Goal: Transaction & Acquisition: Book appointment/travel/reservation

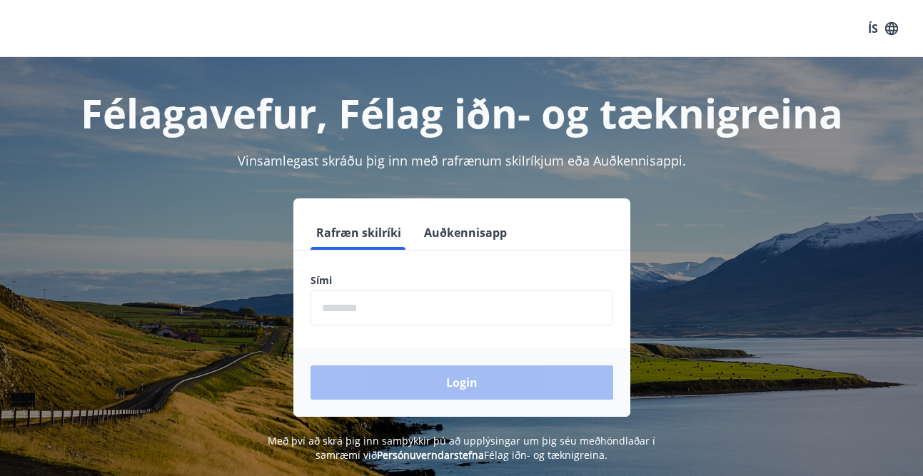
click at [451, 313] on input "phone" at bounding box center [462, 308] width 303 height 35
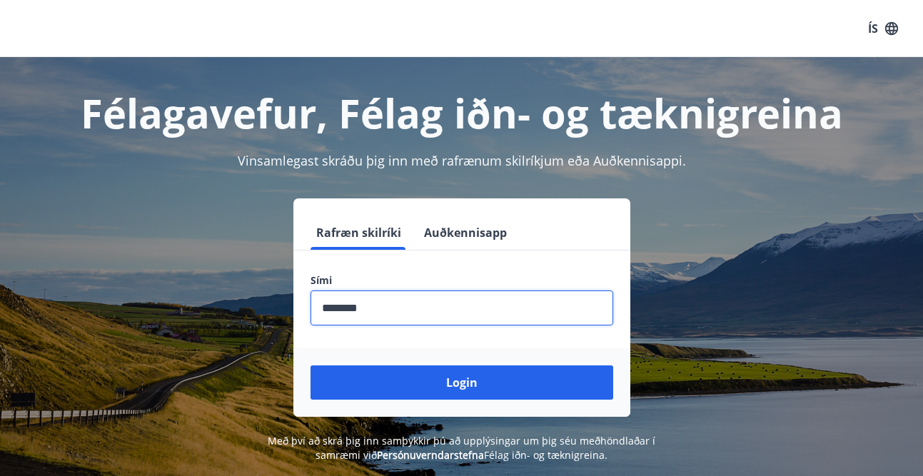
type input "********"
click at [461, 383] on button "Login" at bounding box center [462, 383] width 303 height 34
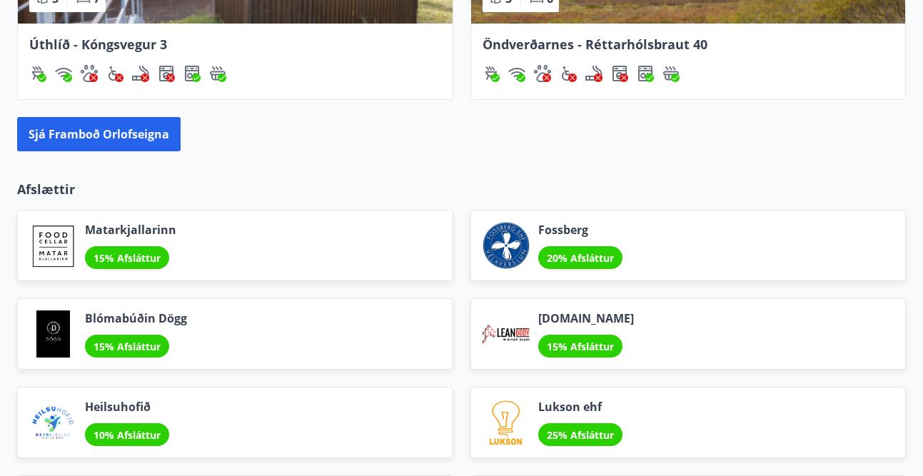
scroll to position [1514, 0]
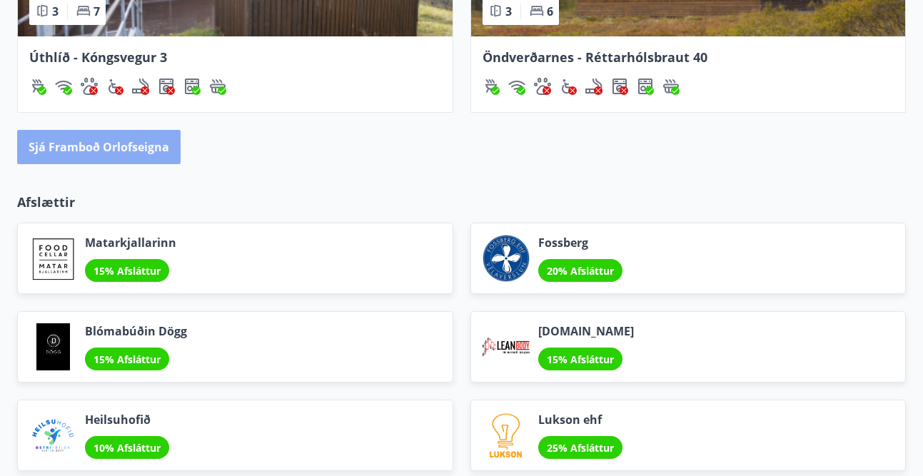
click at [106, 156] on button "Sjá framboð orlofseigna" at bounding box center [98, 147] width 163 height 34
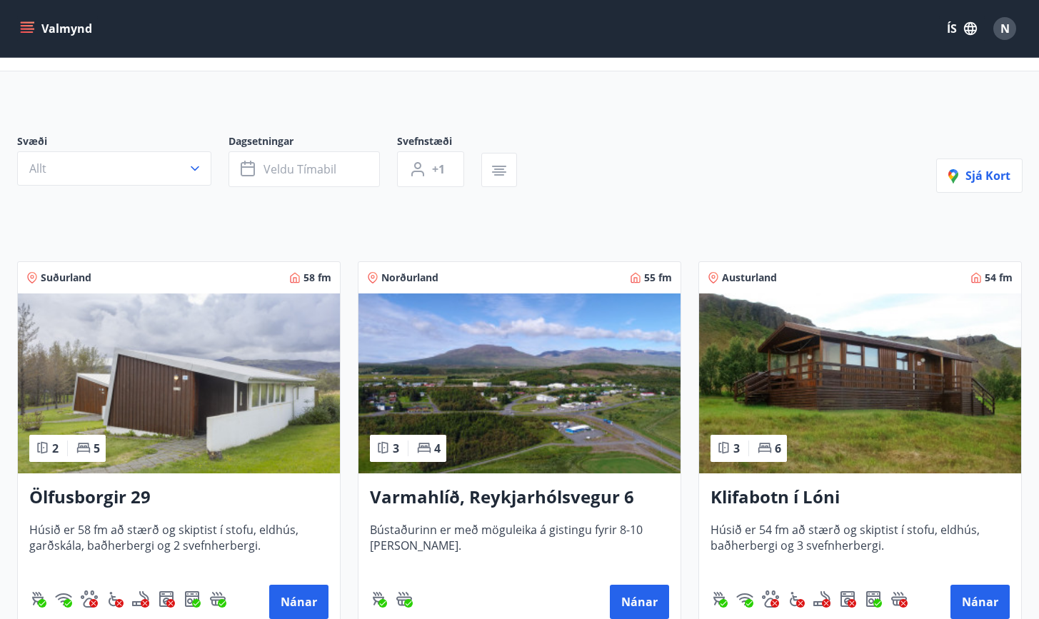
scroll to position [69, 0]
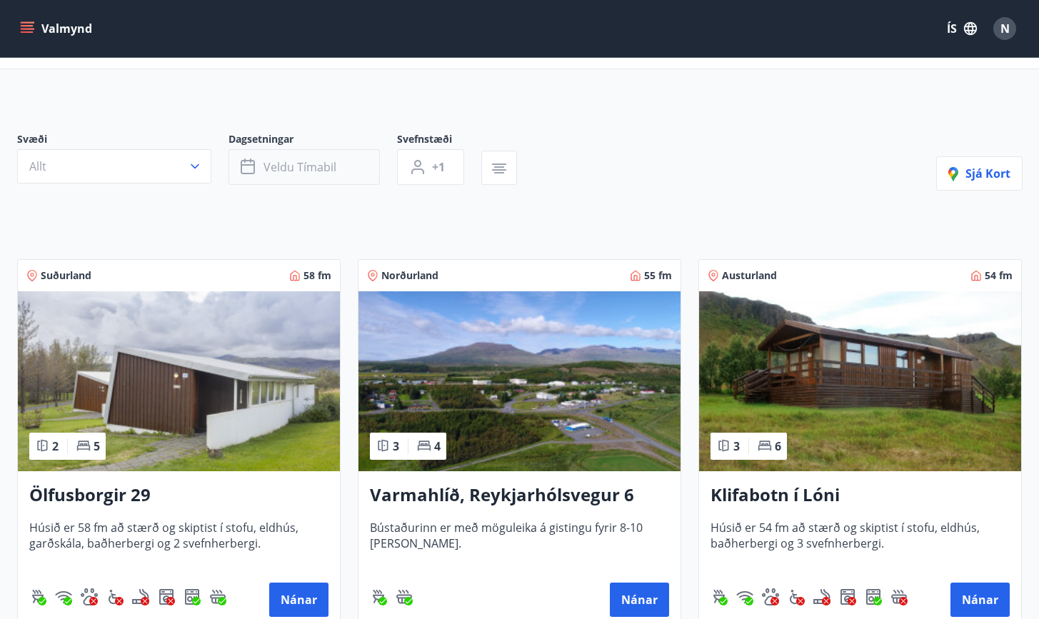
click at [283, 162] on span "Veldu tímabil" at bounding box center [299, 167] width 73 height 16
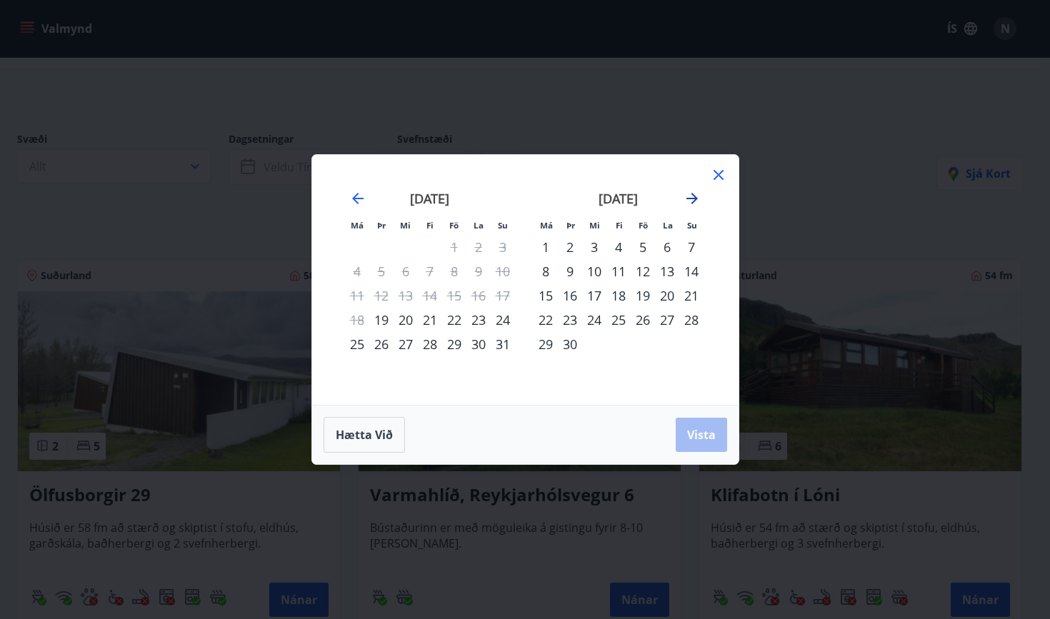
click at [686, 198] on icon "Move forward to switch to the next month." at bounding box center [691, 198] width 11 height 11
click at [643, 246] on div "3" at bounding box center [642, 247] width 24 height 24
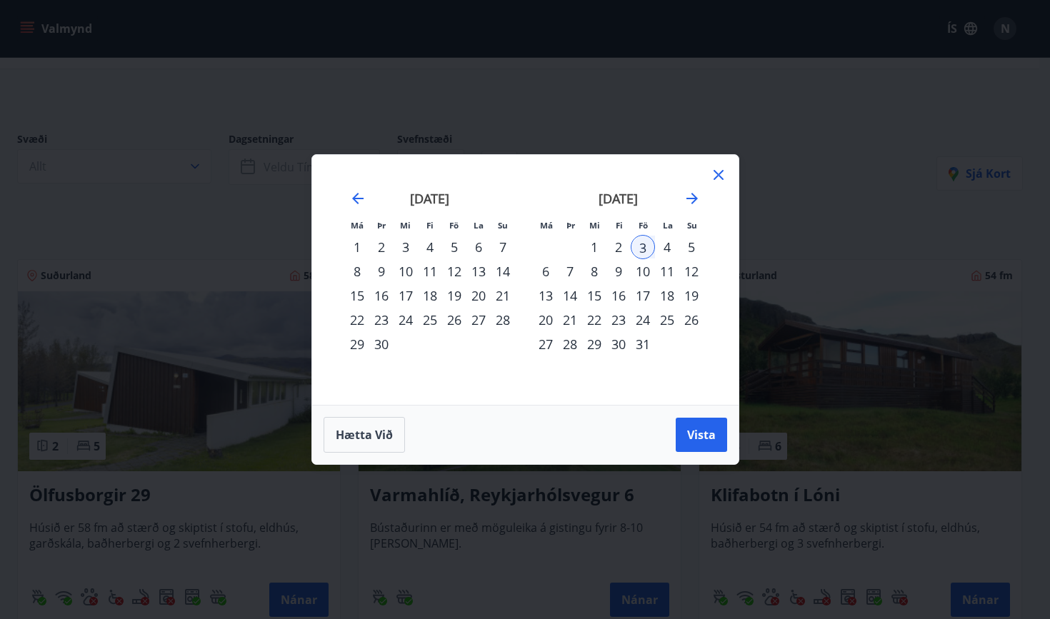
click at [545, 272] on div "6" at bounding box center [545, 271] width 24 height 24
click at [697, 430] on span "Vista" at bounding box center [701, 435] width 29 height 16
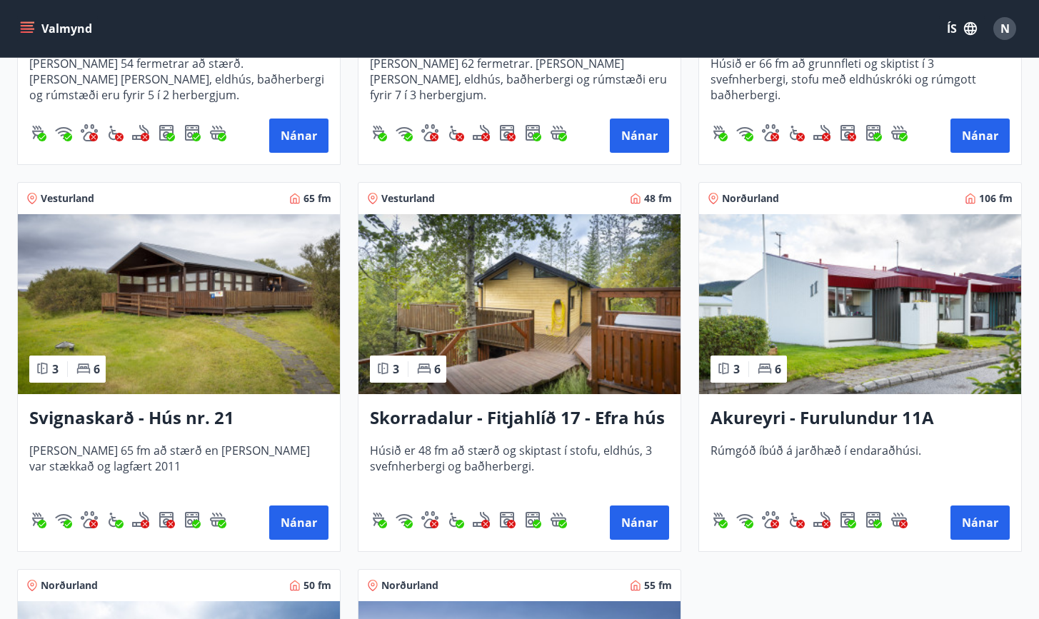
scroll to position [1304, 0]
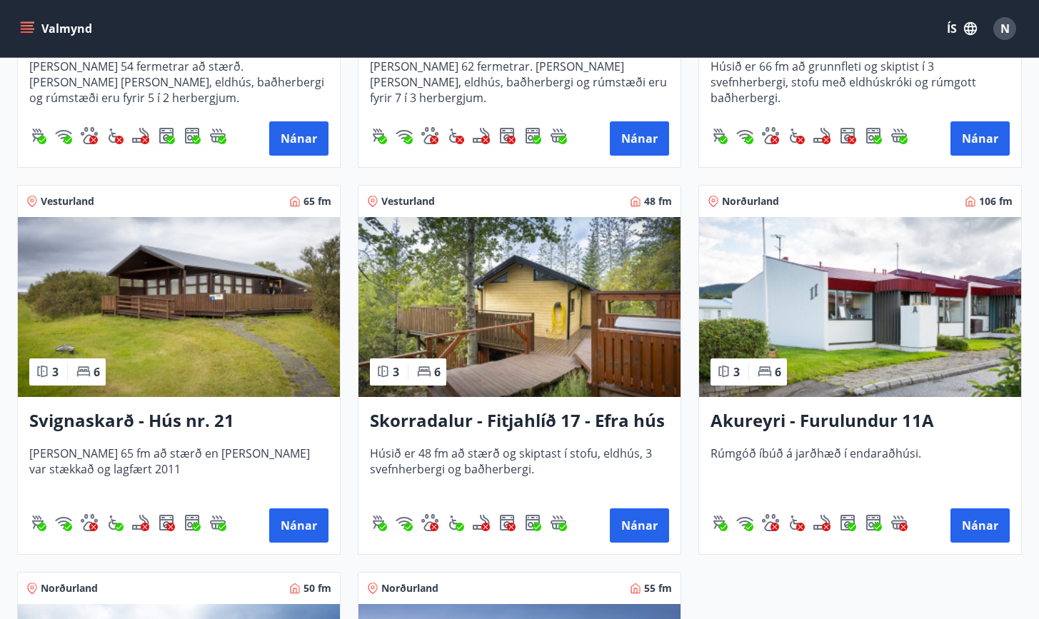
click at [165, 418] on h3 "Svignaskarð - Hús nr. 21" at bounding box center [178, 421] width 299 height 26
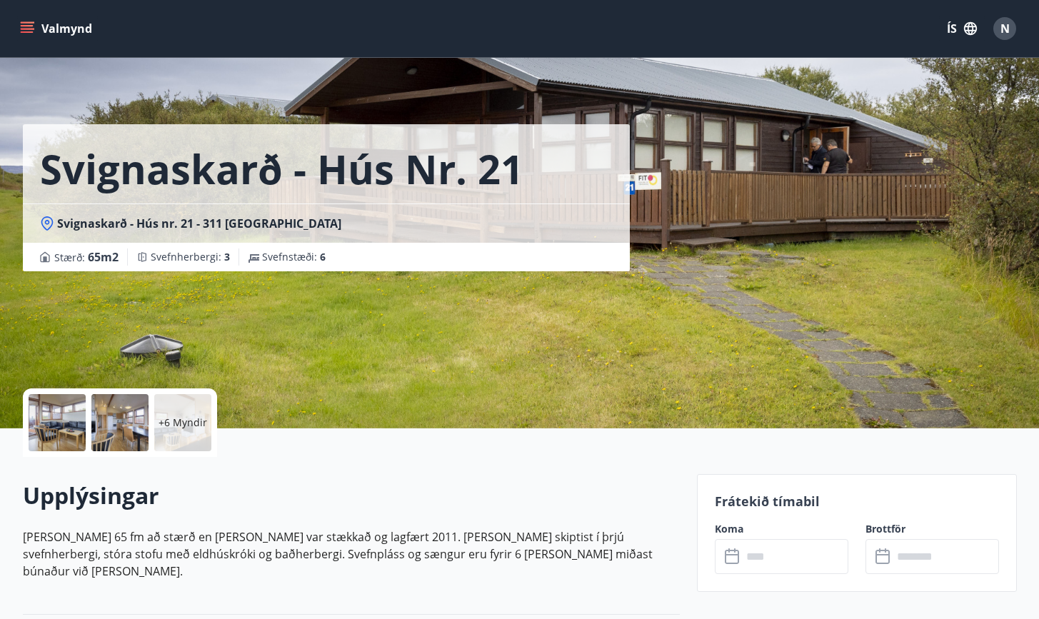
click at [166, 429] on p "+6 Myndir" at bounding box center [183, 423] width 49 height 14
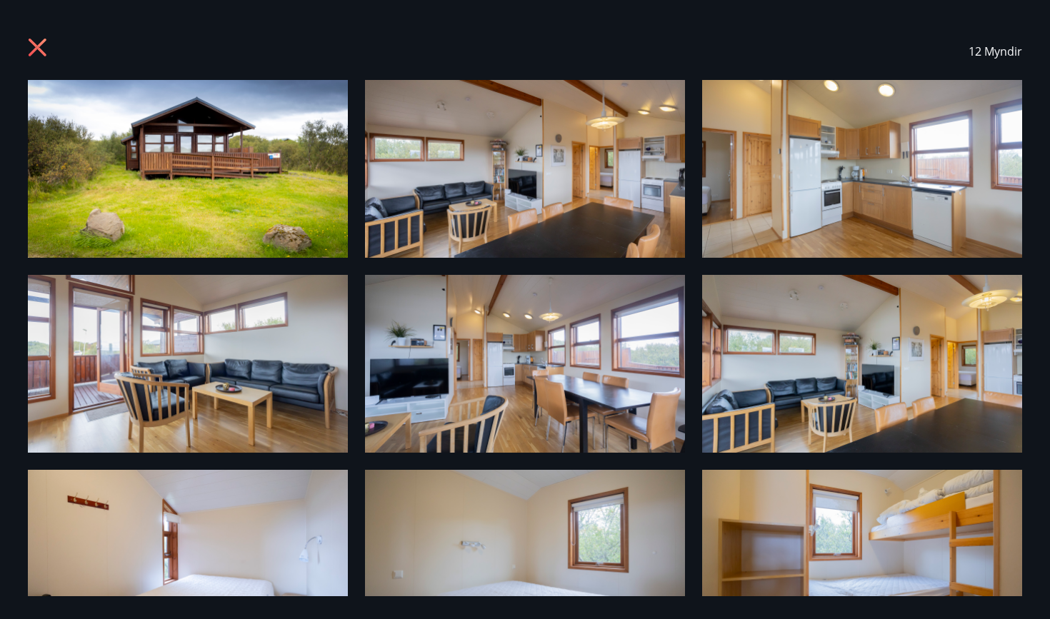
click at [34, 49] on icon at bounding box center [39, 49] width 23 height 23
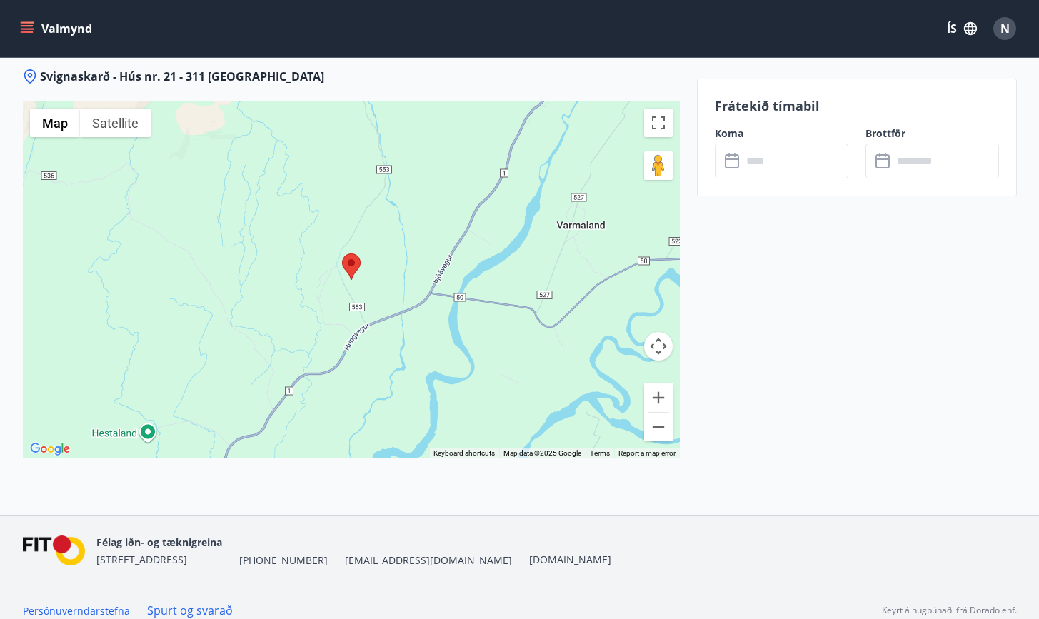
scroll to position [1876, 0]
click at [667, 418] on button "Zoom out" at bounding box center [658, 427] width 29 height 29
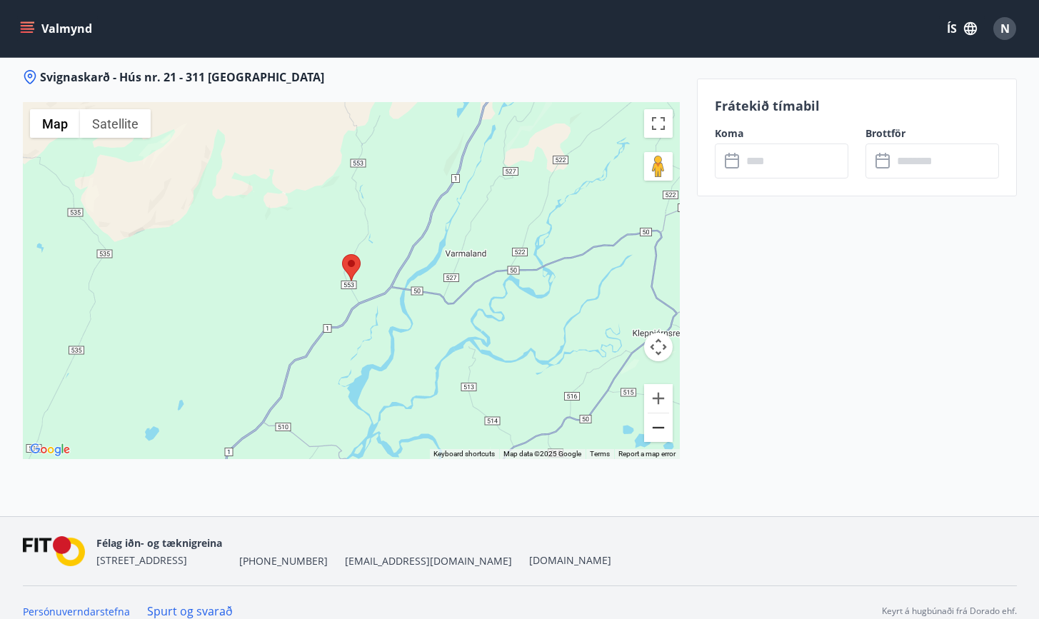
click at [667, 418] on button "Zoom out" at bounding box center [658, 427] width 29 height 29
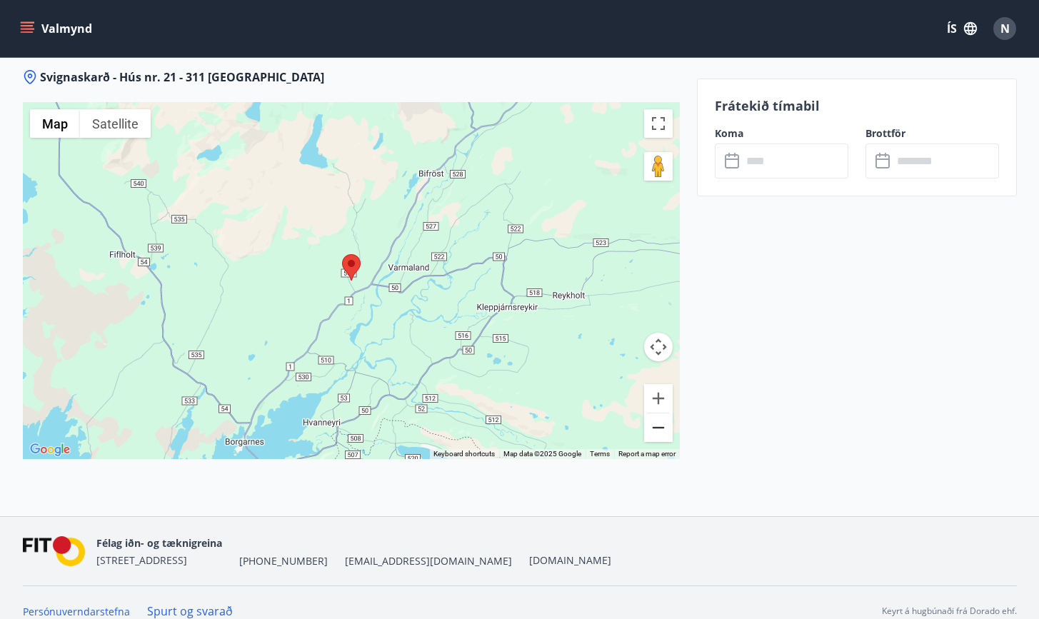
click at [667, 418] on button "Zoom out" at bounding box center [658, 427] width 29 height 29
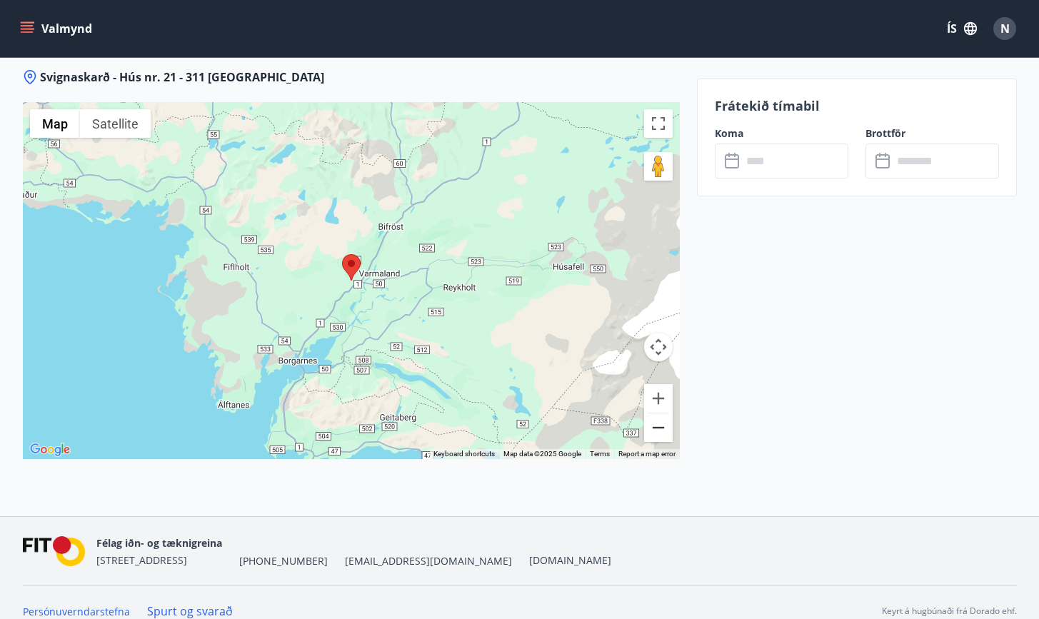
click at [667, 418] on button "Zoom out" at bounding box center [658, 427] width 29 height 29
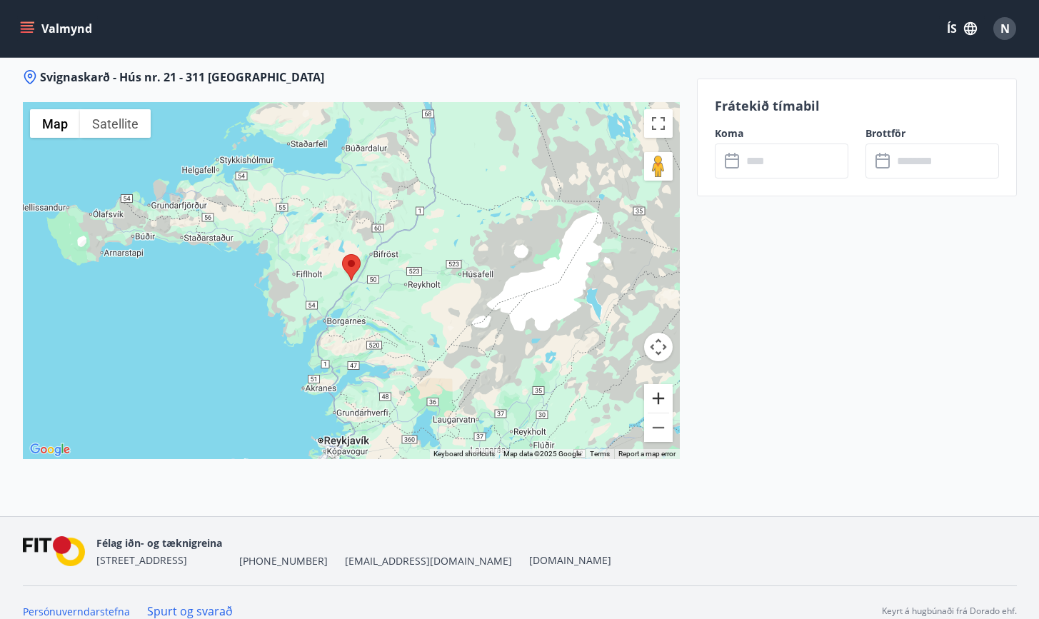
click at [651, 384] on button "Zoom in" at bounding box center [658, 398] width 29 height 29
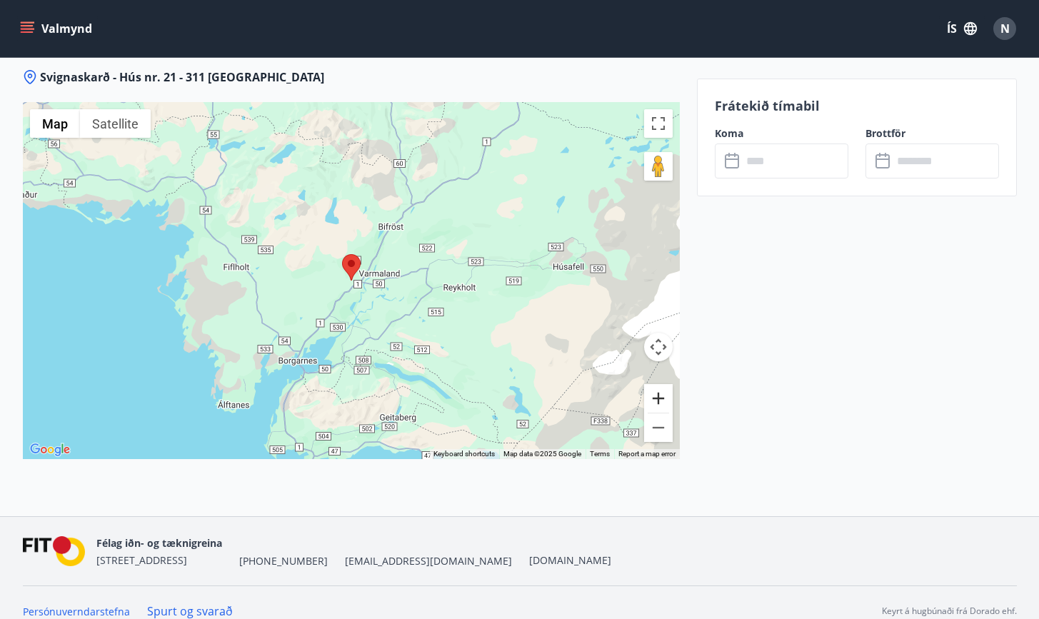
click at [651, 384] on button "Zoom in" at bounding box center [658, 398] width 29 height 29
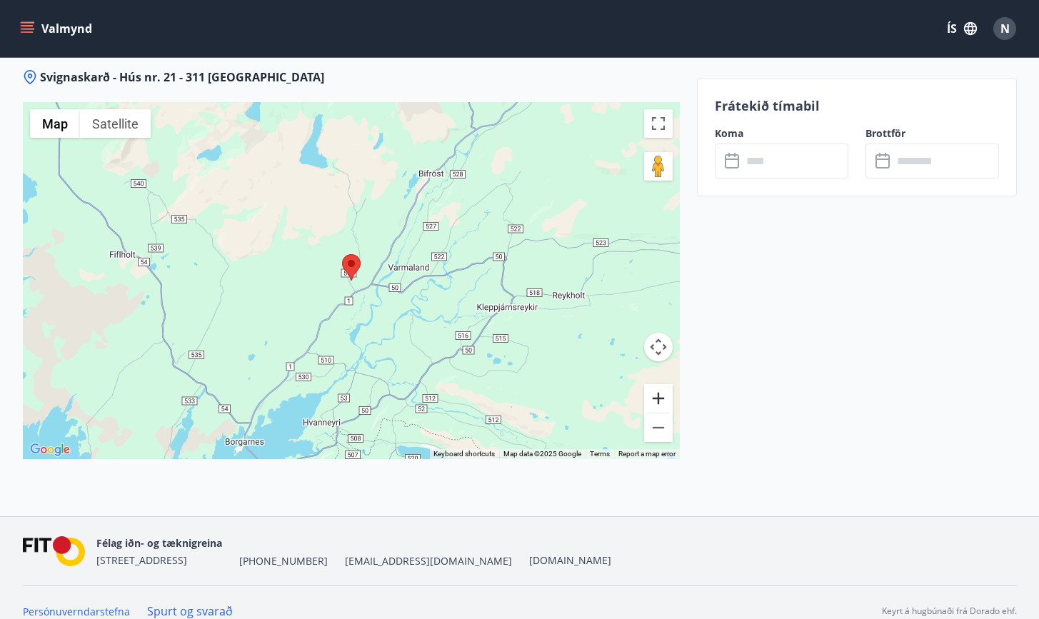
click at [651, 384] on button "Zoom in" at bounding box center [658, 398] width 29 height 29
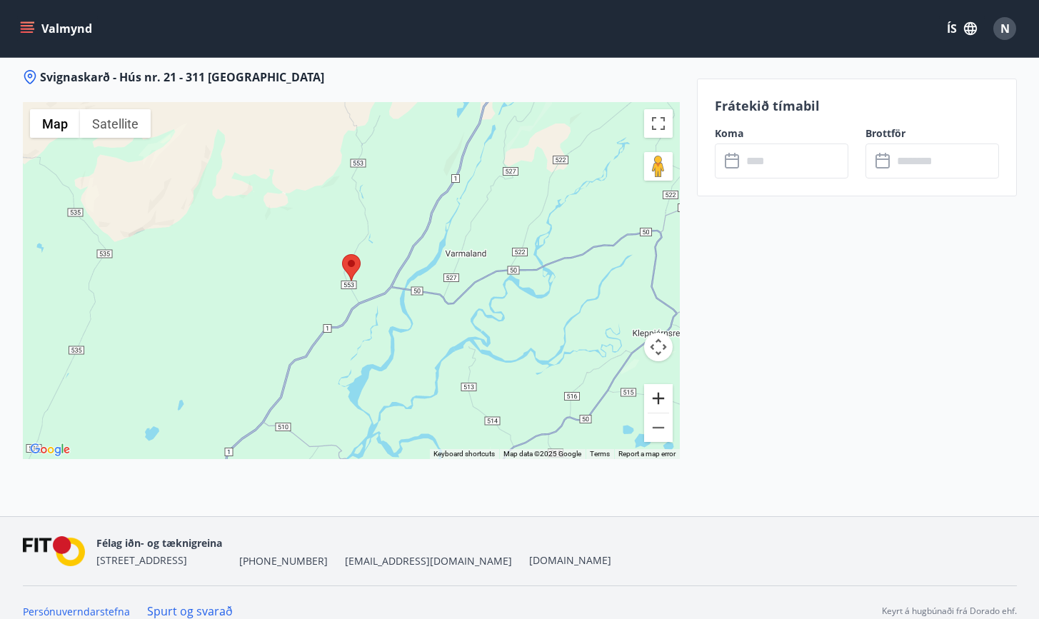
click at [651, 384] on button "Zoom in" at bounding box center [658, 398] width 29 height 29
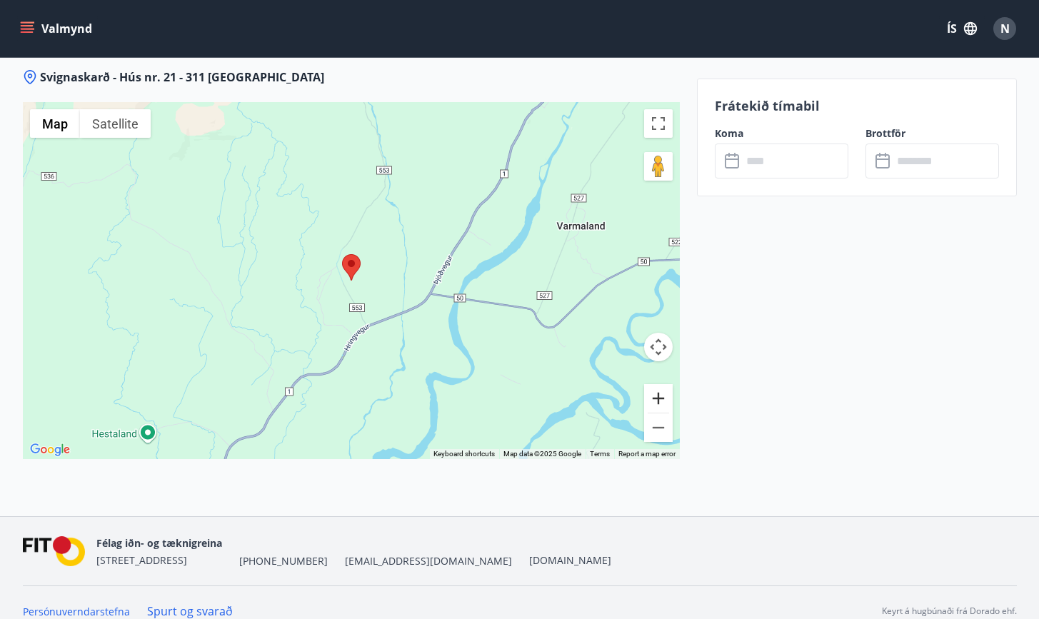
click at [651, 384] on button "Zoom in" at bounding box center [658, 398] width 29 height 29
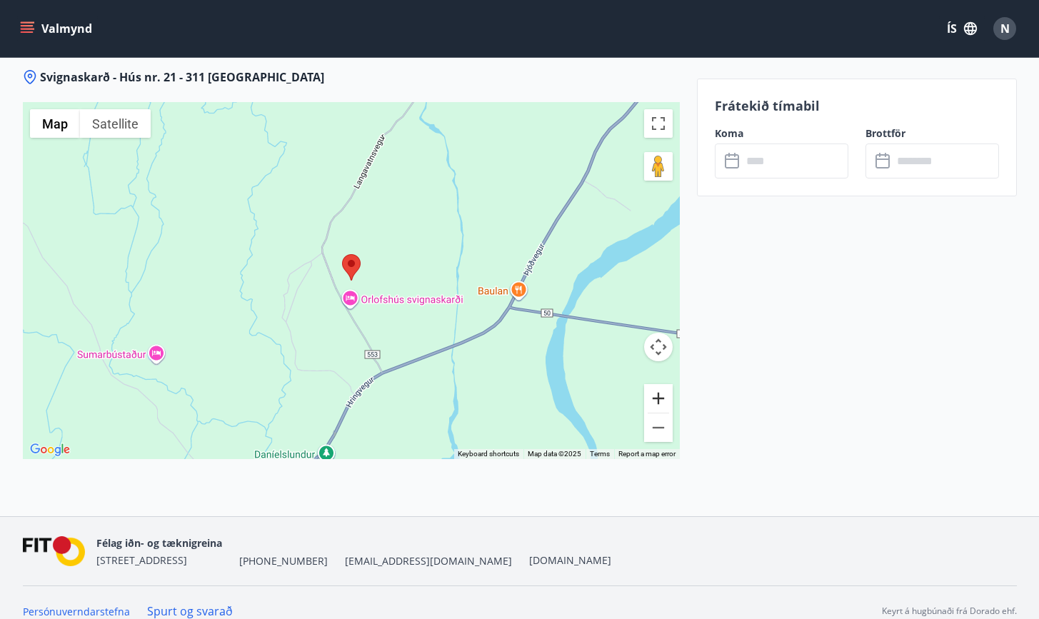
click at [651, 384] on button "Zoom in" at bounding box center [658, 398] width 29 height 29
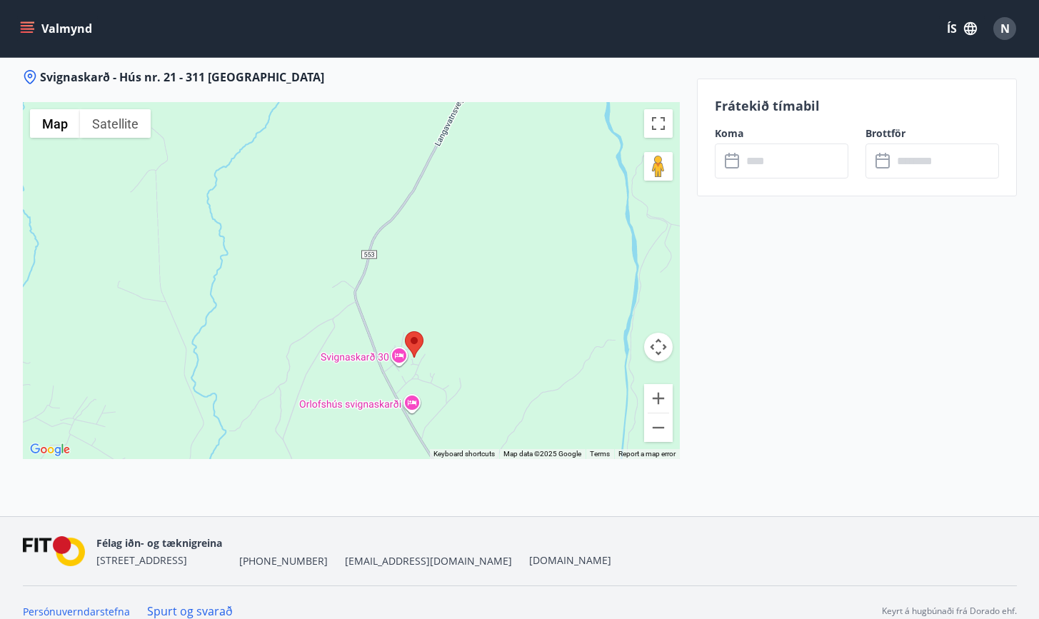
drag, startPoint x: 393, startPoint y: 223, endPoint x: 457, endPoint y: 301, distance: 100.5
click at [457, 301] on div at bounding box center [351, 280] width 657 height 357
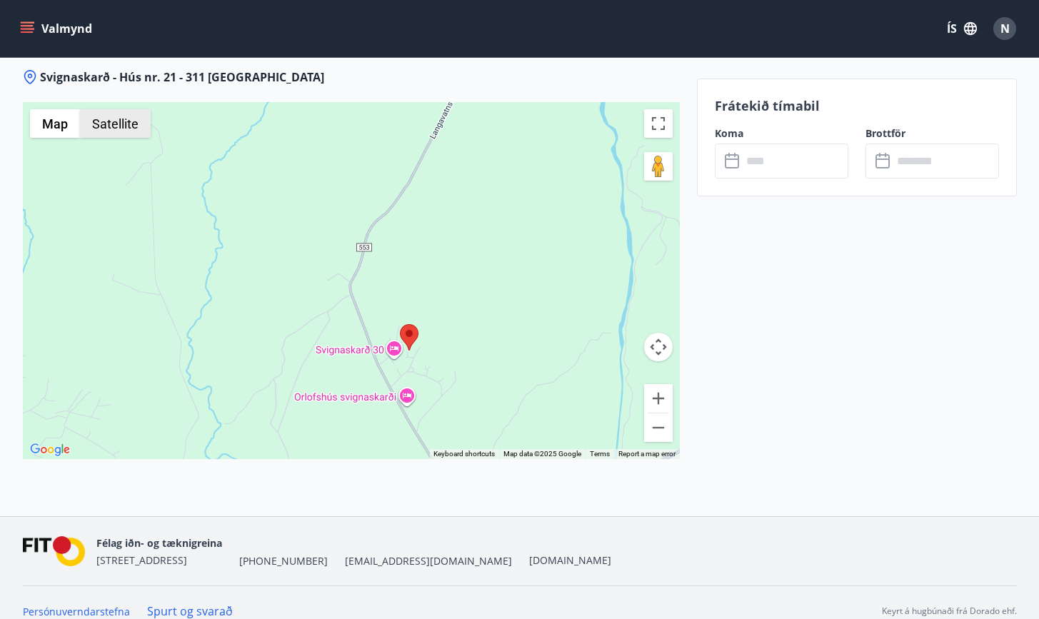
click at [138, 114] on button "Satellite" at bounding box center [115, 123] width 71 height 29
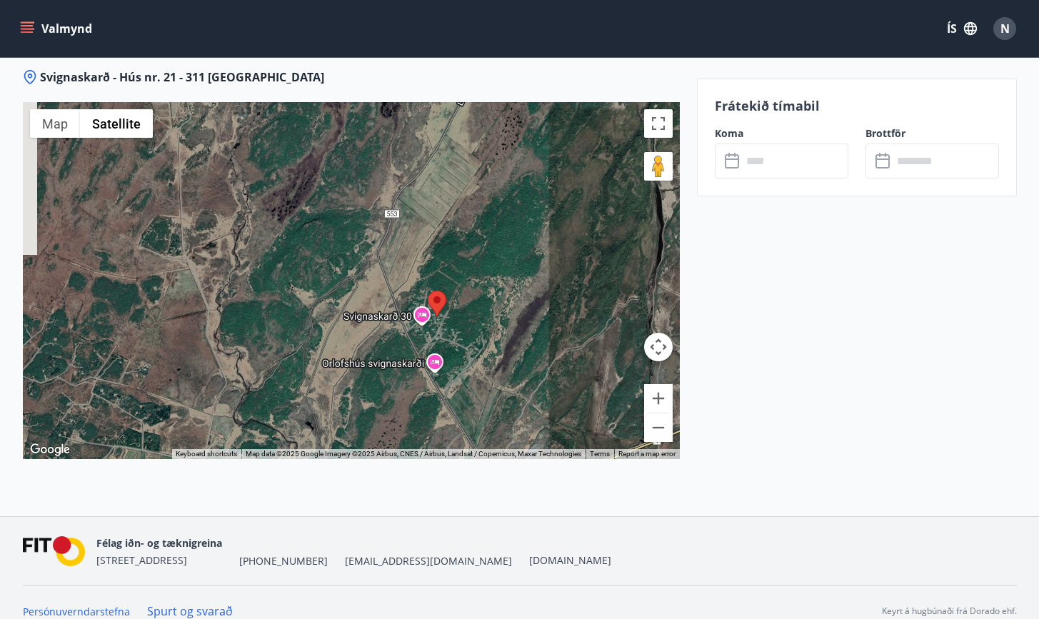
drag, startPoint x: 385, startPoint y: 362, endPoint x: 416, endPoint y: 324, distance: 49.2
click at [417, 323] on div at bounding box center [351, 280] width 657 height 357
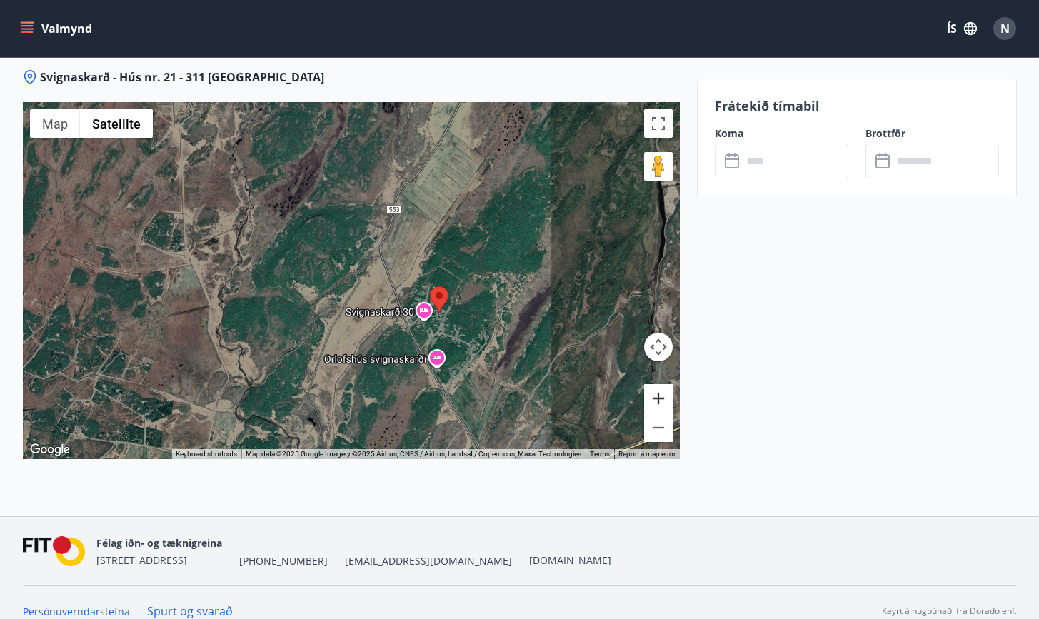
click at [651, 386] on button "Zoom in" at bounding box center [658, 398] width 29 height 29
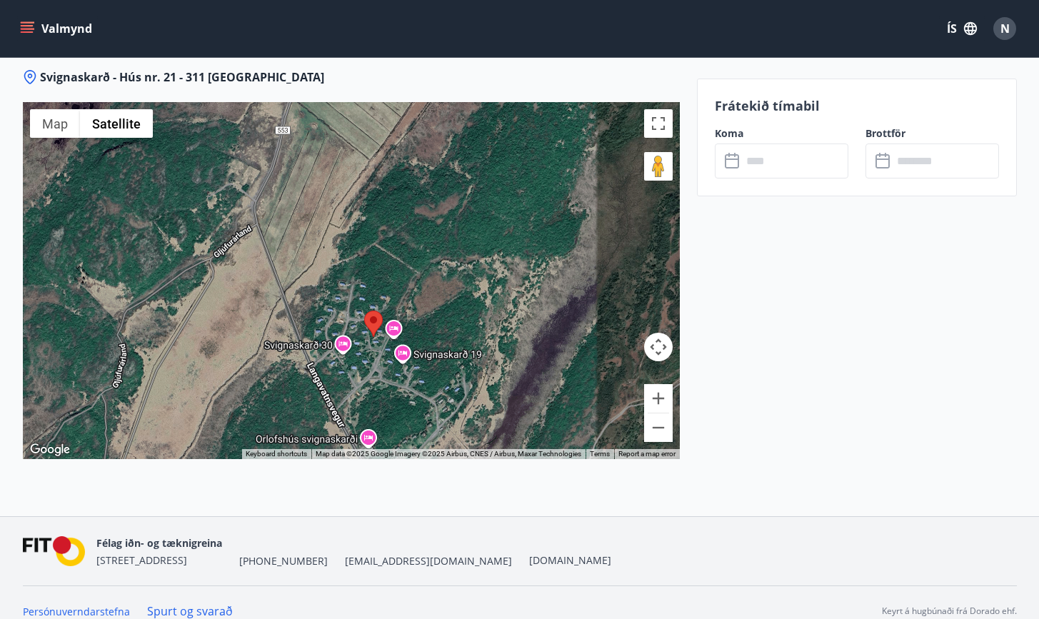
drag, startPoint x: 593, startPoint y: 374, endPoint x: 452, endPoint y: 322, distance: 150.0
click at [452, 322] on div at bounding box center [351, 280] width 657 height 357
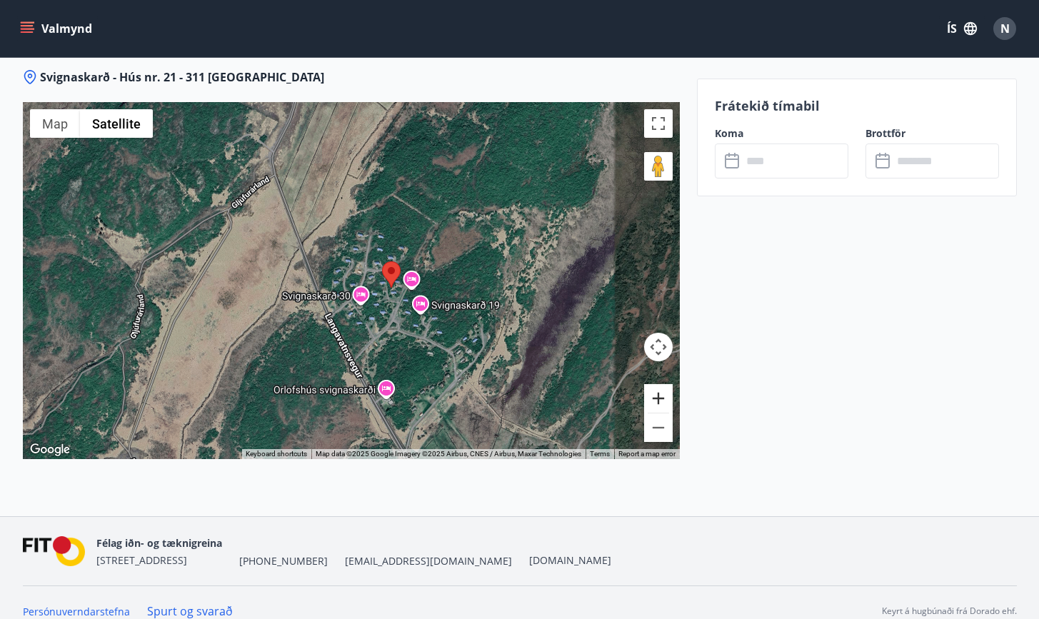
click at [662, 384] on button "Zoom in" at bounding box center [658, 398] width 29 height 29
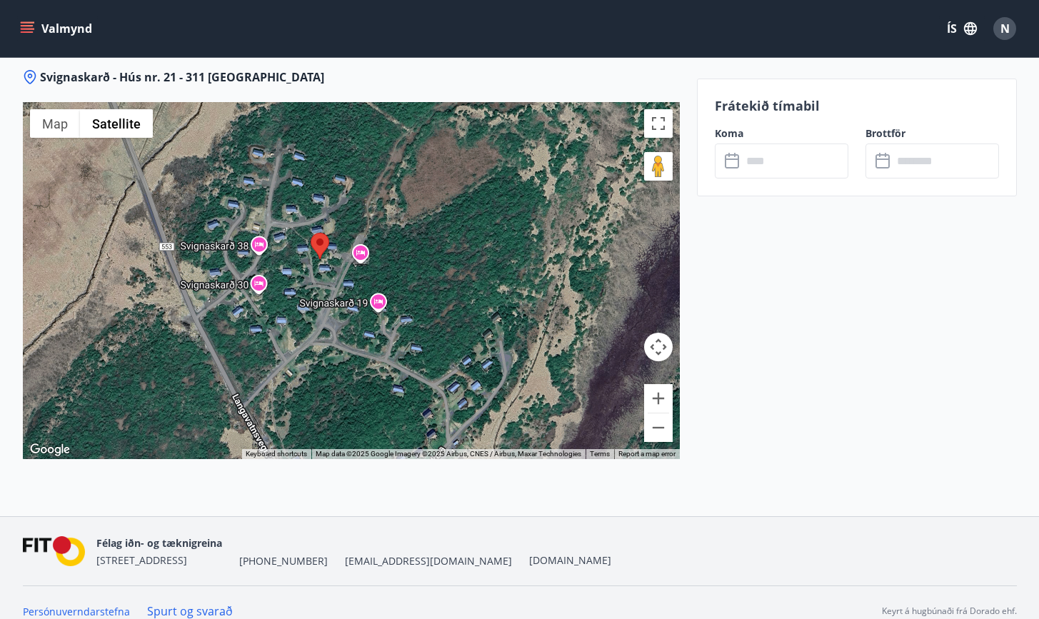
drag, startPoint x: 600, startPoint y: 359, endPoint x: 483, endPoint y: 313, distance: 126.0
click at [483, 313] on div at bounding box center [351, 280] width 657 height 357
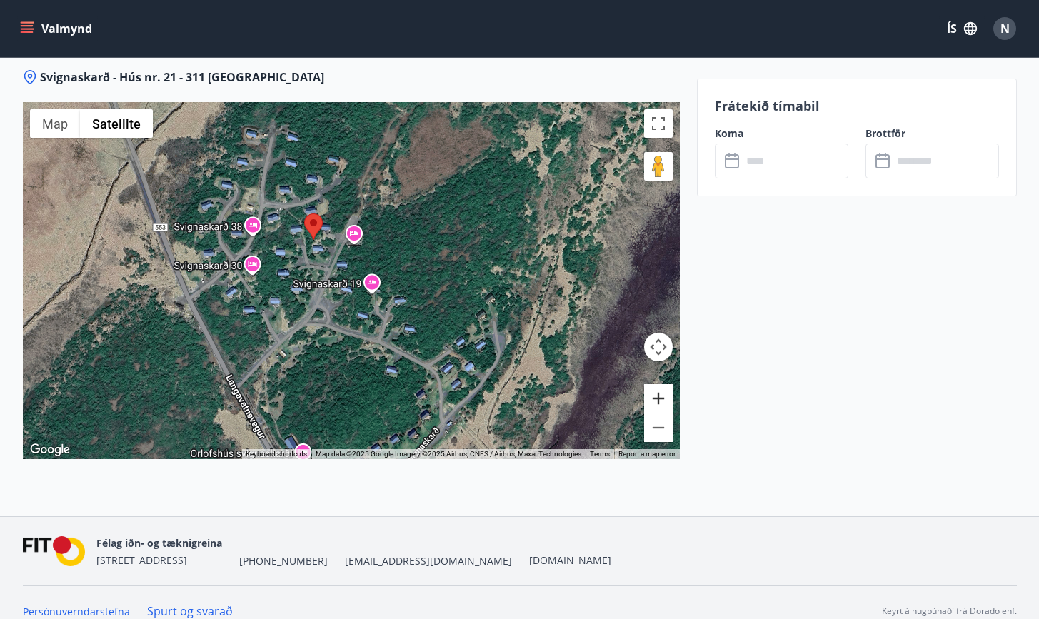
click at [660, 384] on button "Zoom in" at bounding box center [658, 398] width 29 height 29
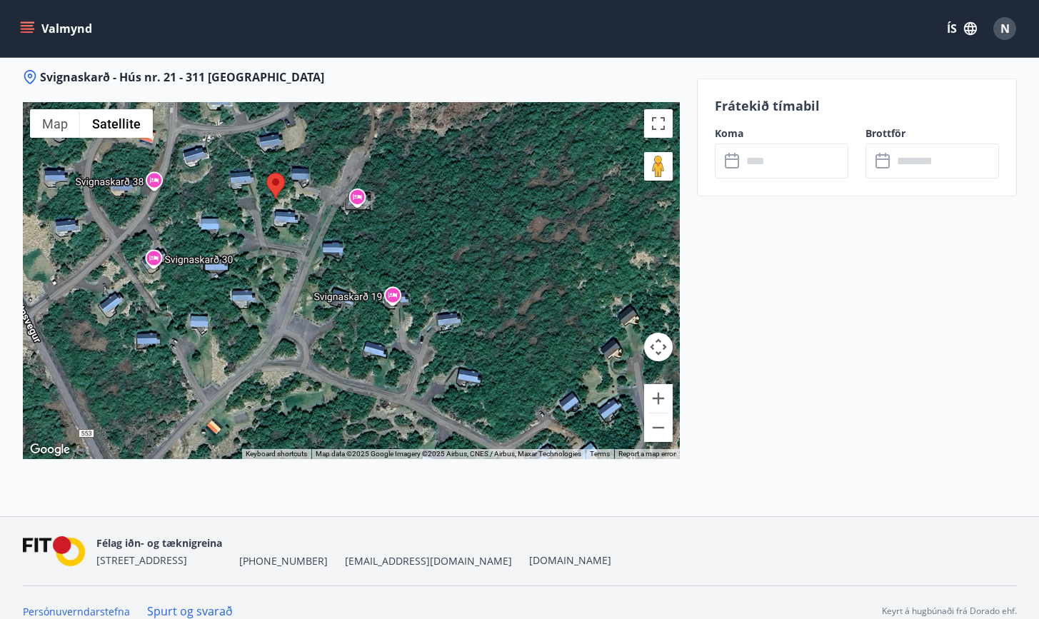
click at [655, 426] on div at bounding box center [351, 280] width 657 height 357
click at [655, 416] on button "Zoom out" at bounding box center [658, 427] width 29 height 29
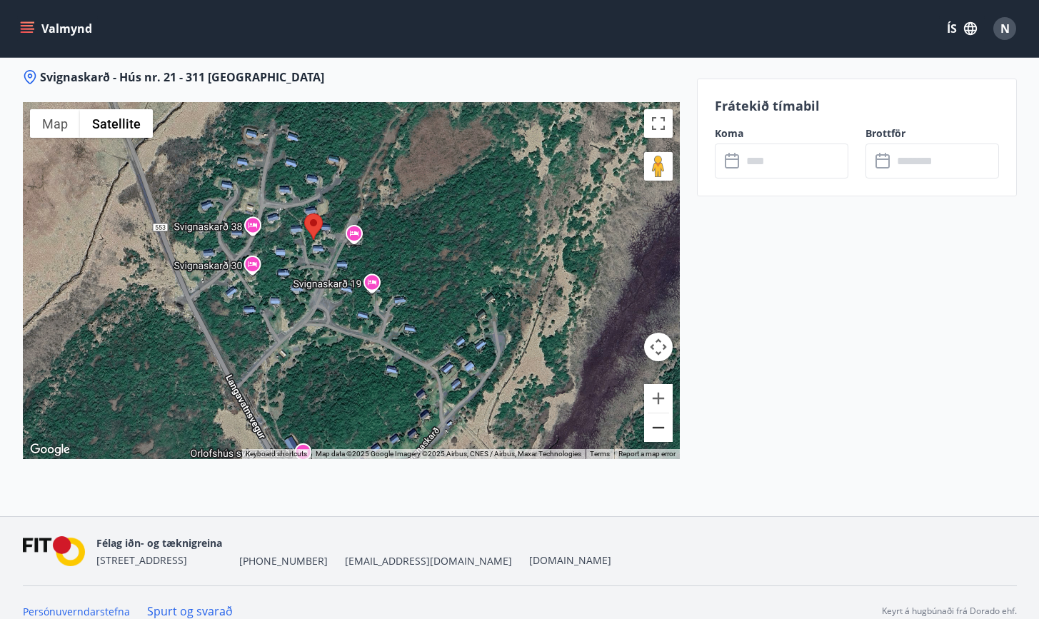
click at [655, 416] on button "Zoom out" at bounding box center [658, 427] width 29 height 29
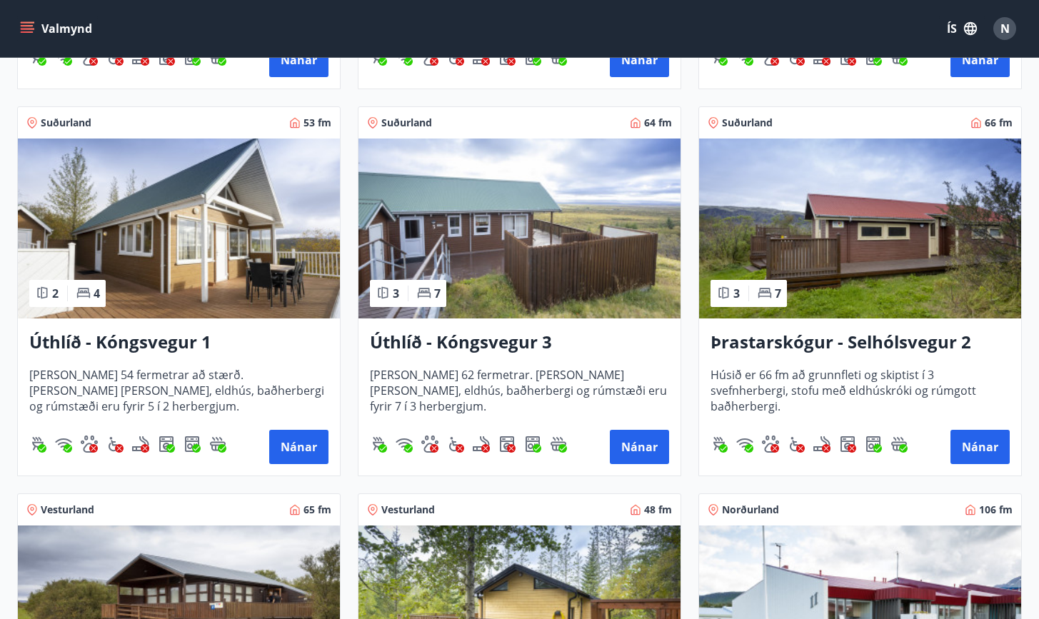
scroll to position [993, 0]
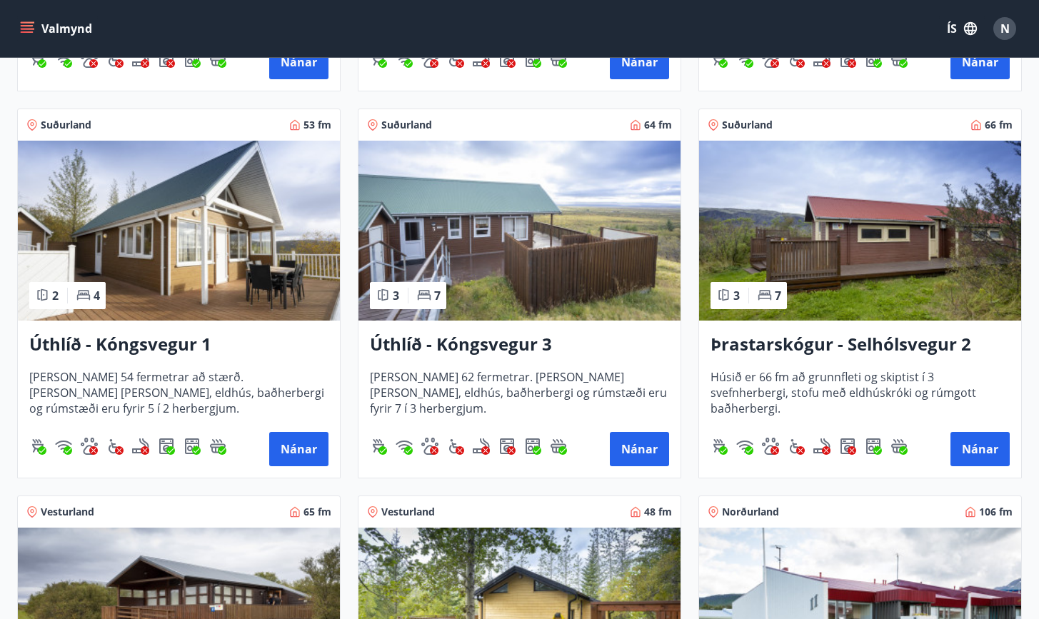
click at [791, 345] on h3 "Þrastarskógur - Selhólsvegur 2" at bounding box center [859, 345] width 299 height 26
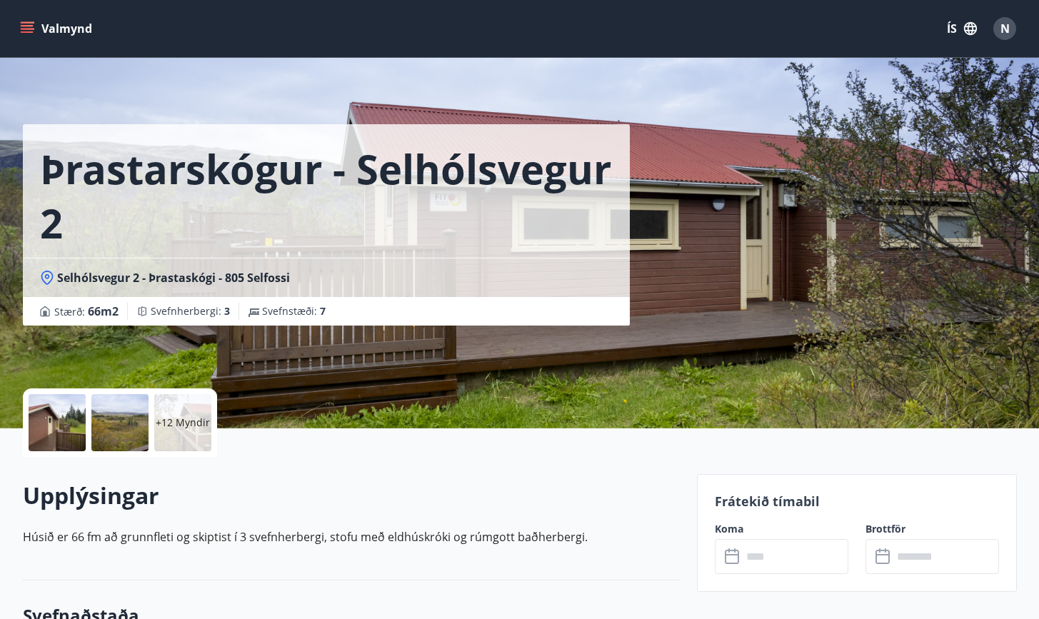
click at [56, 419] on div at bounding box center [57, 422] width 57 height 57
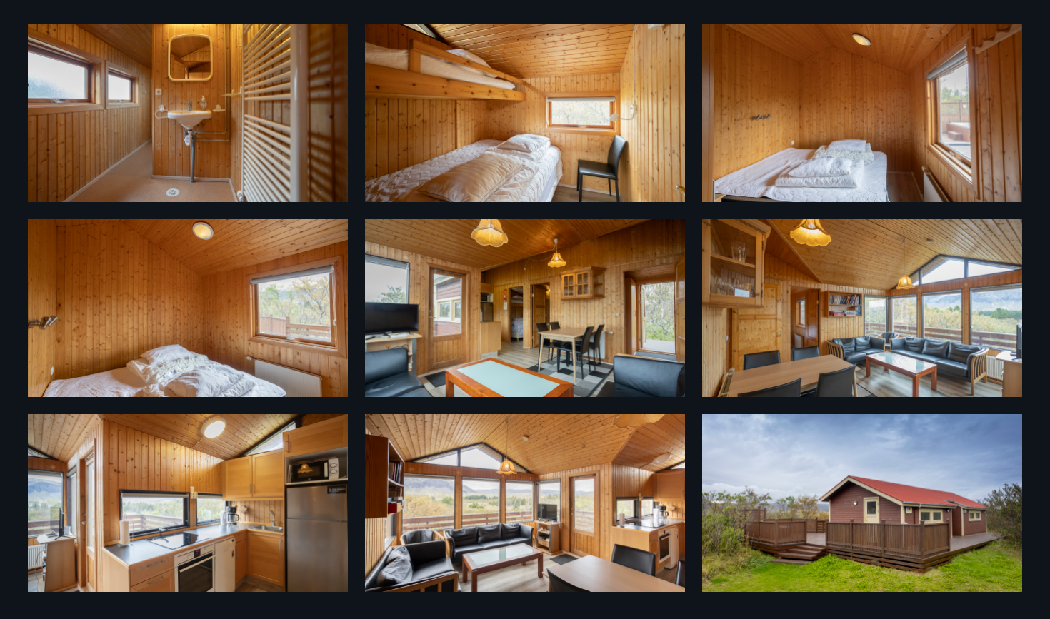
scroll to position [640, 0]
click at [446, 348] on img at bounding box center [525, 308] width 320 height 178
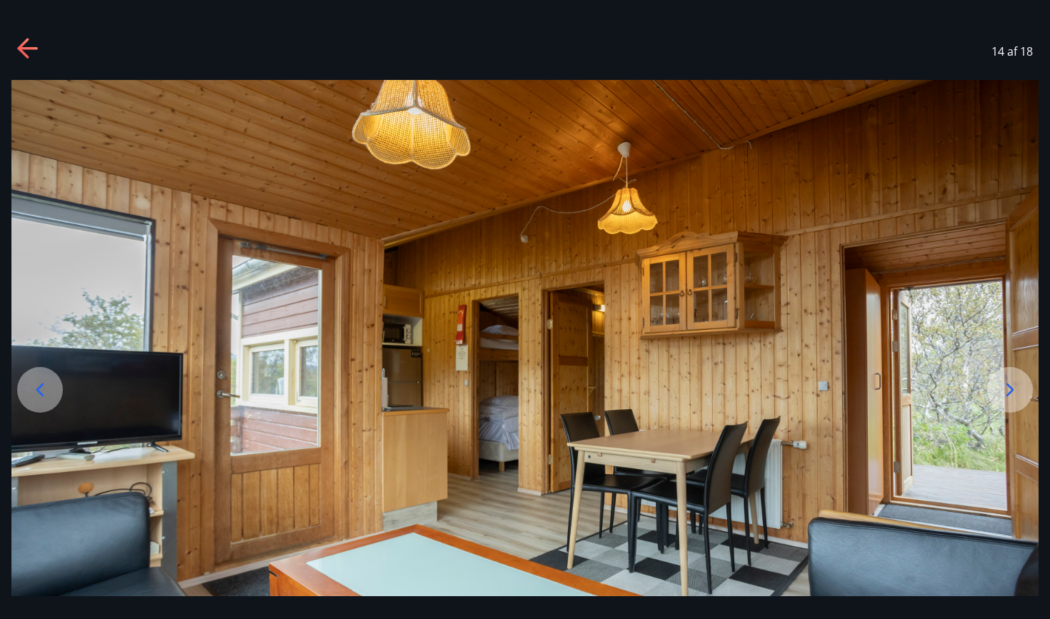
click at [186, 436] on img at bounding box center [524, 365] width 1027 height 570
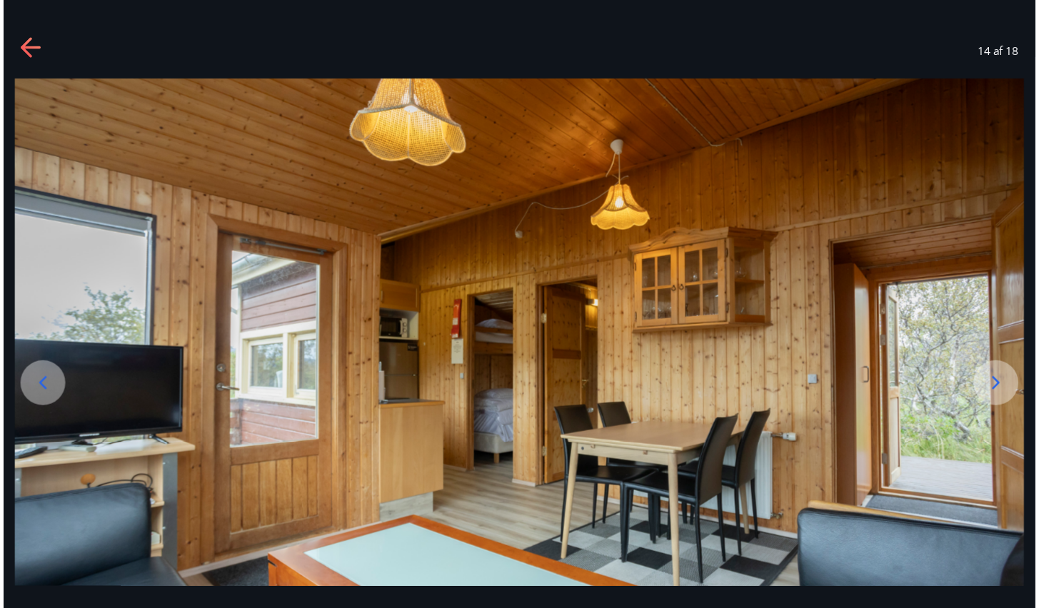
scroll to position [54, 0]
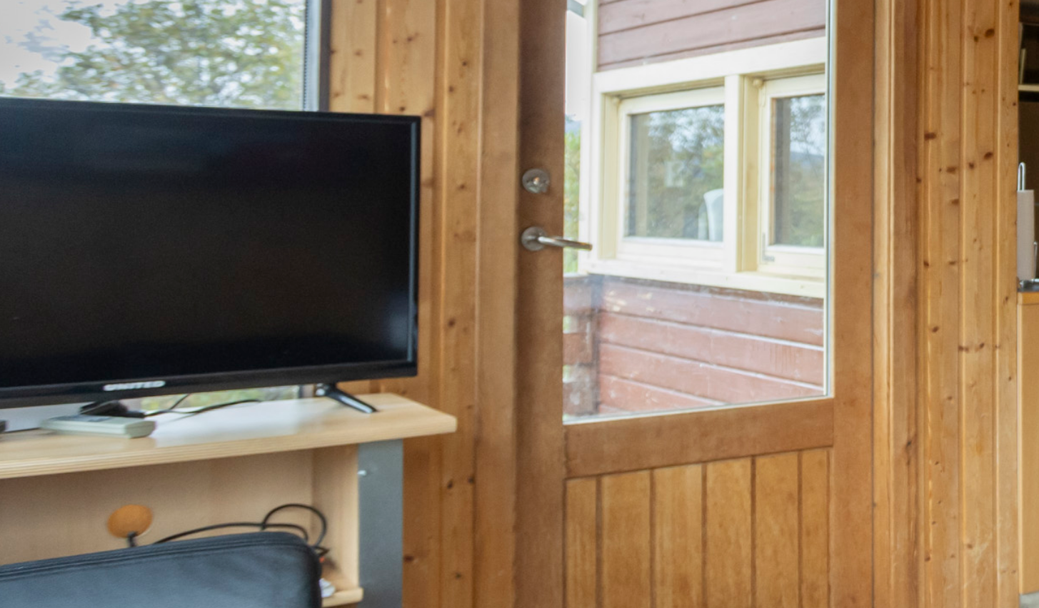
drag, startPoint x: 40, startPoint y: 129, endPoint x: 79, endPoint y: 123, distance: 39.8
click at [79, 123] on img at bounding box center [560, 311] width 1027 height 570
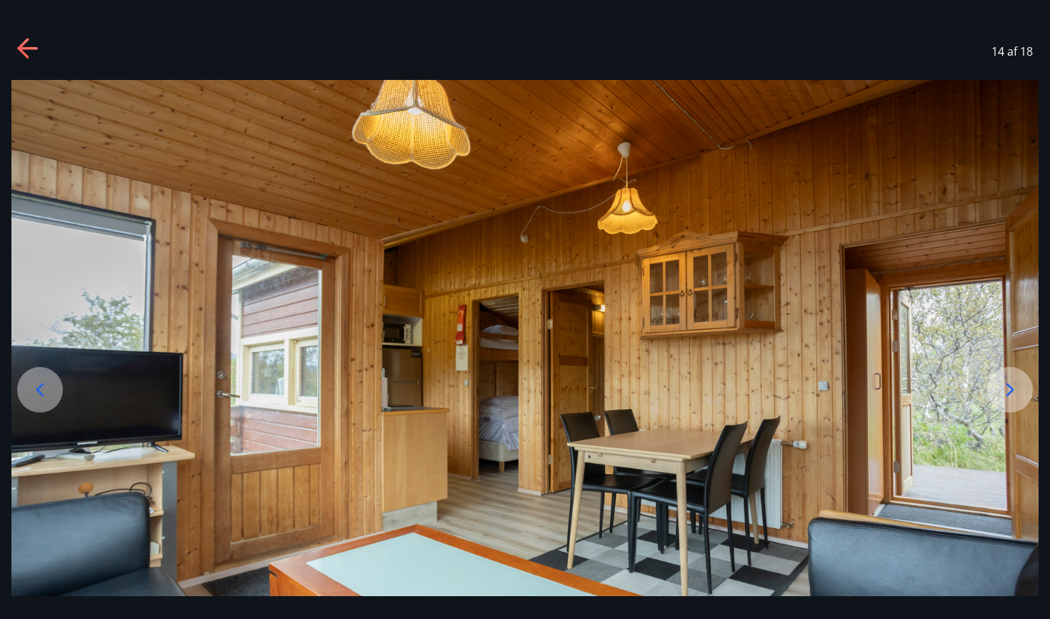
scroll to position [0, 0]
click at [24, 44] on icon at bounding box center [22, 48] width 11 height 20
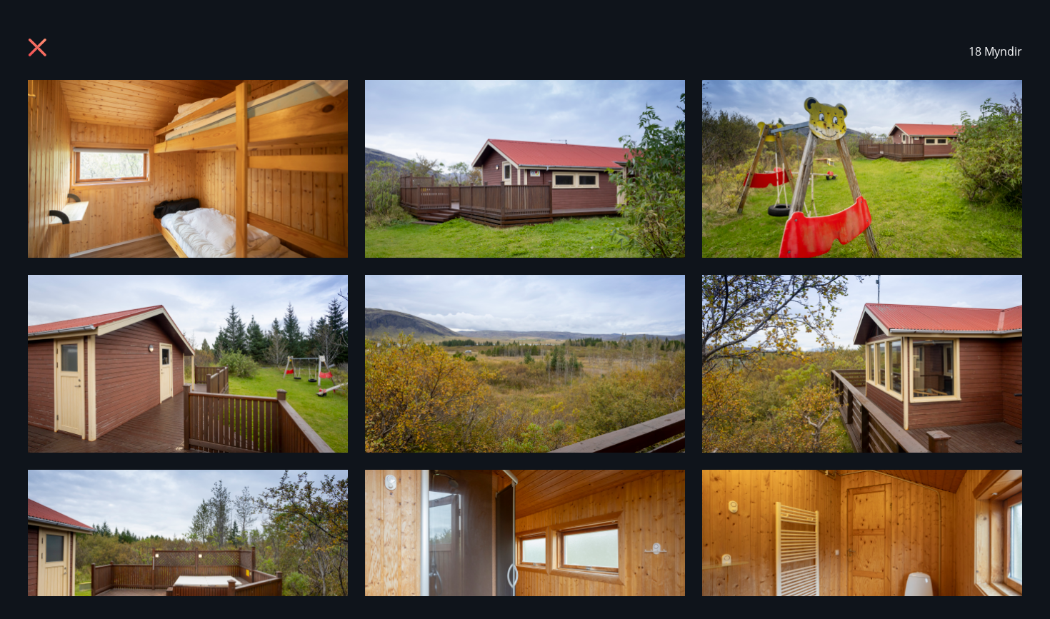
click at [53, 38] on div "18 Myndir" at bounding box center [525, 51] width 994 height 57
click at [39, 45] on icon at bounding box center [38, 48] width 18 height 18
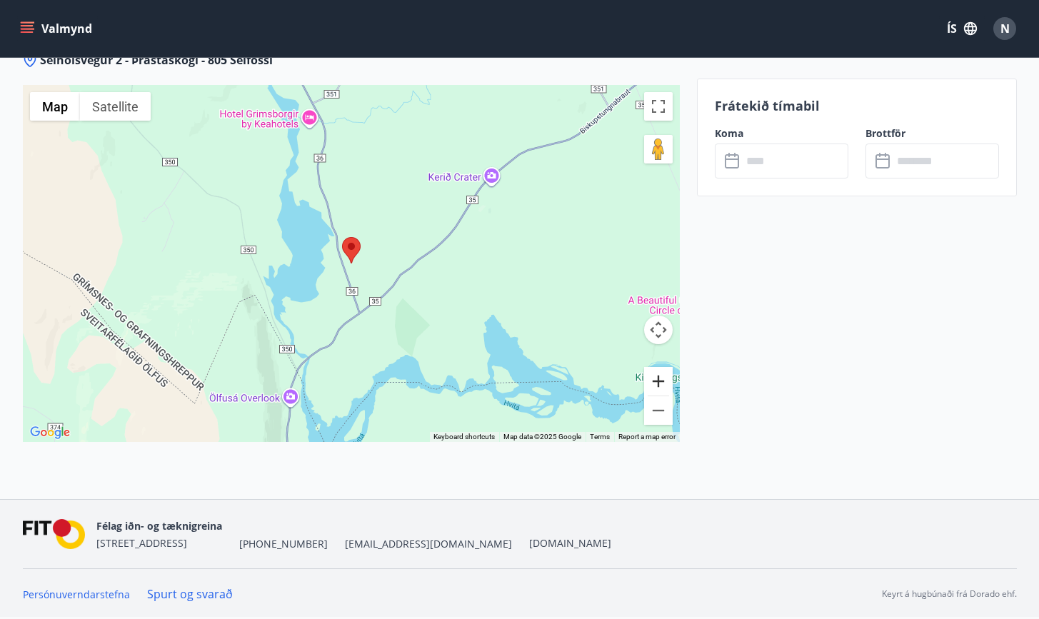
scroll to position [1858, 0]
click at [661, 413] on button "Zoom out" at bounding box center [658, 410] width 29 height 29
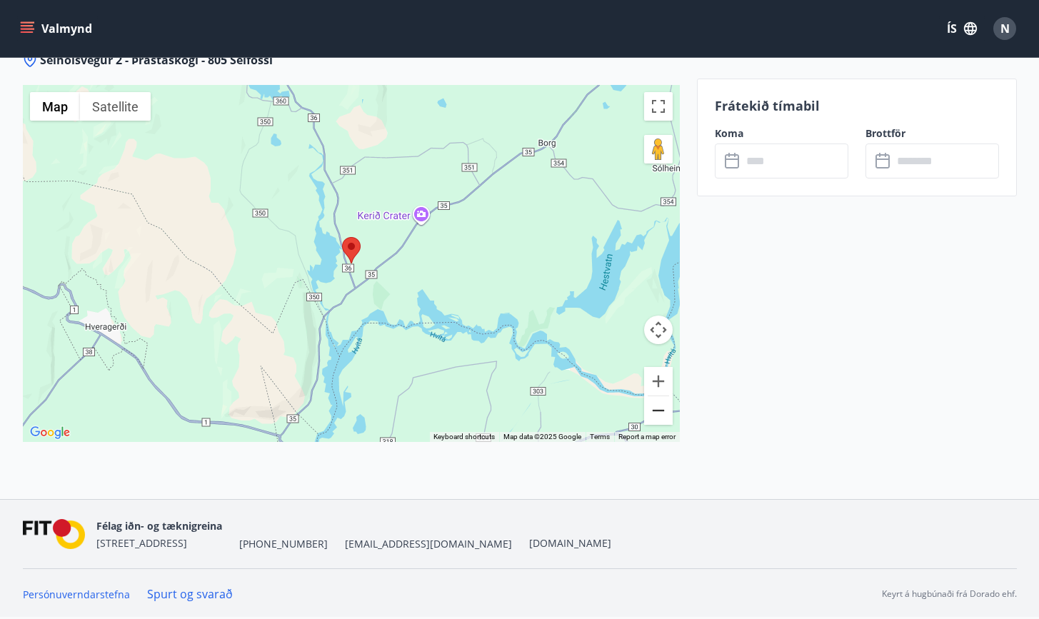
click at [661, 413] on button "Zoom out" at bounding box center [658, 410] width 29 height 29
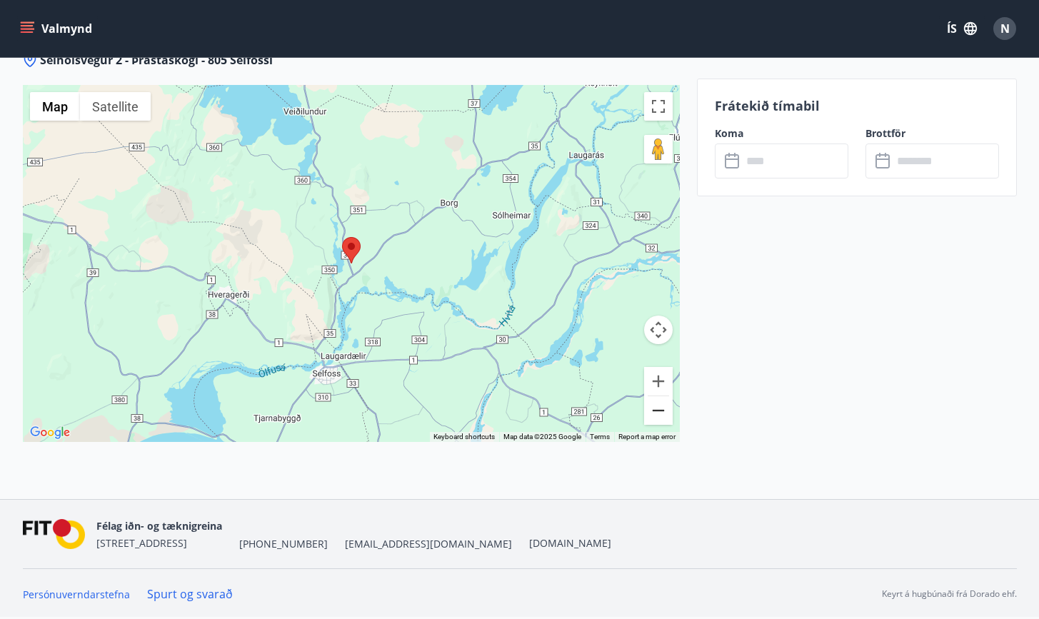
click at [661, 413] on button "Zoom out" at bounding box center [658, 410] width 29 height 29
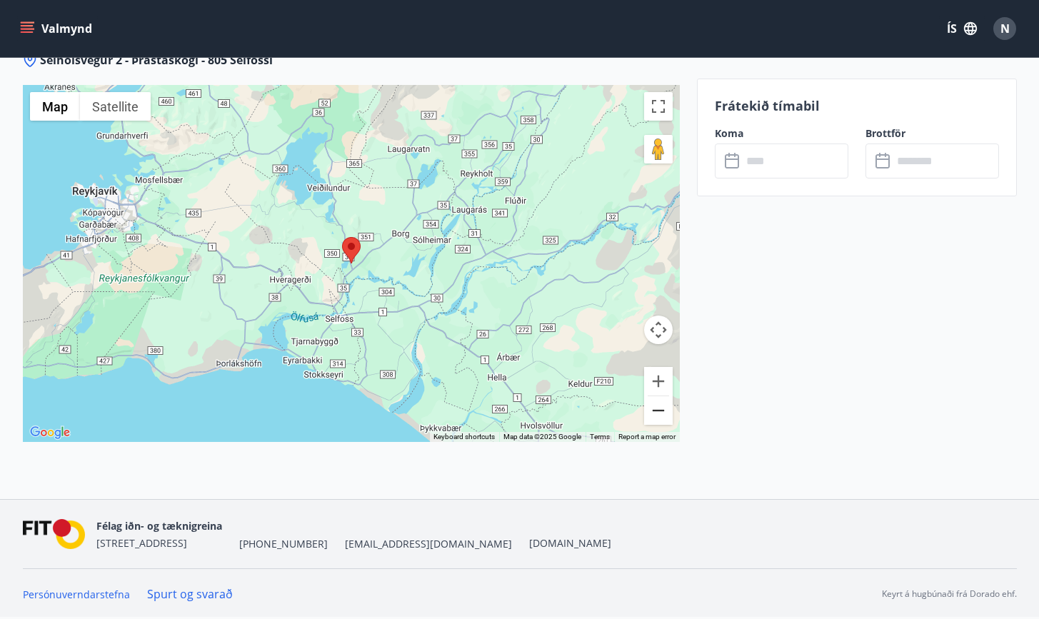
click at [661, 413] on button "Zoom out" at bounding box center [658, 410] width 29 height 29
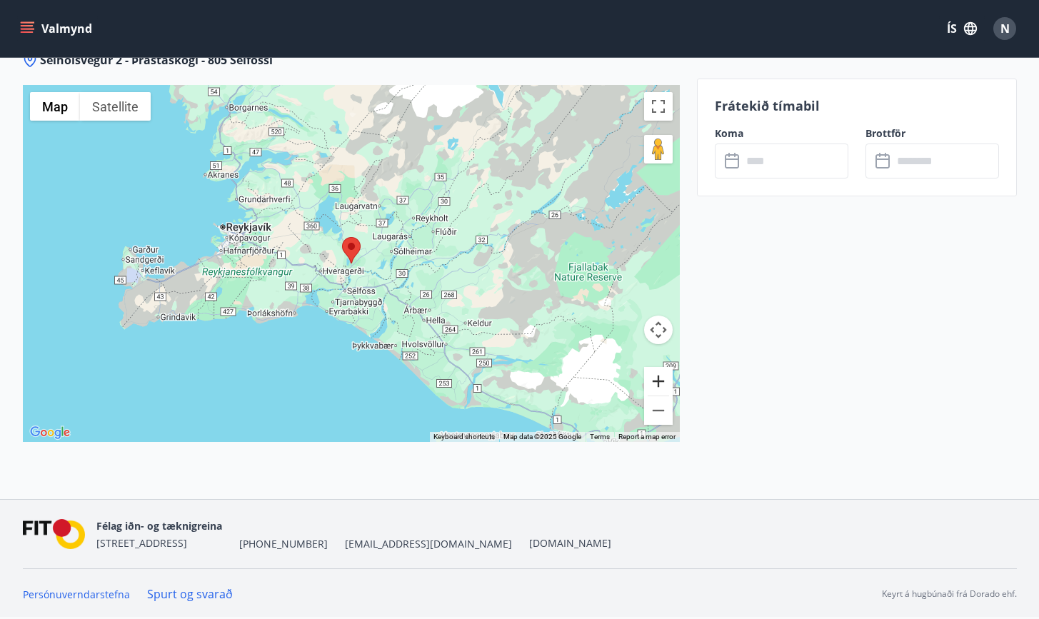
click at [654, 386] on button "Zoom in" at bounding box center [658, 381] width 29 height 29
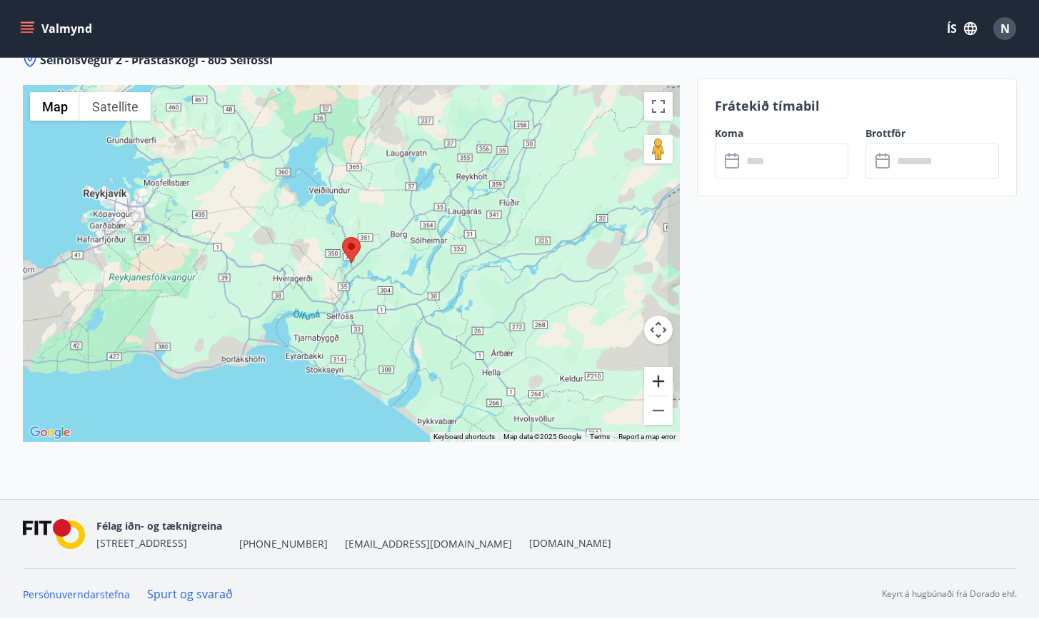
click at [654, 386] on button "Zoom in" at bounding box center [658, 381] width 29 height 29
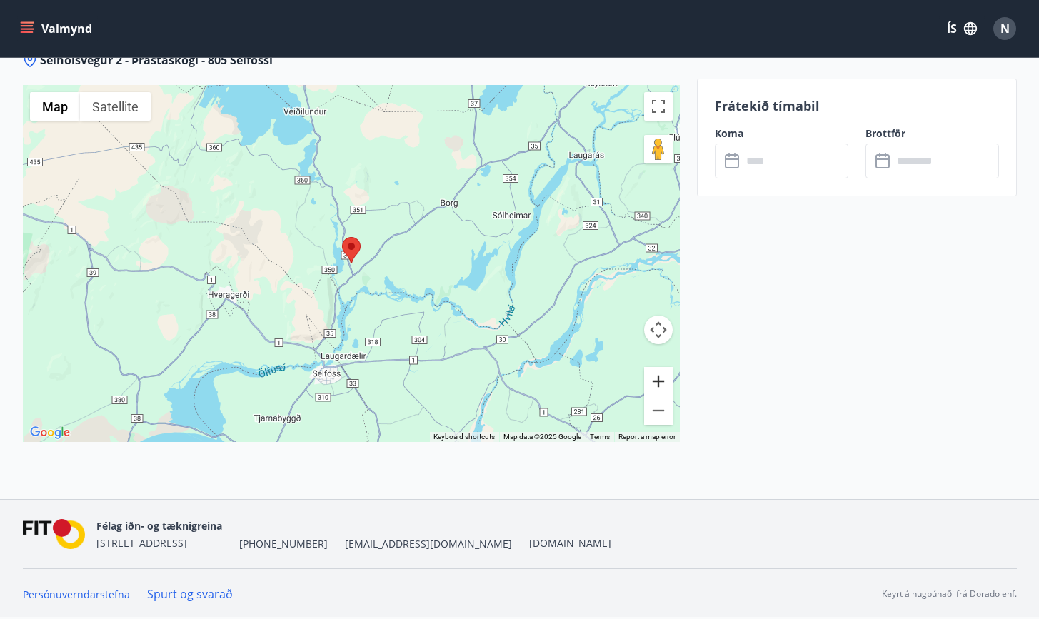
click at [654, 386] on button "Zoom in" at bounding box center [658, 381] width 29 height 29
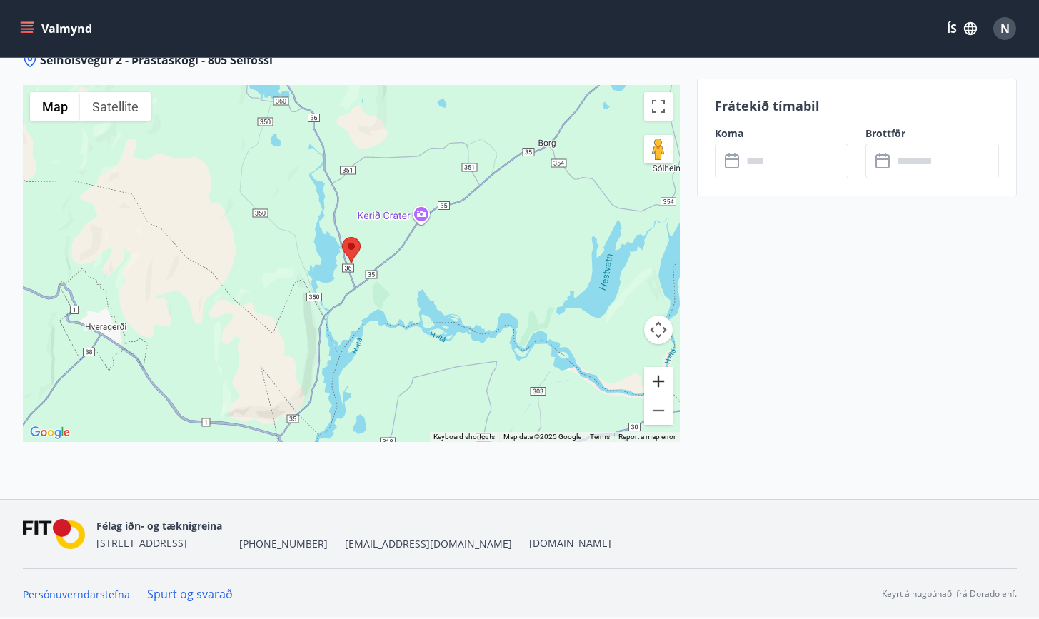
click at [654, 386] on button "Zoom in" at bounding box center [658, 381] width 29 height 29
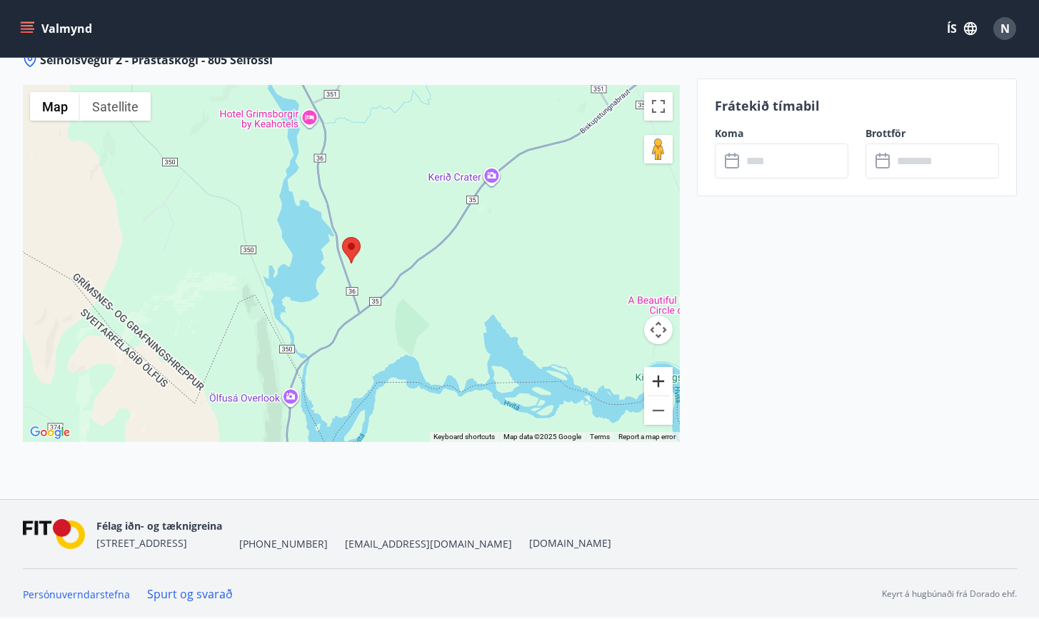
click at [654, 386] on button "Zoom in" at bounding box center [658, 381] width 29 height 29
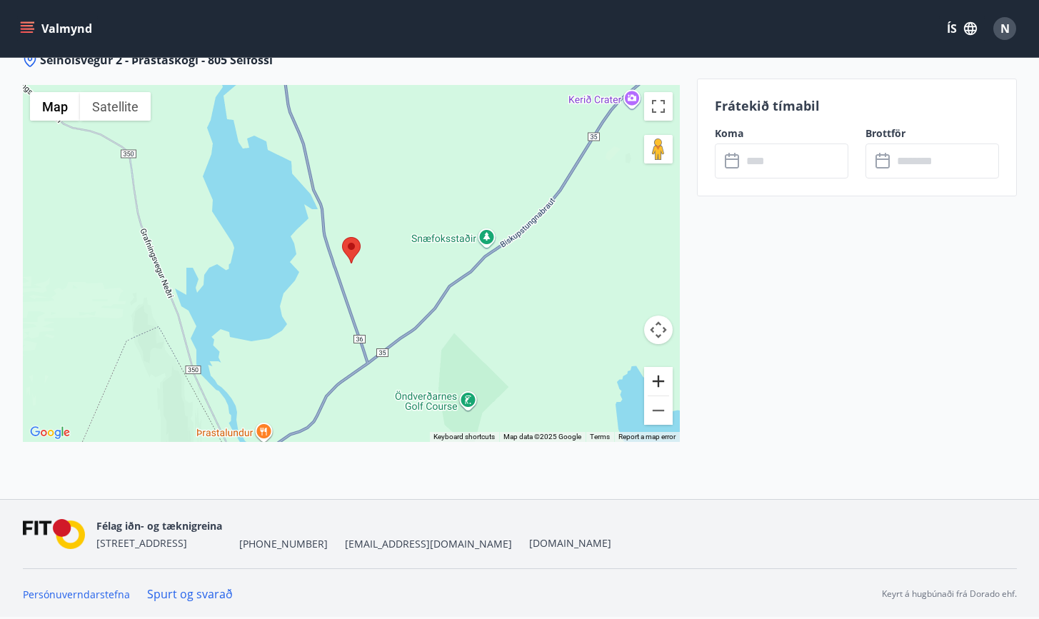
click at [654, 386] on button "Zoom in" at bounding box center [658, 381] width 29 height 29
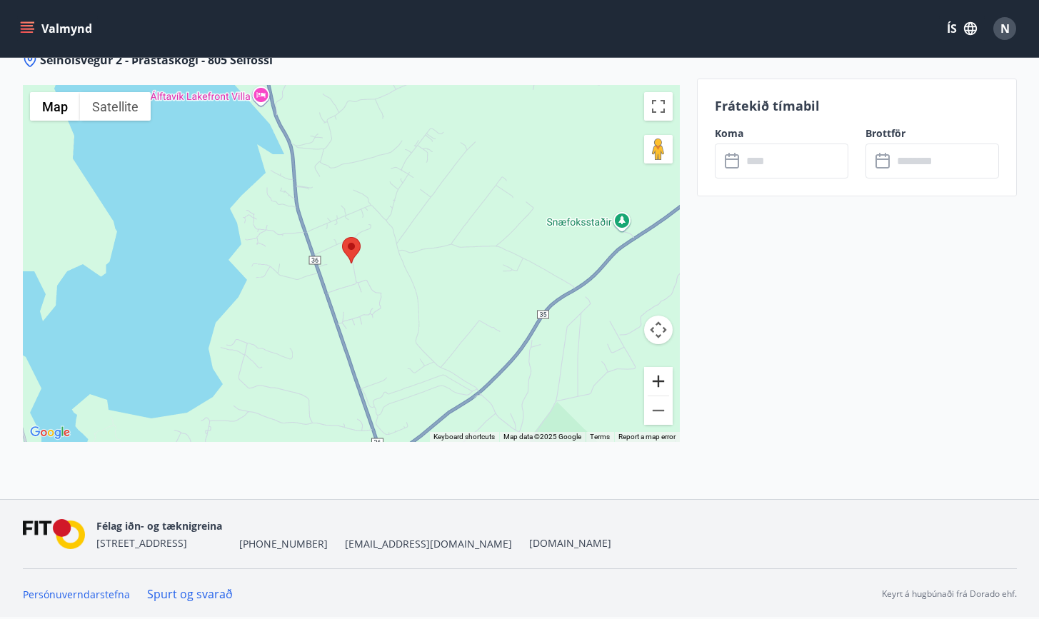
click at [654, 386] on button "Zoom in" at bounding box center [658, 381] width 29 height 29
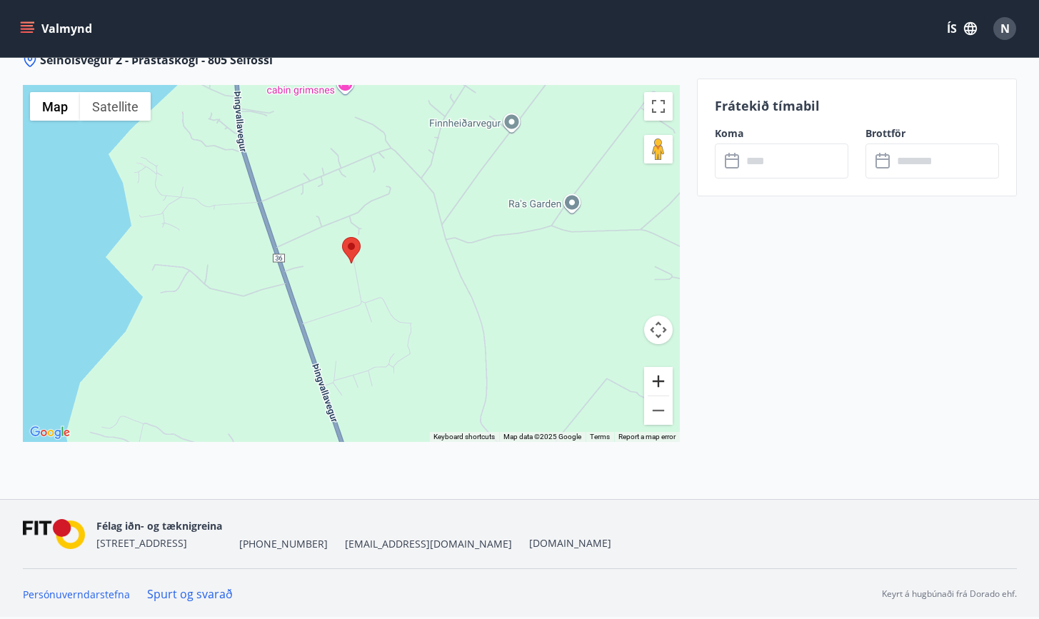
click at [654, 386] on button "Zoom in" at bounding box center [658, 381] width 29 height 29
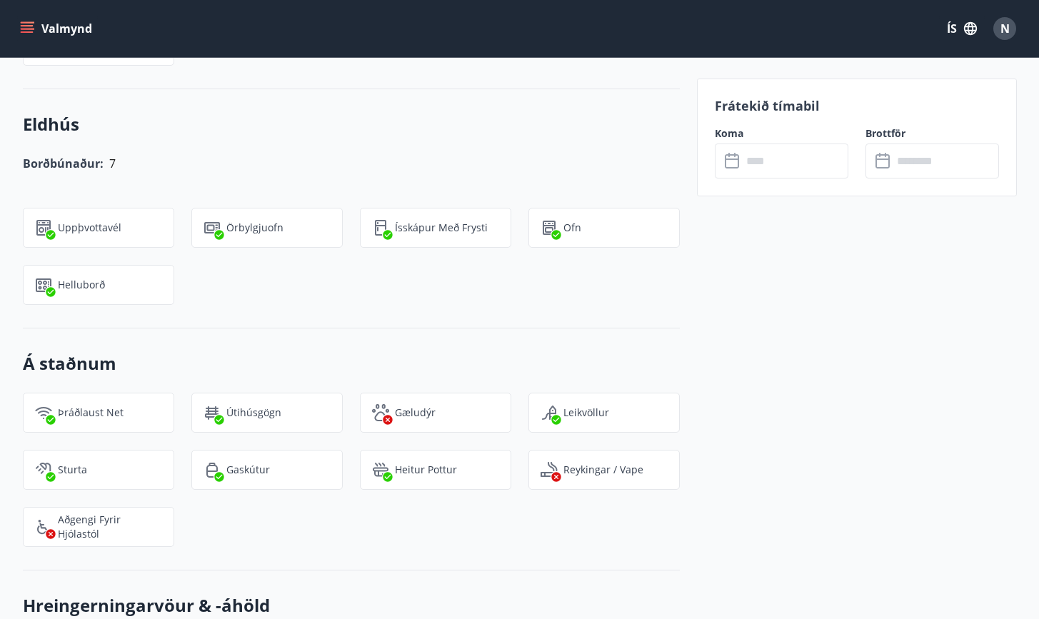
scroll to position [927, 0]
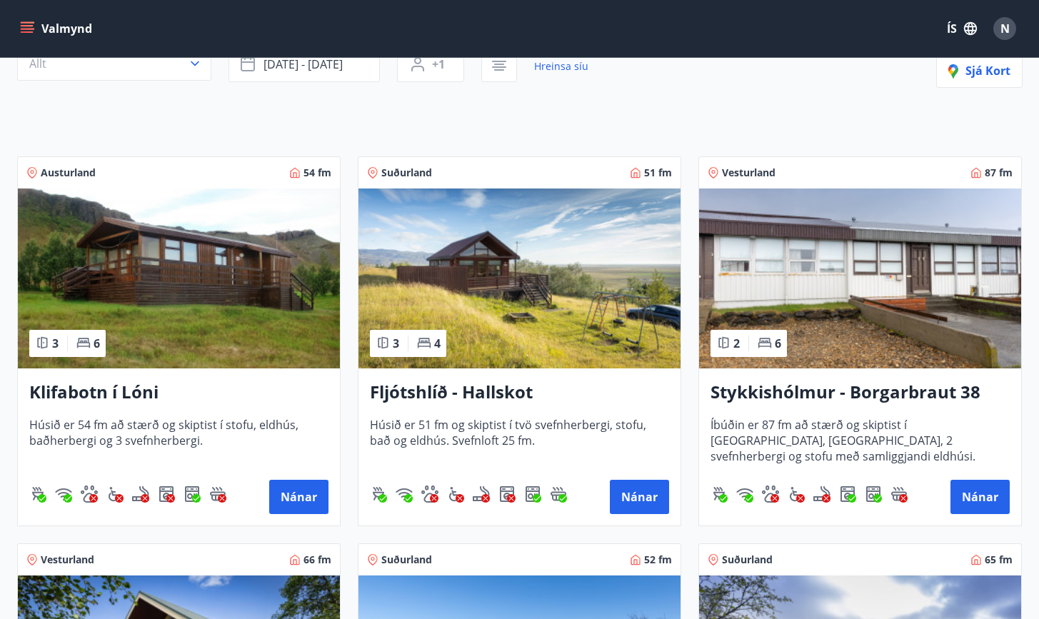
scroll to position [178, 0]
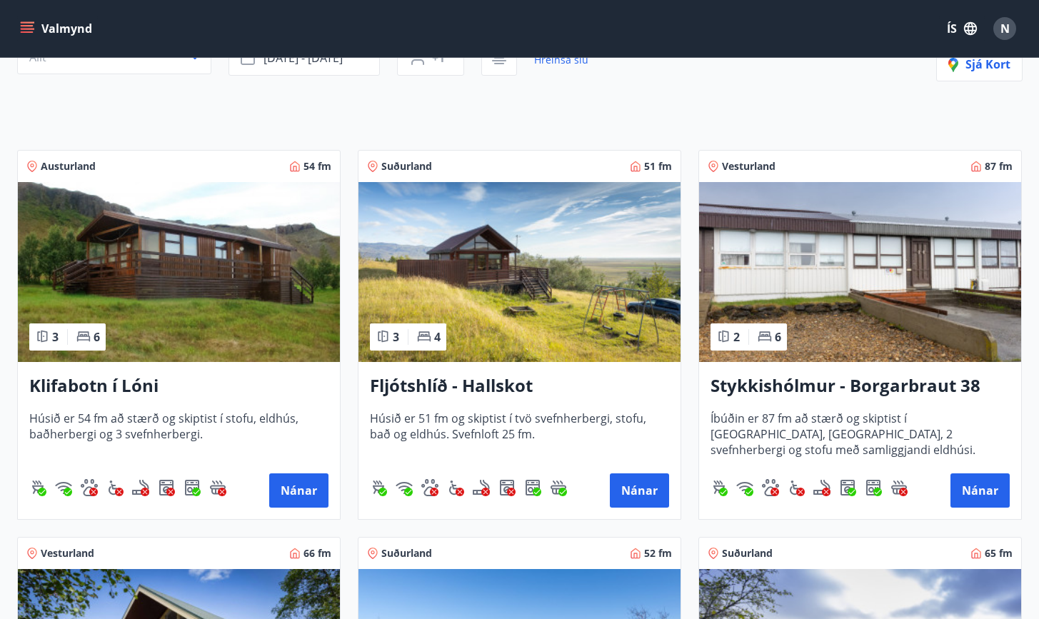
click at [119, 387] on h3 "Klifabotn í Lóni" at bounding box center [178, 386] width 299 height 26
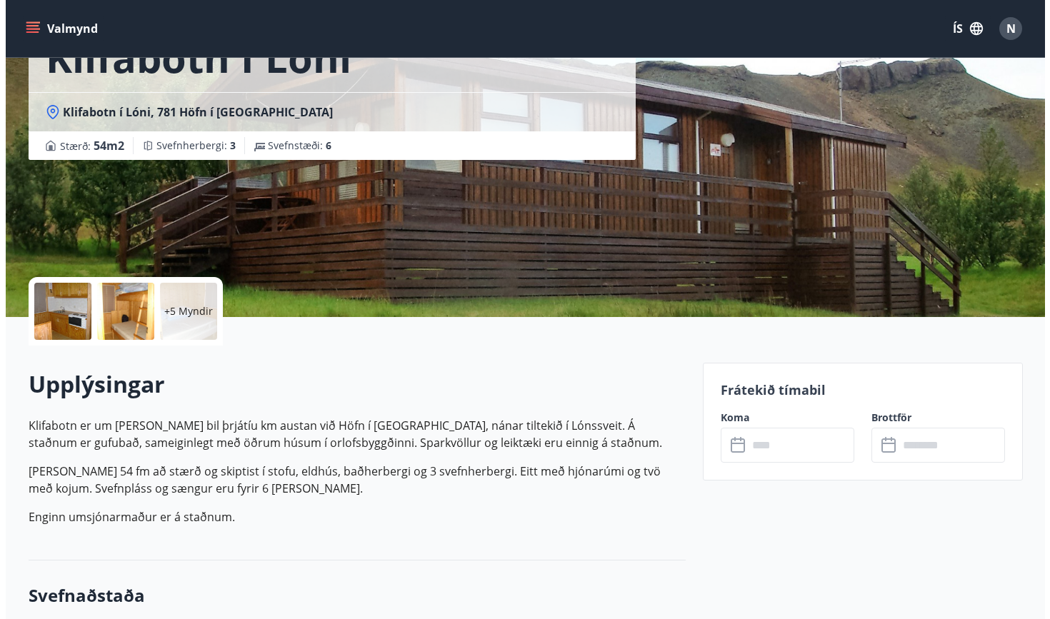
scroll to position [111, 0]
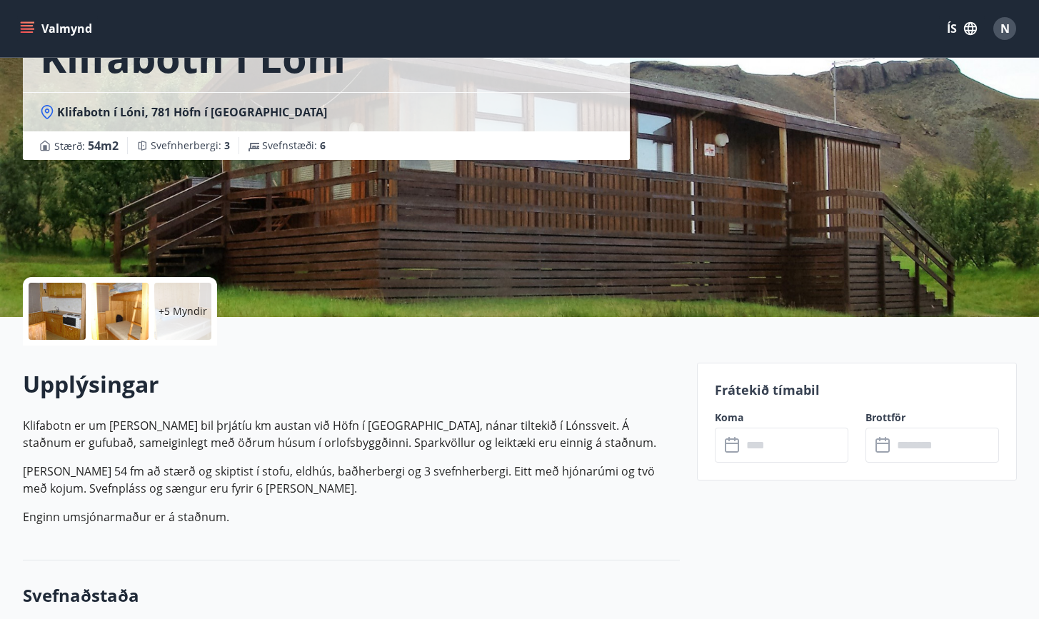
click at [73, 321] on div at bounding box center [57, 311] width 57 height 57
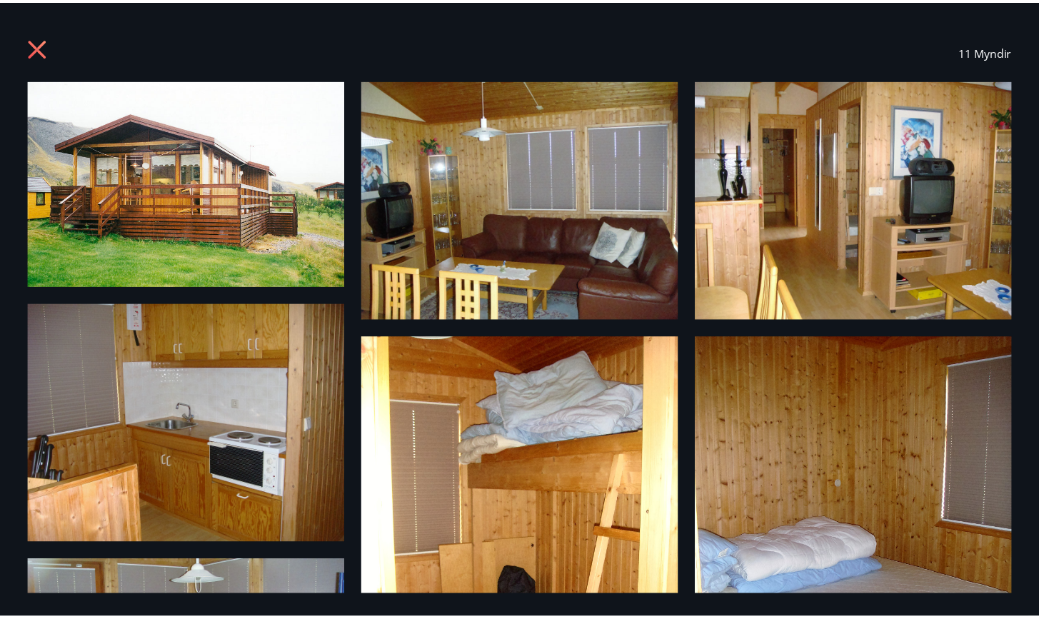
scroll to position [0, 0]
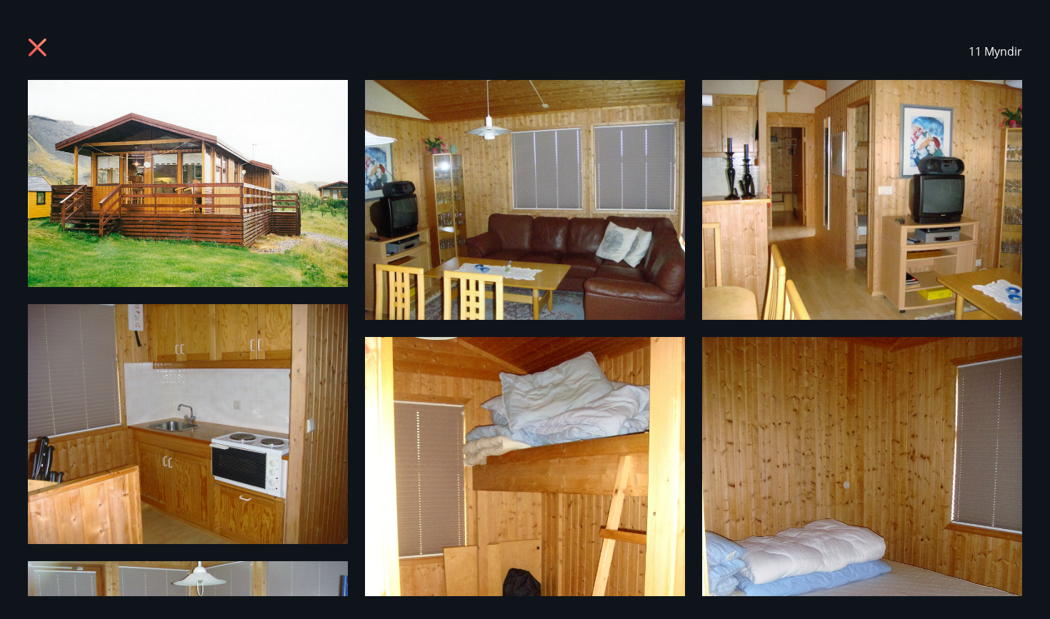
click at [41, 46] on icon at bounding box center [38, 48] width 18 height 18
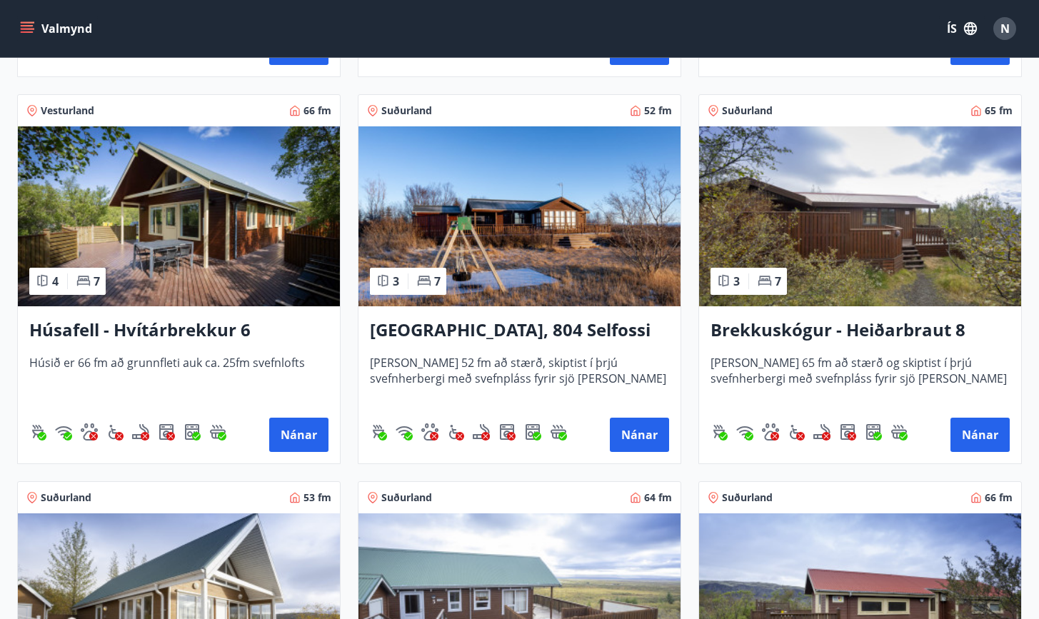
scroll to position [638, 0]
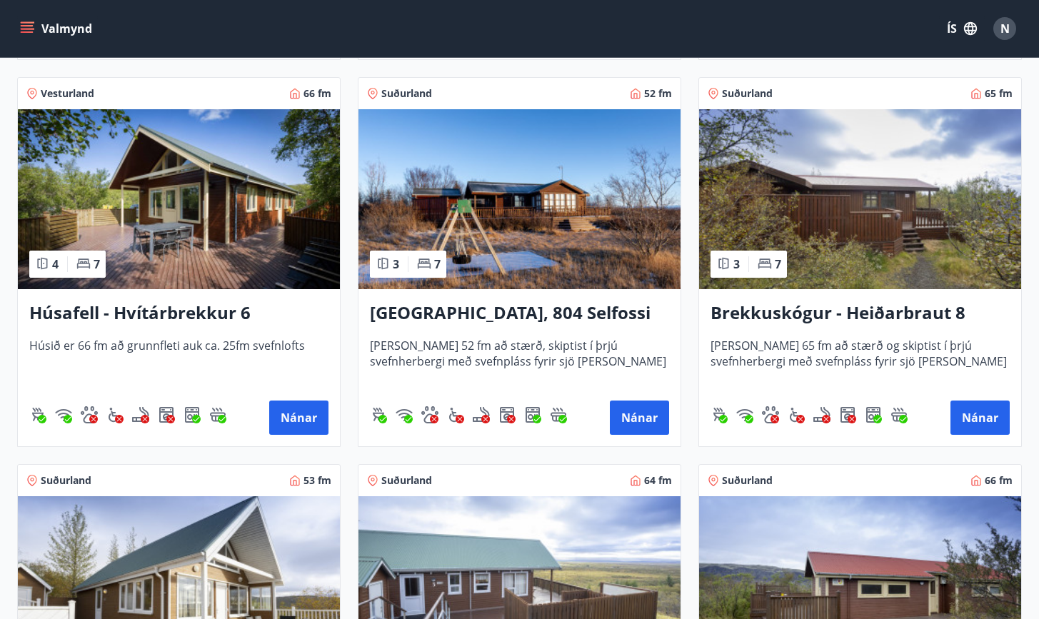
click at [839, 316] on h3 "Brekkuskógur - Heiðarbraut 8" at bounding box center [859, 314] width 299 height 26
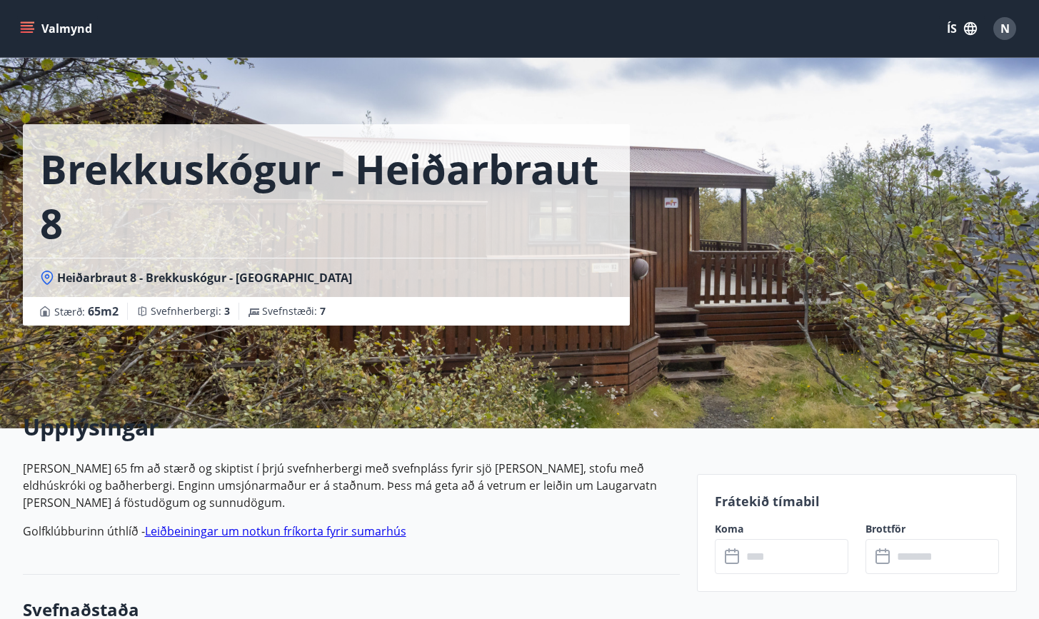
click at [654, 373] on div "Brekkuskógur - Heiðarbraut 8 Heiðarbraut 8 - Brekkuskógur - Bláskógabyggð - Árn…" at bounding box center [354, 214] width 663 height 428
click at [104, 311] on span "65 m2" at bounding box center [103, 311] width 31 height 16
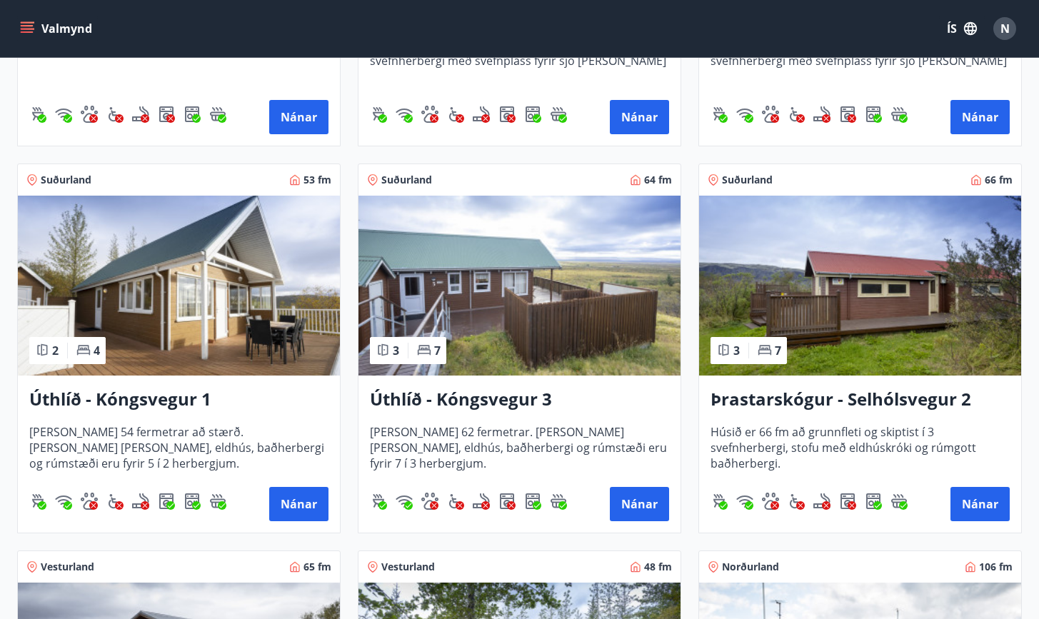
scroll to position [943, 0]
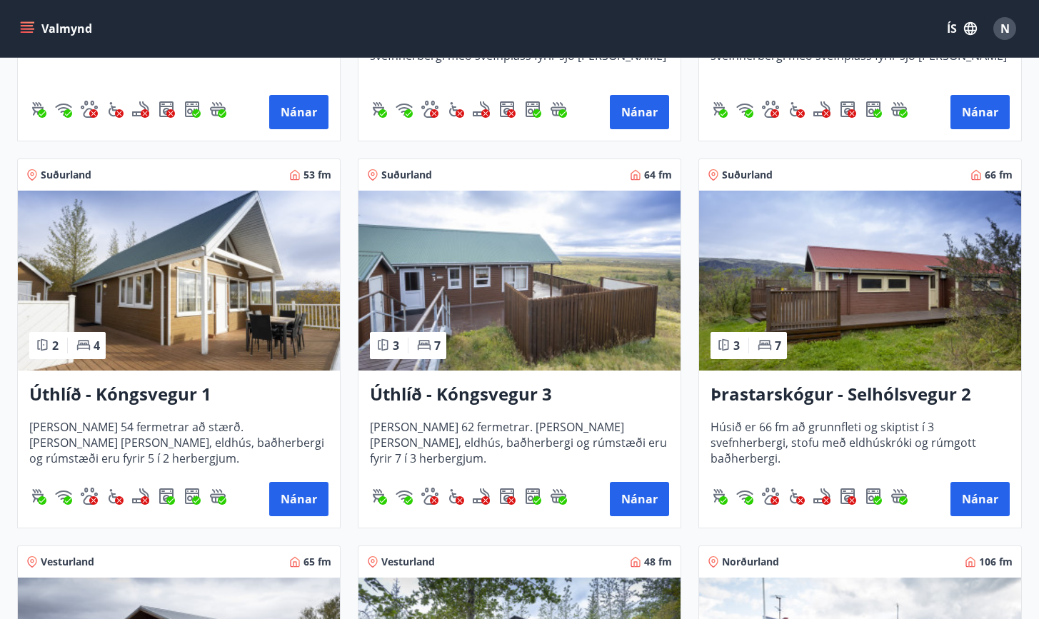
click at [508, 388] on h3 "Úthlíð - Kóngsvegur 3" at bounding box center [519, 395] width 299 height 26
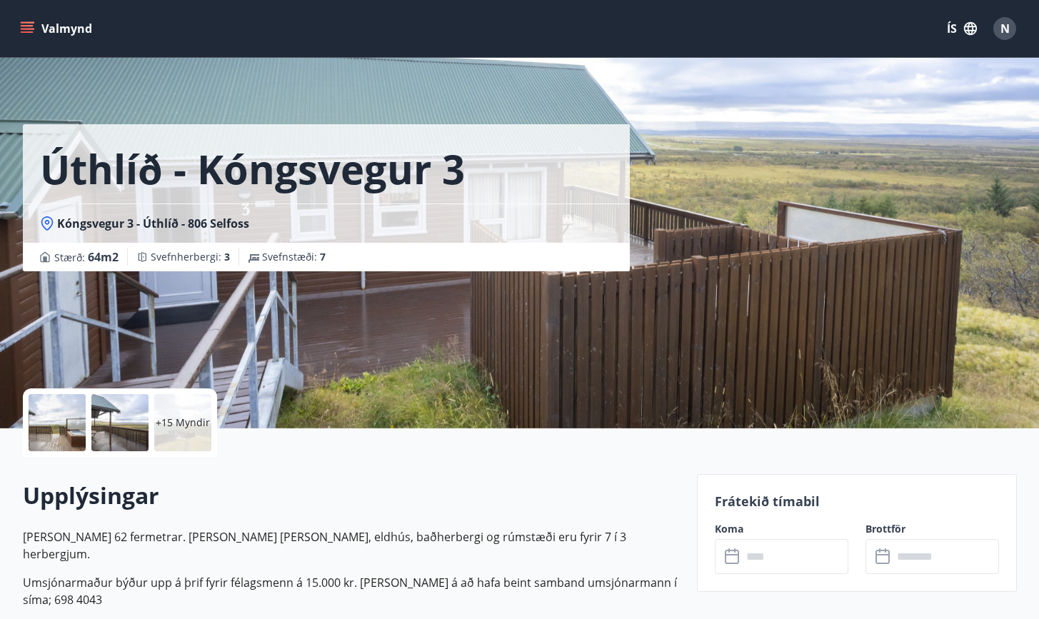
click at [183, 423] on p "+15 Myndir" at bounding box center [183, 423] width 54 height 14
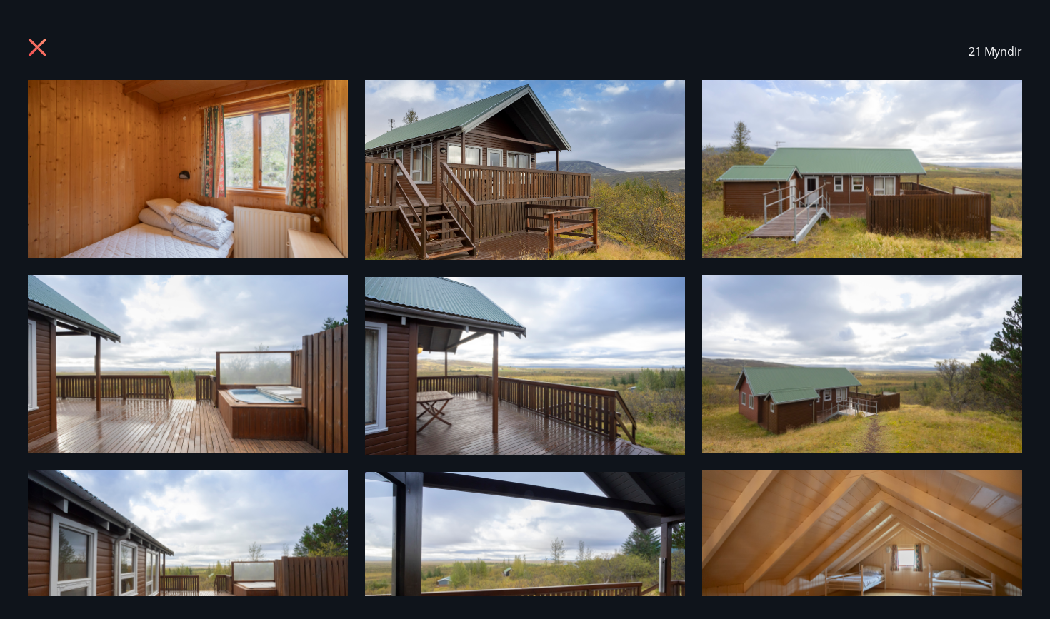
click at [42, 45] on icon at bounding box center [39, 49] width 23 height 23
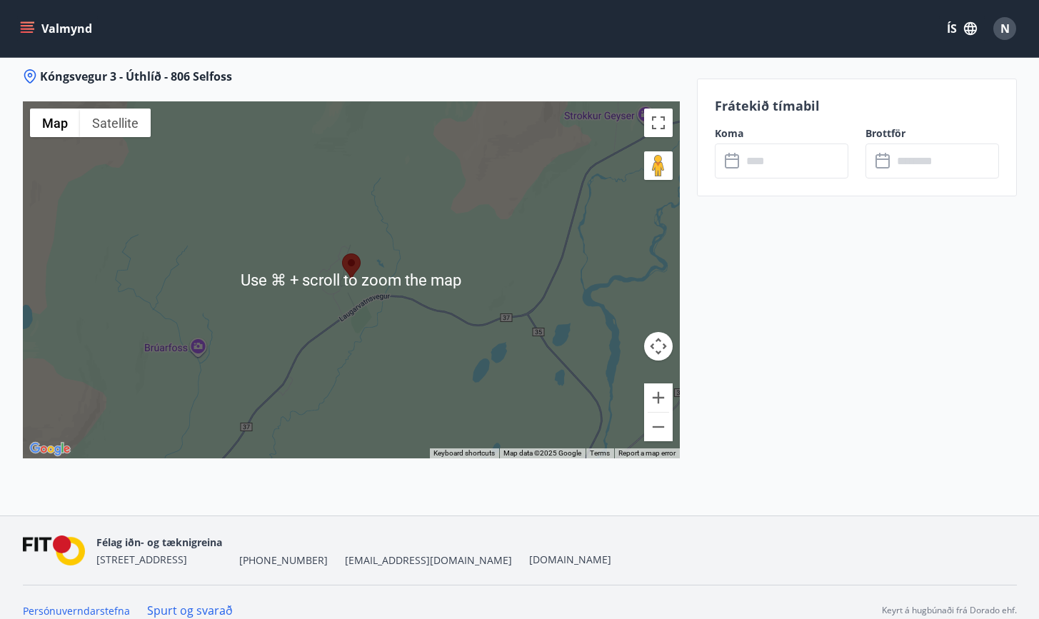
scroll to position [1933, 0]
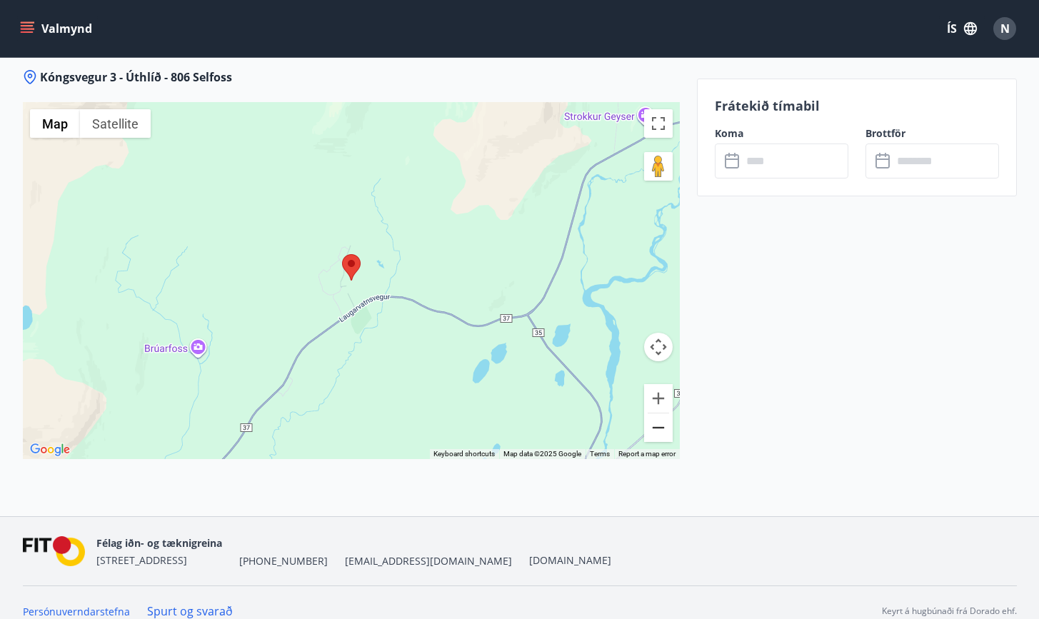
click at [663, 415] on button "Zoom out" at bounding box center [658, 427] width 29 height 29
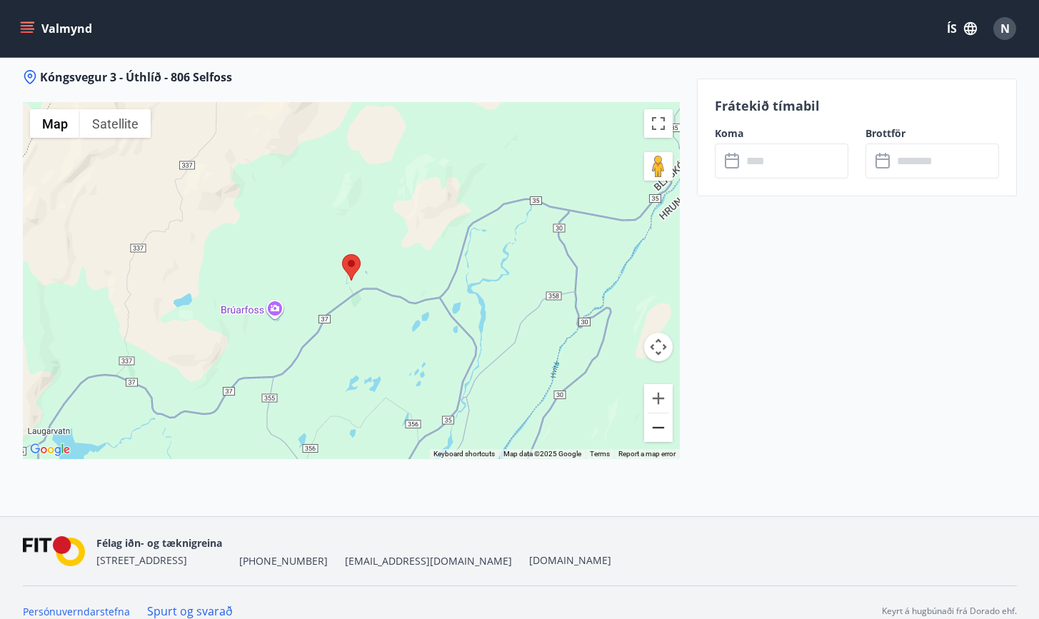
click at [663, 415] on button "Zoom out" at bounding box center [658, 427] width 29 height 29
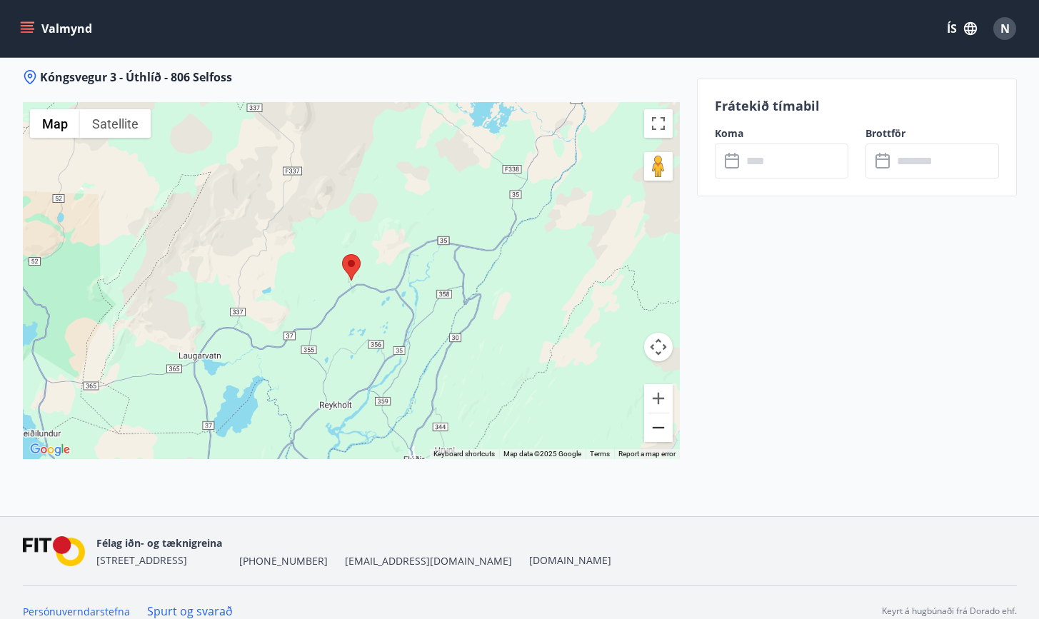
click at [663, 415] on button "Zoom out" at bounding box center [658, 427] width 29 height 29
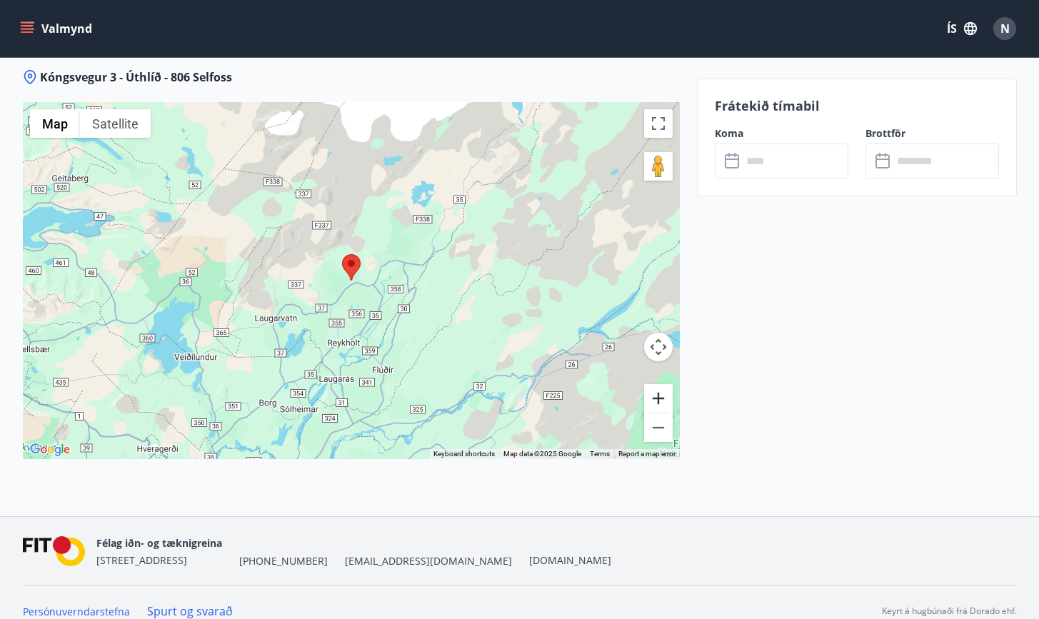
click at [653, 384] on button "Zoom in" at bounding box center [658, 398] width 29 height 29
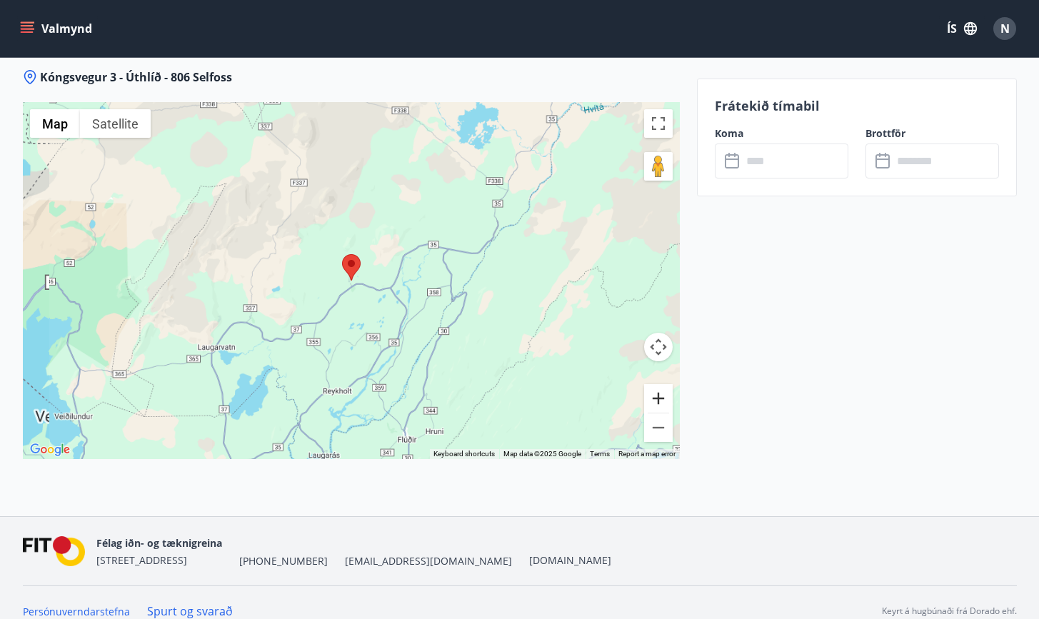
click at [654, 384] on button "Zoom in" at bounding box center [658, 398] width 29 height 29
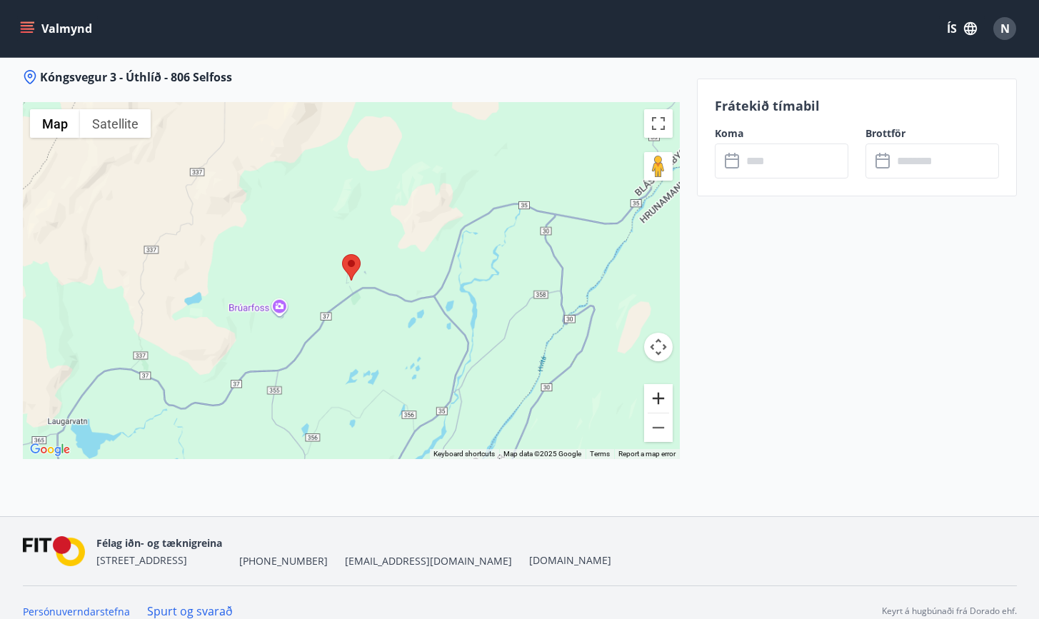
click at [654, 384] on button "Zoom in" at bounding box center [658, 398] width 29 height 29
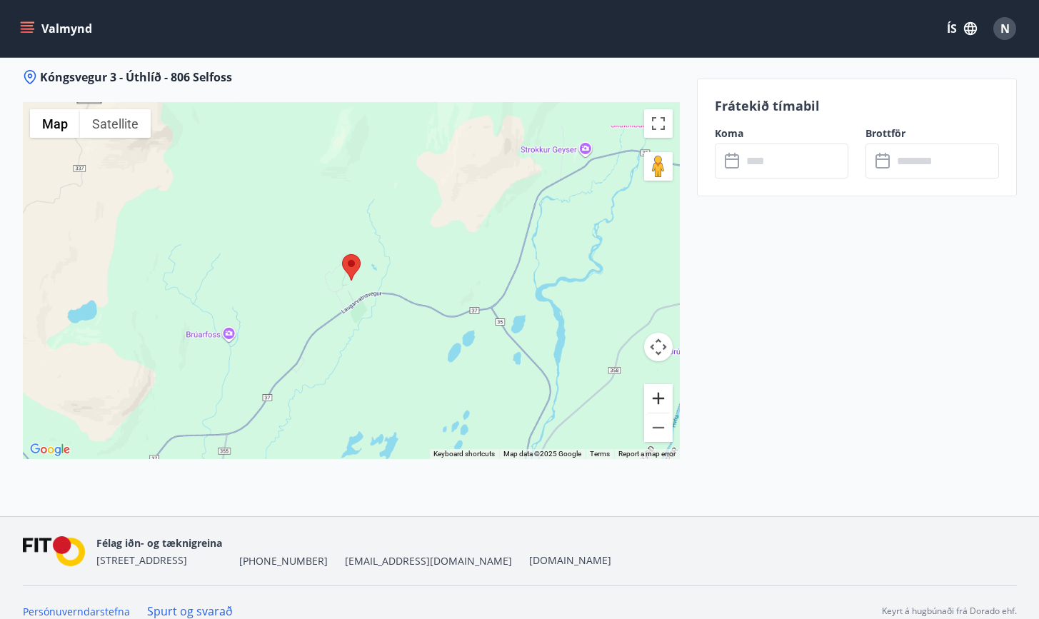
click at [654, 384] on button "Zoom in" at bounding box center [658, 398] width 29 height 29
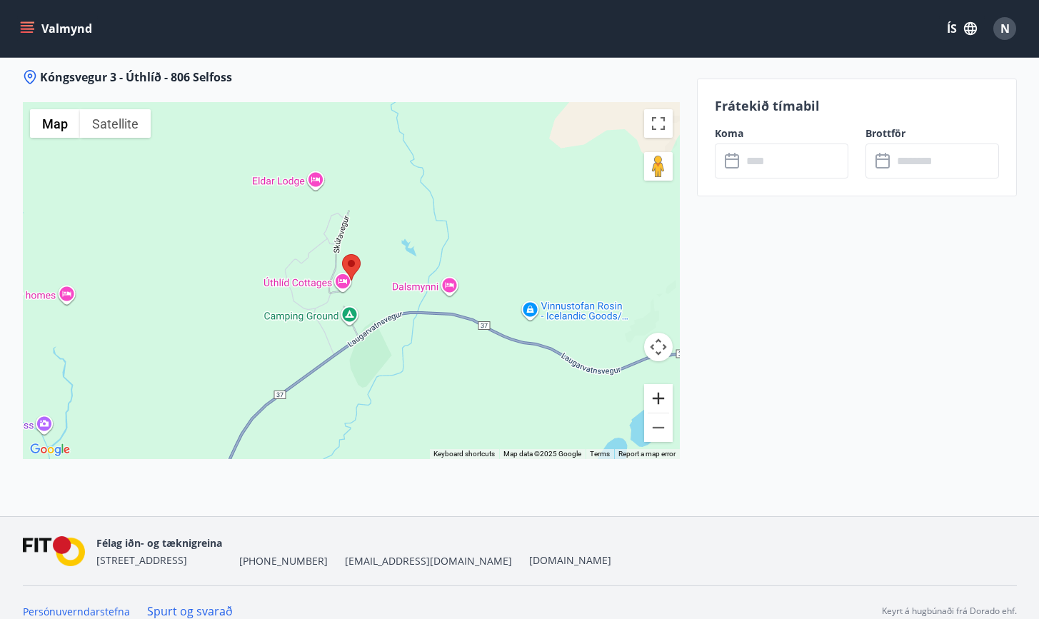
click at [654, 384] on button "Zoom in" at bounding box center [658, 398] width 29 height 29
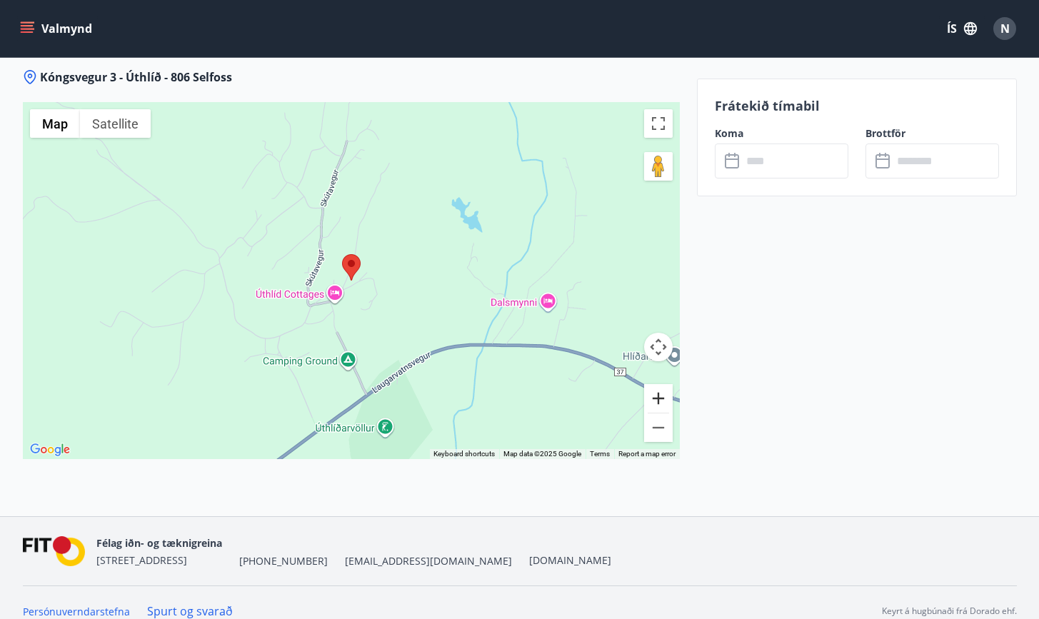
click at [653, 384] on button "Zoom in" at bounding box center [658, 398] width 29 height 29
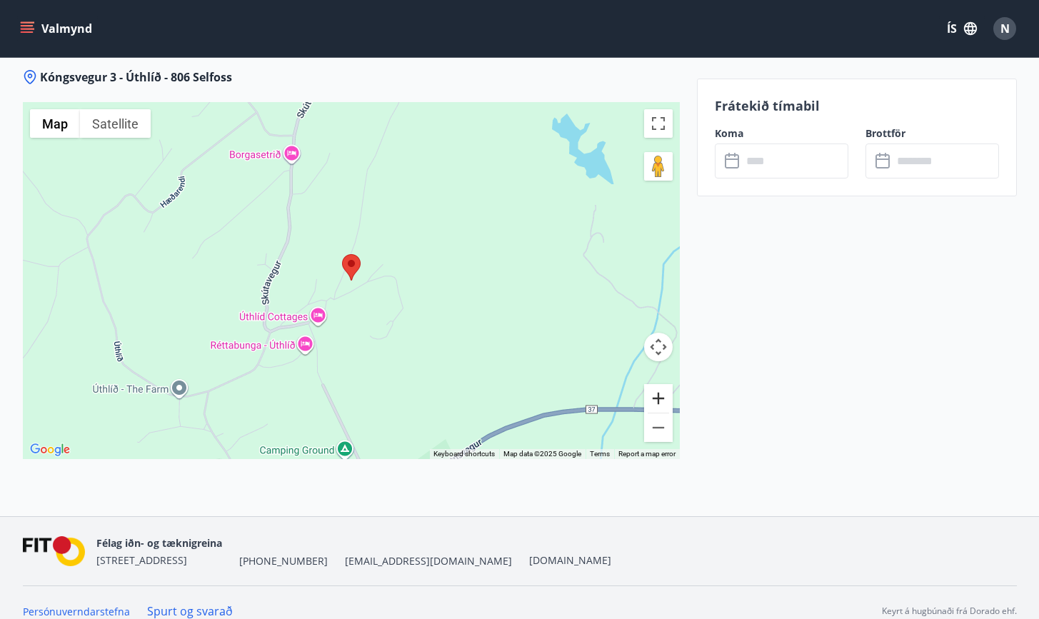
click at [653, 384] on button "Zoom in" at bounding box center [658, 398] width 29 height 29
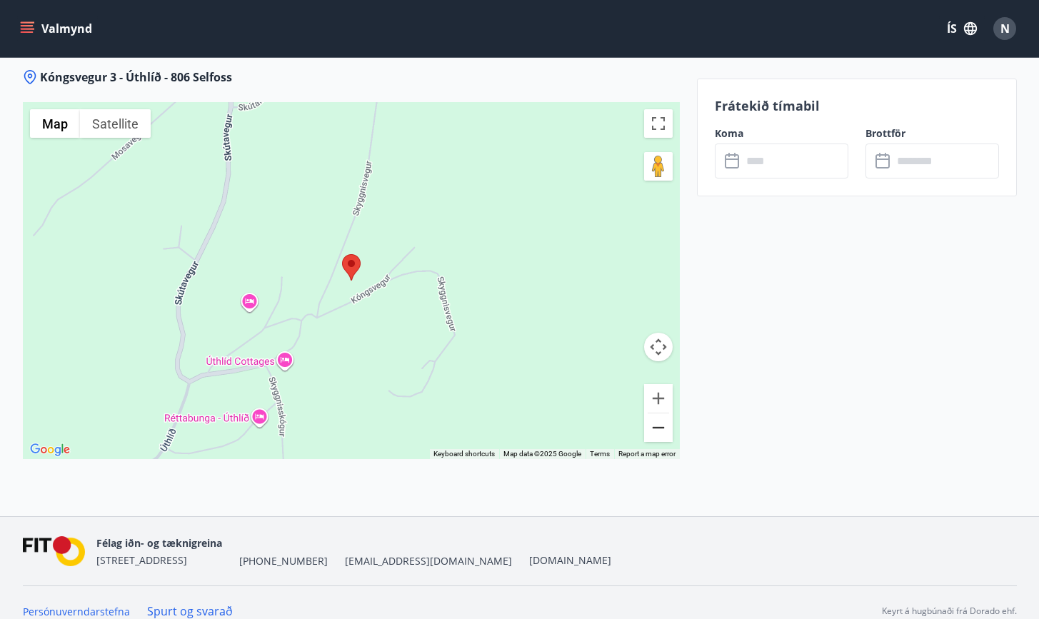
click at [663, 415] on button "Zoom out" at bounding box center [658, 427] width 29 height 29
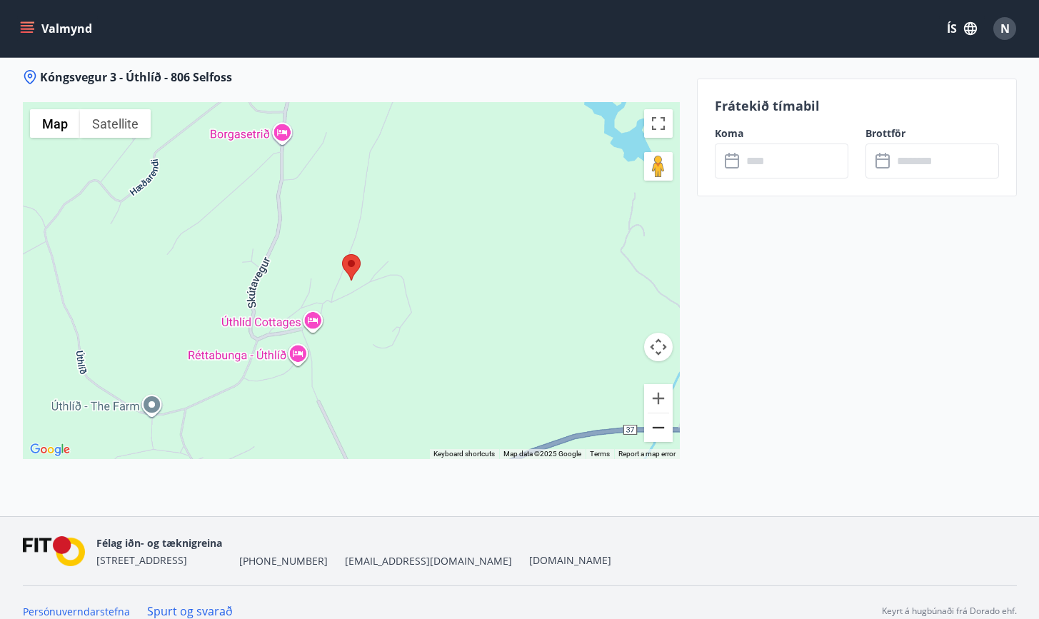
click at [663, 415] on button "Zoom out" at bounding box center [658, 427] width 29 height 29
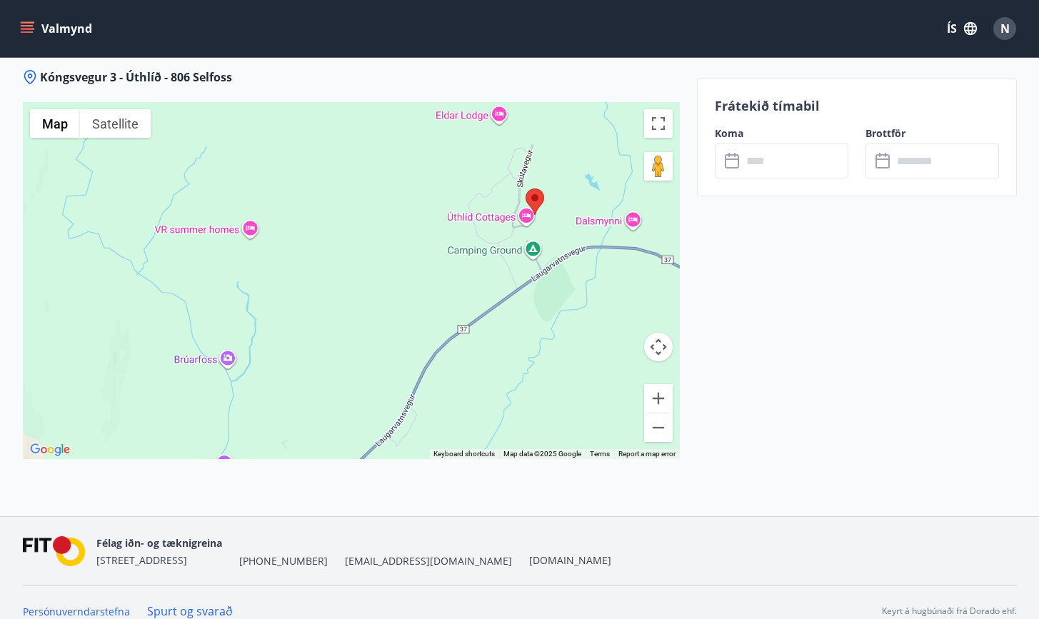
drag, startPoint x: 186, startPoint y: 367, endPoint x: 374, endPoint y: 299, distance: 199.6
click at [374, 299] on div at bounding box center [351, 280] width 657 height 357
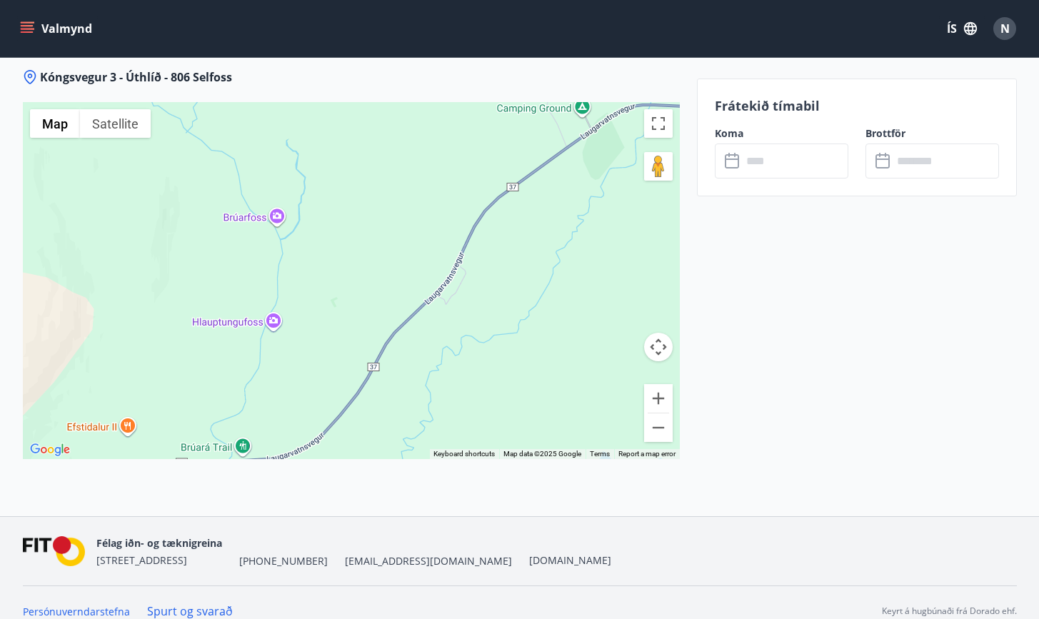
drag, startPoint x: 374, startPoint y: 299, endPoint x: 425, endPoint y: 159, distance: 148.8
click at [425, 159] on div at bounding box center [351, 280] width 657 height 357
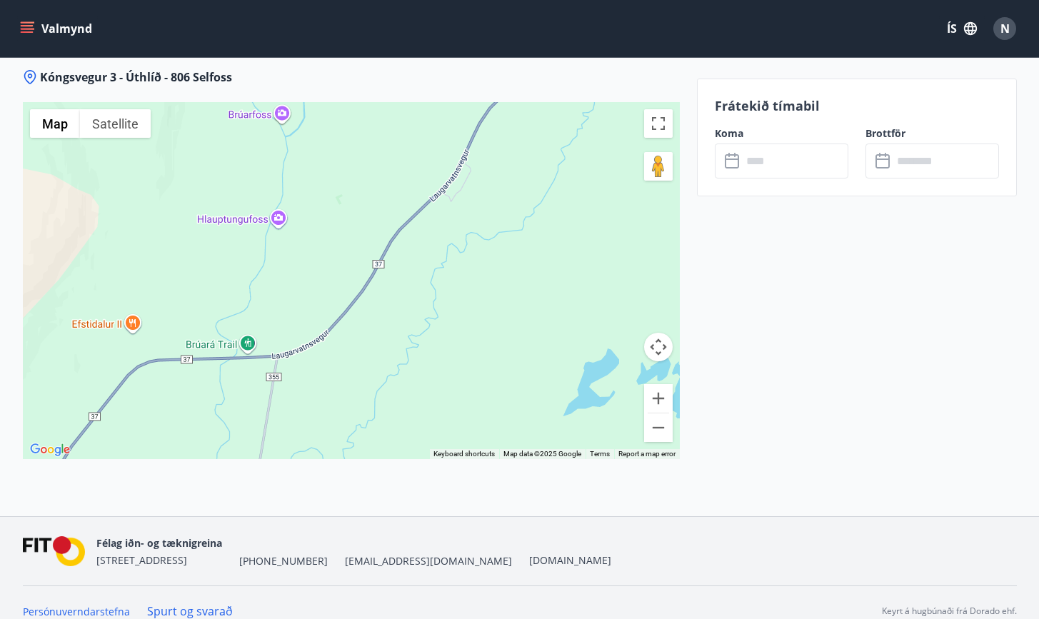
drag, startPoint x: 331, startPoint y: 371, endPoint x: 336, endPoint y: 263, distance: 107.9
click at [336, 263] on div at bounding box center [351, 280] width 657 height 357
click at [247, 326] on div at bounding box center [351, 280] width 657 height 357
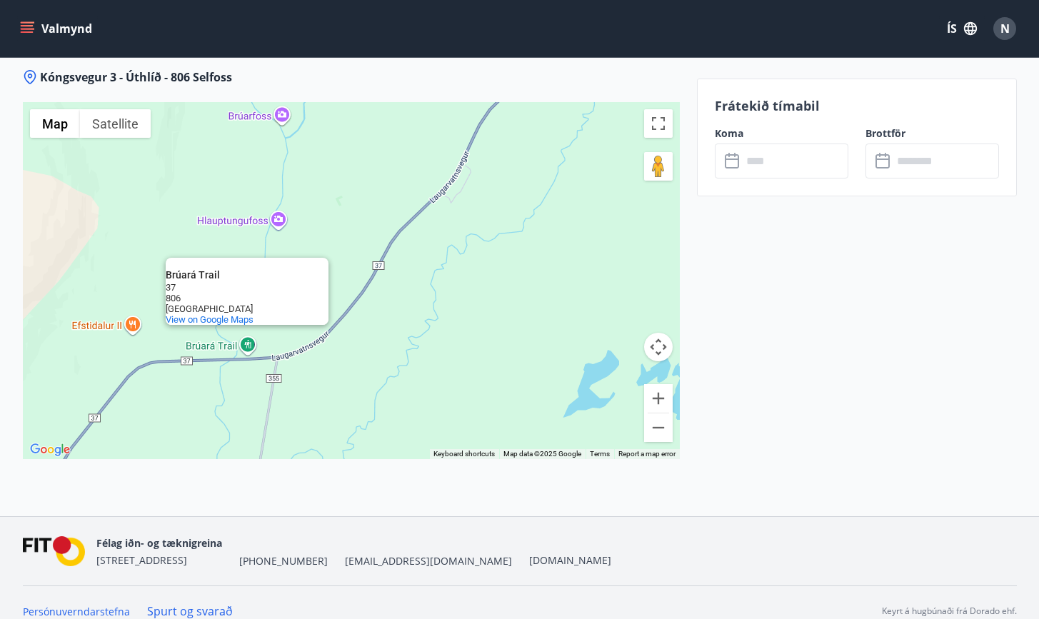
click at [380, 284] on div "Brúará Trail Brúará Trail 37 806 Iceland View on Google Maps" at bounding box center [351, 280] width 657 height 357
click at [308, 224] on div "Brúará Trail Brúará Trail 37 806 Iceland View on Google Maps" at bounding box center [351, 280] width 657 height 357
click at [134, 112] on button "Satellite" at bounding box center [115, 123] width 71 height 29
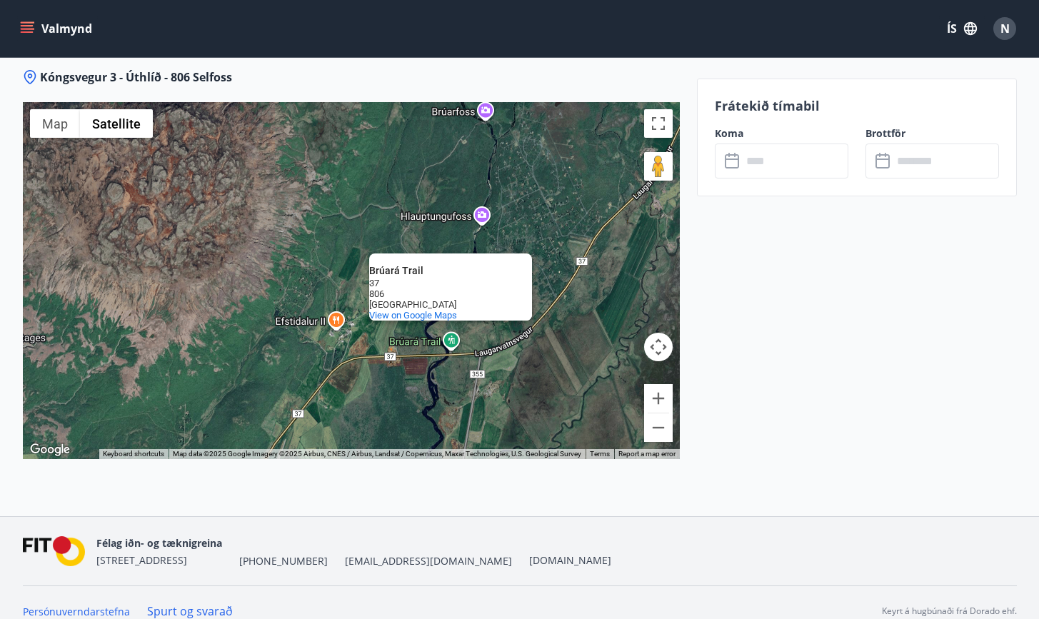
drag, startPoint x: 321, startPoint y: 328, endPoint x: 525, endPoint y: 343, distance: 204.7
click at [525, 343] on div "Brúará Trail Brúará Trail 37 806 Iceland View on Google Maps" at bounding box center [351, 280] width 657 height 357
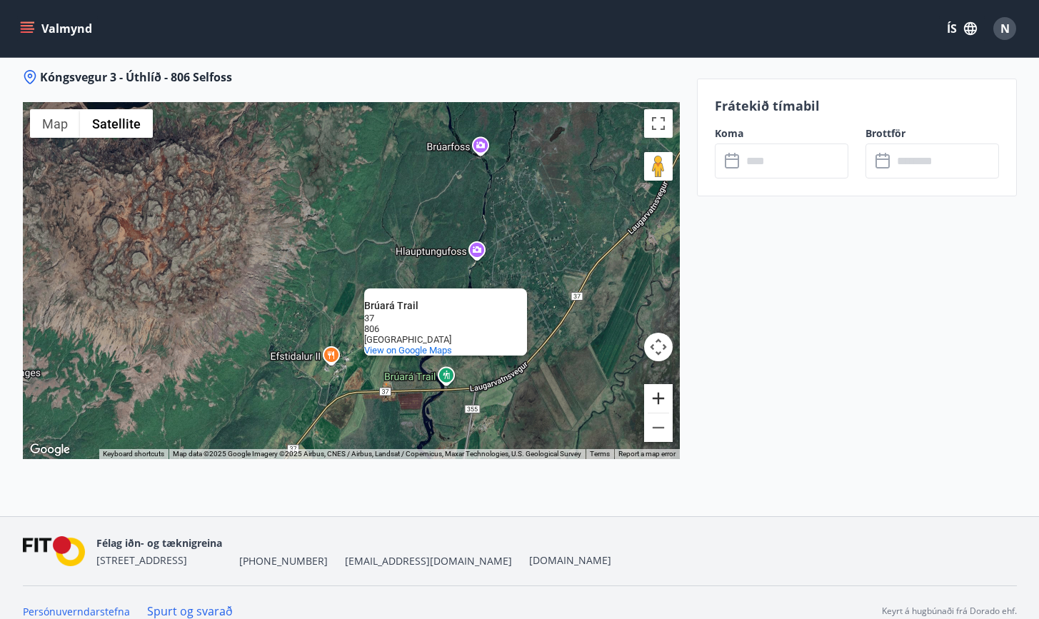
click at [660, 384] on button "Zoom in" at bounding box center [658, 398] width 29 height 29
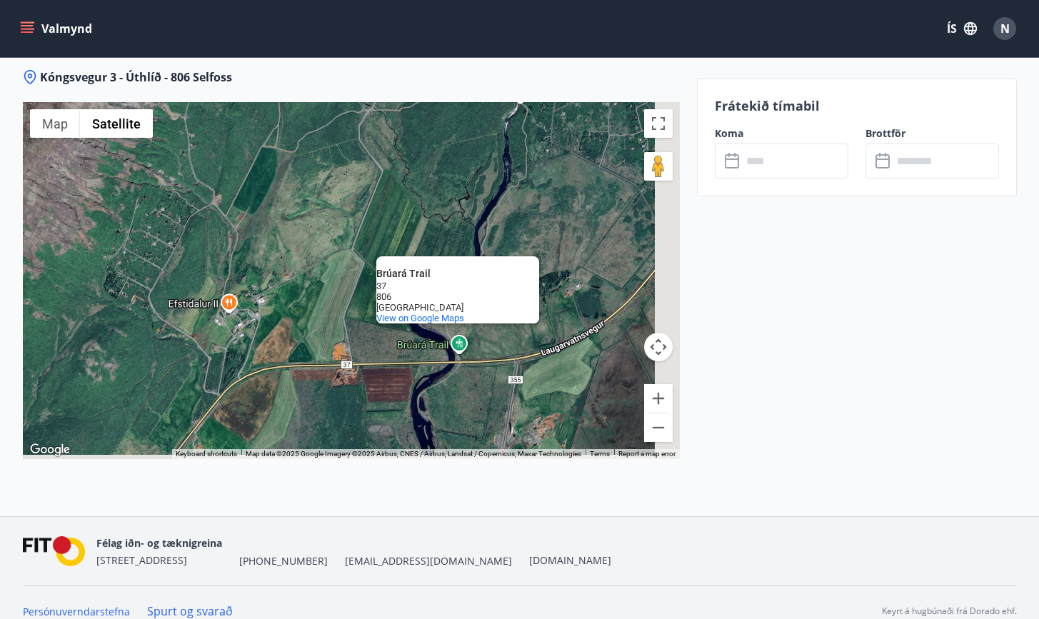
drag, startPoint x: 565, startPoint y: 341, endPoint x: 483, endPoint y: 203, distance: 161.0
click at [483, 203] on div "Brúará Trail Brúará Trail 37 806 Iceland View on Google Maps" at bounding box center [351, 280] width 657 height 357
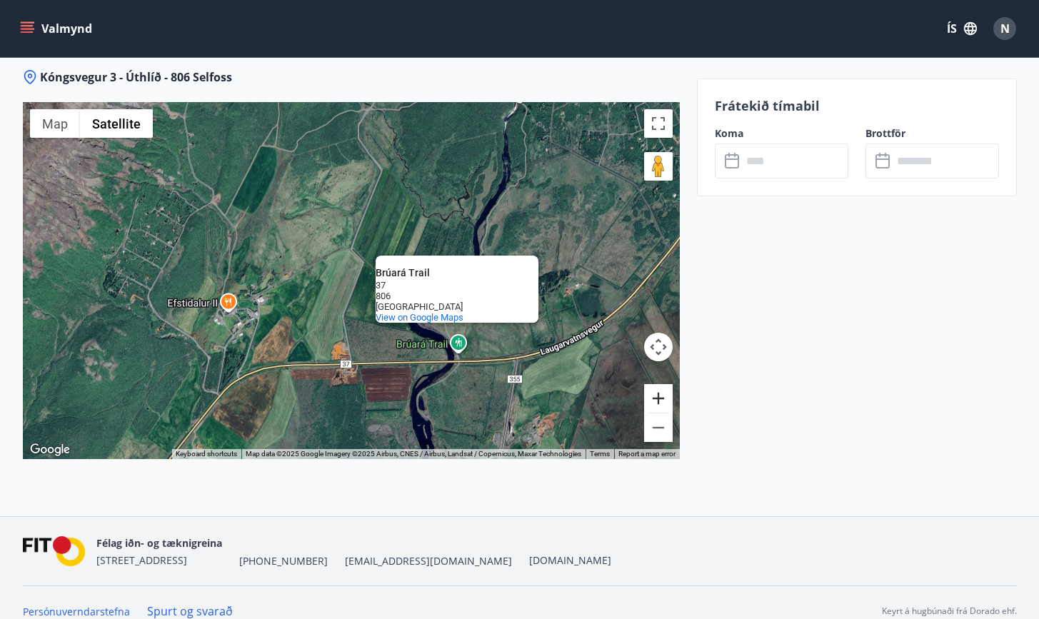
click at [663, 384] on button "Zoom in" at bounding box center [658, 398] width 29 height 29
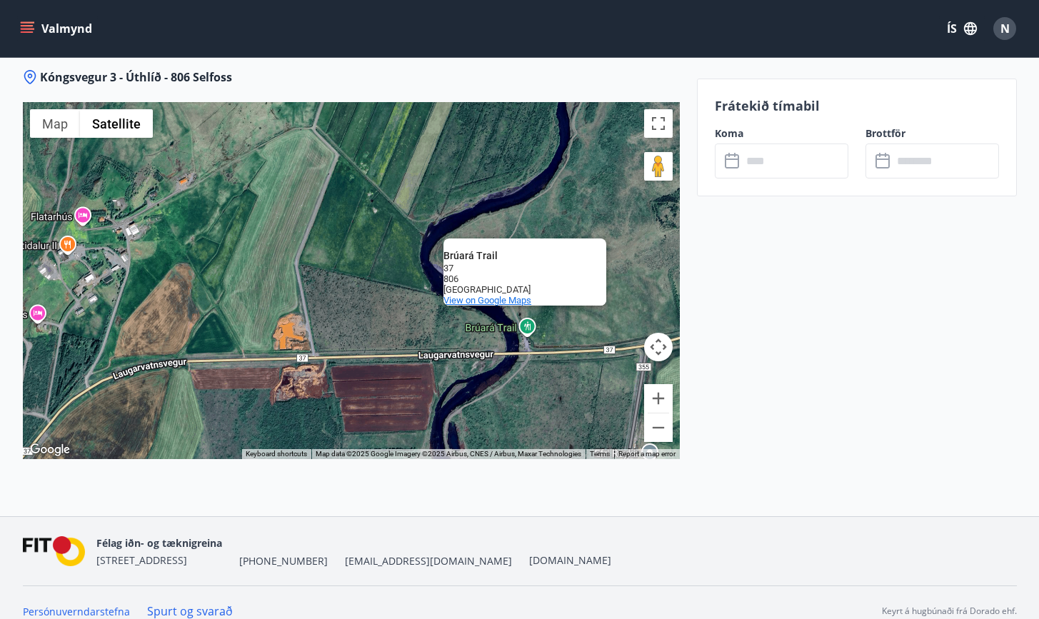
drag, startPoint x: 598, startPoint y: 380, endPoint x: 557, endPoint y: 288, distance: 100.0
click at [557, 288] on div "Brúará Trail Brúará Trail 37 806 Iceland View on Google Maps" at bounding box center [351, 280] width 657 height 357
click at [669, 384] on button "Zoom in" at bounding box center [658, 398] width 29 height 29
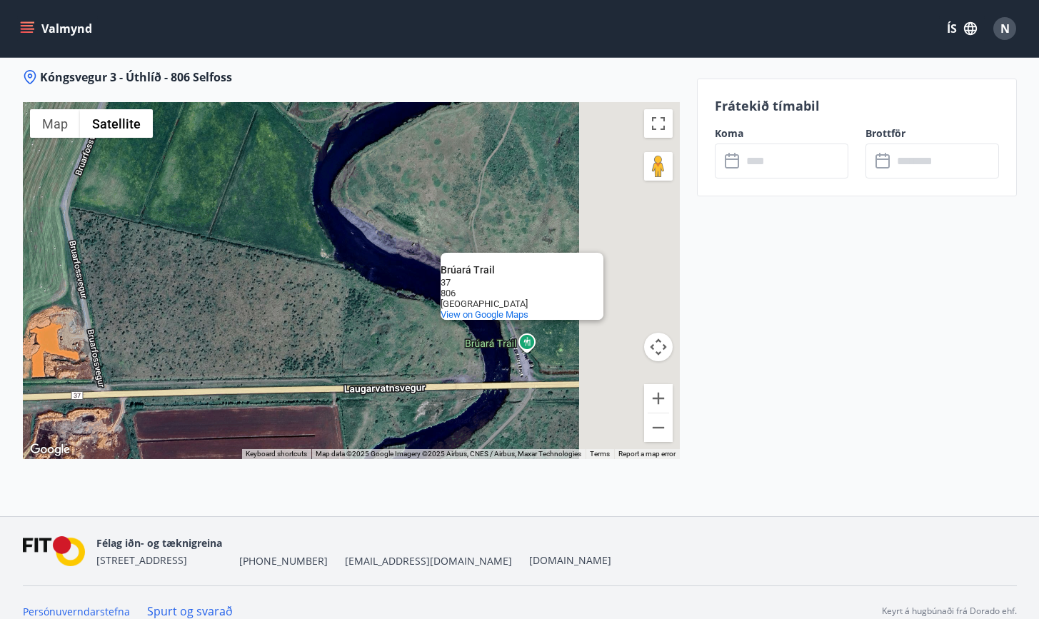
drag, startPoint x: 578, startPoint y: 360, endPoint x: 398, endPoint y: 316, distance: 186.0
click at [398, 316] on div "Brúará Trail Brúará Trail 37 806 Iceland View on Google Maps" at bounding box center [351, 280] width 657 height 357
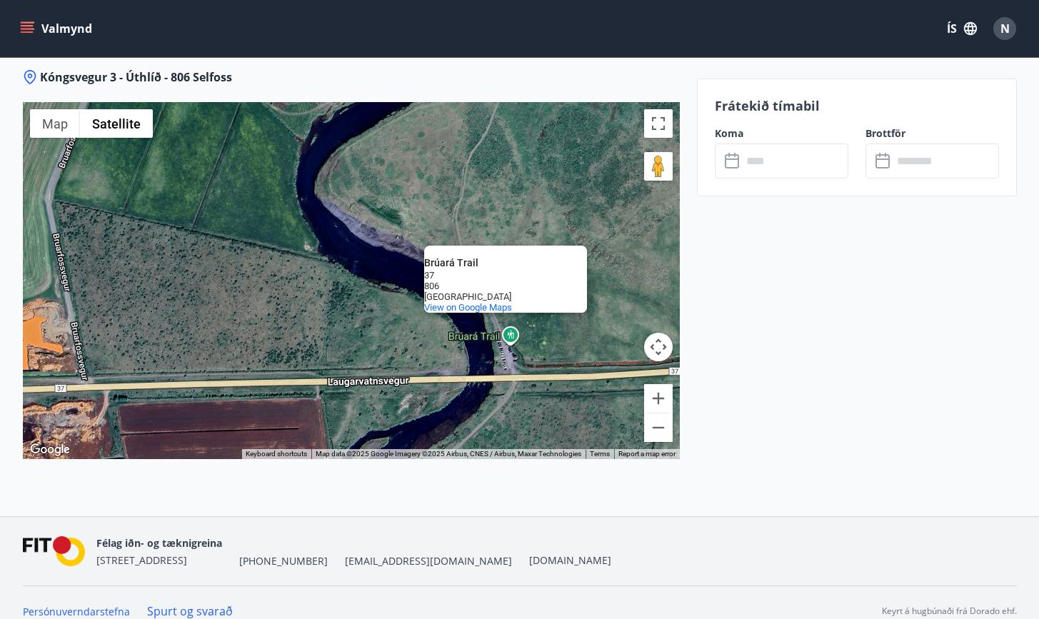
click at [509, 324] on div "Brúará Trail Brúará Trail 37 806 Iceland View on Google Maps" at bounding box center [351, 280] width 657 height 357
click at [529, 398] on div "Brúará Trail Brúará Trail 37 806 Iceland View on Google Maps" at bounding box center [351, 280] width 657 height 357
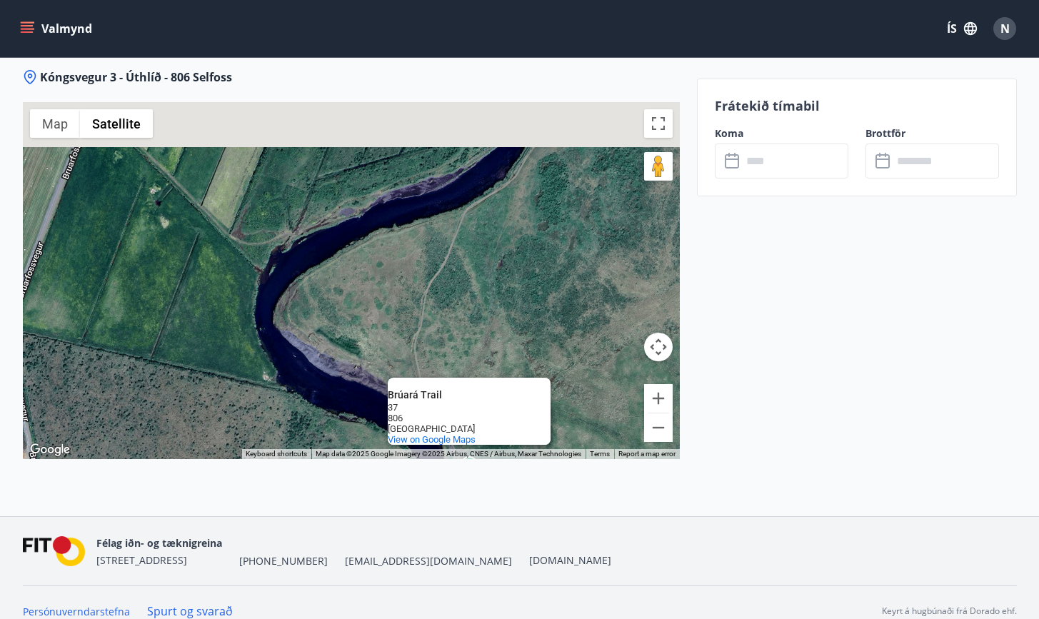
drag, startPoint x: 453, startPoint y: 171, endPoint x: 398, endPoint y: 335, distance: 172.5
click at [398, 334] on div "Brúará Trail Brúará Trail 37 806 Iceland View on Google Maps" at bounding box center [351, 280] width 657 height 357
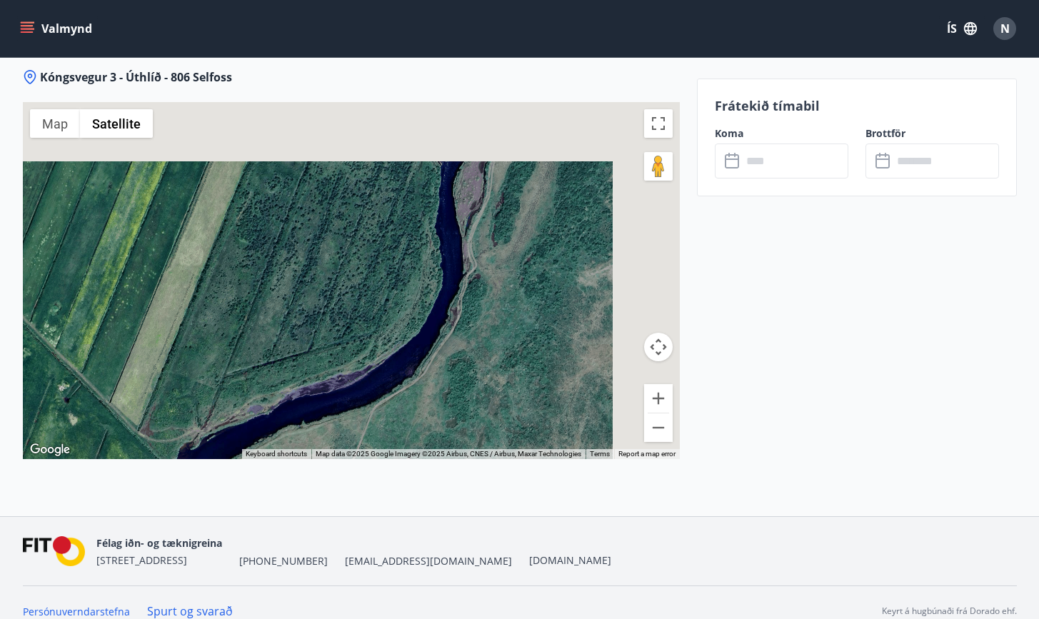
drag, startPoint x: 502, startPoint y: 235, endPoint x: 416, endPoint y: 436, distance: 218.8
click at [416, 434] on div "Brúará Trail Brúará Trail 37 806 Iceland View on Google Maps Use ⌘ + scroll to …" at bounding box center [351, 280] width 657 height 357
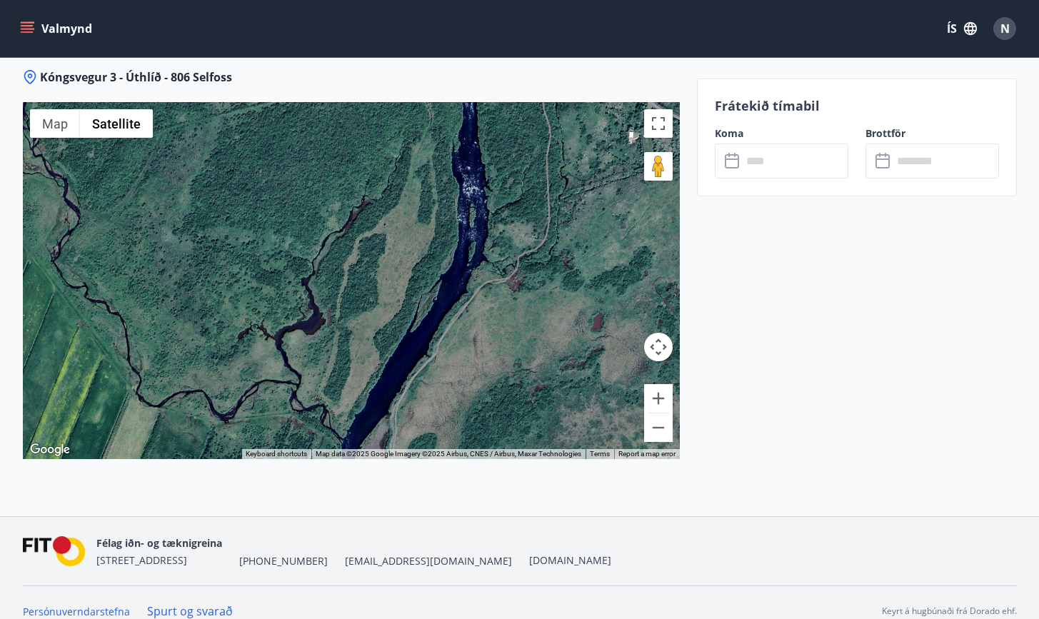
drag, startPoint x: 478, startPoint y: 263, endPoint x: 408, endPoint y: 433, distance: 183.5
click at [409, 433] on div "Brúará Trail Brúará Trail 37 806 Iceland View on Google Maps Use ⌘ + scroll to …" at bounding box center [351, 280] width 657 height 357
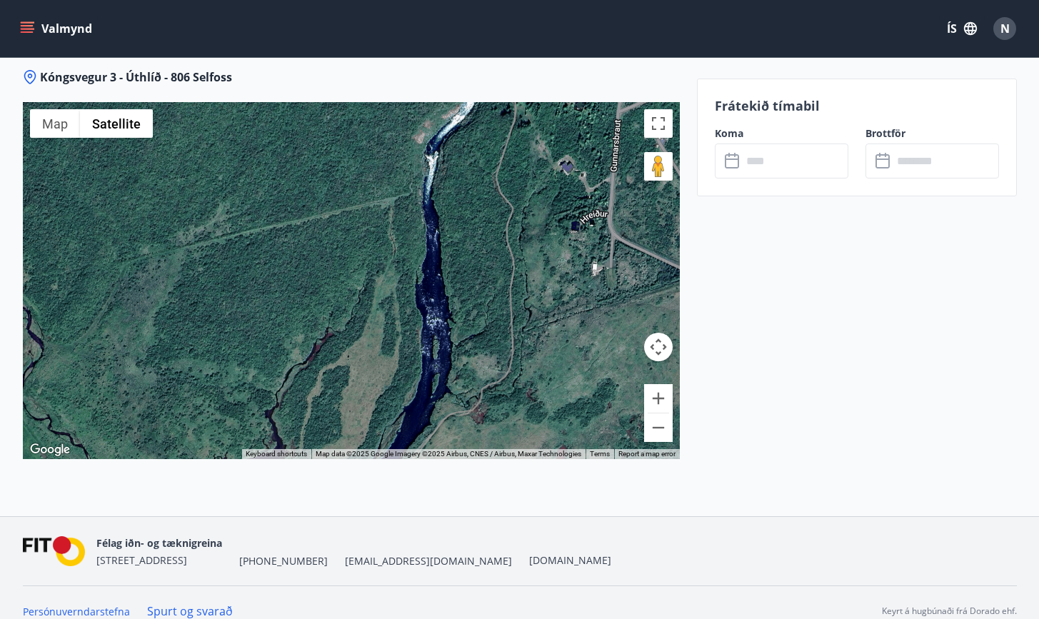
drag, startPoint x: 473, startPoint y: 313, endPoint x: 461, endPoint y: 418, distance: 104.9
click at [461, 413] on div "Brúará Trail Brúará Trail 37 806 Iceland View on Google Maps" at bounding box center [351, 280] width 657 height 357
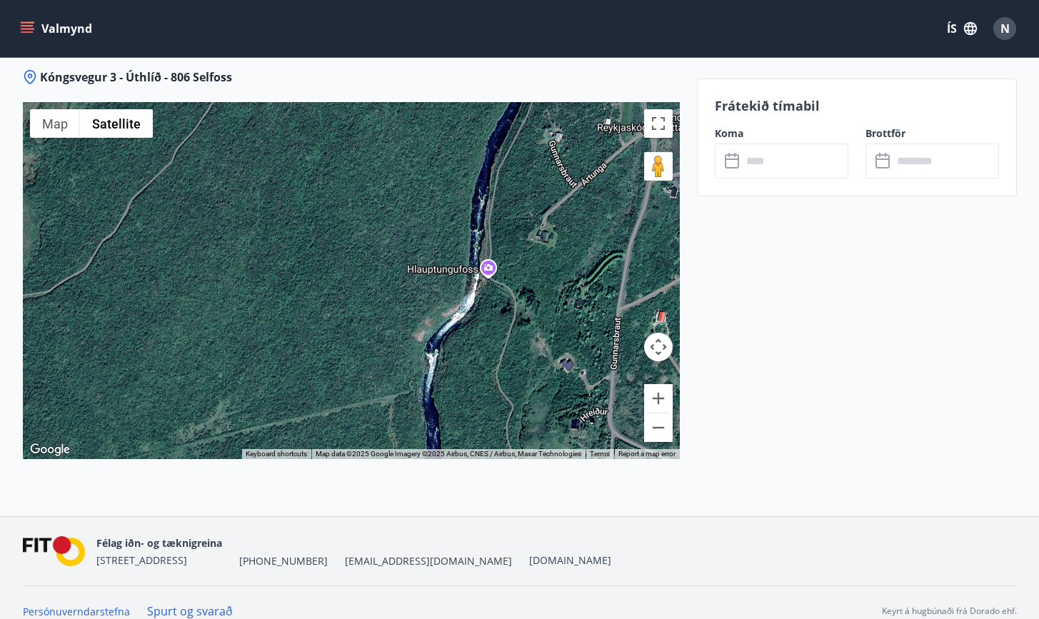
drag, startPoint x: 449, startPoint y: 233, endPoint x: 449, endPoint y: 381, distance: 147.8
click at [449, 376] on div "Brúará Trail Brúará Trail 37 806 Iceland View on Google Maps" at bounding box center [351, 280] width 657 height 357
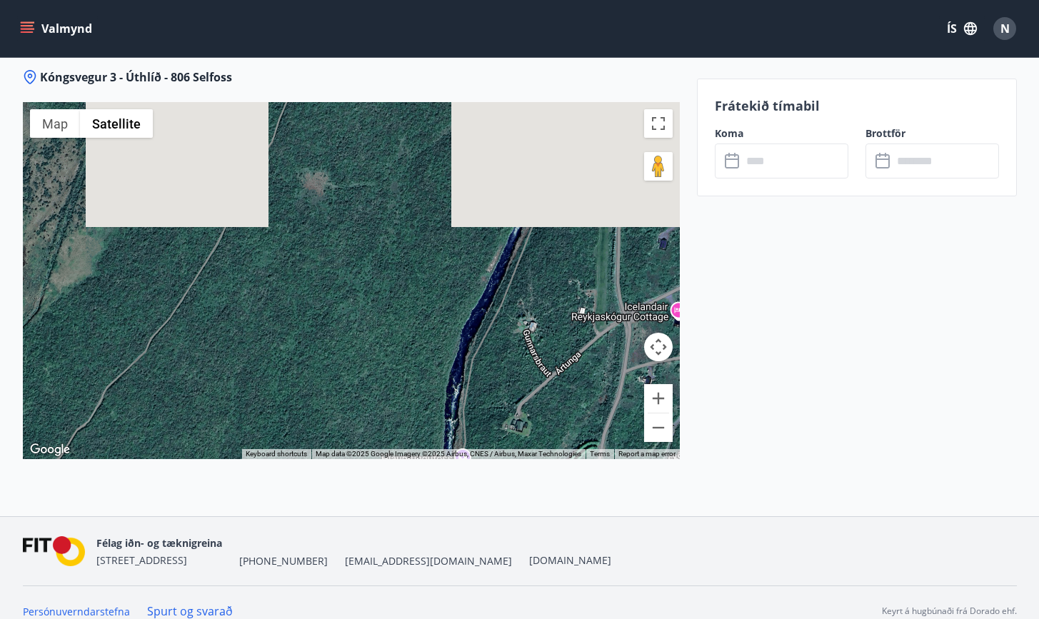
drag, startPoint x: 497, startPoint y: 226, endPoint x: 469, endPoint y: 421, distance: 197.6
click at [469, 421] on div "Brúará Trail Brúará Trail 37 806 Iceland View on Google Maps" at bounding box center [351, 280] width 657 height 357
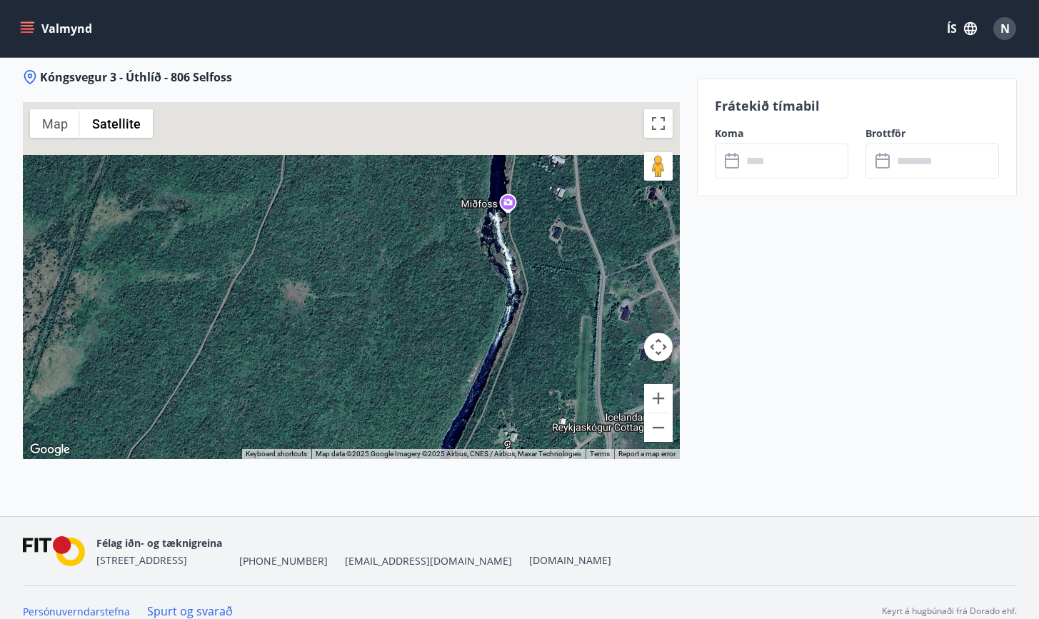
drag, startPoint x: 520, startPoint y: 236, endPoint x: 503, endPoint y: 340, distance: 105.6
click at [503, 338] on div "Brúará Trail Brúará Trail 37 806 Iceland View on Google Maps" at bounding box center [351, 280] width 657 height 357
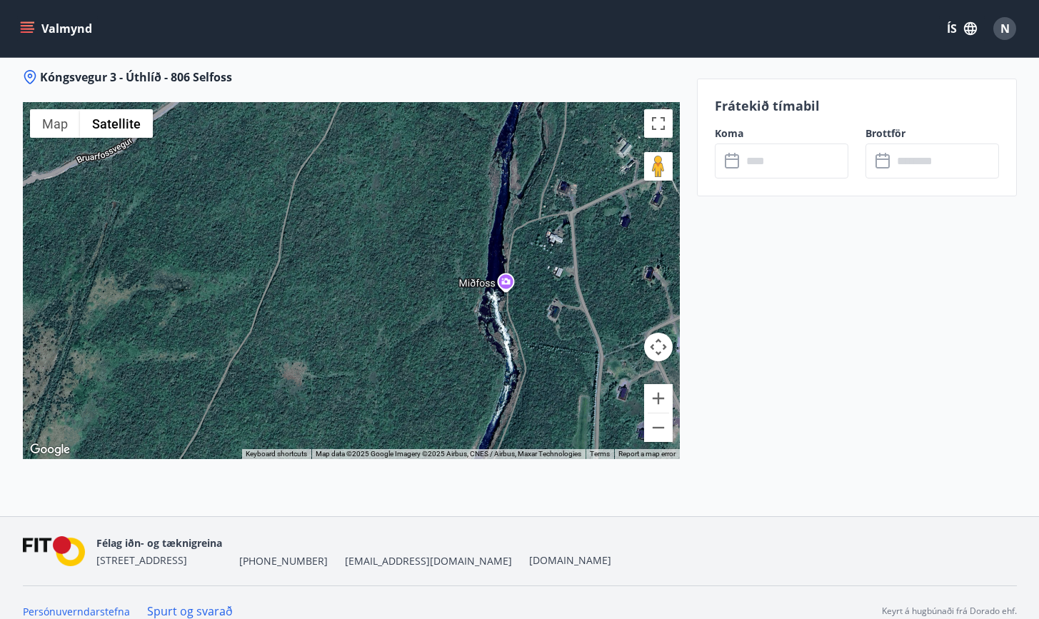
drag, startPoint x: 521, startPoint y: 130, endPoint x: 503, endPoint y: 329, distance: 200.1
click at [504, 324] on div "Brúará Trail Brúará Trail 37 806 Iceland View on Google Maps" at bounding box center [351, 280] width 657 height 357
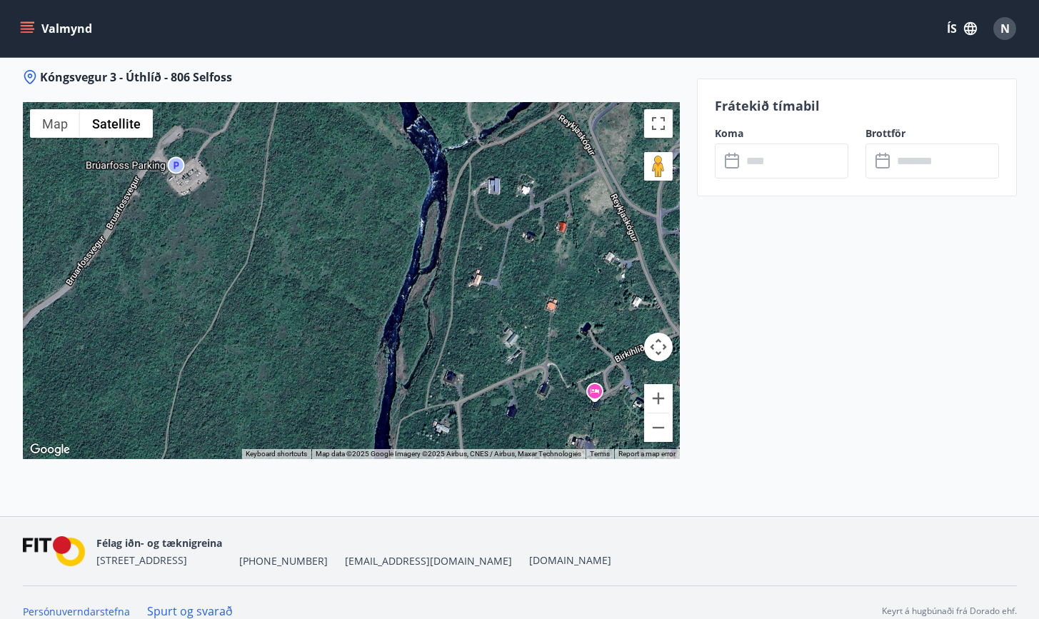
drag, startPoint x: 503, startPoint y: 329, endPoint x: 441, endPoint y: 264, distance: 89.9
click at [441, 264] on div "Brúará Trail Brúará Trail 37 806 Iceland View on Google Maps" at bounding box center [351, 280] width 657 height 357
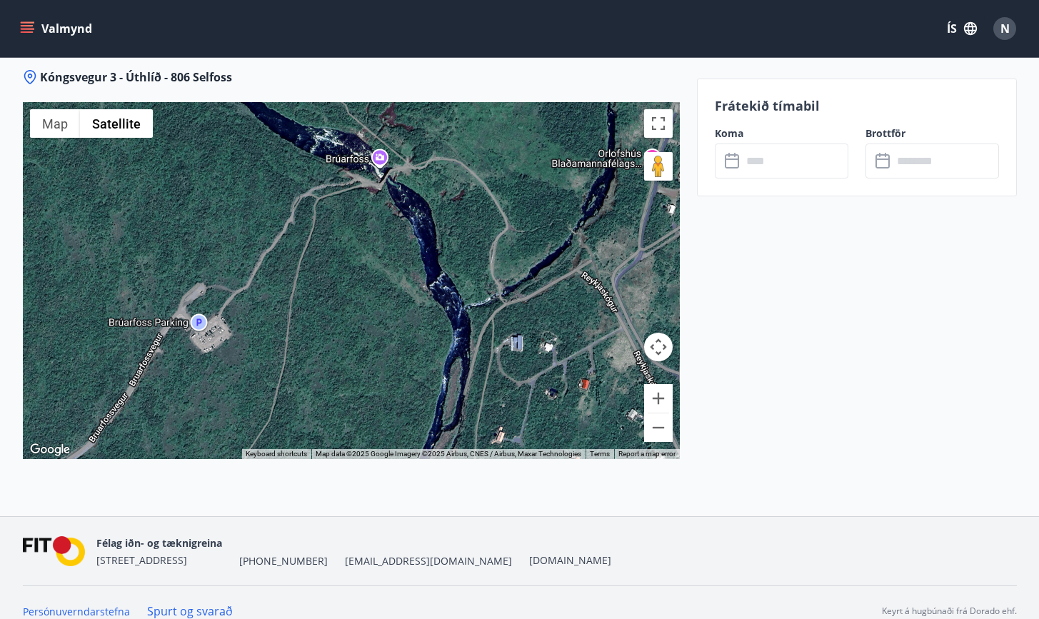
drag, startPoint x: 441, startPoint y: 266, endPoint x: 456, endPoint y: 455, distance: 189.9
click at [457, 453] on div "Kóngsvegur 3 - Úthlíð - 806 Selfoss ← Move left → Move right ↑ Move up ↓ Move d…" at bounding box center [351, 292] width 657 height 447
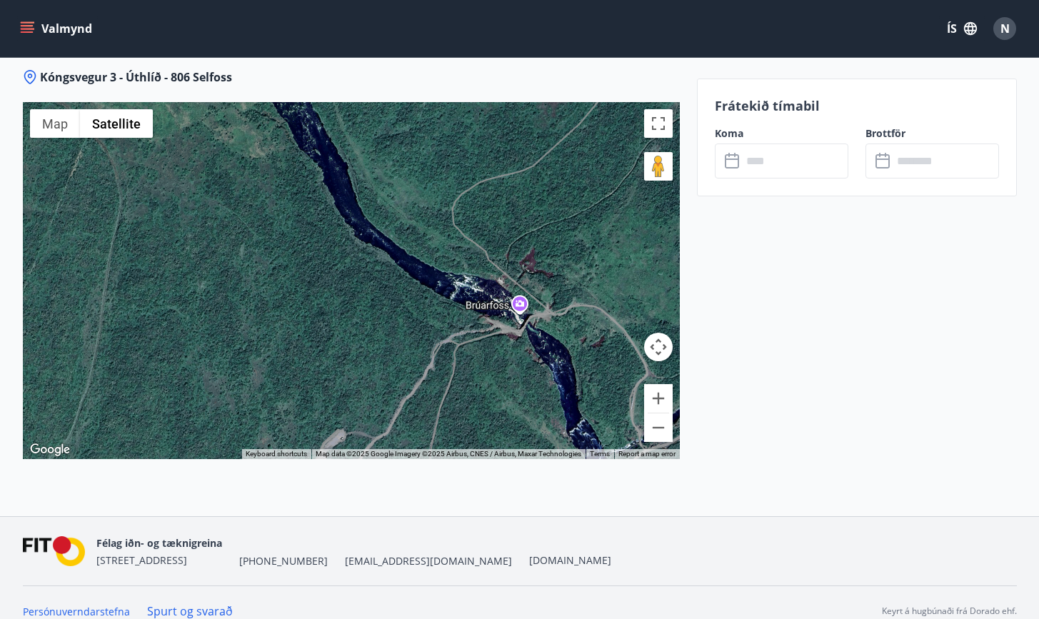
drag, startPoint x: 348, startPoint y: 208, endPoint x: 489, endPoint y: 334, distance: 189.1
click at [489, 334] on div "Brúará Trail Brúará Trail 37 806 Iceland View on Google Maps" at bounding box center [351, 280] width 657 height 357
click at [670, 413] on button "Zoom out" at bounding box center [658, 427] width 29 height 29
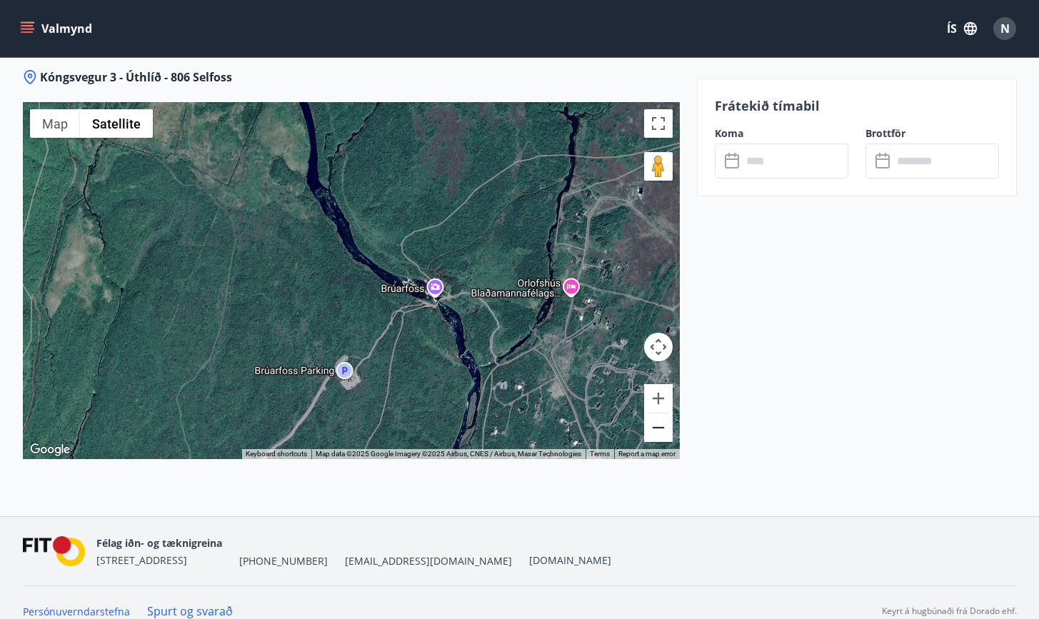
click at [670, 413] on button "Zoom out" at bounding box center [658, 427] width 29 height 29
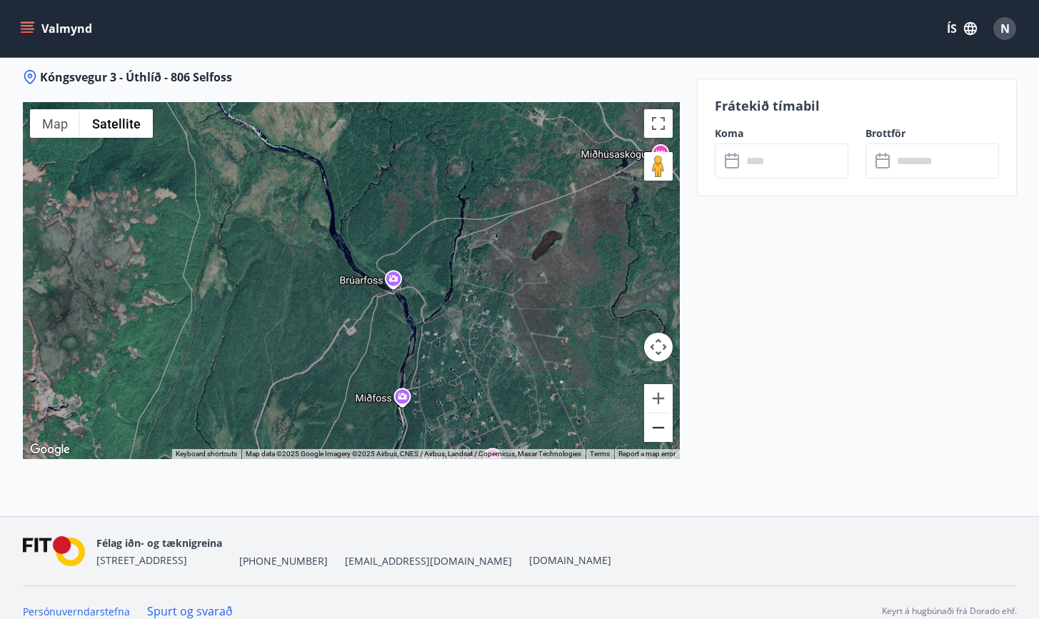
click at [670, 413] on button "Zoom out" at bounding box center [658, 427] width 29 height 29
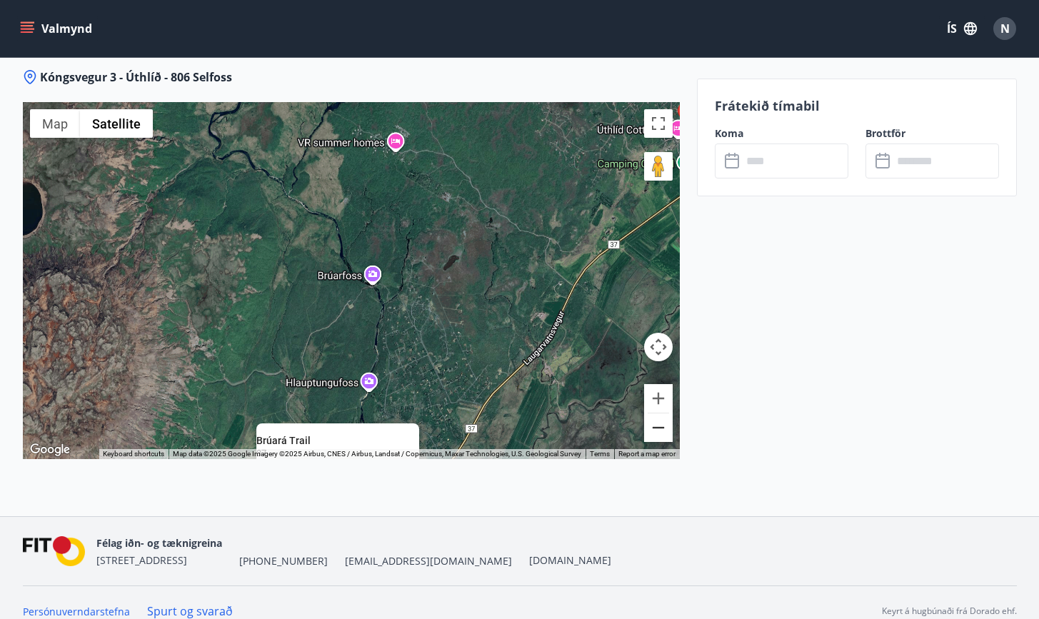
click at [670, 413] on button "Zoom out" at bounding box center [658, 427] width 29 height 29
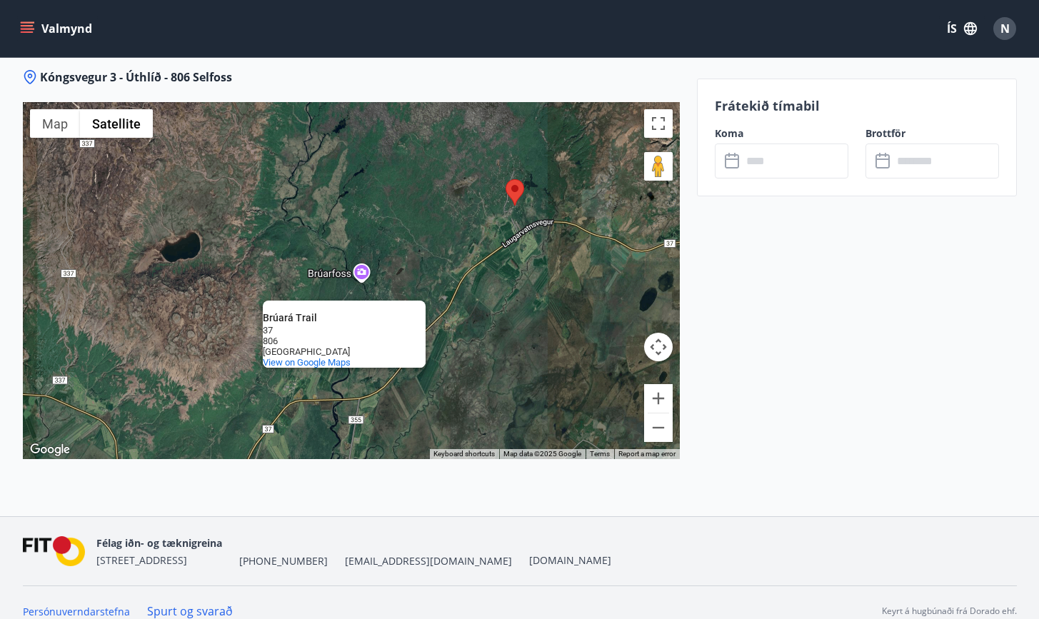
drag, startPoint x: 788, startPoint y: 316, endPoint x: 811, endPoint y: 471, distance: 157.3
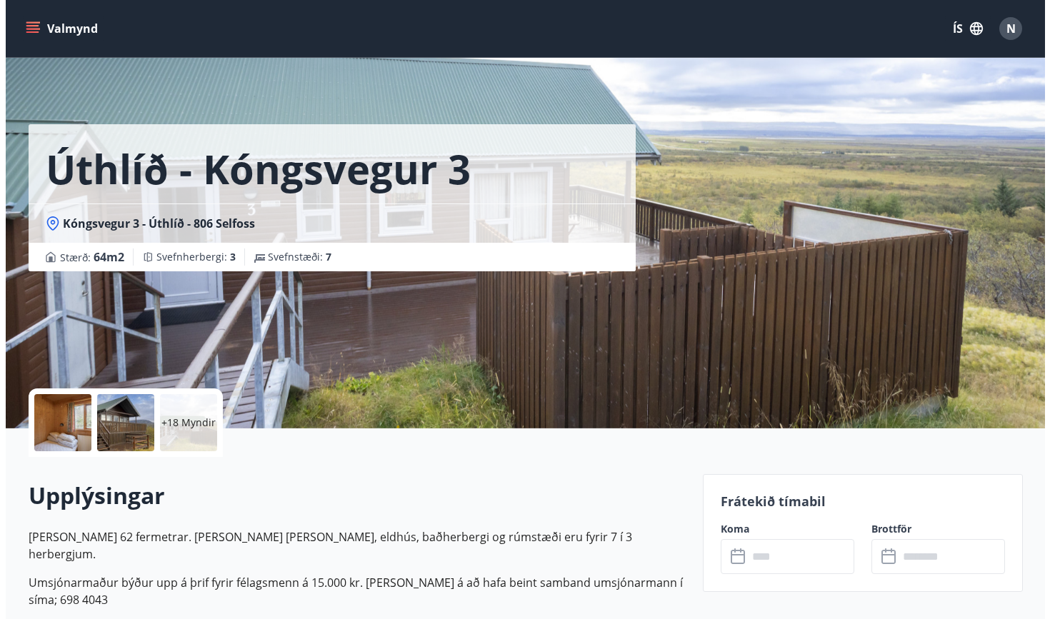
scroll to position [0, 0]
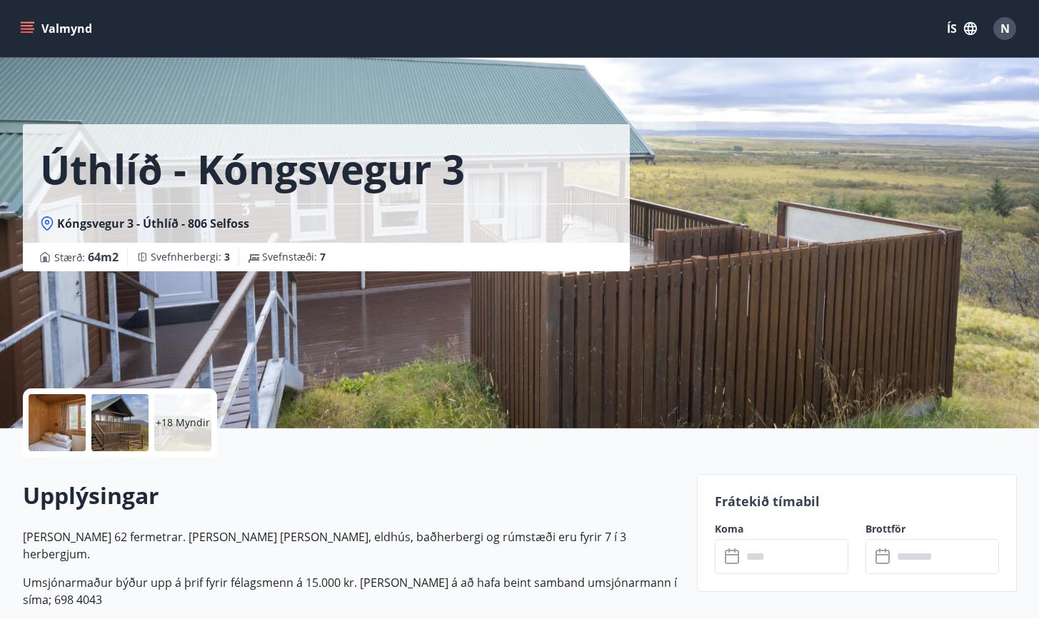
click at [165, 416] on p "+18 Myndir" at bounding box center [183, 423] width 54 height 14
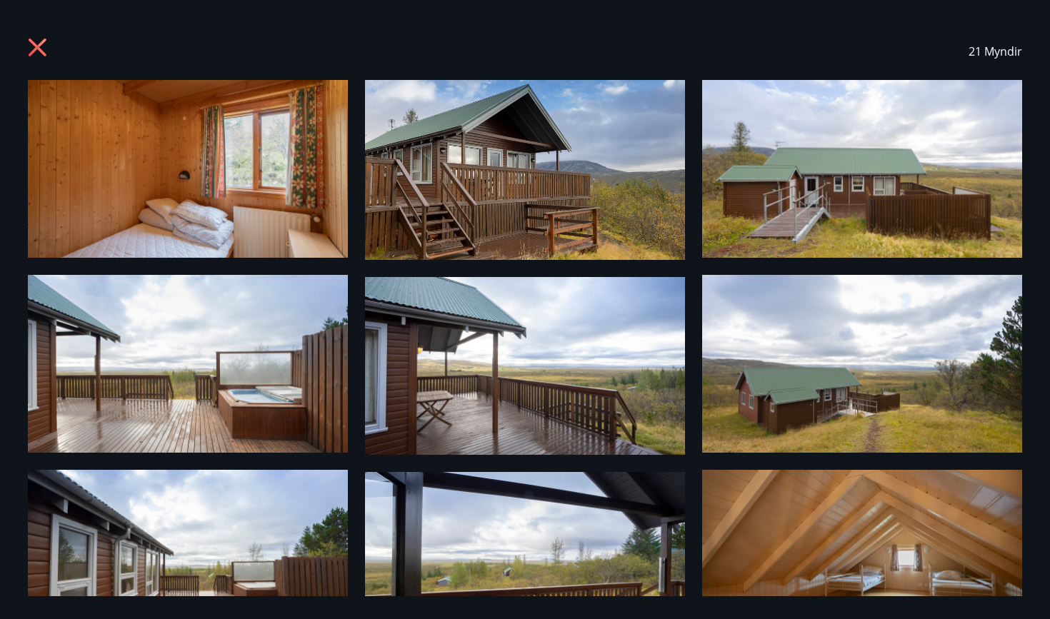
click at [55, 55] on div "21 Myndir" at bounding box center [525, 51] width 994 height 57
click at [44, 51] on icon at bounding box center [39, 49] width 23 height 23
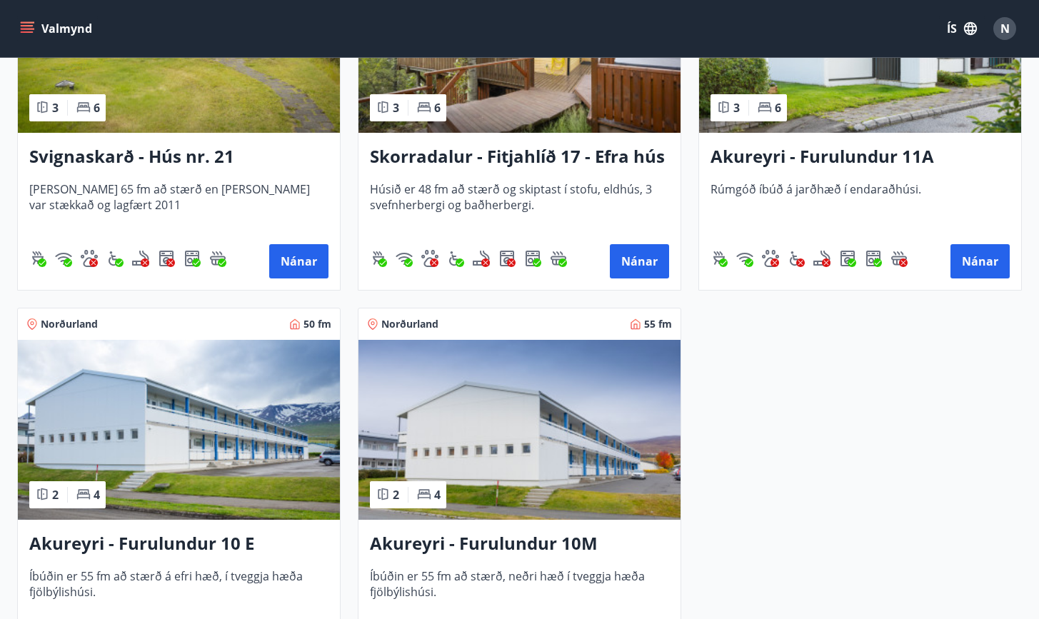
scroll to position [1569, 0]
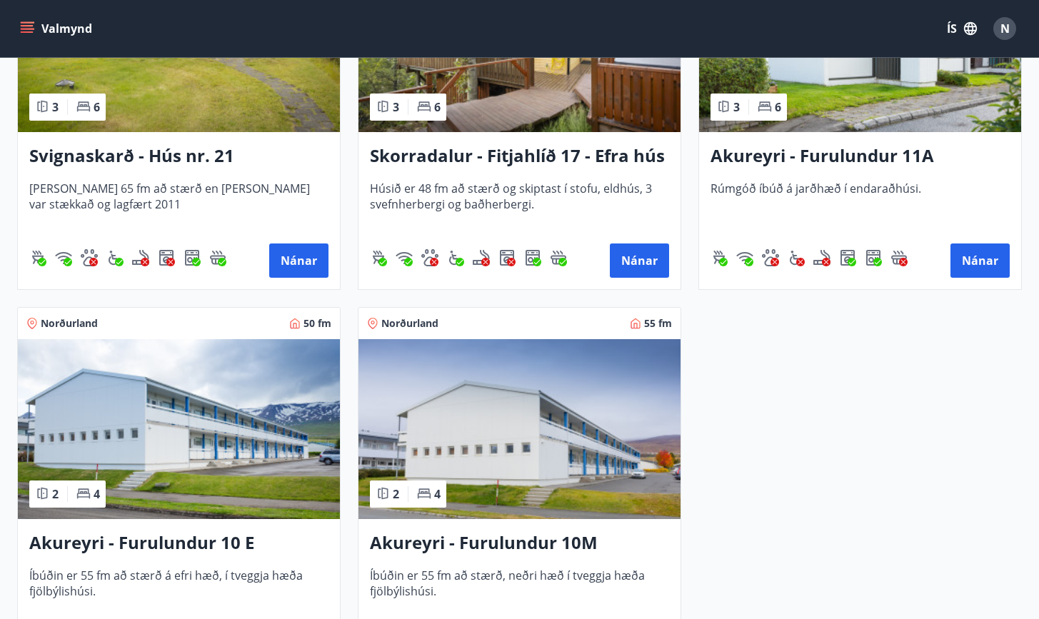
click at [240, 476] on h3 "Akureyri - Furulundur 10 E" at bounding box center [178, 543] width 299 height 26
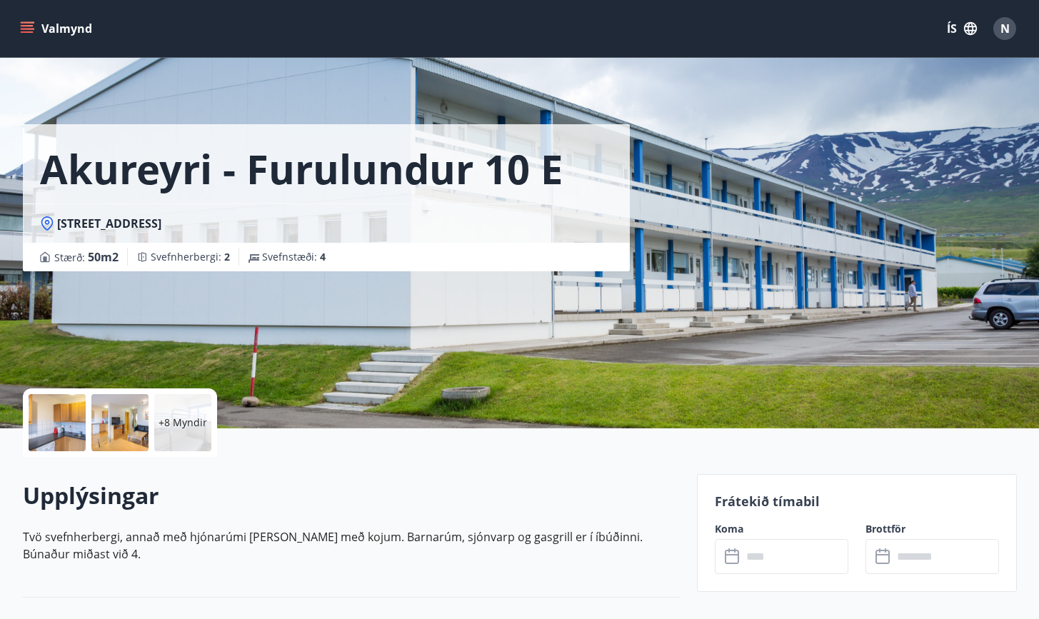
click at [77, 427] on div at bounding box center [57, 422] width 57 height 57
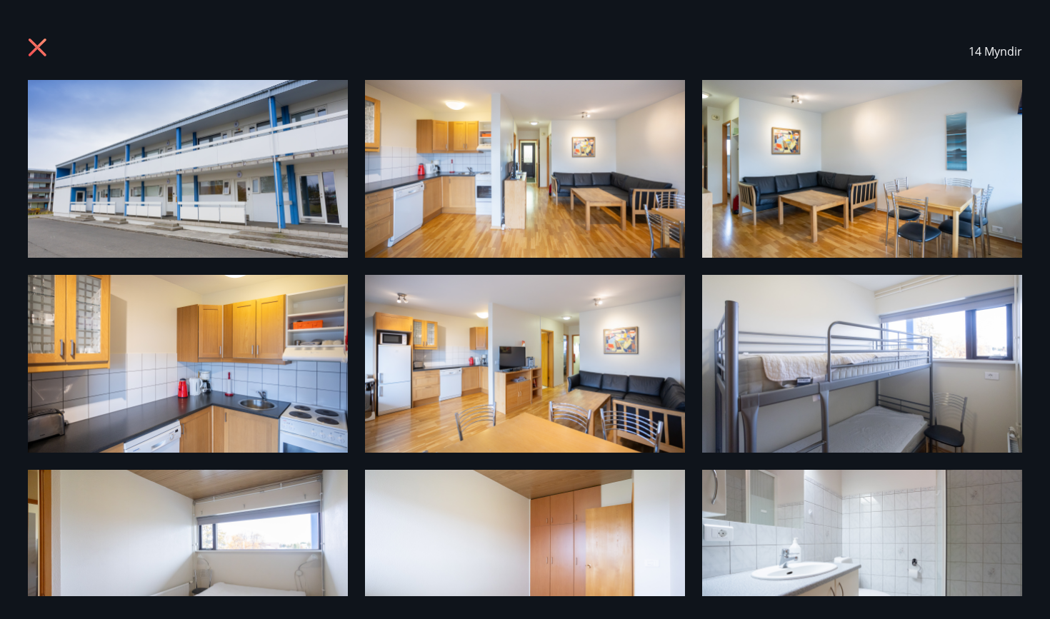
click at [46, 56] on icon at bounding box center [39, 49] width 23 height 23
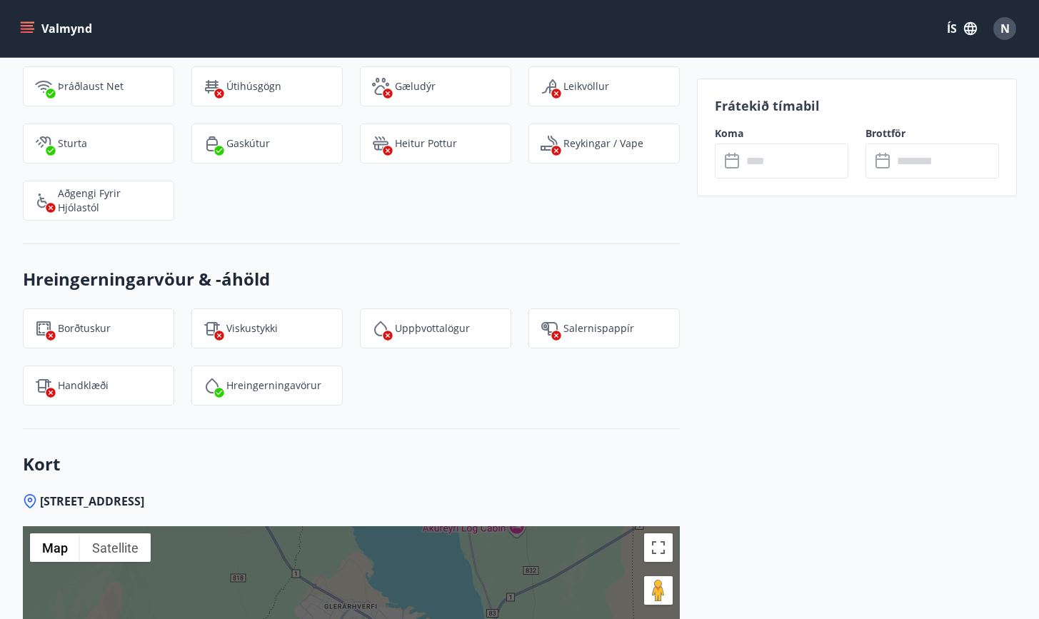
scroll to position [1149, 0]
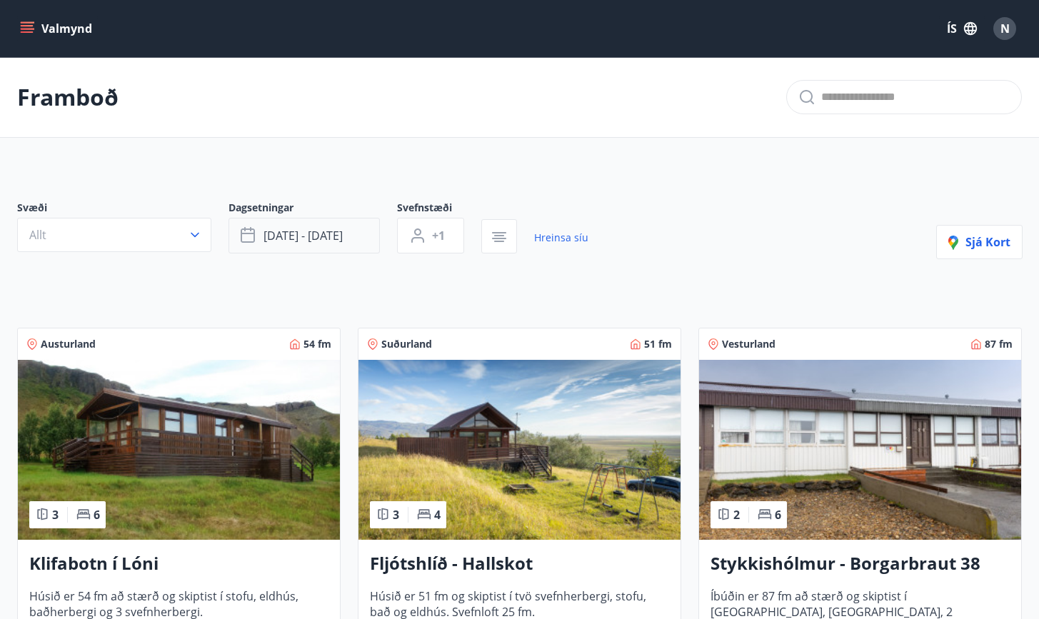
click at [305, 237] on span "okt 03 - okt 06" at bounding box center [302, 236] width 79 height 16
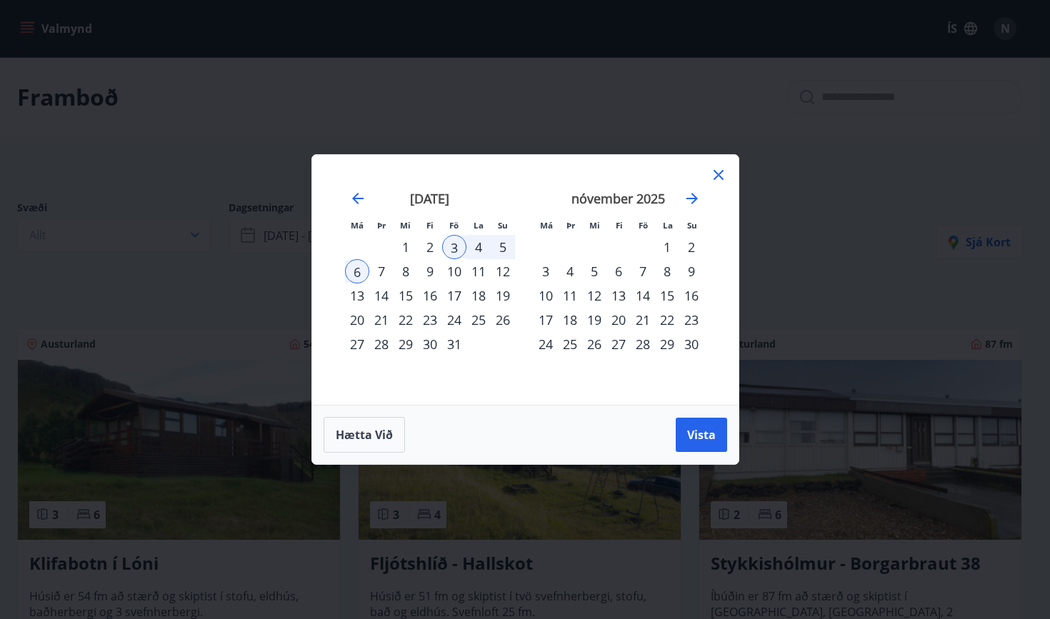
click at [456, 271] on div "10" at bounding box center [454, 271] width 24 height 24
click at [357, 294] on div "13" at bounding box center [357, 295] width 24 height 24
click at [693, 431] on span "Vista" at bounding box center [701, 435] width 29 height 16
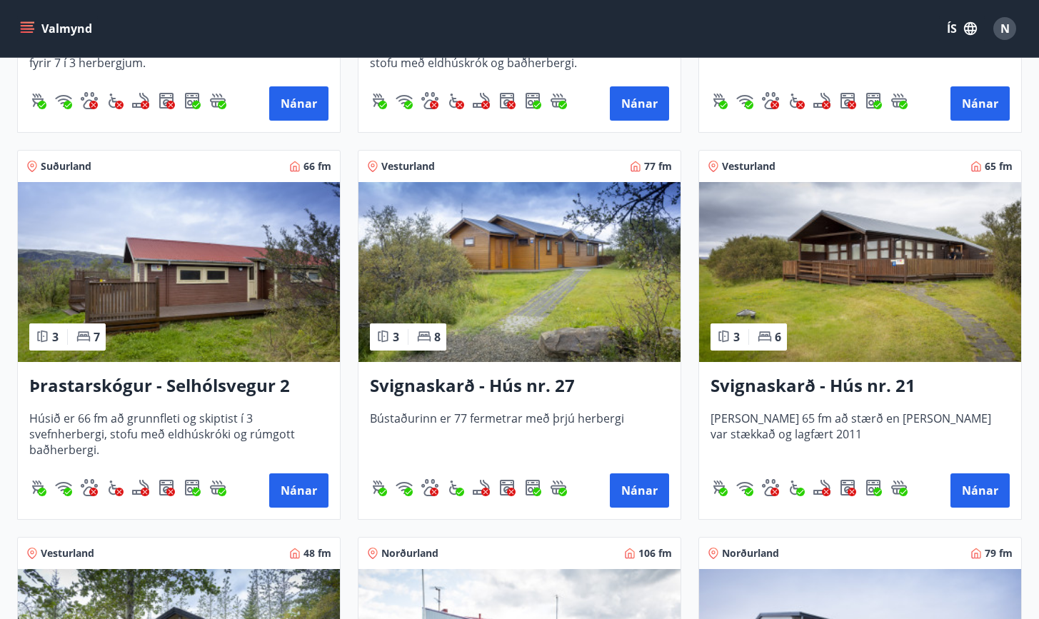
scroll to position [1728, 0]
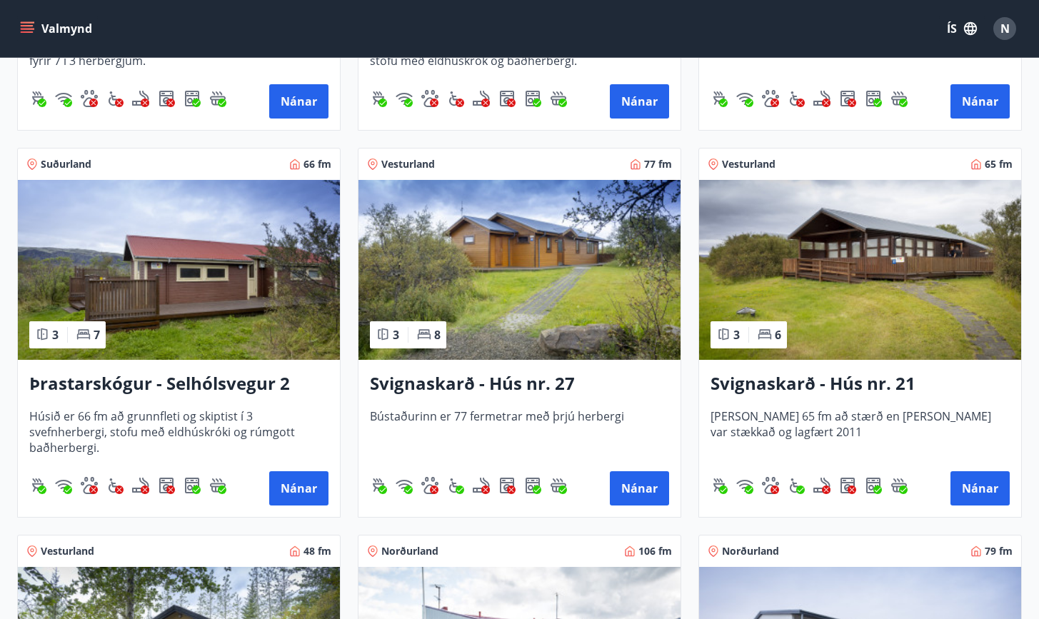
click at [520, 383] on h3 "Svignaskarð - Hús nr. 27" at bounding box center [519, 384] width 299 height 26
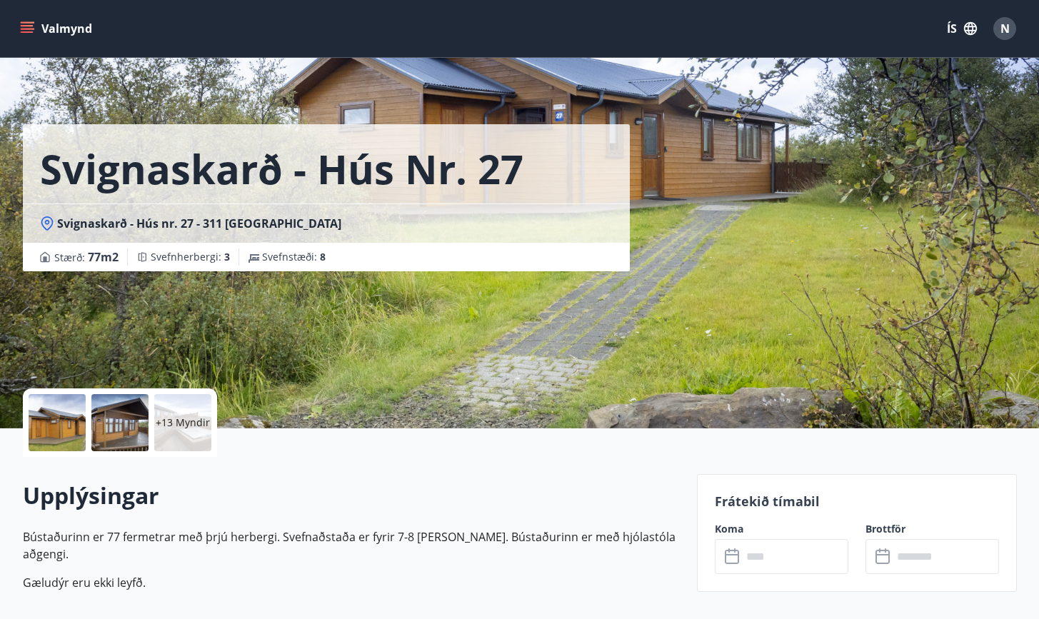
click at [54, 413] on div at bounding box center [57, 422] width 57 height 57
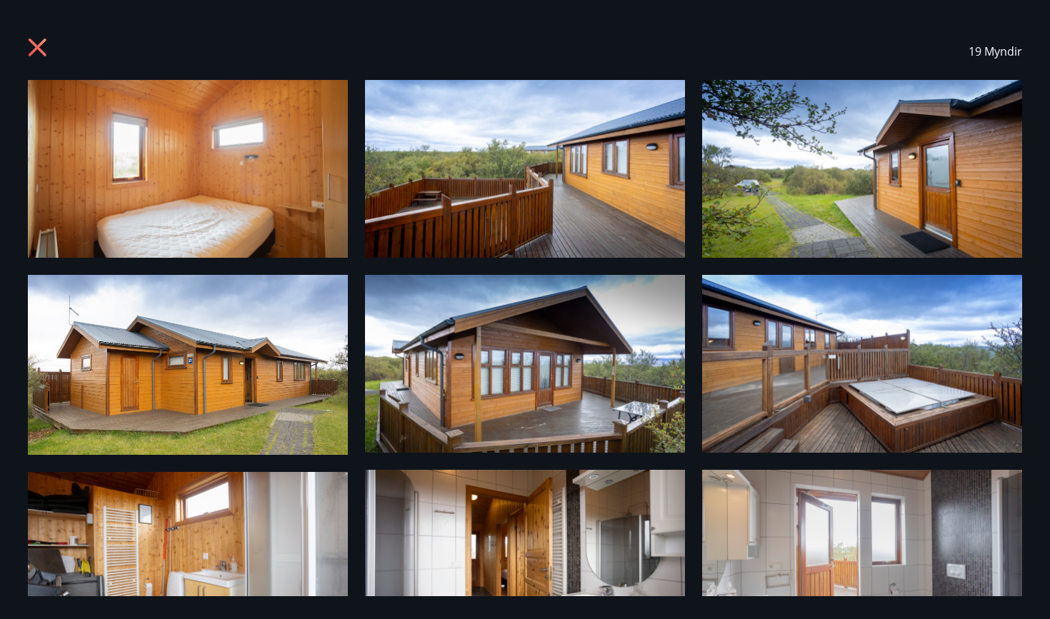
click at [44, 52] on icon at bounding box center [38, 48] width 18 height 18
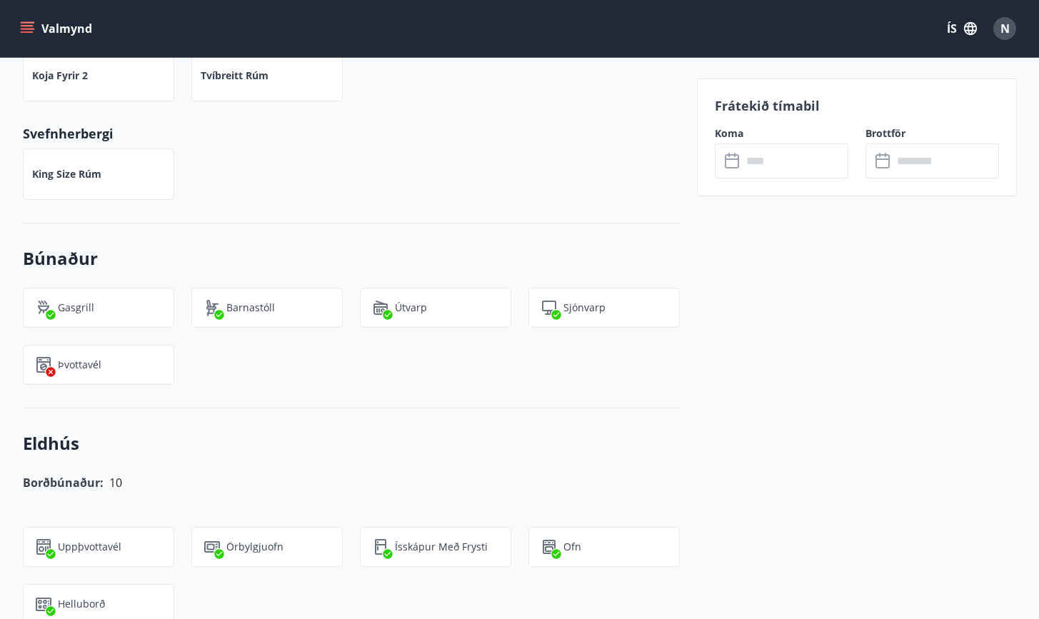
scroll to position [635, 0]
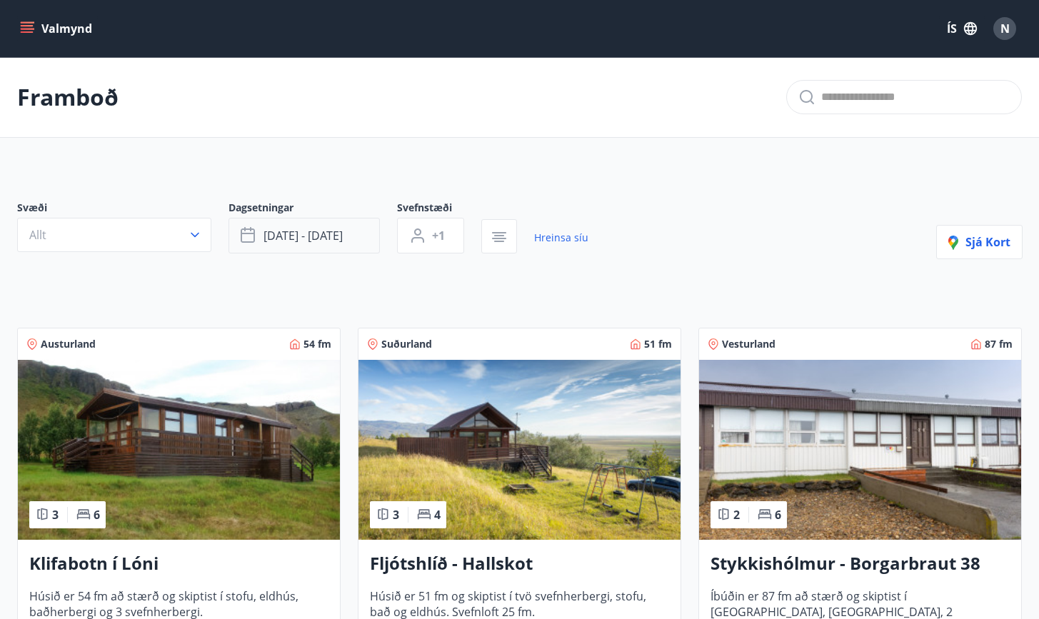
click at [344, 236] on button "okt 10 - okt 13" at bounding box center [303, 236] width 151 height 36
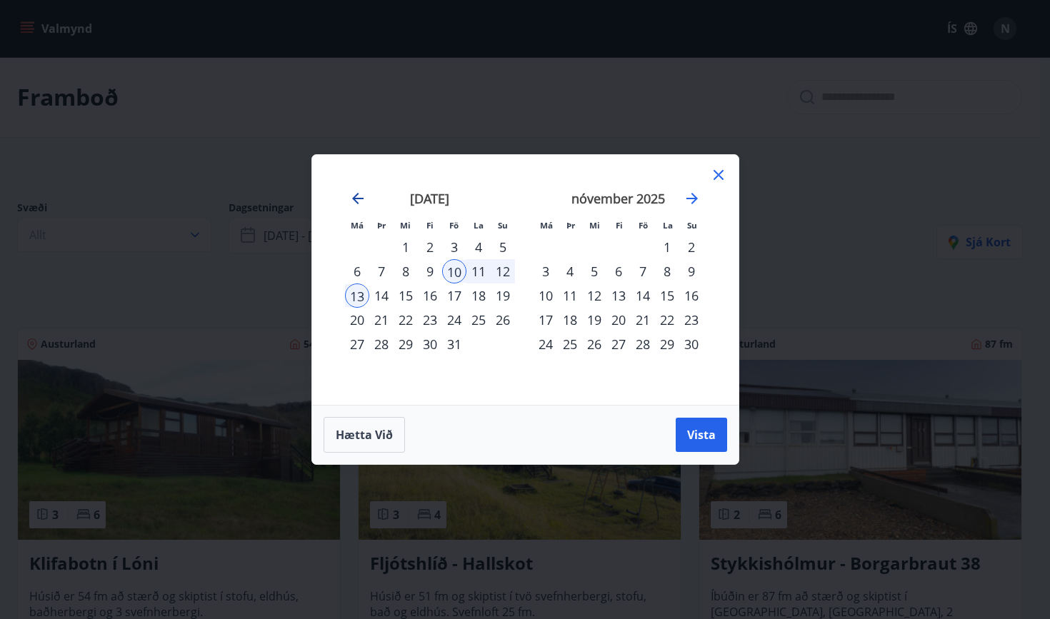
click at [359, 203] on icon "Move backward to switch to the previous month." at bounding box center [357, 198] width 17 height 17
click at [451, 250] on div "5" at bounding box center [454, 247] width 24 height 24
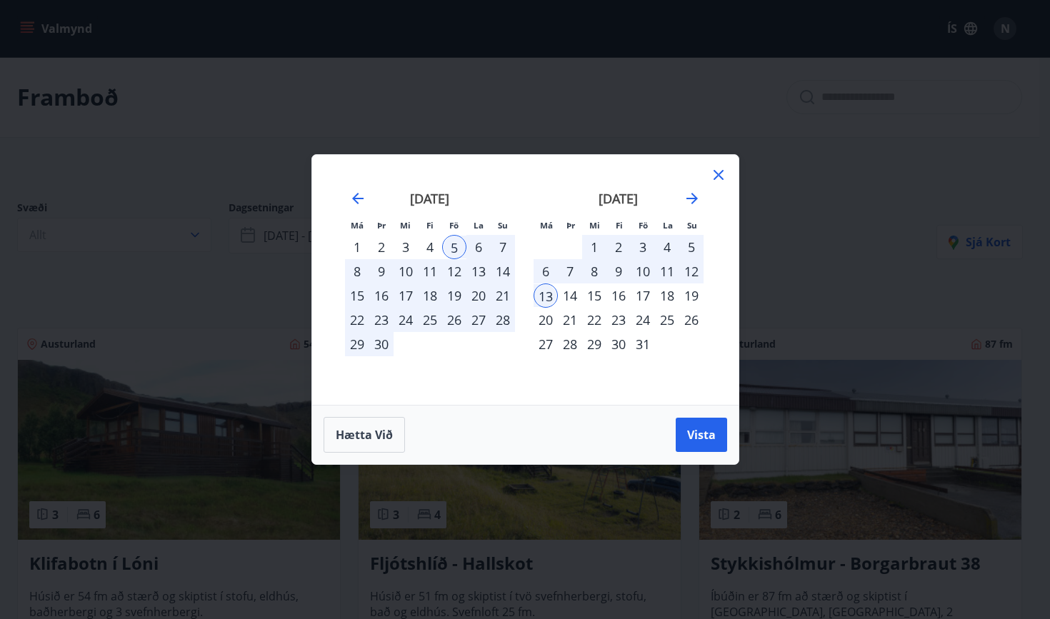
click at [357, 275] on div "8" at bounding box center [357, 271] width 24 height 24
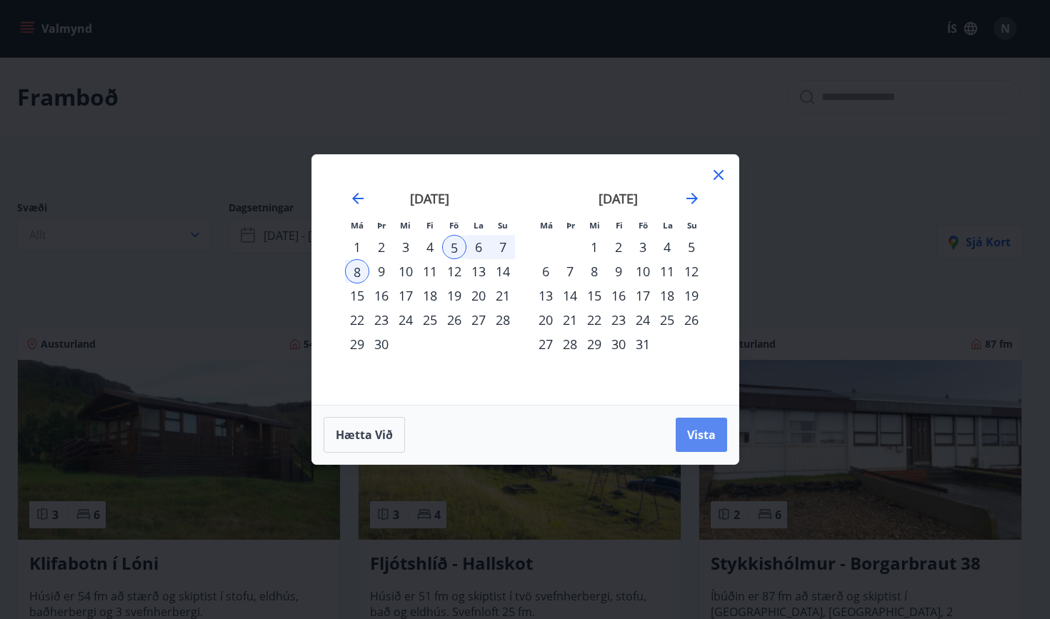
click at [695, 440] on span "Vista" at bounding box center [701, 435] width 29 height 16
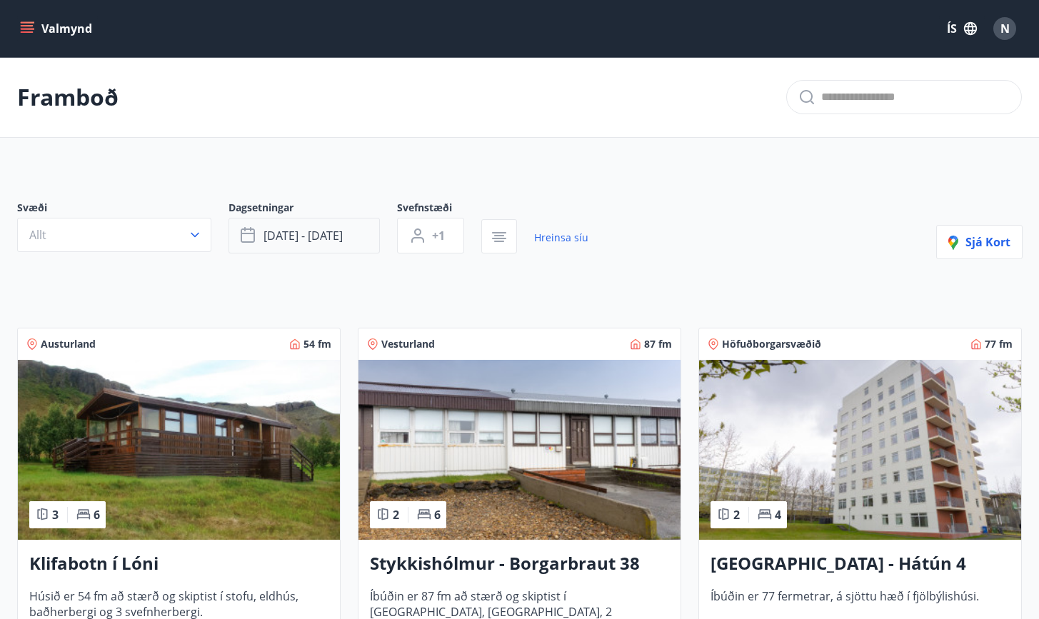
click at [299, 246] on button "sep 05 - sep 08" at bounding box center [303, 236] width 151 height 36
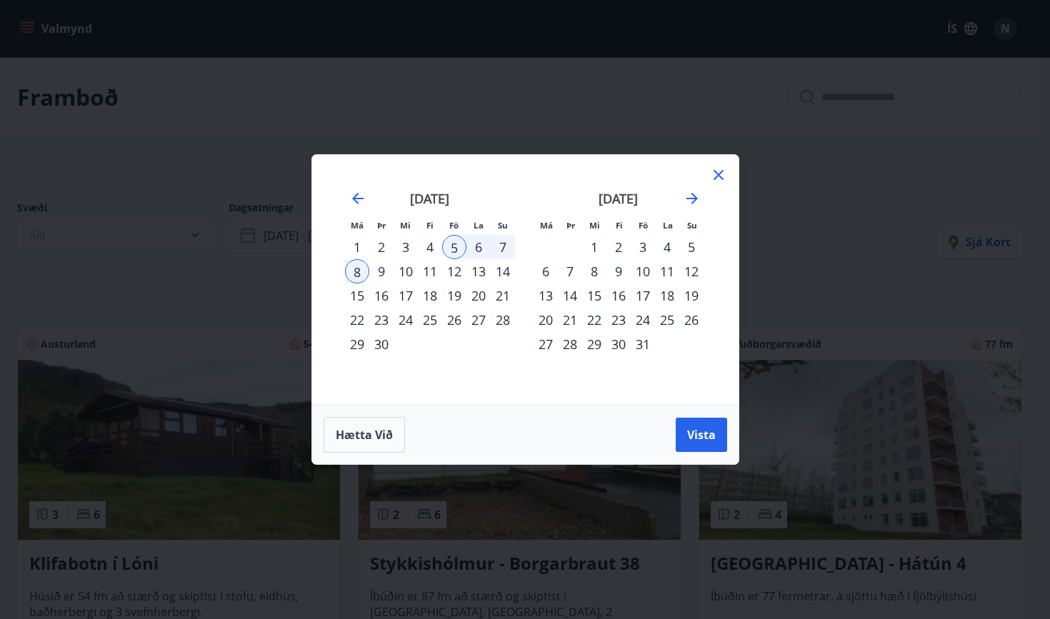
click at [642, 246] on div "3" at bounding box center [642, 247] width 24 height 24
click at [549, 267] on div "6" at bounding box center [545, 271] width 24 height 24
click at [700, 426] on button "Vista" at bounding box center [700, 435] width 51 height 34
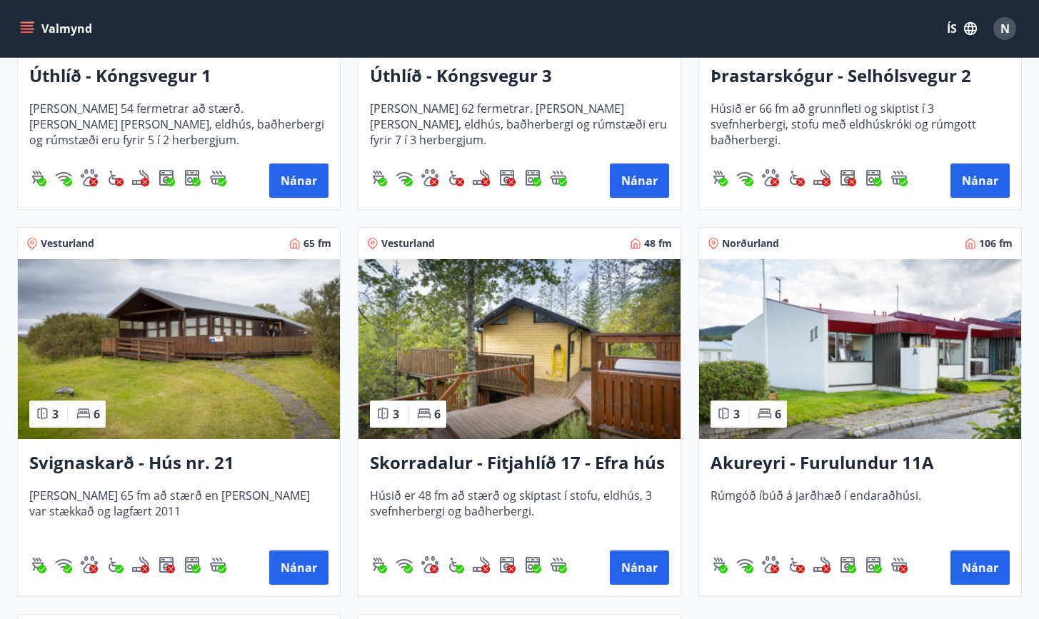
scroll to position [1262, 0]
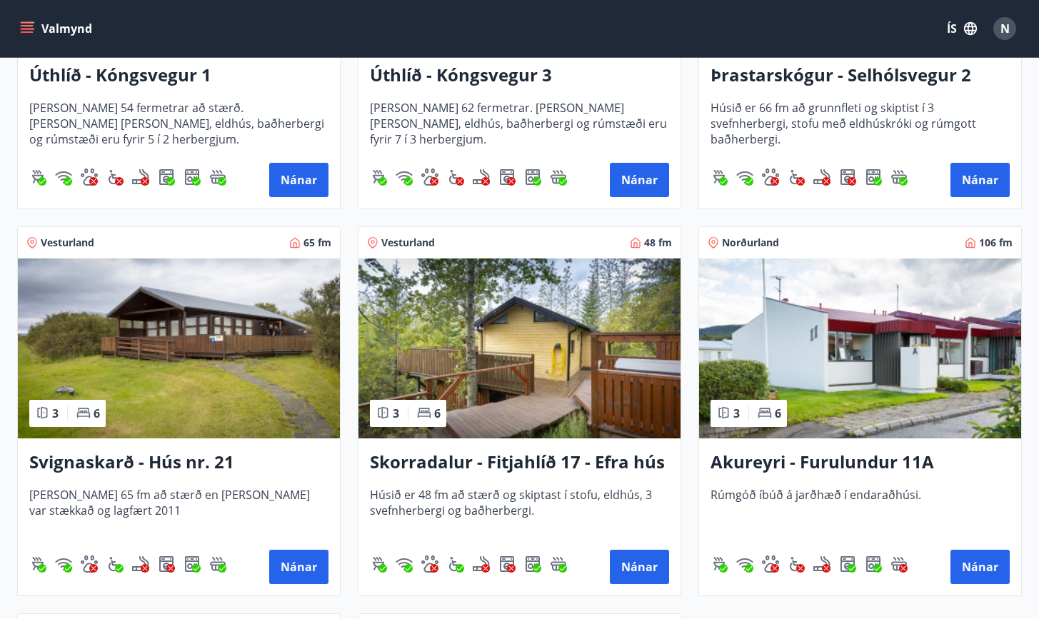
click at [176, 459] on h3 "Svignaskarð - Hús nr. 21" at bounding box center [178, 463] width 299 height 26
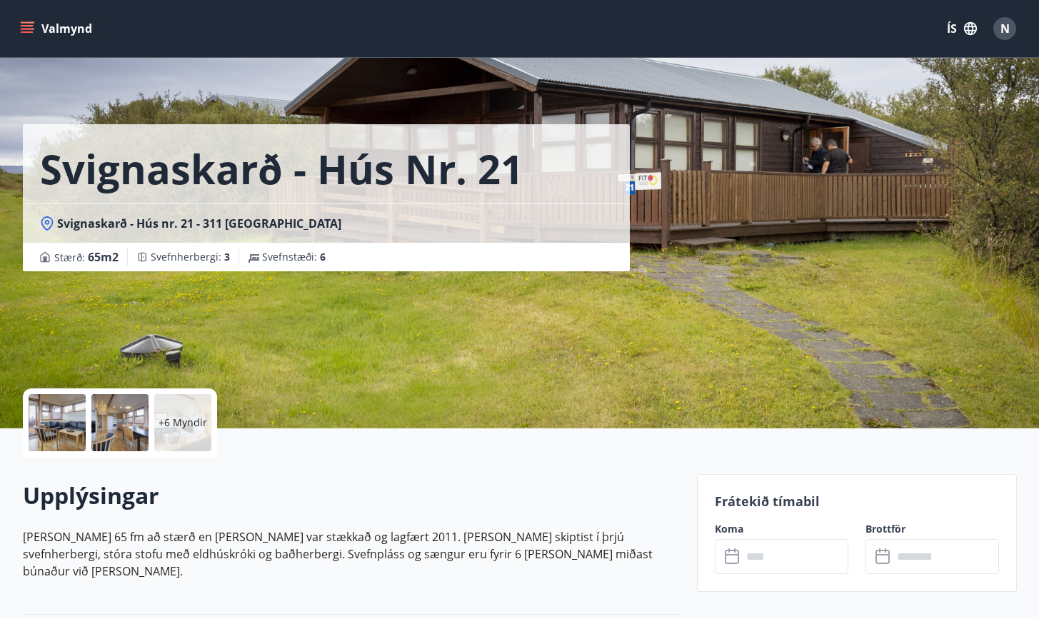
click at [84, 426] on div at bounding box center [57, 422] width 57 height 57
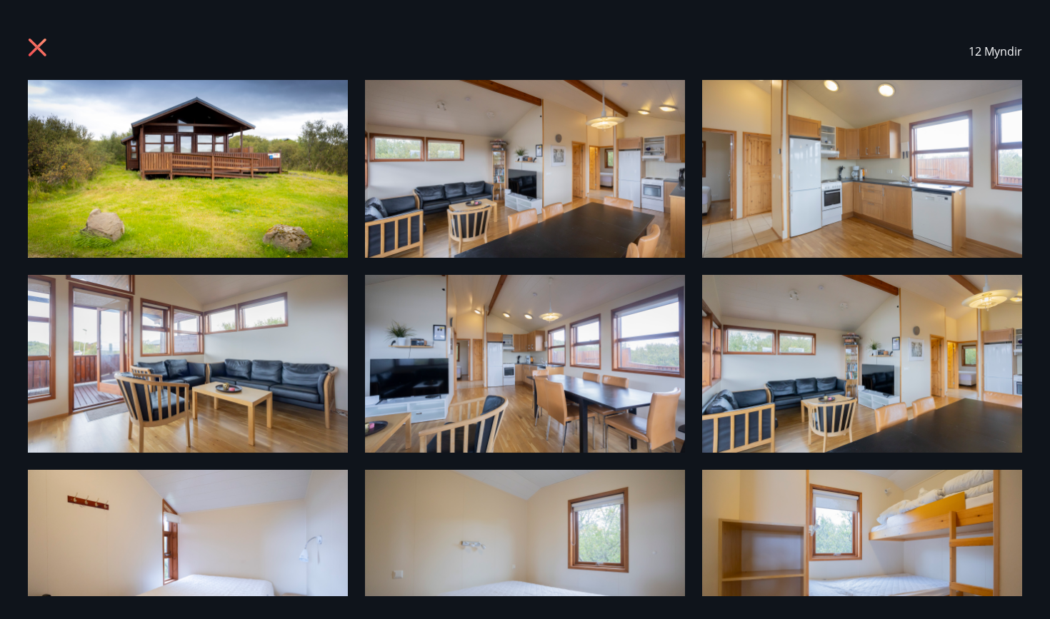
click at [33, 51] on icon at bounding box center [38, 48] width 18 height 18
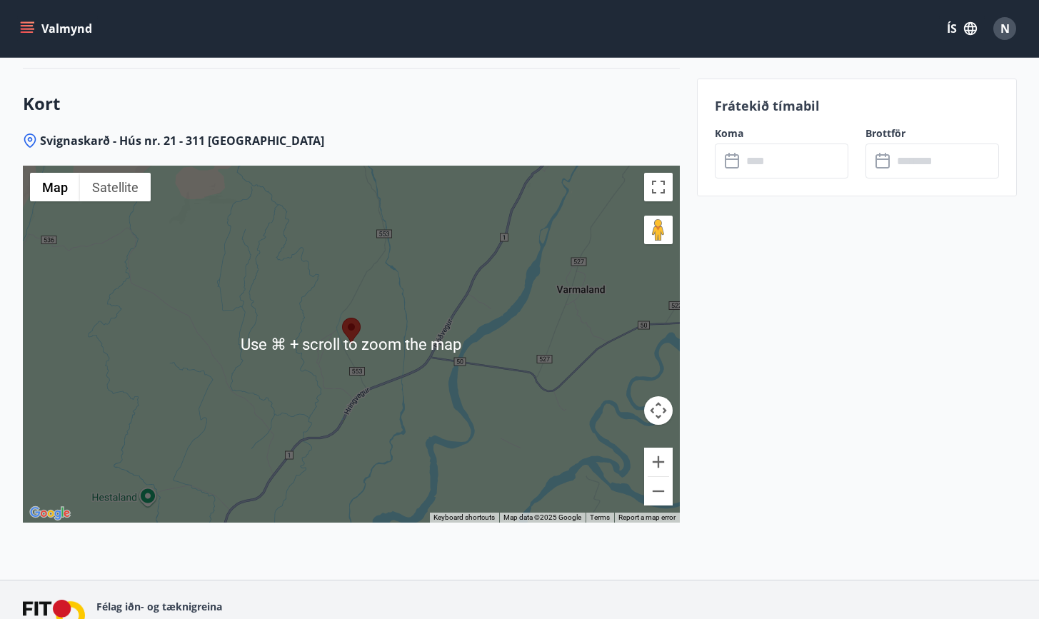
scroll to position [1816, 0]
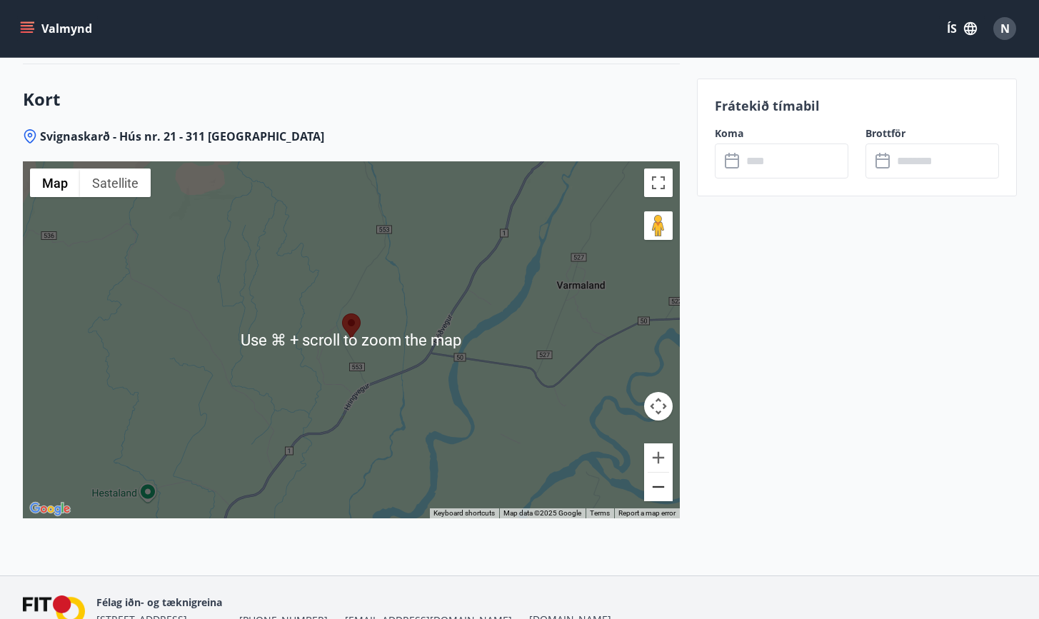
click at [657, 473] on button "Zoom out" at bounding box center [658, 487] width 29 height 29
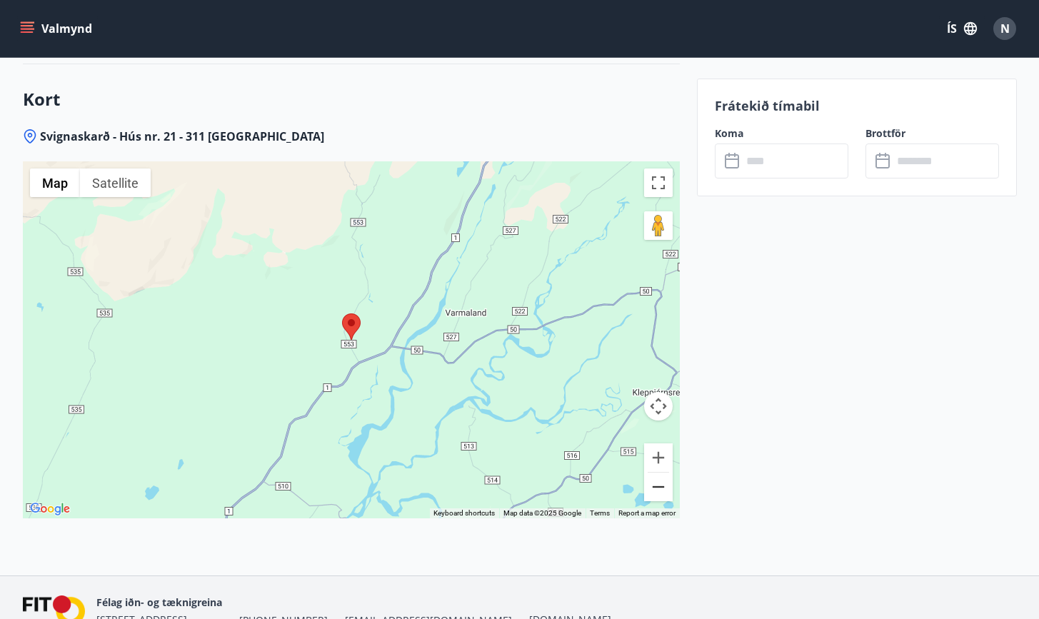
click at [657, 473] on button "Zoom out" at bounding box center [658, 487] width 29 height 29
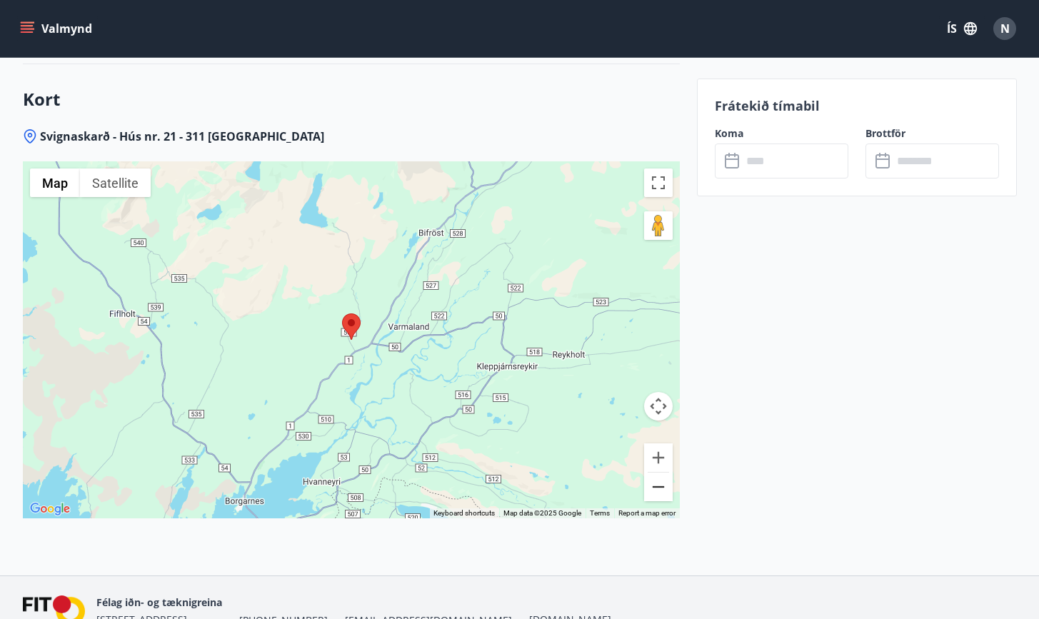
click at [657, 473] on button "Zoom out" at bounding box center [658, 487] width 29 height 29
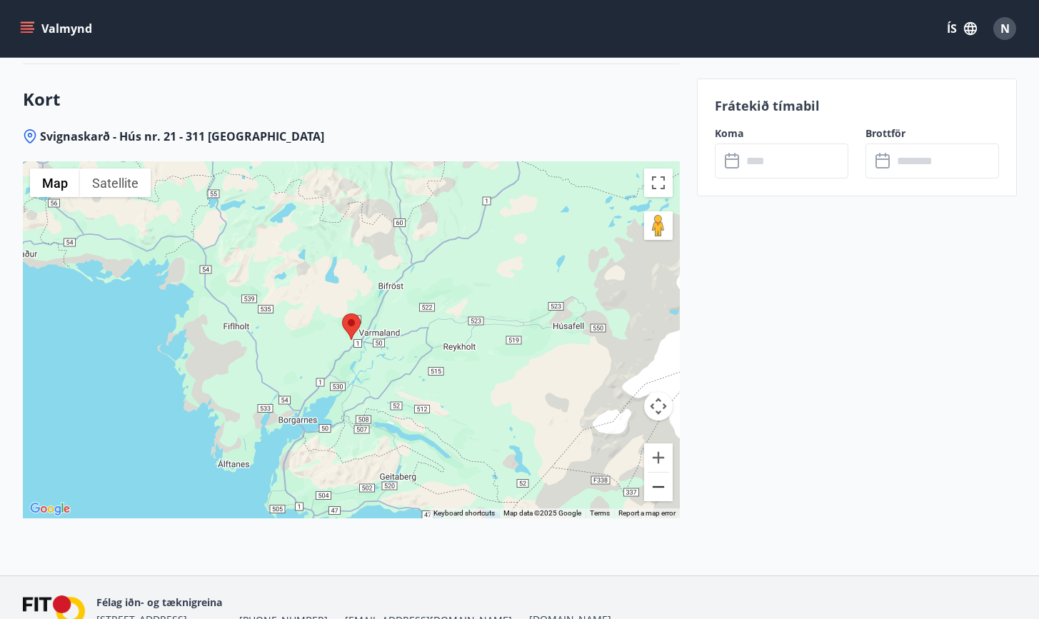
click at [657, 473] on button "Zoom out" at bounding box center [658, 487] width 29 height 29
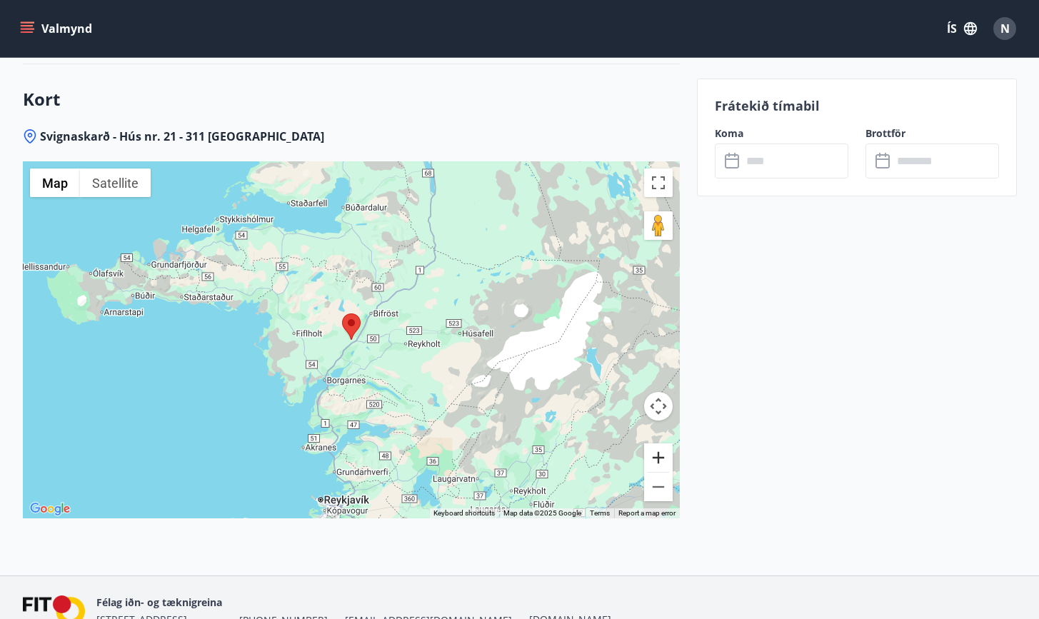
click at [657, 443] on button "Zoom in" at bounding box center [658, 457] width 29 height 29
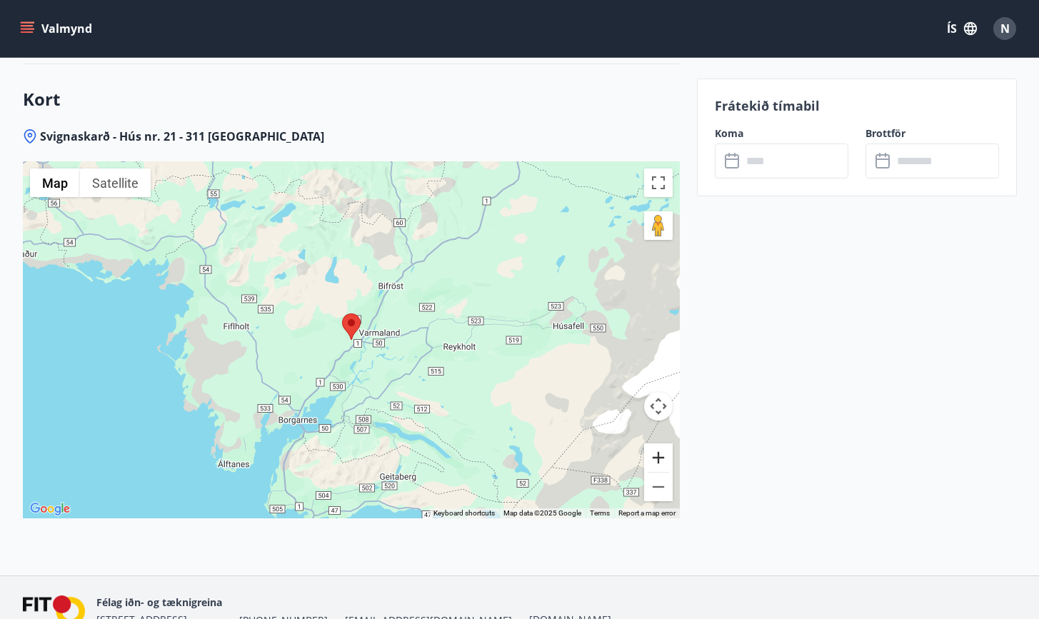
click at [658, 443] on button "Zoom in" at bounding box center [658, 457] width 29 height 29
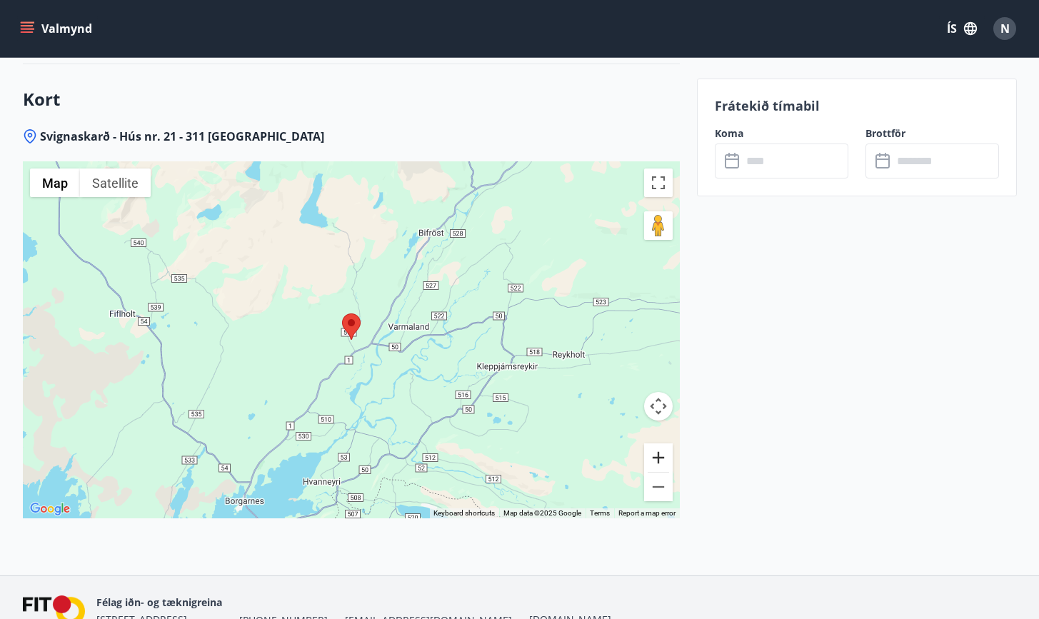
click at [658, 443] on button "Zoom in" at bounding box center [658, 457] width 29 height 29
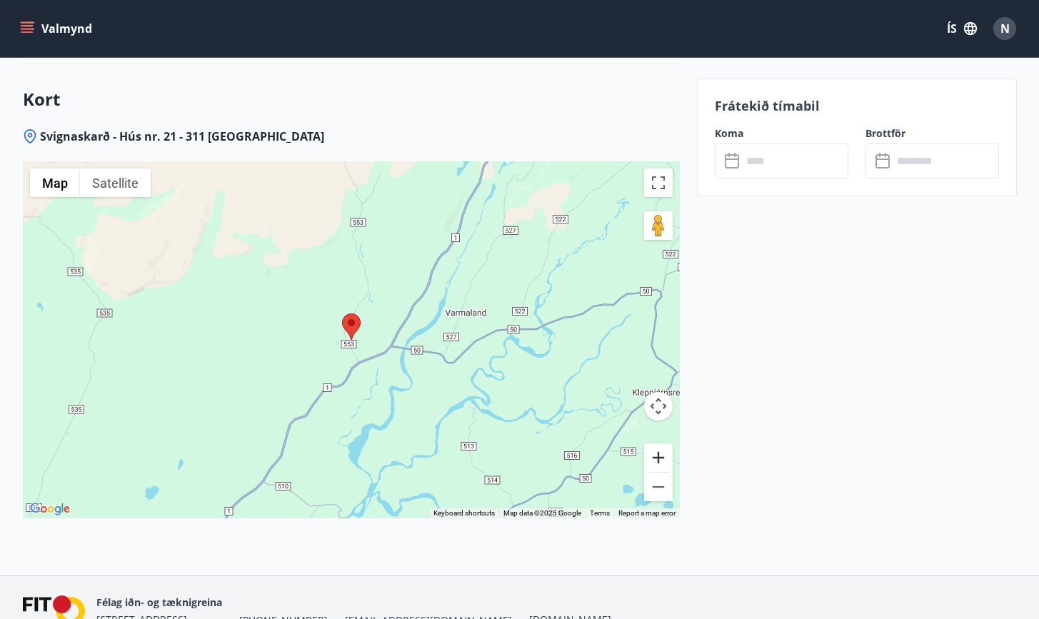
click at [658, 443] on button "Zoom in" at bounding box center [658, 457] width 29 height 29
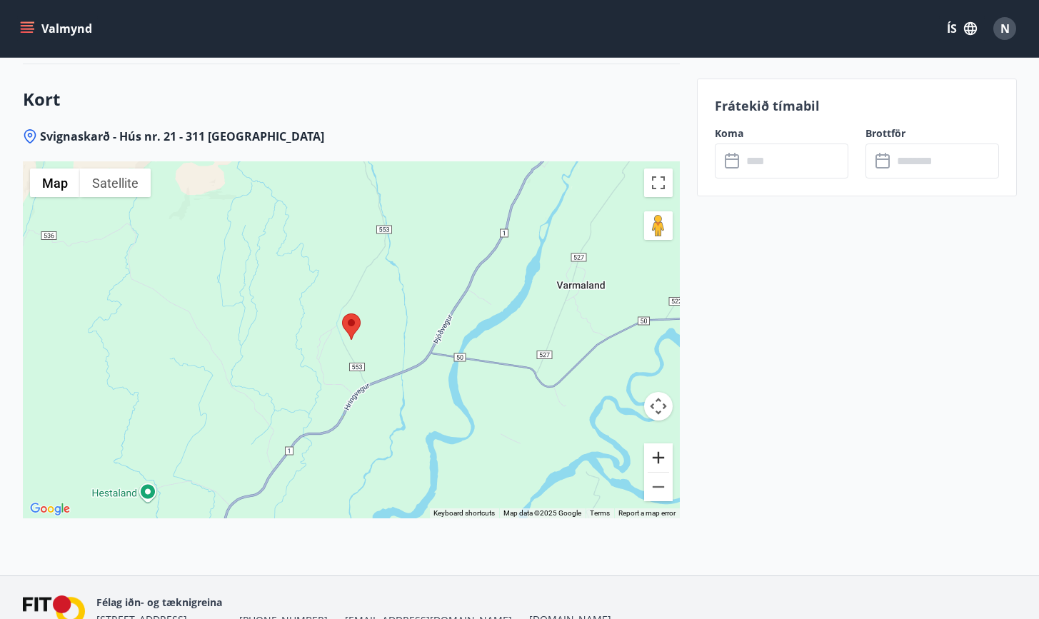
click at [658, 443] on button "Zoom in" at bounding box center [658, 457] width 29 height 29
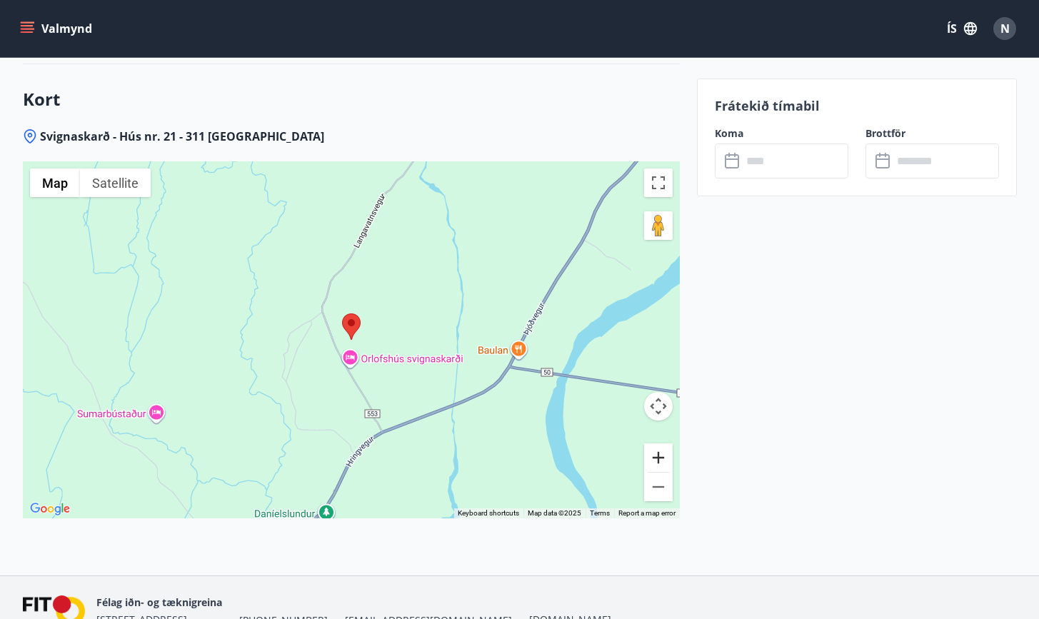
click at [658, 443] on button "Zoom in" at bounding box center [658, 457] width 29 height 29
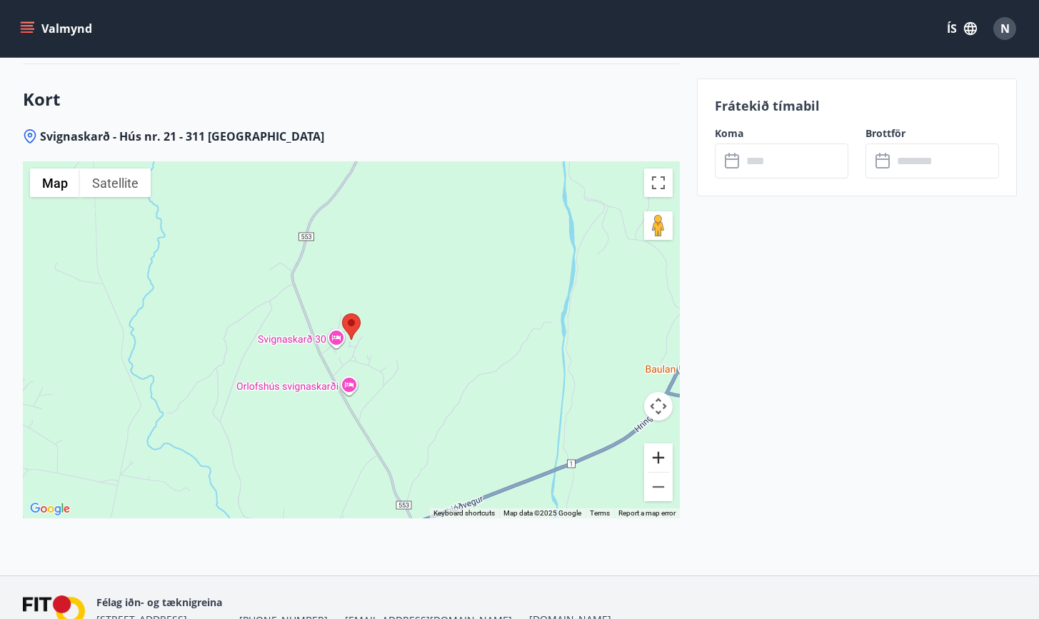
click at [658, 443] on button "Zoom in" at bounding box center [658, 457] width 29 height 29
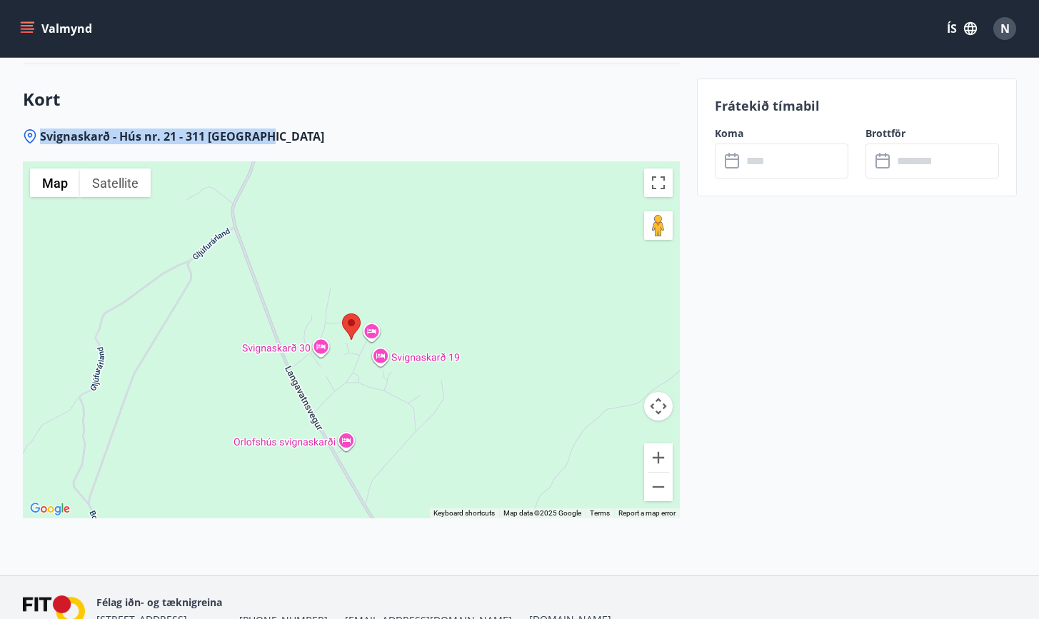
drag, startPoint x: 40, startPoint y: 118, endPoint x: 267, endPoint y: 121, distance: 227.1
click at [267, 129] on div "Svignaskarð - Hús nr. 21 - 311 Borgarnes" at bounding box center [351, 137] width 657 height 16
copy span "Svignaskarð - Hús nr. 21 - 311 Borgarnes"
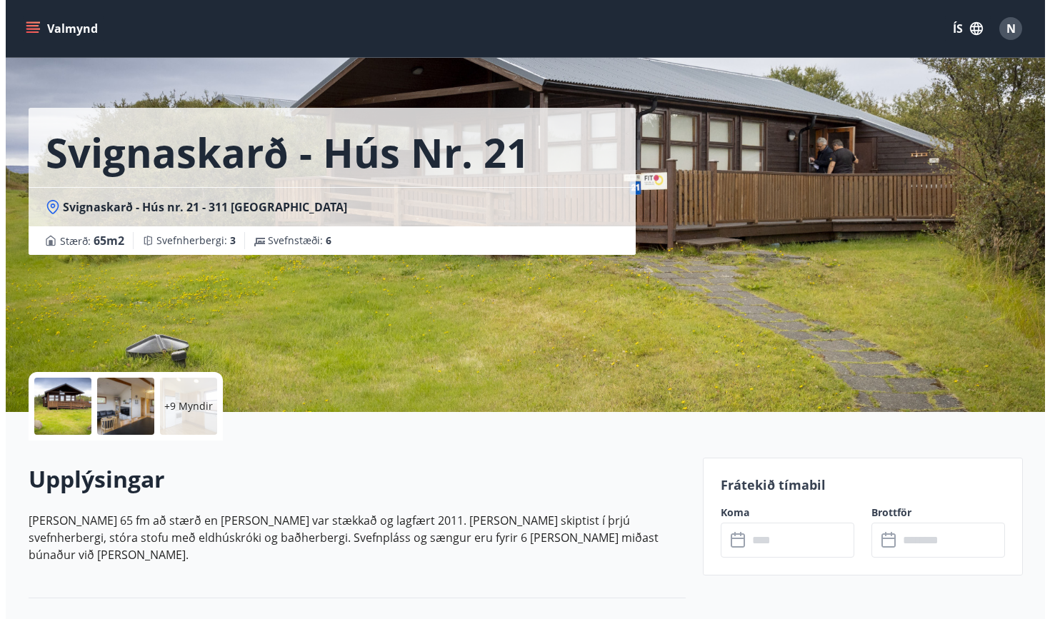
scroll to position [15, 0]
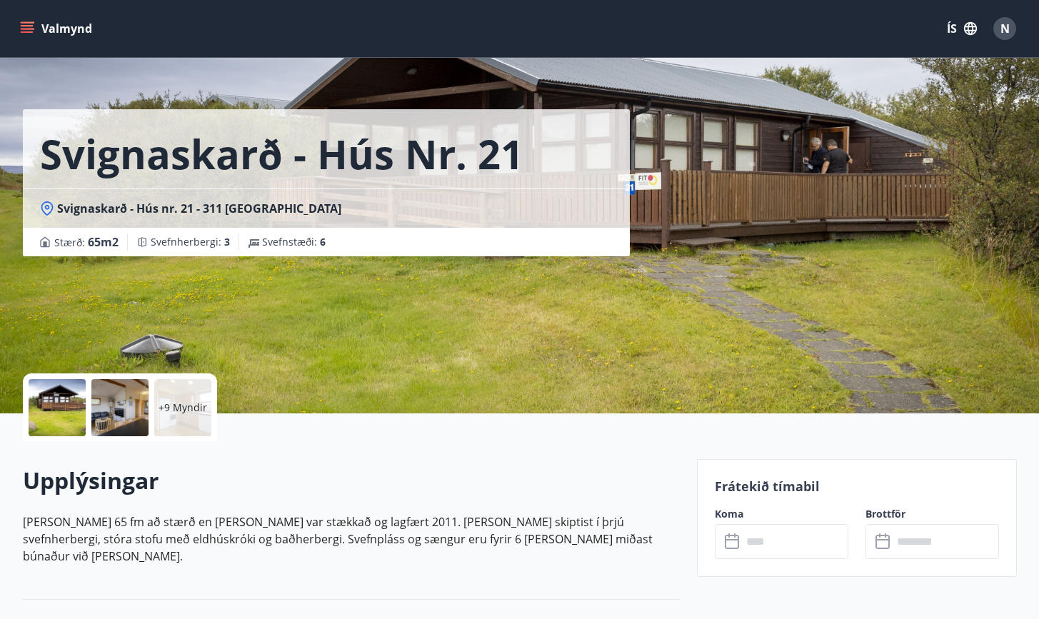
click at [68, 411] on div at bounding box center [57, 407] width 57 height 57
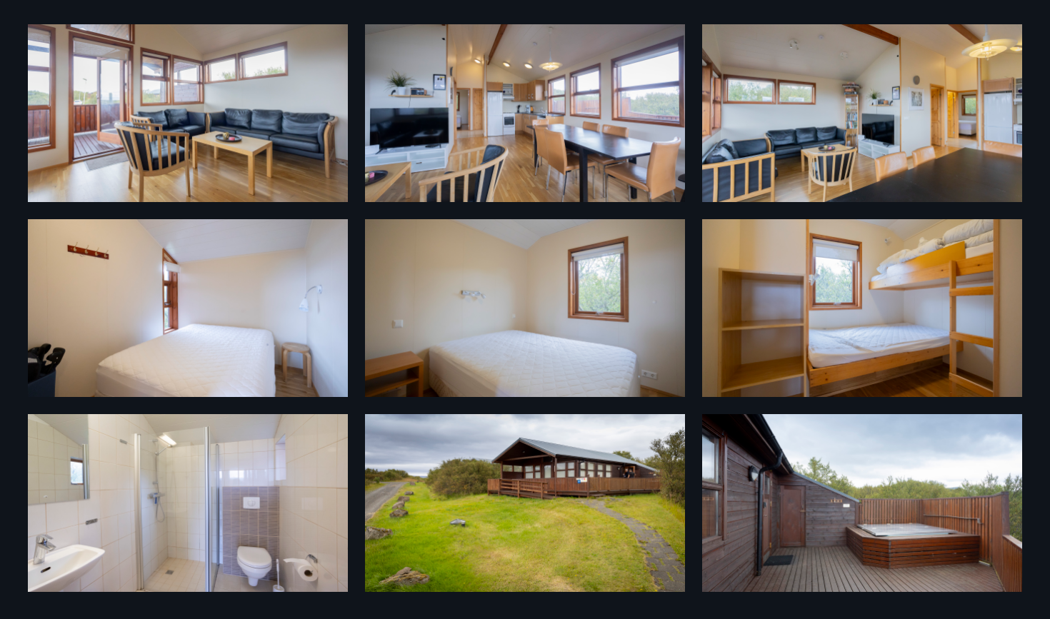
scroll to position [251, 0]
click at [432, 476] on img at bounding box center [525, 503] width 320 height 178
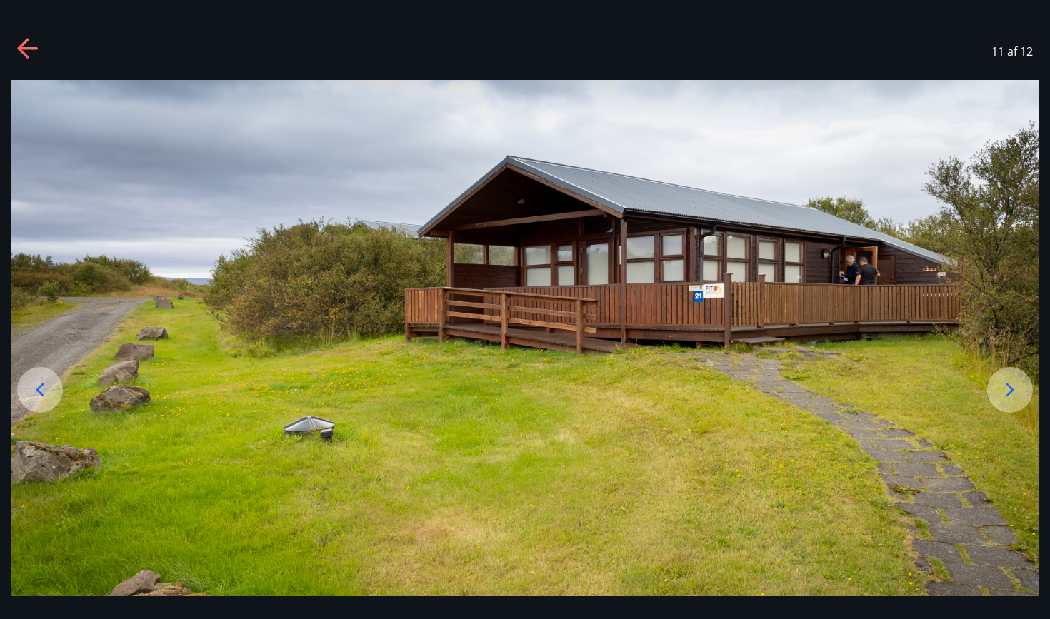
click at [18, 49] on icon at bounding box center [28, 49] width 23 height 23
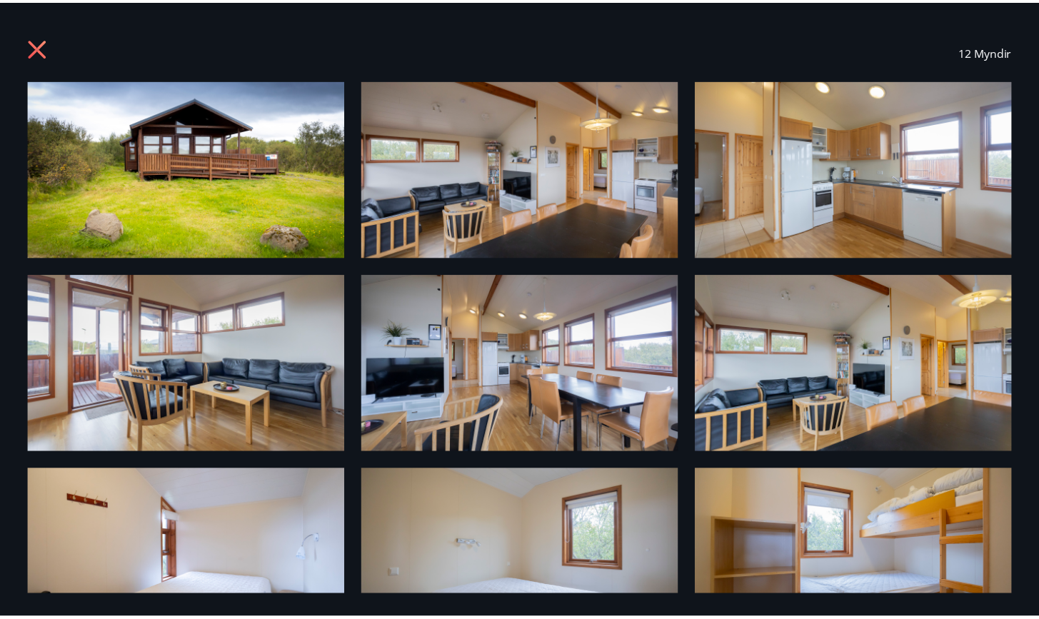
scroll to position [0, 0]
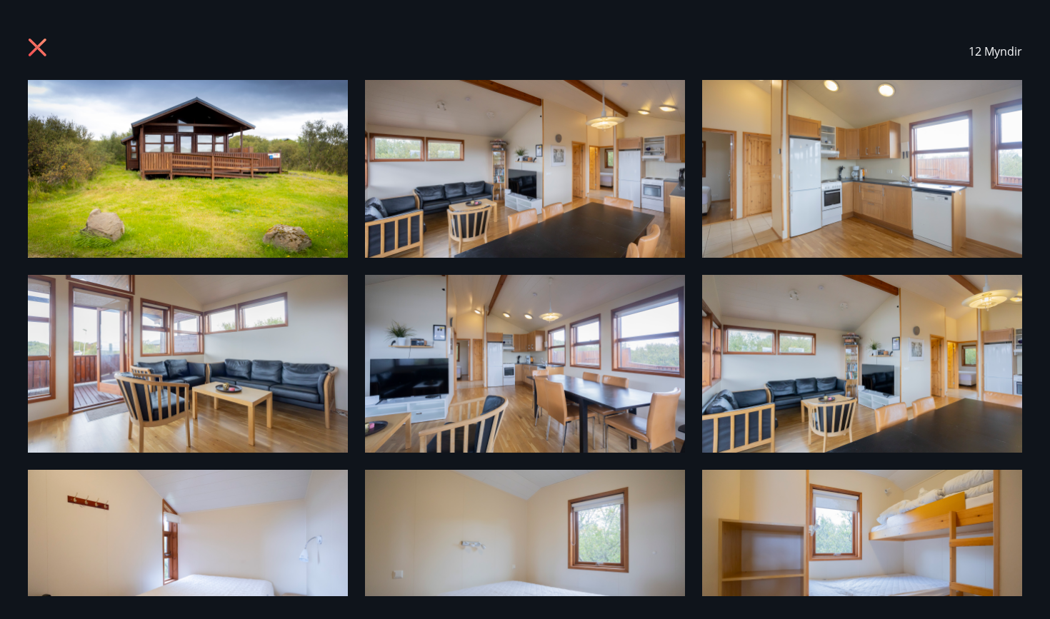
click at [35, 42] on icon at bounding box center [39, 49] width 23 height 23
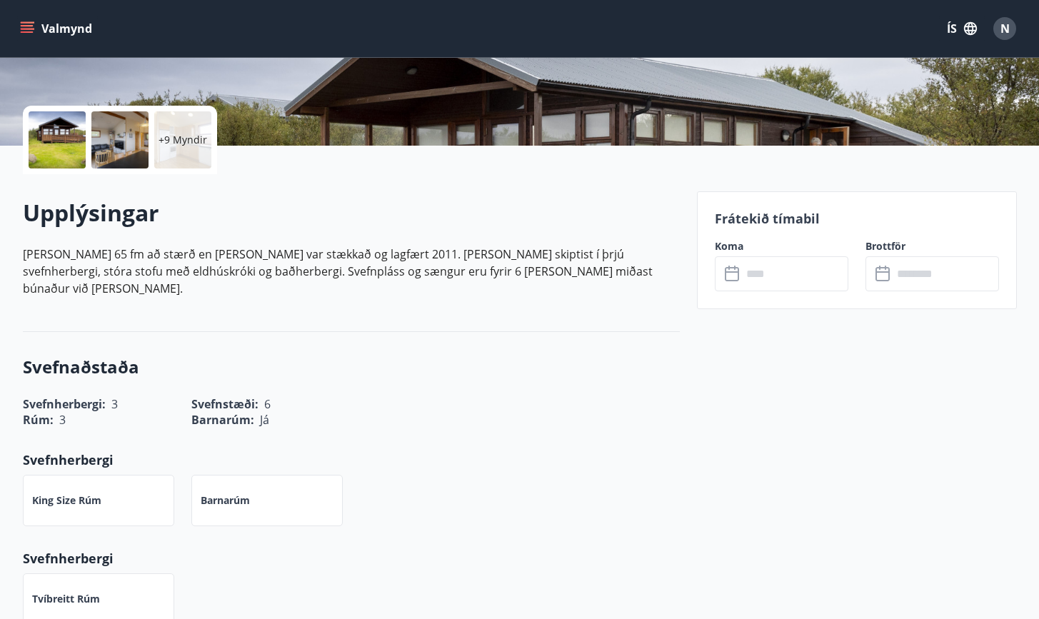
scroll to position [176, 0]
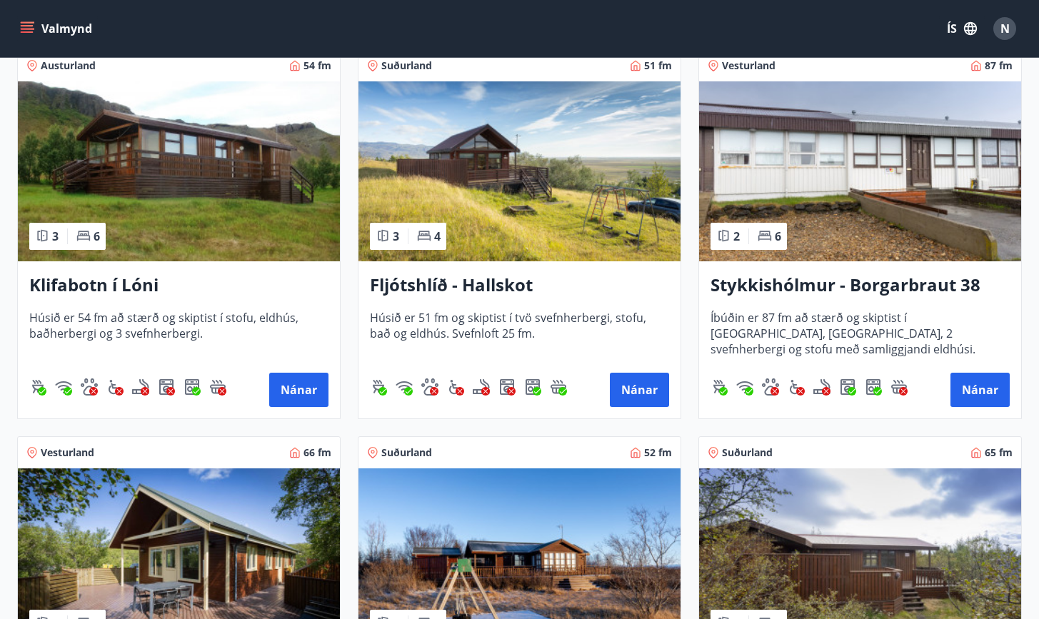
scroll to position [280, 0]
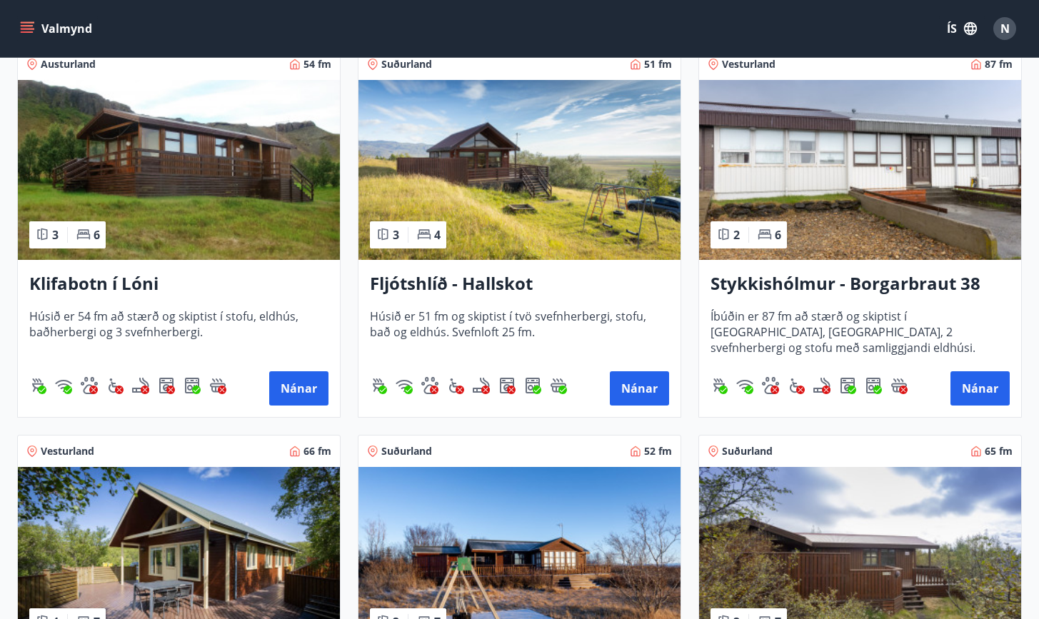
click at [822, 286] on h3 "Stykkishólmur - Borgarbraut 38" at bounding box center [859, 284] width 299 height 26
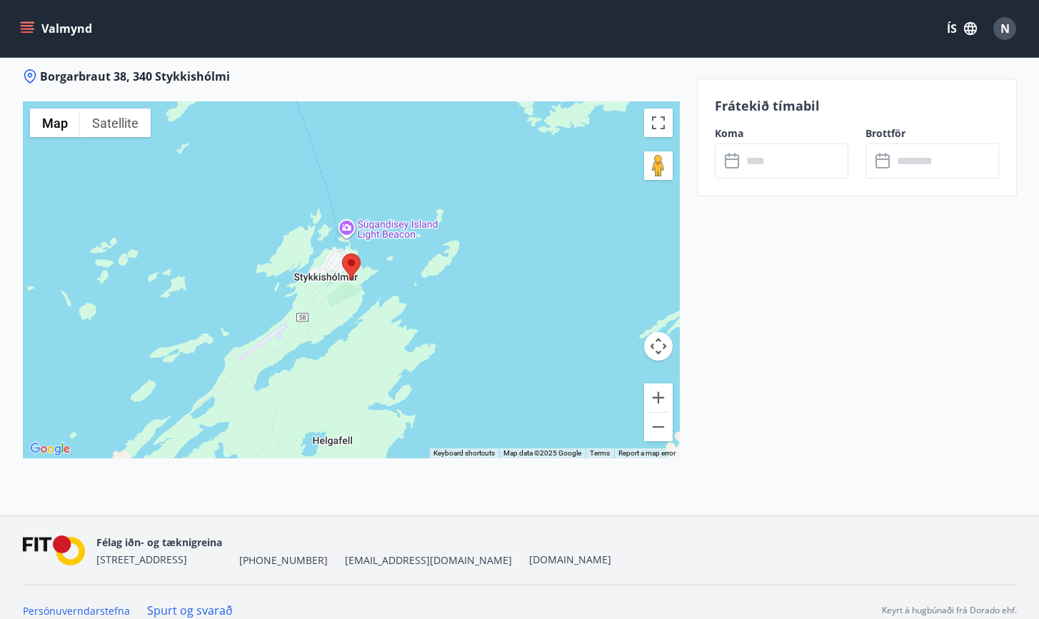
scroll to position [1760, 0]
click at [667, 419] on button "Zoom out" at bounding box center [658, 427] width 29 height 29
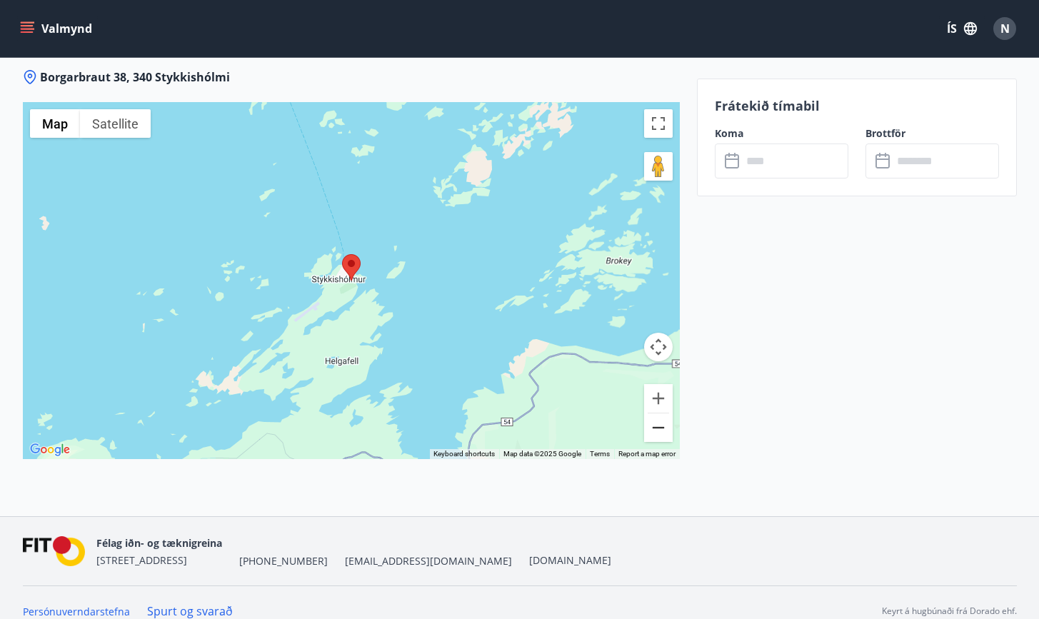
click at [667, 419] on button "Zoom out" at bounding box center [658, 427] width 29 height 29
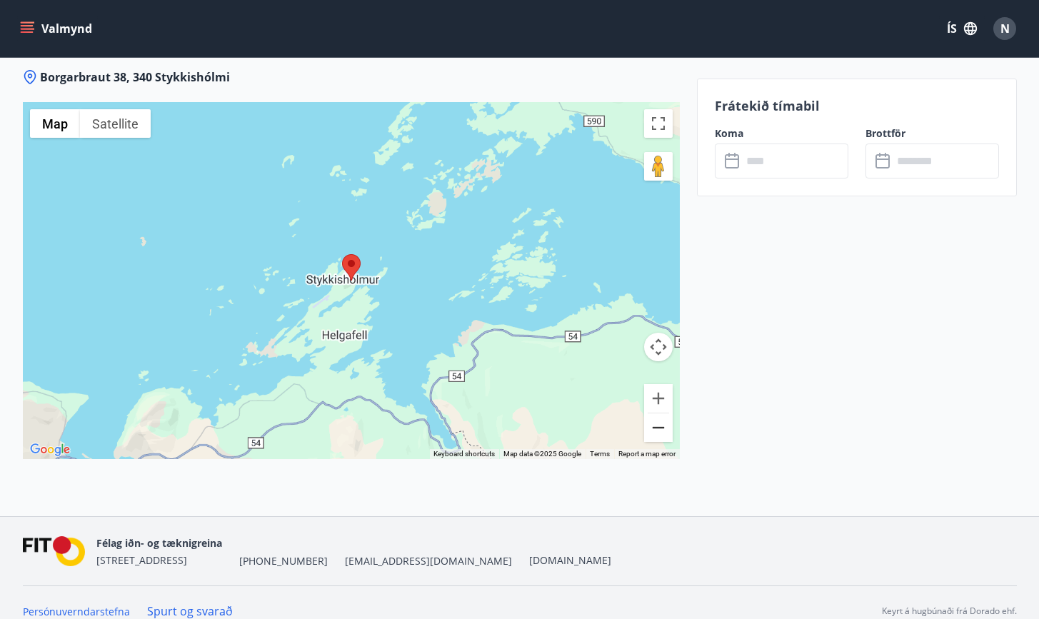
click at [667, 419] on button "Zoom out" at bounding box center [658, 427] width 29 height 29
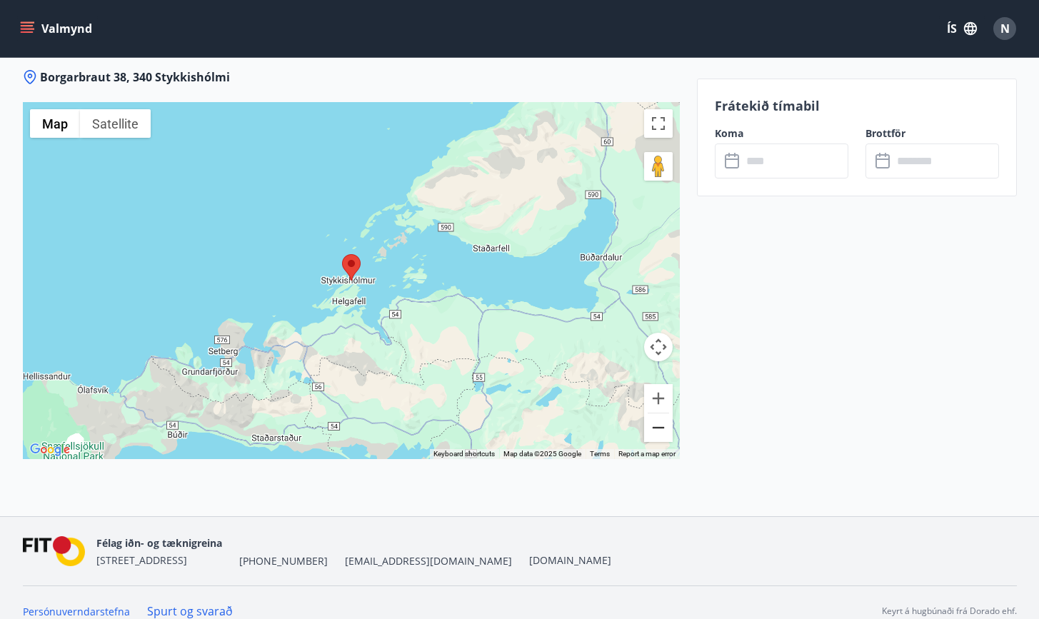
click at [667, 419] on button "Zoom out" at bounding box center [658, 427] width 29 height 29
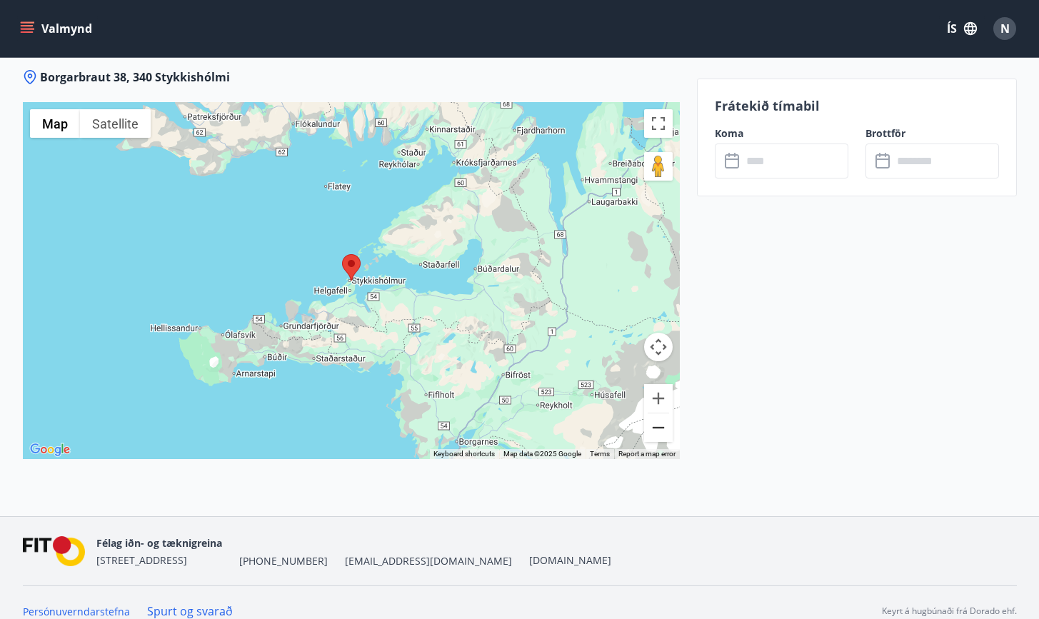
click at [667, 419] on button "Zoom out" at bounding box center [658, 427] width 29 height 29
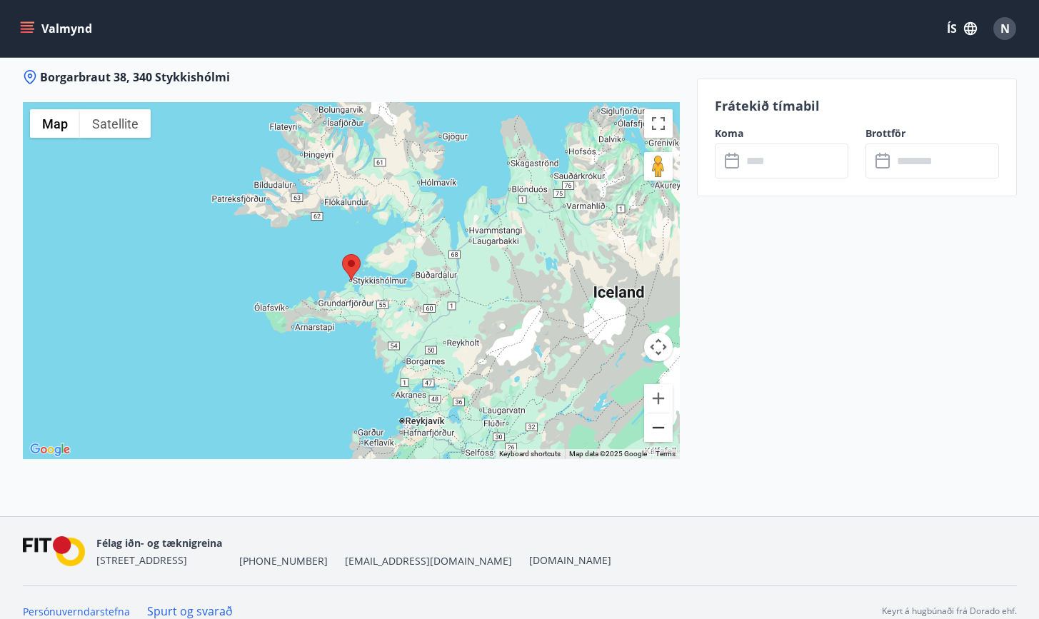
click at [667, 419] on button "Zoom out" at bounding box center [658, 427] width 29 height 29
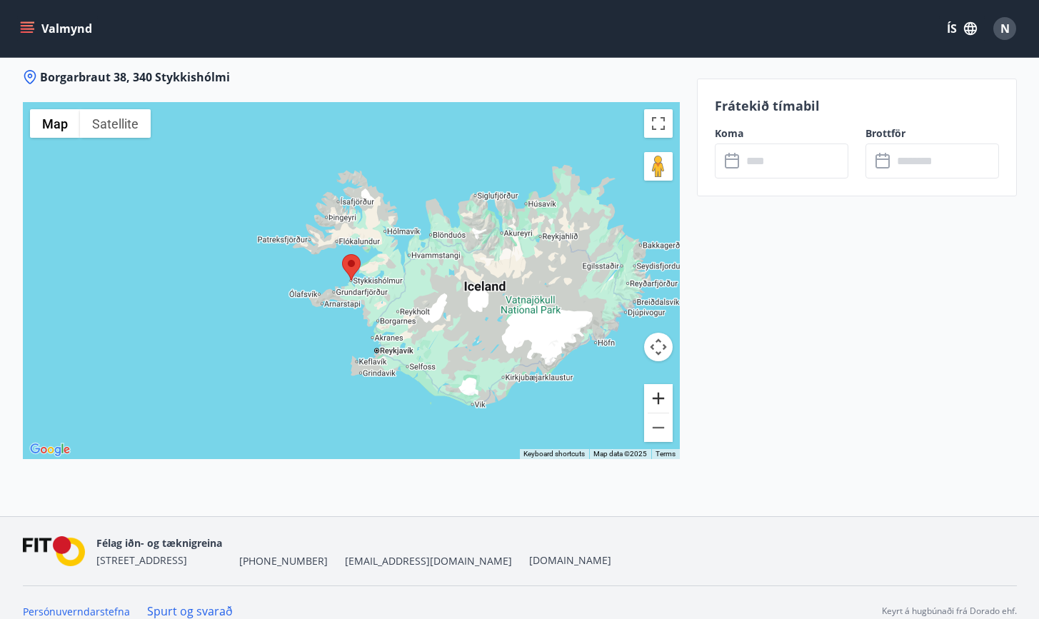
click at [660, 386] on button "Zoom in" at bounding box center [658, 398] width 29 height 29
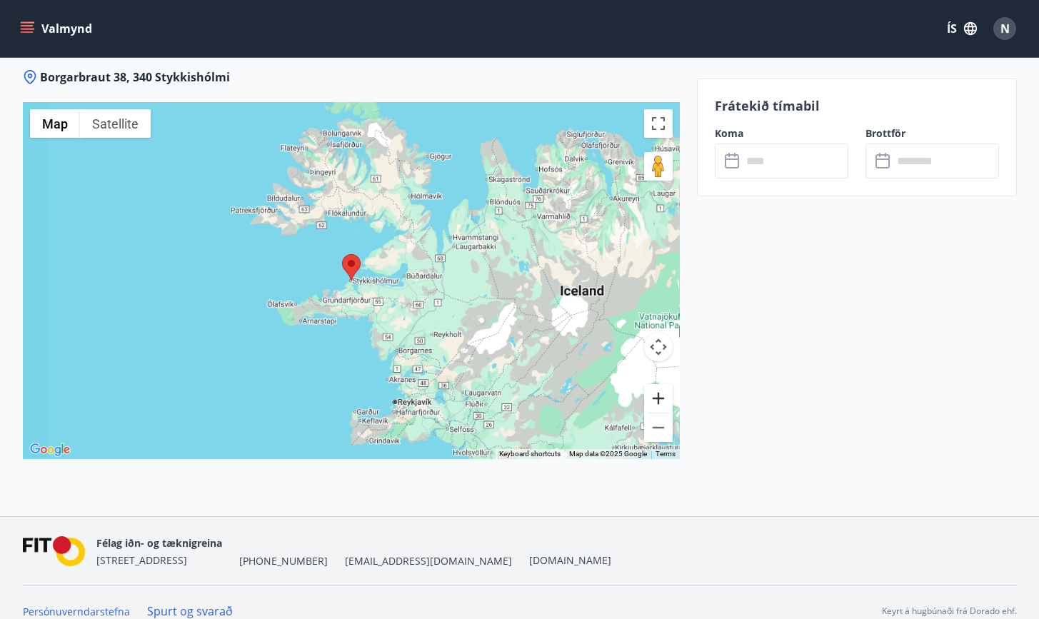
click at [660, 386] on button "Zoom in" at bounding box center [658, 398] width 29 height 29
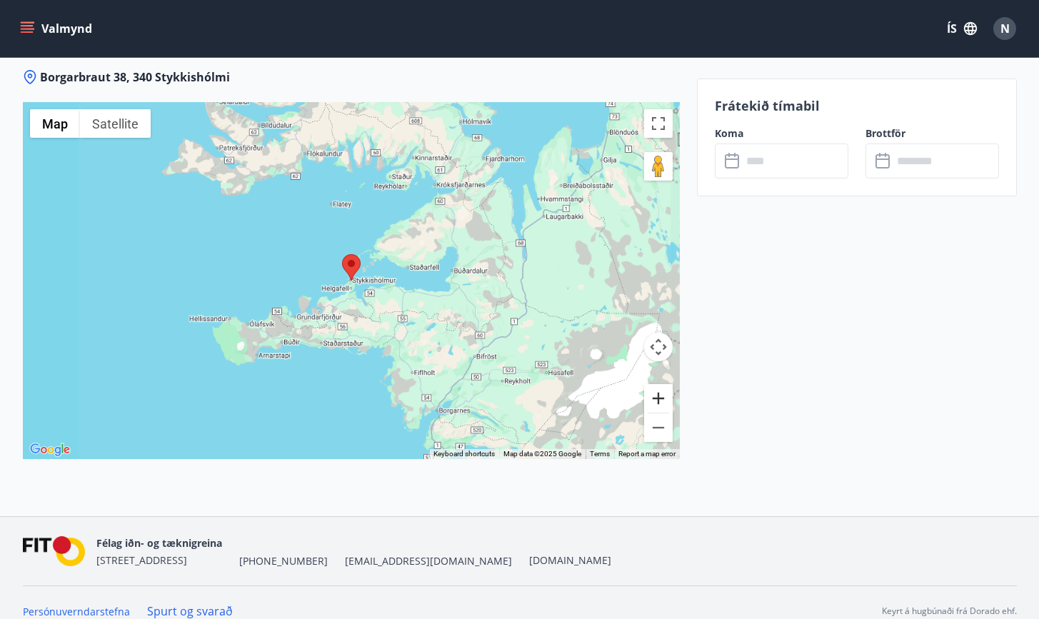
click at [660, 386] on button "Zoom in" at bounding box center [658, 398] width 29 height 29
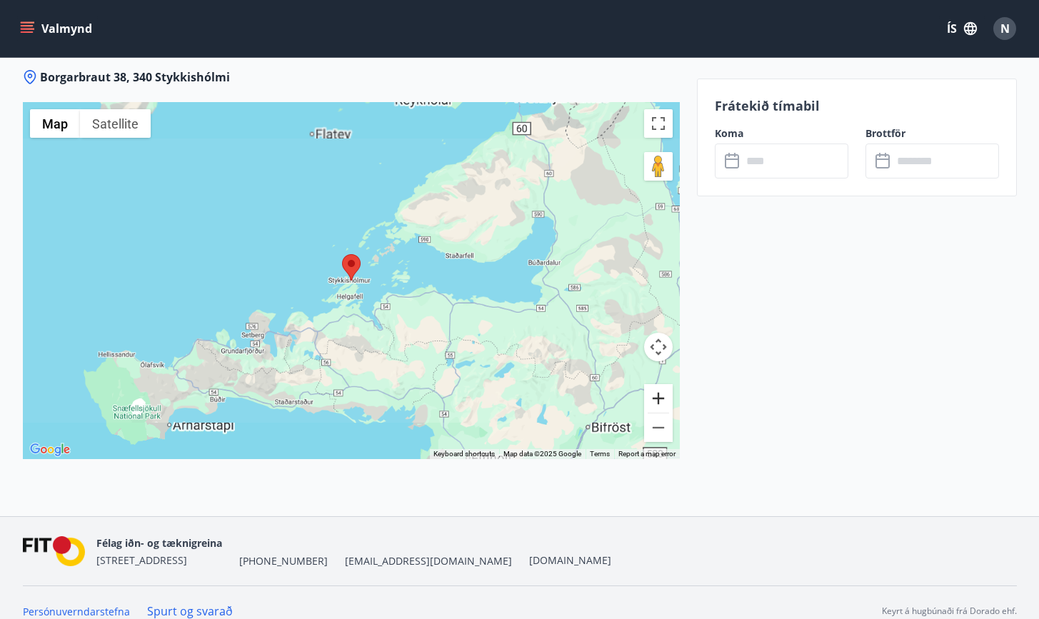
click at [660, 386] on button "Zoom in" at bounding box center [658, 398] width 29 height 29
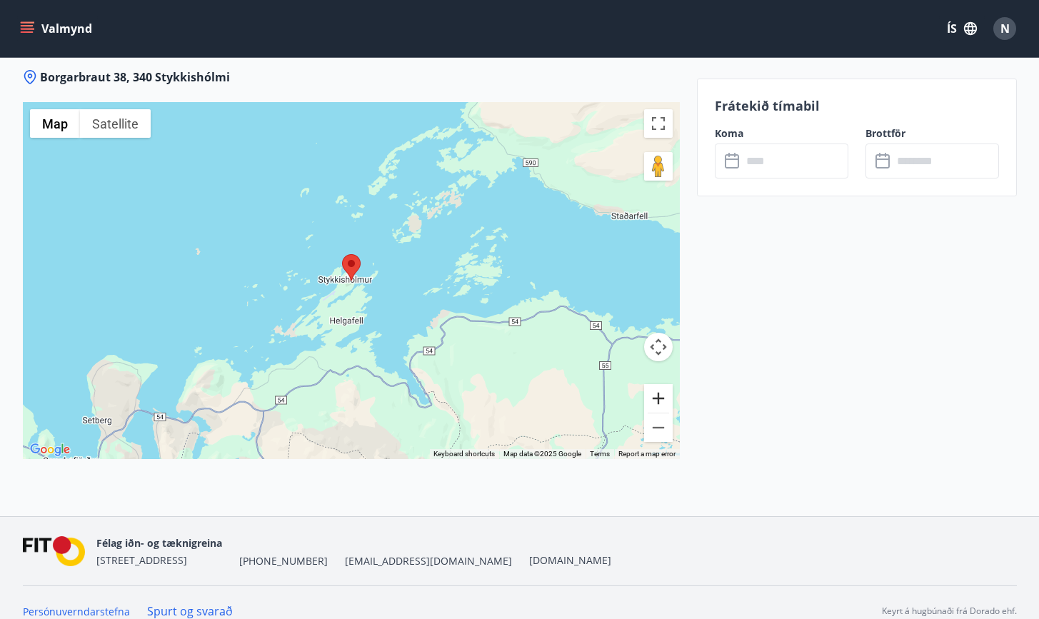
click at [660, 386] on button "Zoom in" at bounding box center [658, 398] width 29 height 29
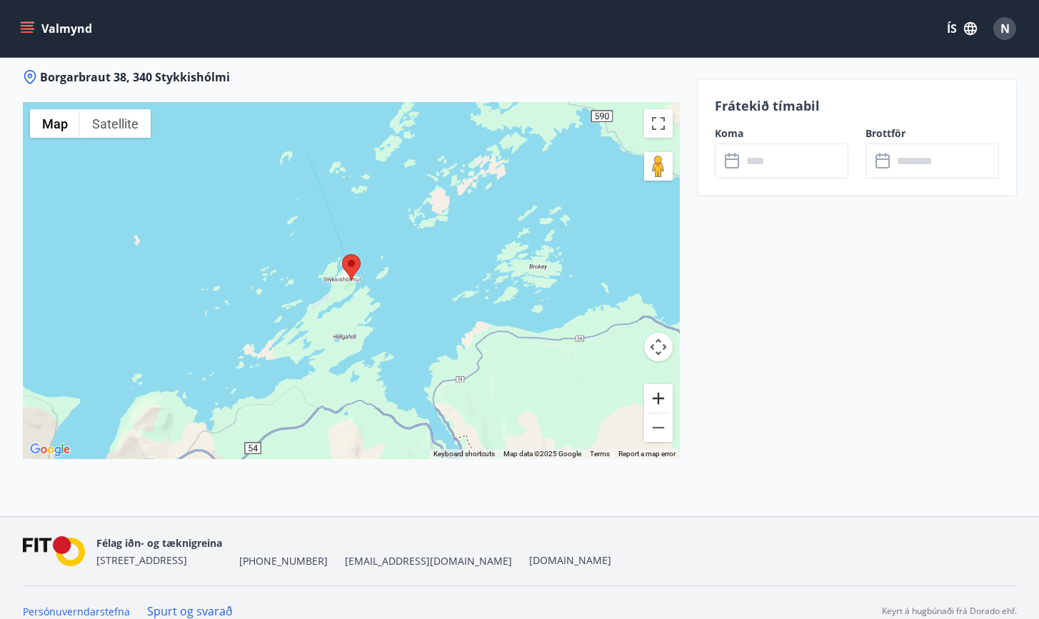
click at [660, 386] on button "Zoom in" at bounding box center [658, 398] width 29 height 29
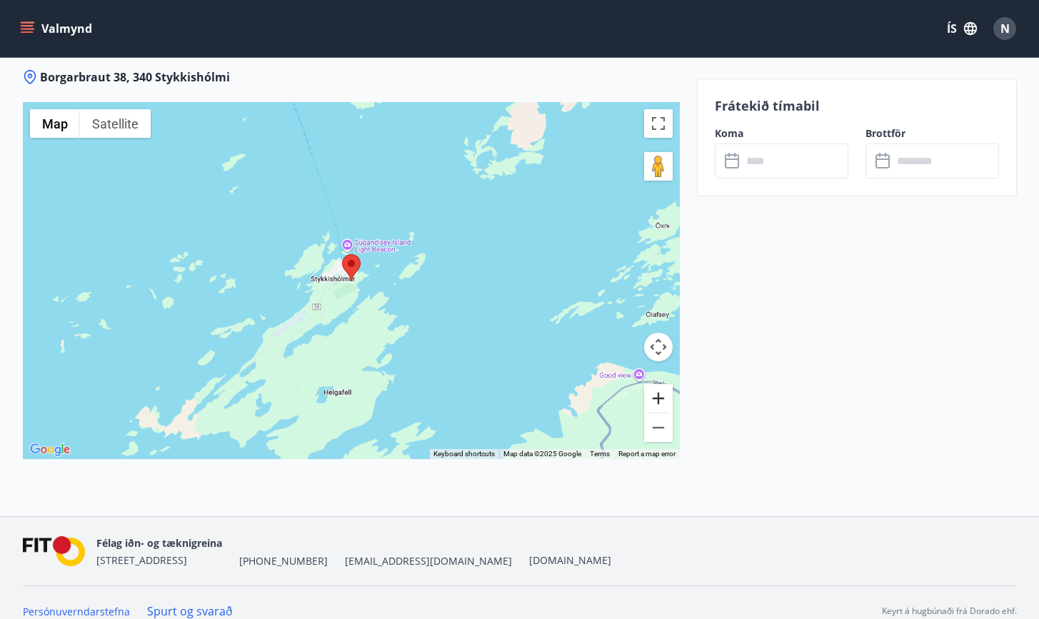
click at [660, 386] on button "Zoom in" at bounding box center [658, 398] width 29 height 29
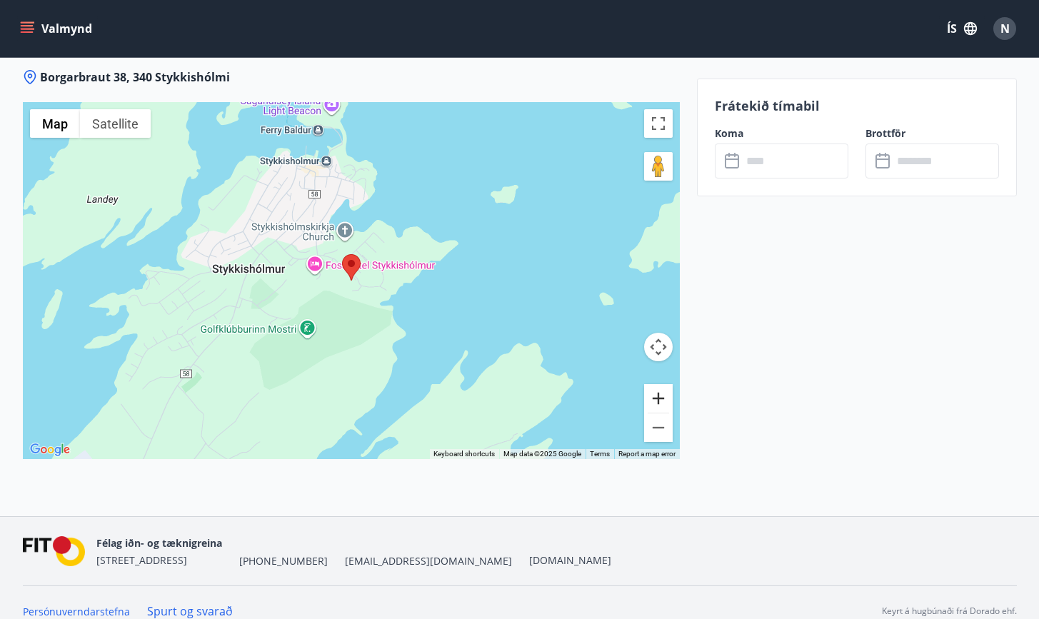
click at [660, 386] on button "Zoom in" at bounding box center [658, 398] width 29 height 29
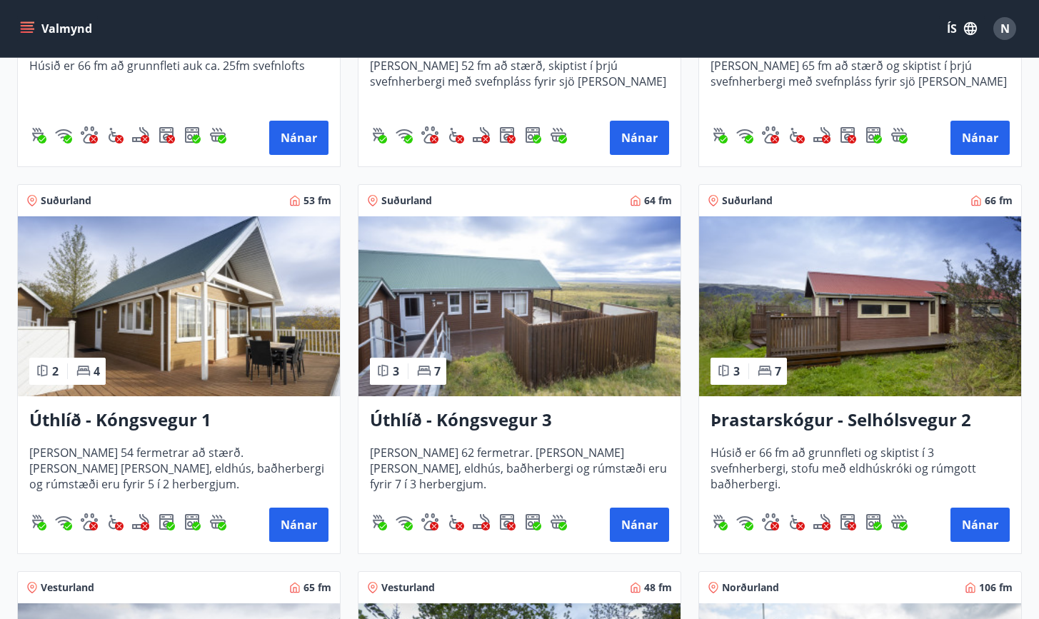
scroll to position [931, 0]
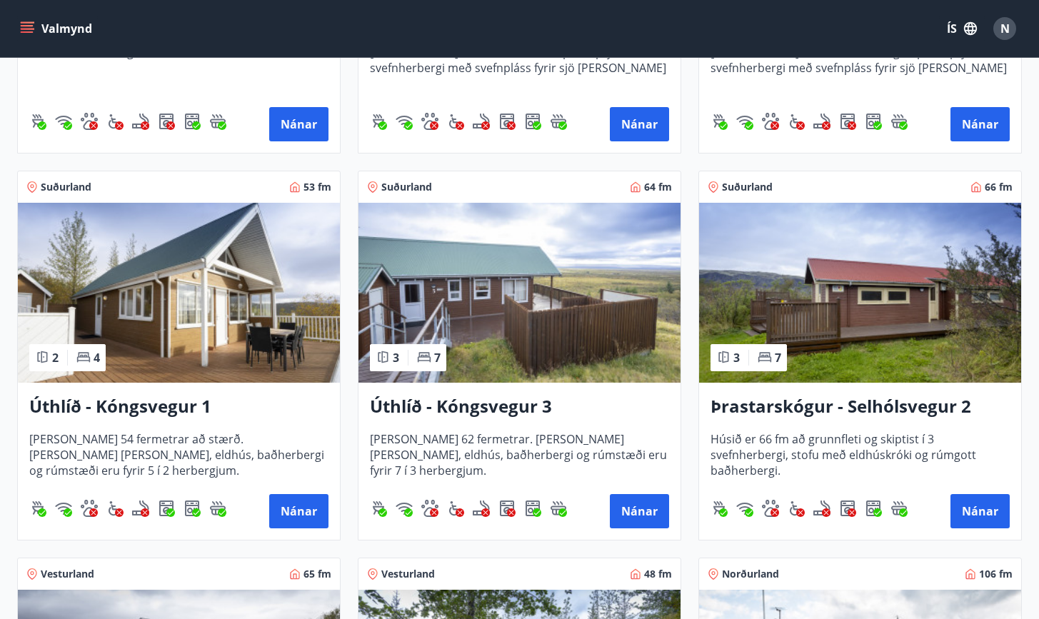
click at [765, 402] on h3 "Þrastarskógur - Selhólsvegur 2" at bounding box center [859, 407] width 299 height 26
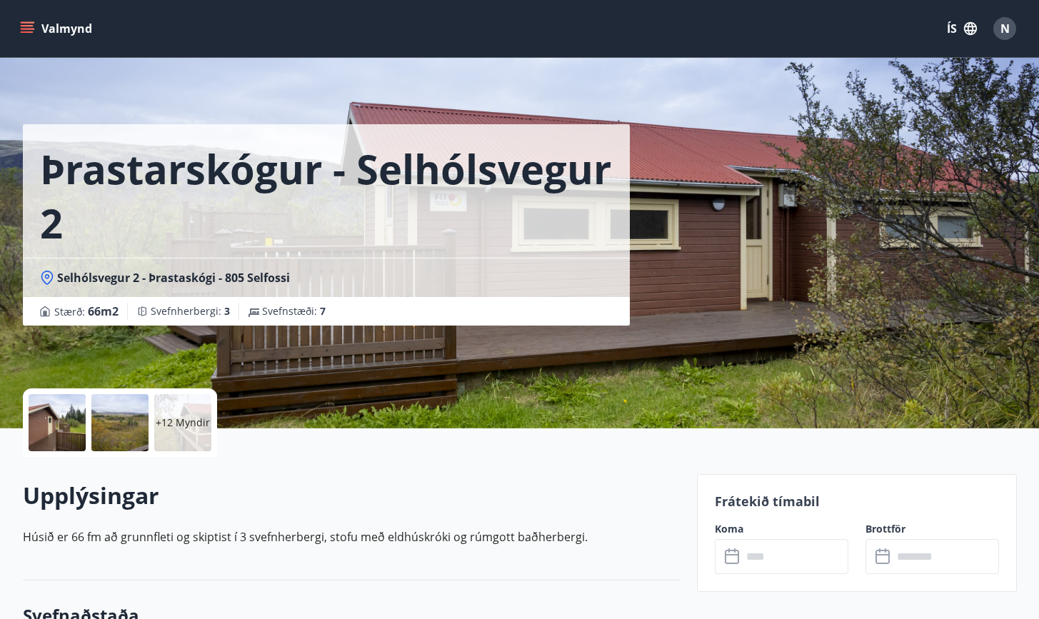
click at [176, 427] on p "+12 Myndir" at bounding box center [183, 423] width 54 height 14
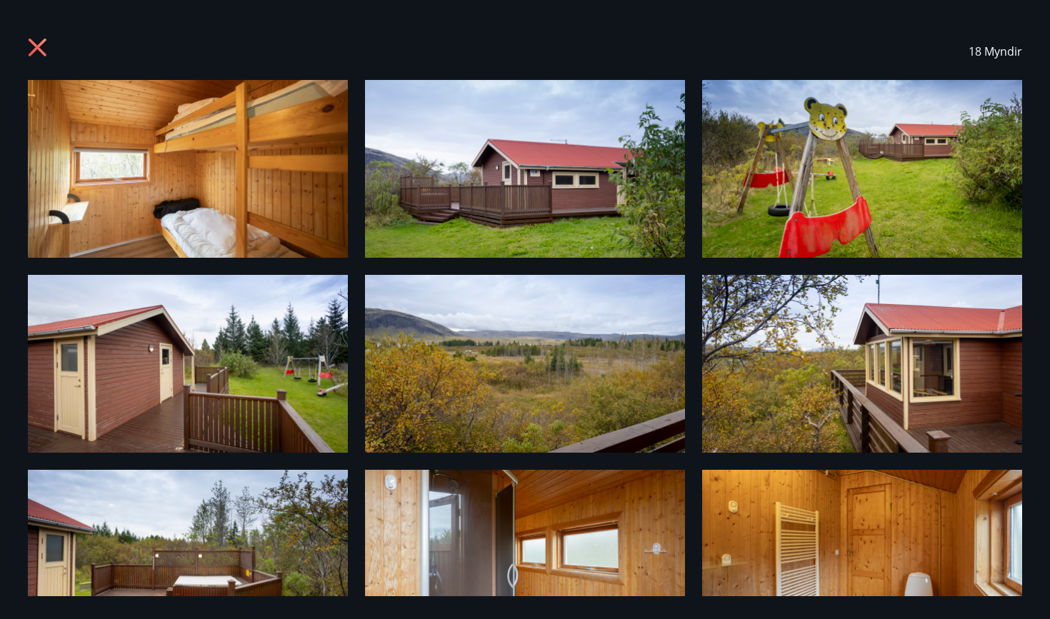
click at [44, 54] on icon at bounding box center [38, 48] width 18 height 18
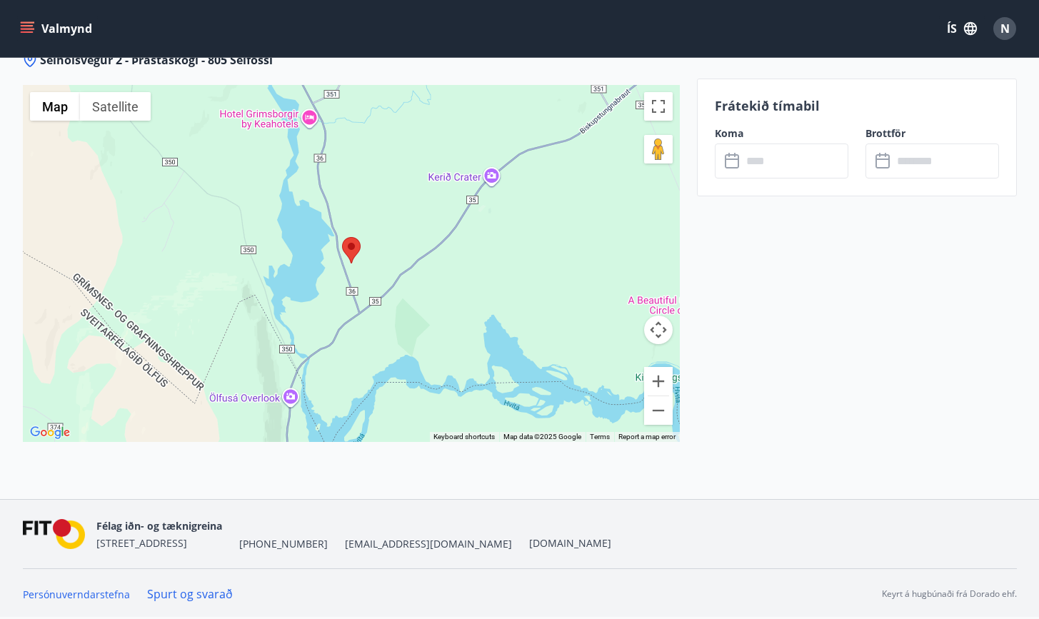
scroll to position [1858, 0]
click at [661, 407] on button "Zoom out" at bounding box center [658, 410] width 29 height 29
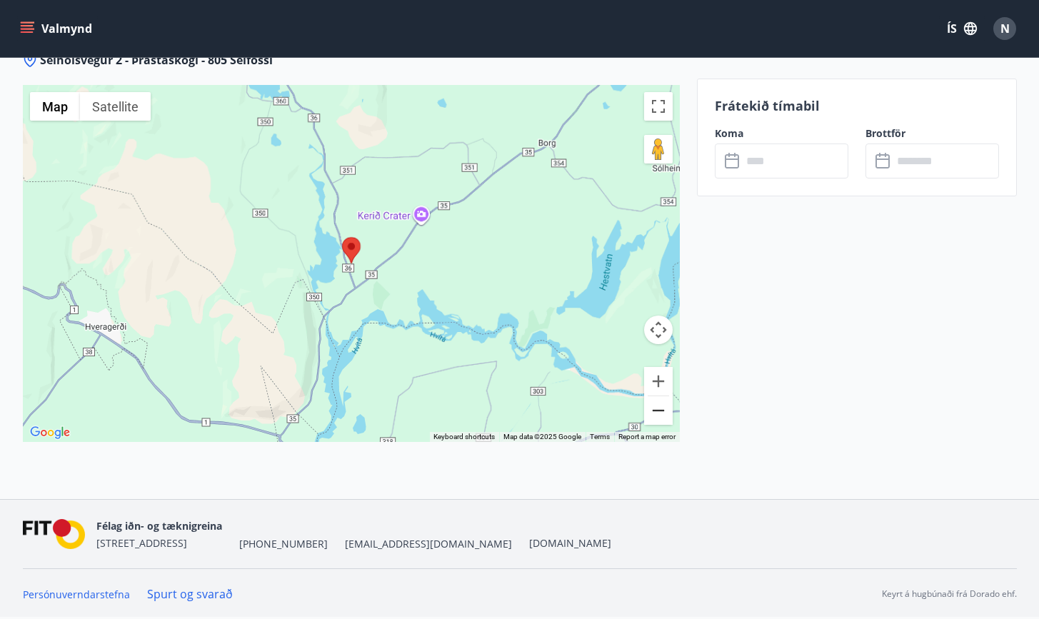
click at [661, 407] on button "Zoom out" at bounding box center [658, 410] width 29 height 29
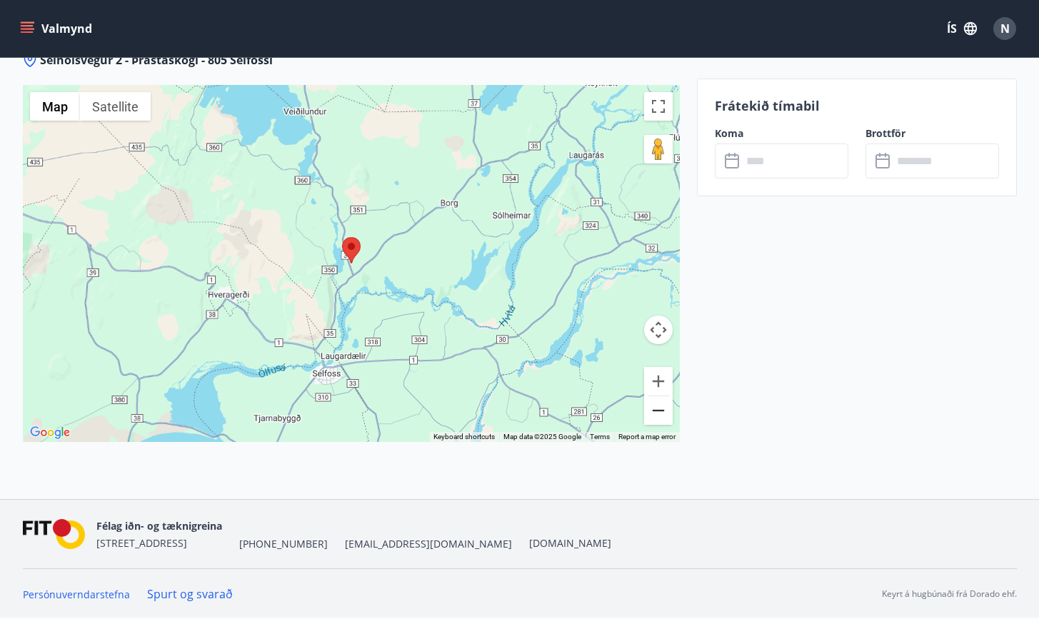
click at [661, 407] on button "Zoom out" at bounding box center [658, 410] width 29 height 29
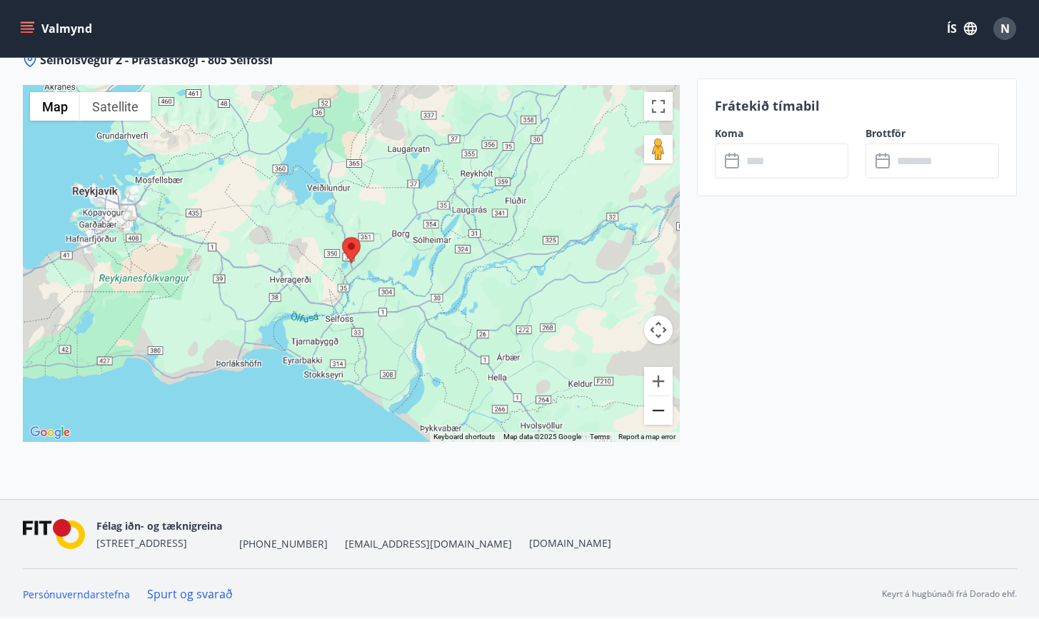
click at [661, 407] on button "Zoom out" at bounding box center [658, 410] width 29 height 29
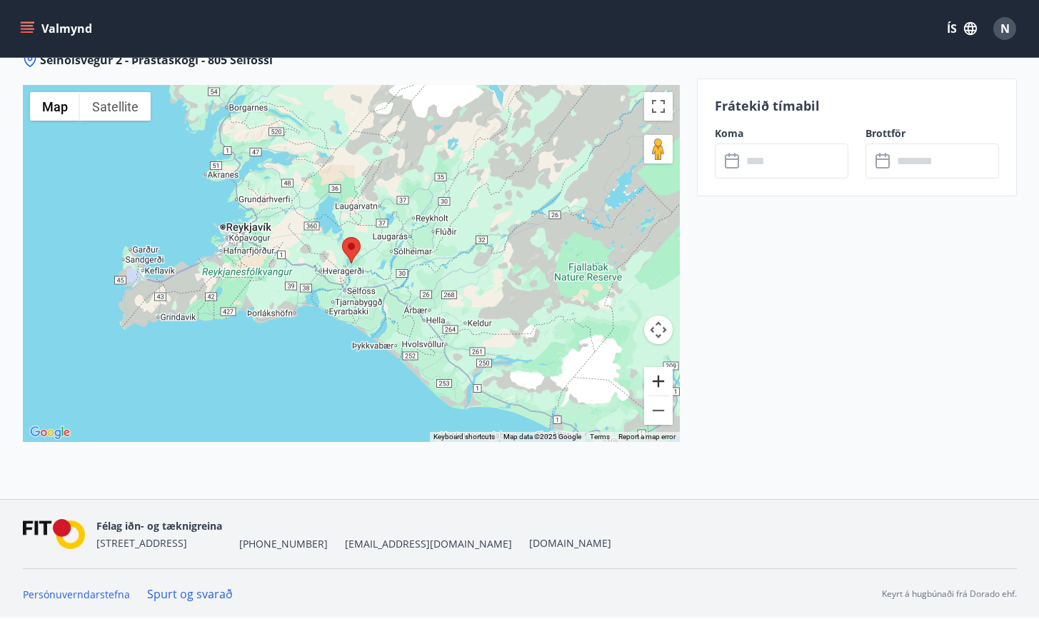
click at [659, 388] on button "Zoom in" at bounding box center [658, 381] width 29 height 29
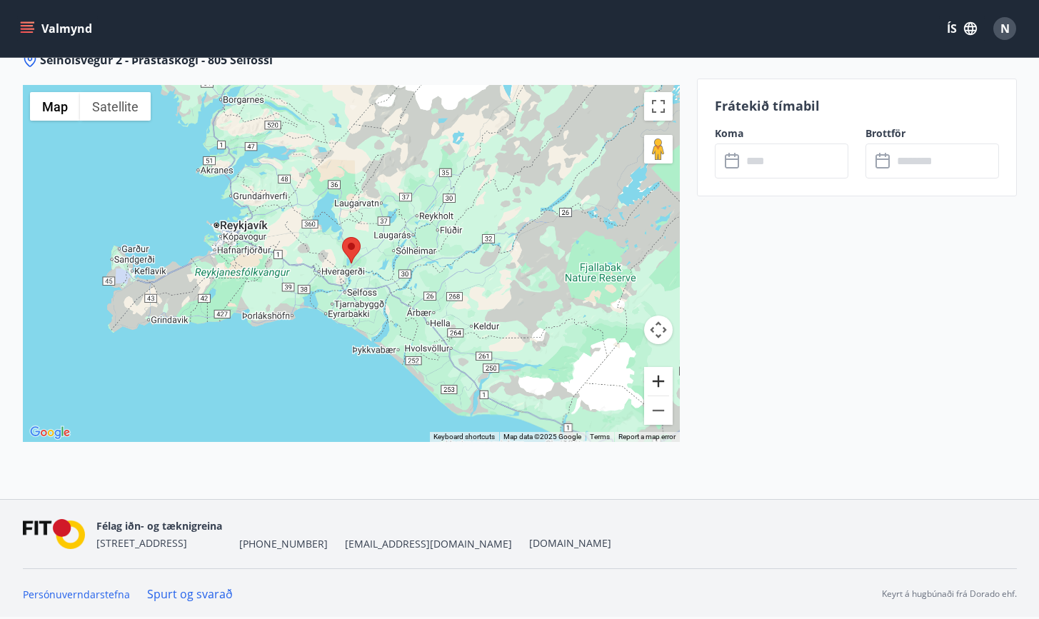
click at [659, 388] on button "Zoom in" at bounding box center [658, 381] width 29 height 29
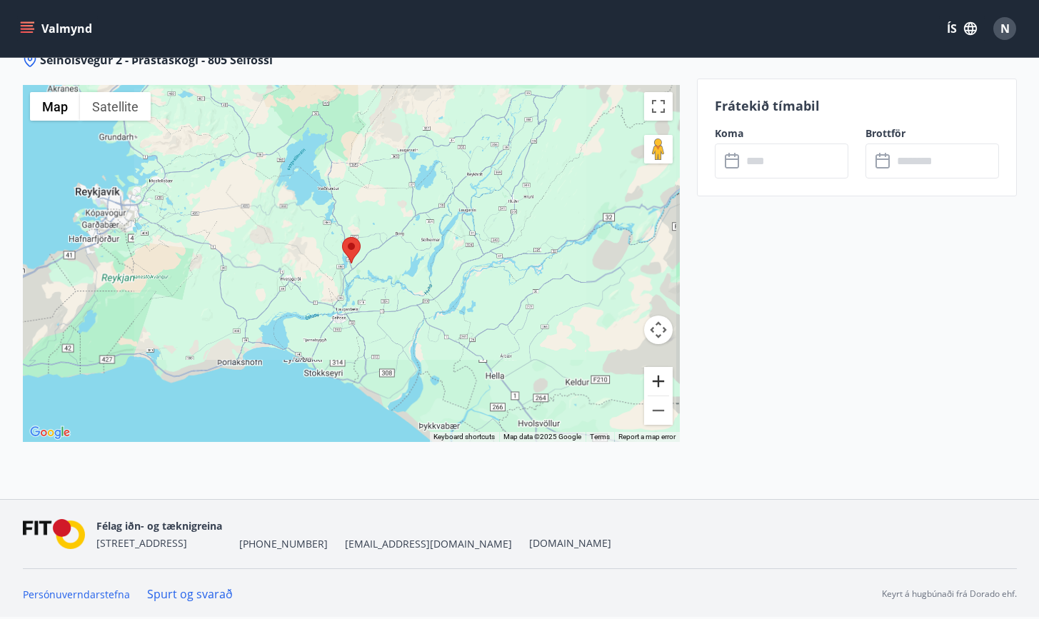
click at [659, 388] on button "Zoom in" at bounding box center [658, 381] width 29 height 29
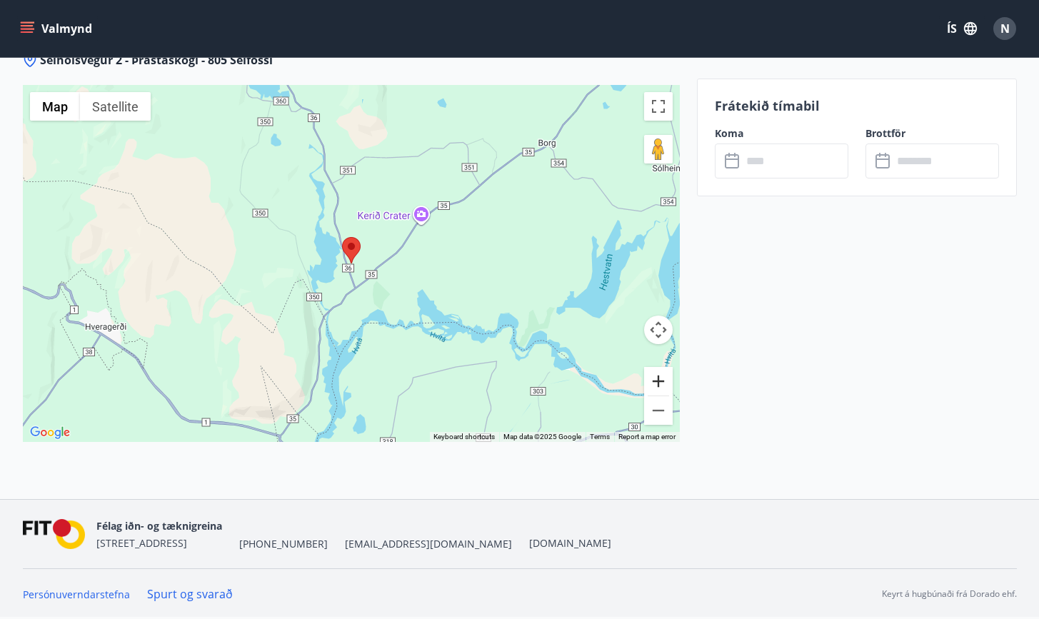
click at [659, 388] on button "Zoom in" at bounding box center [658, 381] width 29 height 29
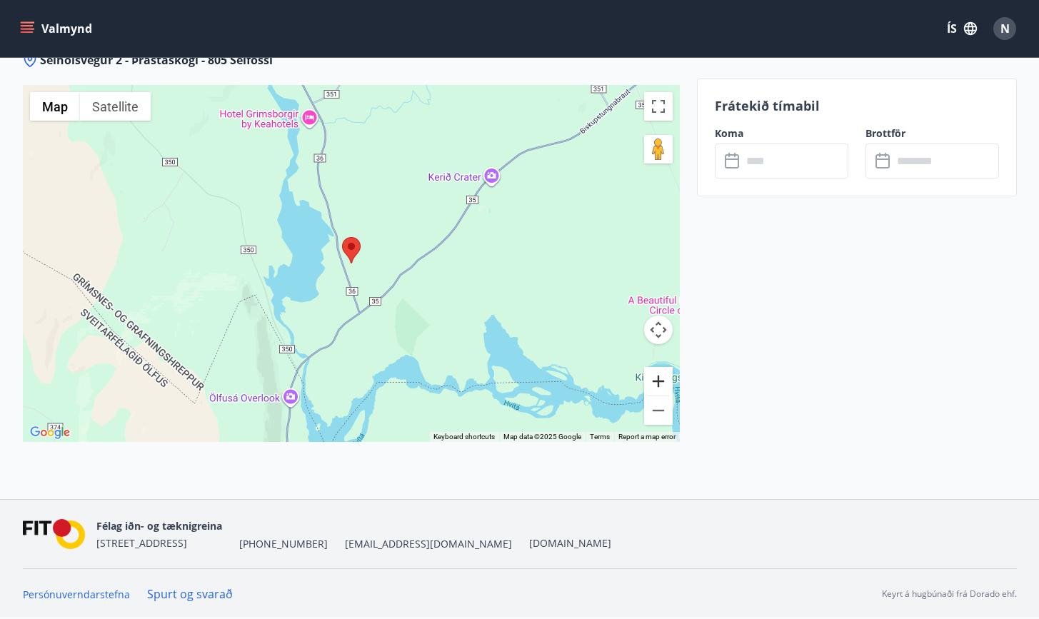
click at [659, 388] on button "Zoom in" at bounding box center [658, 381] width 29 height 29
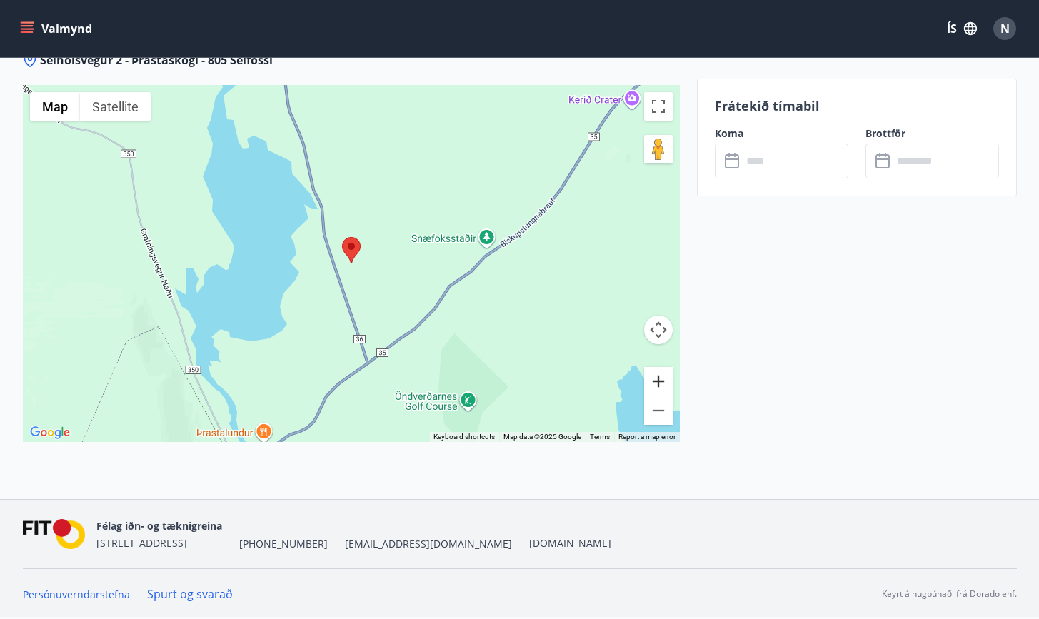
click at [659, 388] on button "Zoom in" at bounding box center [658, 381] width 29 height 29
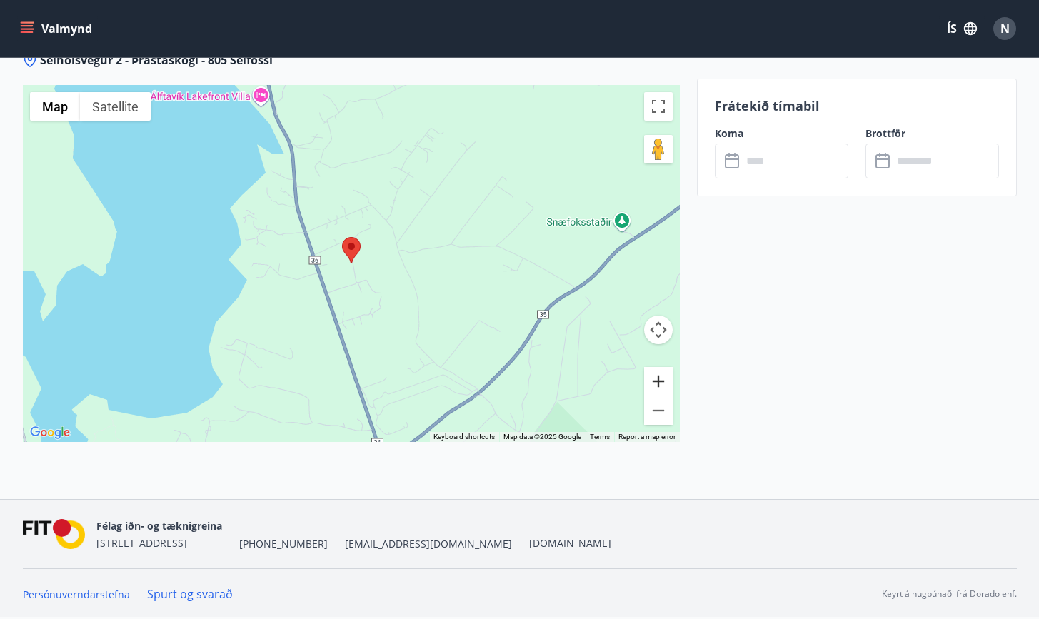
click at [659, 388] on button "Zoom in" at bounding box center [658, 381] width 29 height 29
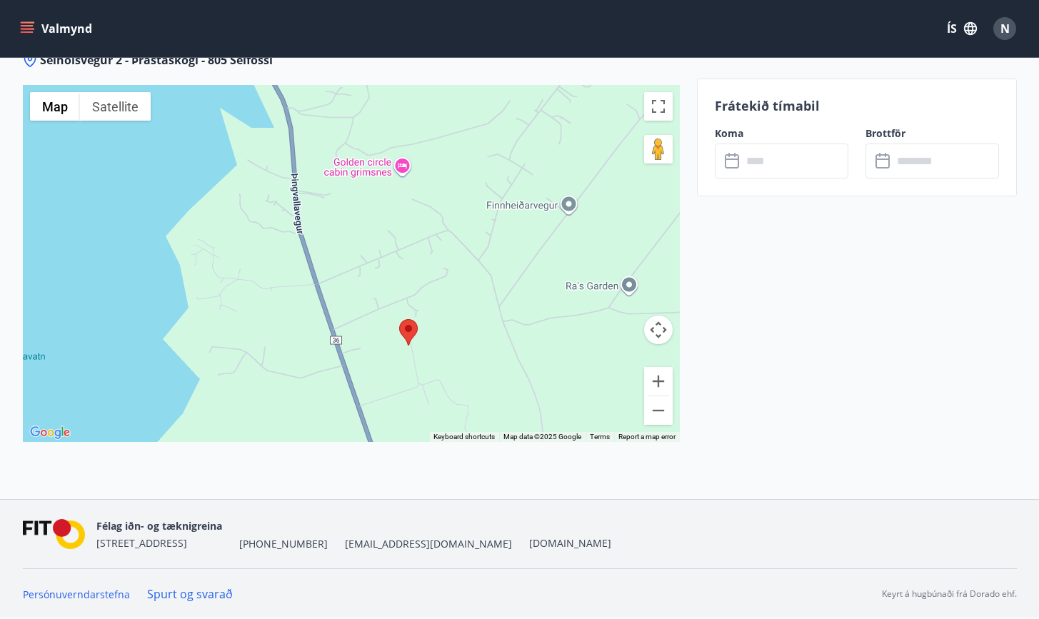
drag, startPoint x: 363, startPoint y: 175, endPoint x: 424, endPoint y: 263, distance: 107.3
click at [424, 263] on div at bounding box center [351, 263] width 657 height 357
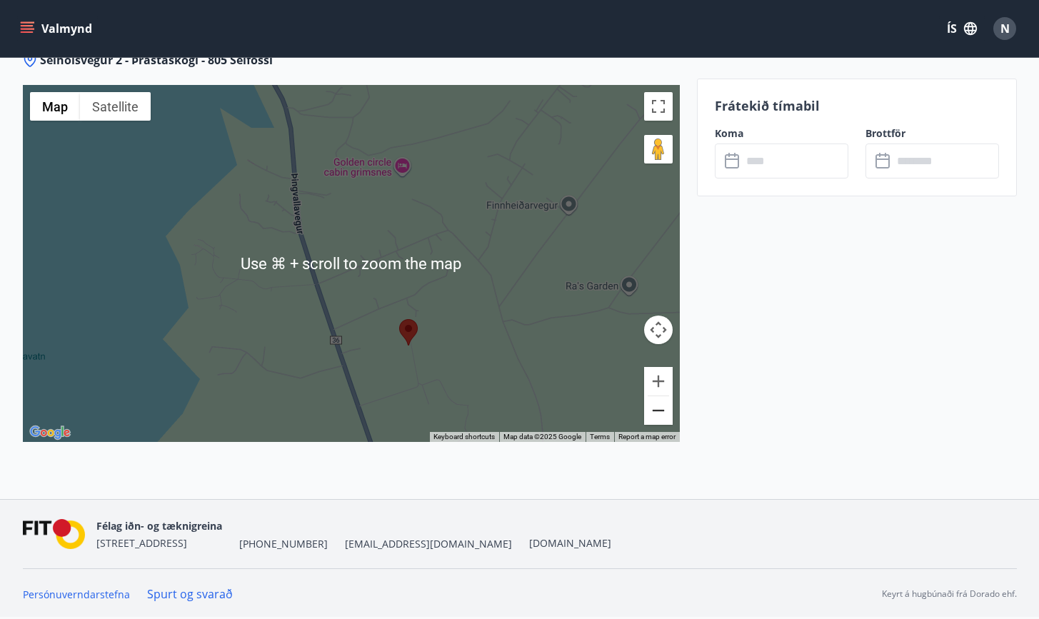
click at [660, 415] on button "Zoom out" at bounding box center [658, 410] width 29 height 29
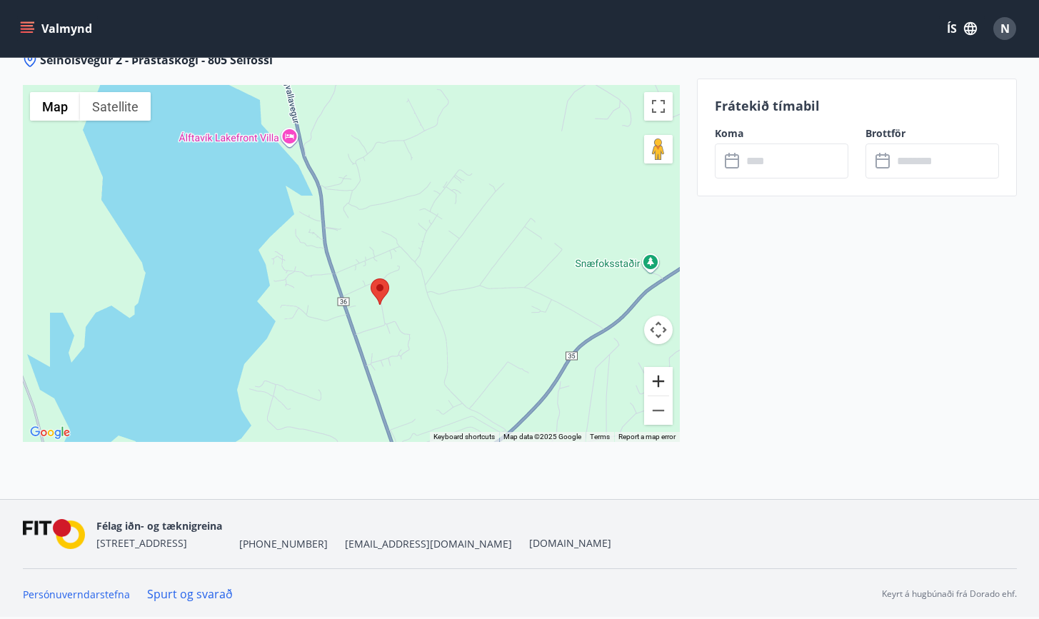
click at [660, 379] on button "Zoom in" at bounding box center [658, 381] width 29 height 29
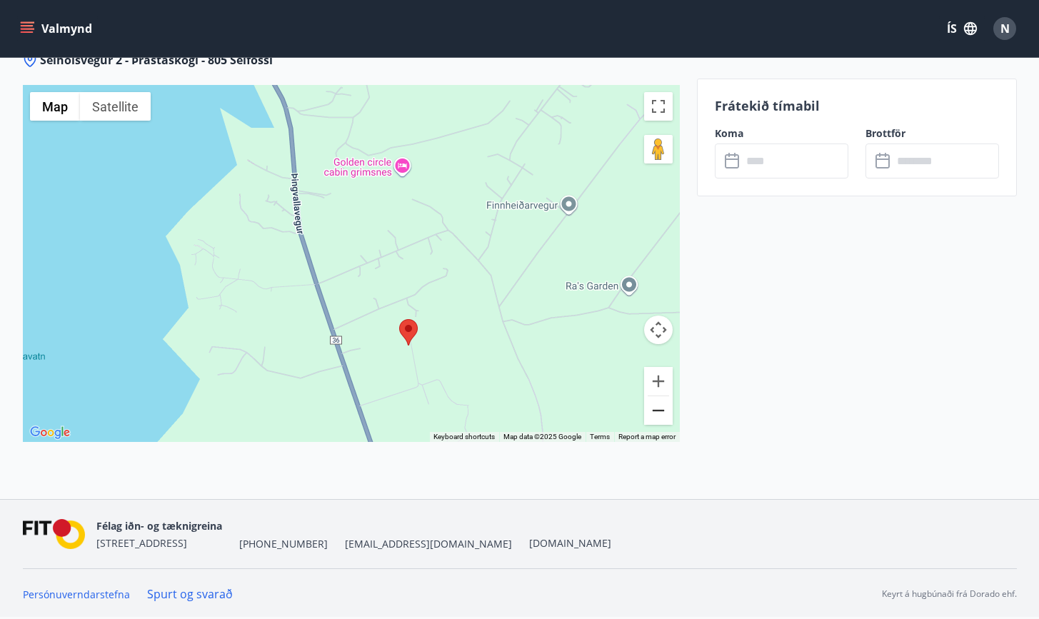
click at [659, 413] on button "Zoom out" at bounding box center [658, 410] width 29 height 29
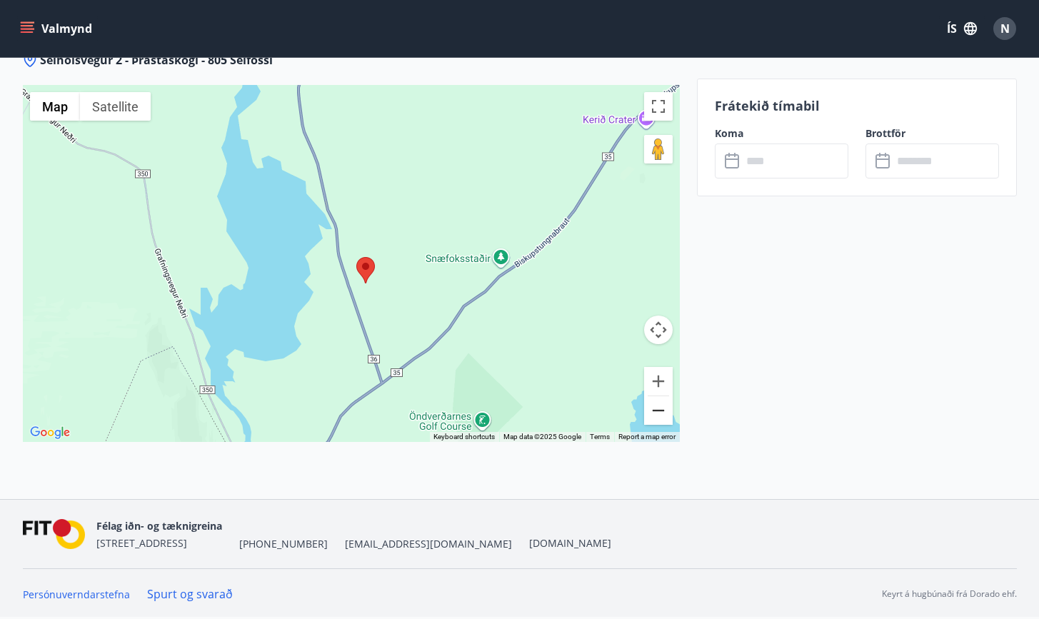
click at [659, 413] on button "Zoom out" at bounding box center [658, 410] width 29 height 29
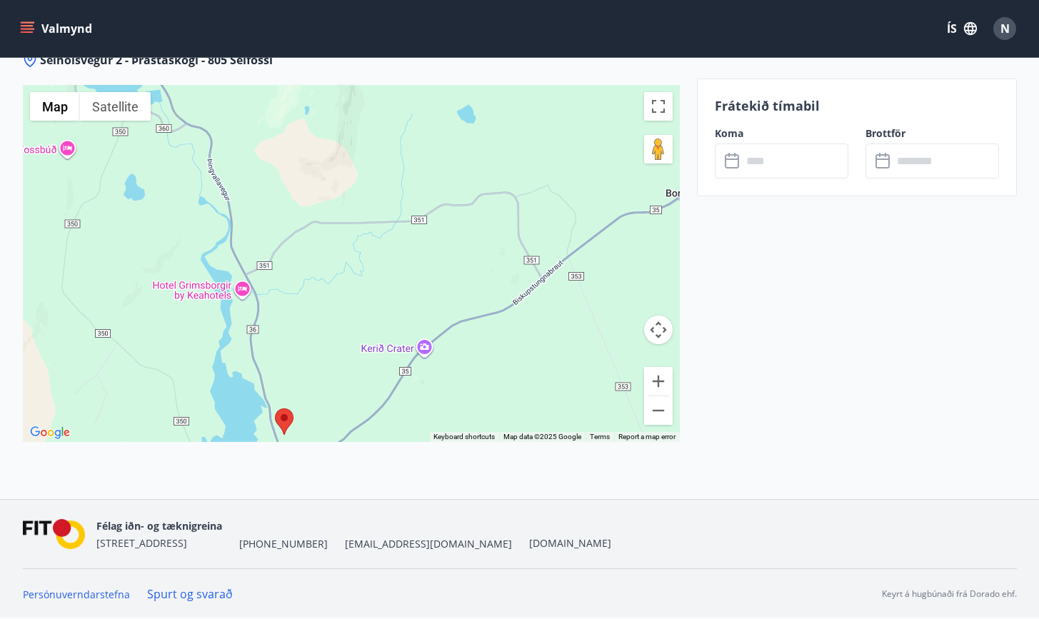
drag, startPoint x: 548, startPoint y: 212, endPoint x: 473, endPoint y: 378, distance: 181.5
click at [473, 377] on div at bounding box center [351, 263] width 657 height 357
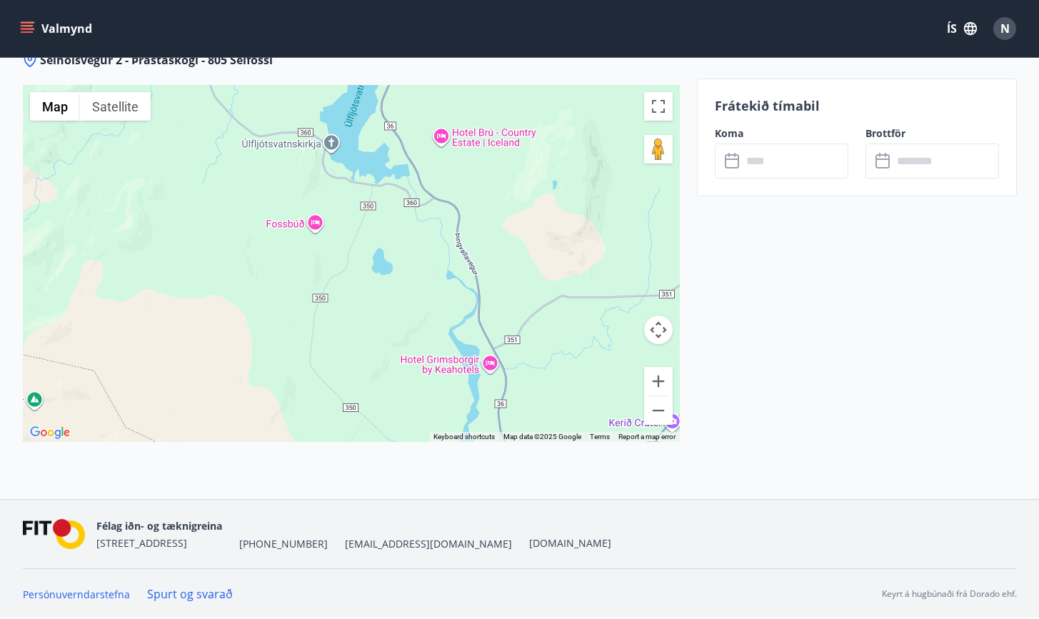
drag, startPoint x: 473, startPoint y: 378, endPoint x: 726, endPoint y: 458, distance: 265.3
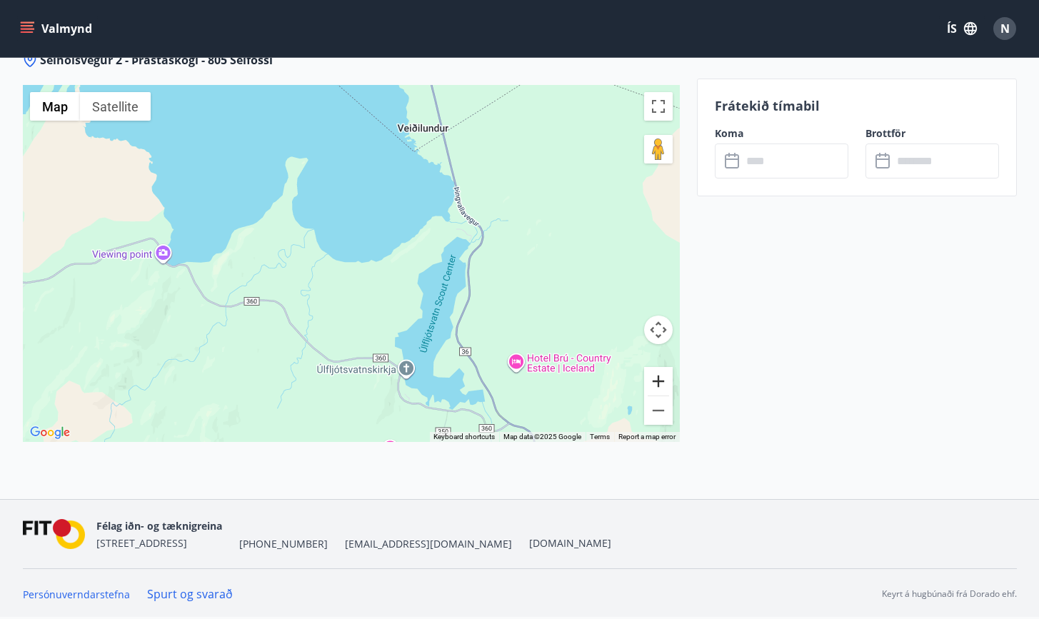
drag, startPoint x: 533, startPoint y: 141, endPoint x: 664, endPoint y: 376, distance: 269.4
click at [661, 375] on div "Use ⌘ + scroll to zoom the map Map Terrain Satellite Labels Keyboard shortcuts …" at bounding box center [351, 263] width 657 height 357
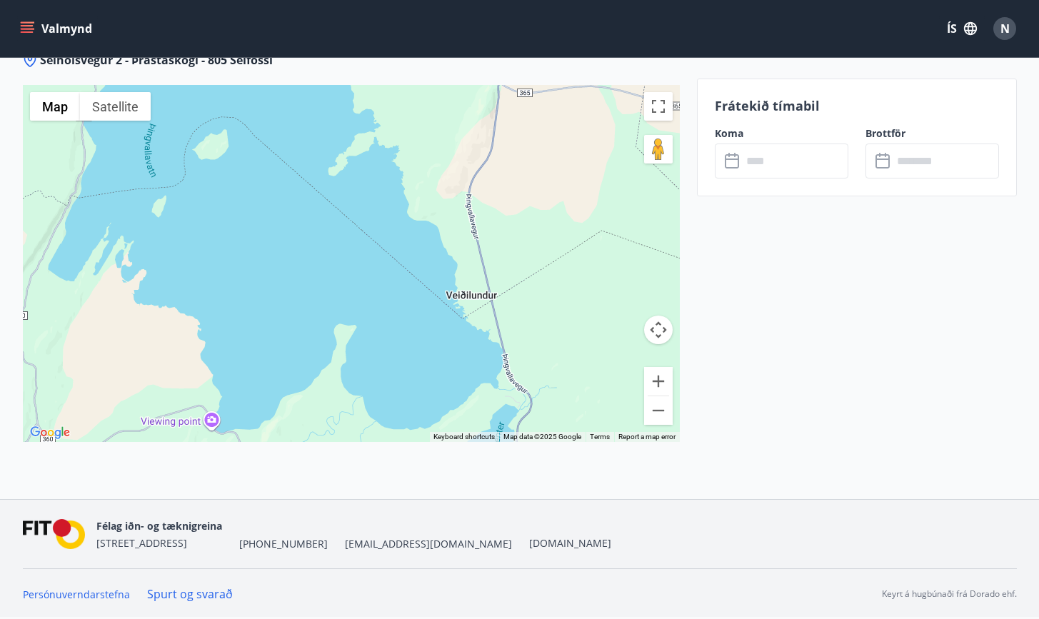
drag, startPoint x: 572, startPoint y: 239, endPoint x: 318, endPoint y: 110, distance: 285.1
click at [323, 121] on div at bounding box center [351, 263] width 657 height 357
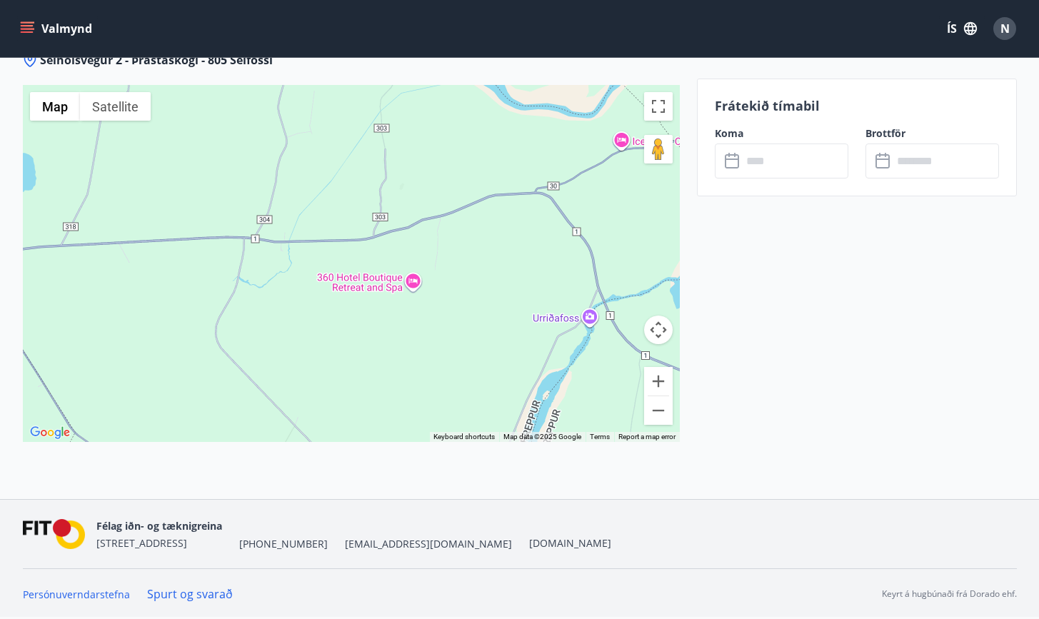
drag, startPoint x: 387, startPoint y: 223, endPoint x: 483, endPoint y: 108, distance: 150.0
click at [483, 108] on div at bounding box center [351, 263] width 657 height 357
click at [665, 407] on button "Zoom out" at bounding box center [658, 410] width 29 height 29
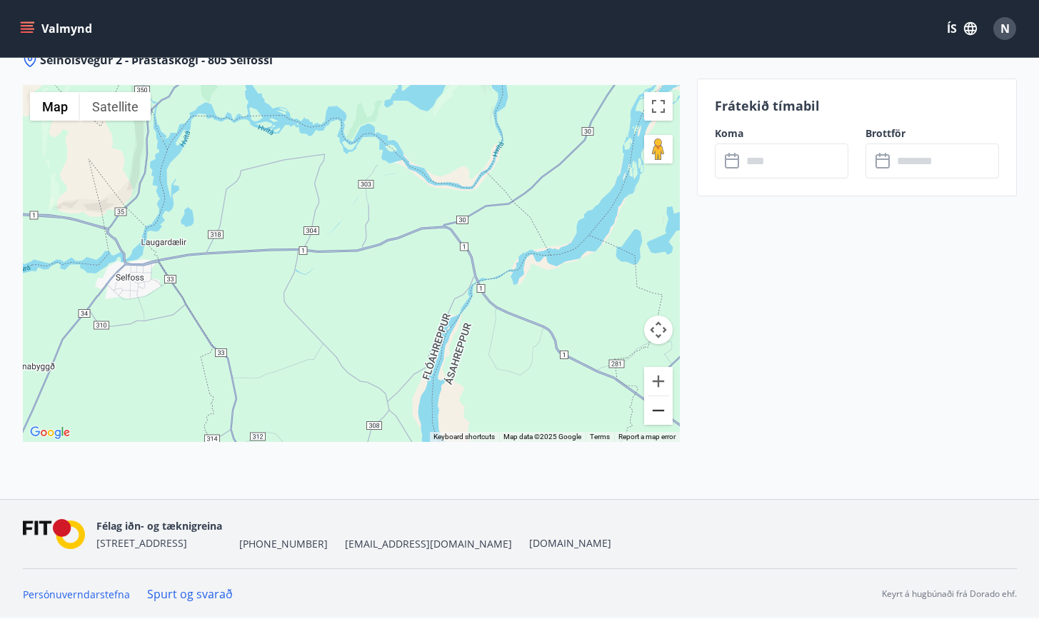
click at [665, 407] on button "Zoom out" at bounding box center [658, 410] width 29 height 29
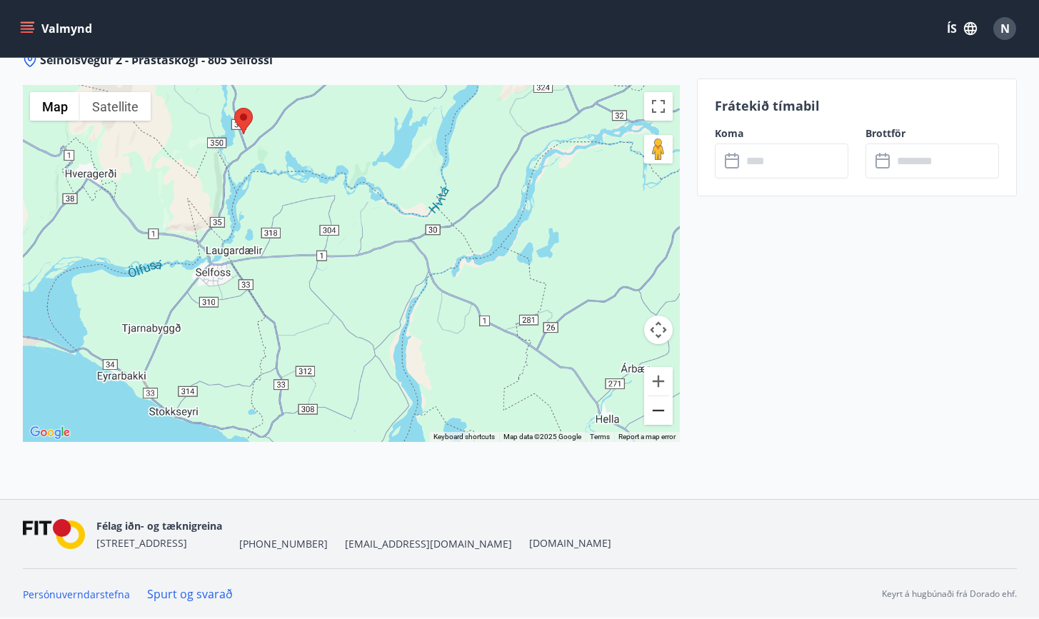
click at [665, 407] on button "Zoom out" at bounding box center [658, 410] width 29 height 29
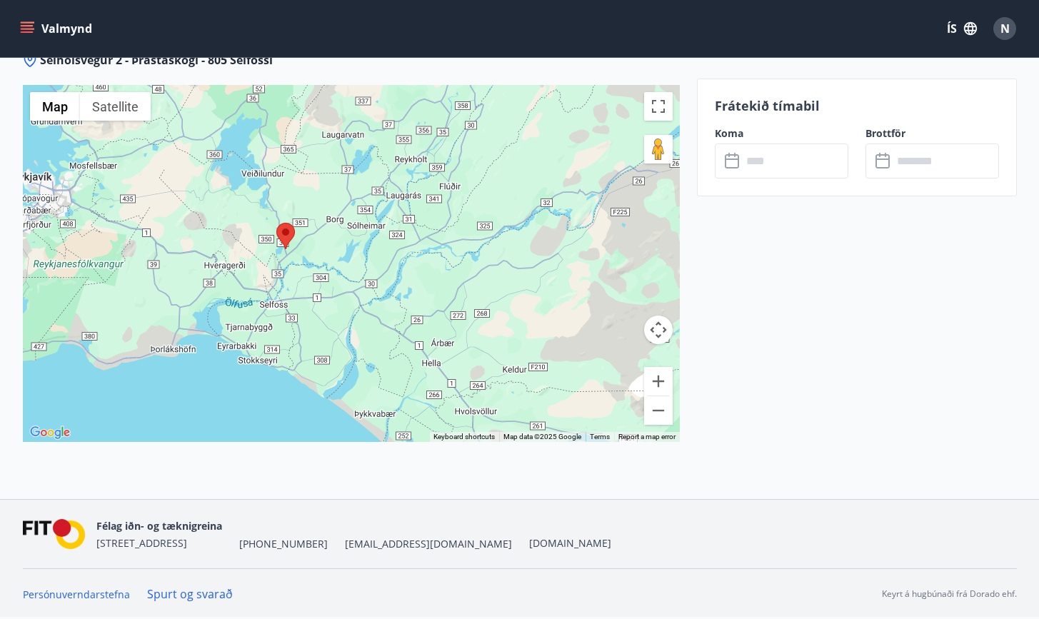
drag, startPoint x: 307, startPoint y: 206, endPoint x: 264, endPoint y: 243, distance: 56.7
click at [276, 223] on area at bounding box center [276, 223] width 0 height 0
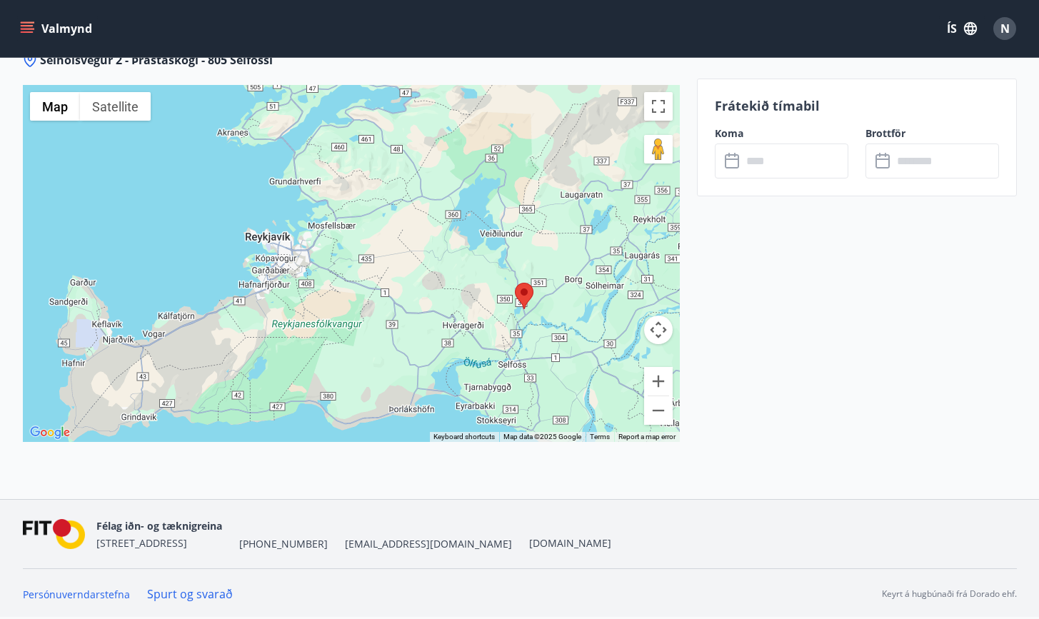
drag, startPoint x: 363, startPoint y: 358, endPoint x: 627, endPoint y: 421, distance: 271.7
click at [627, 421] on div at bounding box center [351, 263] width 657 height 357
click at [658, 386] on button "Zoom in" at bounding box center [658, 381] width 29 height 29
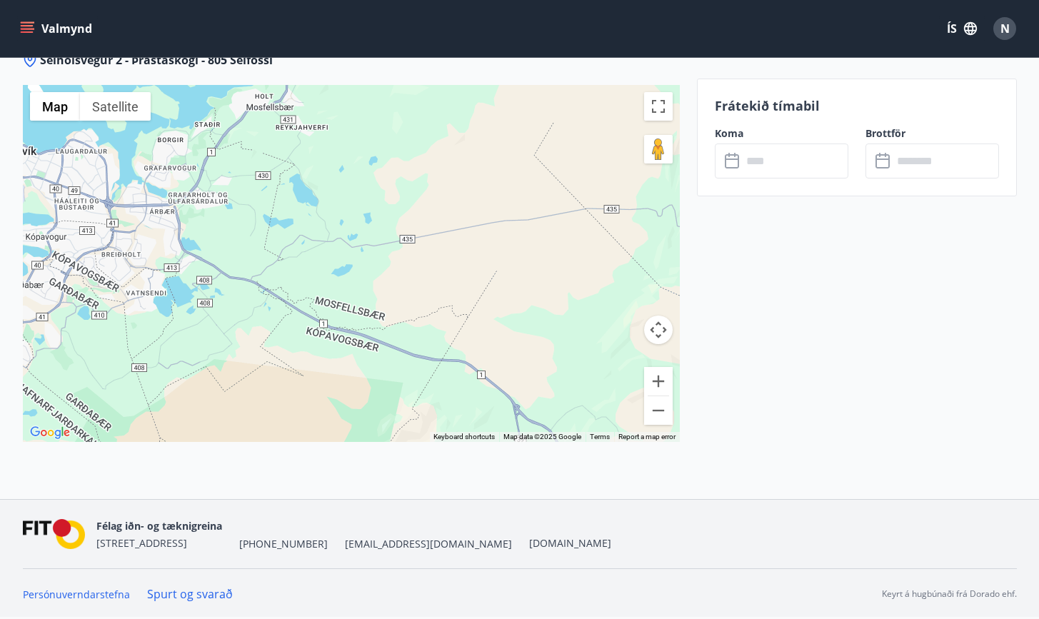
drag, startPoint x: 625, startPoint y: 384, endPoint x: 547, endPoint y: 372, distance: 78.8
click at [551, 373] on div at bounding box center [351, 263] width 657 height 357
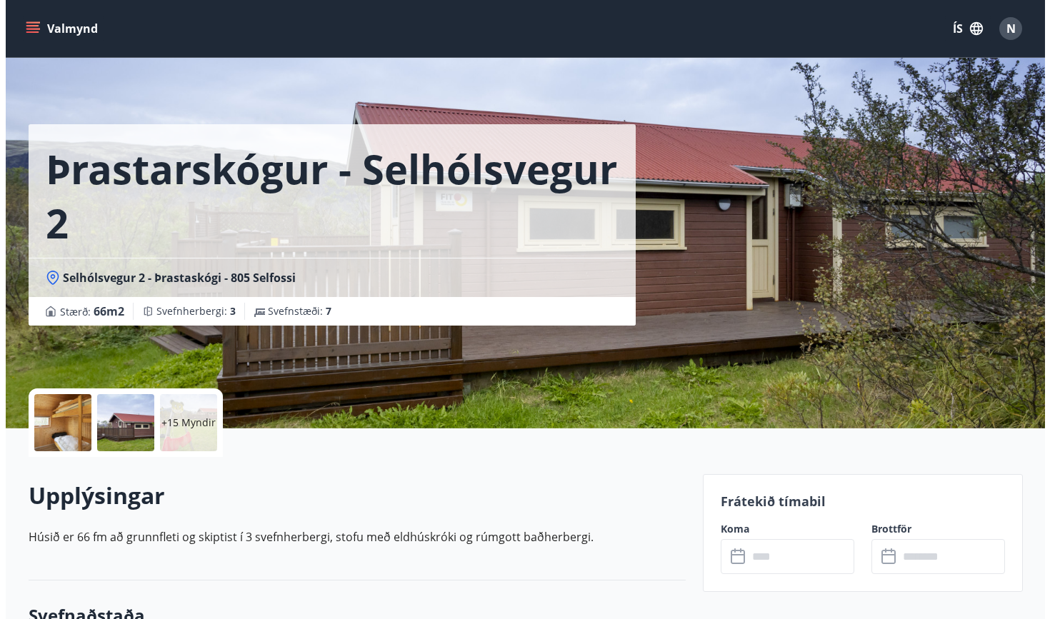
scroll to position [0, 0]
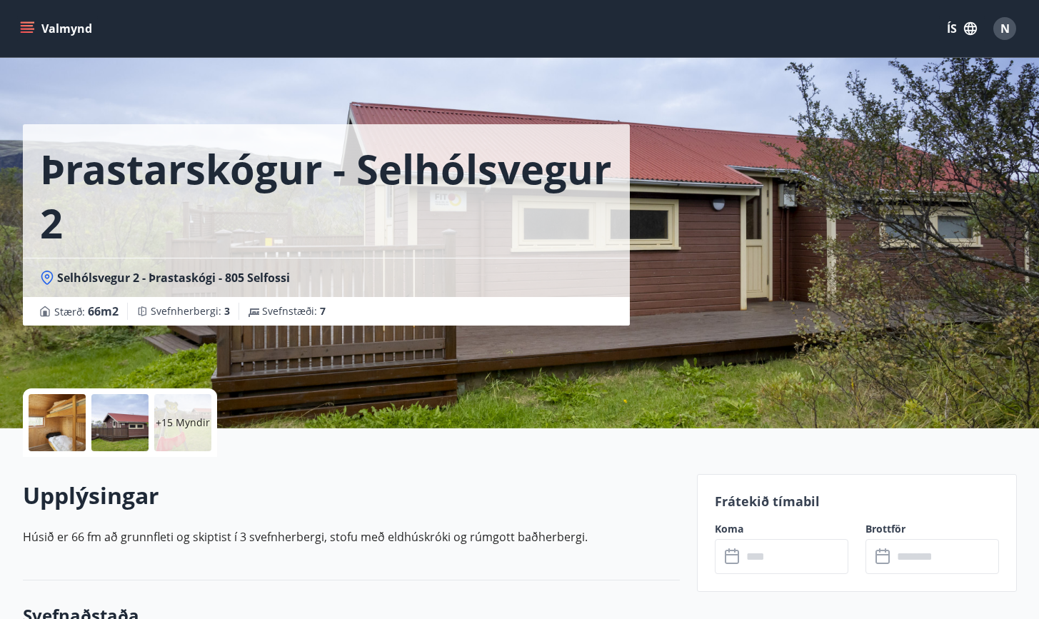
click at [57, 443] on div at bounding box center [57, 422] width 57 height 57
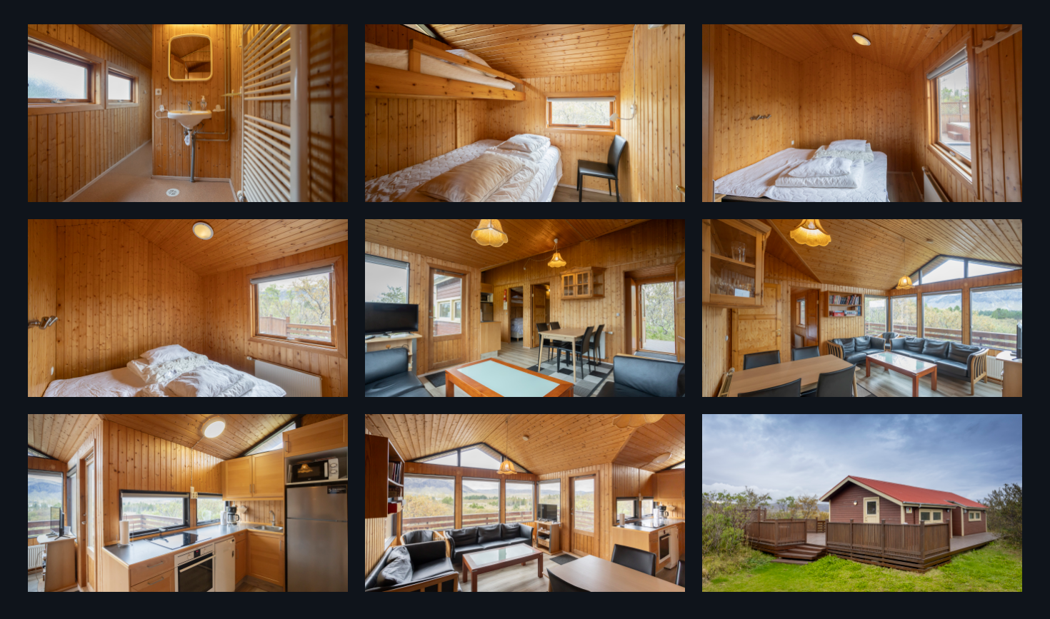
scroll to position [640, 0]
click at [615, 369] on img at bounding box center [525, 308] width 320 height 178
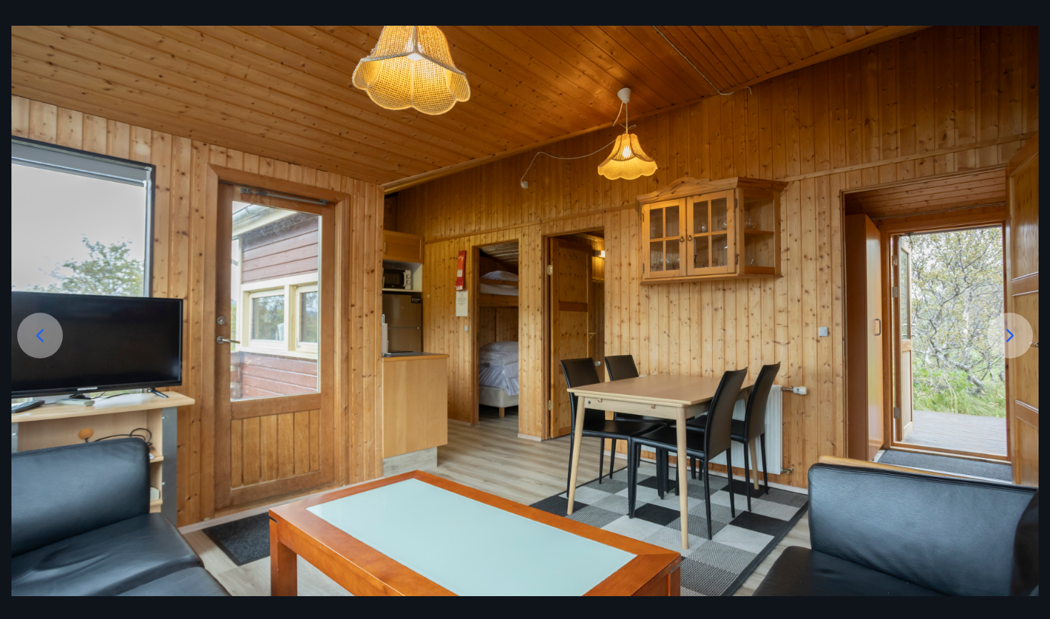
scroll to position [54, 0]
click at [46, 343] on icon at bounding box center [40, 335] width 23 height 23
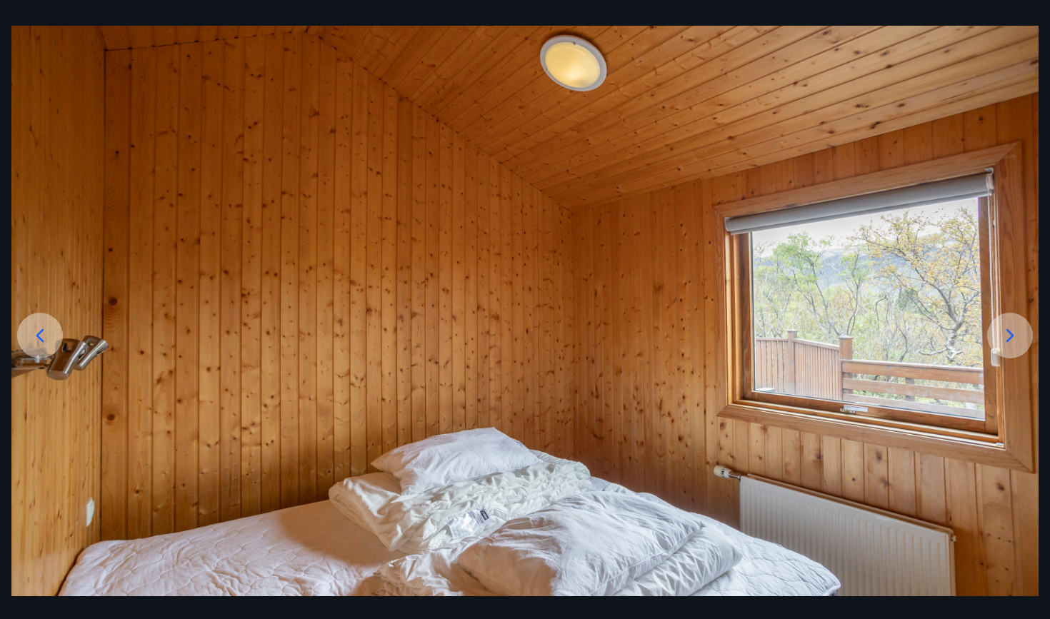
click at [46, 343] on icon at bounding box center [40, 335] width 23 height 23
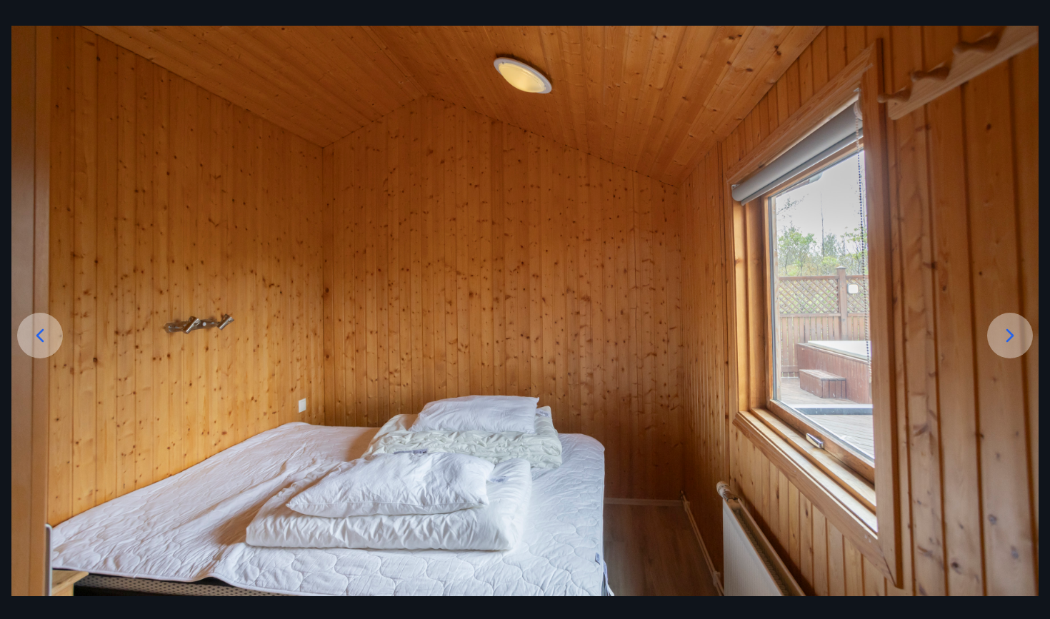
click at [44, 342] on icon at bounding box center [40, 335] width 23 height 23
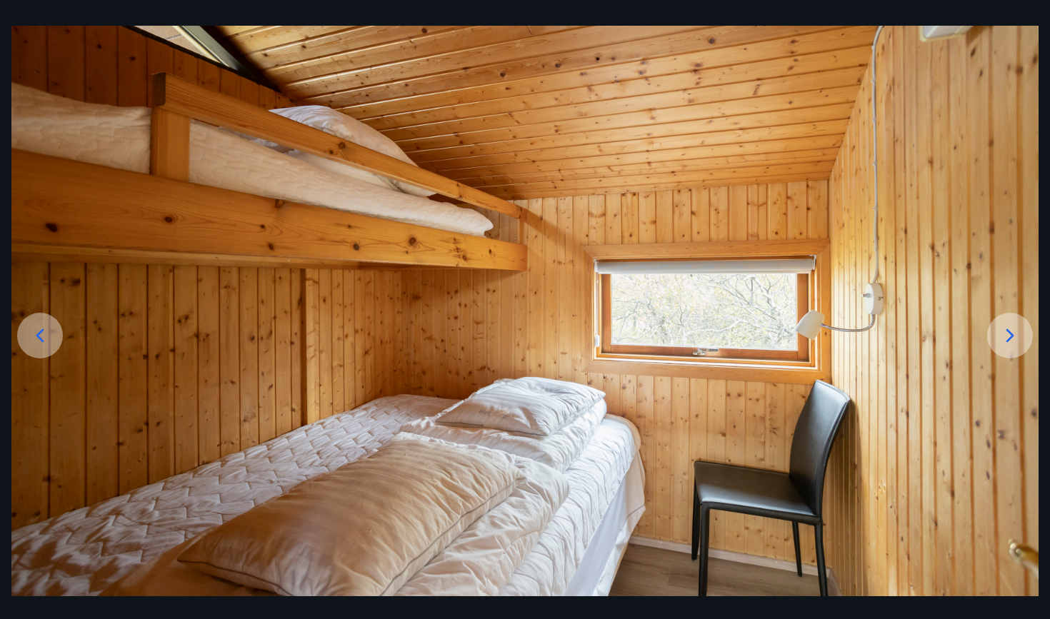
click at [44, 342] on icon at bounding box center [40, 335] width 23 height 23
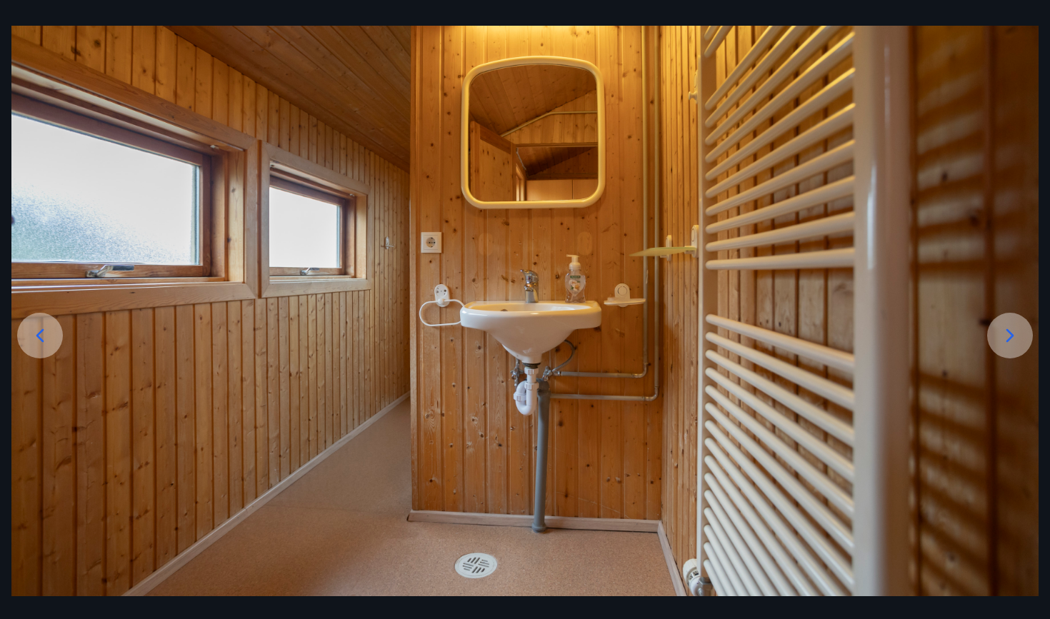
click at [44, 342] on icon at bounding box center [40, 335] width 23 height 23
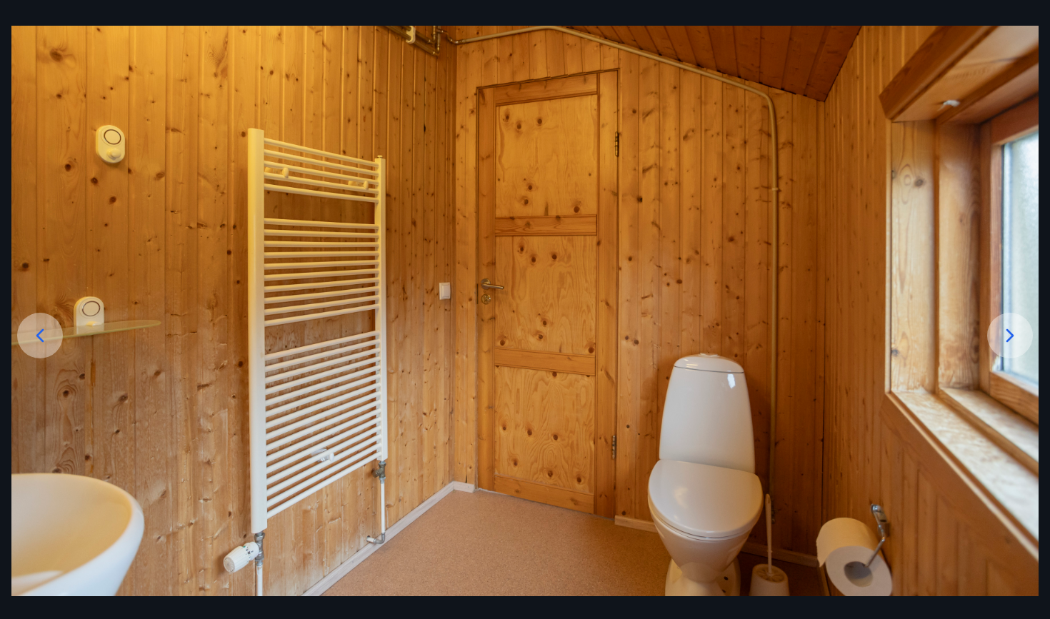
click at [44, 342] on icon at bounding box center [40, 335] width 23 height 23
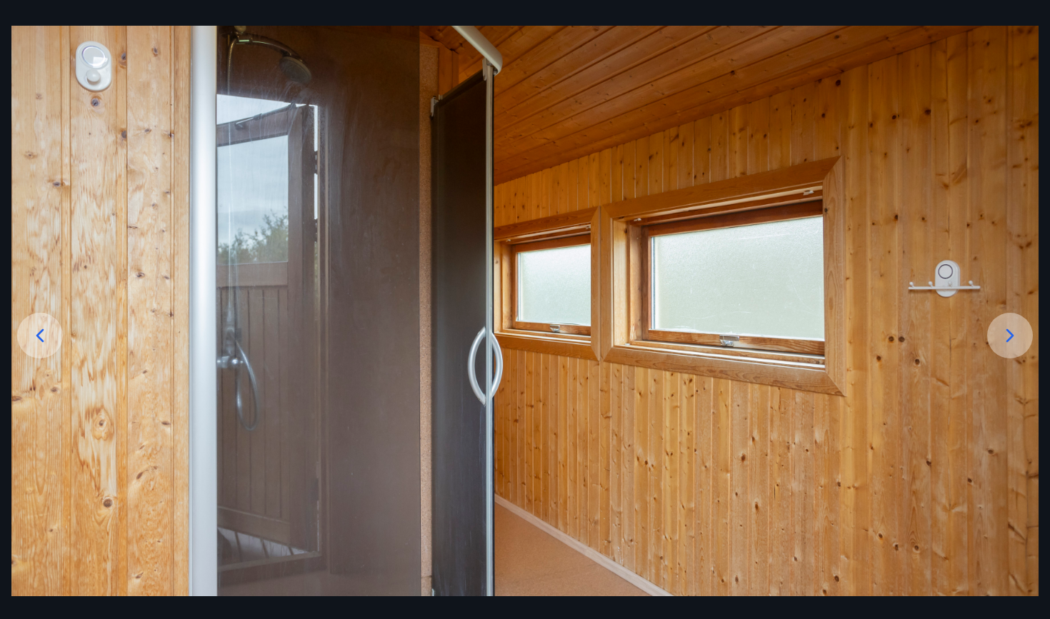
click at [44, 342] on icon at bounding box center [40, 335] width 23 height 23
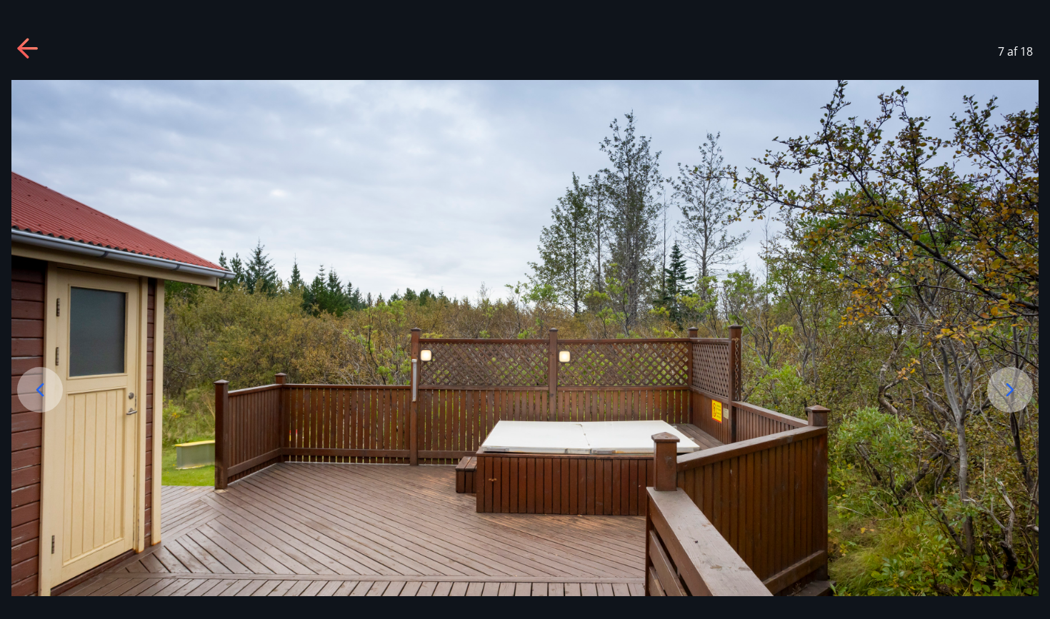
scroll to position [0, 0]
click at [31, 55] on icon at bounding box center [28, 49] width 23 height 23
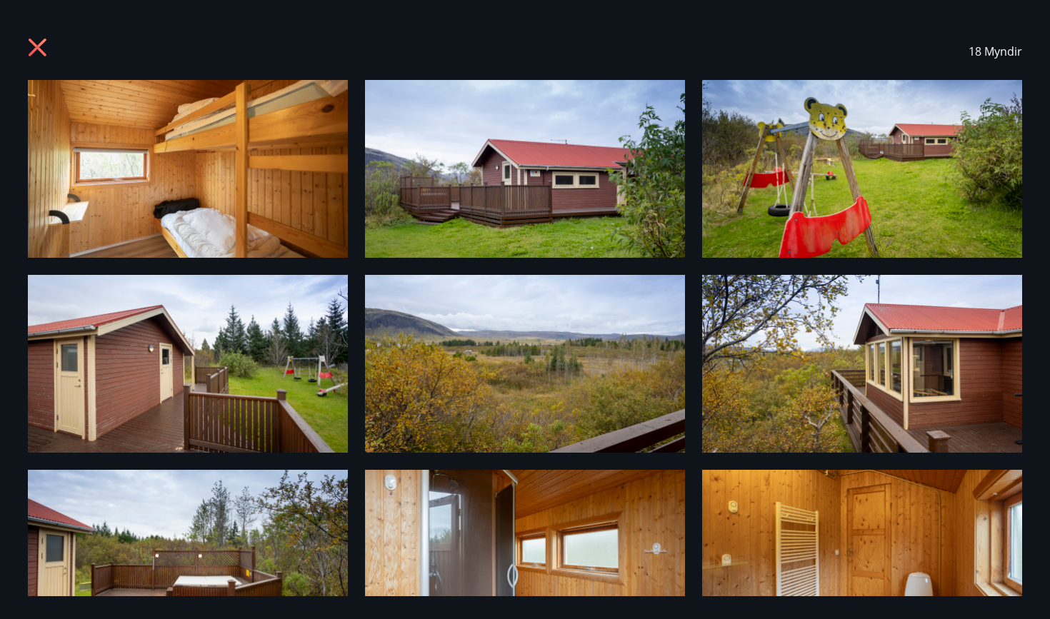
click at [34, 44] on icon at bounding box center [38, 48] width 18 height 18
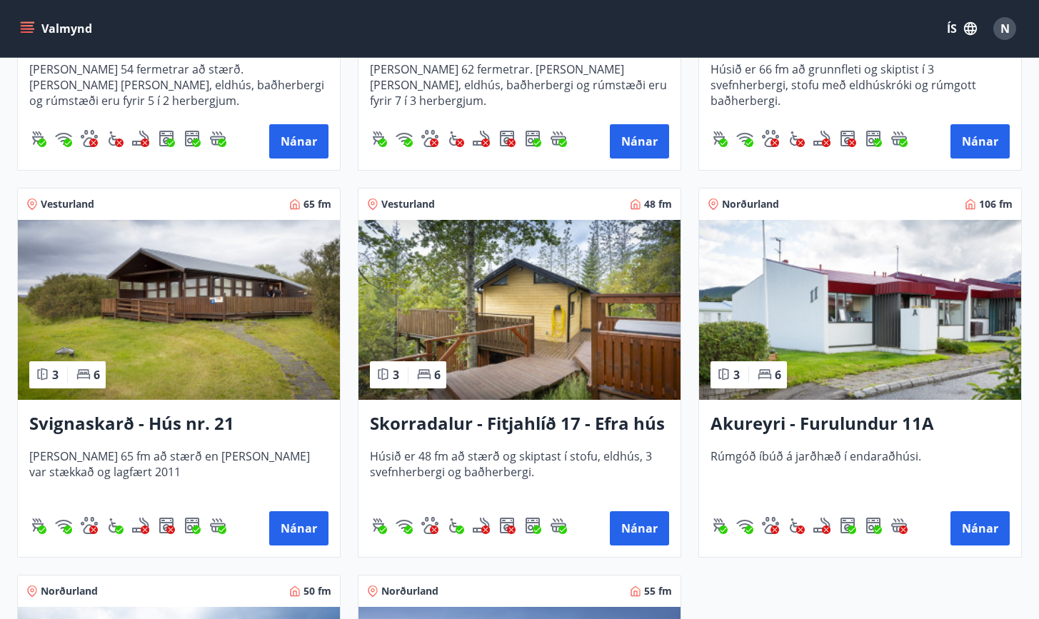
scroll to position [1297, 0]
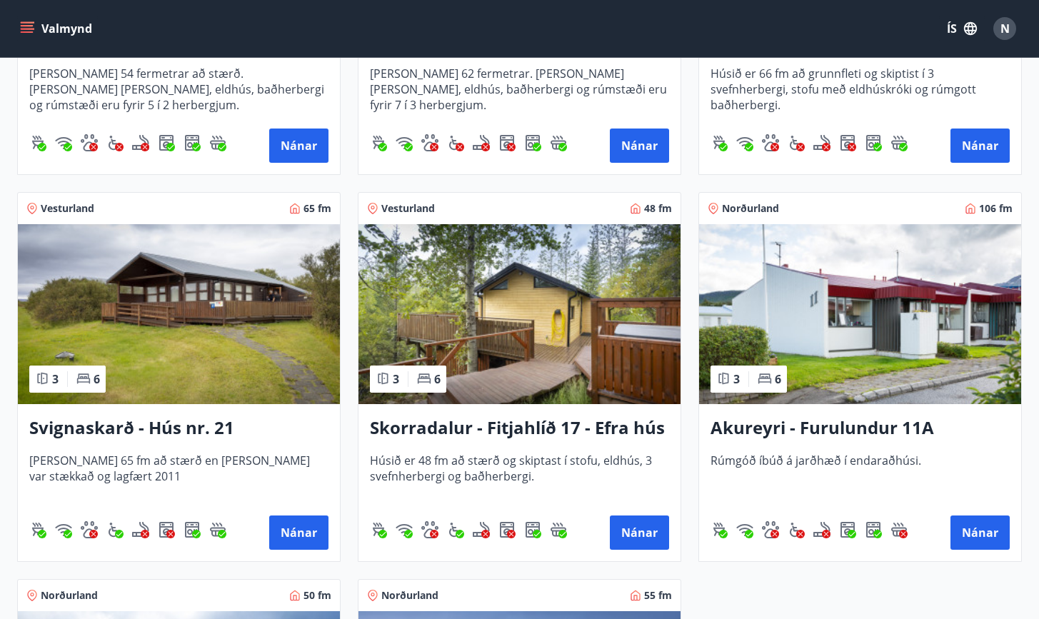
click at [220, 432] on h3 "Svignaskarð - Hús nr. 21" at bounding box center [178, 429] width 299 height 26
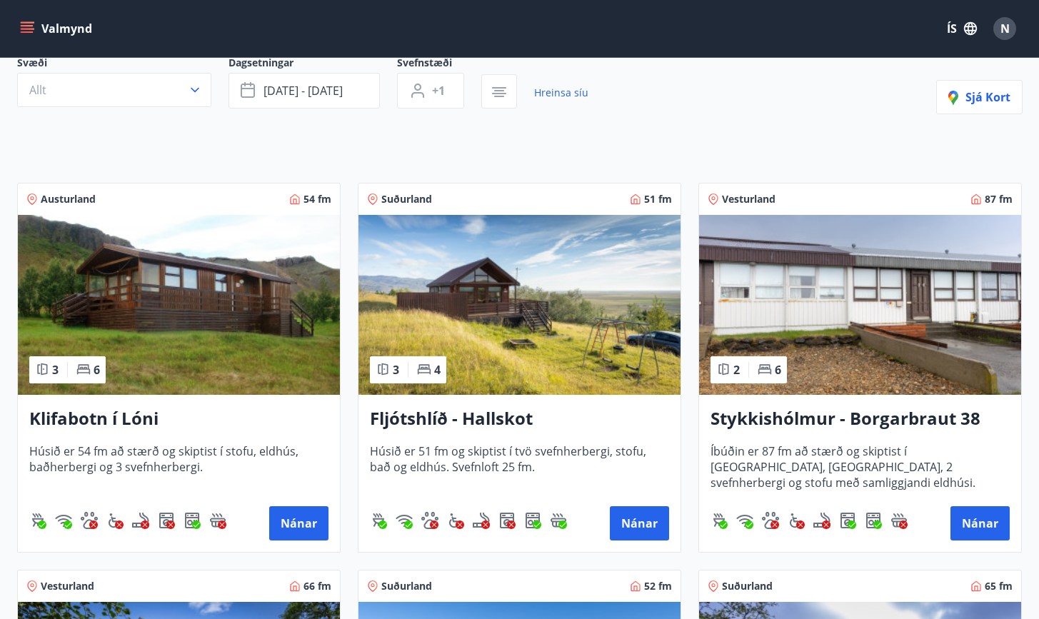
scroll to position [146, 0]
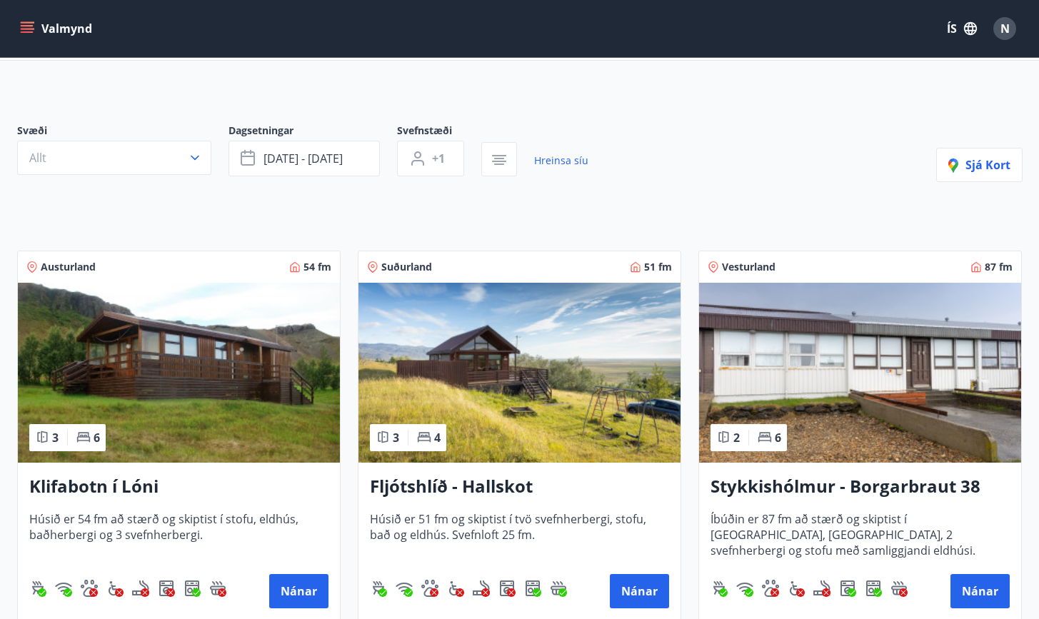
click at [135, 476] on h3 "Klifabotn í Lóni" at bounding box center [178, 487] width 299 height 26
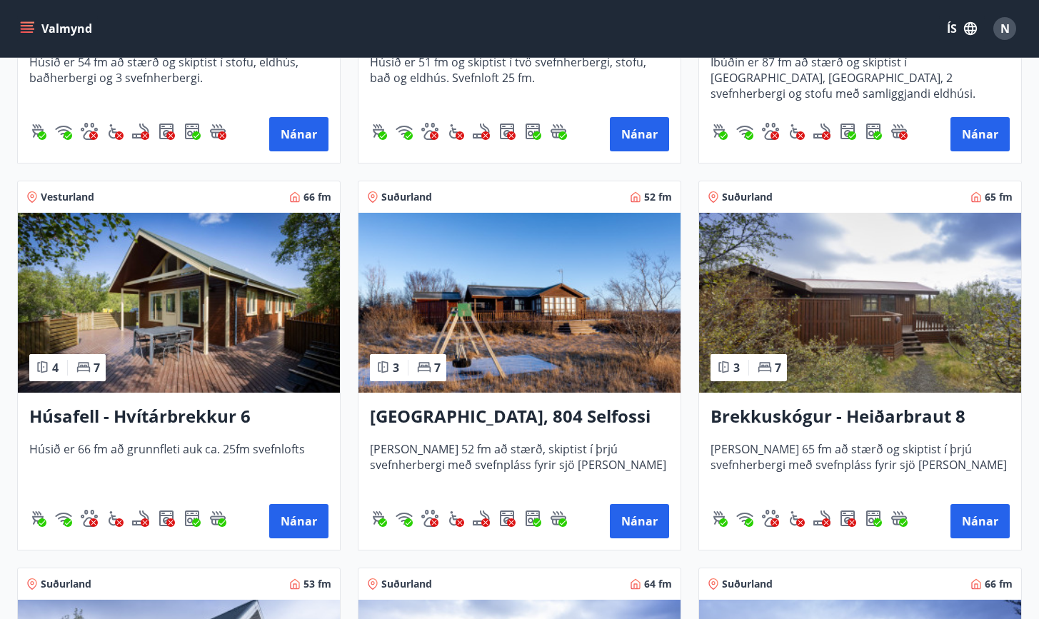
scroll to position [540, 0]
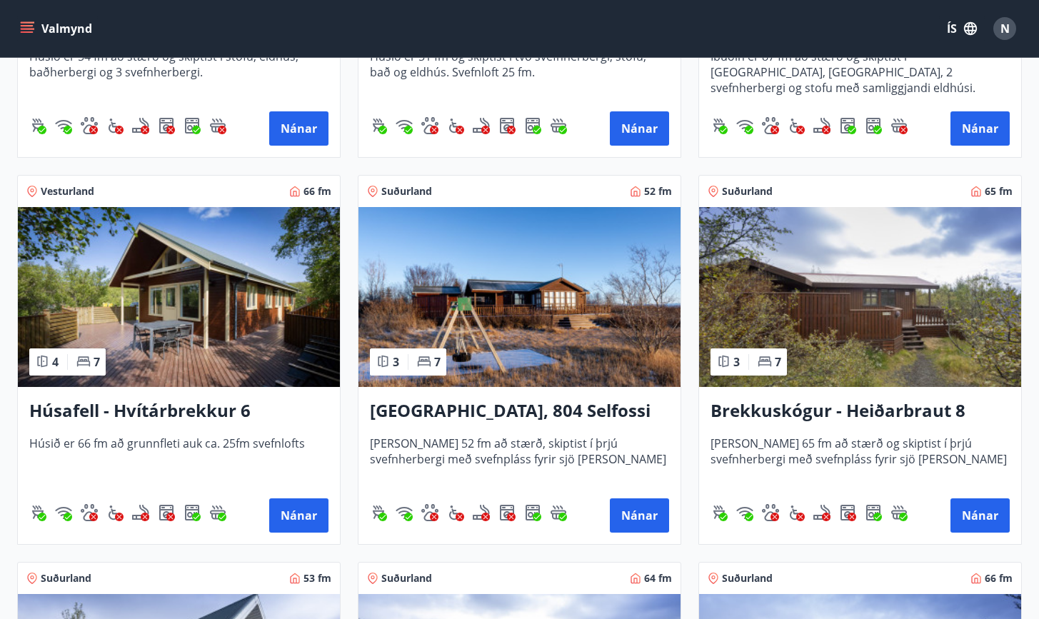
click at [505, 325] on img at bounding box center [519, 297] width 322 height 180
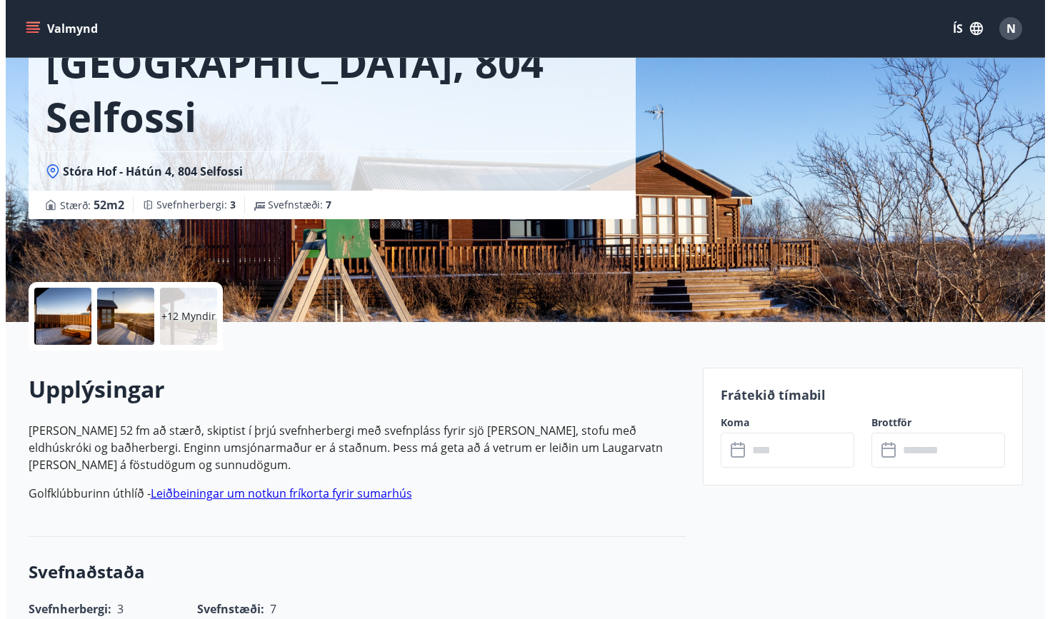
scroll to position [109, 0]
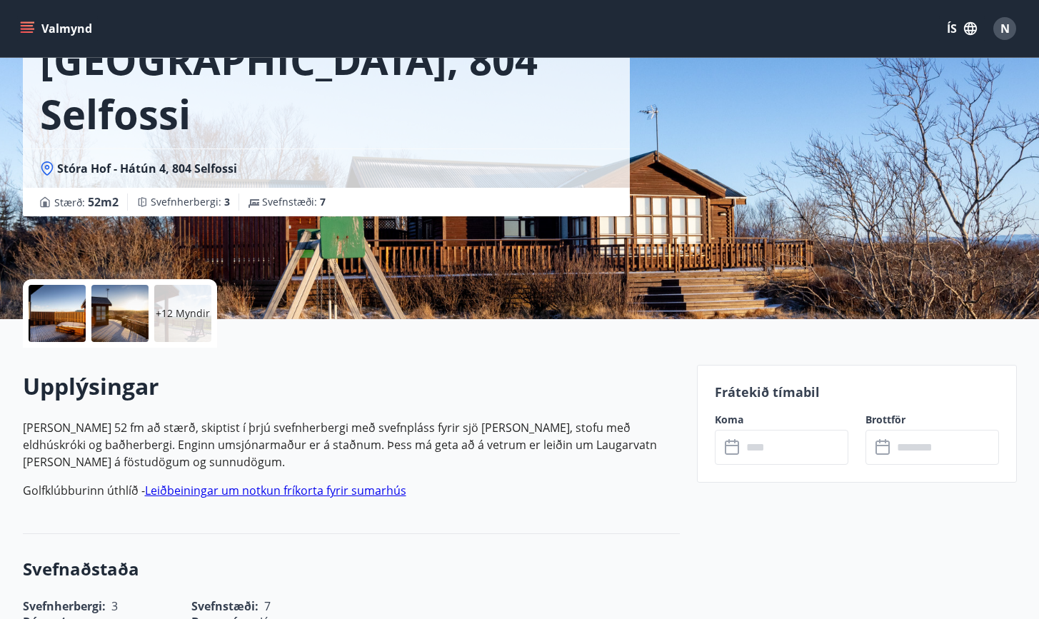
click at [64, 322] on div at bounding box center [57, 313] width 57 height 57
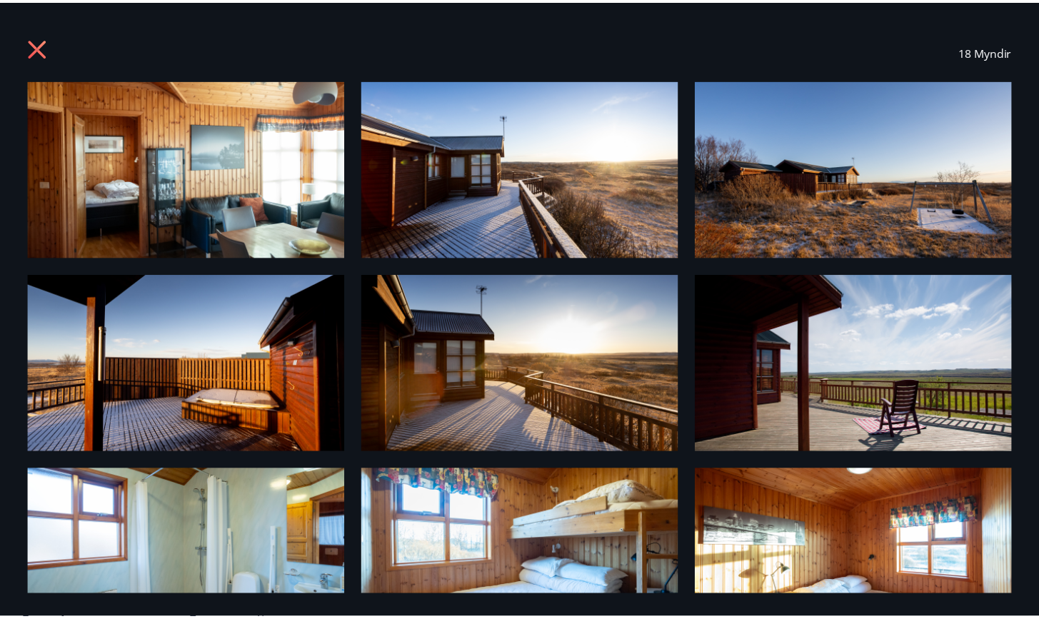
scroll to position [0, 0]
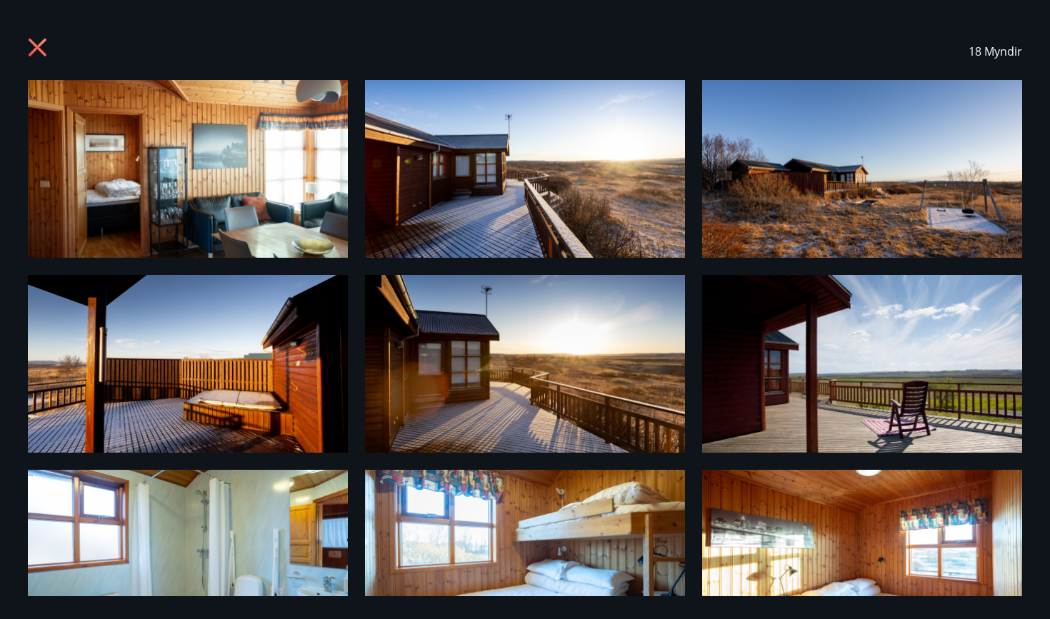
click at [48, 44] on icon at bounding box center [39, 49] width 23 height 23
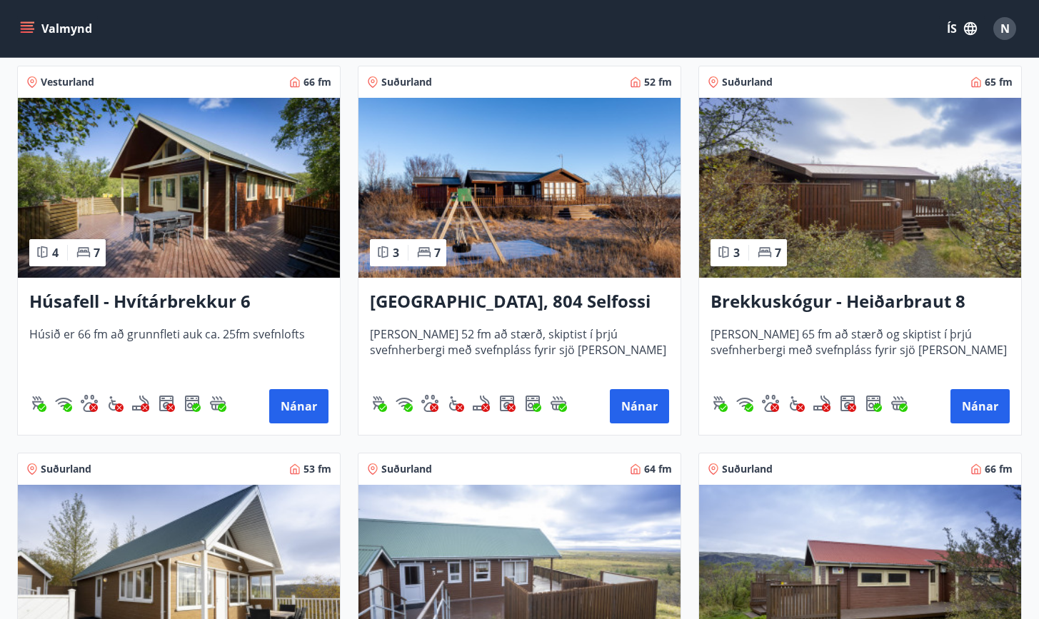
scroll to position [653, 0]
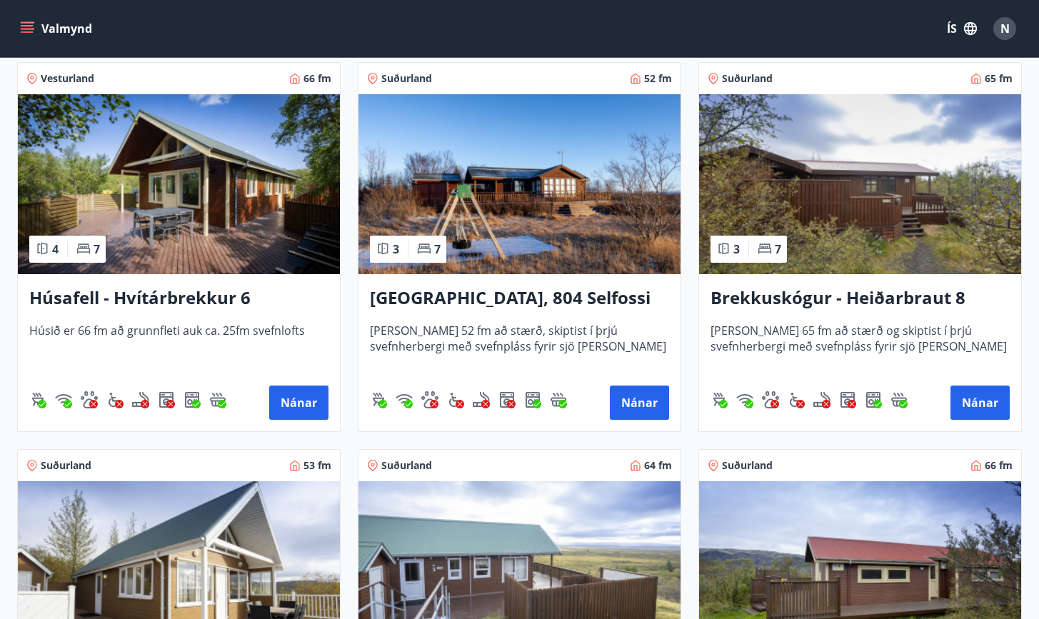
click at [852, 304] on h3 "Brekkuskógur - Heiðarbraut 8" at bounding box center [859, 299] width 299 height 26
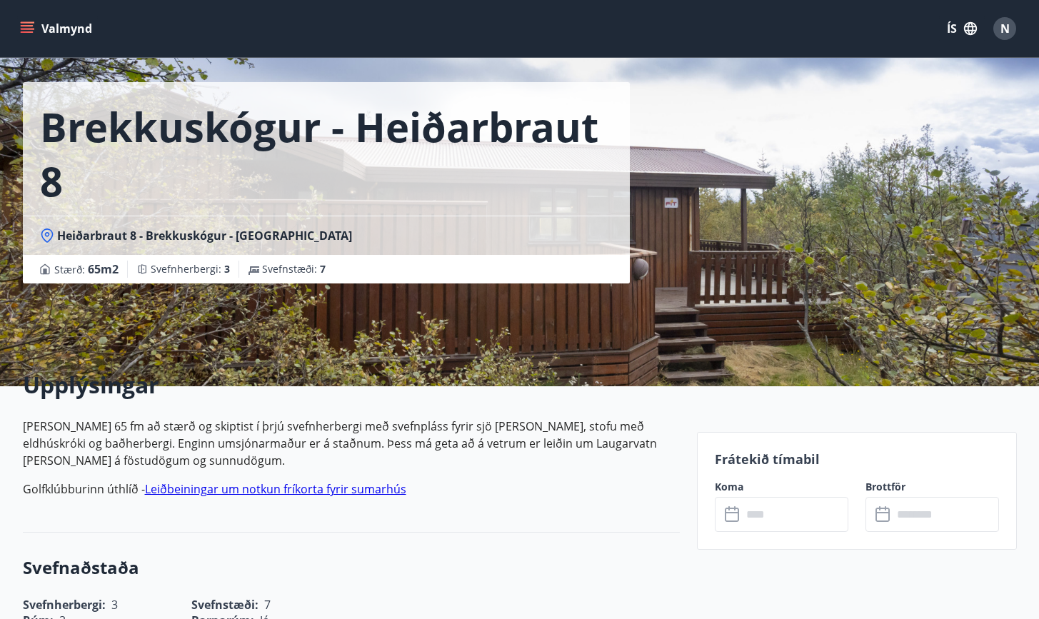
scroll to position [44, 0]
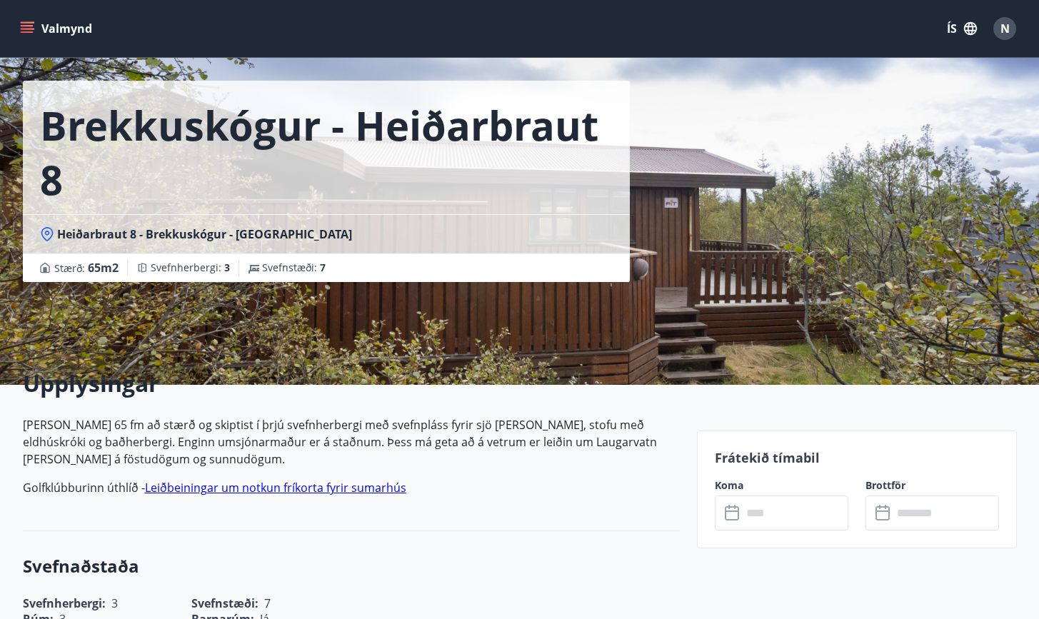
click at [79, 266] on span "Stærð : 65 m2" at bounding box center [86, 267] width 64 height 17
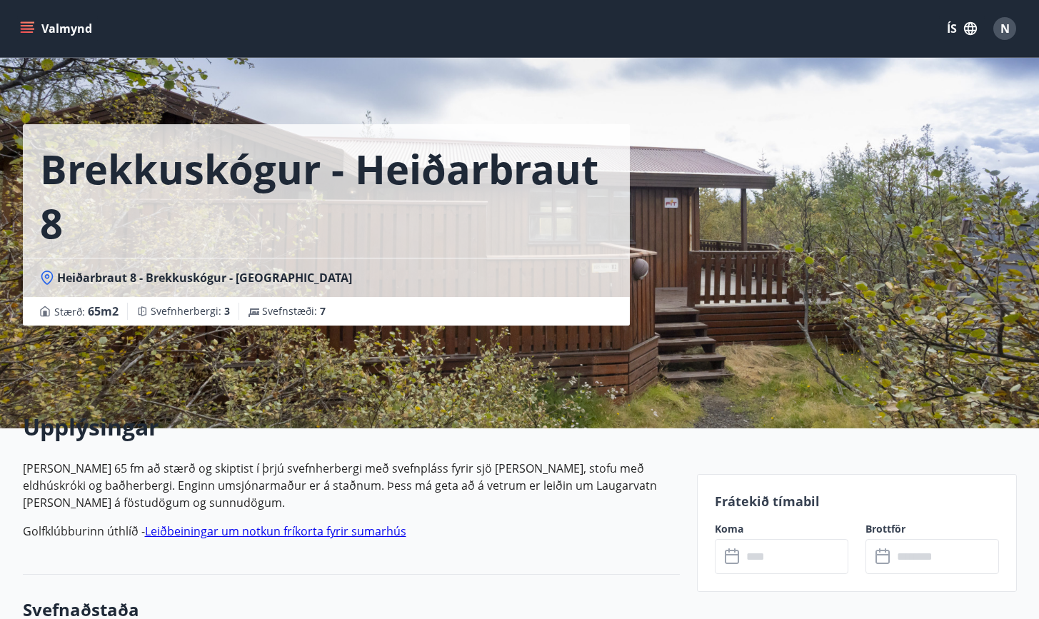
scroll to position [0, 0]
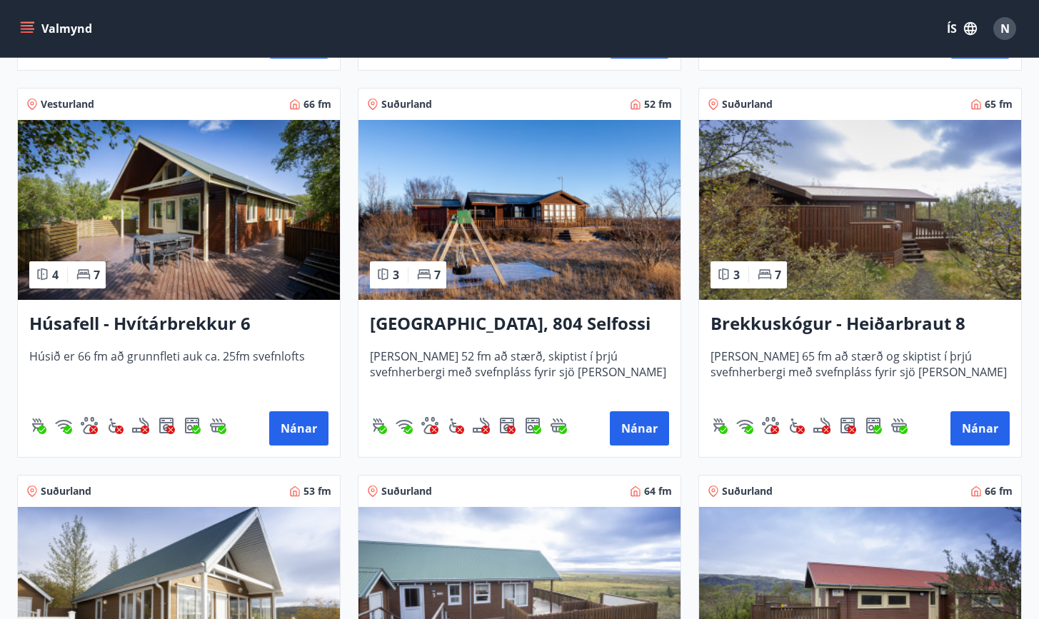
scroll to position [618, 0]
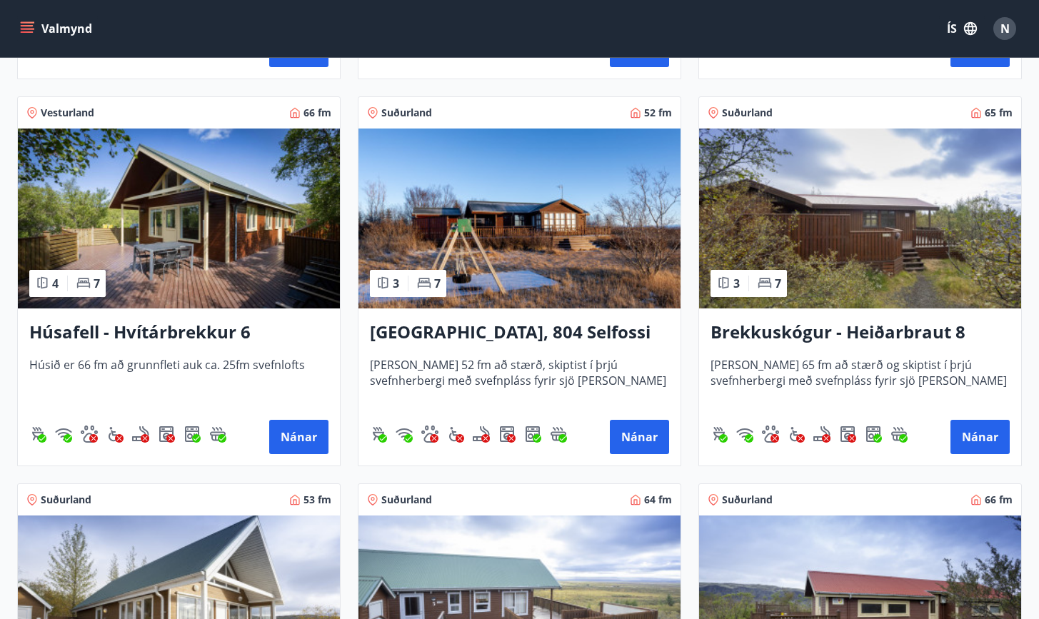
click at [236, 331] on h3 "Húsafell - Hvítárbrekkur 6" at bounding box center [178, 333] width 299 height 26
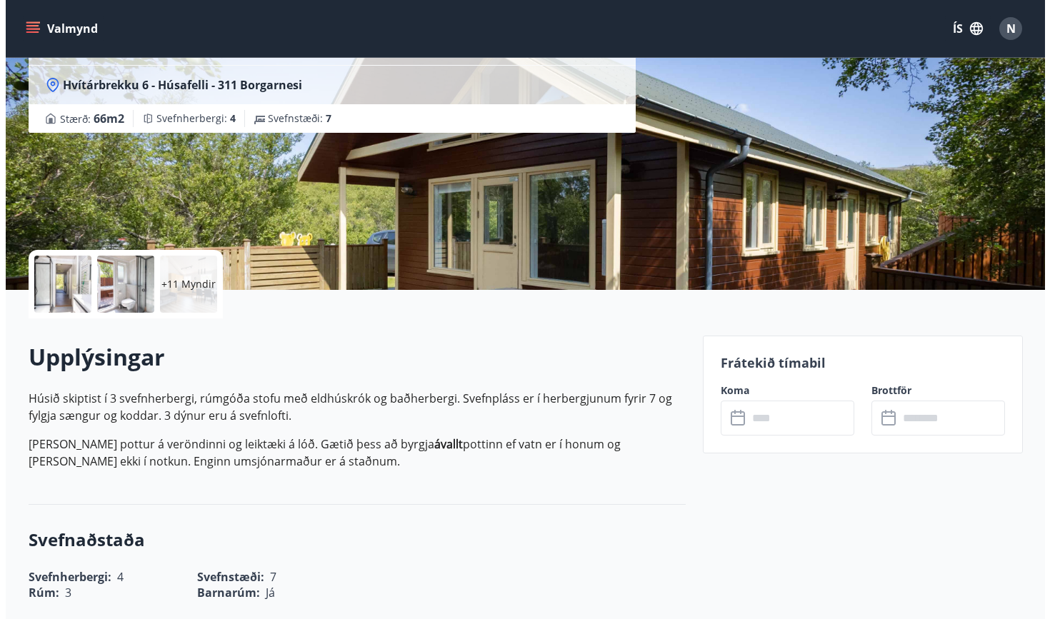
scroll to position [150, 0]
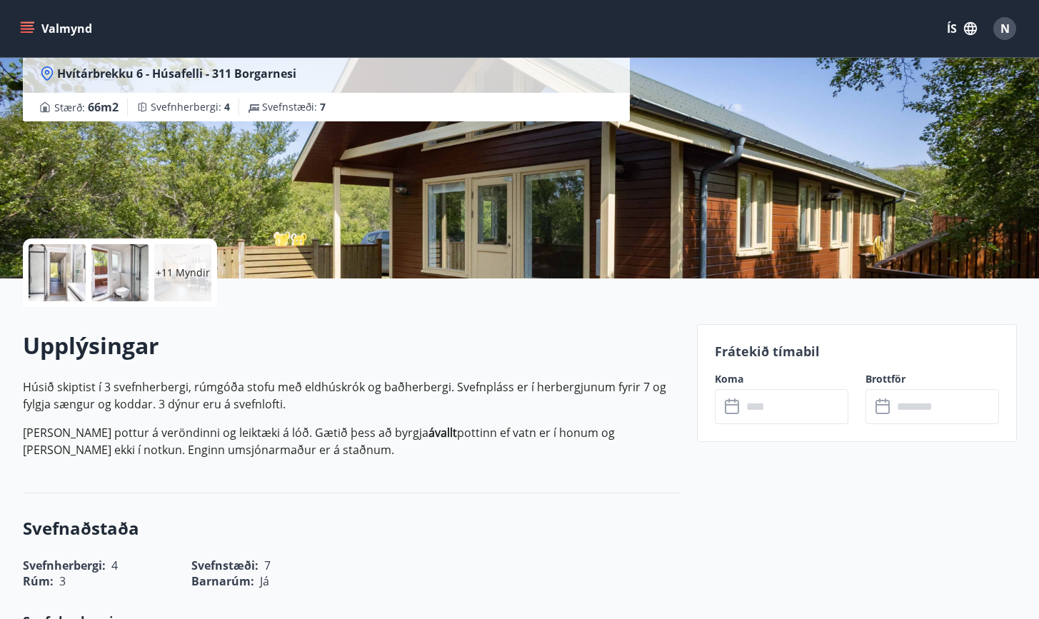
click at [71, 285] on div at bounding box center [57, 272] width 57 height 57
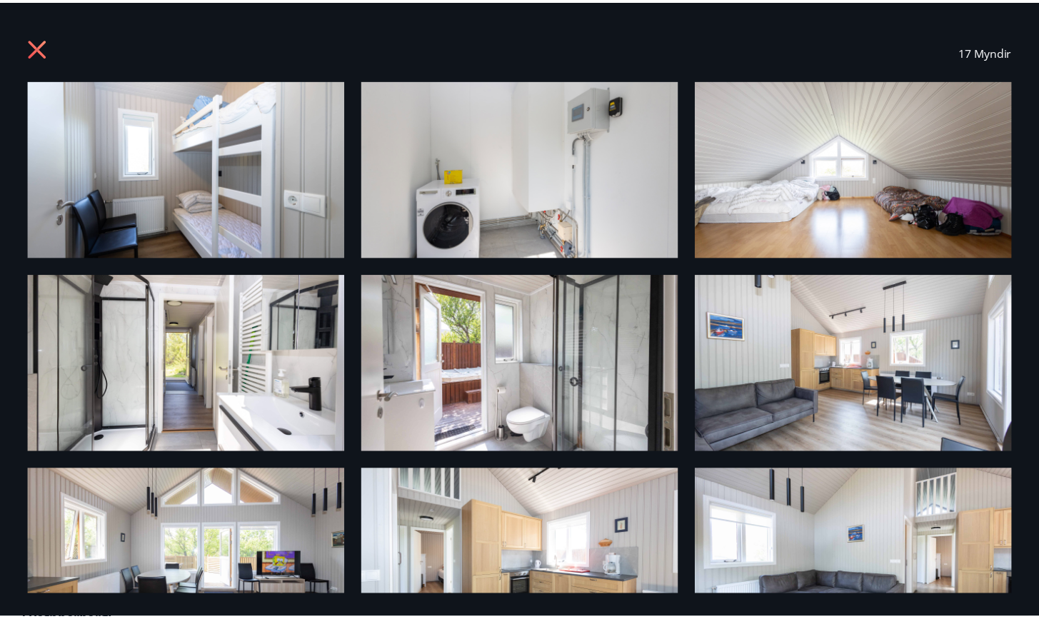
scroll to position [0, 0]
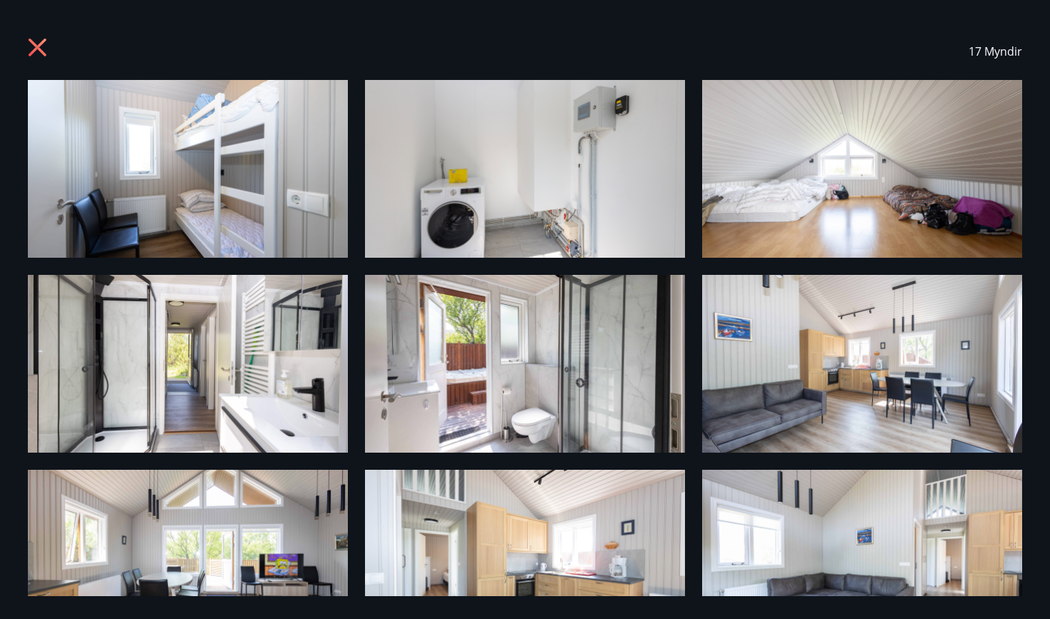
click at [39, 49] on icon at bounding box center [38, 48] width 18 height 18
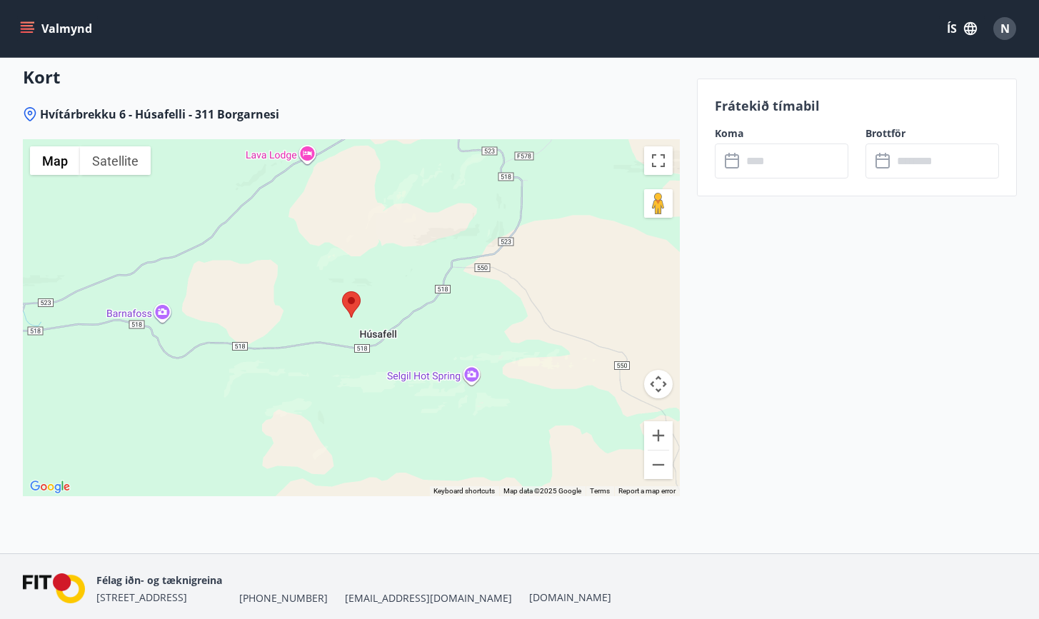
scroll to position [1993, 0]
click at [666, 473] on button "Zoom out" at bounding box center [658, 463] width 29 height 29
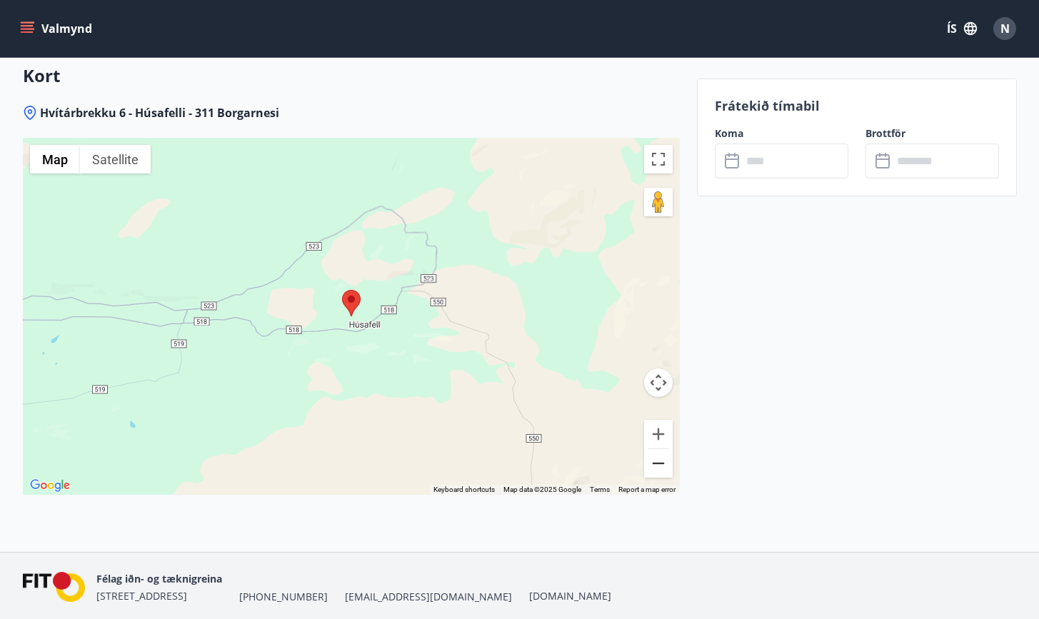
click at [666, 473] on button "Zoom out" at bounding box center [658, 463] width 29 height 29
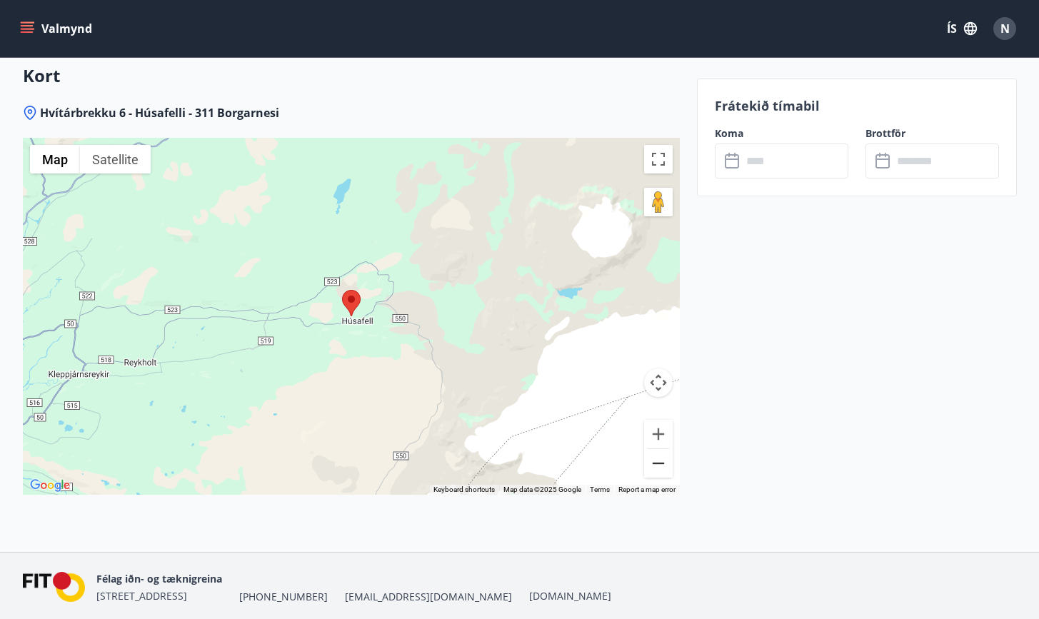
click at [666, 473] on button "Zoom out" at bounding box center [658, 463] width 29 height 29
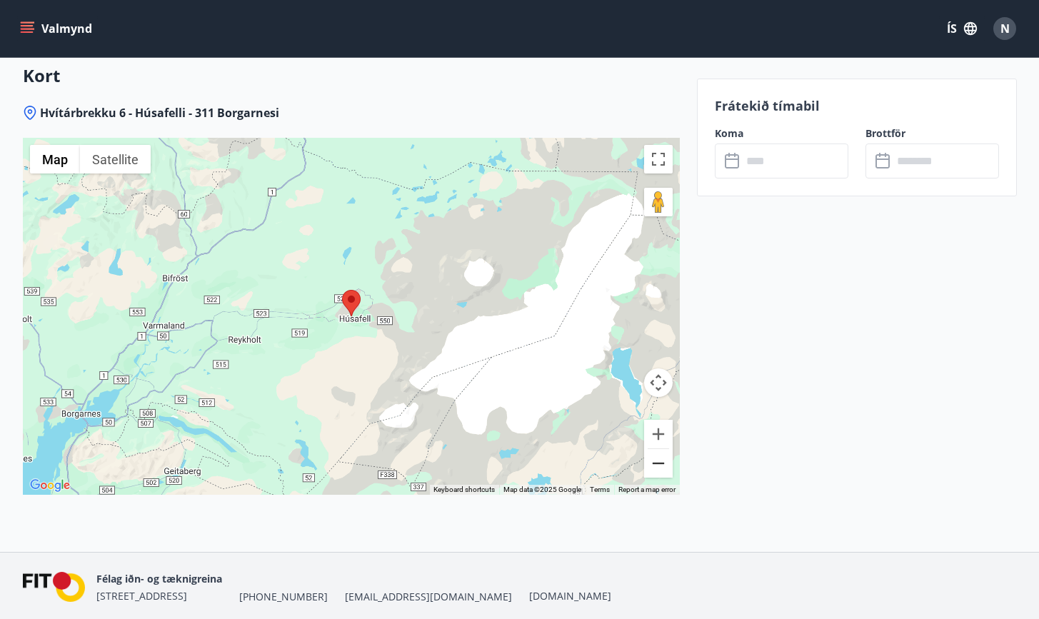
click at [666, 473] on button "Zoom out" at bounding box center [658, 463] width 29 height 29
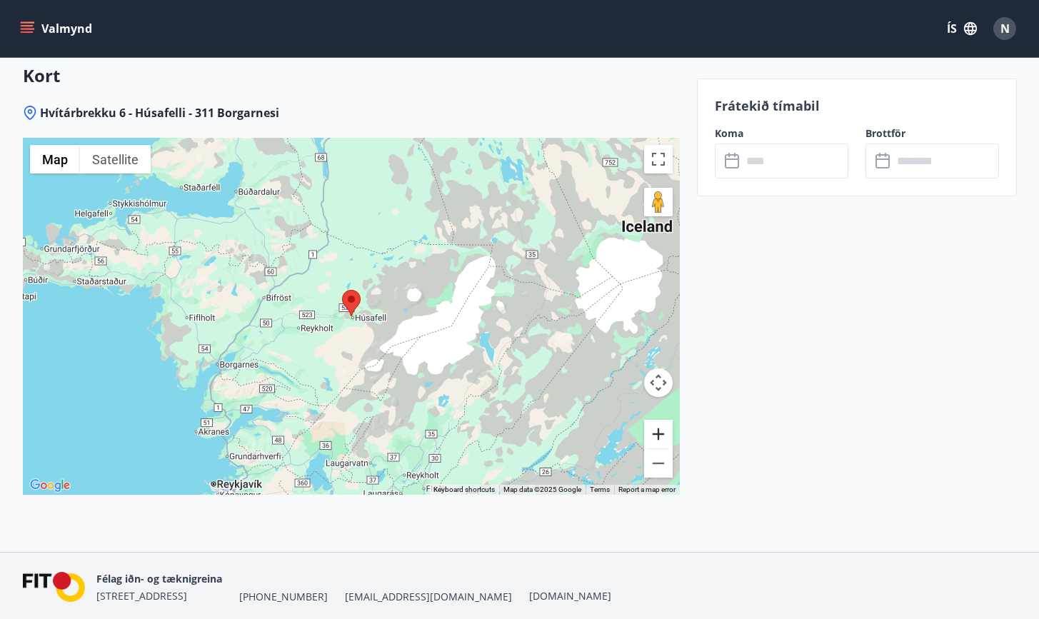
click at [663, 428] on button "Zoom in" at bounding box center [658, 434] width 29 height 29
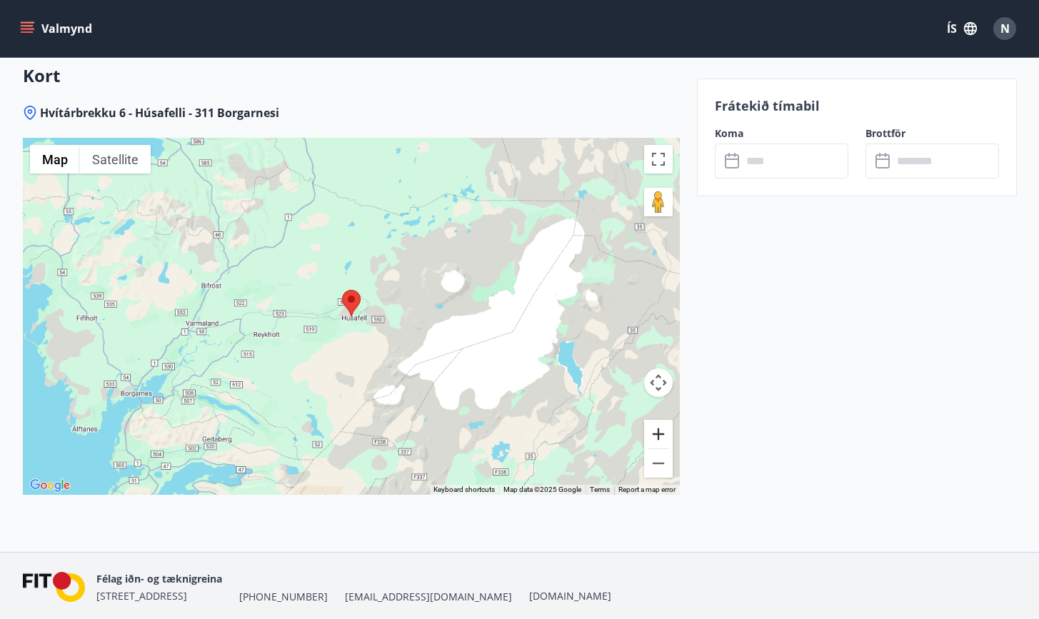
click at [663, 428] on button "Zoom in" at bounding box center [658, 434] width 29 height 29
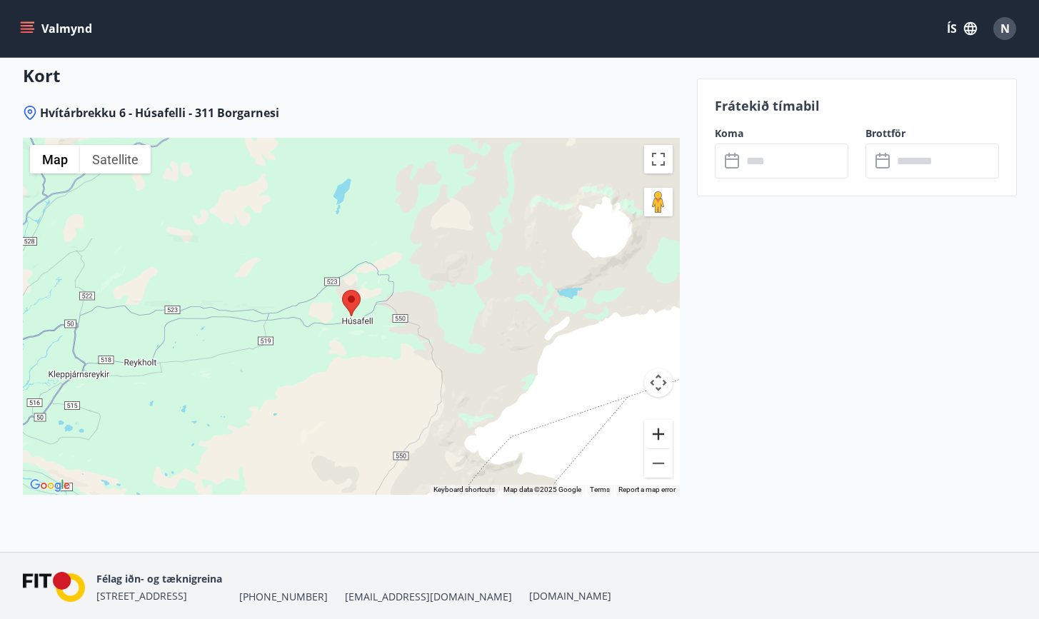
click at [663, 428] on button "Zoom in" at bounding box center [658, 434] width 29 height 29
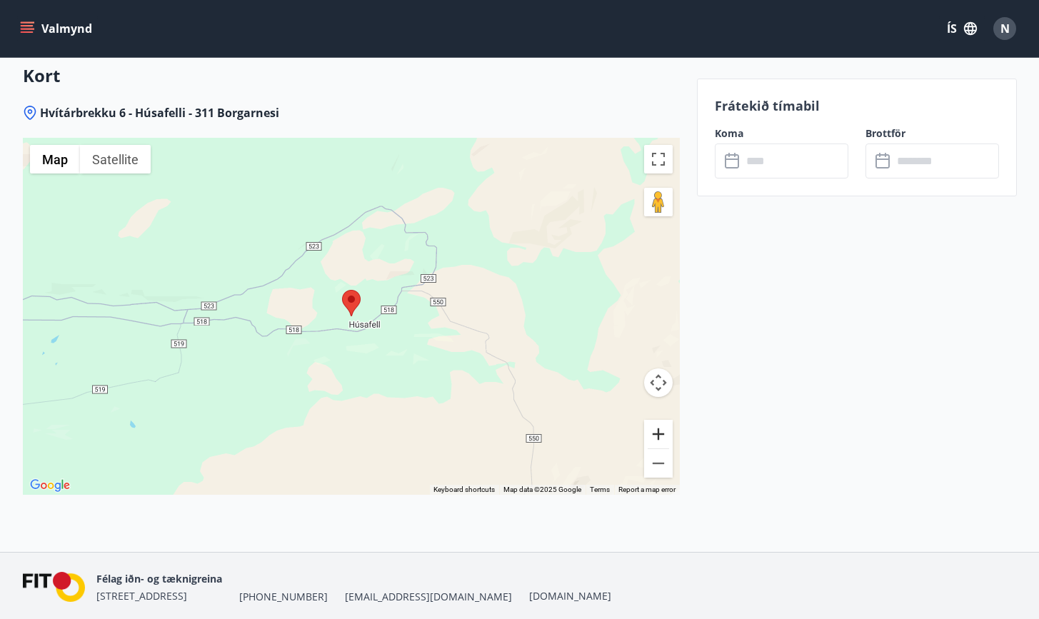
click at [663, 428] on button "Zoom in" at bounding box center [658, 434] width 29 height 29
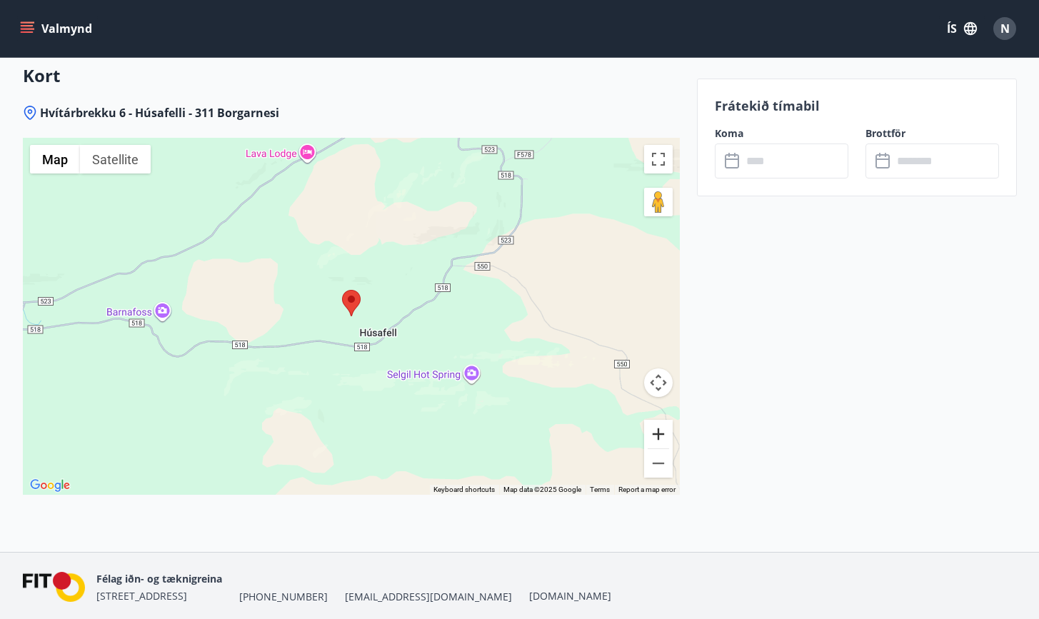
click at [663, 428] on button "Zoom in" at bounding box center [658, 434] width 29 height 29
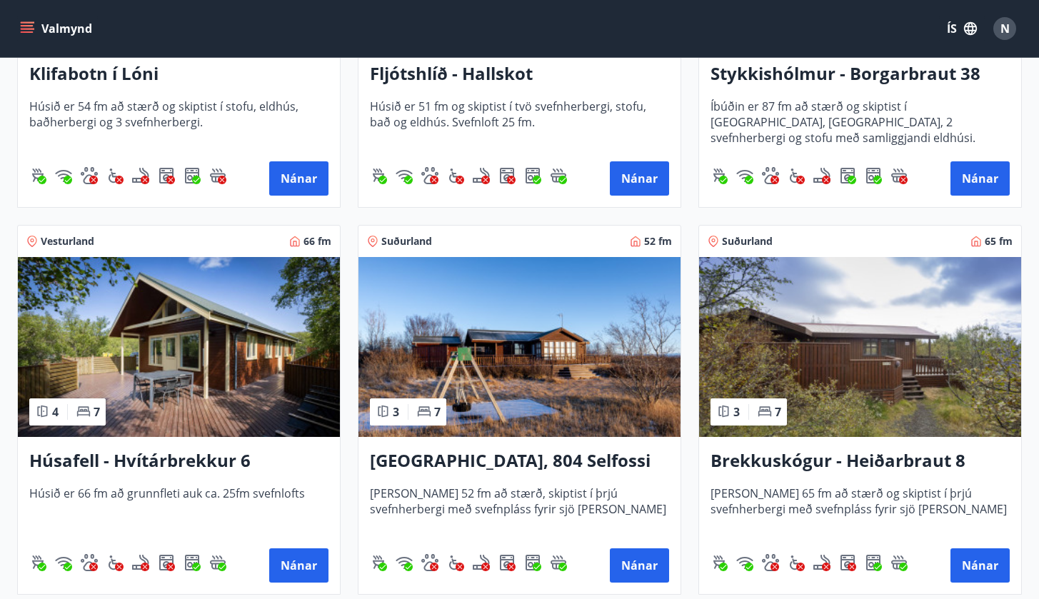
scroll to position [488, 0]
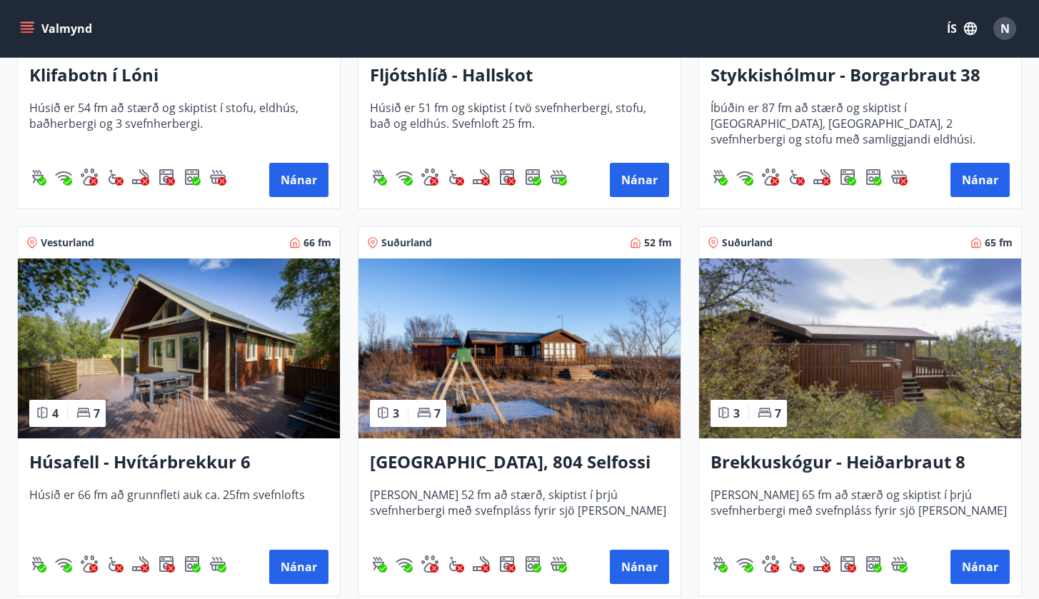
click at [236, 361] on img at bounding box center [179, 348] width 322 height 180
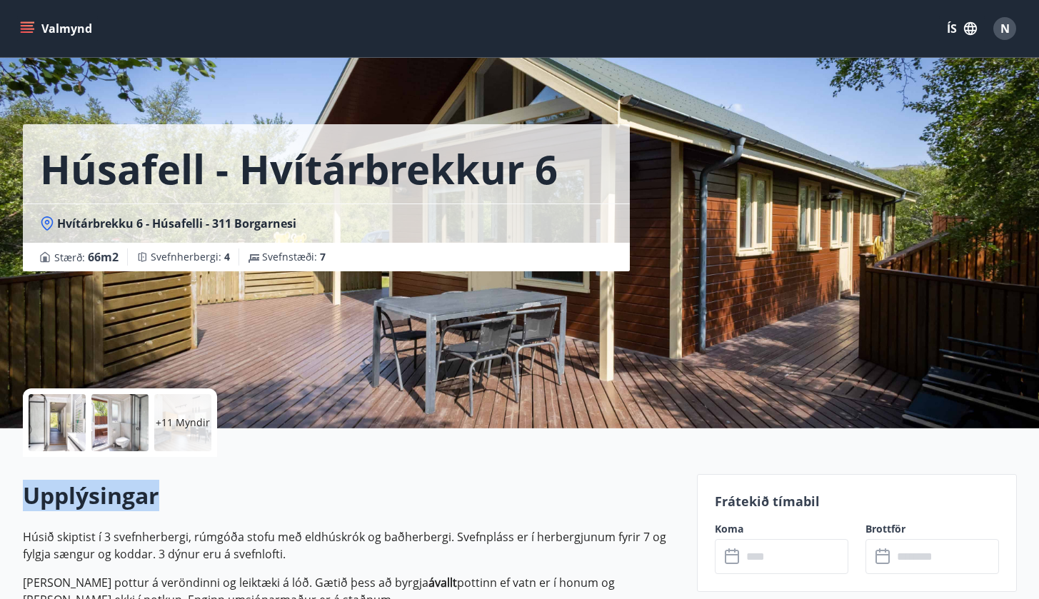
drag, startPoint x: 519, startPoint y: 498, endPoint x: 523, endPoint y: 448, distance: 50.1
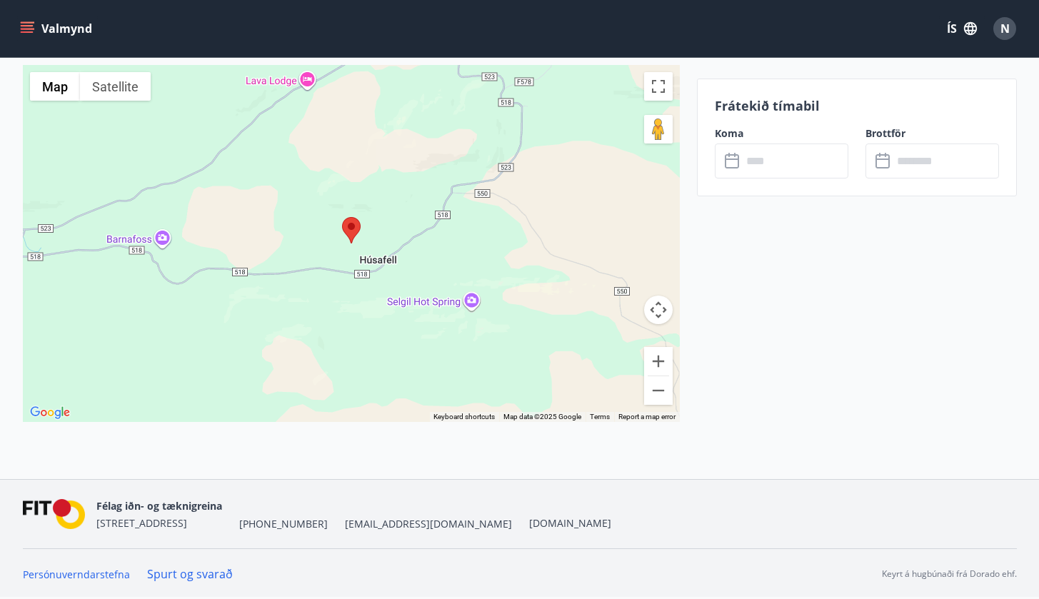
scroll to position [2066, 0]
click at [663, 388] on button "Zoom out" at bounding box center [658, 390] width 29 height 29
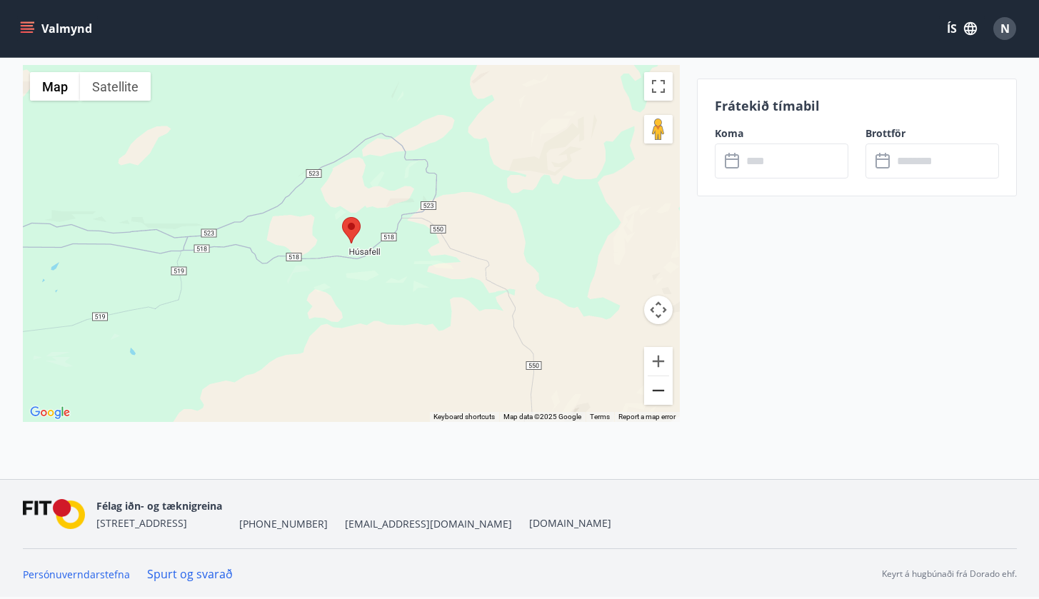
click at [663, 388] on button "Zoom out" at bounding box center [658, 390] width 29 height 29
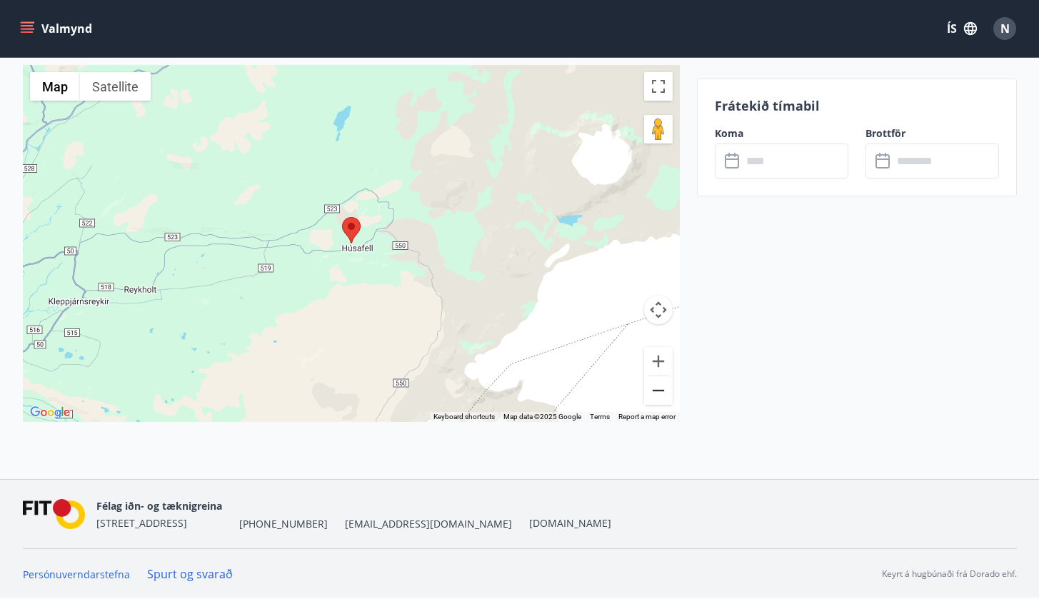
click at [663, 388] on button "Zoom out" at bounding box center [658, 390] width 29 height 29
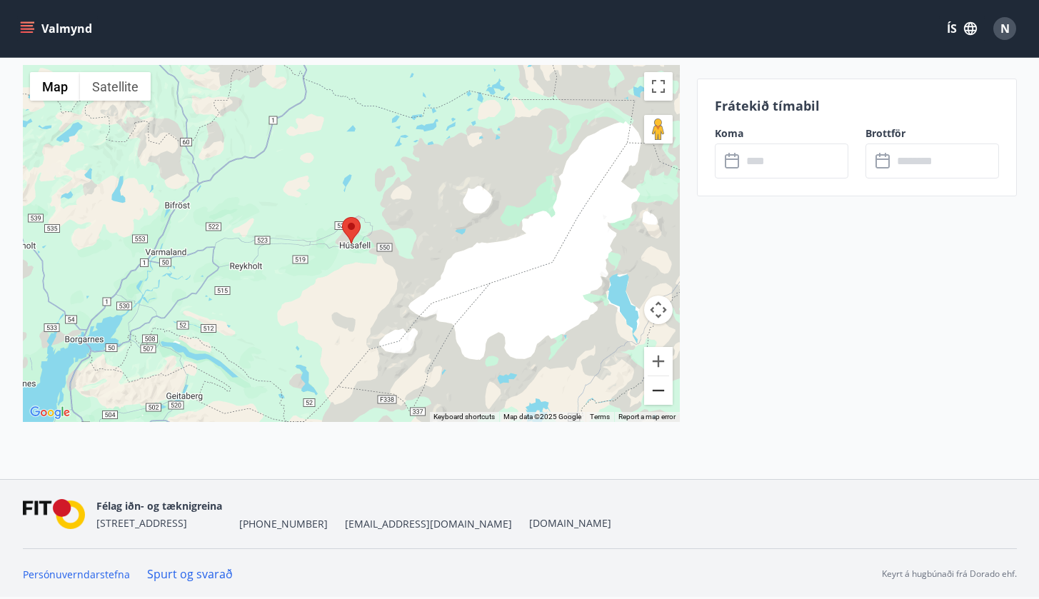
click at [663, 388] on button "Zoom out" at bounding box center [658, 390] width 29 height 29
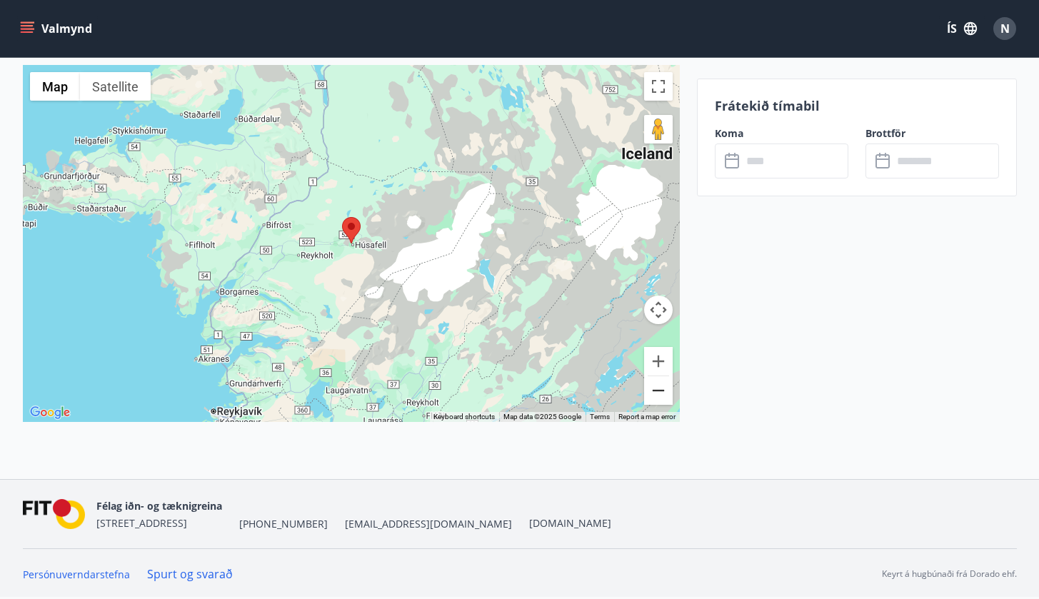
click at [663, 388] on button "Zoom out" at bounding box center [658, 390] width 29 height 29
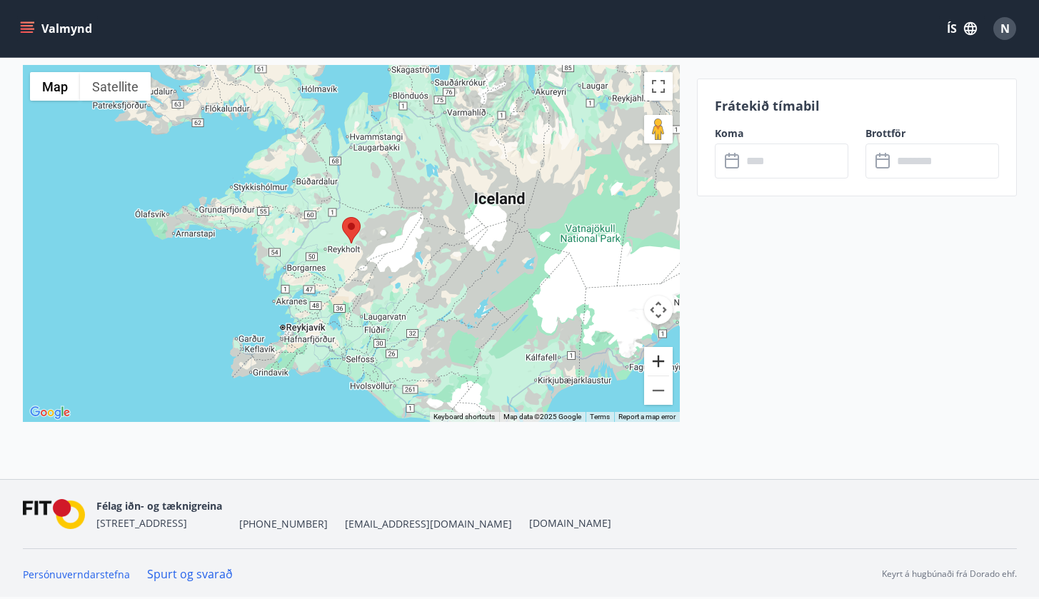
click at [659, 363] on button "Zoom in" at bounding box center [658, 361] width 29 height 29
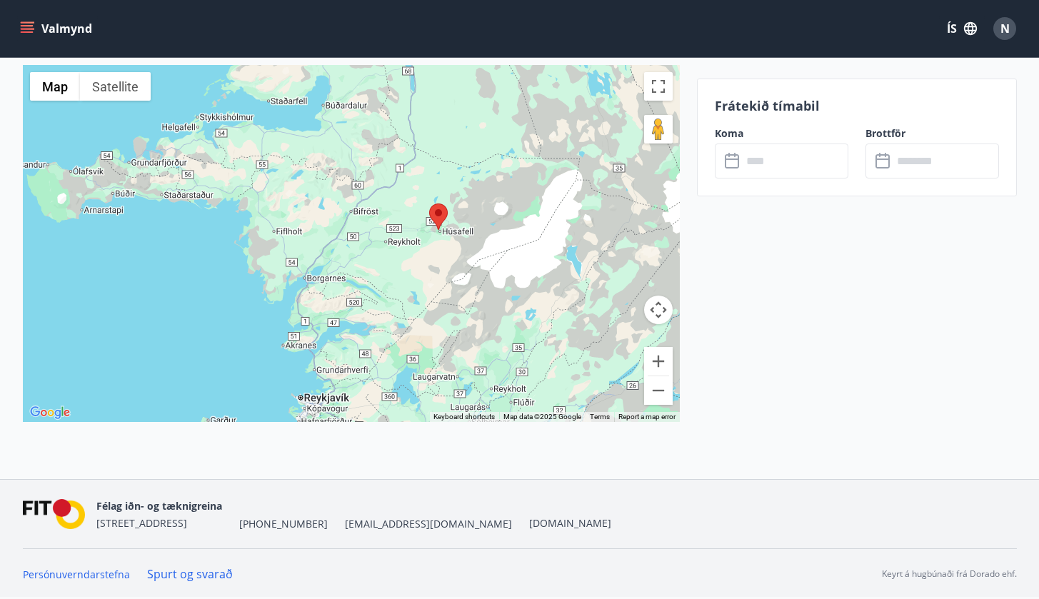
drag, startPoint x: 406, startPoint y: 331, endPoint x: 493, endPoint y: 315, distance: 88.5
click at [493, 315] on div at bounding box center [351, 243] width 657 height 357
click at [653, 368] on button "Zoom in" at bounding box center [658, 361] width 29 height 29
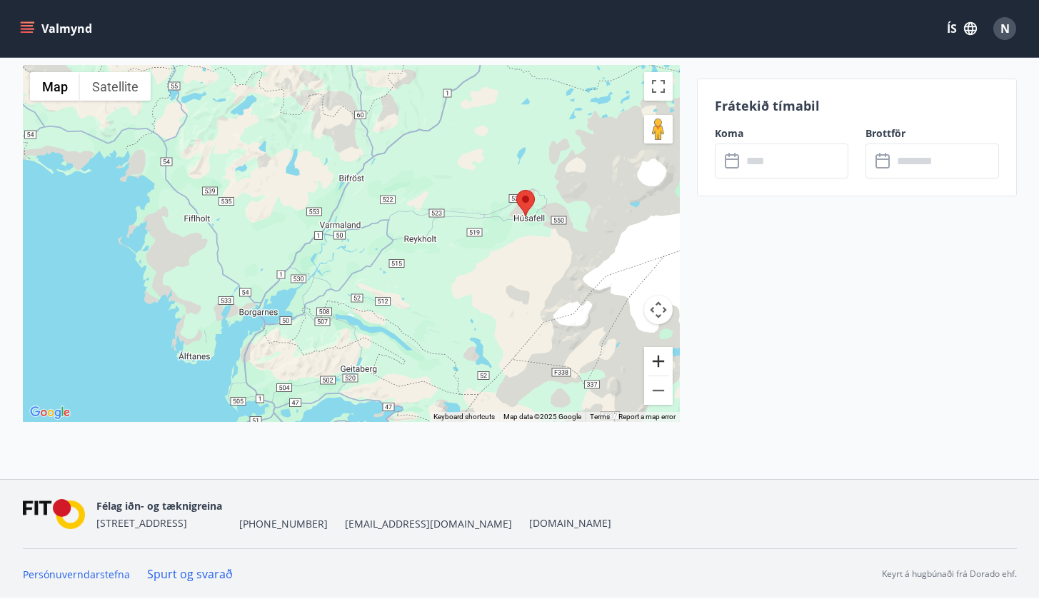
click at [653, 368] on button "Zoom in" at bounding box center [658, 361] width 29 height 29
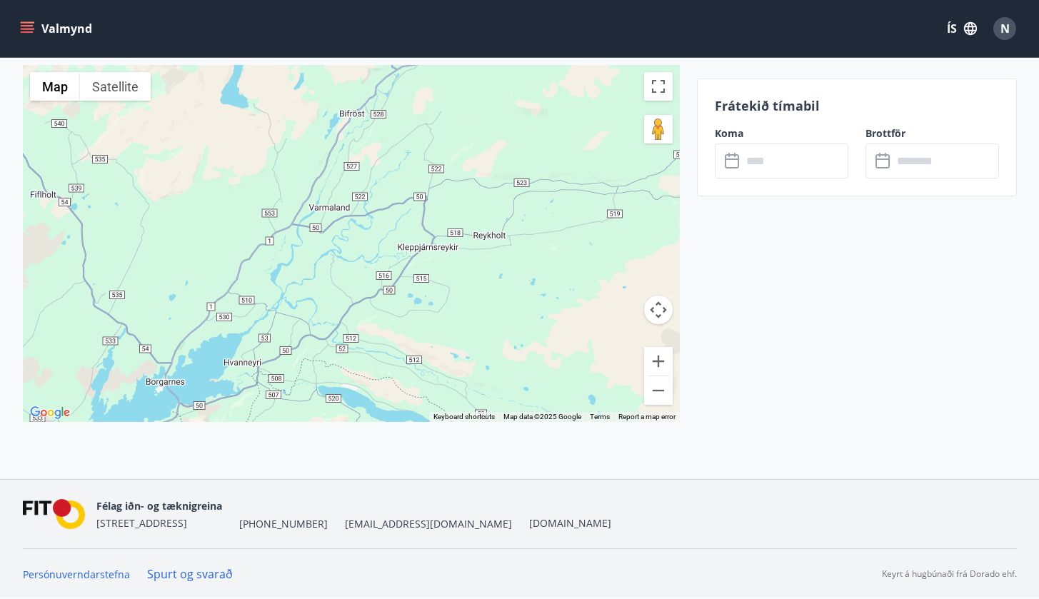
drag, startPoint x: 420, startPoint y: 375, endPoint x: 441, endPoint y: 181, distance: 195.4
click at [440, 181] on div at bounding box center [351, 243] width 657 height 357
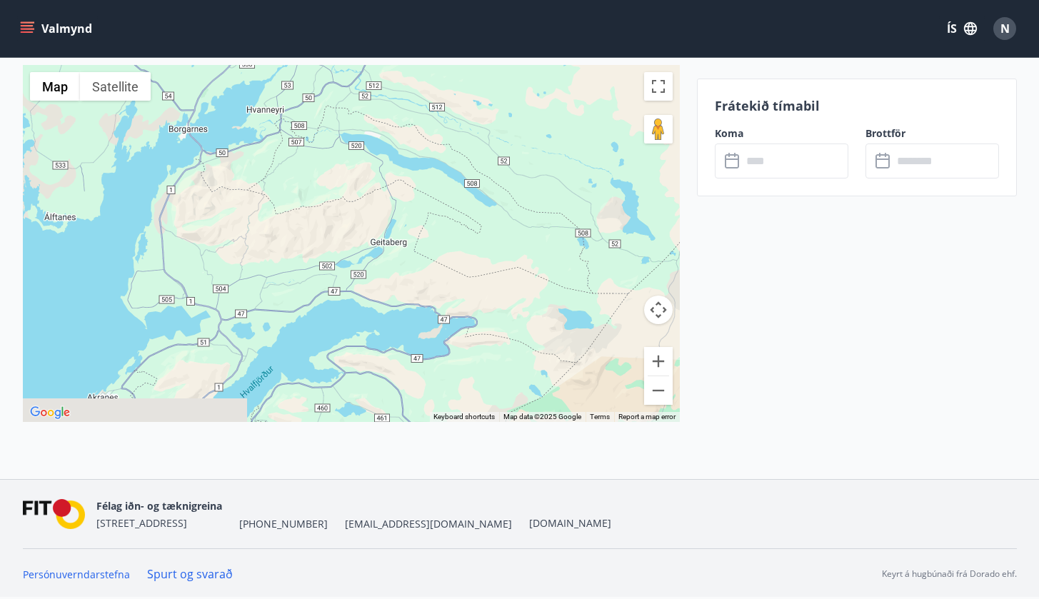
drag, startPoint x: 441, startPoint y: 181, endPoint x: 428, endPoint y: 85, distance: 96.5
click at [428, 85] on div at bounding box center [351, 243] width 657 height 357
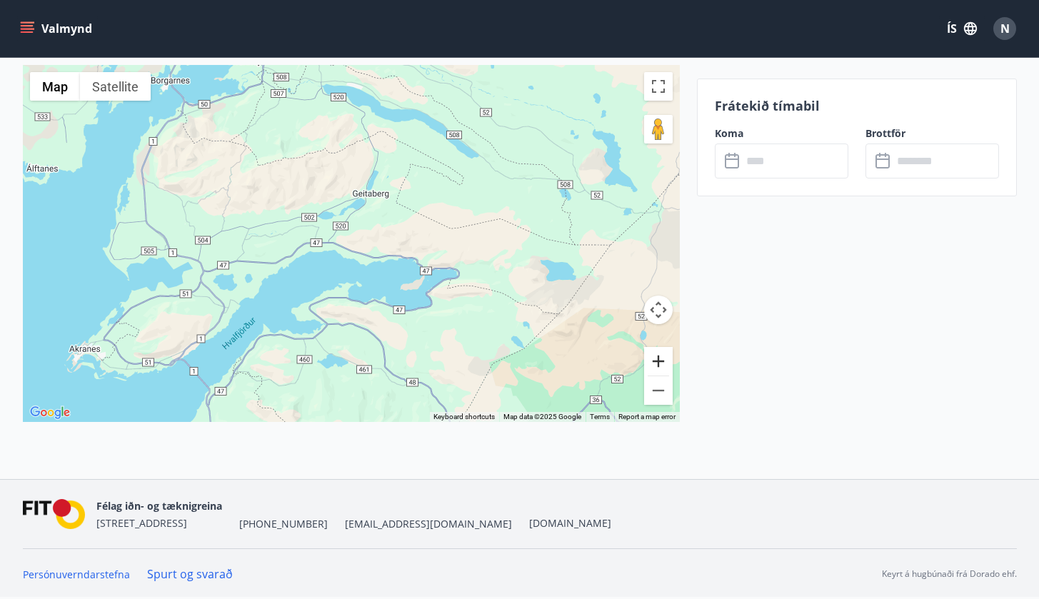
click at [660, 368] on button "Zoom in" at bounding box center [658, 361] width 29 height 29
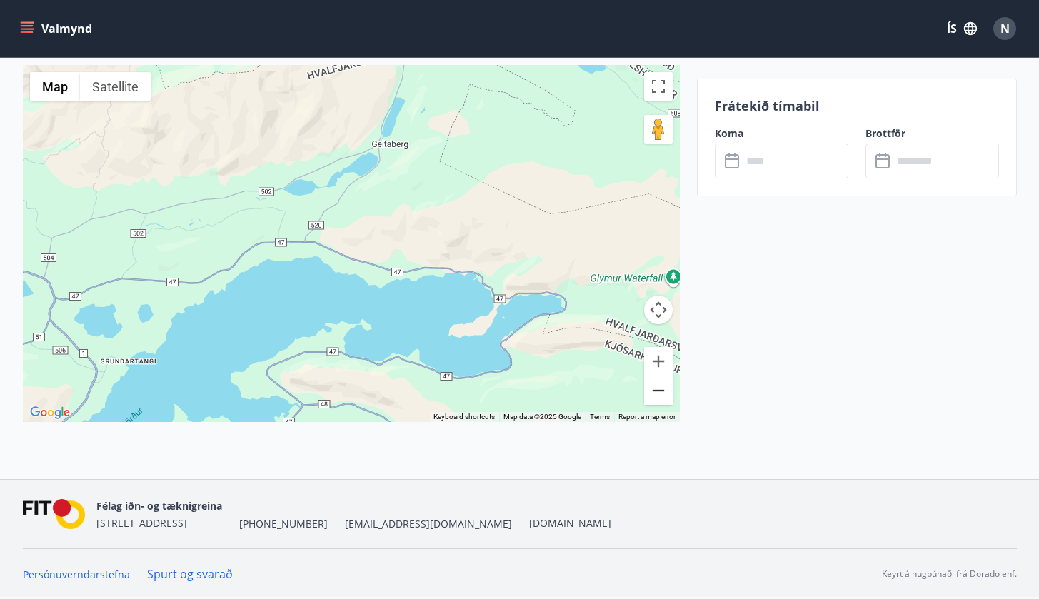
click at [665, 401] on button "Zoom out" at bounding box center [658, 390] width 29 height 29
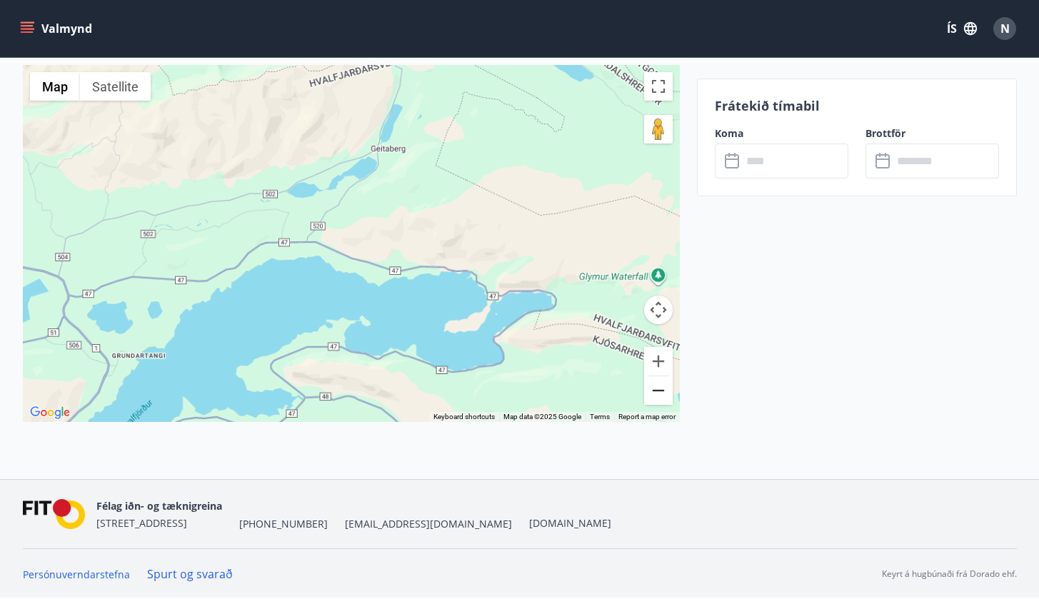
click at [665, 401] on button "Zoom out" at bounding box center [658, 390] width 29 height 29
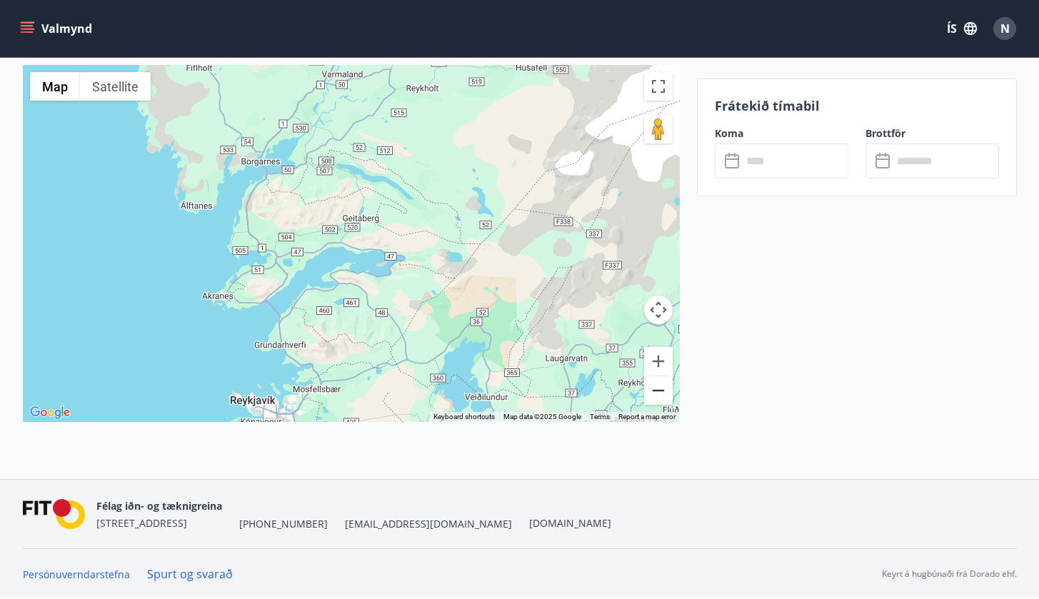
click at [665, 401] on button "Zoom out" at bounding box center [658, 390] width 29 height 29
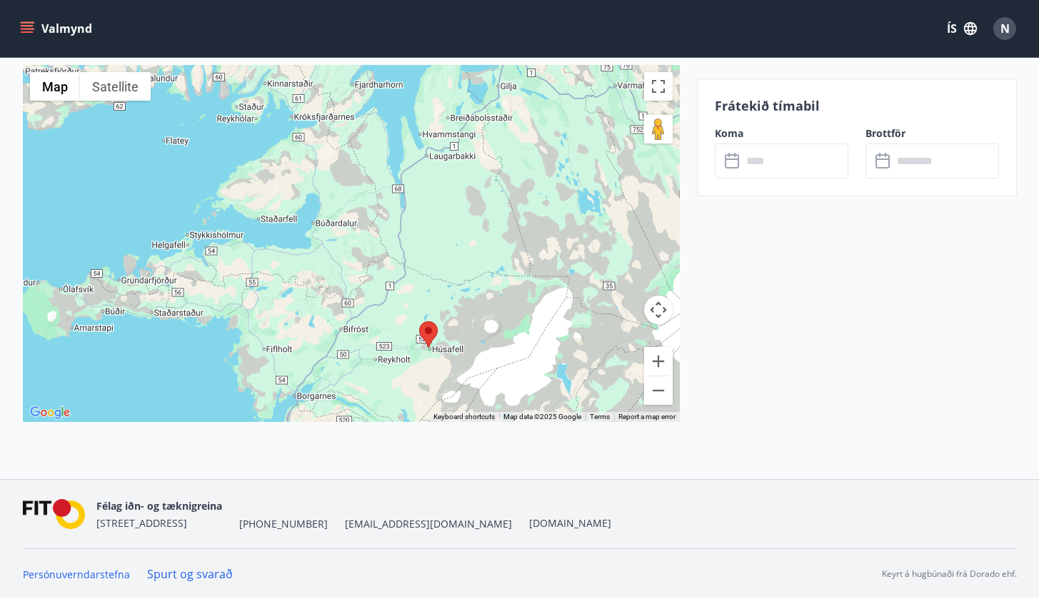
drag, startPoint x: 490, startPoint y: 132, endPoint x: 476, endPoint y: 328, distance: 196.1
click at [476, 328] on div at bounding box center [351, 243] width 657 height 357
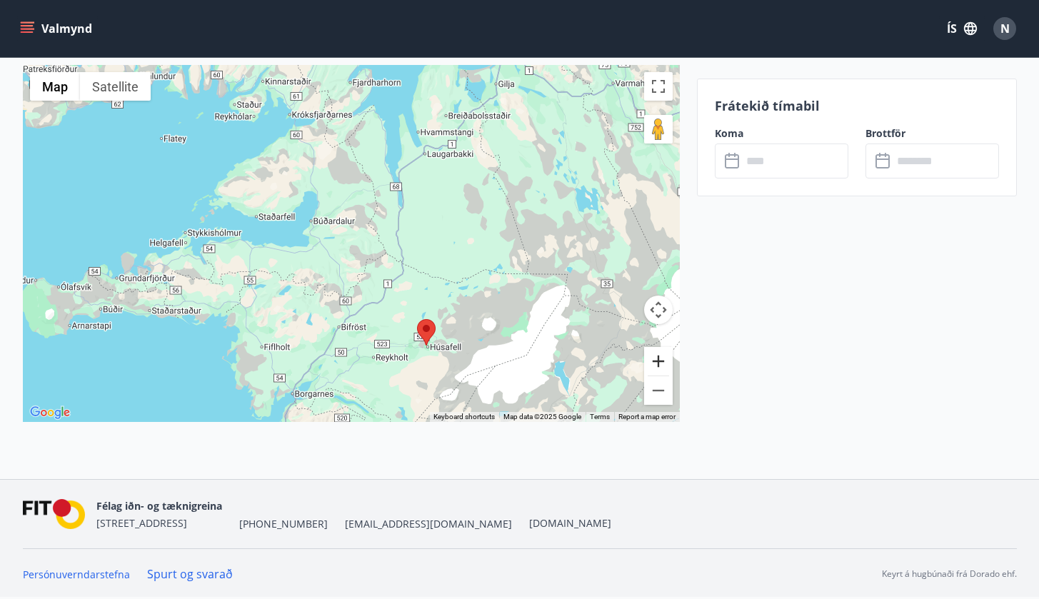
click at [655, 367] on button "Zoom in" at bounding box center [658, 361] width 29 height 29
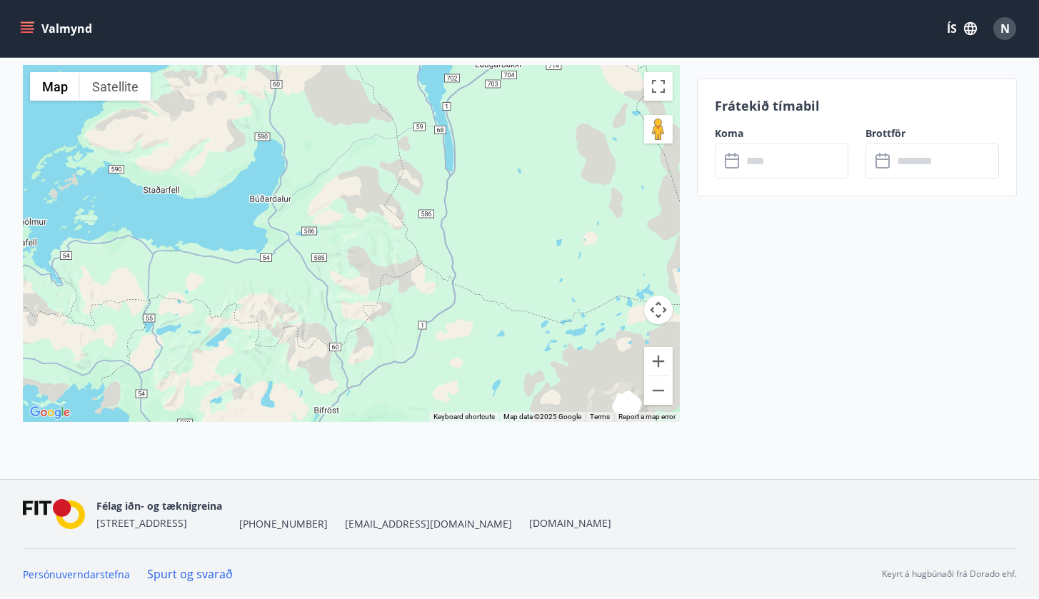
drag, startPoint x: 580, startPoint y: 377, endPoint x: 552, endPoint y: 311, distance: 71.3
click at [553, 313] on div at bounding box center [351, 243] width 657 height 357
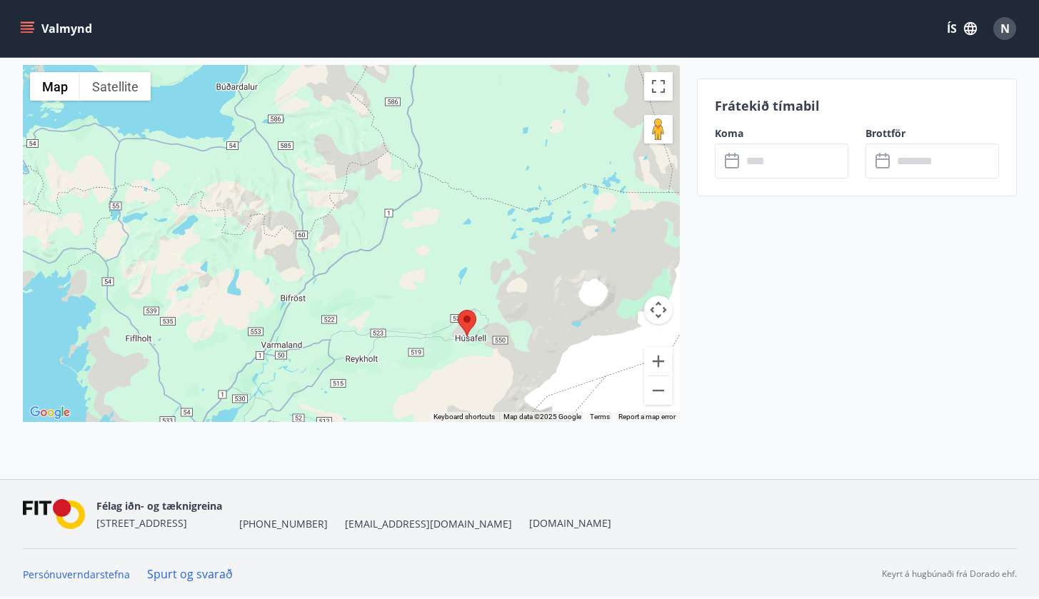
drag, startPoint x: 552, startPoint y: 311, endPoint x: 532, endPoint y: 161, distance: 152.0
click at [532, 161] on div at bounding box center [351, 243] width 657 height 357
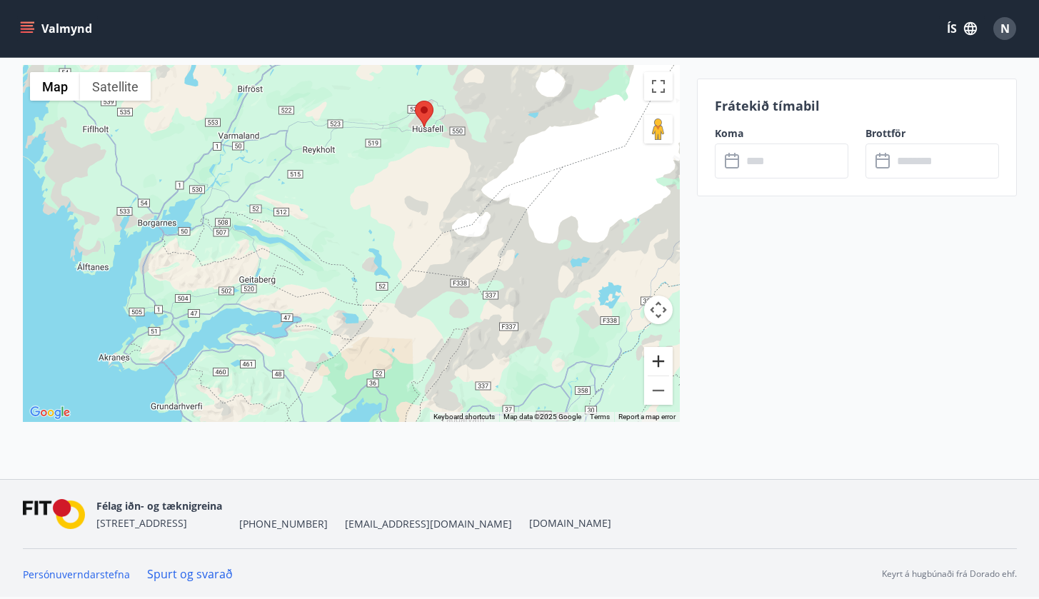
click at [672, 363] on button "Zoom in" at bounding box center [658, 361] width 29 height 29
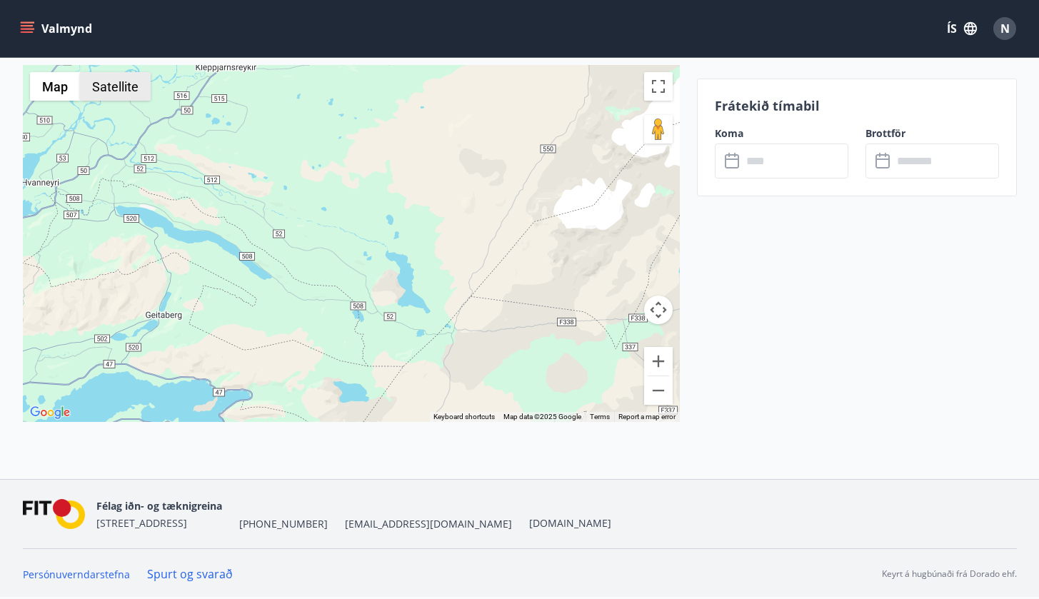
click at [119, 83] on button "Satellite" at bounding box center [115, 86] width 71 height 29
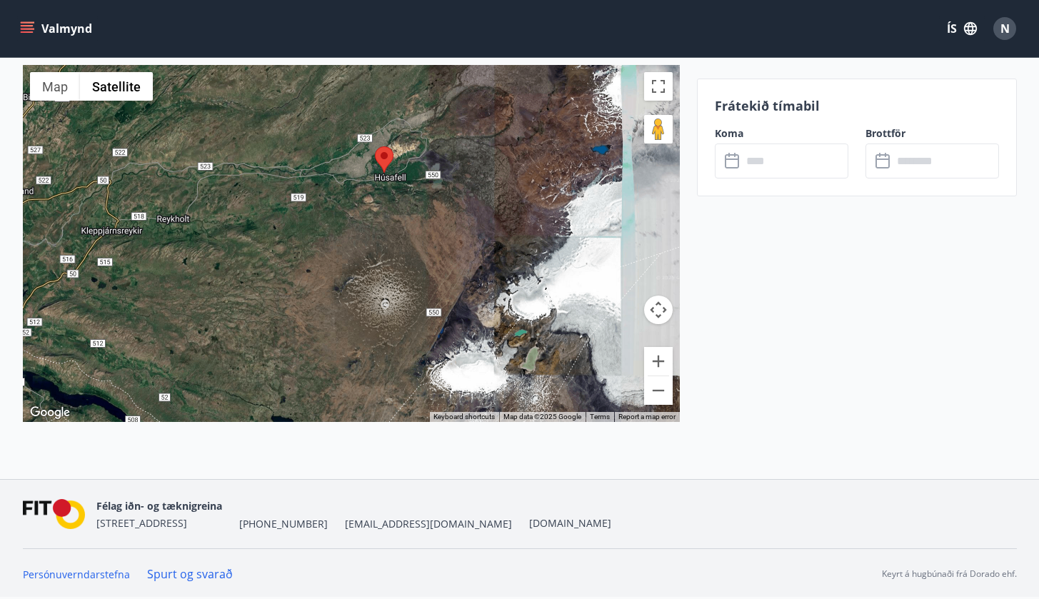
drag, startPoint x: 441, startPoint y: 248, endPoint x: 325, endPoint y: 416, distance: 203.6
click at [325, 416] on div at bounding box center [351, 243] width 657 height 357
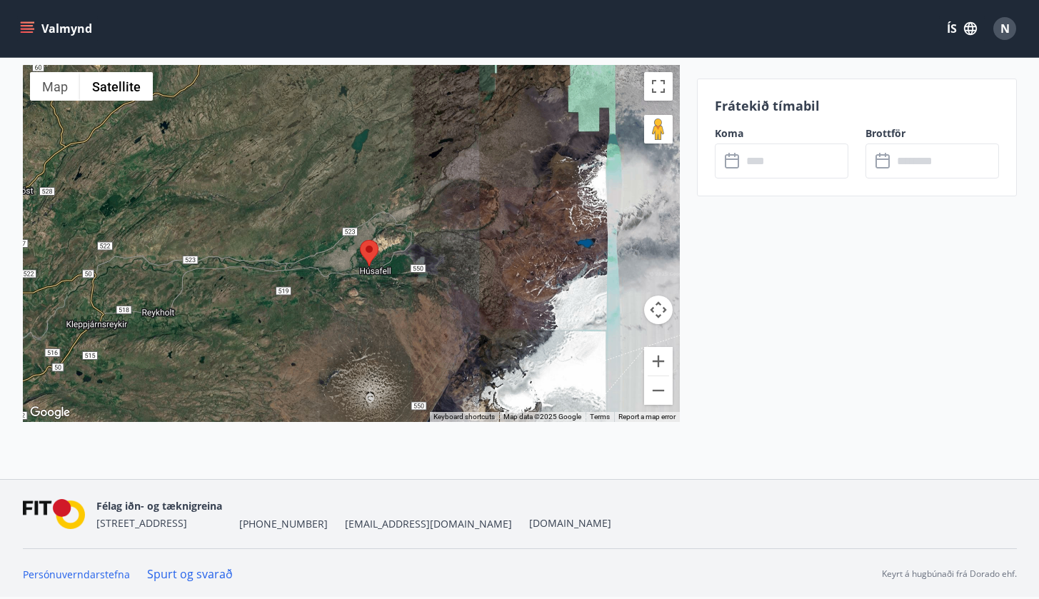
drag, startPoint x: 427, startPoint y: 227, endPoint x: 421, endPoint y: 343, distance: 116.6
click at [421, 343] on div at bounding box center [351, 243] width 657 height 357
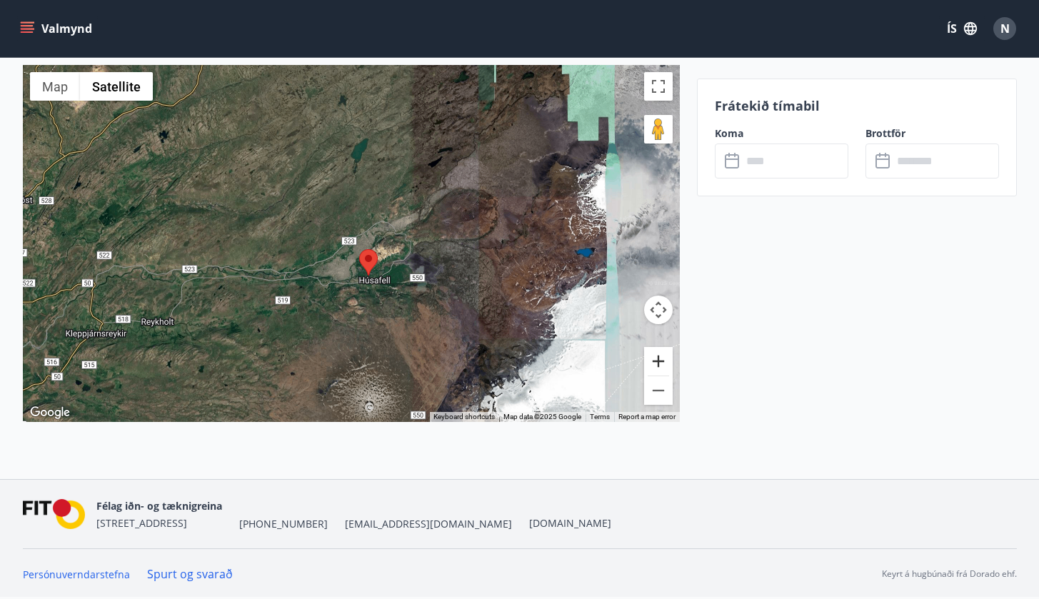
click at [650, 366] on button "Zoom in" at bounding box center [658, 361] width 29 height 29
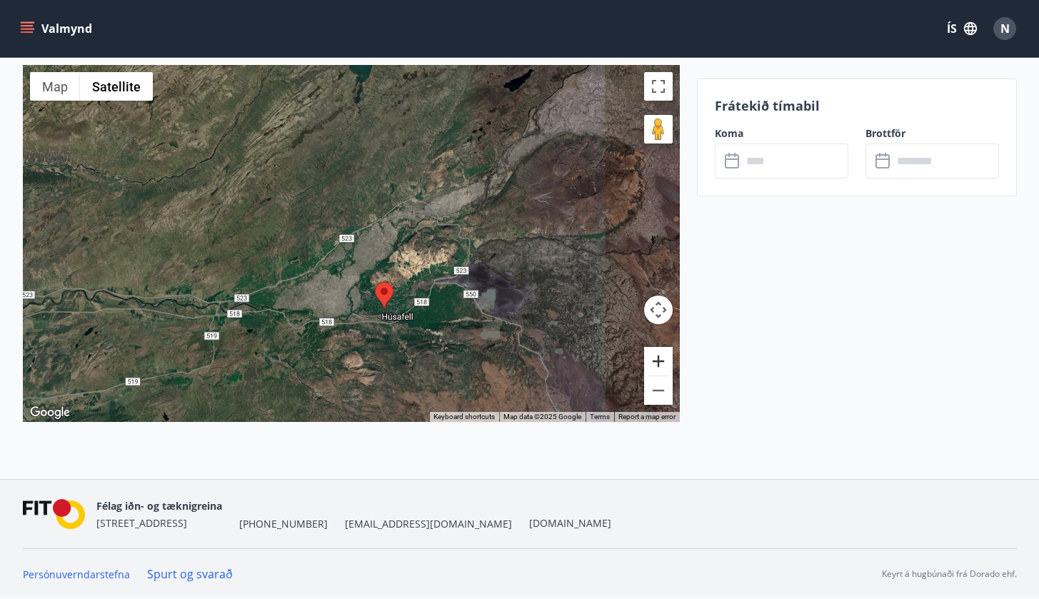
click at [650, 366] on button "Zoom in" at bounding box center [658, 361] width 29 height 29
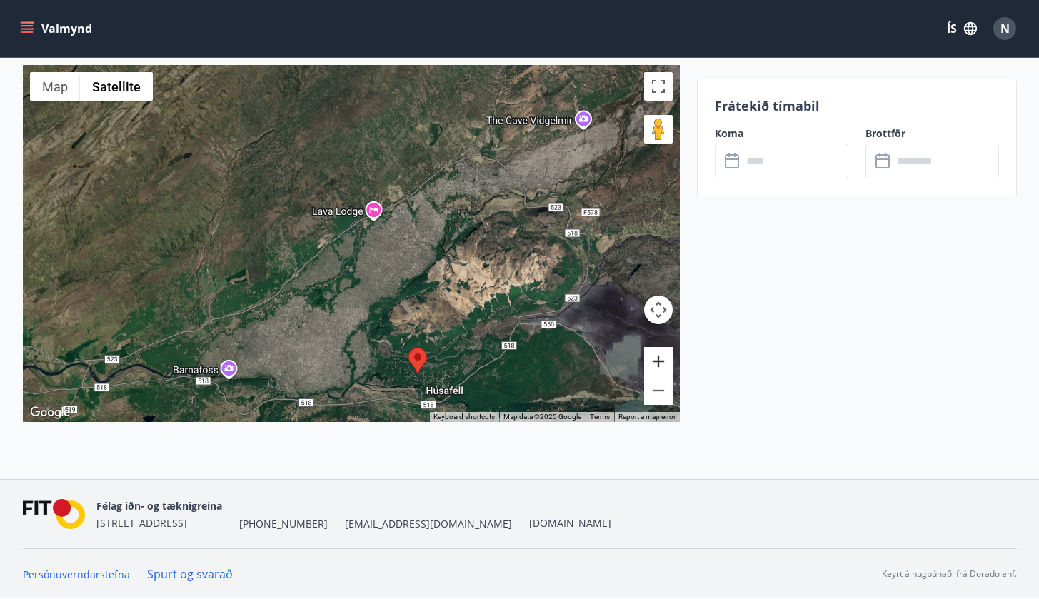
click at [650, 366] on button "Zoom in" at bounding box center [658, 361] width 29 height 29
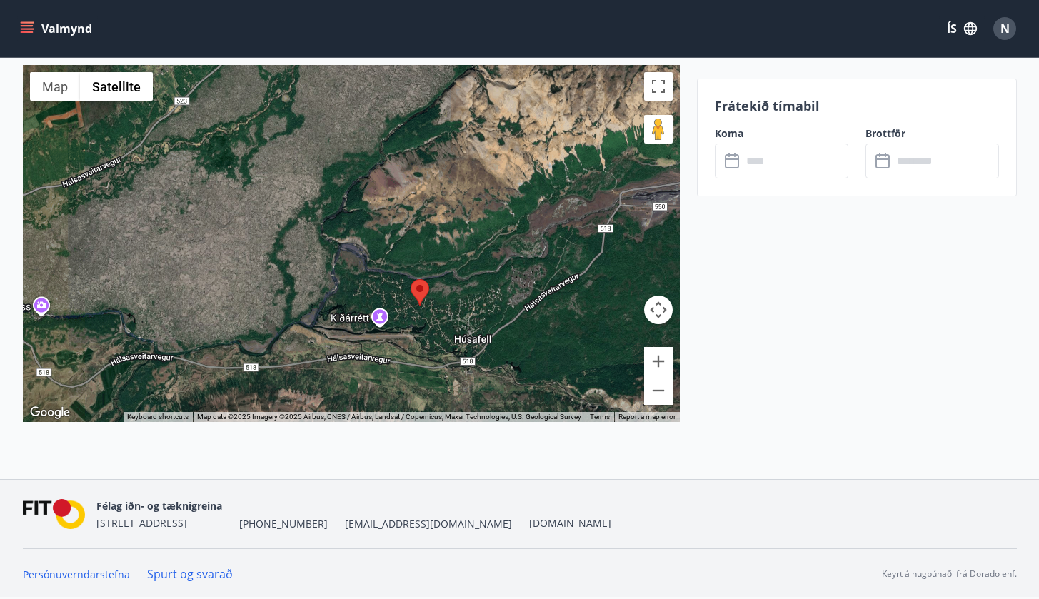
drag, startPoint x: 505, startPoint y: 308, endPoint x: 440, endPoint y: 106, distance: 212.9
click at [440, 106] on div at bounding box center [351, 243] width 657 height 357
click at [661, 359] on button "Zoom in" at bounding box center [658, 361] width 29 height 29
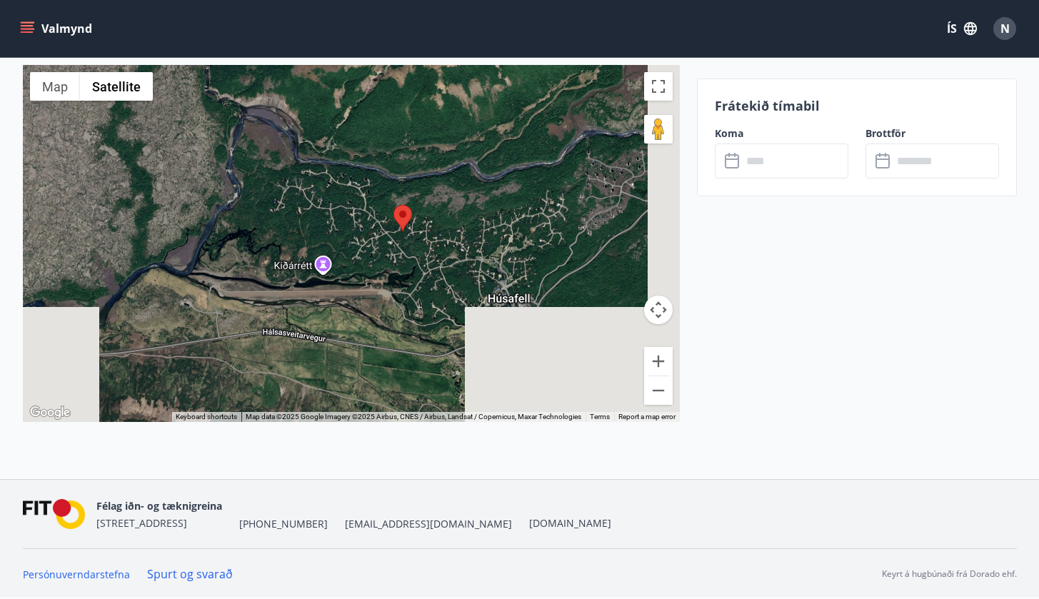
drag, startPoint x: 585, startPoint y: 360, endPoint x: 496, endPoint y: 223, distance: 163.2
click at [496, 223] on div at bounding box center [351, 243] width 657 height 357
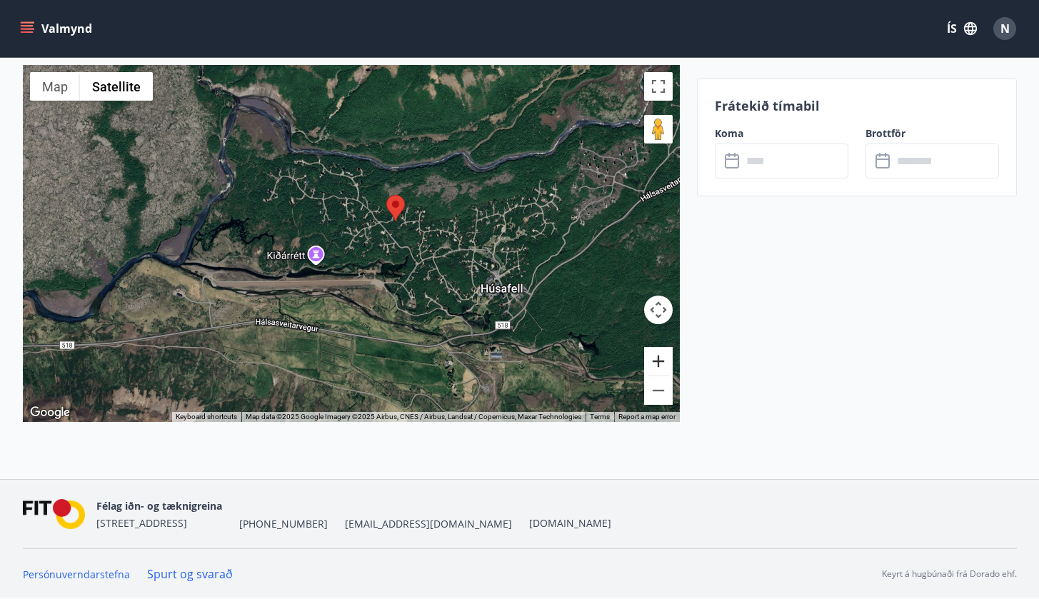
click at [669, 371] on button "Zoom in" at bounding box center [658, 361] width 29 height 29
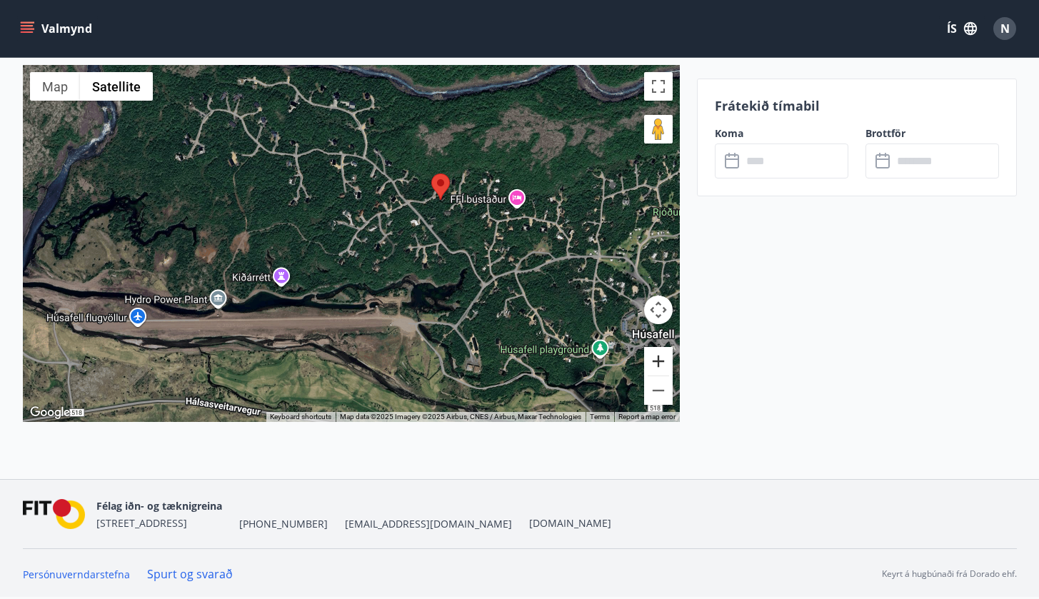
click at [669, 371] on button "Zoom in" at bounding box center [658, 361] width 29 height 29
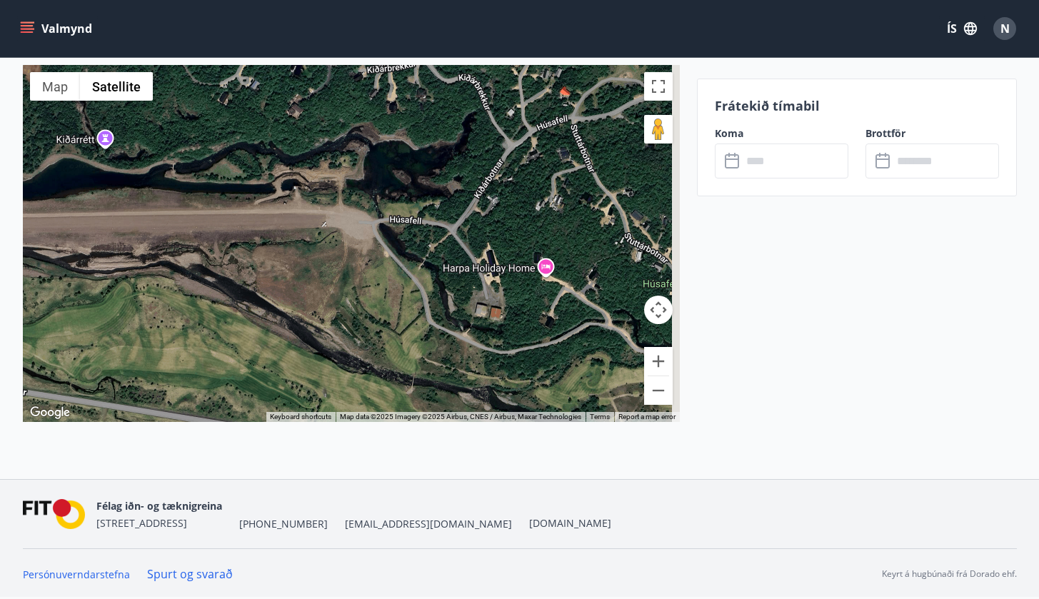
drag, startPoint x: 600, startPoint y: 333, endPoint x: 492, endPoint y: 149, distance: 214.1
click at [492, 149] on div at bounding box center [351, 243] width 657 height 357
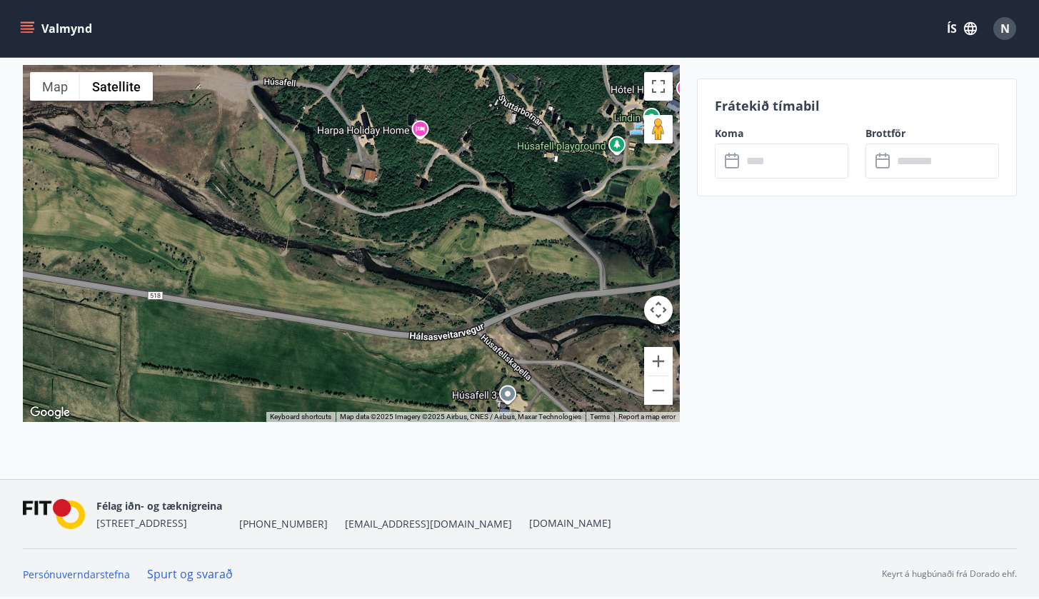
drag, startPoint x: 575, startPoint y: 370, endPoint x: 448, endPoint y: 241, distance: 180.7
click at [448, 241] on div at bounding box center [351, 243] width 657 height 357
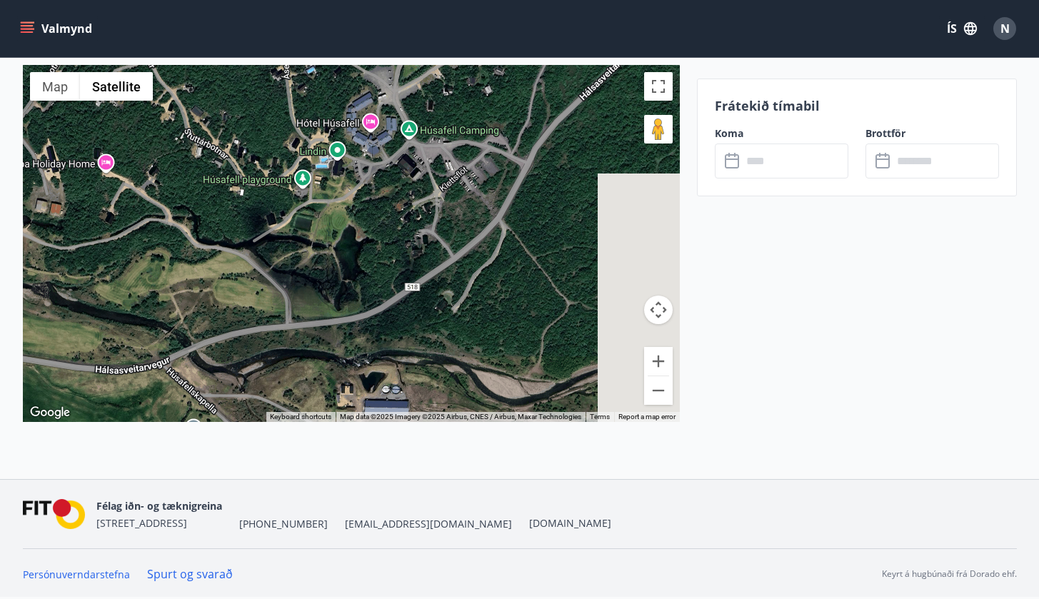
drag, startPoint x: 446, startPoint y: 243, endPoint x: 200, endPoint y: 244, distance: 246.3
click at [200, 244] on div at bounding box center [351, 243] width 657 height 357
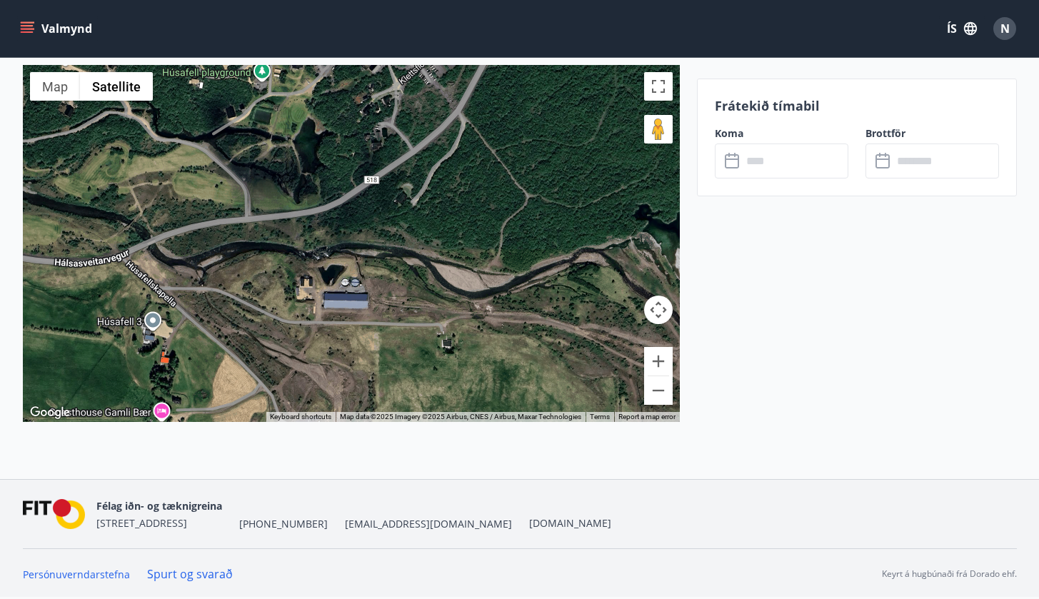
drag, startPoint x: 352, startPoint y: 212, endPoint x: 307, endPoint y: 104, distance: 117.5
click at [307, 104] on div at bounding box center [351, 243] width 657 height 357
drag, startPoint x: 400, startPoint y: 189, endPoint x: 225, endPoint y: 259, distance: 188.4
click at [225, 259] on div at bounding box center [351, 243] width 657 height 357
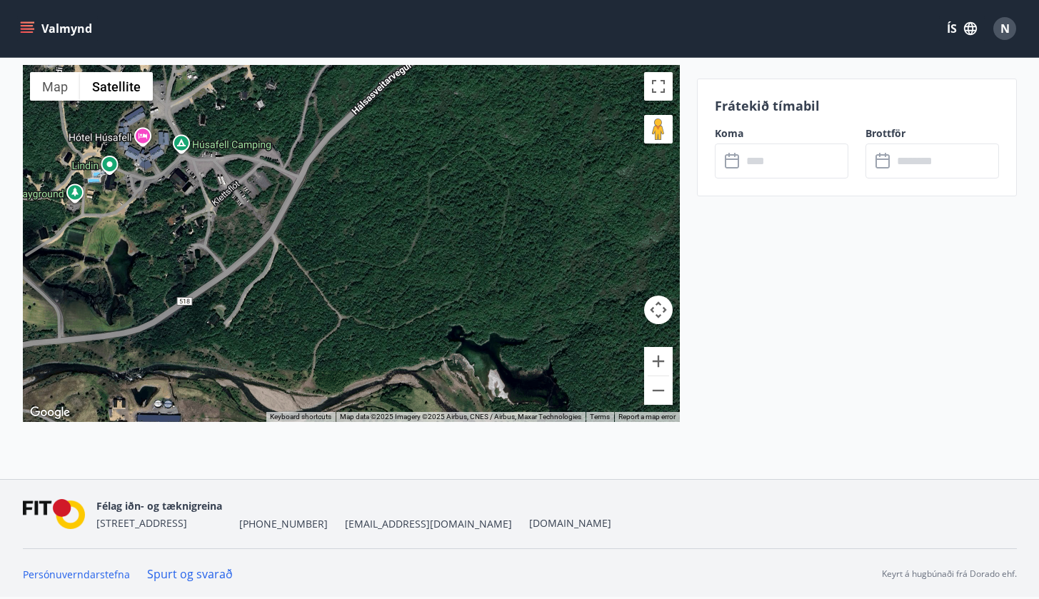
drag, startPoint x: 225, startPoint y: 259, endPoint x: 156, endPoint y: 459, distance: 211.3
click at [157, 454] on div "Hvítárbrekku 6 - Húsafelli - 311 Borgarnesi ← Move left → Move right ↑ Move up …" at bounding box center [351, 255] width 657 height 447
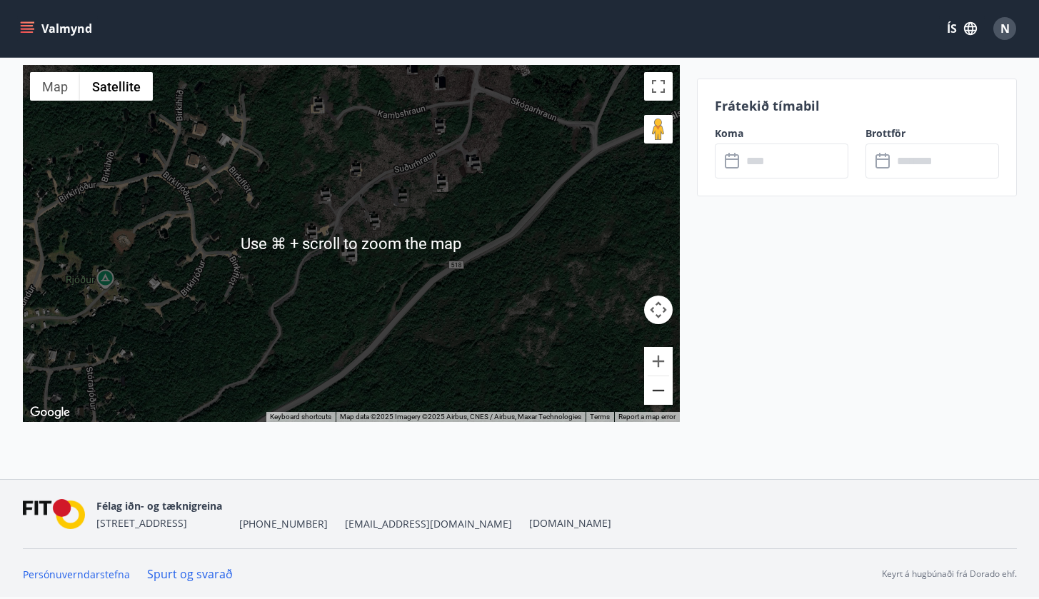
click at [646, 398] on button "Zoom out" at bounding box center [658, 390] width 29 height 29
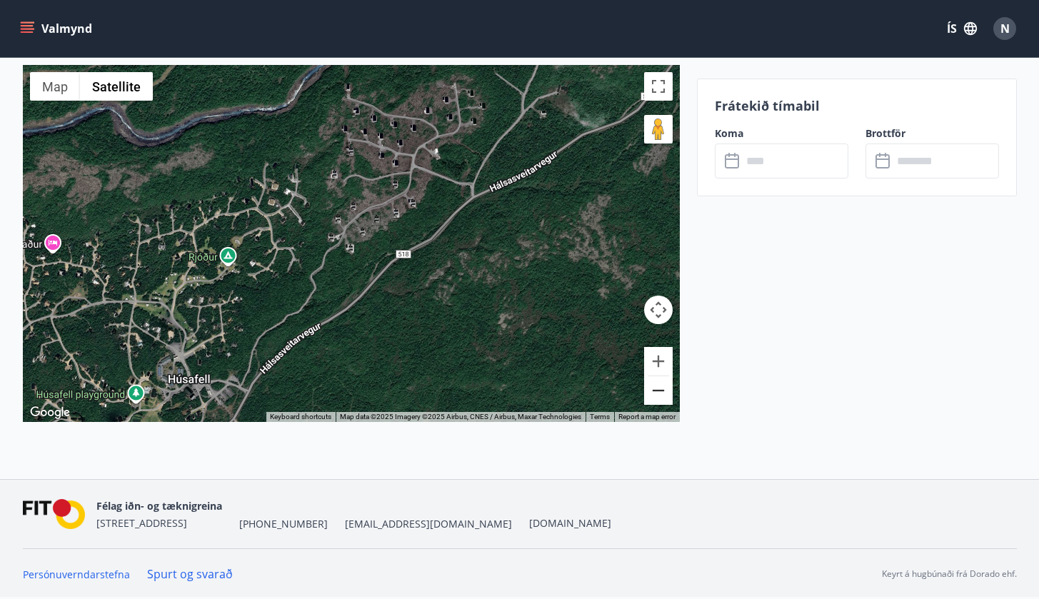
click at [650, 398] on button "Zoom out" at bounding box center [658, 390] width 29 height 29
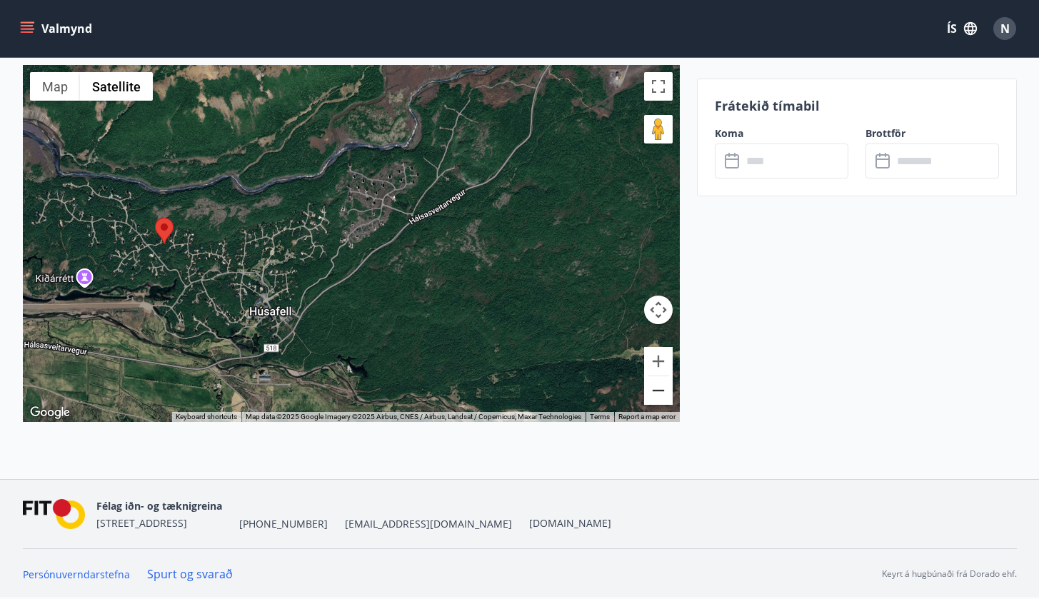
click at [650, 398] on button "Zoom out" at bounding box center [658, 390] width 29 height 29
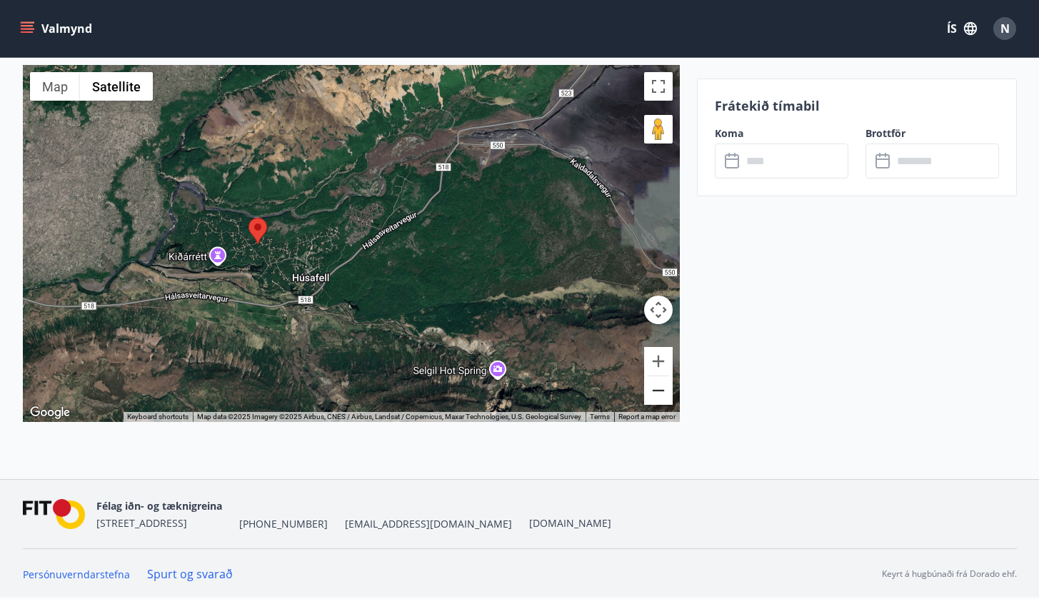
click at [650, 398] on button "Zoom out" at bounding box center [658, 390] width 29 height 29
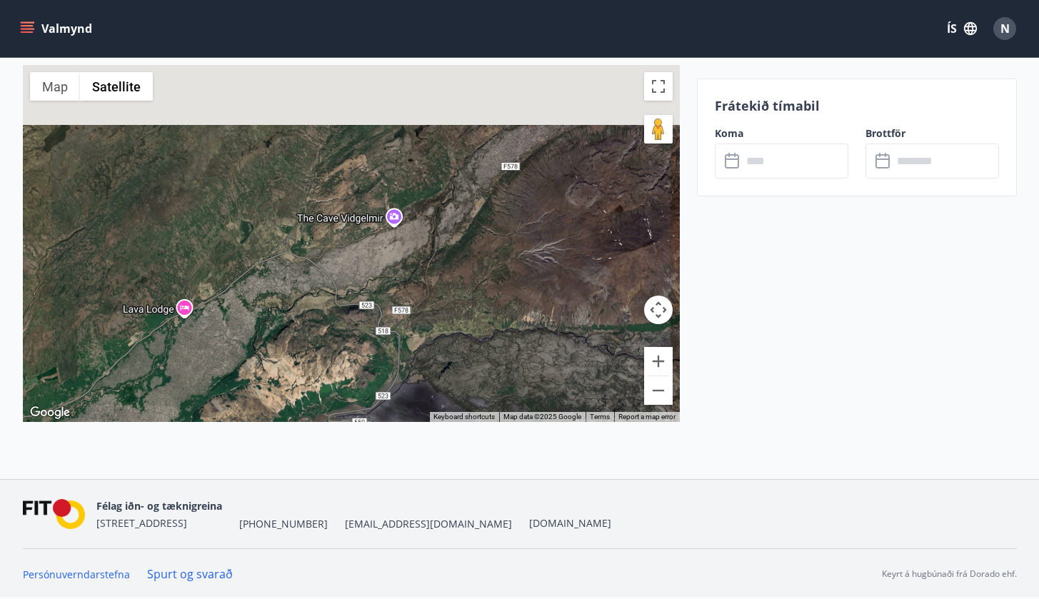
drag, startPoint x: 503, startPoint y: 226, endPoint x: 424, endPoint y: 458, distance: 244.3
click at [424, 458] on div "Hvítárbrekku 6 - Húsafelli - 311 Borgarnesi ← Move left → Move right ↑ Move up …" at bounding box center [351, 255] width 657 height 447
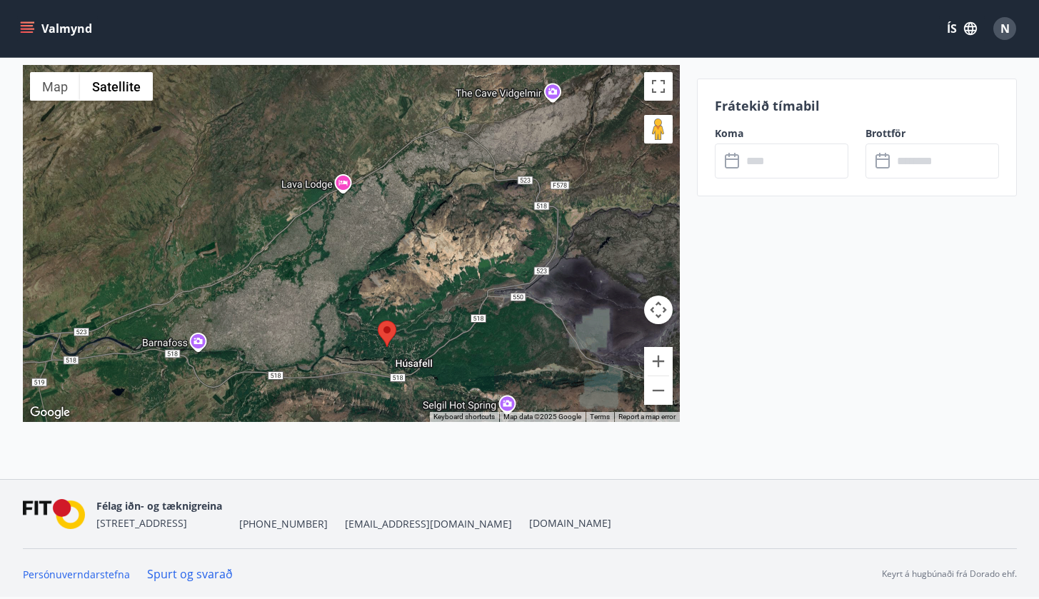
drag, startPoint x: 476, startPoint y: 164, endPoint x: 661, endPoint y: 38, distance: 224.0
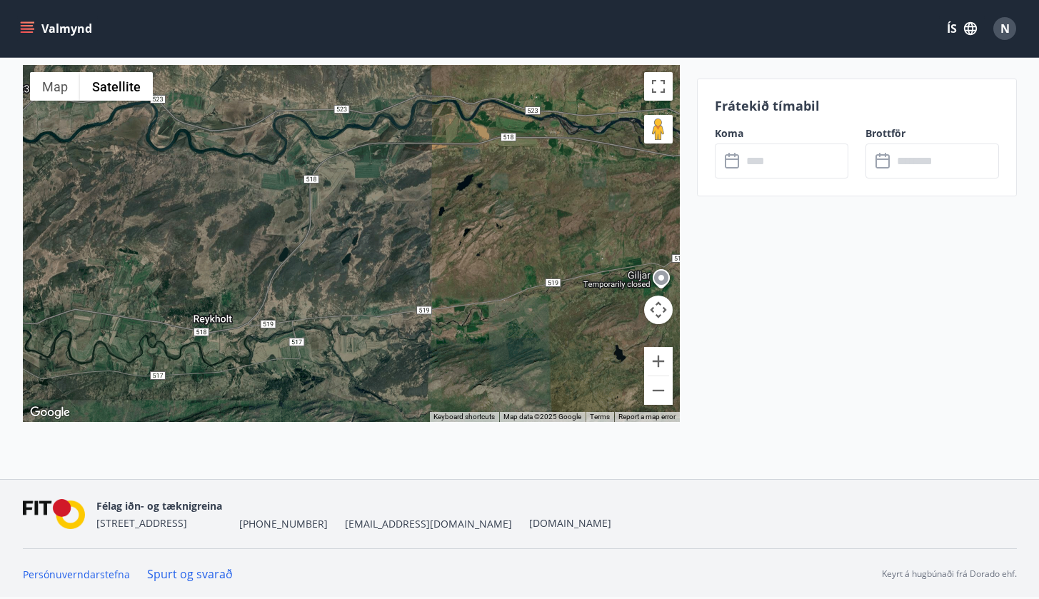
drag, startPoint x: 222, startPoint y: 332, endPoint x: 862, endPoint y: 117, distance: 675.5
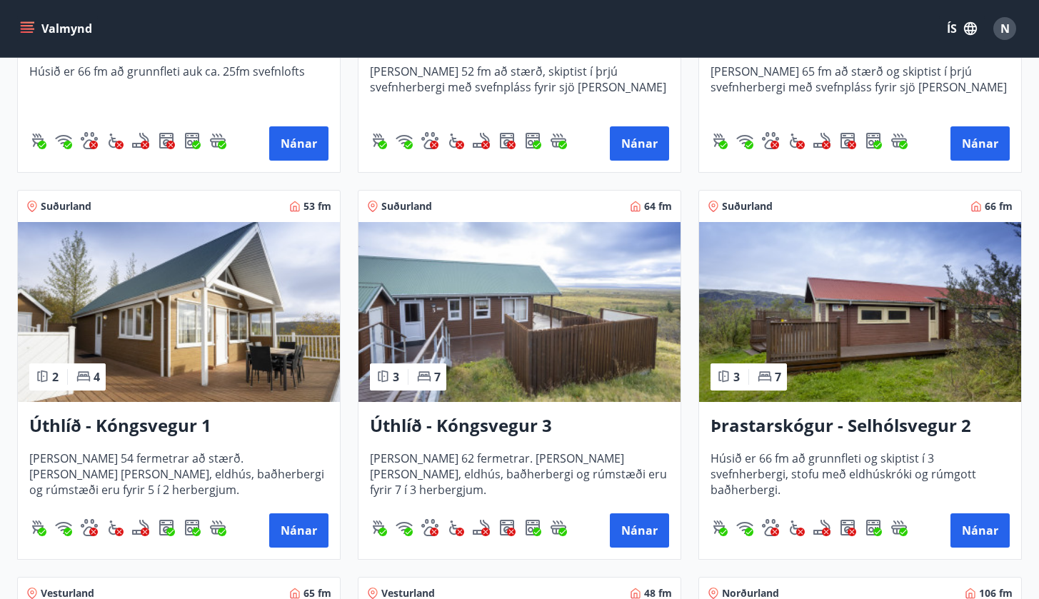
scroll to position [913, 0]
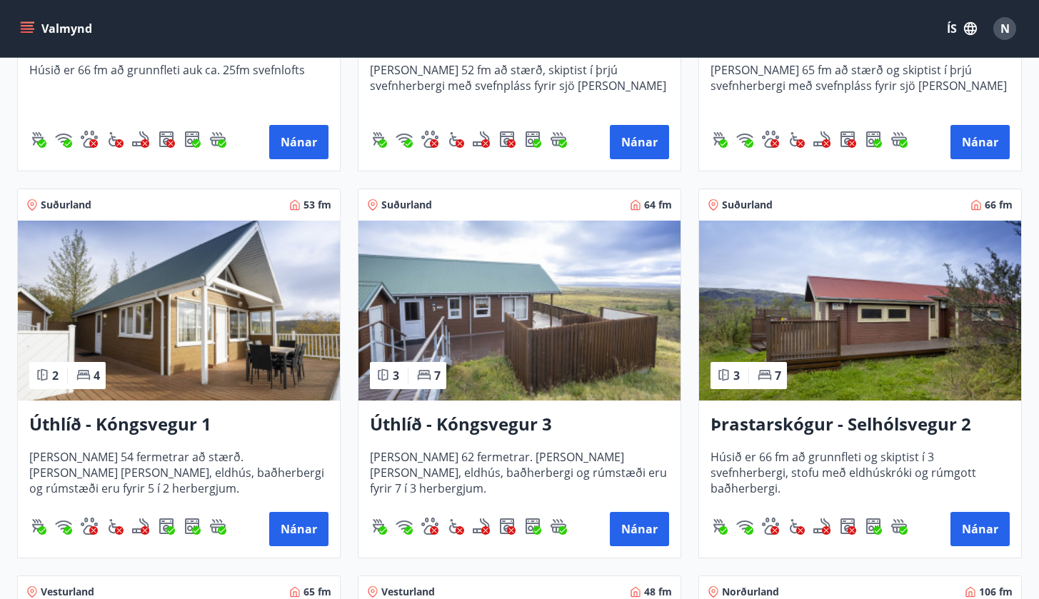
click at [184, 428] on h3 "Úthlíð - Kóngsvegur 1" at bounding box center [178, 425] width 299 height 26
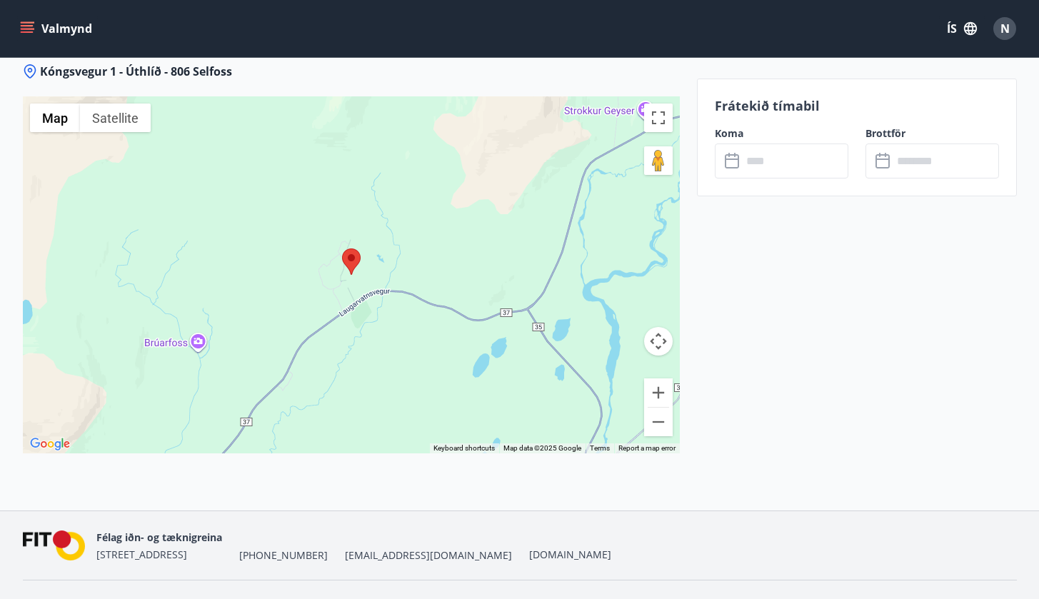
scroll to position [1791, 0]
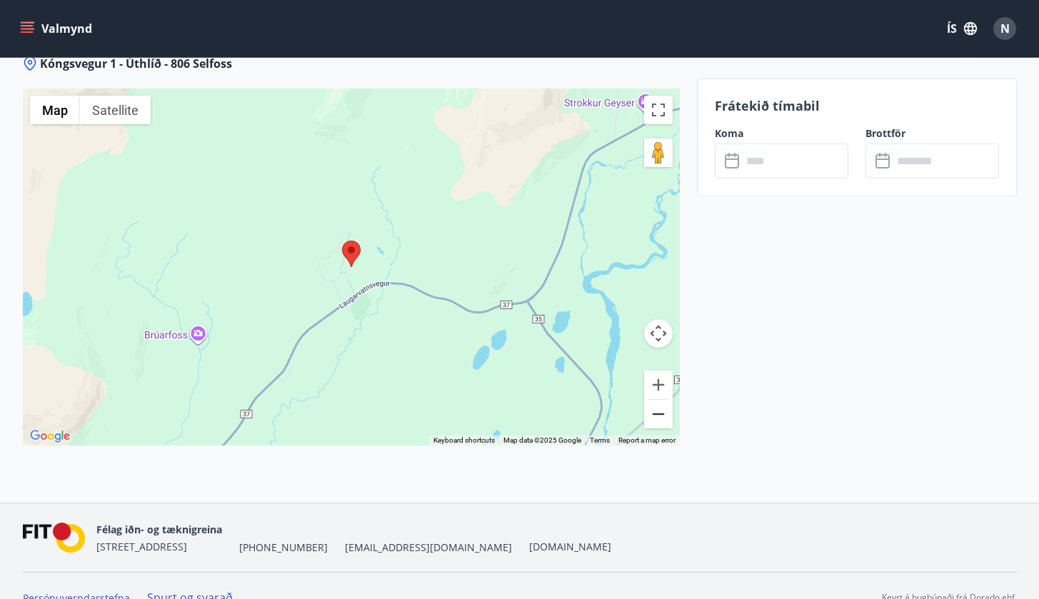
click at [658, 404] on button "Zoom out" at bounding box center [658, 414] width 29 height 29
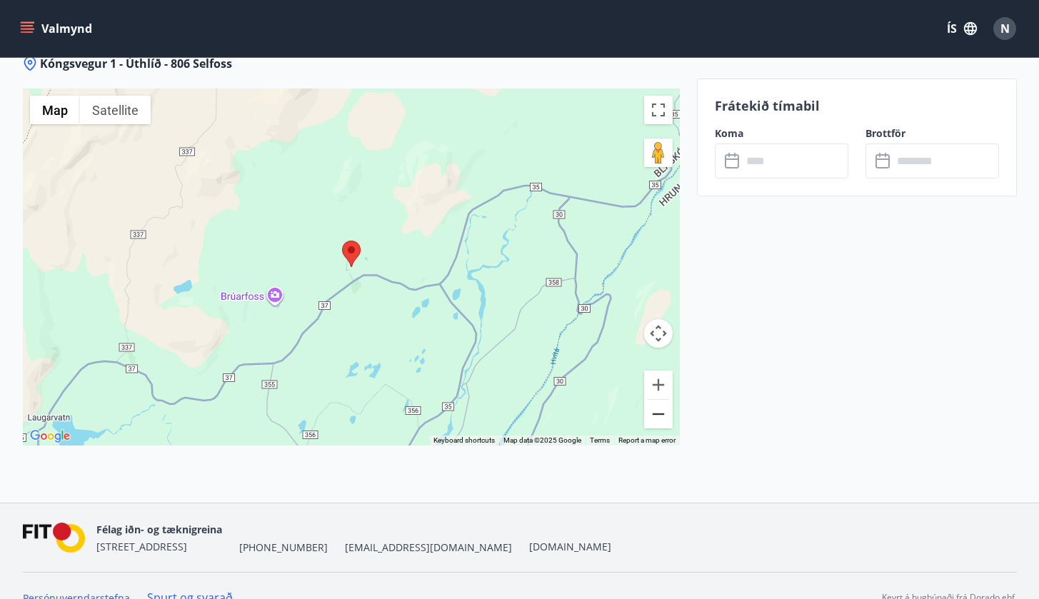
click at [658, 404] on button "Zoom out" at bounding box center [658, 414] width 29 height 29
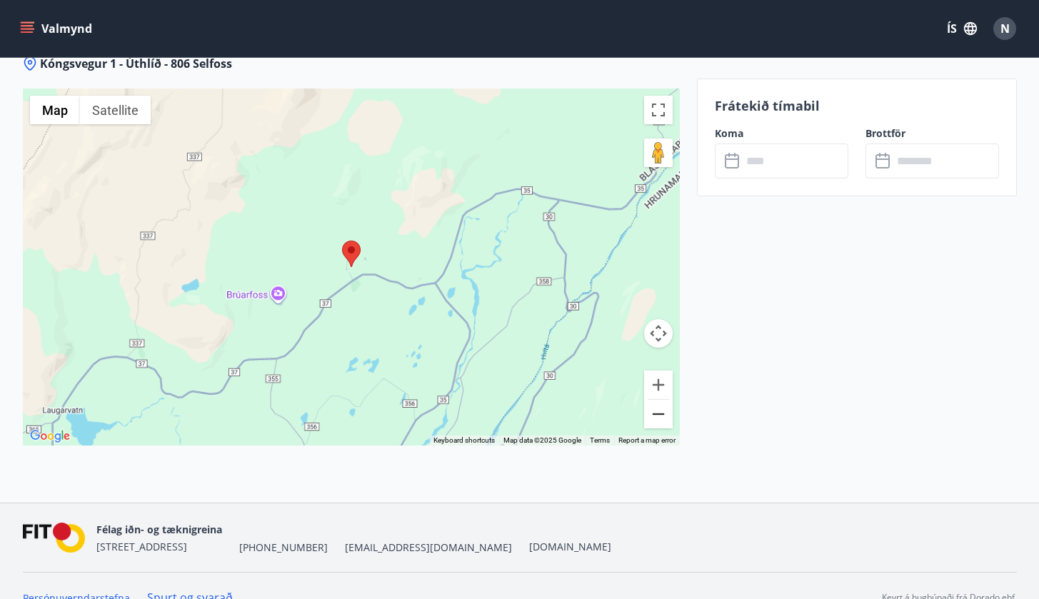
click at [658, 404] on button "Zoom out" at bounding box center [658, 414] width 29 height 29
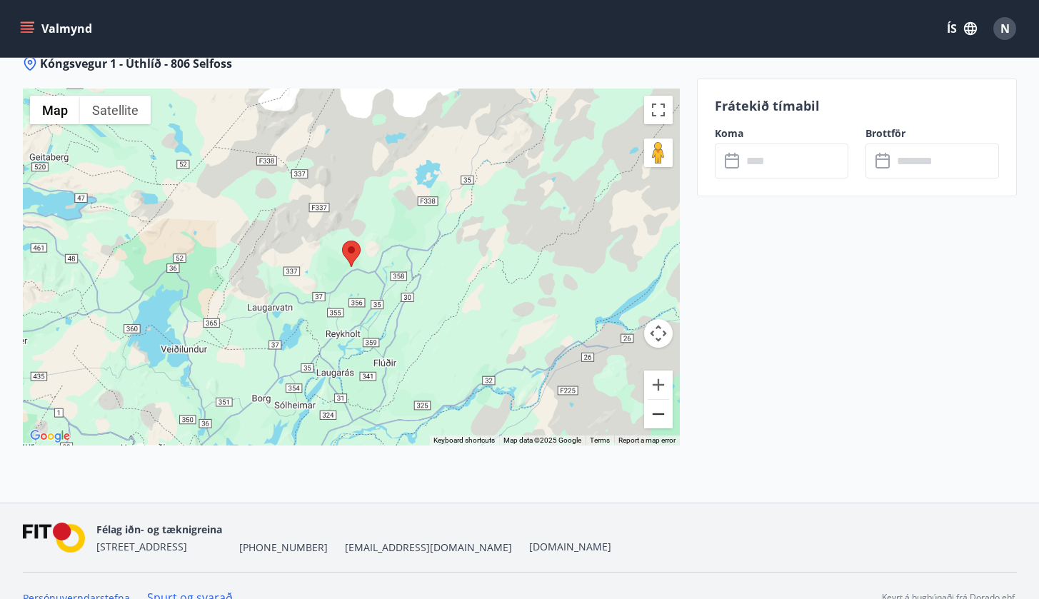
click at [658, 404] on button "Zoom out" at bounding box center [658, 414] width 29 height 29
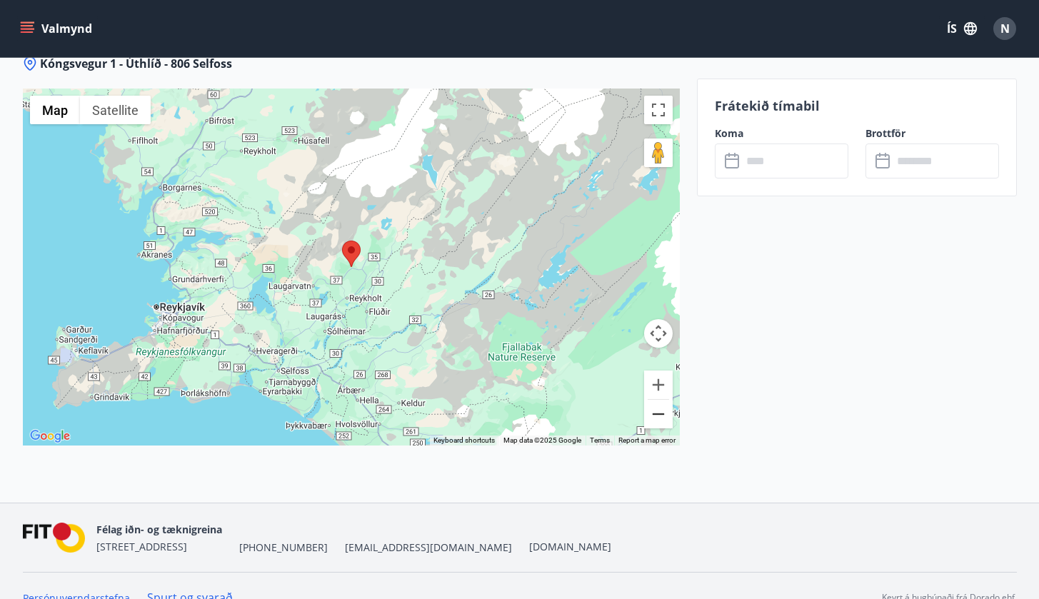
click at [658, 404] on button "Zoom out" at bounding box center [658, 414] width 29 height 29
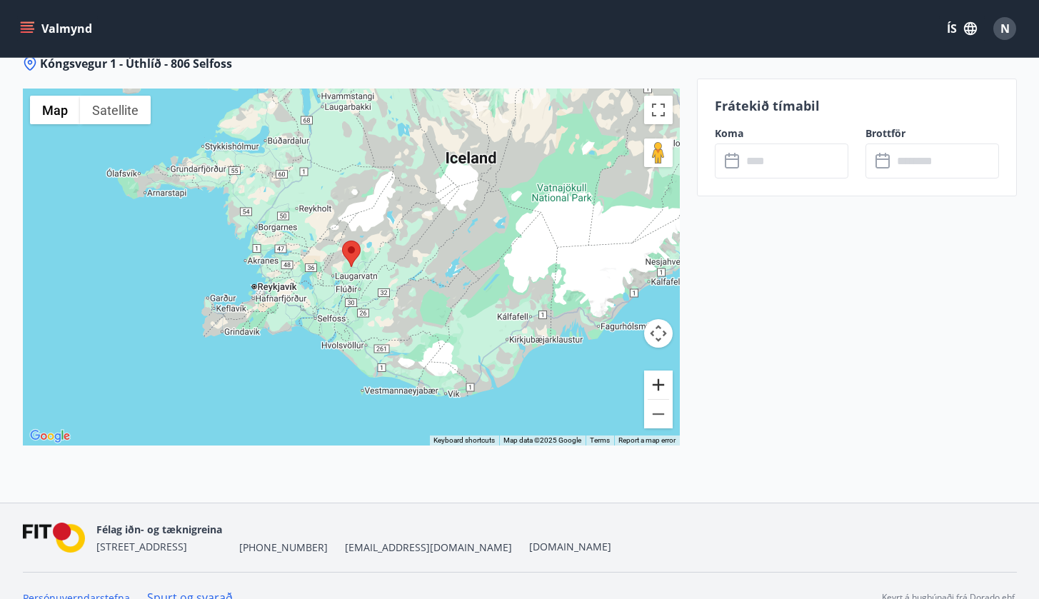
click at [657, 371] on button "Zoom in" at bounding box center [658, 385] width 29 height 29
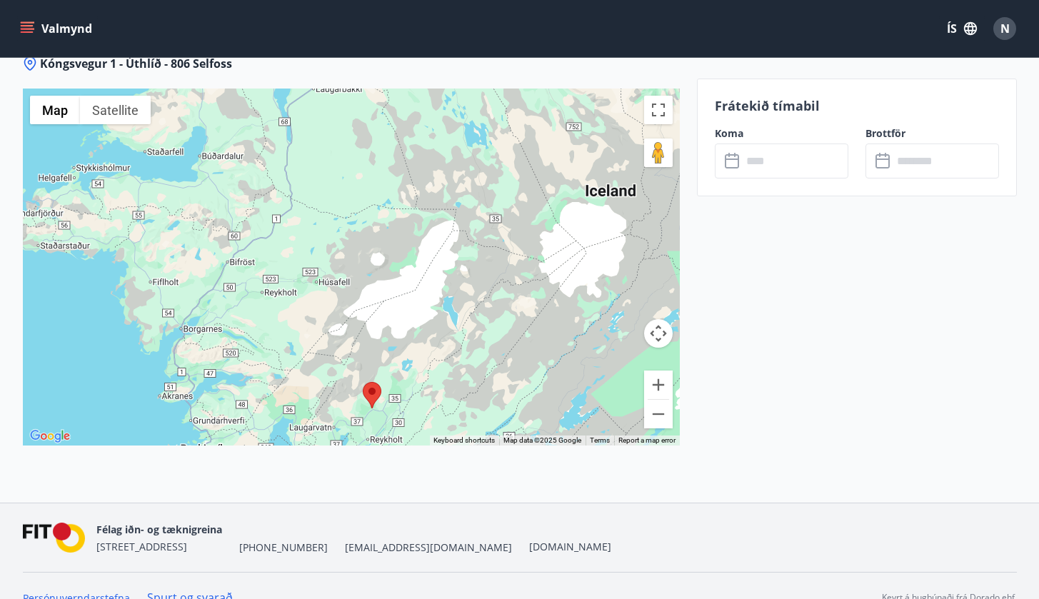
drag, startPoint x: 416, startPoint y: 191, endPoint x: 469, endPoint y: 457, distance: 270.9
click at [462, 445] on div "Kóngsvegur 1 - Úthlíð - 806 Selfoss ← Move left → Move right ↑ Move up ↓ Move d…" at bounding box center [351, 279] width 657 height 447
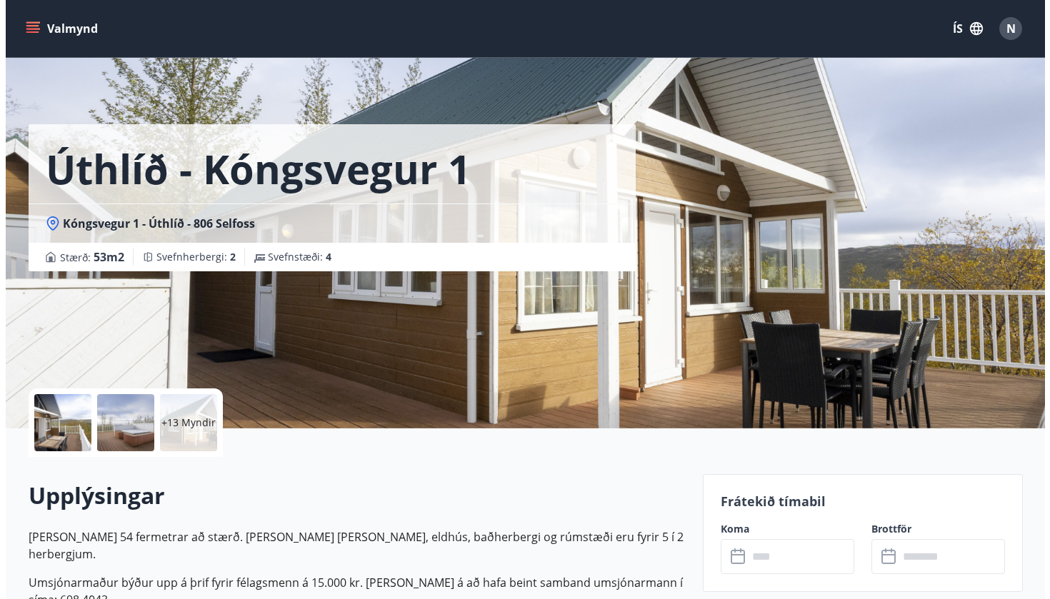
scroll to position [0, 0]
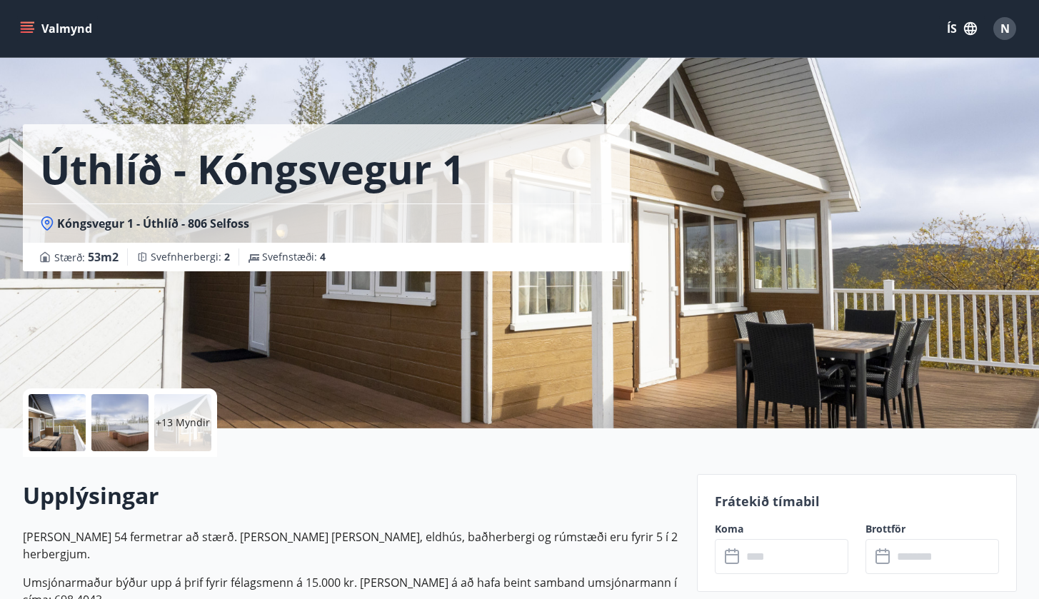
click at [201, 413] on div "+13 Myndir" at bounding box center [182, 422] width 57 height 57
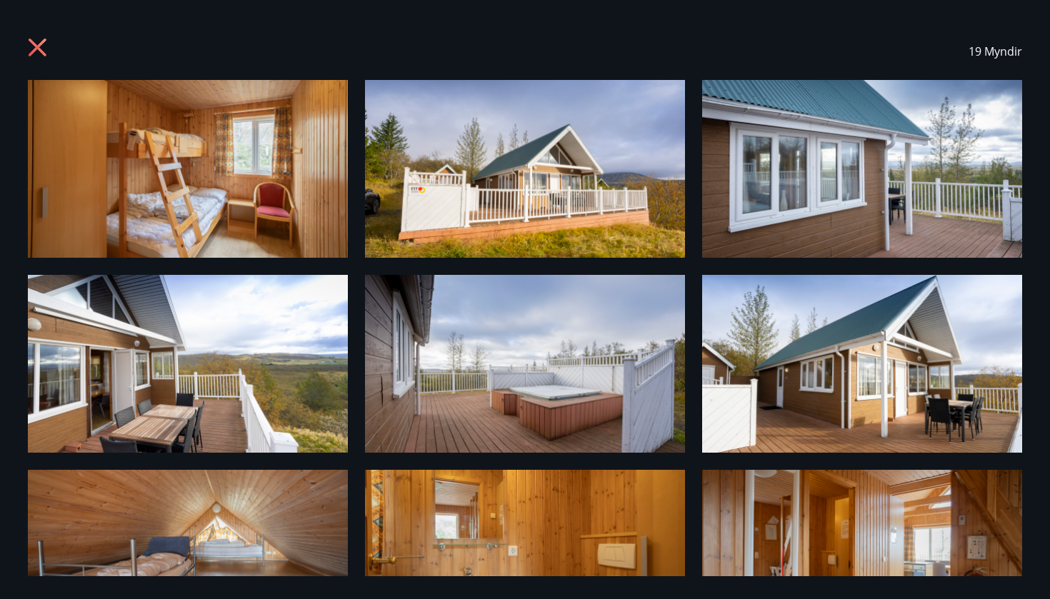
click at [41, 42] on icon at bounding box center [39, 49] width 23 height 23
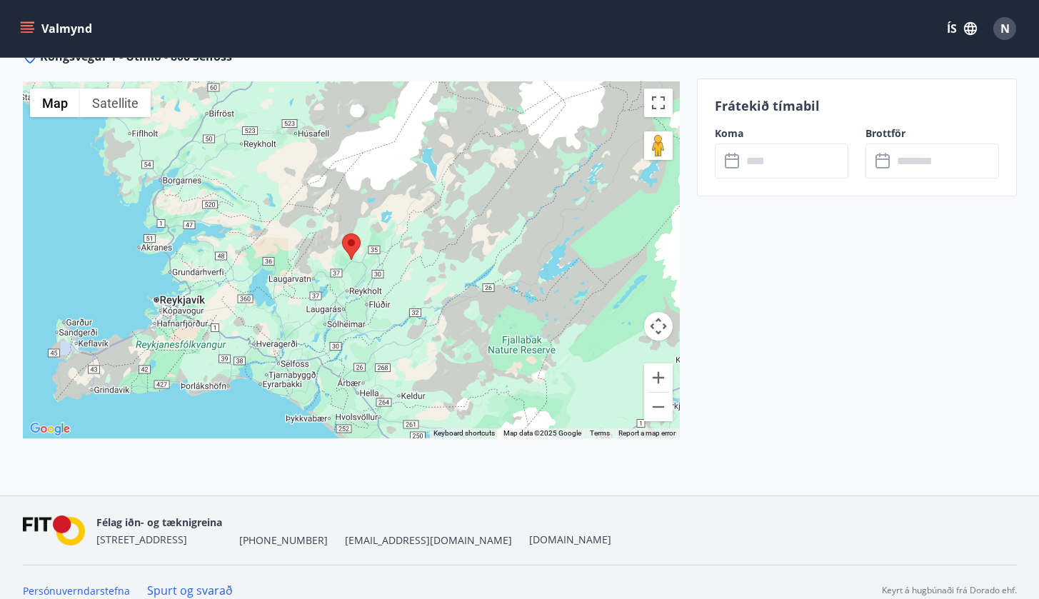
scroll to position [1797, 0]
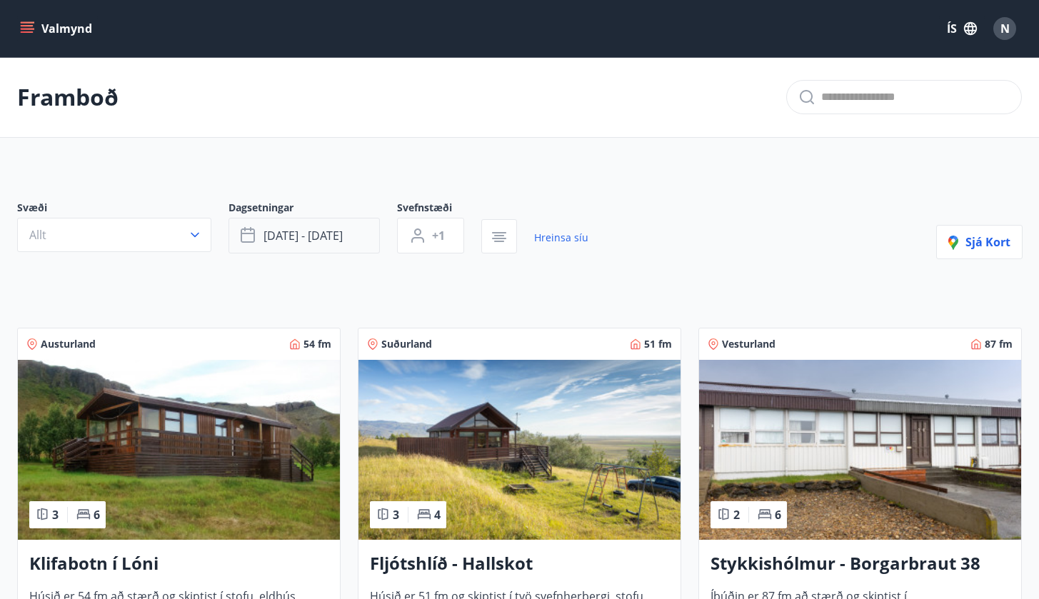
click at [322, 234] on span "okt 03 - okt 06" at bounding box center [302, 236] width 79 height 16
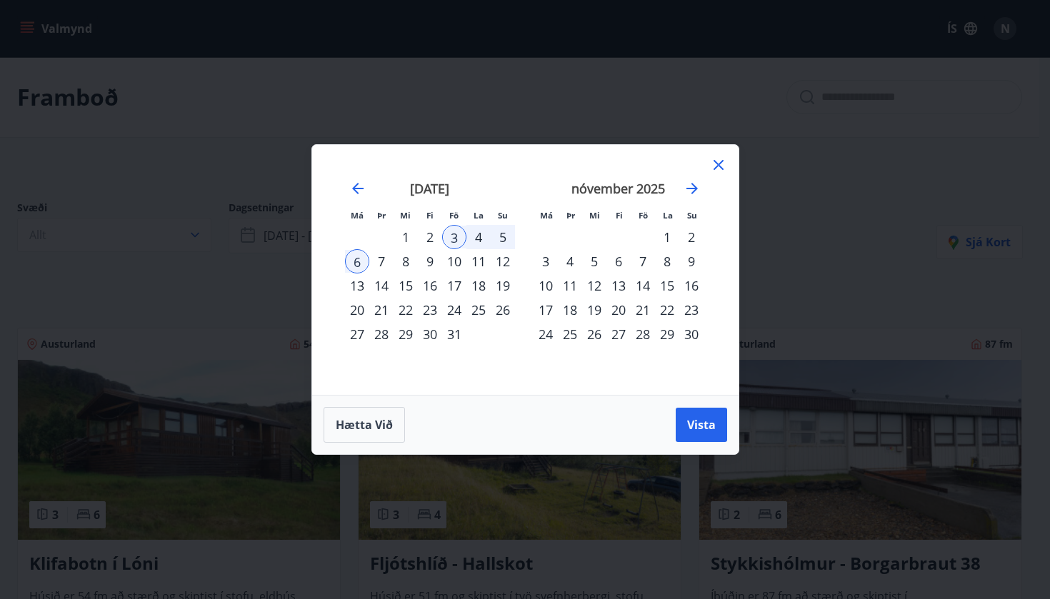
click at [460, 288] on div "17" at bounding box center [454, 285] width 24 height 24
click at [362, 315] on div "20" at bounding box center [357, 310] width 24 height 24
click at [714, 424] on span "Vista" at bounding box center [701, 425] width 29 height 16
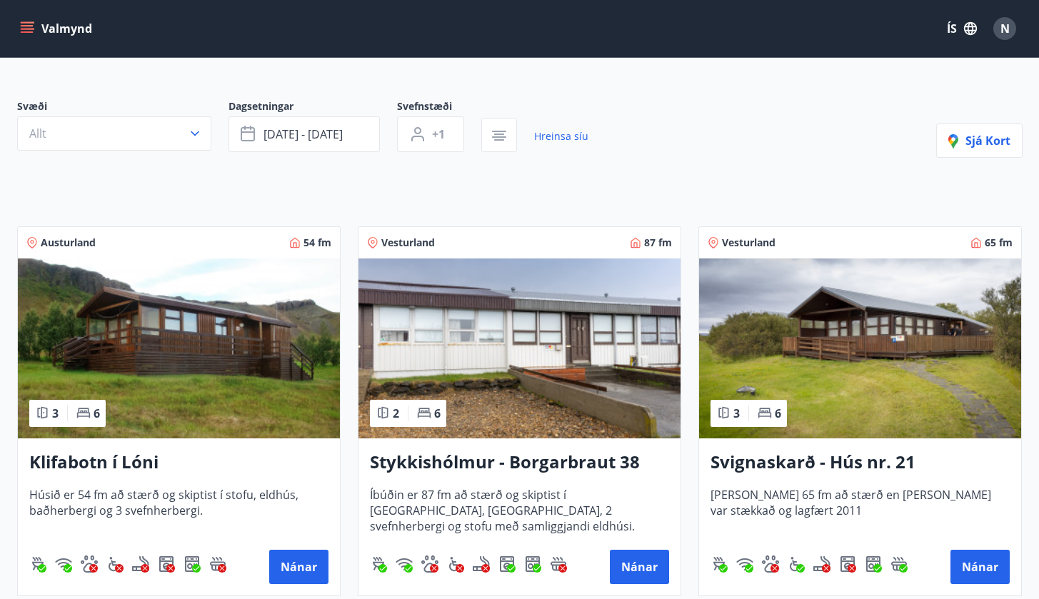
scroll to position [56, 0]
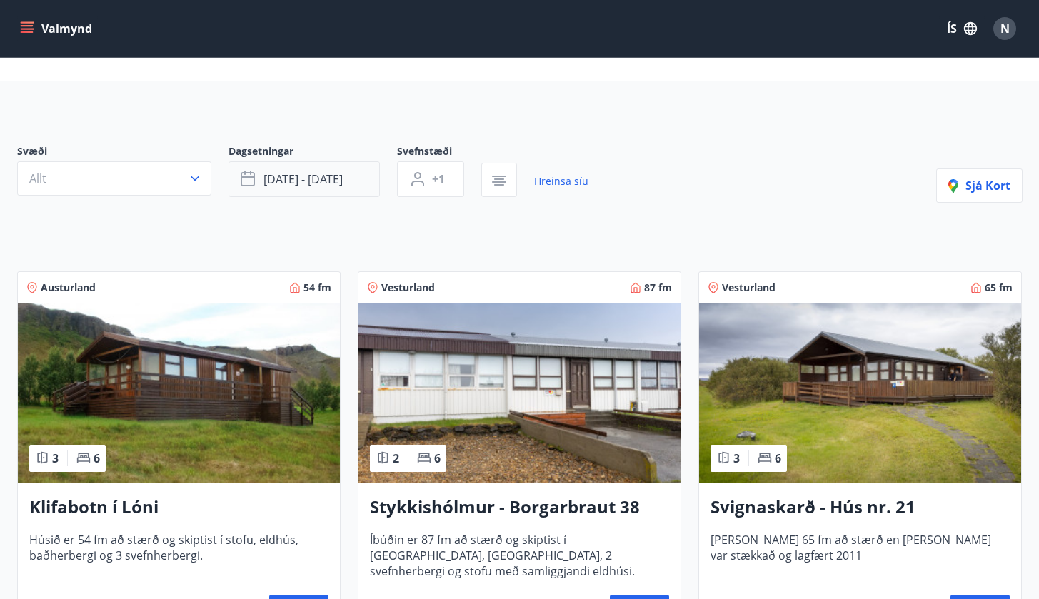
click at [333, 183] on span "okt 17 - okt 20" at bounding box center [302, 179] width 79 height 16
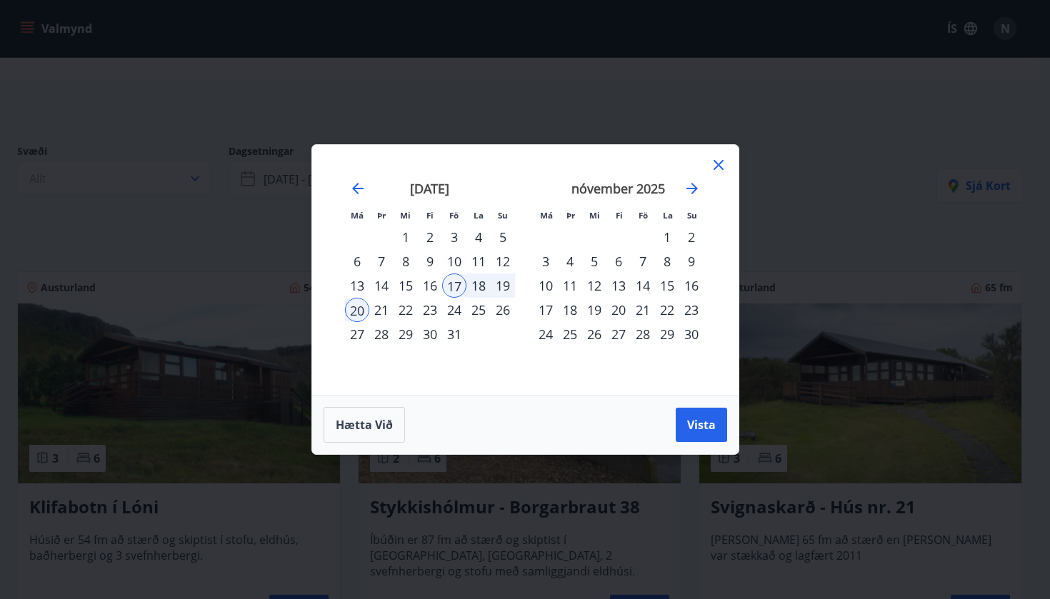
click at [458, 315] on div "24" at bounding box center [454, 310] width 24 height 24
click at [360, 328] on div "27" at bounding box center [357, 334] width 24 height 24
click at [695, 428] on span "Vista" at bounding box center [701, 425] width 29 height 16
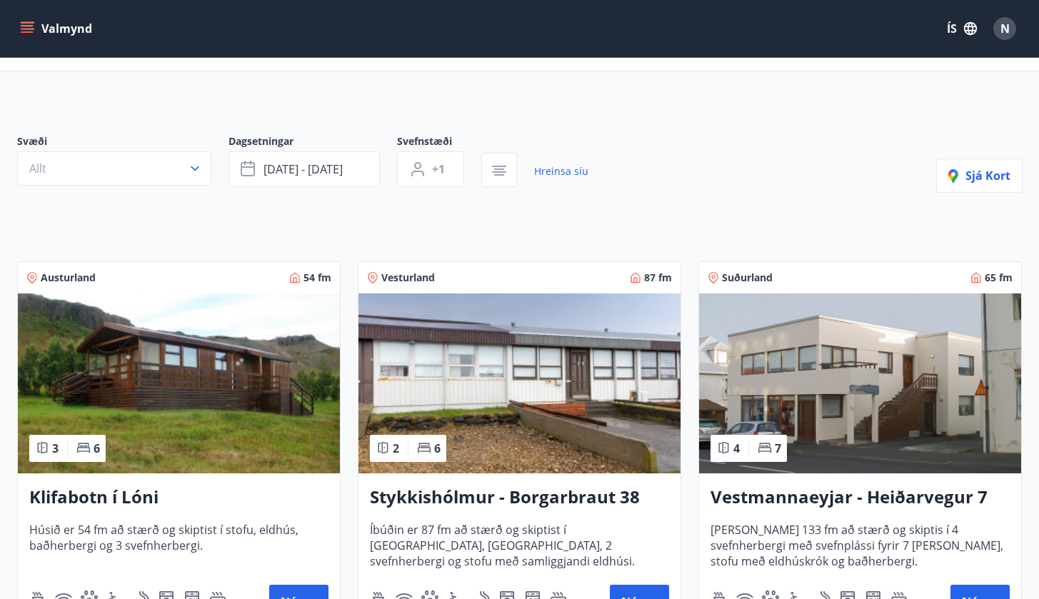
scroll to position [3, 0]
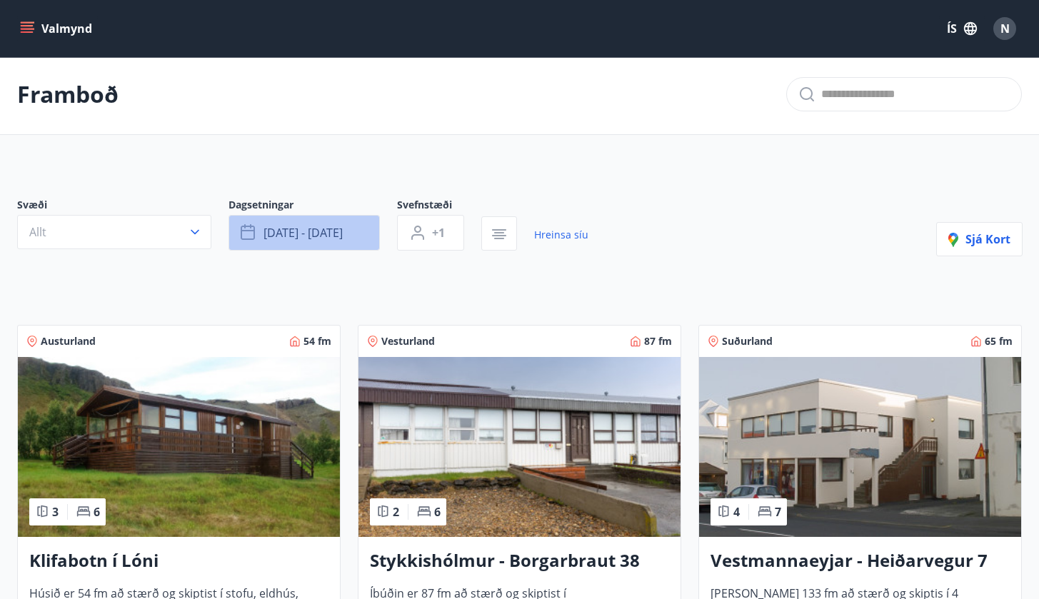
click at [357, 228] on button "okt 24 - okt 27" at bounding box center [303, 233] width 151 height 36
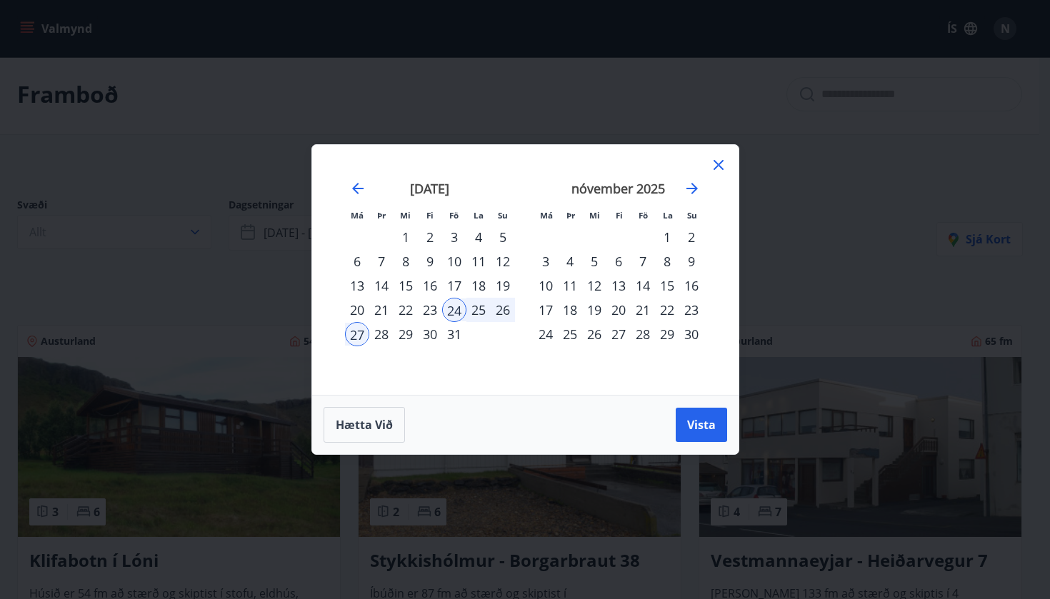
click at [459, 260] on div "10" at bounding box center [454, 261] width 24 height 24
click at [351, 278] on div "13" at bounding box center [357, 285] width 24 height 24
click at [696, 415] on button "Vista" at bounding box center [700, 425] width 51 height 34
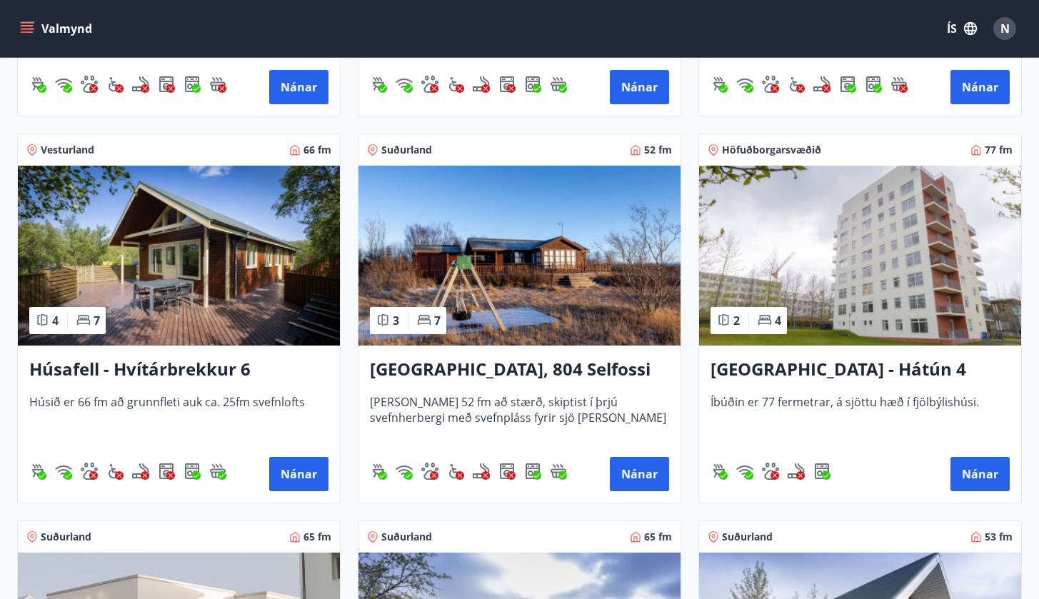
scroll to position [580, 0]
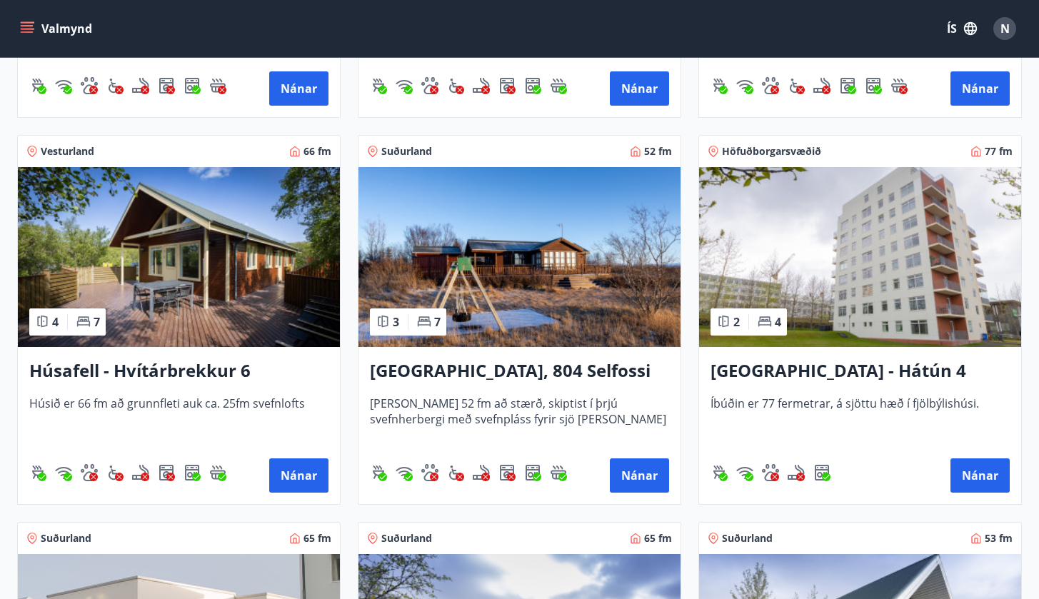
click at [525, 341] on img at bounding box center [519, 257] width 322 height 180
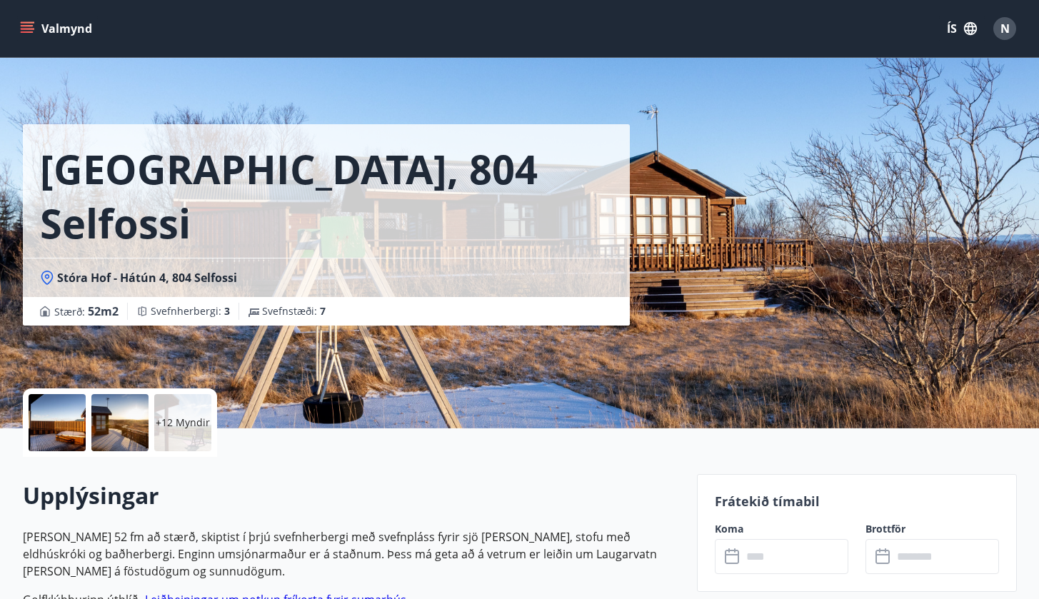
click at [191, 414] on div "+12 Myndir" at bounding box center [182, 422] width 57 height 57
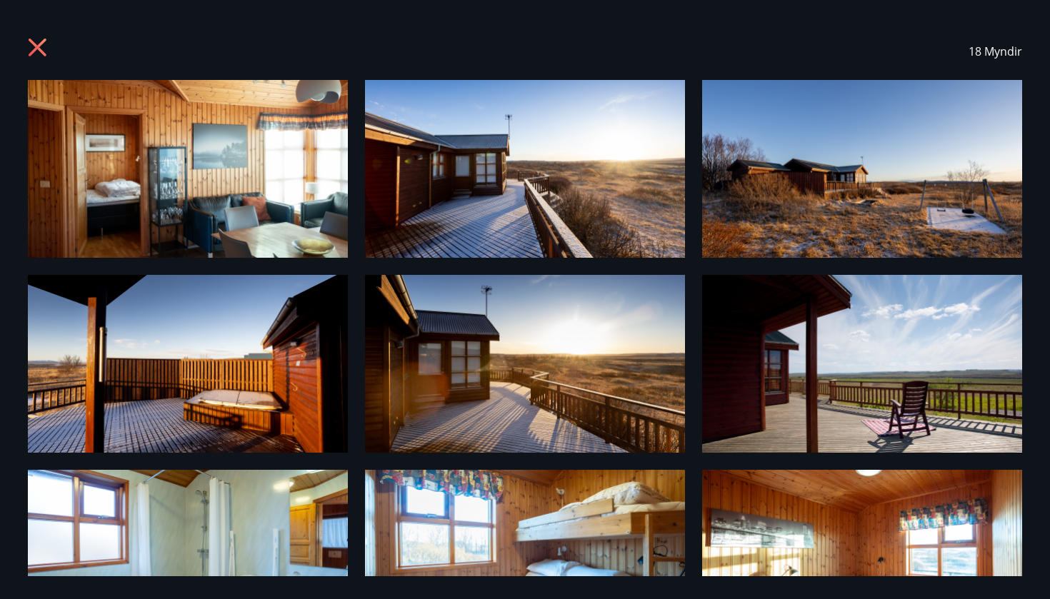
click at [38, 33] on div "18 Myndir" at bounding box center [525, 51] width 994 height 57
click at [38, 41] on icon at bounding box center [39, 49] width 23 height 23
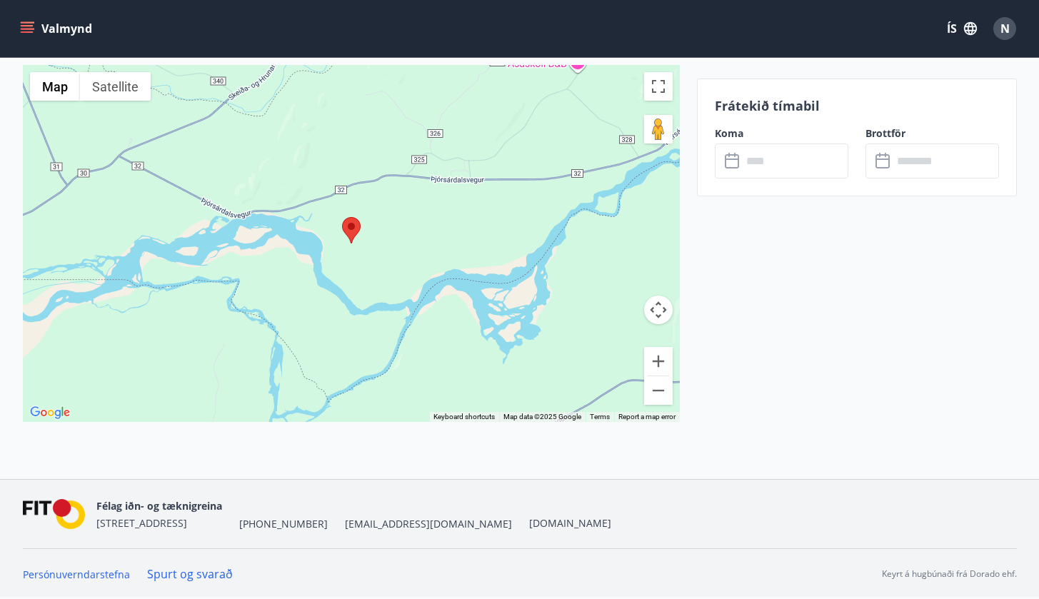
scroll to position [1884, 0]
click at [661, 386] on button "Zoom out" at bounding box center [658, 390] width 29 height 29
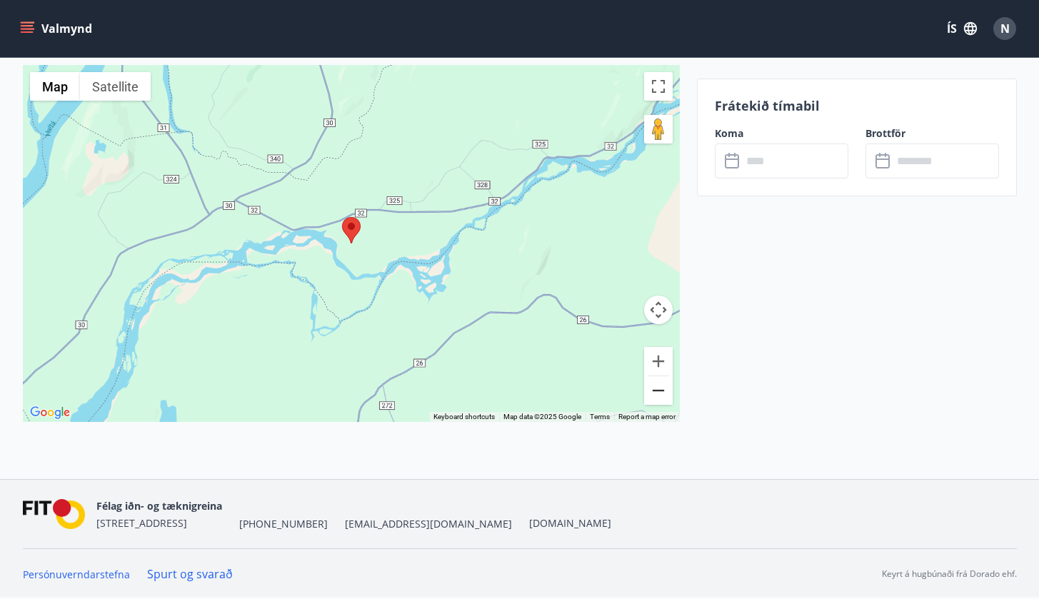
click at [661, 386] on button "Zoom out" at bounding box center [658, 390] width 29 height 29
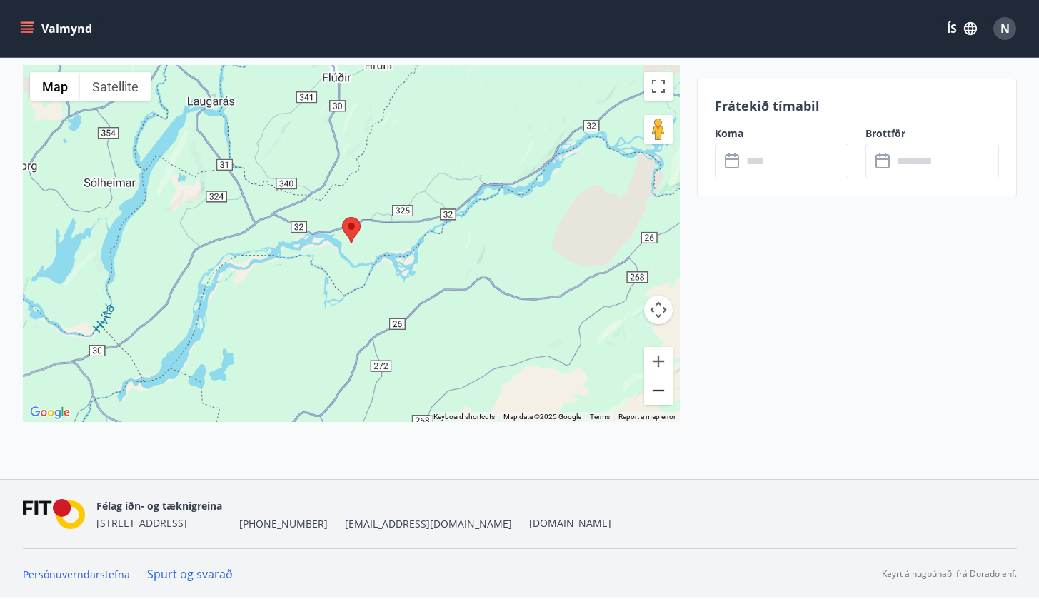
click at [661, 386] on button "Zoom out" at bounding box center [658, 390] width 29 height 29
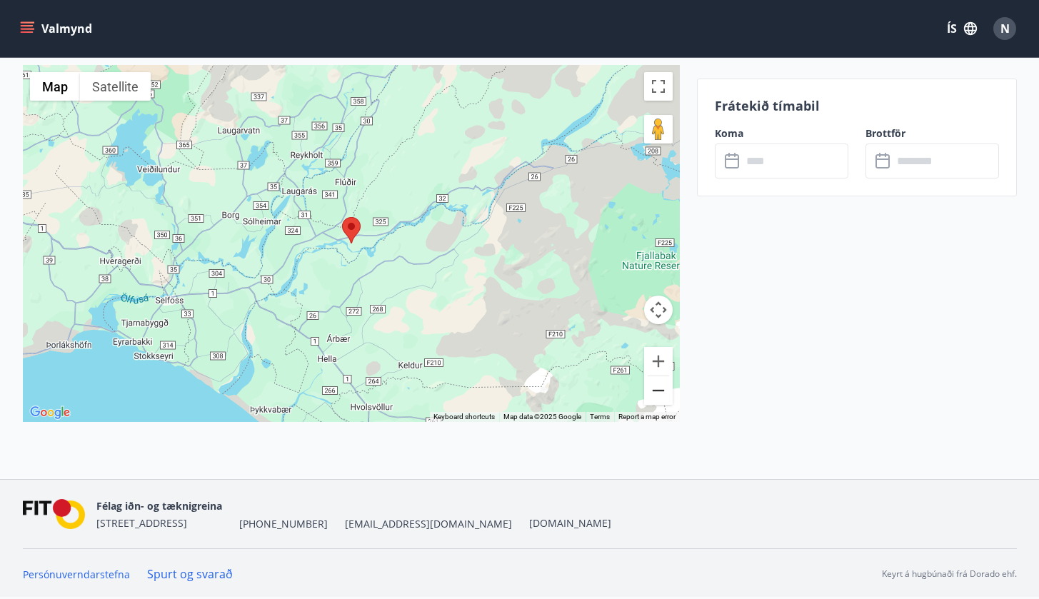
click at [661, 386] on button "Zoom out" at bounding box center [658, 390] width 29 height 29
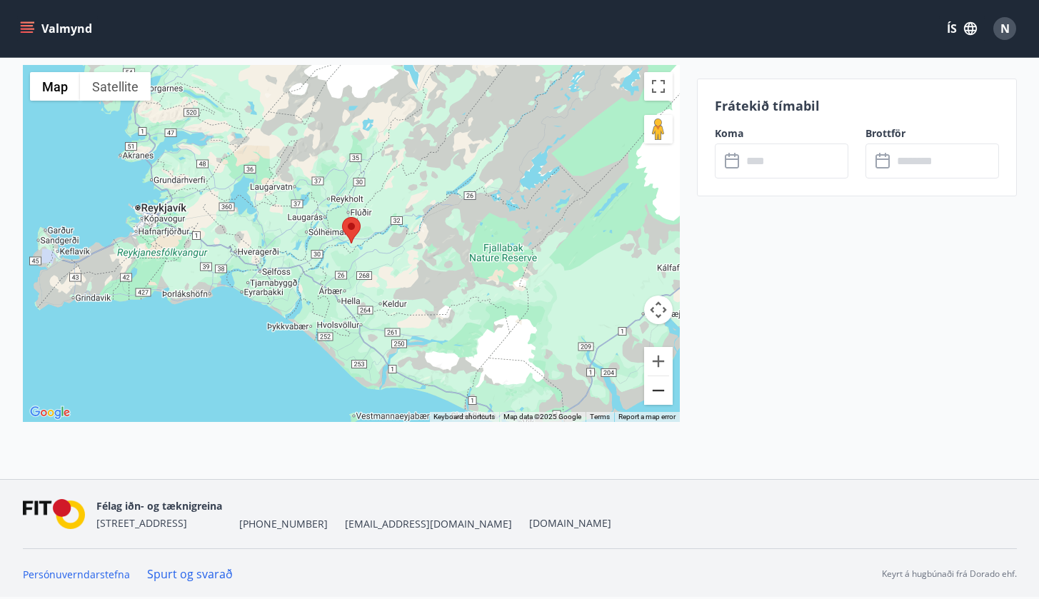
click at [661, 386] on button "Zoom out" at bounding box center [658, 390] width 29 height 29
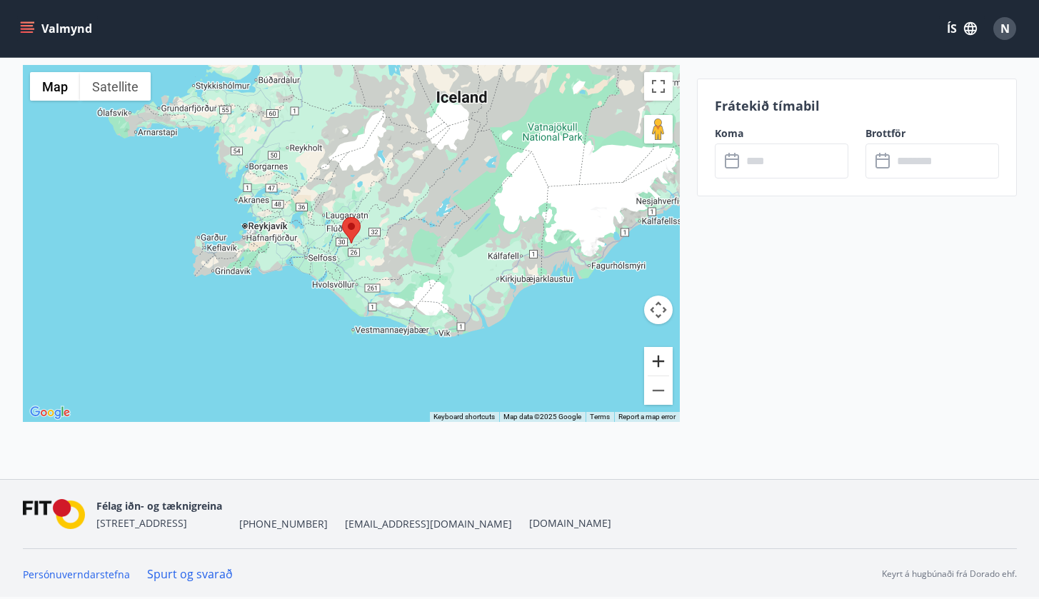
click at [659, 353] on button "Zoom in" at bounding box center [658, 361] width 29 height 29
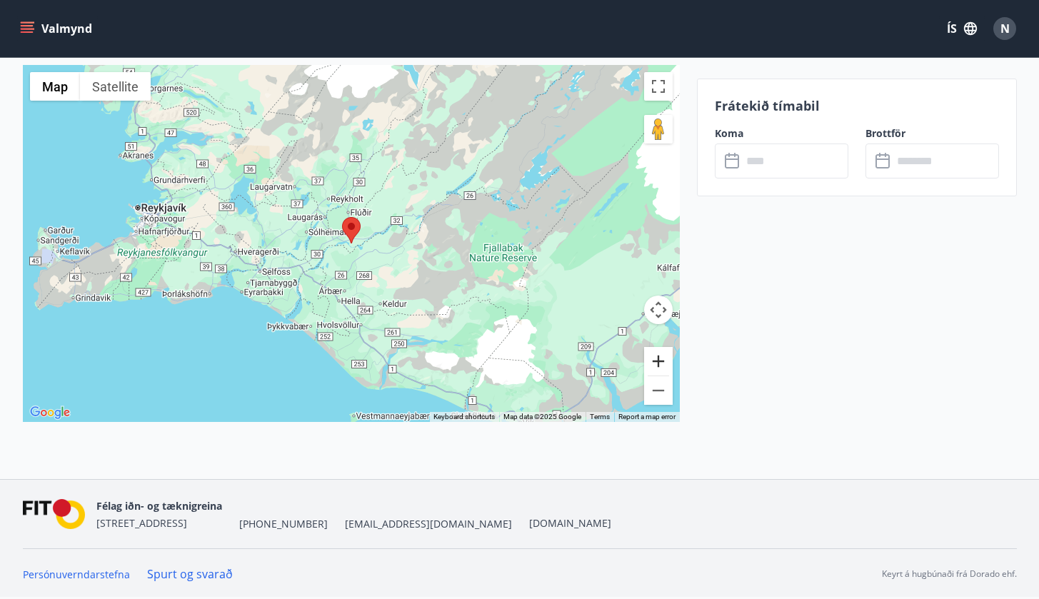
click at [659, 353] on button "Zoom in" at bounding box center [658, 361] width 29 height 29
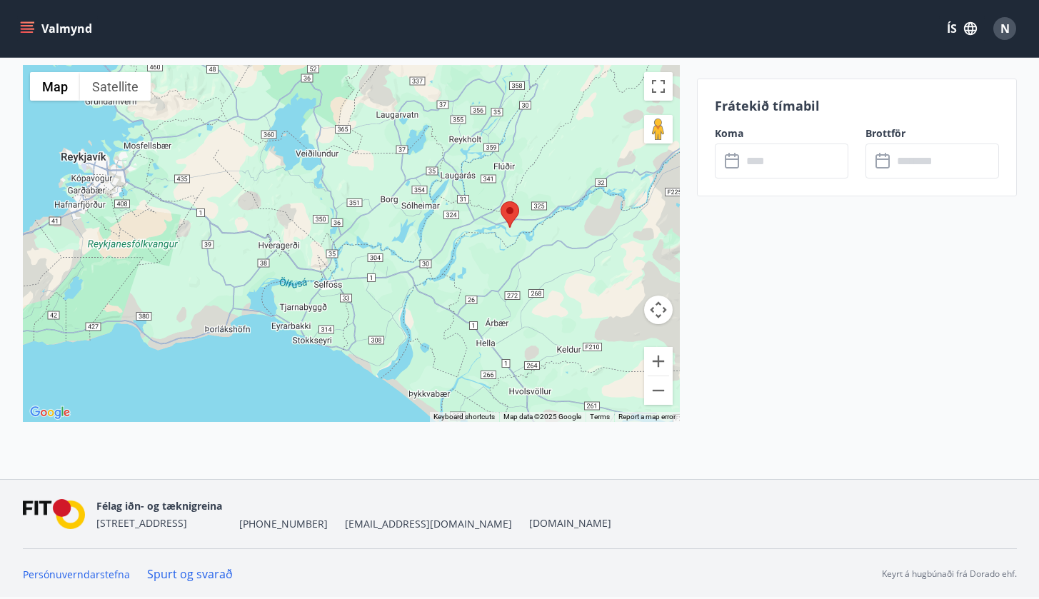
drag, startPoint x: 419, startPoint y: 96, endPoint x: 578, endPoint y: 81, distance: 159.2
click at [578, 81] on div at bounding box center [351, 243] width 657 height 357
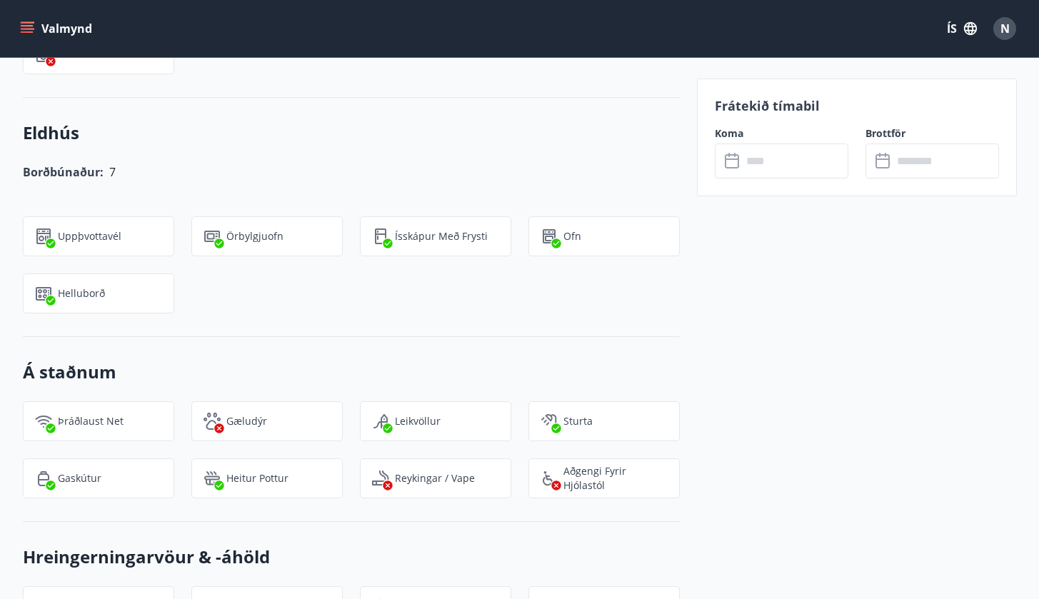
scroll to position [1134, 0]
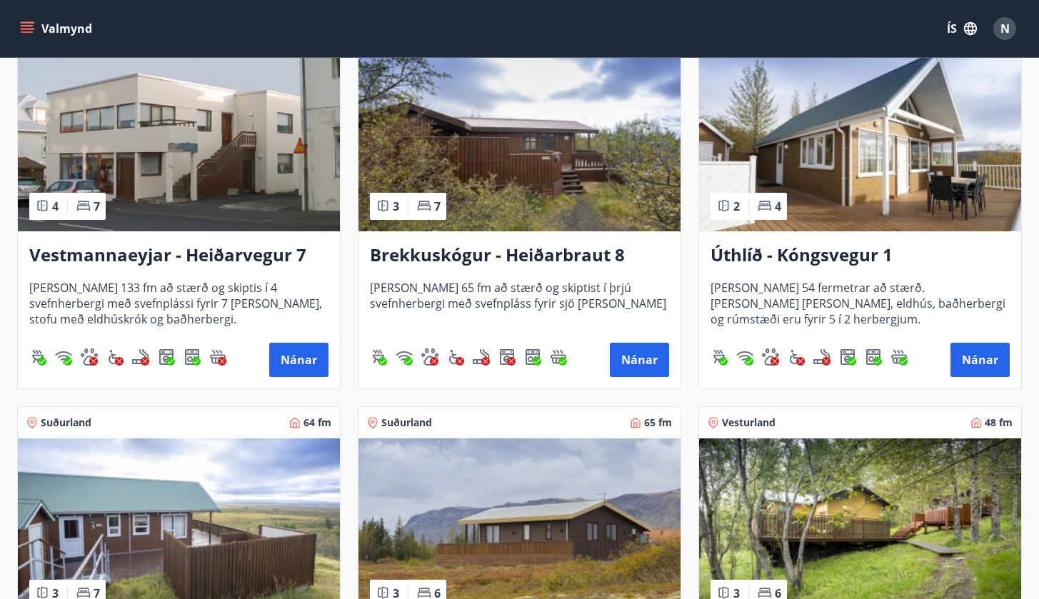
scroll to position [1087, 0]
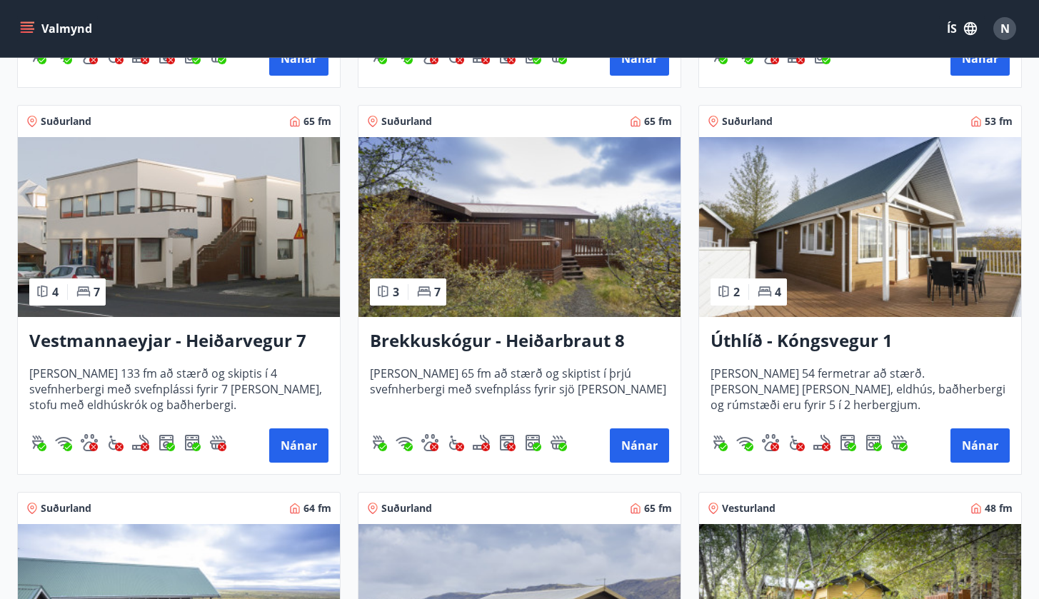
click at [784, 339] on h3 "Úthlíð - Kóngsvegur 1" at bounding box center [859, 341] width 299 height 26
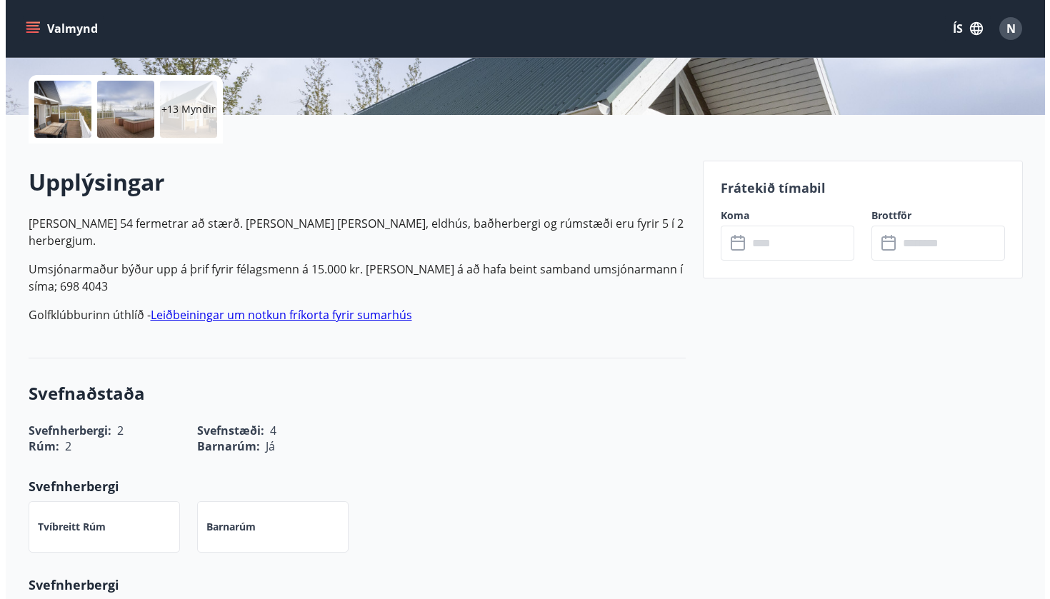
scroll to position [151, 0]
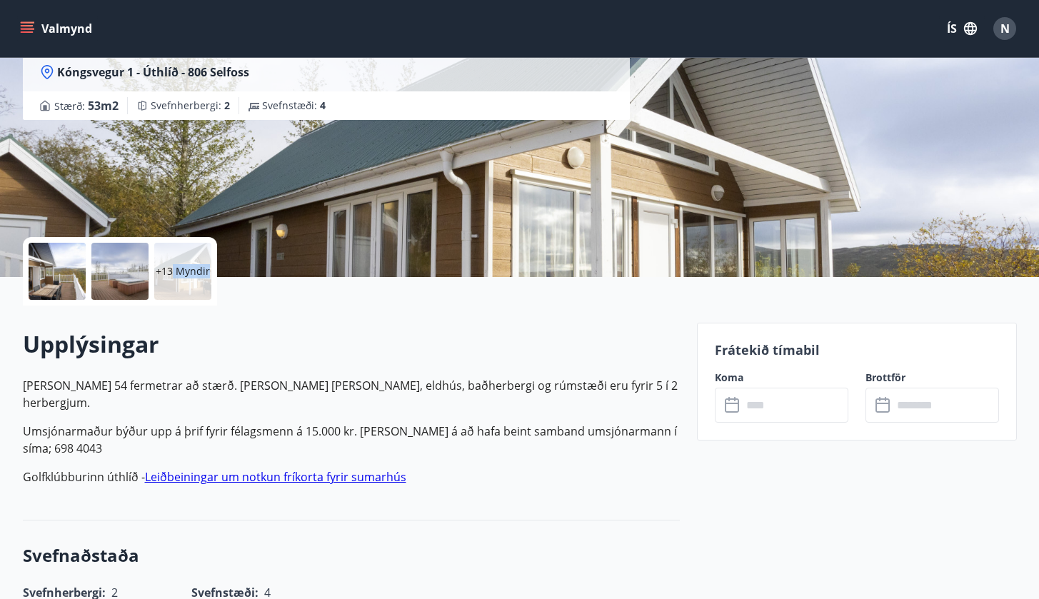
click at [173, 277] on p "+13 Myndir" at bounding box center [183, 271] width 54 height 14
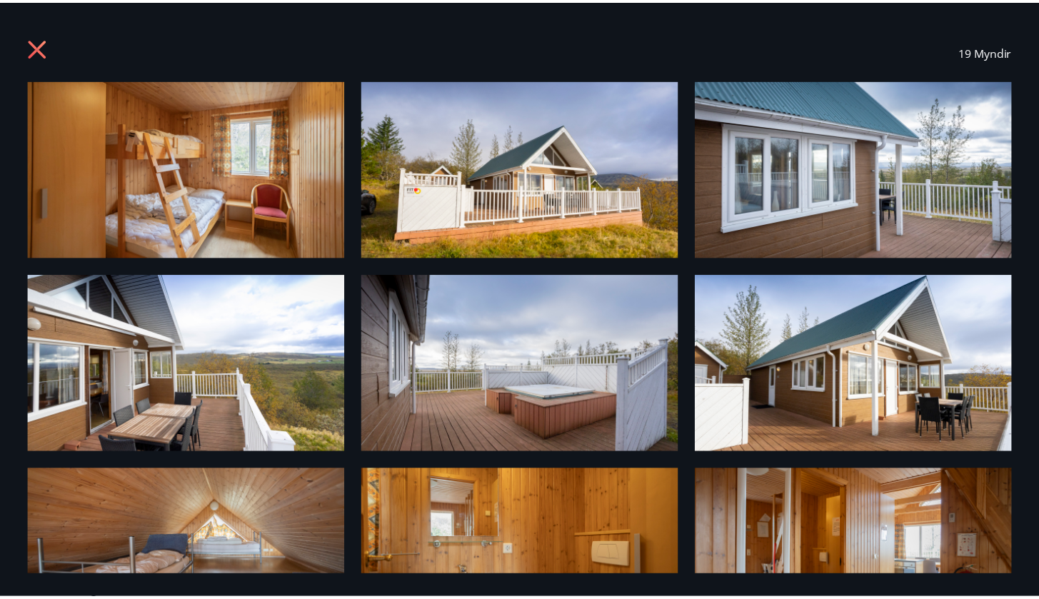
scroll to position [0, 0]
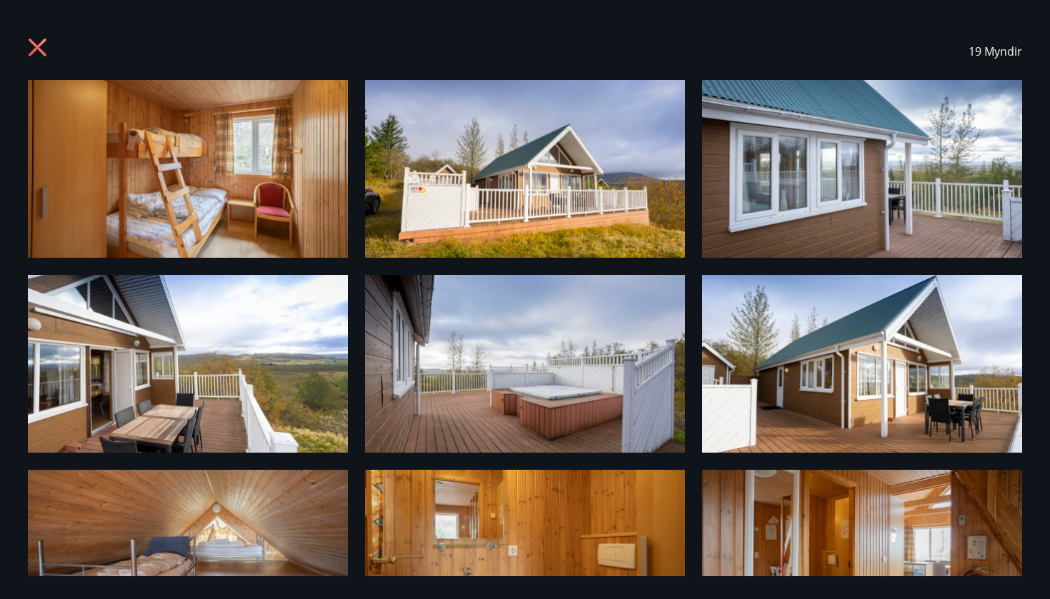
click at [40, 49] on icon at bounding box center [38, 48] width 18 height 18
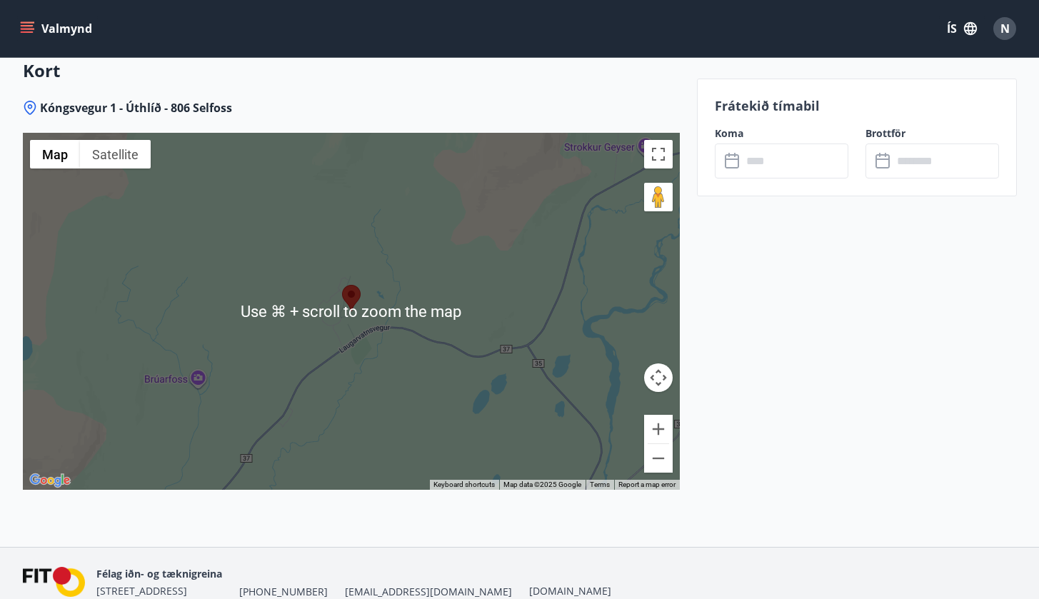
scroll to position [1748, 0]
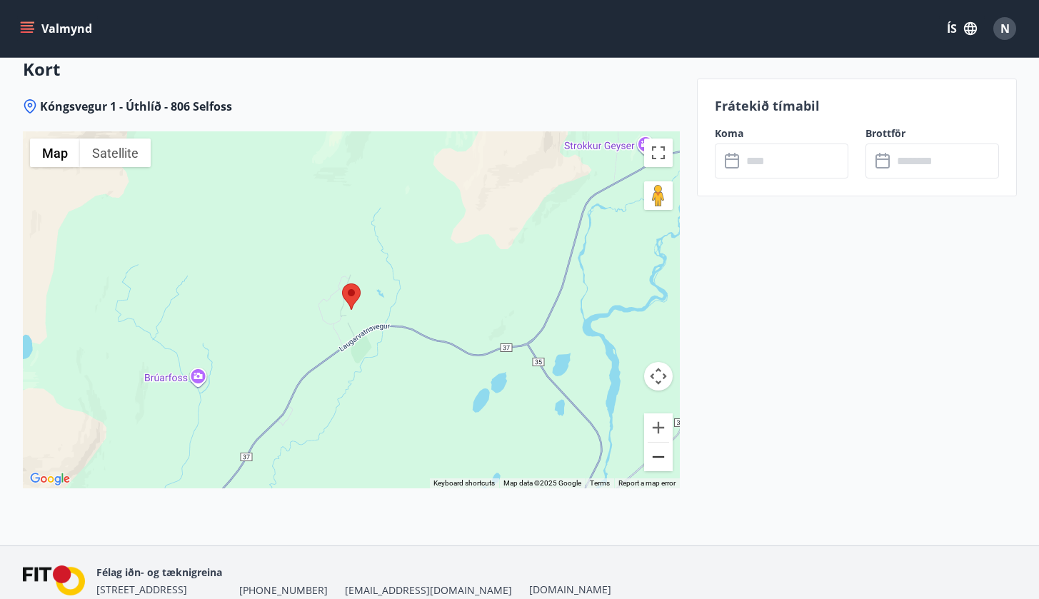
click at [652, 443] on button "Zoom out" at bounding box center [658, 457] width 29 height 29
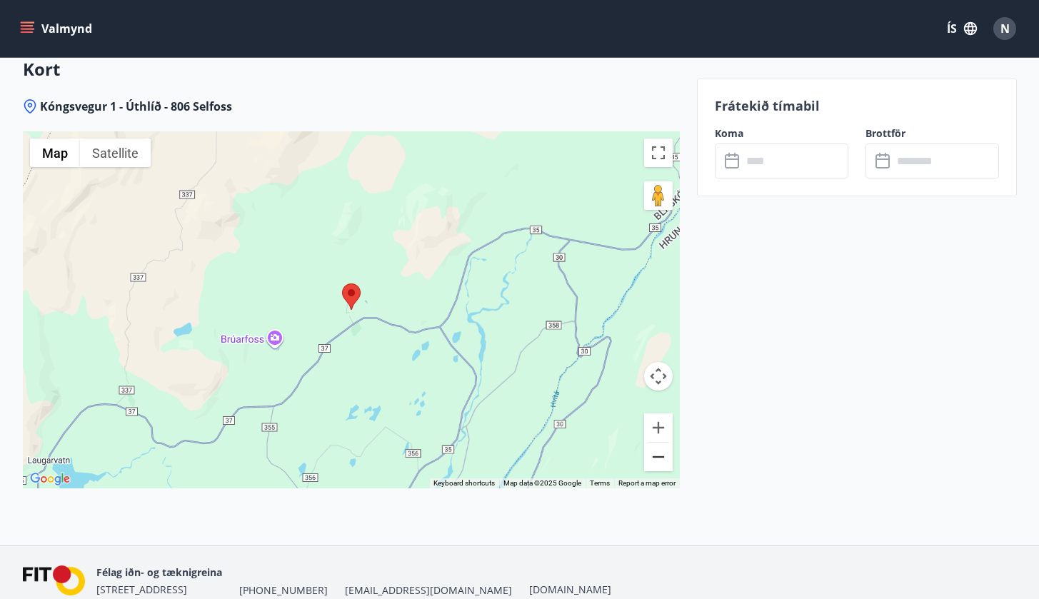
click at [654, 443] on button "Zoom out" at bounding box center [658, 457] width 29 height 29
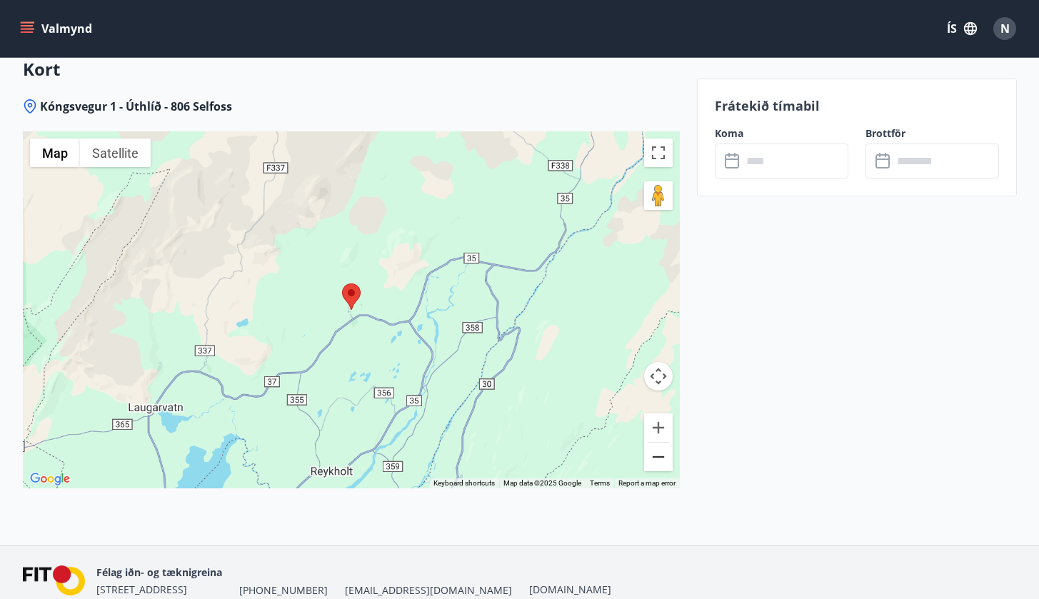
click at [654, 443] on button "Zoom out" at bounding box center [658, 457] width 29 height 29
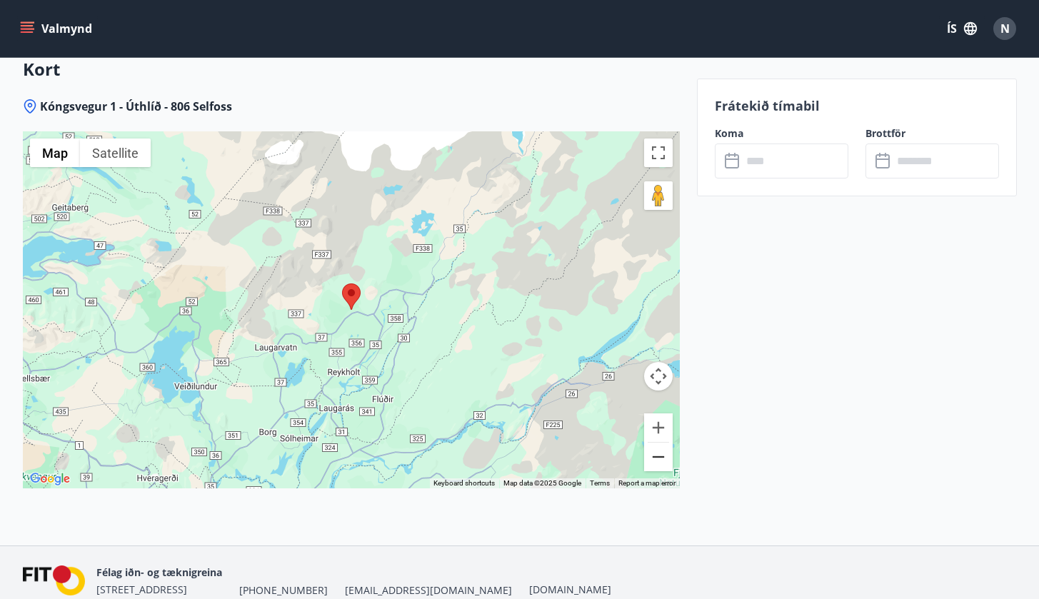
click at [654, 443] on button "Zoom out" at bounding box center [658, 457] width 29 height 29
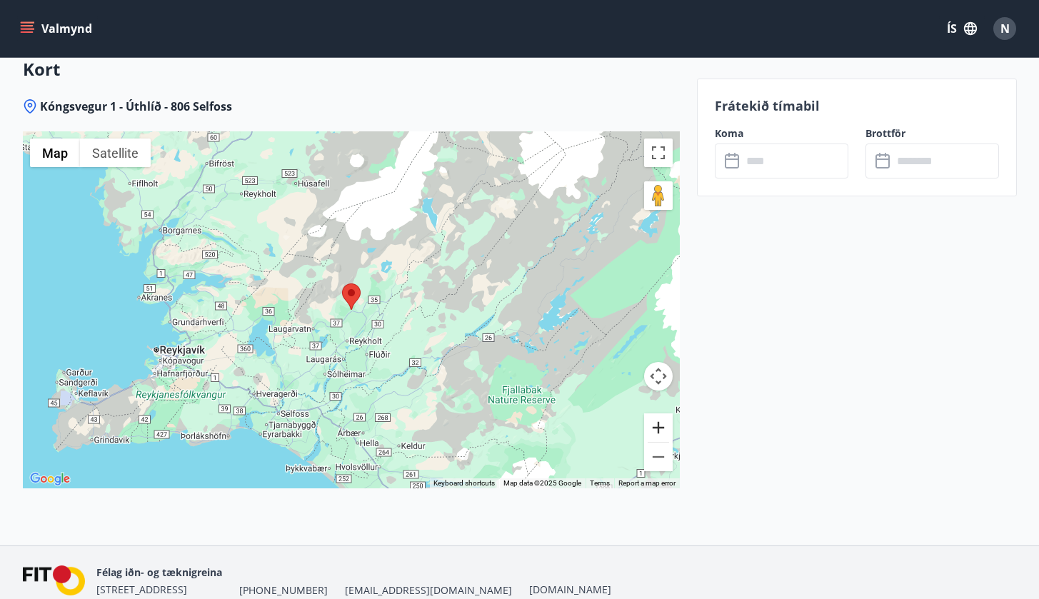
click at [658, 413] on button "Zoom in" at bounding box center [658, 427] width 29 height 29
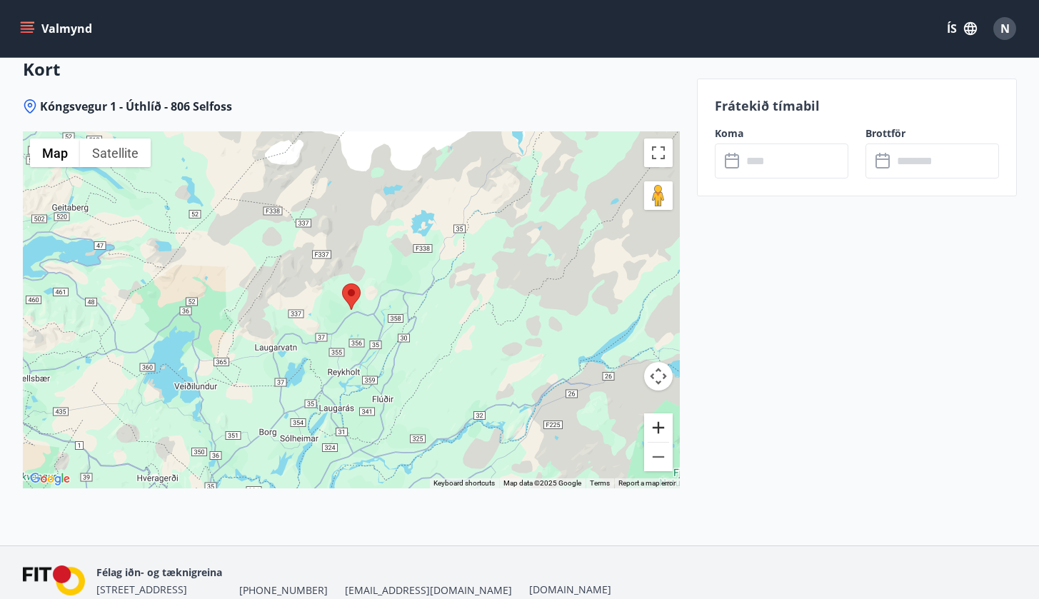
click at [658, 413] on button "Zoom in" at bounding box center [658, 427] width 29 height 29
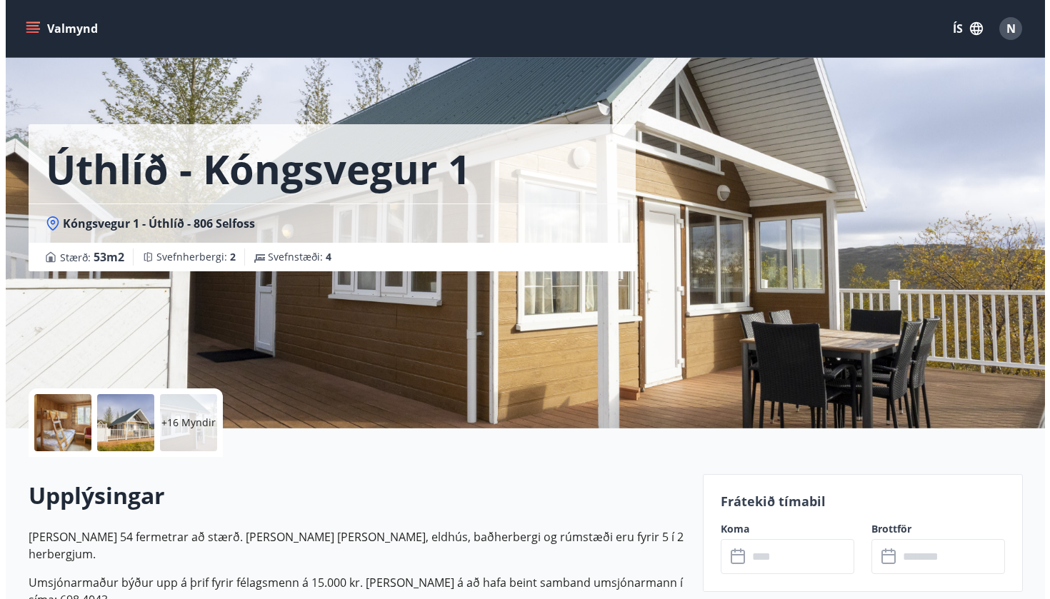
scroll to position [0, 0]
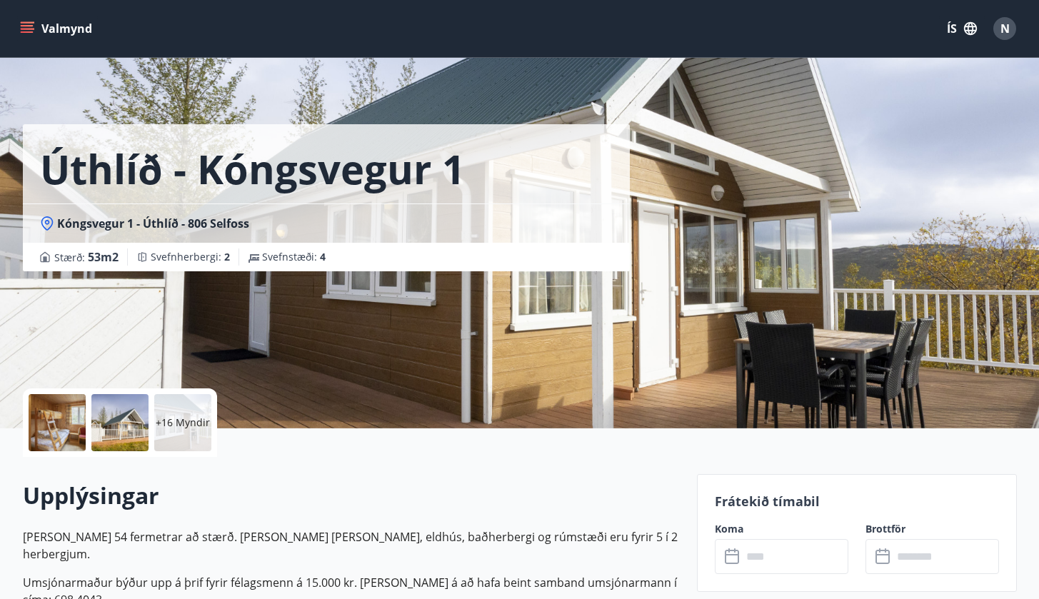
click at [174, 422] on p "+16 Myndir" at bounding box center [183, 423] width 54 height 14
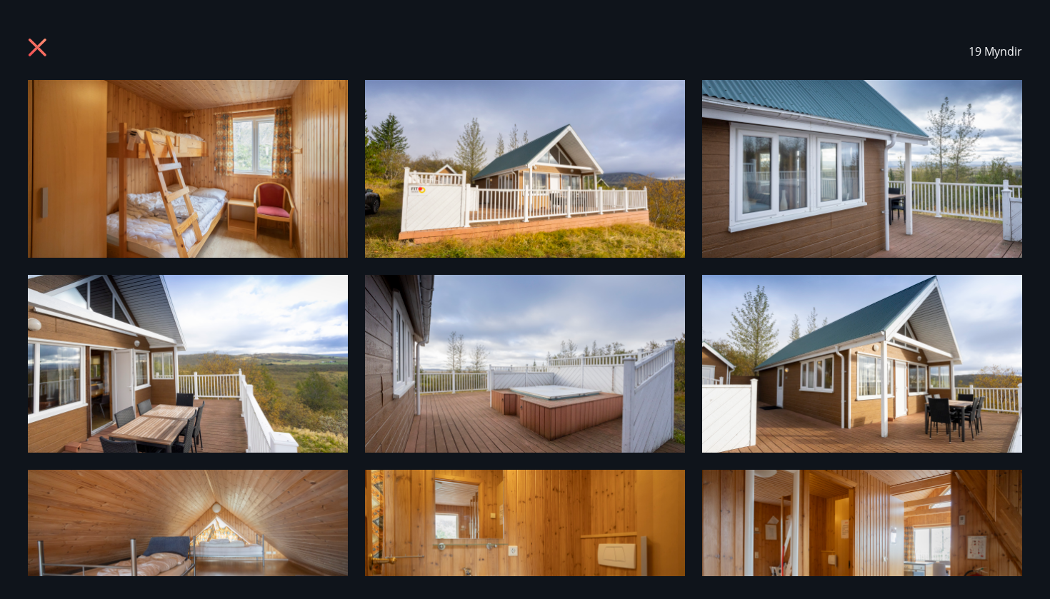
click at [39, 49] on icon at bounding box center [38, 48] width 18 height 18
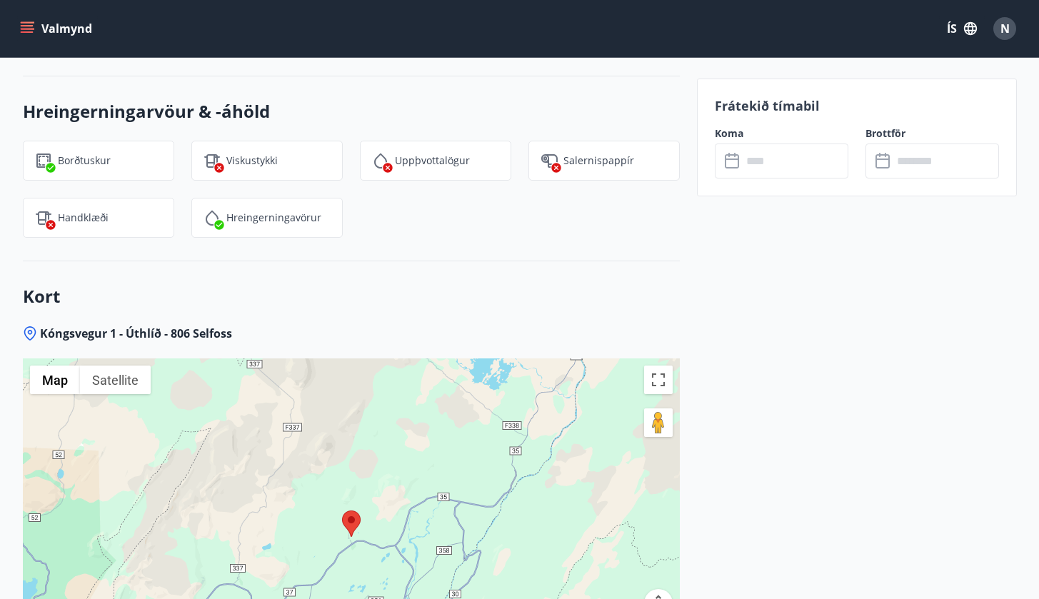
scroll to position [1666, 0]
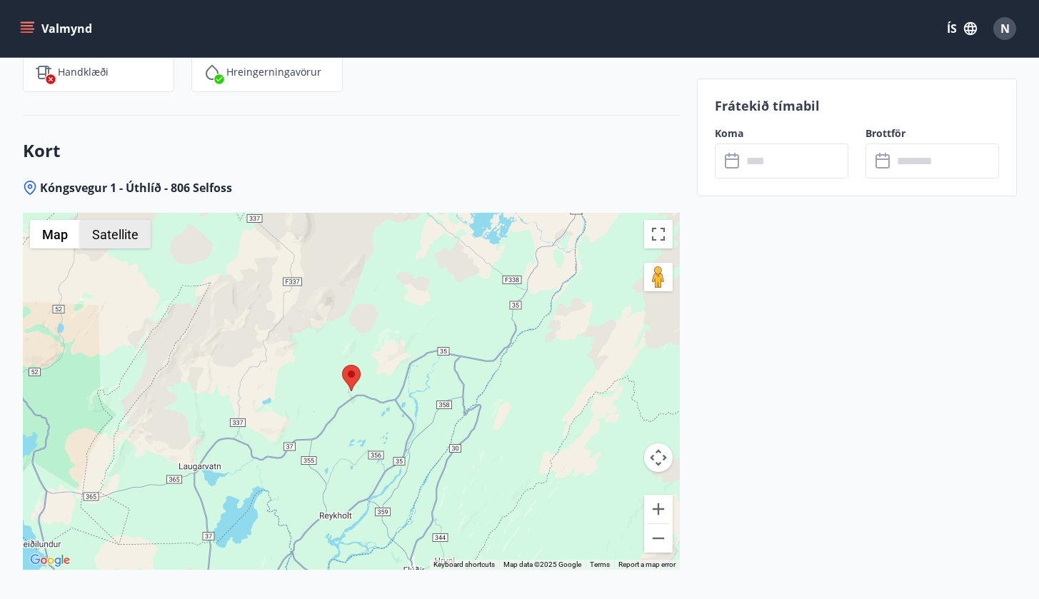
click at [131, 220] on button "Satellite" at bounding box center [115, 234] width 71 height 29
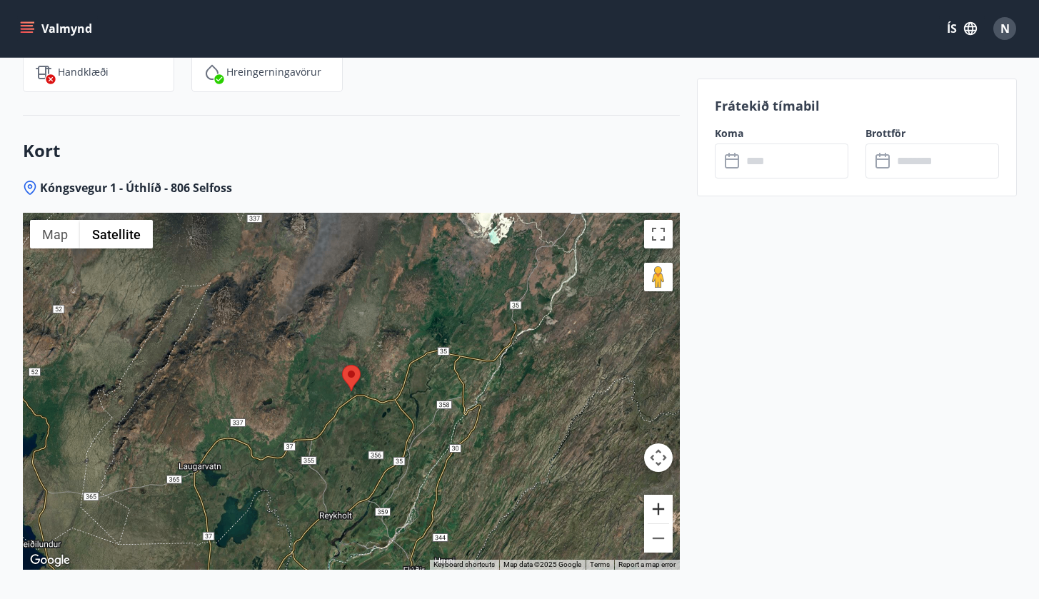
click at [660, 476] on button "Zoom in" at bounding box center [658, 509] width 29 height 29
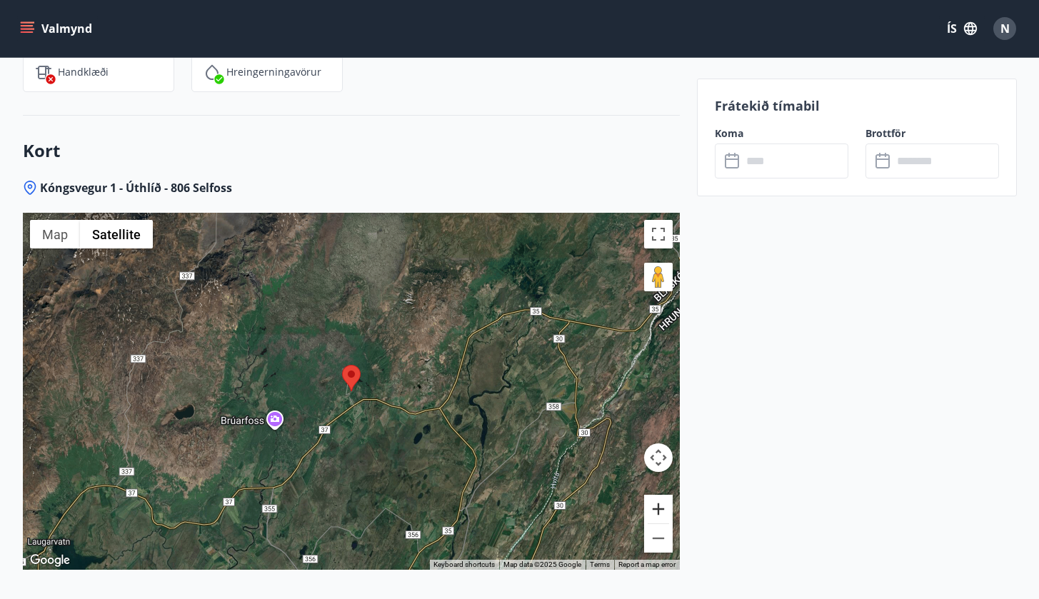
click at [660, 476] on button "Zoom in" at bounding box center [658, 509] width 29 height 29
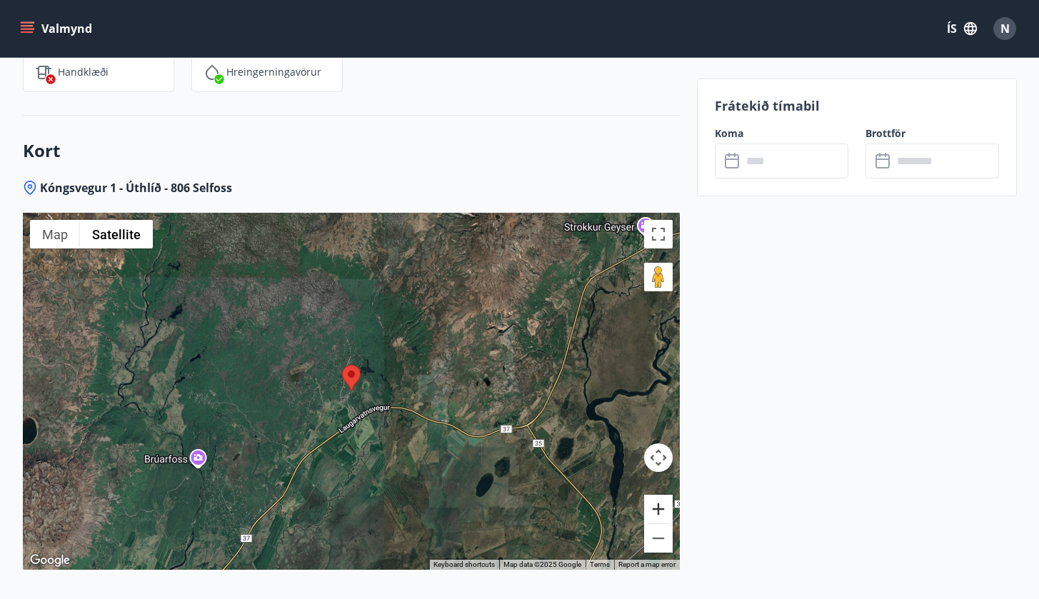
click at [660, 476] on button "Zoom in" at bounding box center [658, 509] width 29 height 29
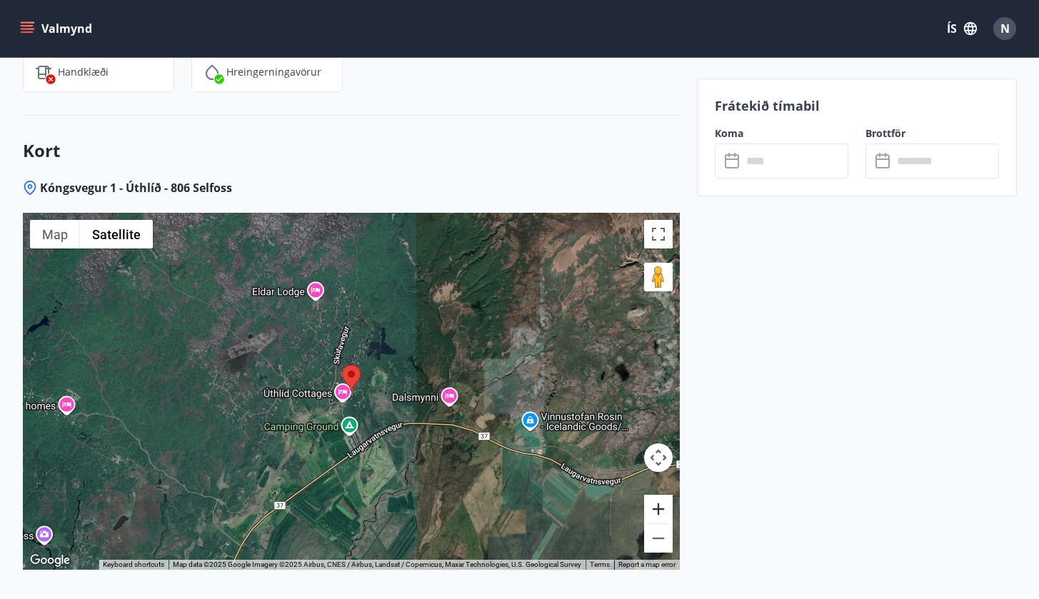
click at [661, 476] on button "Zoom in" at bounding box center [658, 509] width 29 height 29
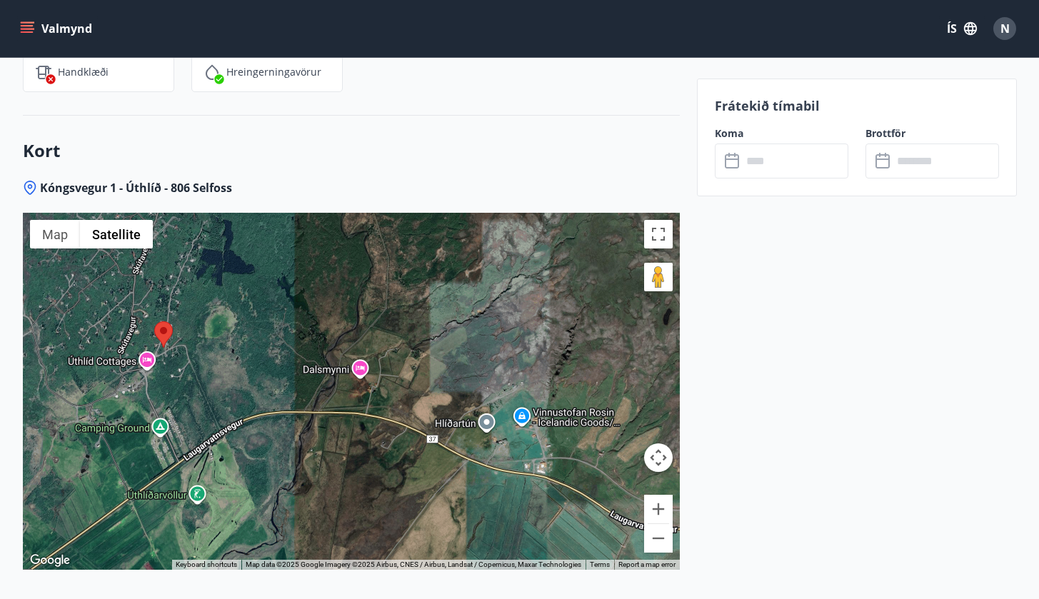
drag, startPoint x: 523, startPoint y: 441, endPoint x: 333, endPoint y: 398, distance: 194.2
click at [333, 398] on div at bounding box center [351, 391] width 657 height 357
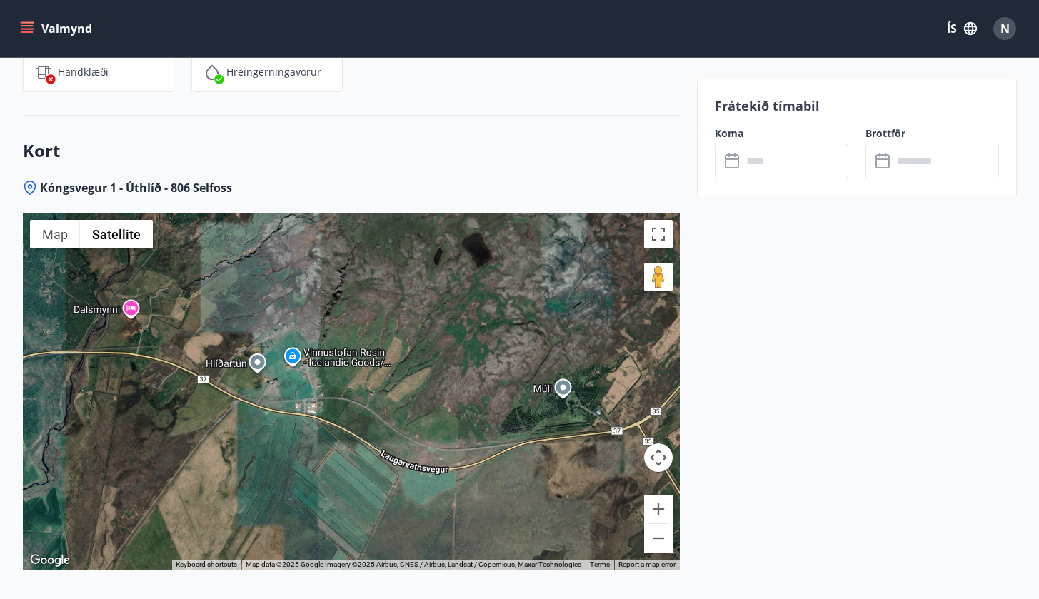
drag, startPoint x: 504, startPoint y: 464, endPoint x: 256, endPoint y: 403, distance: 255.9
click at [256, 403] on div at bounding box center [351, 391] width 657 height 357
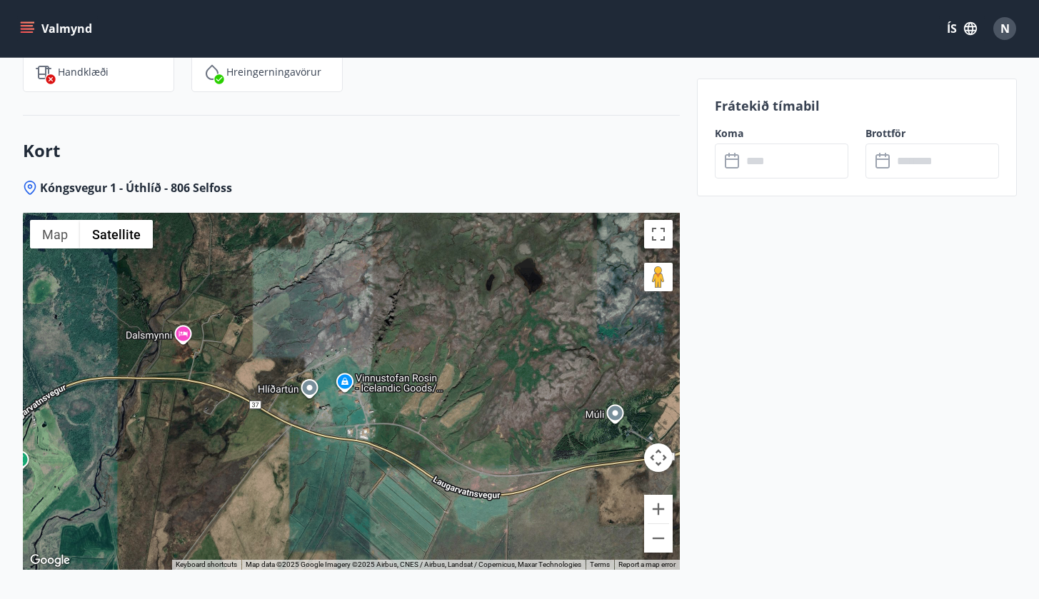
drag, startPoint x: 521, startPoint y: 410, endPoint x: 635, endPoint y: 433, distance: 115.8
click at [635, 433] on div at bounding box center [351, 391] width 657 height 357
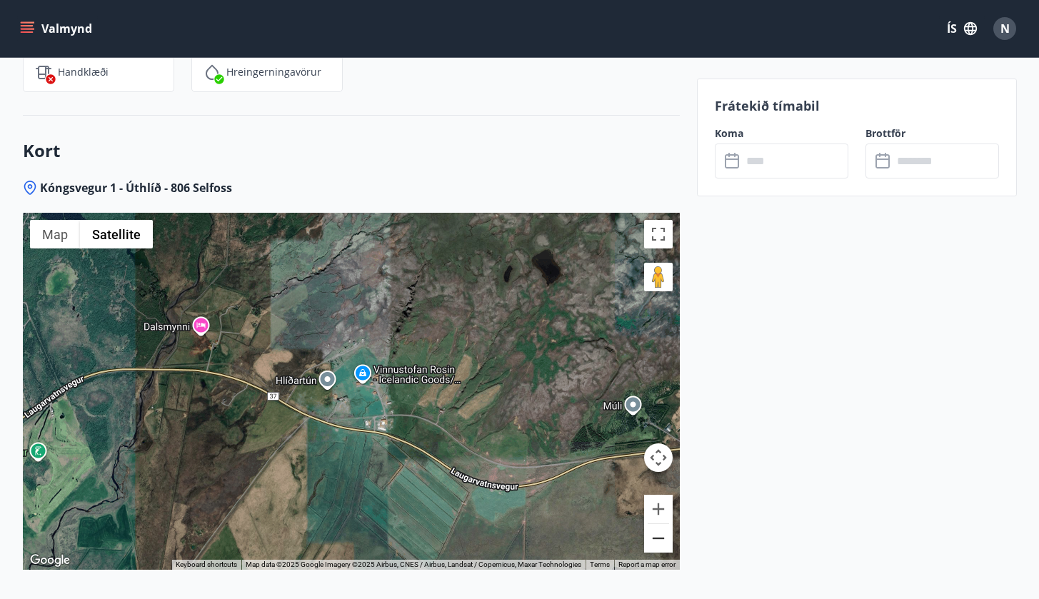
click at [644, 476] on button "Zoom out" at bounding box center [658, 538] width 29 height 29
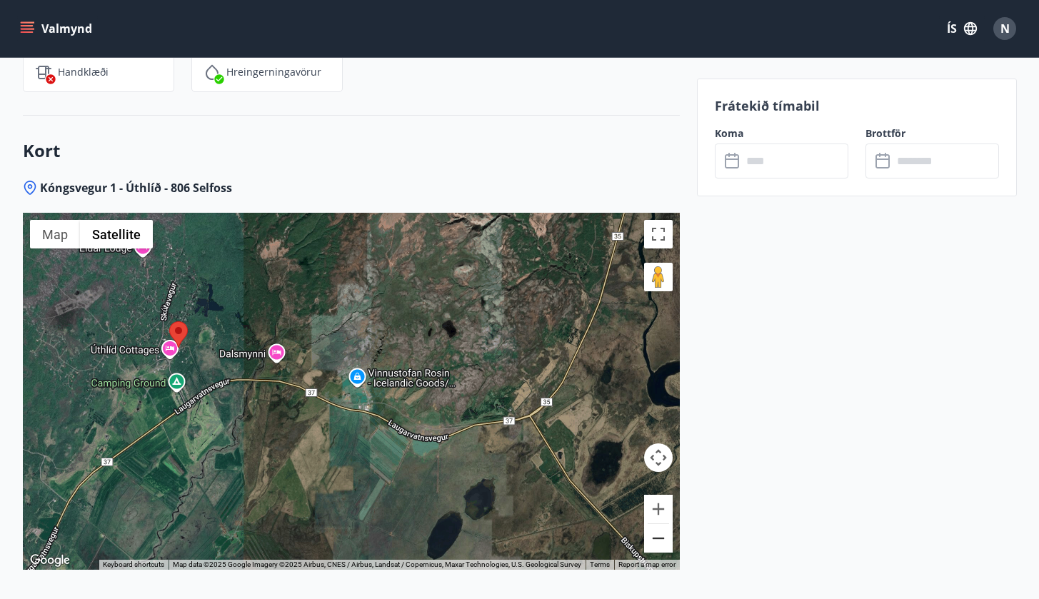
click at [644, 476] on button "Zoom out" at bounding box center [658, 538] width 29 height 29
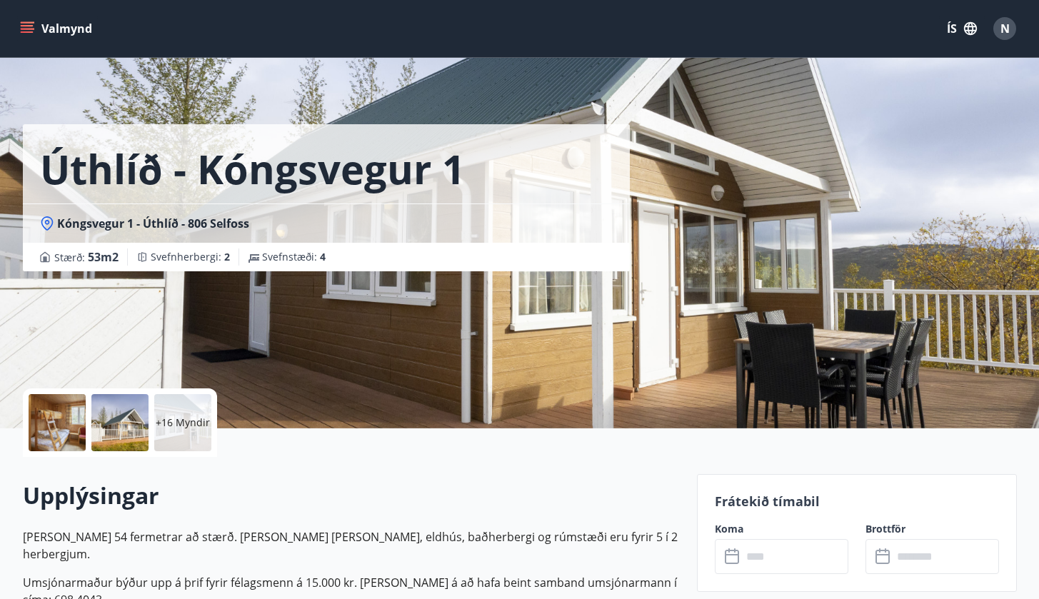
scroll to position [0, 0]
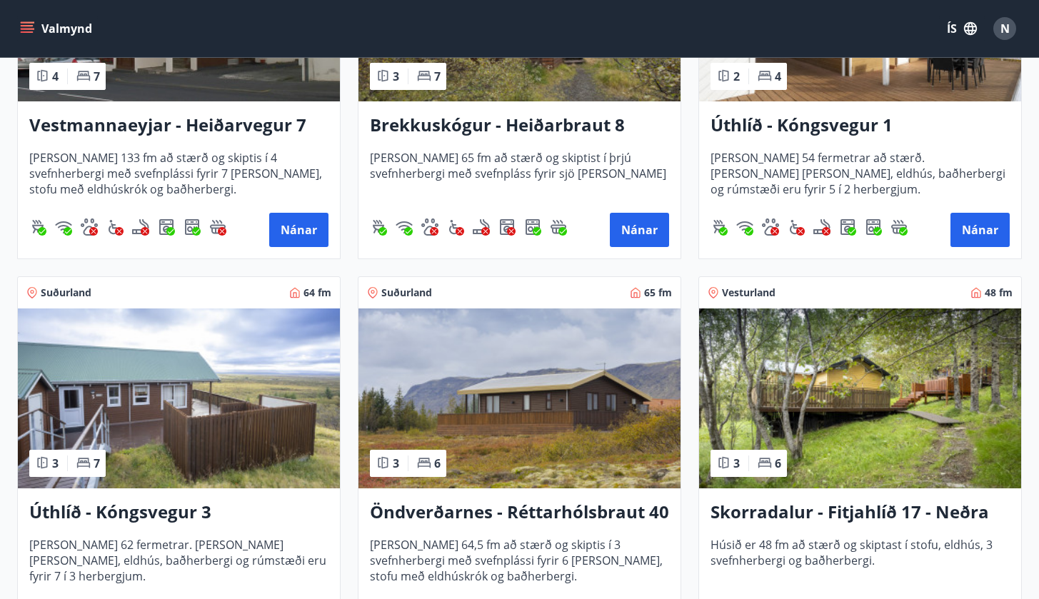
scroll to position [1222, 0]
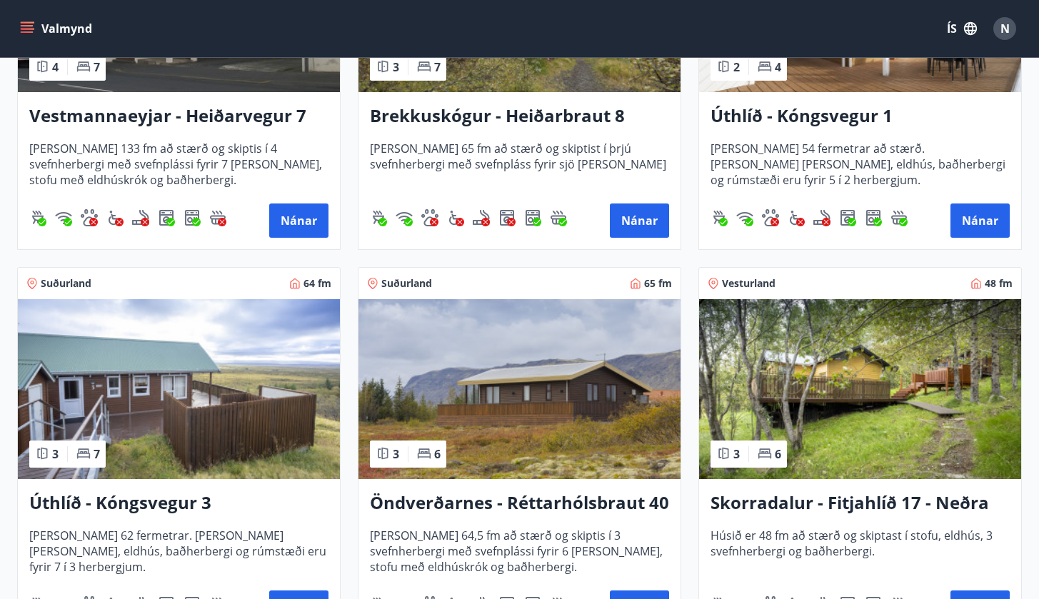
click at [179, 476] on h3 "Úthlíð - Kóngsvegur 3" at bounding box center [178, 503] width 299 height 26
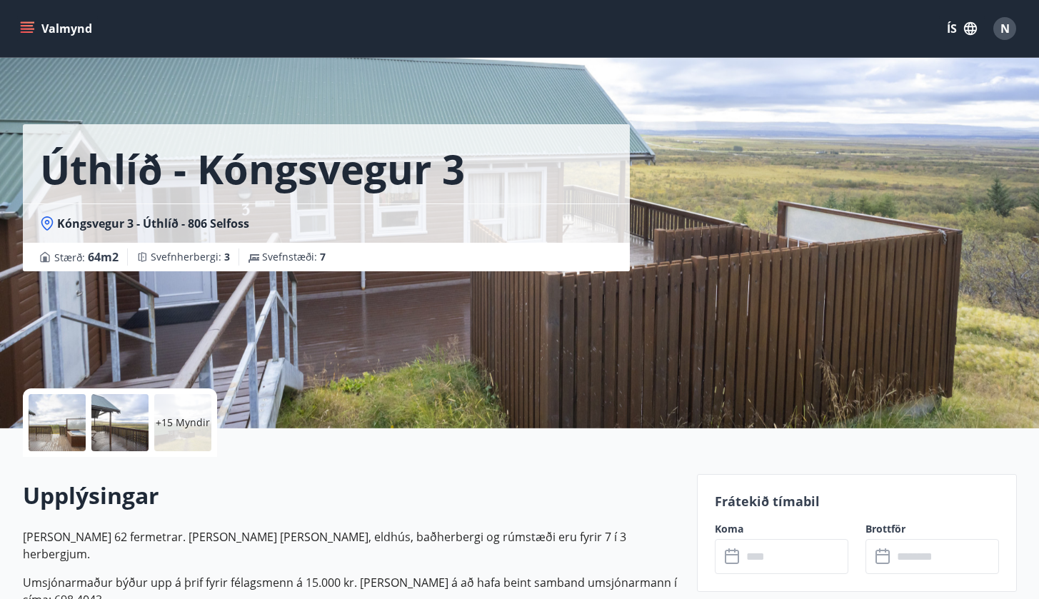
click at [71, 414] on div at bounding box center [57, 422] width 57 height 57
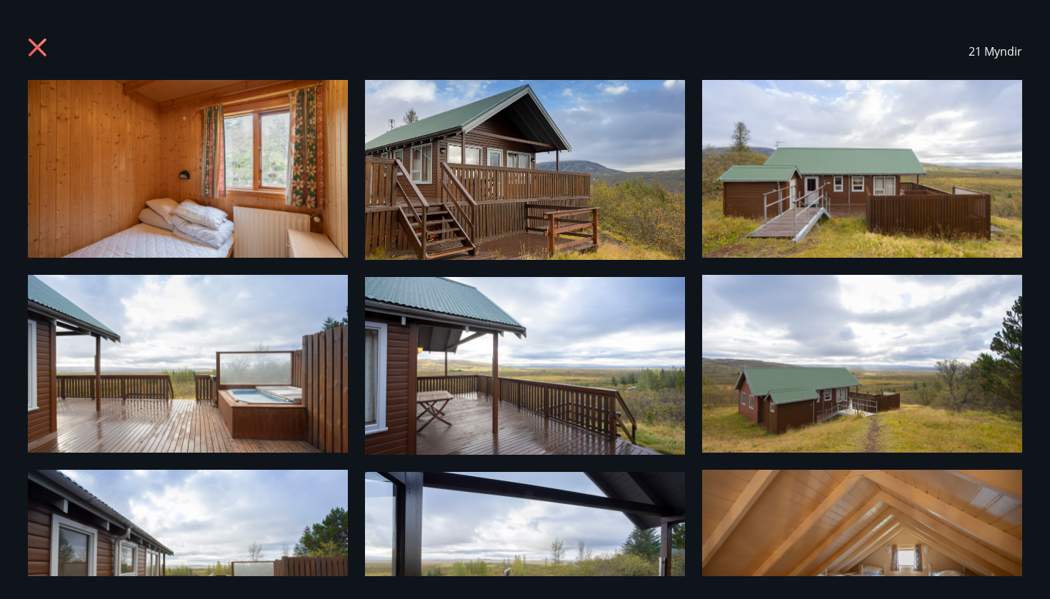
click at [39, 54] on icon at bounding box center [39, 49] width 23 height 23
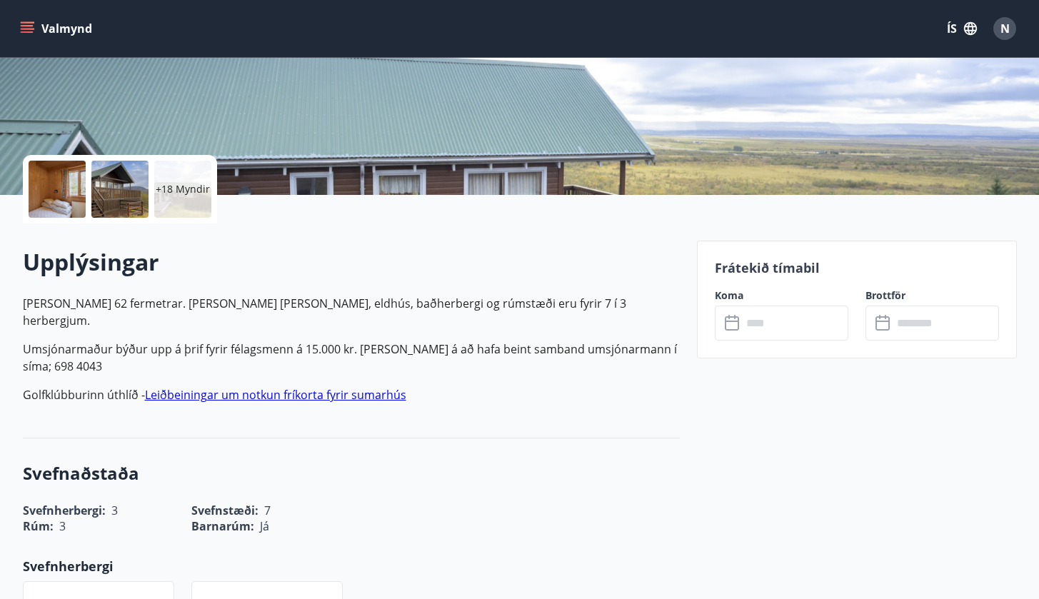
scroll to position [235, 0]
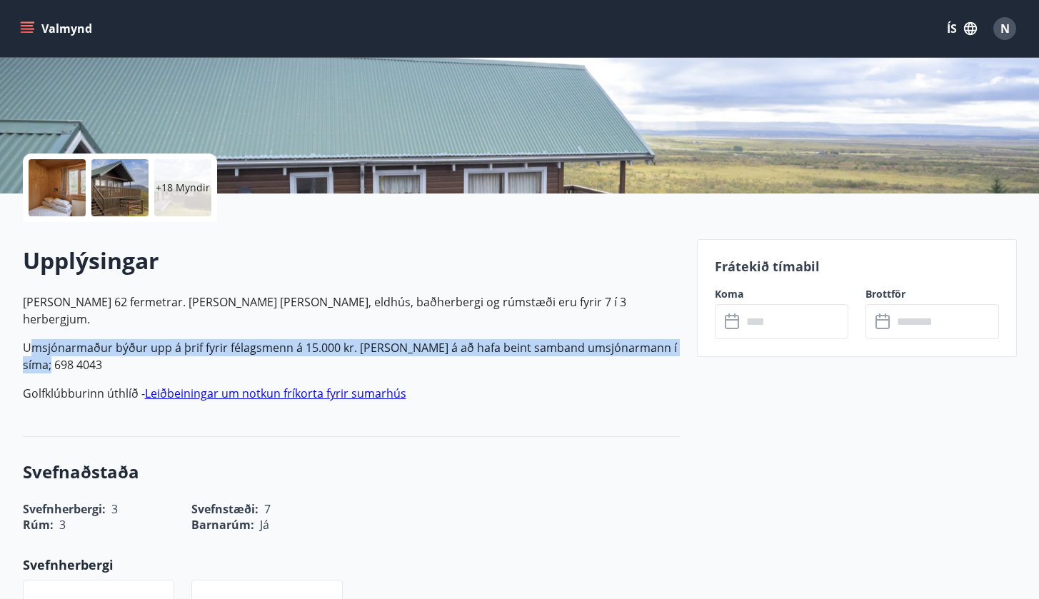
drag, startPoint x: 27, startPoint y: 328, endPoint x: 56, endPoint y: 353, distance: 38.5
click at [56, 353] on p "Umsjónarmaður býður upp á þrif fyrir félagsmenn á 15.000 kr. Það á að hafa bein…" at bounding box center [351, 356] width 657 height 34
drag, startPoint x: 26, startPoint y: 328, endPoint x: 455, endPoint y: 328, distance: 429.1
click at [455, 339] on p "Umsjónarmaður býður upp á þrif fyrir félagsmenn á 15.000 kr. Það á að hafa bein…" at bounding box center [351, 356] width 657 height 34
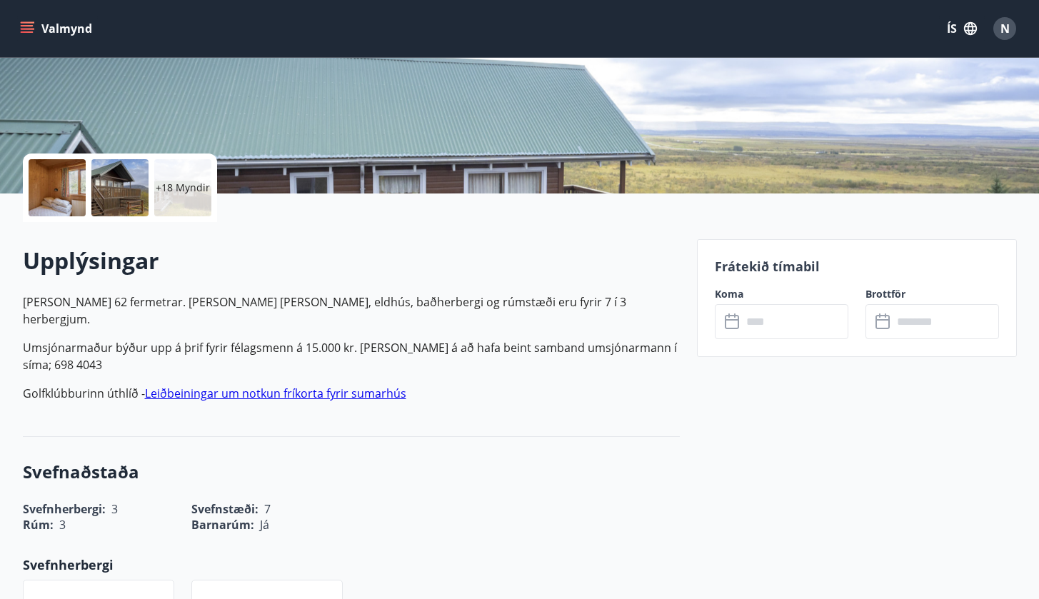
click at [238, 339] on p "Umsjónarmaður býður upp á þrif fyrir félagsmenn á 15.000 kr. Það á að hafa bein…" at bounding box center [351, 356] width 657 height 34
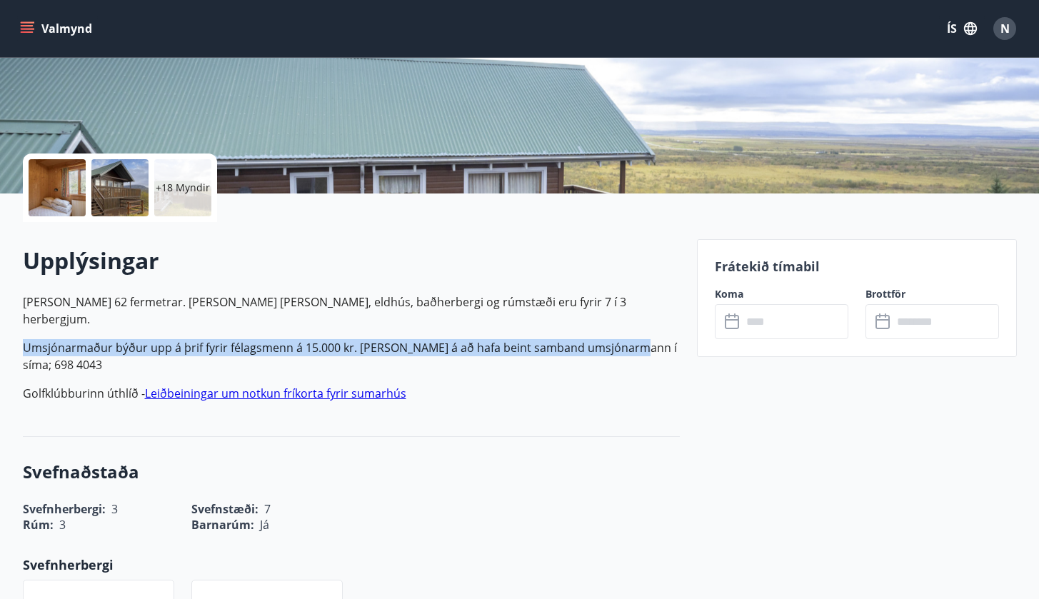
drag, startPoint x: 24, startPoint y: 328, endPoint x: 631, endPoint y: 333, distance: 606.9
click at [631, 339] on p "Umsjónarmaður býður upp á þrif fyrir félagsmenn á 15.000 kr. Það á að hafa bein…" at bounding box center [351, 356] width 657 height 34
copy p "Umsjónarmaður býður upp á þrif fyrir félagsmenn á 15.000 kr. Það á að hafa bein…"
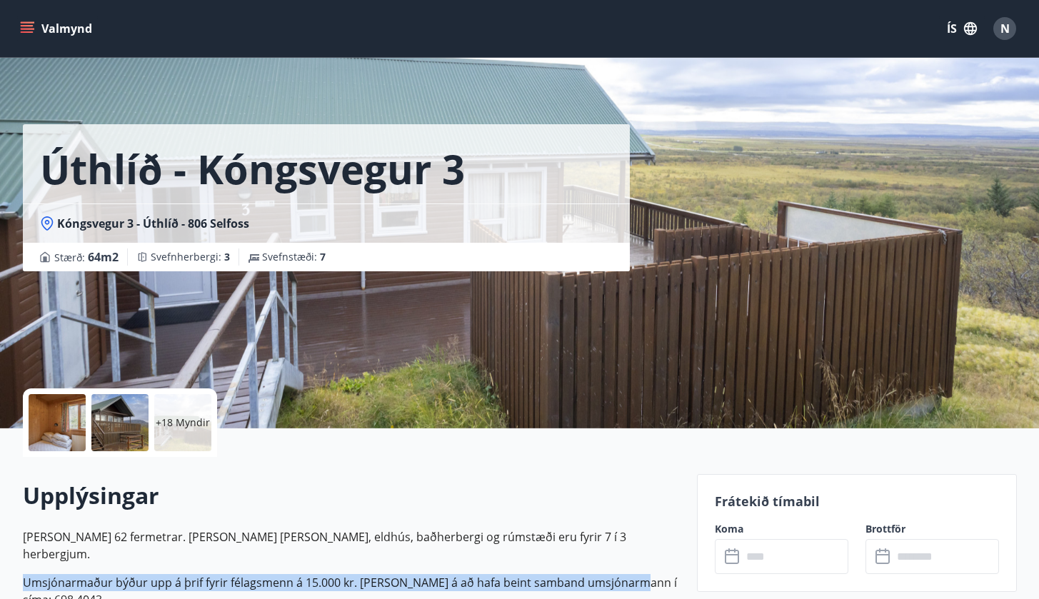
scroll to position [0, 0]
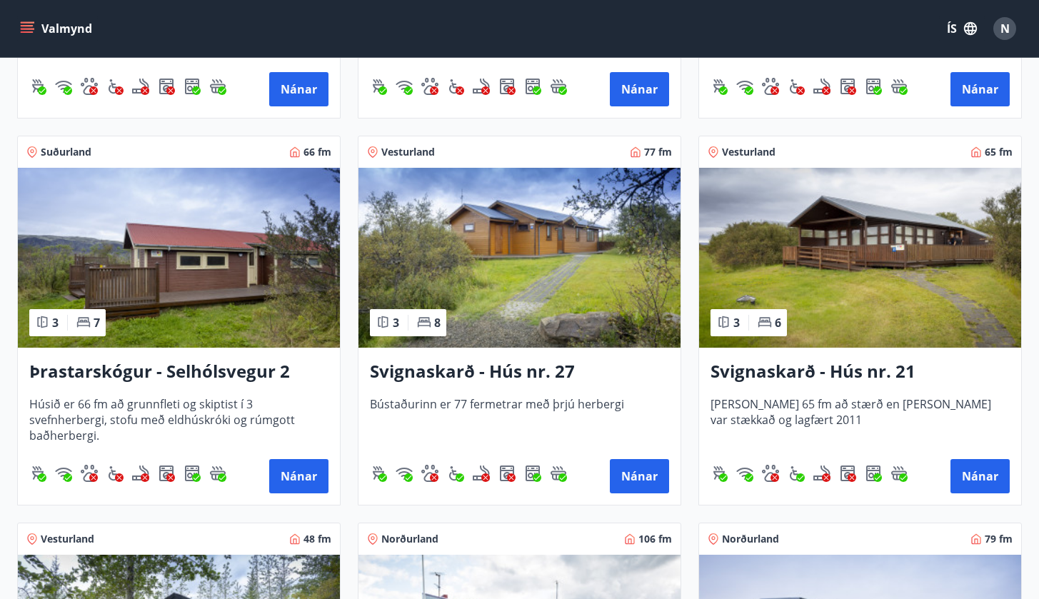
scroll to position [1739, 0]
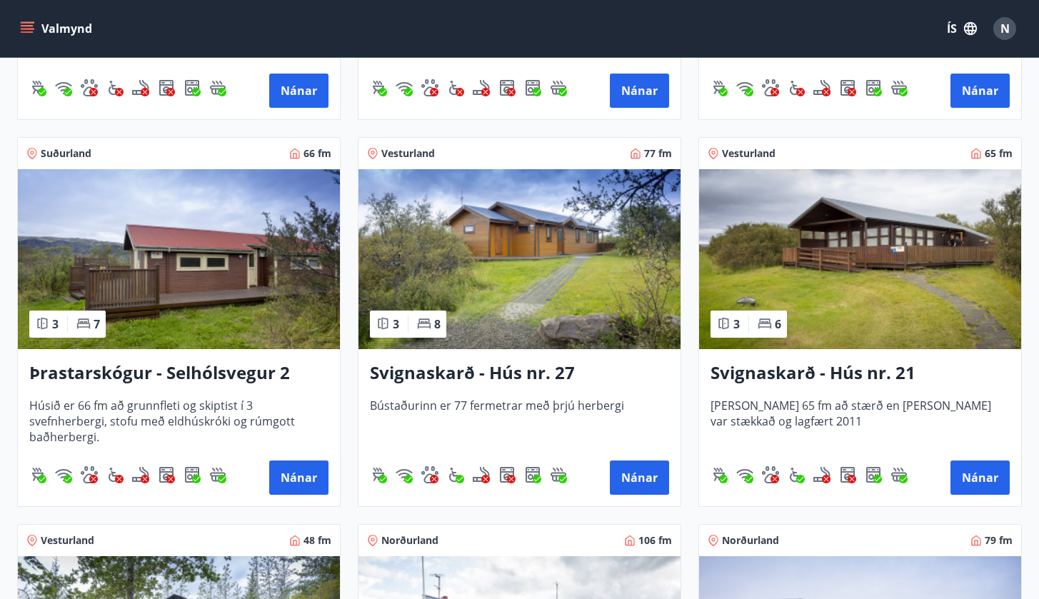
click at [474, 352] on div "Svignaskarð - Hús nr. 27 Bústaðurinn er 77 fermetrar með þrjú herbergi Nánar" at bounding box center [519, 427] width 322 height 157
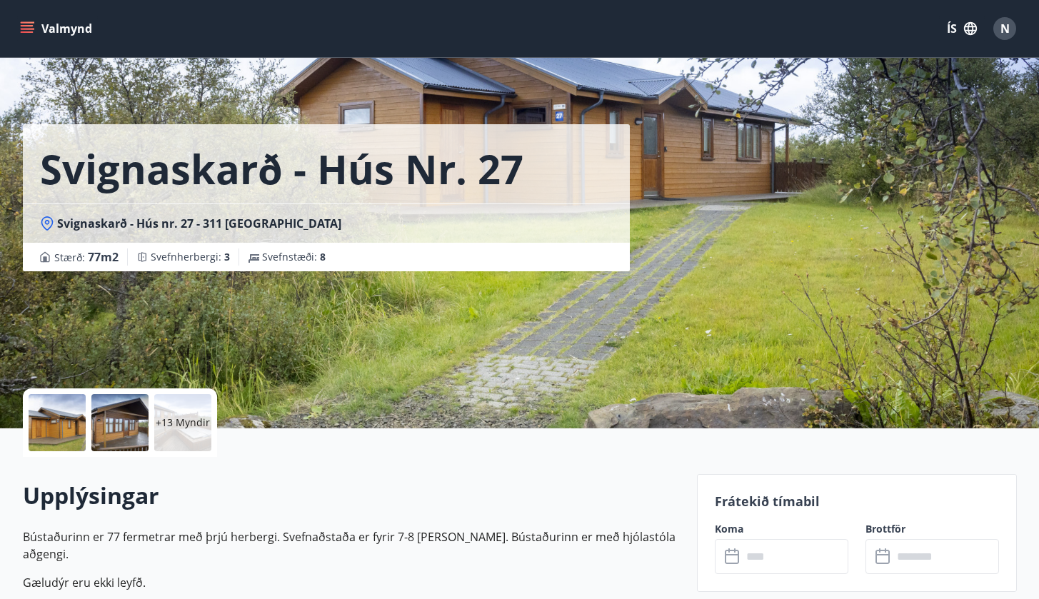
click at [184, 424] on p "+13 Myndir" at bounding box center [183, 423] width 54 height 14
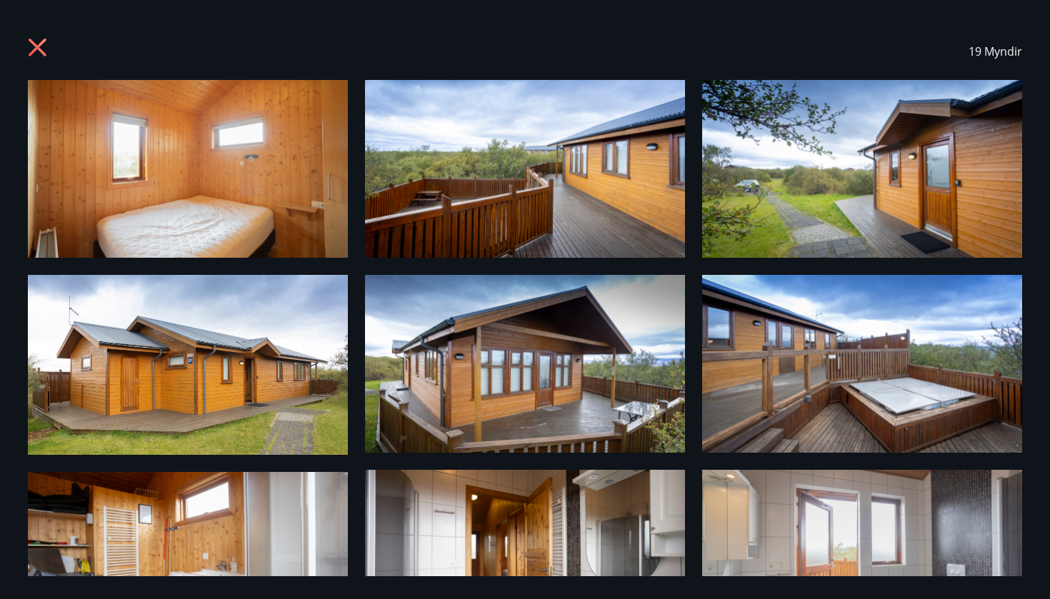
click at [47, 56] on icon at bounding box center [39, 49] width 23 height 23
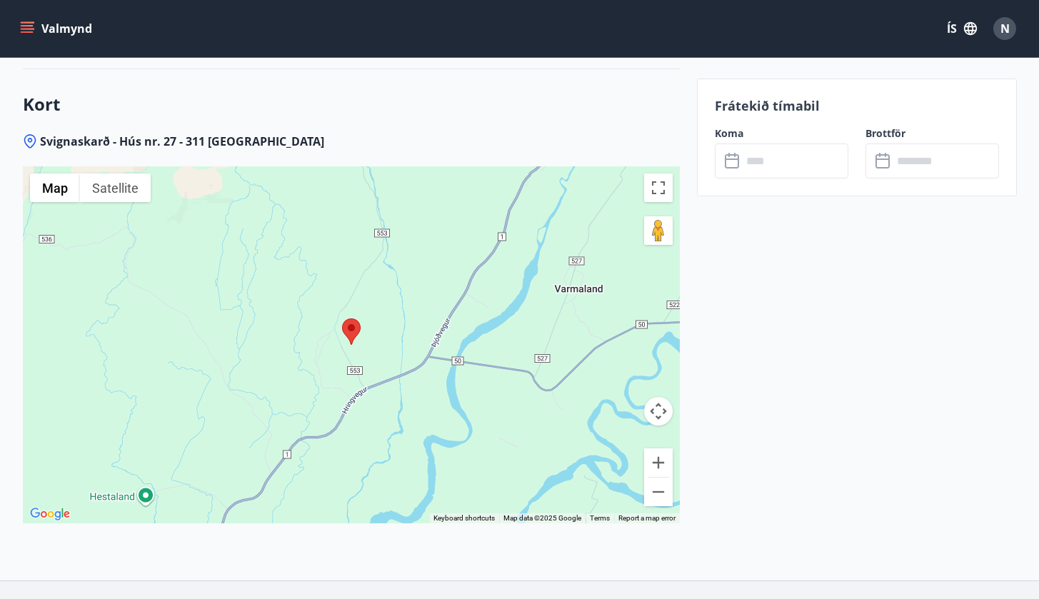
scroll to position [1840, 0]
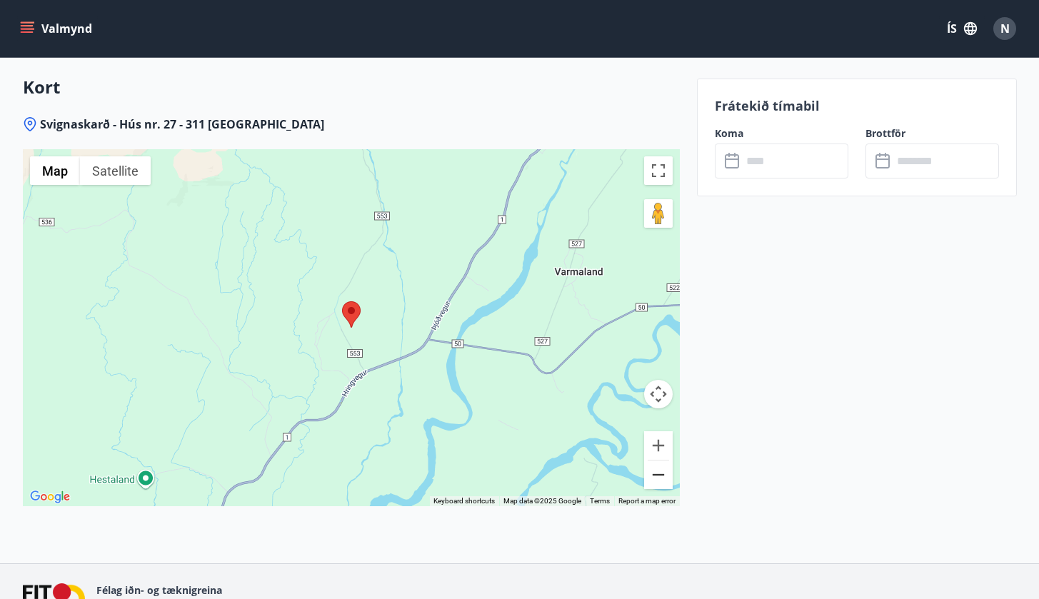
click at [663, 461] on button "Zoom out" at bounding box center [658, 475] width 29 height 29
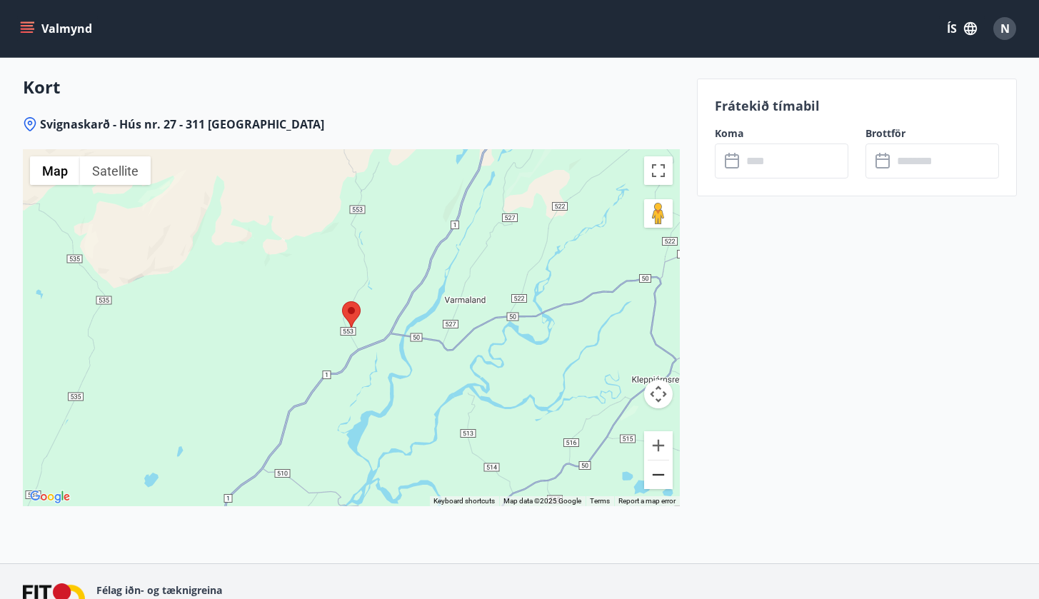
click at [663, 461] on button "Zoom out" at bounding box center [658, 475] width 29 height 29
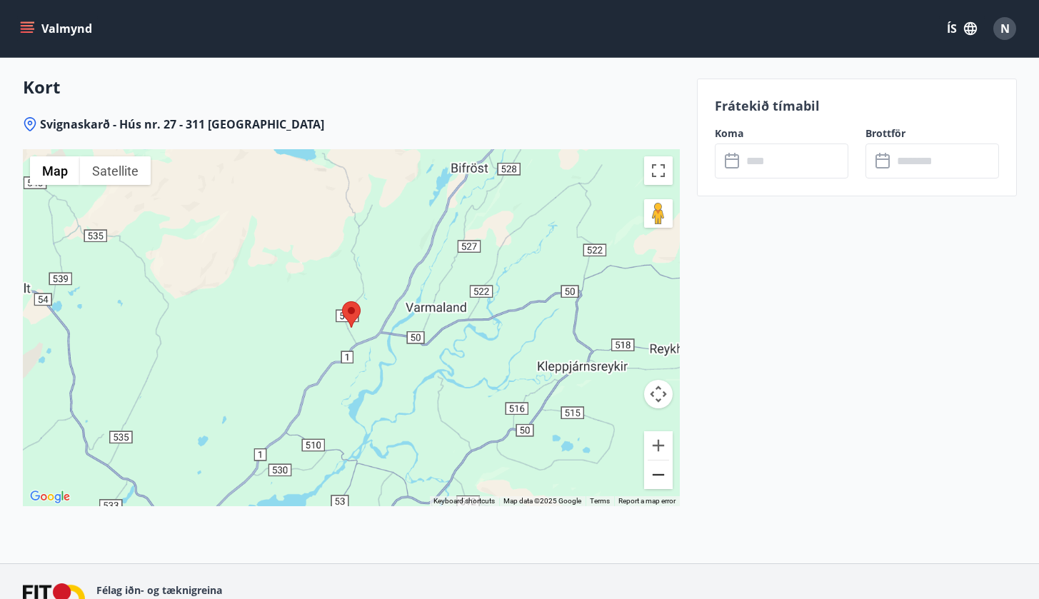
click at [663, 461] on button "Zoom out" at bounding box center [658, 475] width 29 height 29
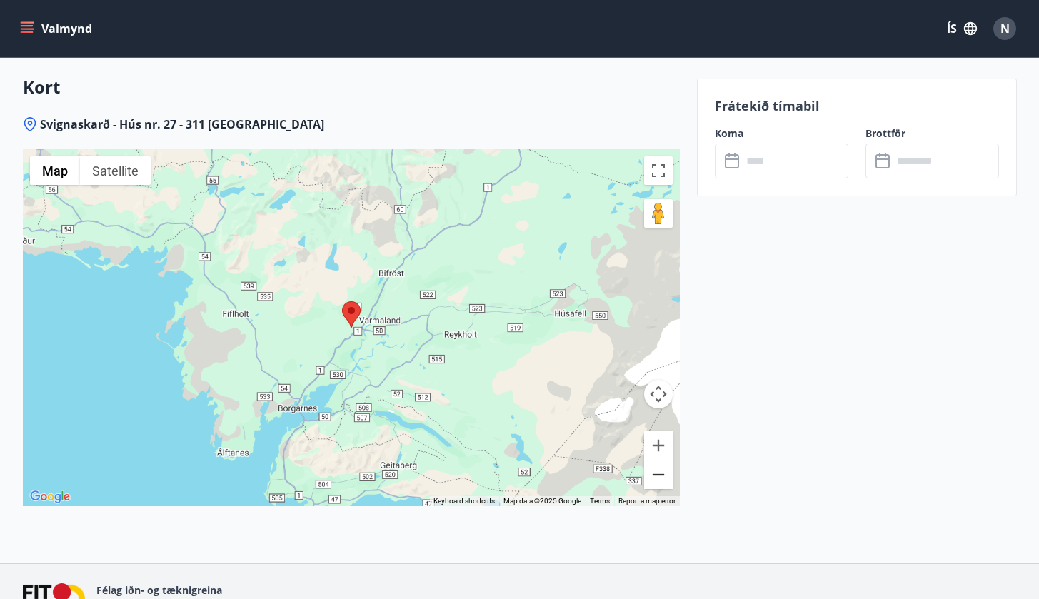
click at [663, 461] on button "Zoom out" at bounding box center [658, 475] width 29 height 29
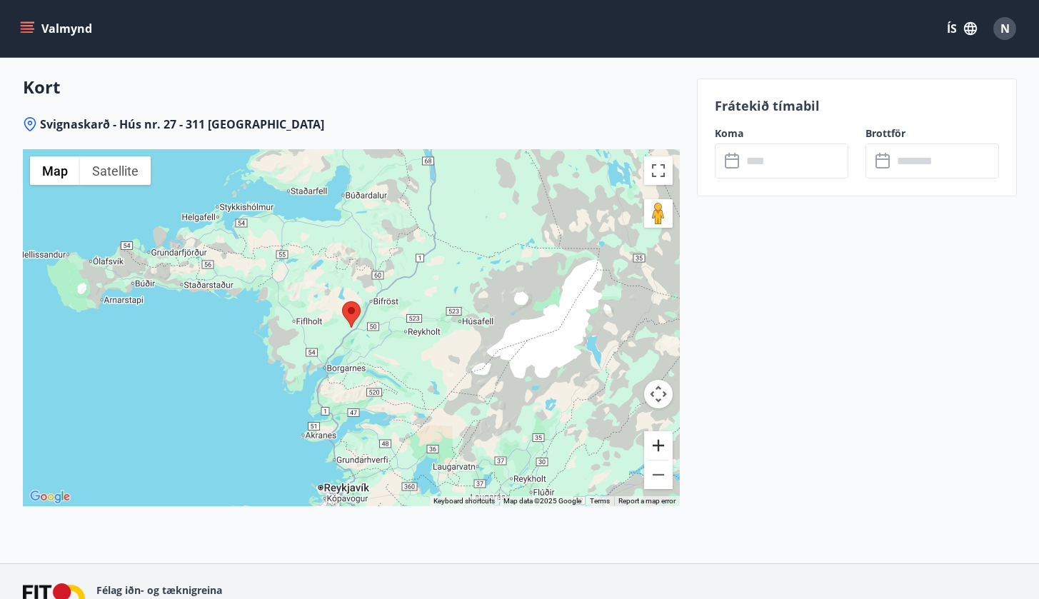
click at [660, 432] on button "Zoom in" at bounding box center [658, 445] width 29 height 29
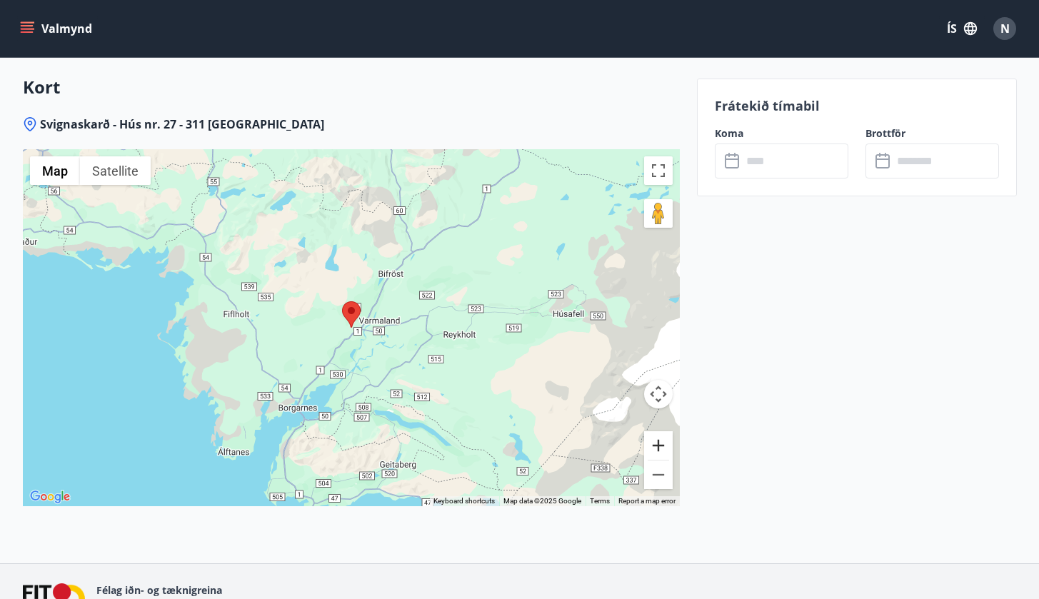
click at [660, 432] on button "Zoom in" at bounding box center [658, 445] width 29 height 29
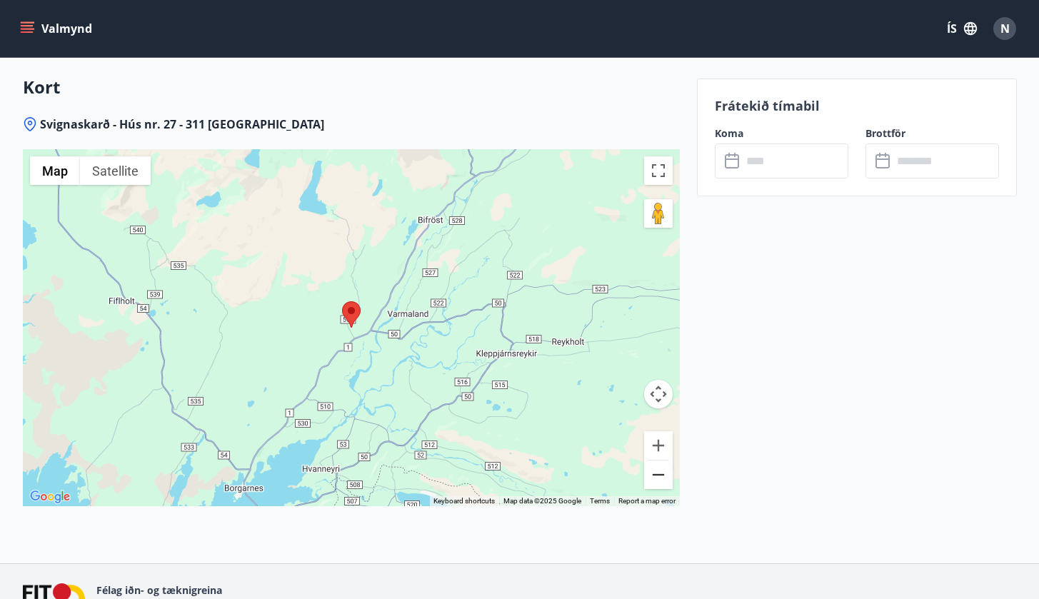
click at [651, 461] on button "Zoom out" at bounding box center [658, 475] width 29 height 29
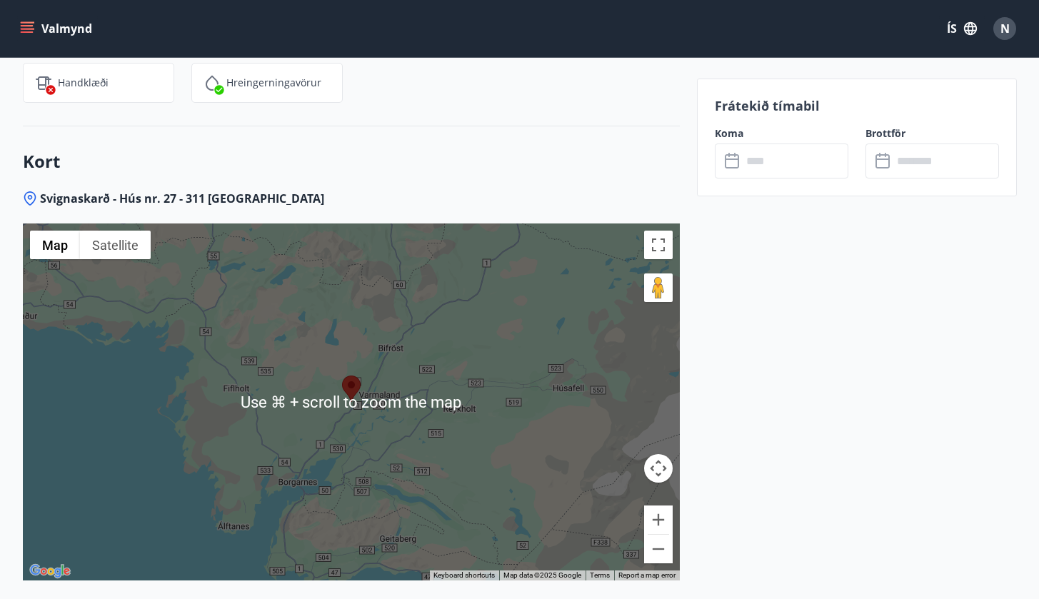
scroll to position [1768, 0]
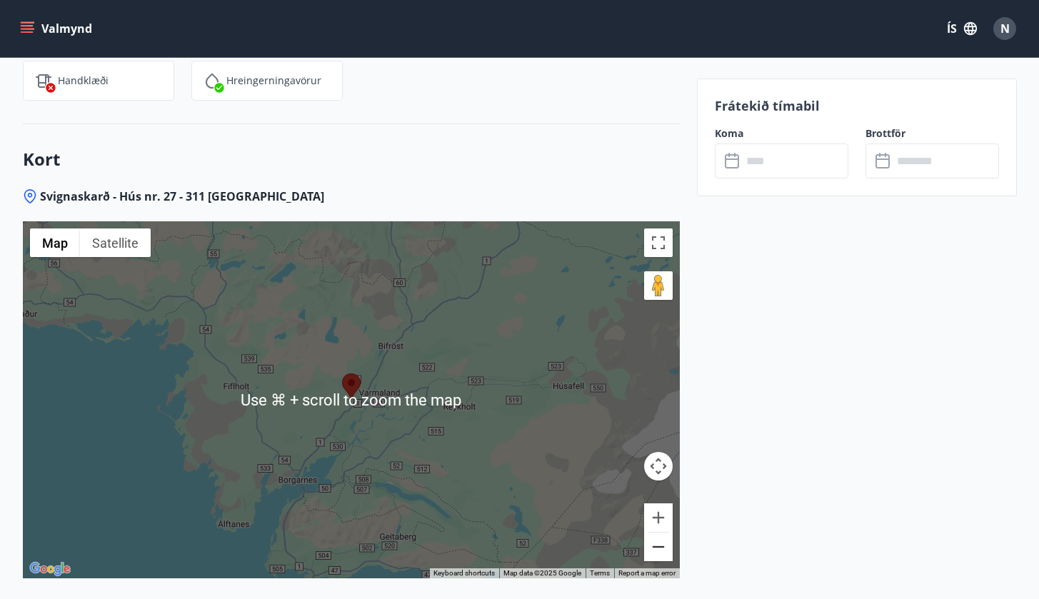
click at [655, 476] on button "Zoom out" at bounding box center [658, 547] width 29 height 29
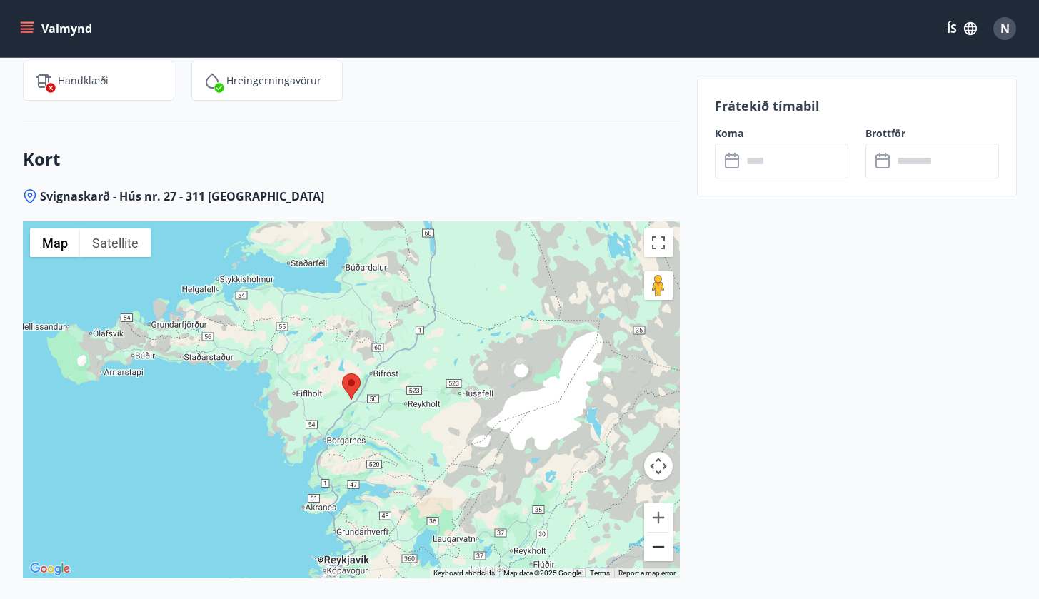
click at [655, 476] on button "Zoom out" at bounding box center [658, 547] width 29 height 29
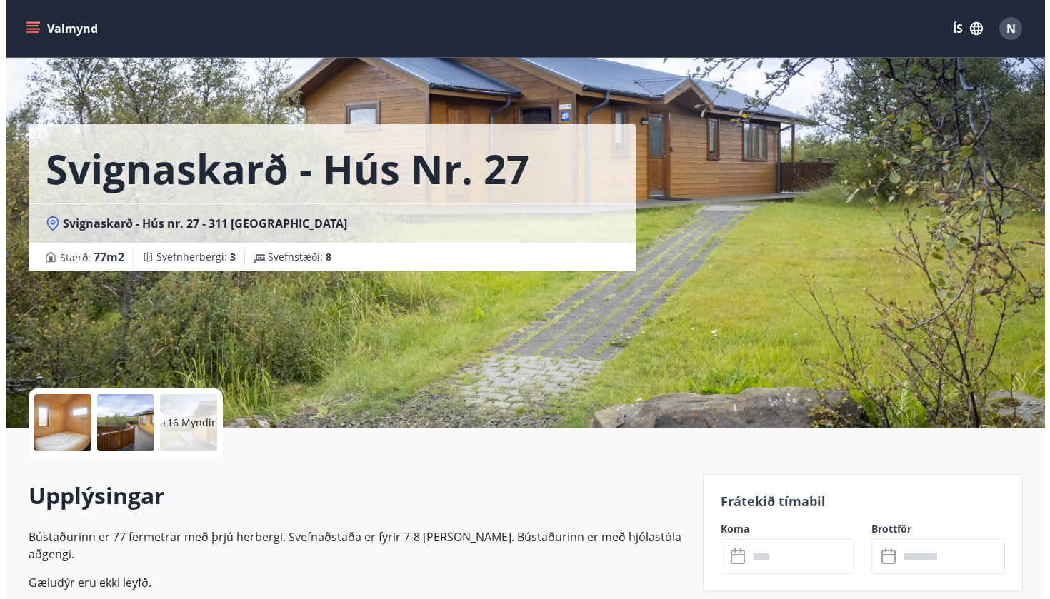
scroll to position [0, 0]
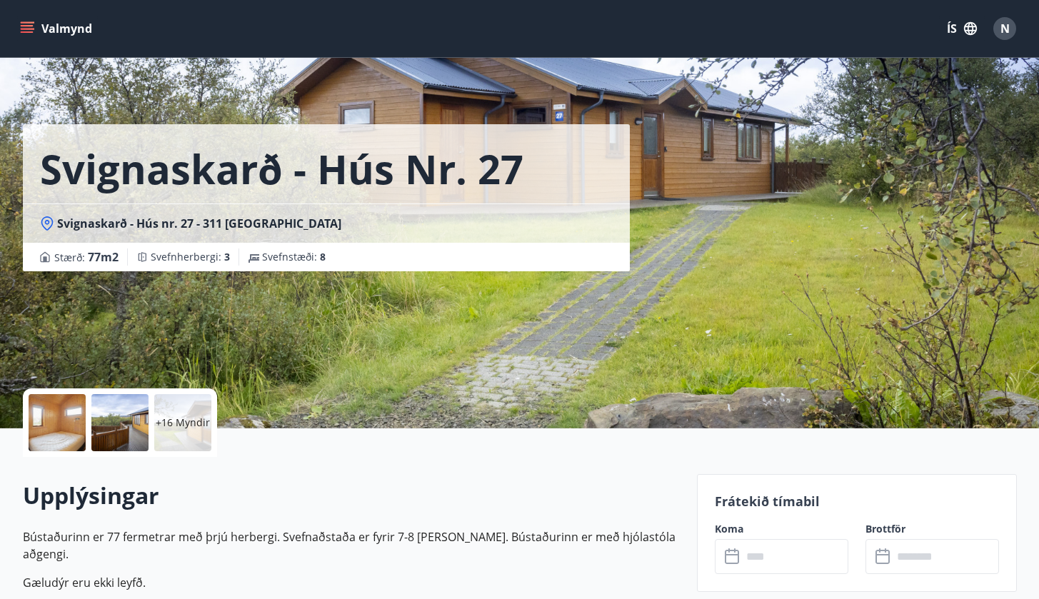
click at [202, 413] on div "+16 Myndir" at bounding box center [182, 422] width 57 height 57
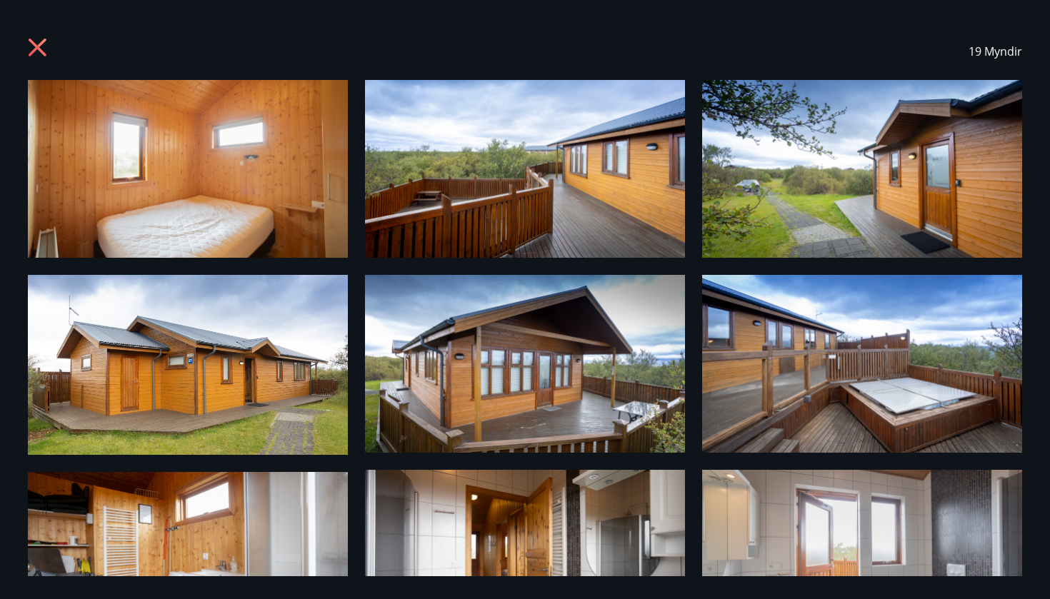
click at [44, 35] on div "19 Myndir" at bounding box center [525, 51] width 994 height 57
click at [42, 41] on icon at bounding box center [38, 48] width 18 height 18
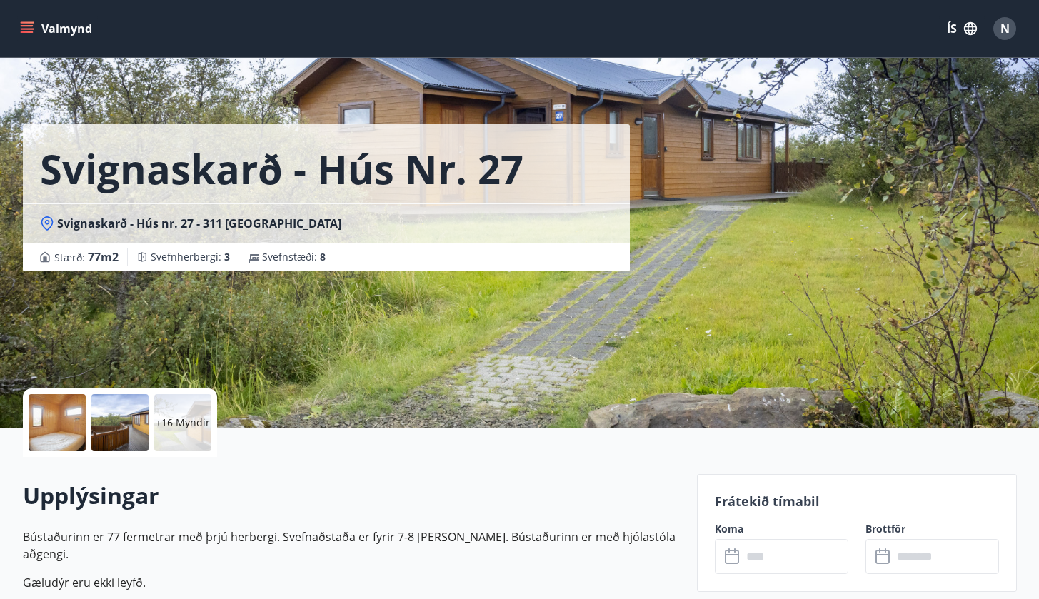
click at [196, 417] on p "+16 Myndir" at bounding box center [183, 423] width 54 height 14
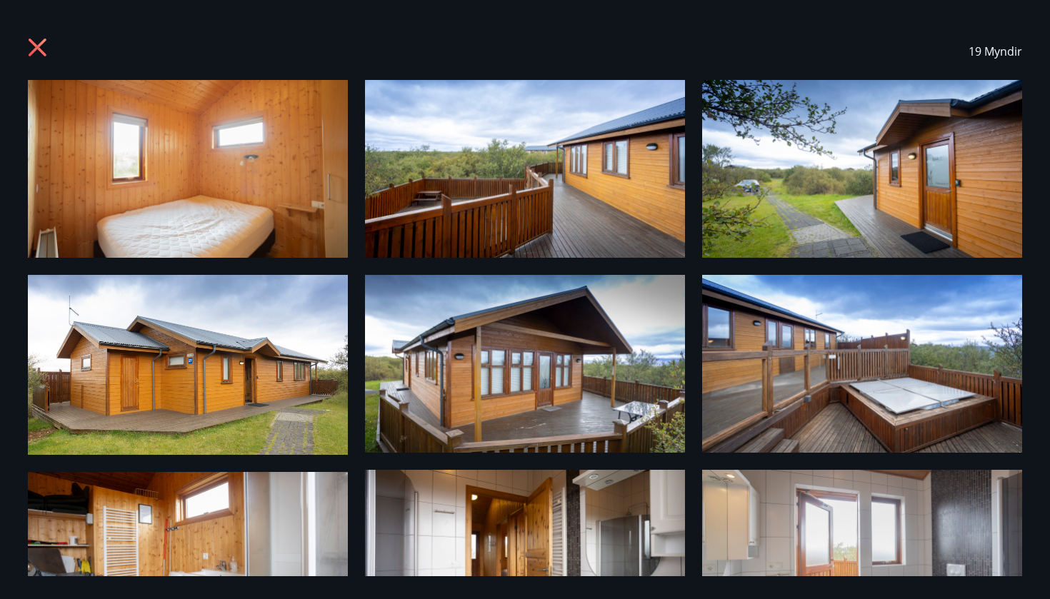
click at [37, 45] on icon at bounding box center [39, 49] width 23 height 23
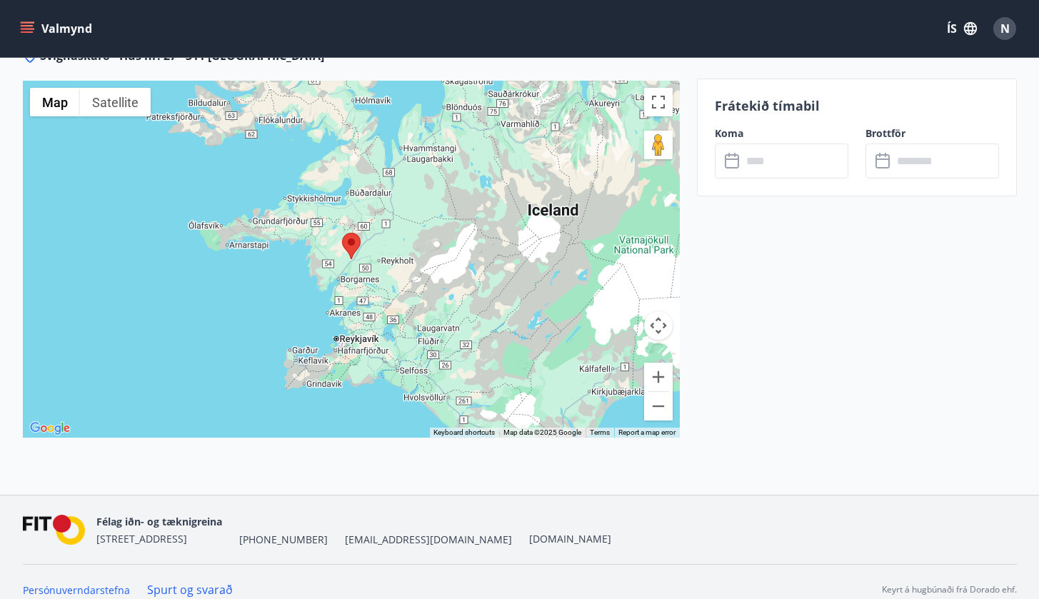
scroll to position [1907, 0]
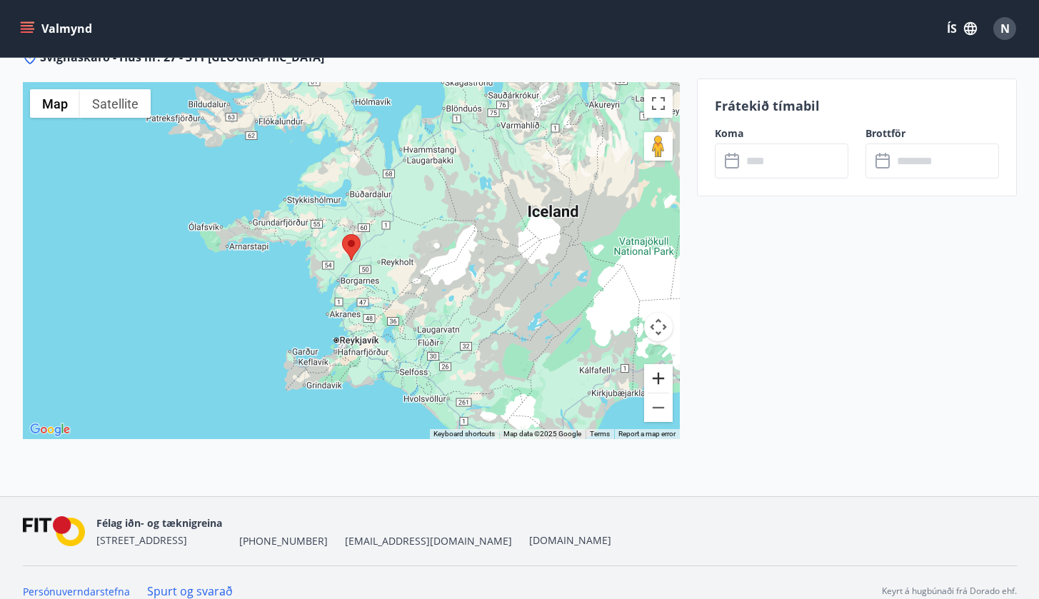
click at [663, 364] on button "Zoom in" at bounding box center [658, 378] width 29 height 29
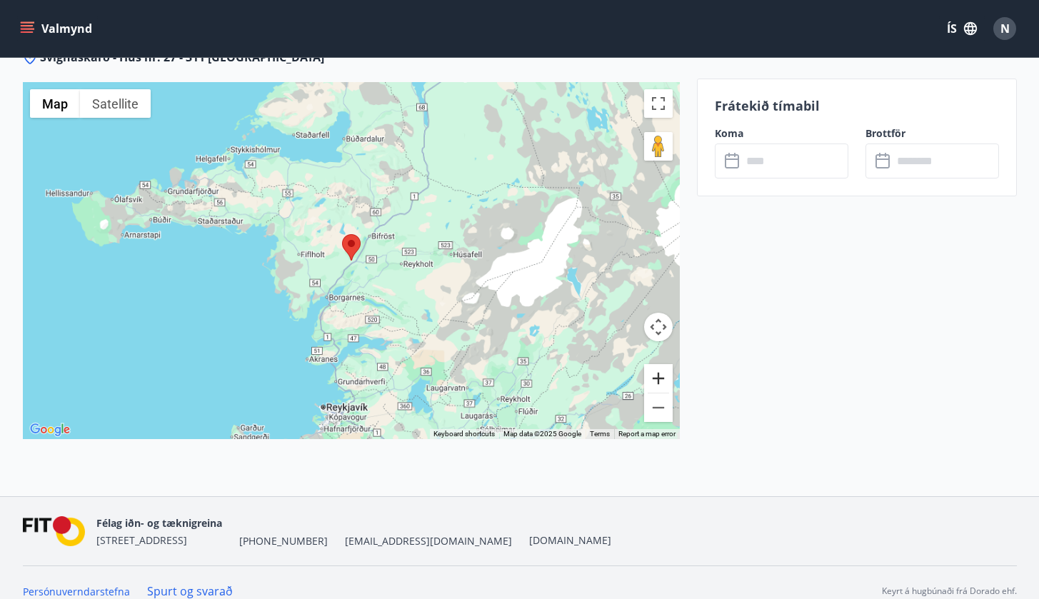
click at [663, 364] on button "Zoom in" at bounding box center [658, 378] width 29 height 29
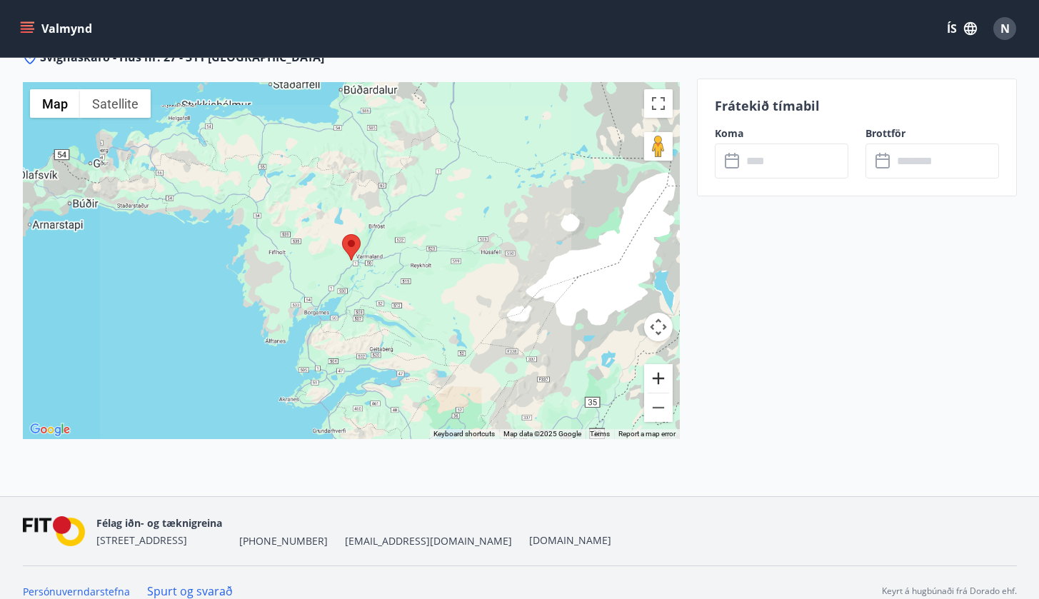
click at [663, 364] on button "Zoom in" at bounding box center [658, 378] width 29 height 29
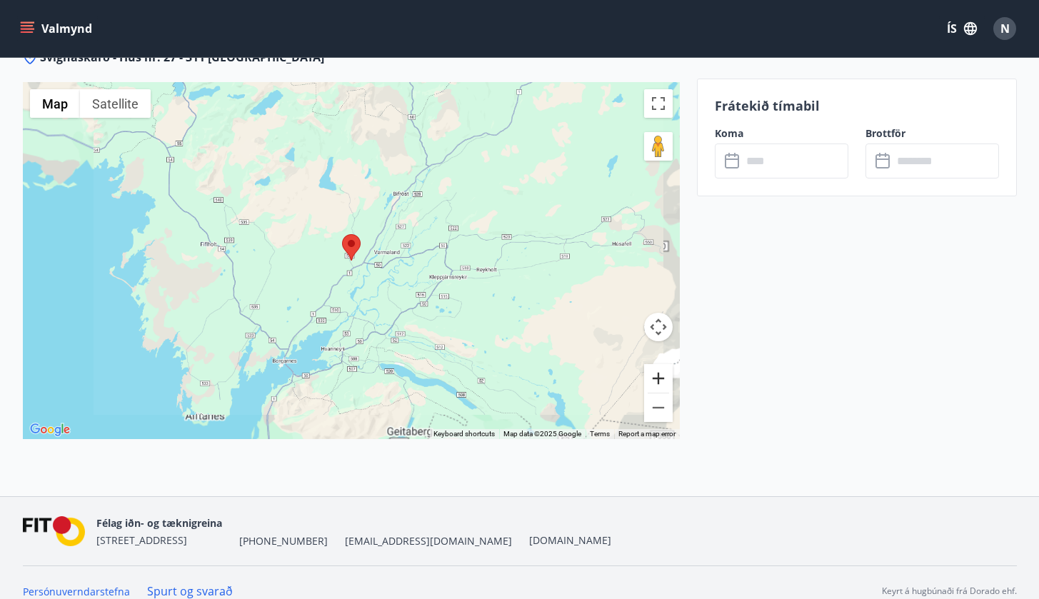
click at [663, 364] on button "Zoom in" at bounding box center [658, 378] width 29 height 29
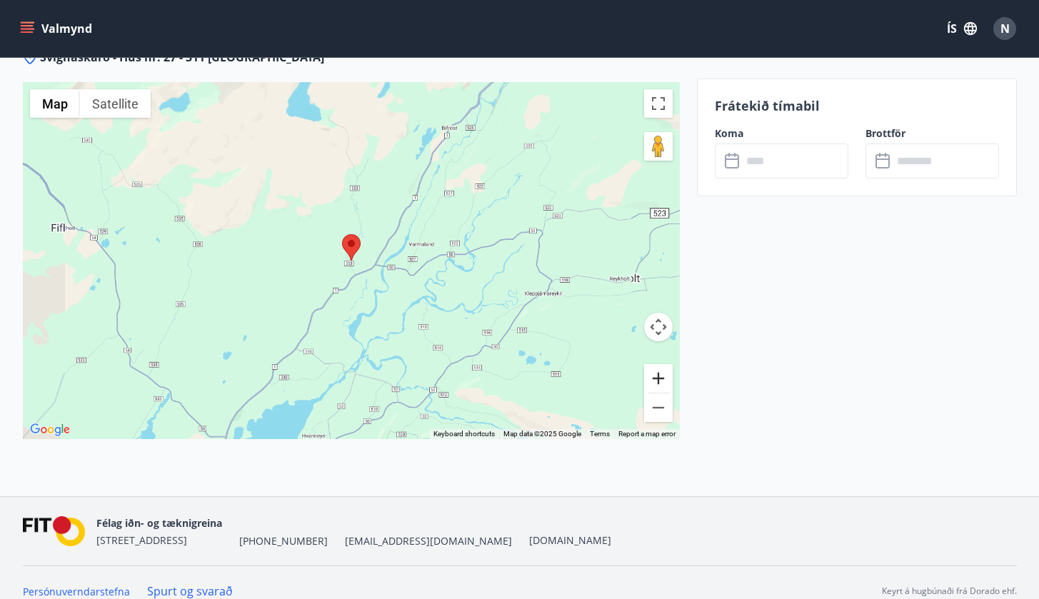
click at [663, 364] on button "Zoom in" at bounding box center [658, 378] width 29 height 29
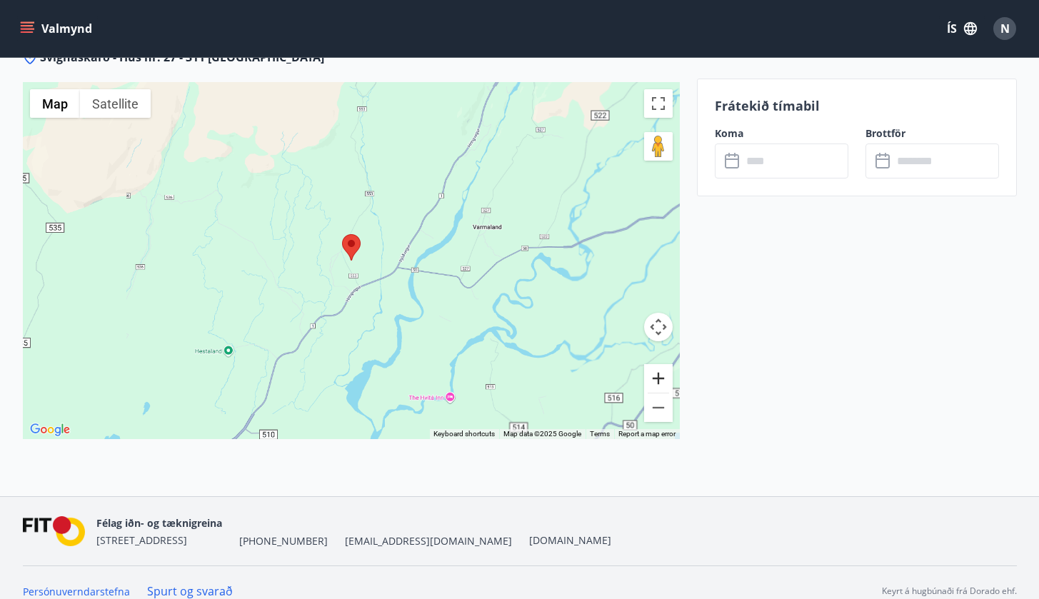
click at [663, 364] on button "Zoom in" at bounding box center [658, 378] width 29 height 29
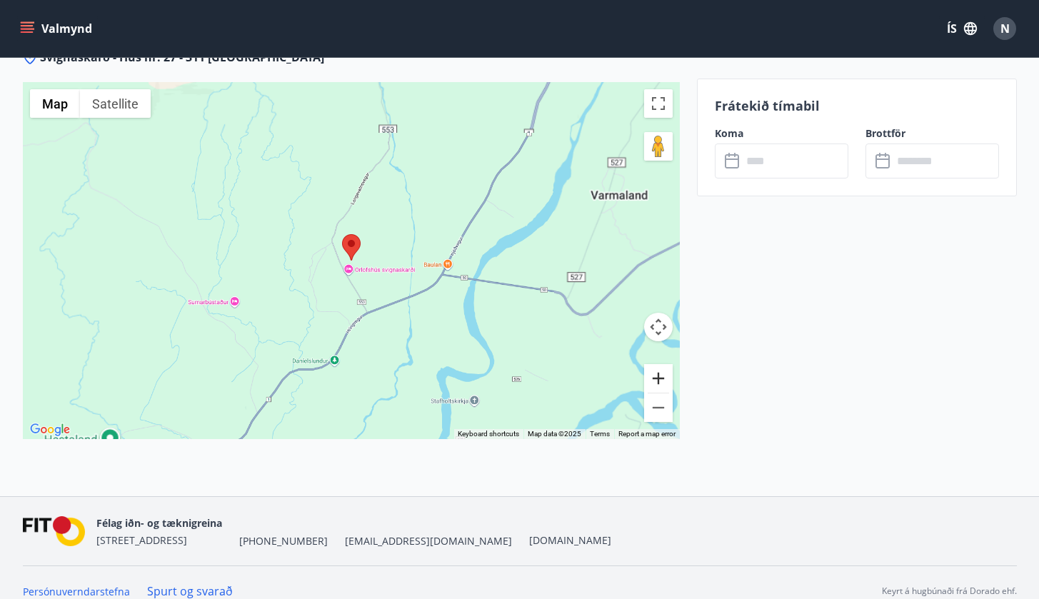
click at [663, 364] on button "Zoom in" at bounding box center [658, 378] width 29 height 29
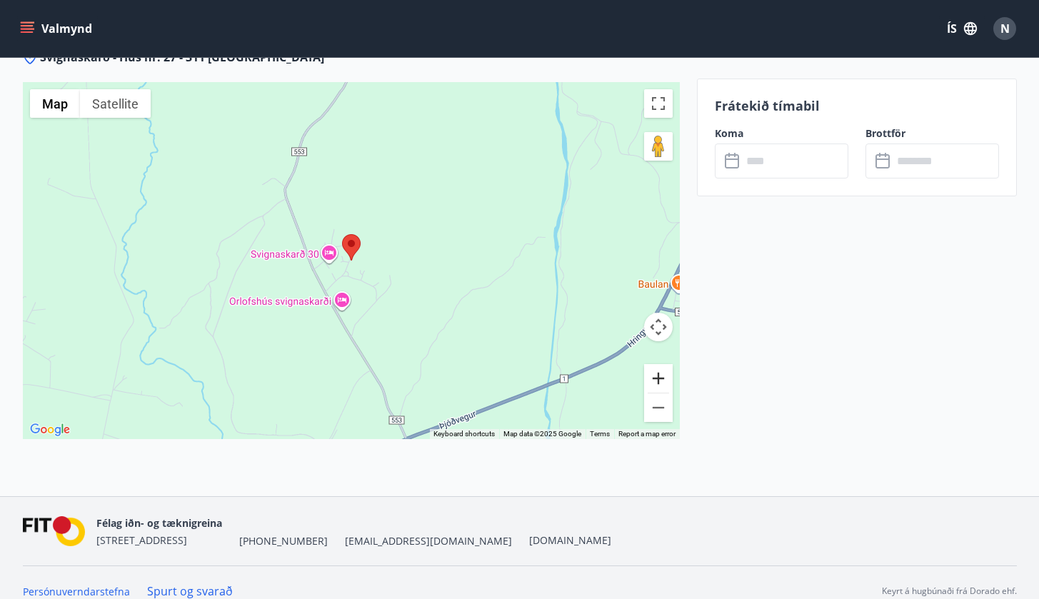
click at [663, 364] on button "Zoom in" at bounding box center [658, 378] width 29 height 29
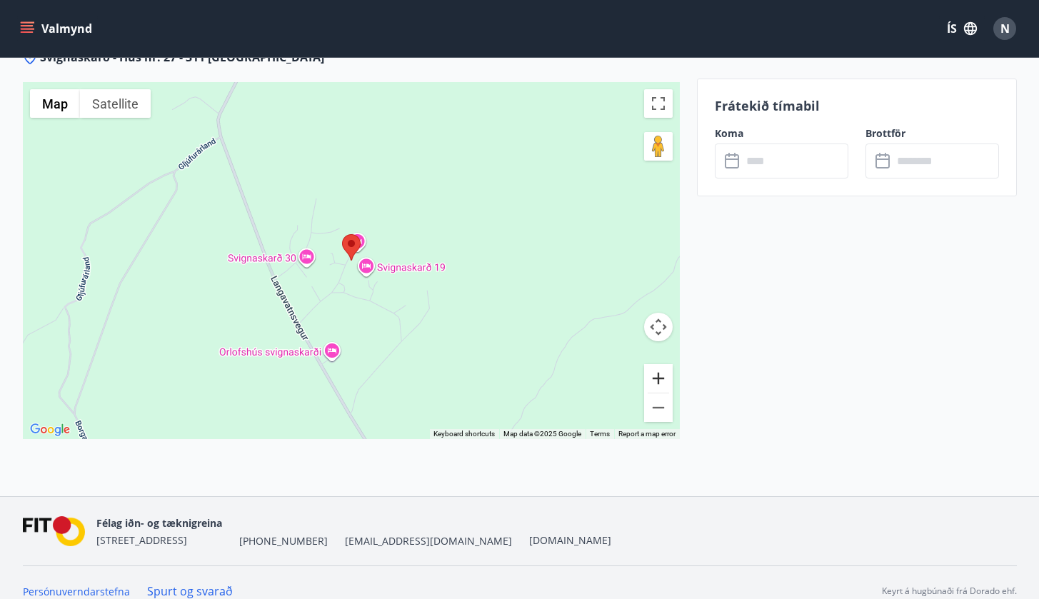
click at [663, 364] on button "Zoom in" at bounding box center [658, 378] width 29 height 29
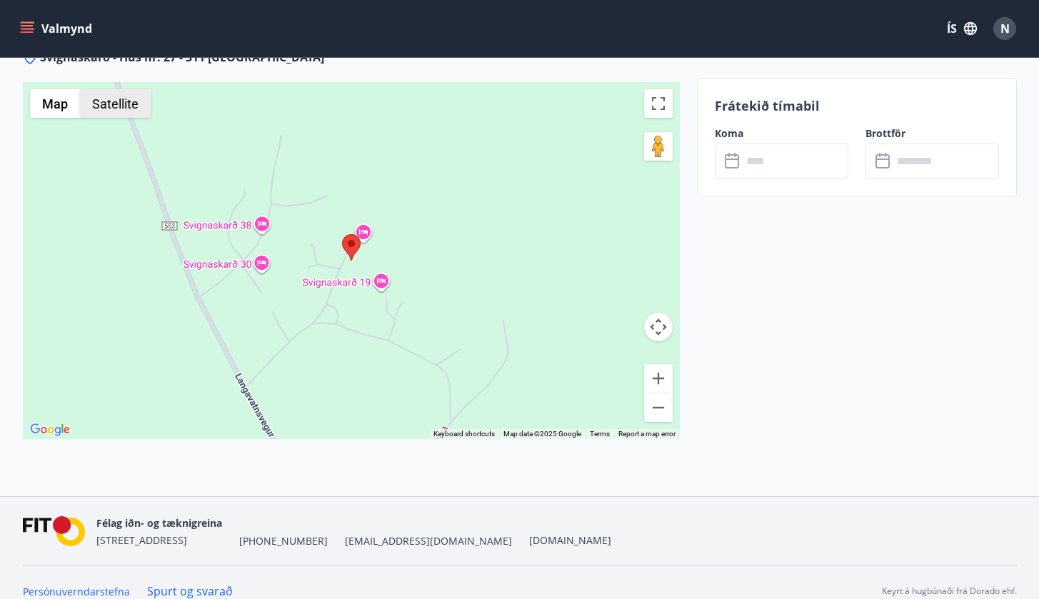
click at [131, 93] on button "Satellite" at bounding box center [115, 103] width 71 height 29
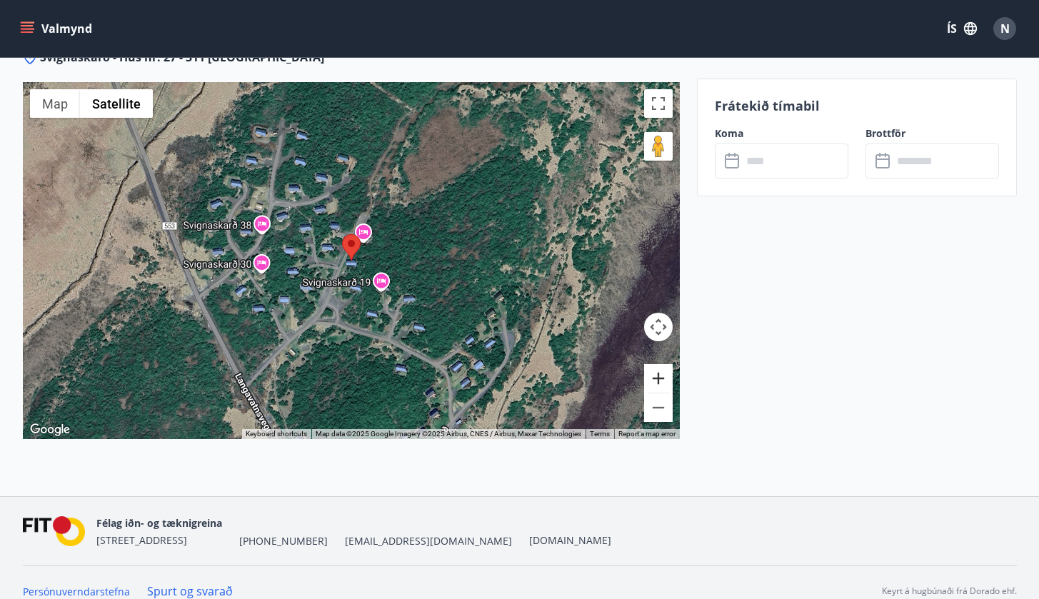
click at [659, 364] on button "Zoom in" at bounding box center [658, 378] width 29 height 29
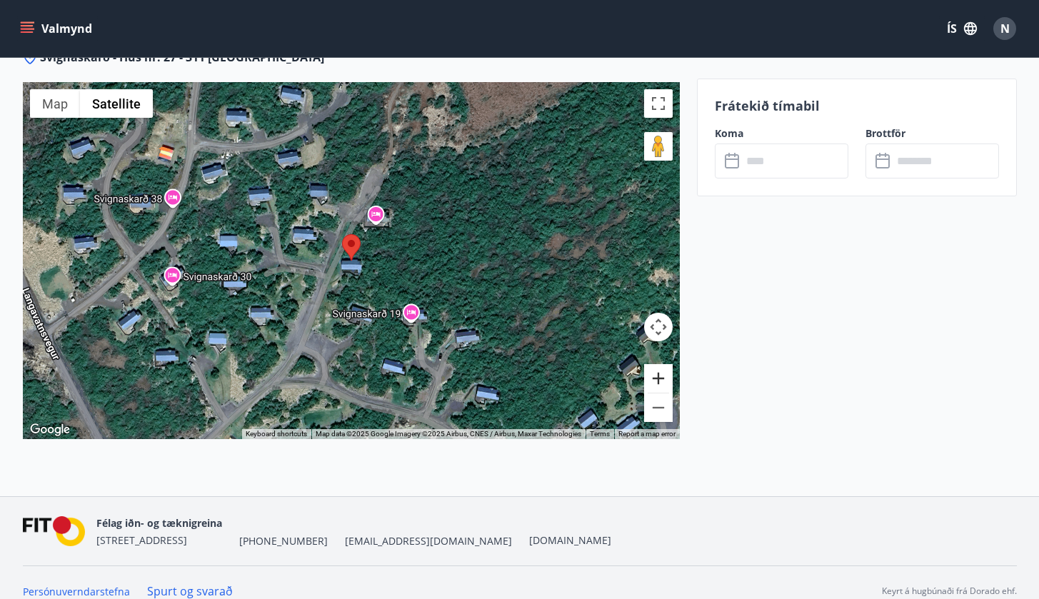
click at [659, 364] on button "Zoom in" at bounding box center [658, 378] width 29 height 29
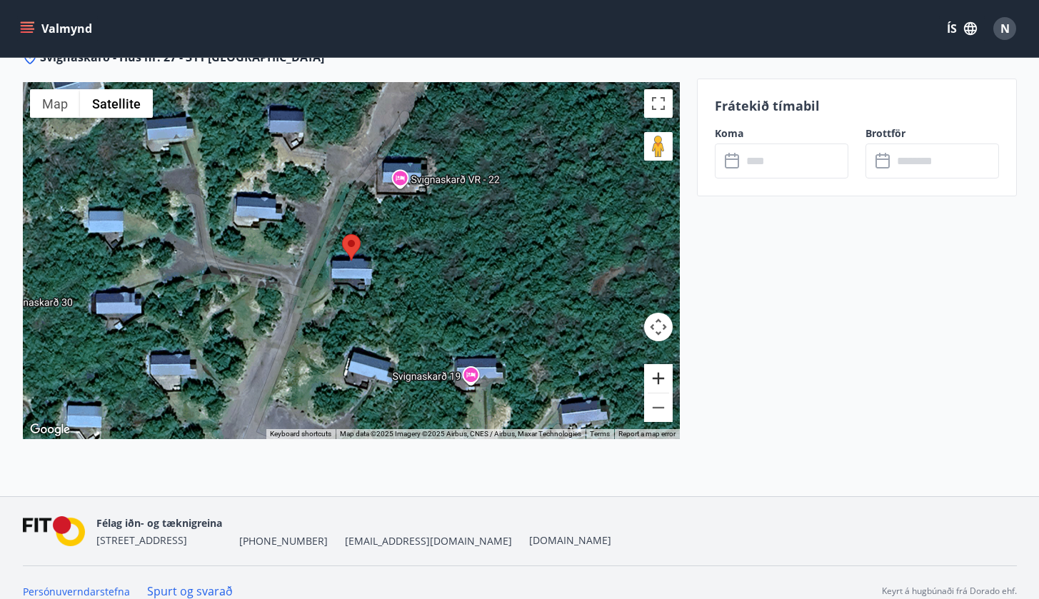
click at [659, 364] on button "Zoom in" at bounding box center [658, 378] width 29 height 29
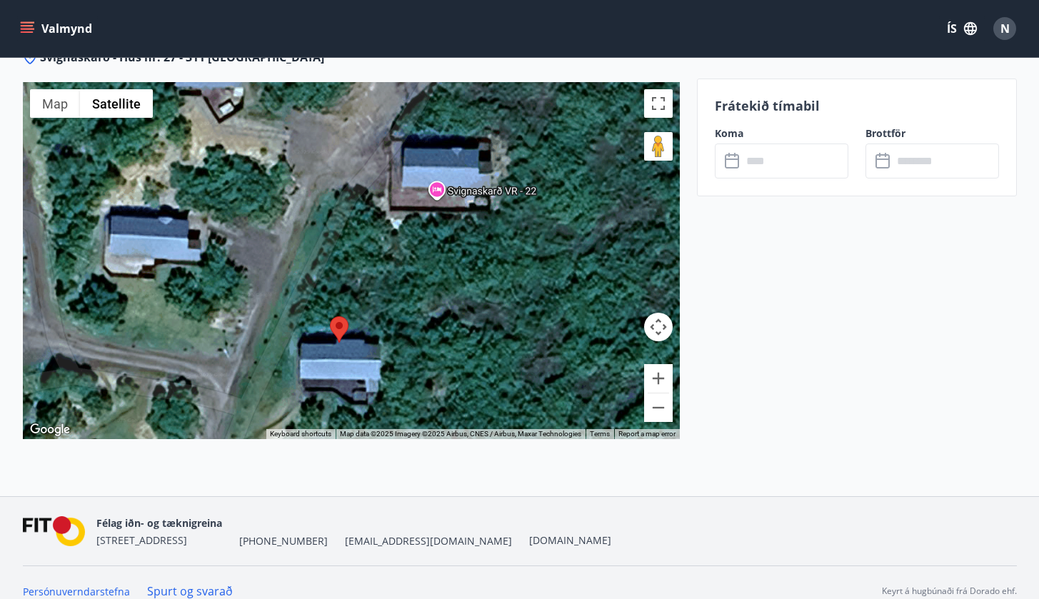
drag, startPoint x: 521, startPoint y: 176, endPoint x: 509, endPoint y: 261, distance: 85.8
click at [509, 261] on div at bounding box center [351, 260] width 657 height 357
click at [488, 178] on div at bounding box center [351, 260] width 657 height 357
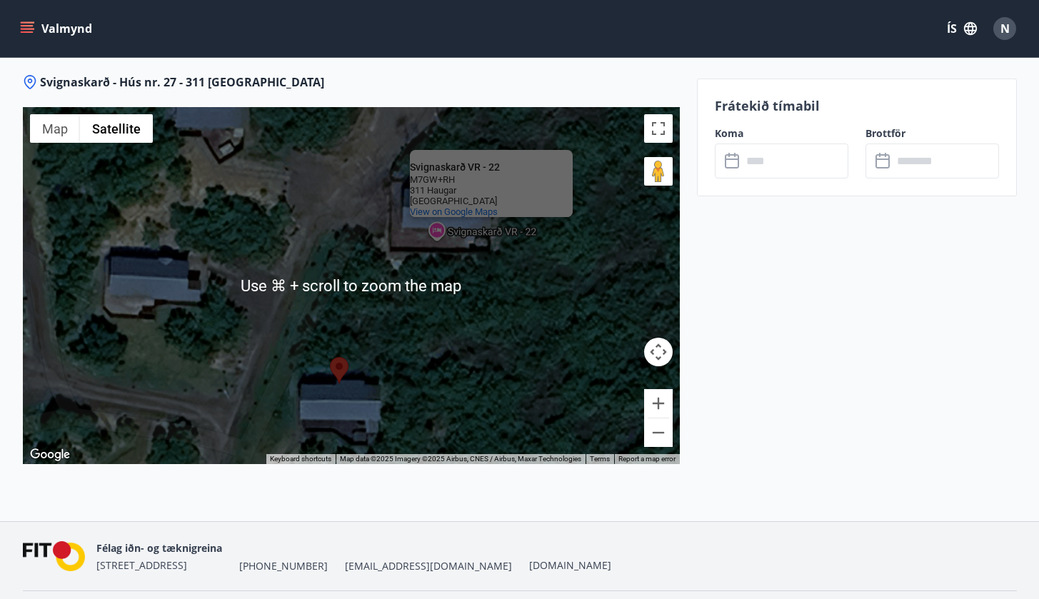
scroll to position [1885, 0]
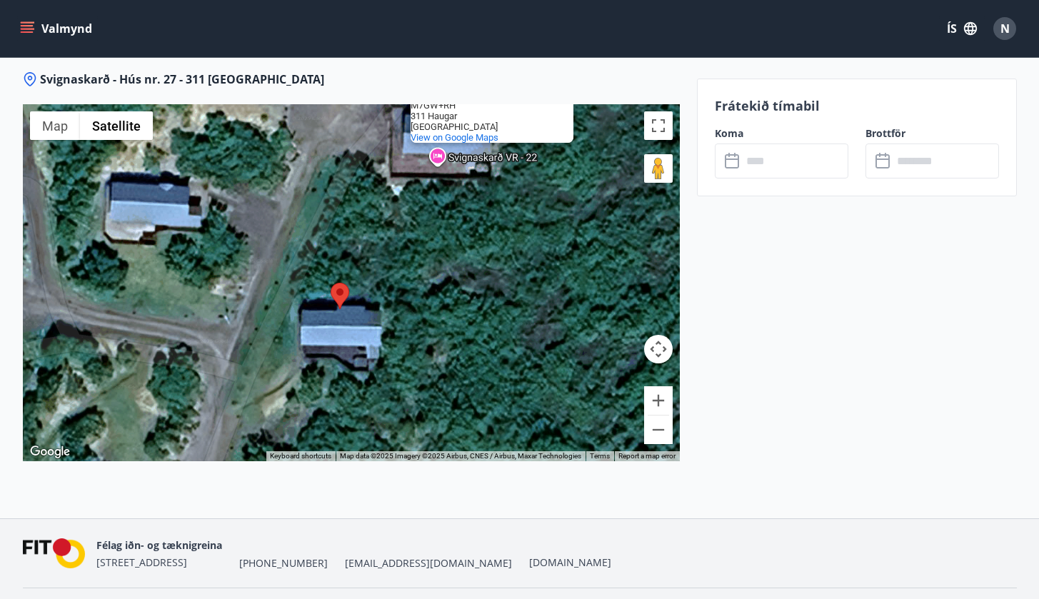
drag, startPoint x: 523, startPoint y: 343, endPoint x: 523, endPoint y: 271, distance: 72.8
click at [523, 271] on div "Svignaskarð VR - 22 Svignaskarð VR - 22 M7GW+RH 311 Haugar Iceland View on Goog…" at bounding box center [351, 282] width 657 height 357
click at [655, 419] on button "Zoom out" at bounding box center [658, 430] width 29 height 29
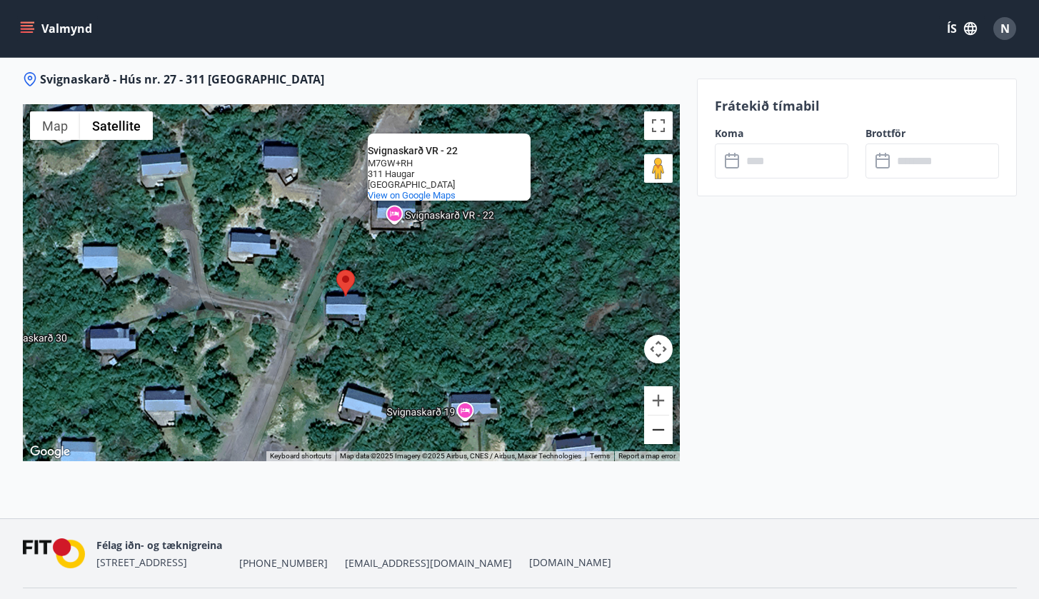
click at [655, 419] on button "Zoom out" at bounding box center [658, 430] width 29 height 29
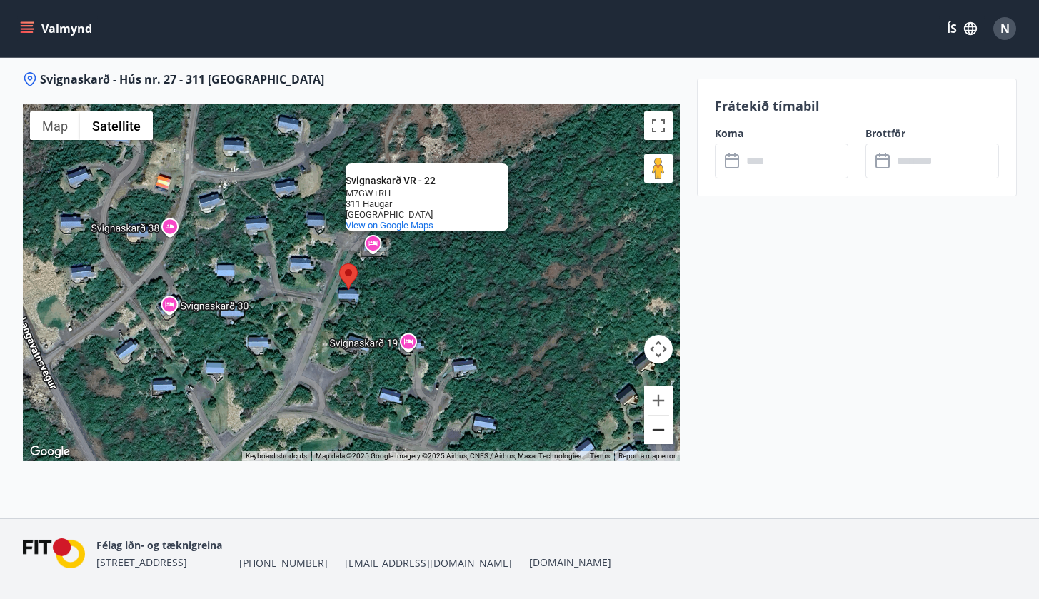
click at [655, 419] on button "Zoom out" at bounding box center [658, 430] width 29 height 29
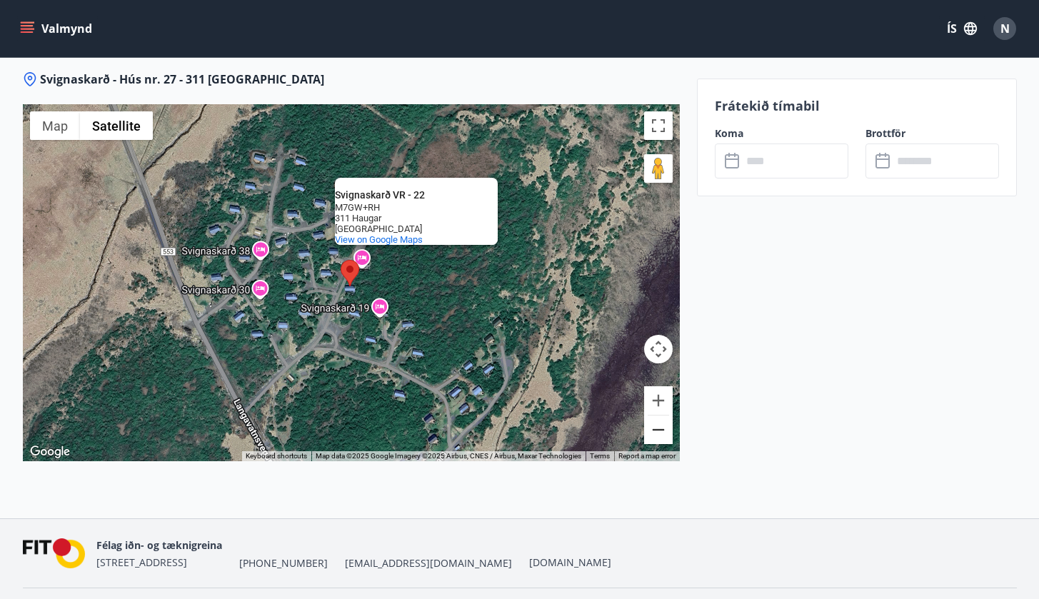
click at [655, 419] on button "Zoom out" at bounding box center [658, 430] width 29 height 29
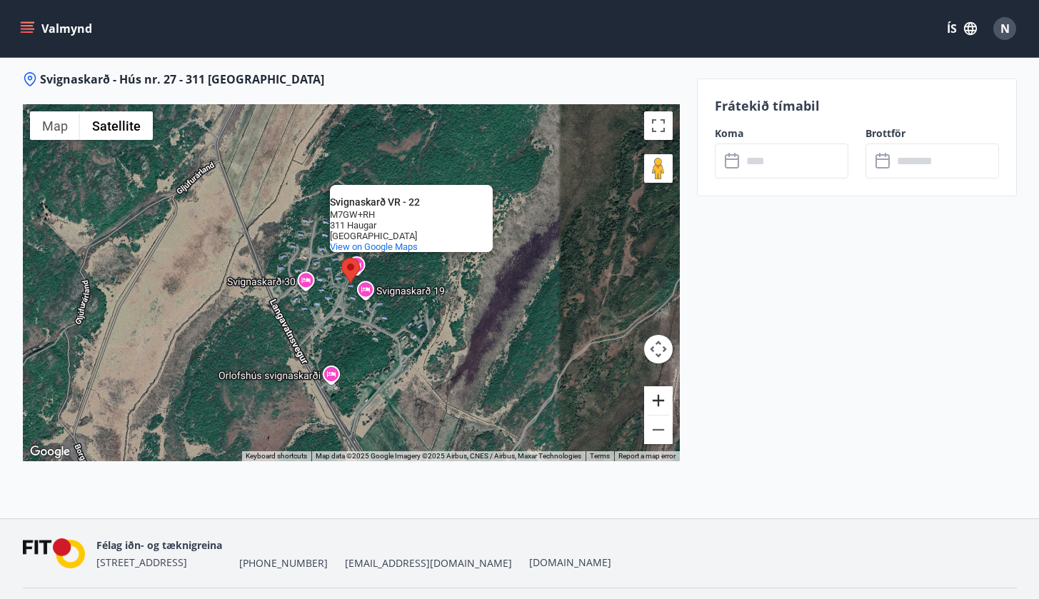
click at [659, 386] on button "Zoom in" at bounding box center [658, 400] width 29 height 29
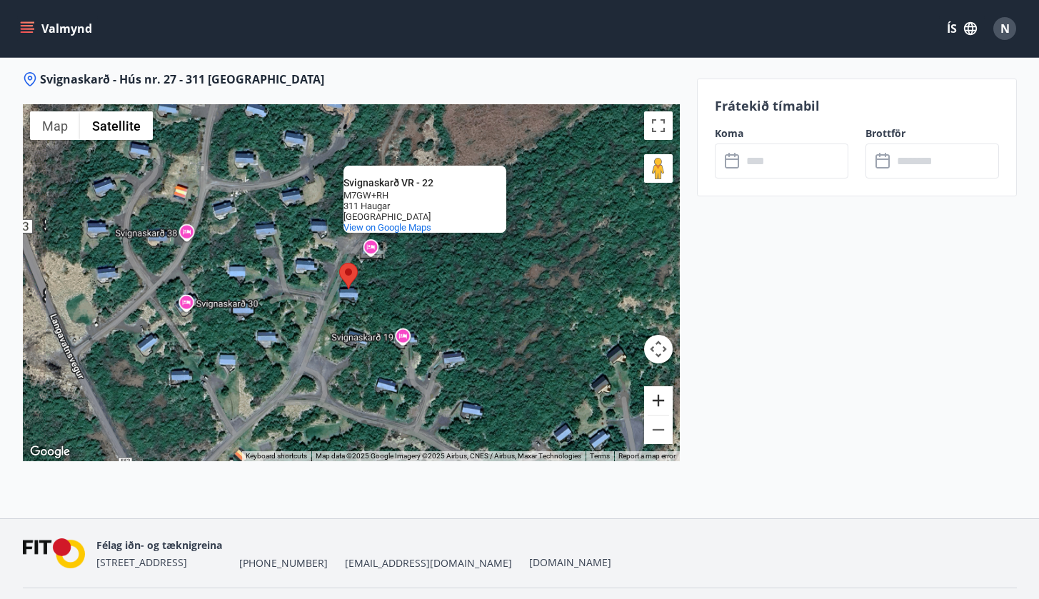
click at [659, 386] on button "Zoom in" at bounding box center [658, 400] width 29 height 29
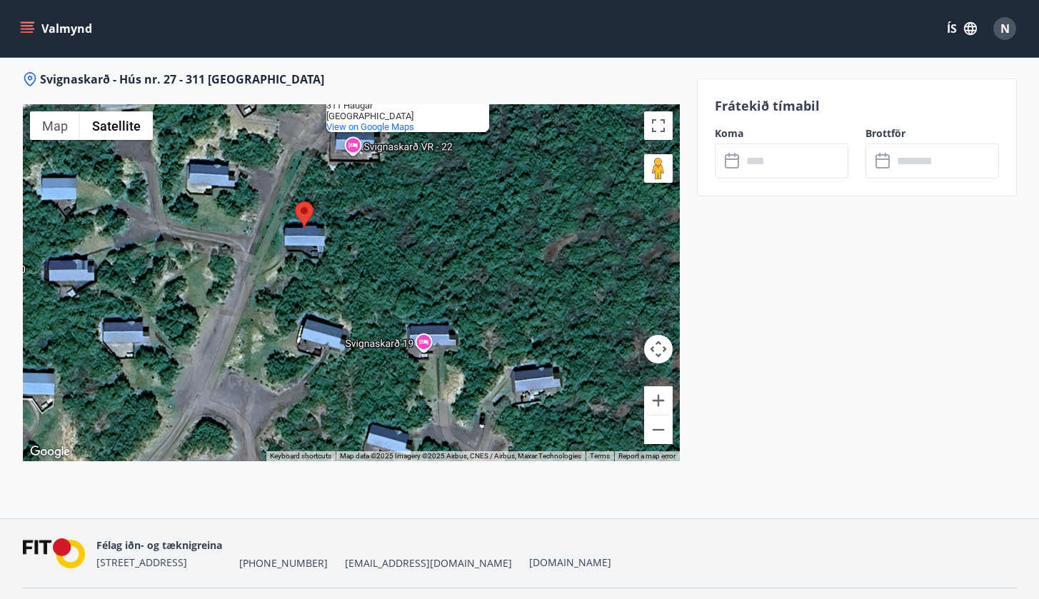
drag, startPoint x: 540, startPoint y: 413, endPoint x: 499, endPoint y: 342, distance: 82.5
click at [499, 342] on div "Svignaskarð VR - 22 Svignaskarð VR - 22 M7GW+RH 311 Haugar Iceland View on Goog…" at bounding box center [351, 282] width 657 height 357
click at [664, 386] on button "Zoom in" at bounding box center [658, 400] width 29 height 29
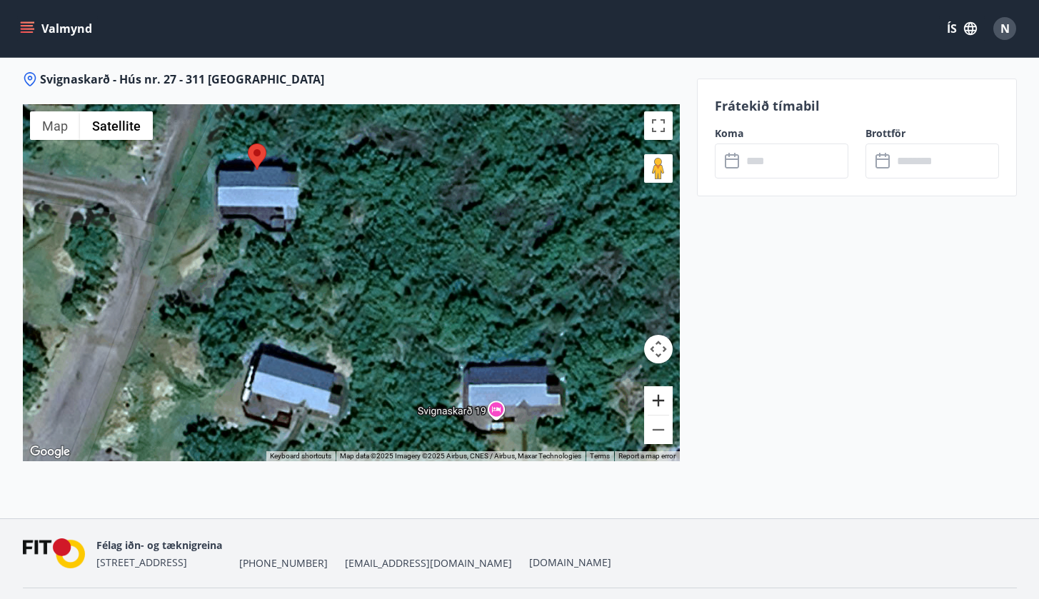
click at [664, 386] on button "Zoom in" at bounding box center [658, 400] width 29 height 29
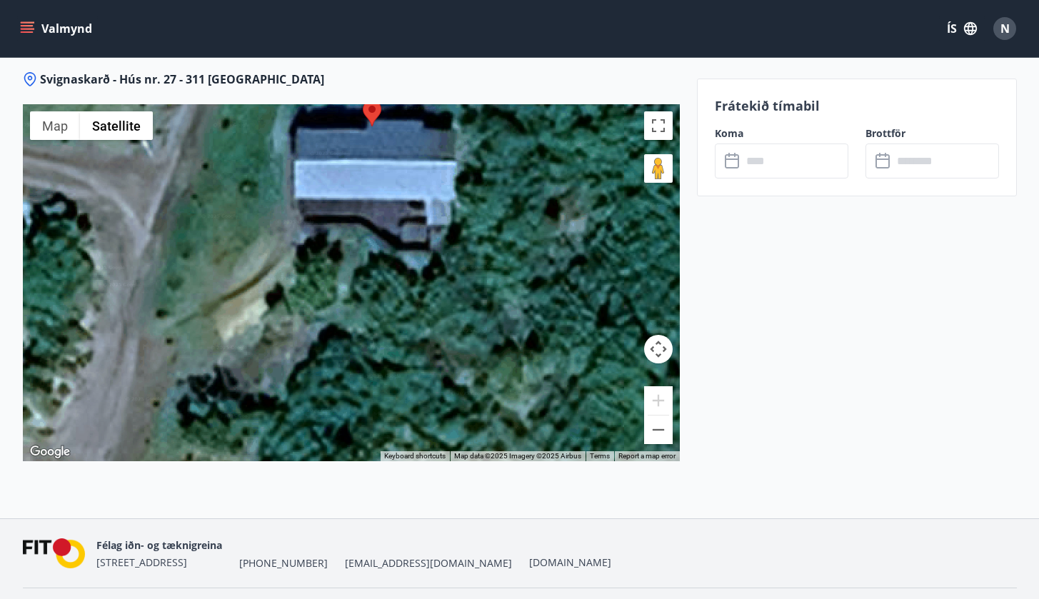
drag, startPoint x: 327, startPoint y: 256, endPoint x: 538, endPoint y: 325, distance: 221.7
click at [538, 325] on div "Svignaskarð VR - 22 Svignaskarð VR - 22 M7GW+RH 311 Haugar Iceland View on Goog…" at bounding box center [351, 282] width 657 height 357
click at [659, 418] on button "Zoom out" at bounding box center [658, 430] width 29 height 29
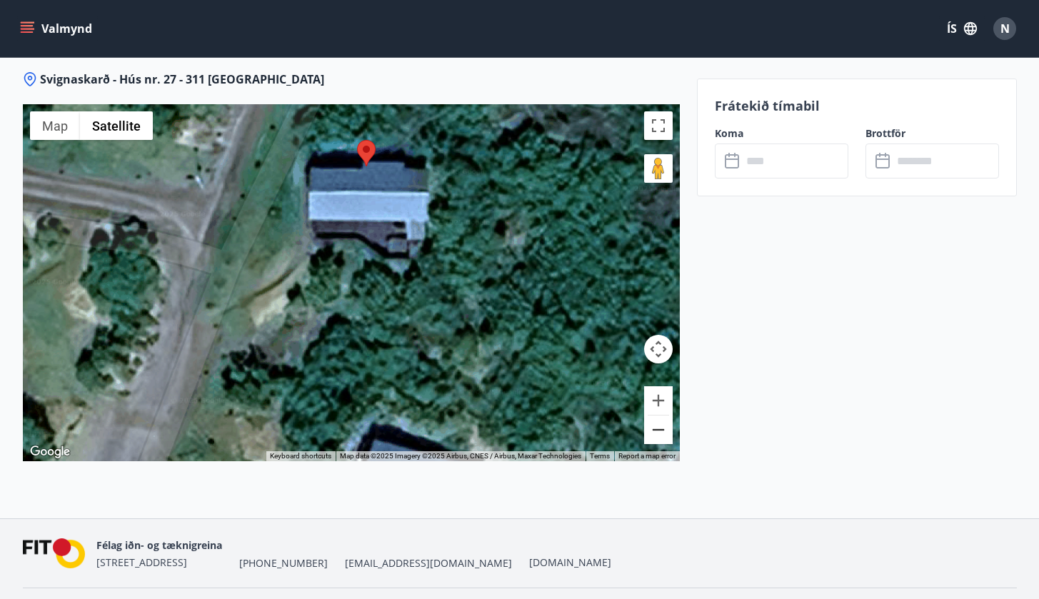
click at [659, 418] on button "Zoom out" at bounding box center [658, 430] width 29 height 29
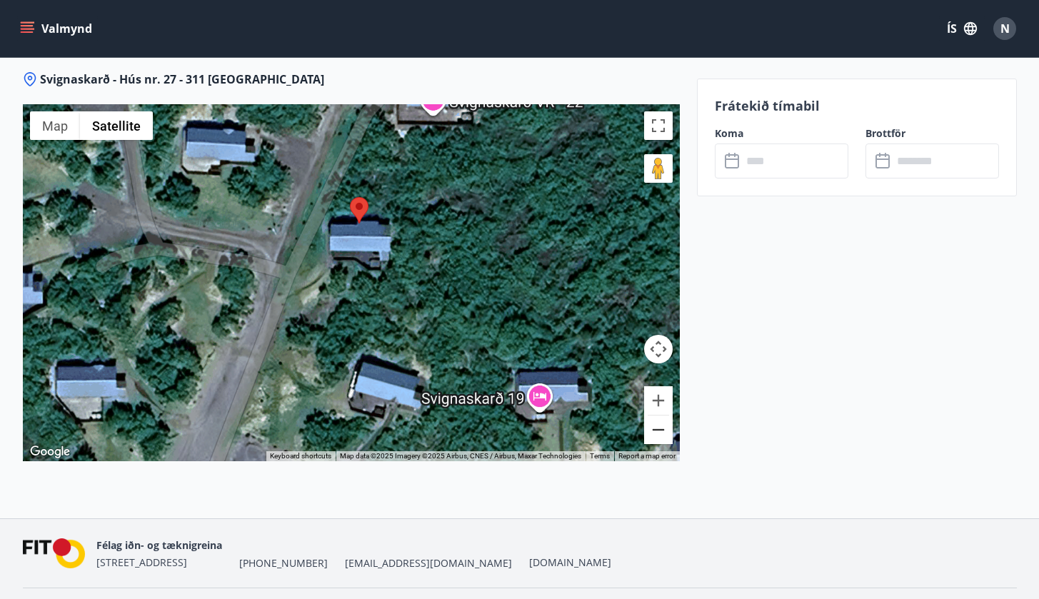
click at [659, 418] on button "Zoom out" at bounding box center [658, 430] width 29 height 29
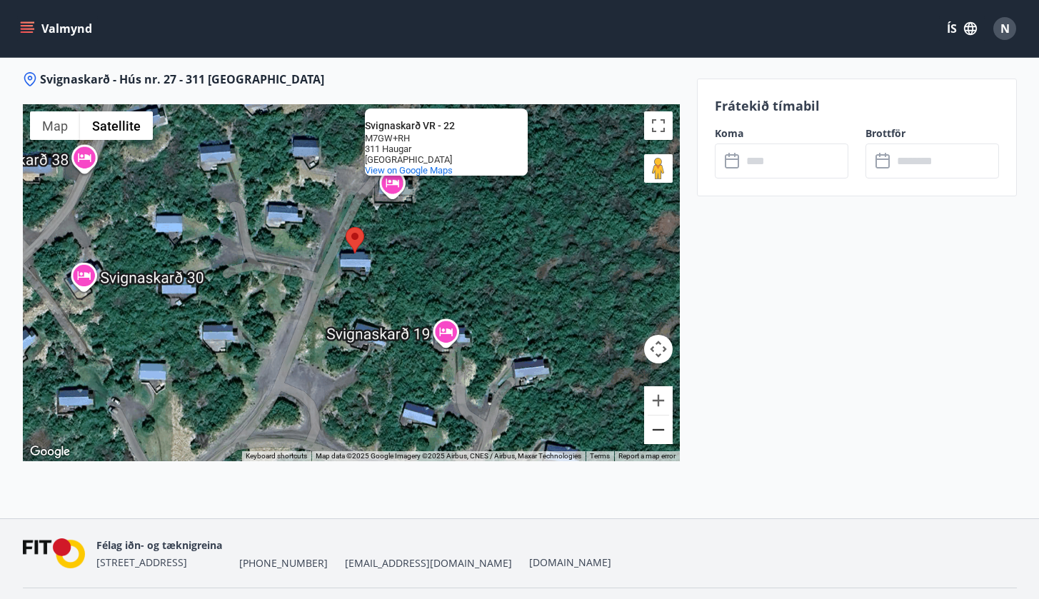
click at [659, 418] on button "Zoom out" at bounding box center [658, 430] width 29 height 29
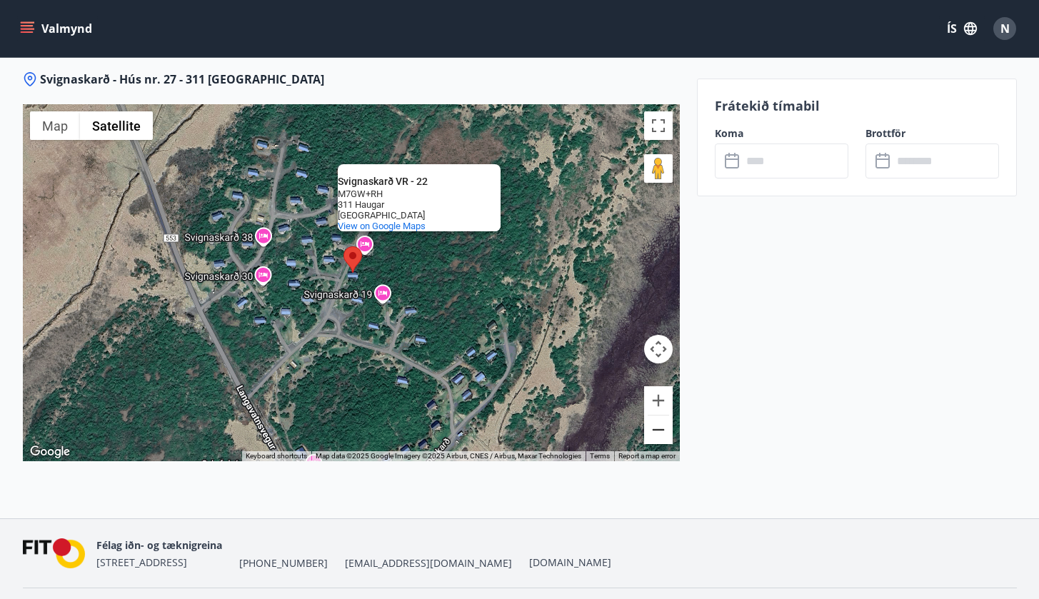
click at [659, 418] on button "Zoom out" at bounding box center [658, 430] width 29 height 29
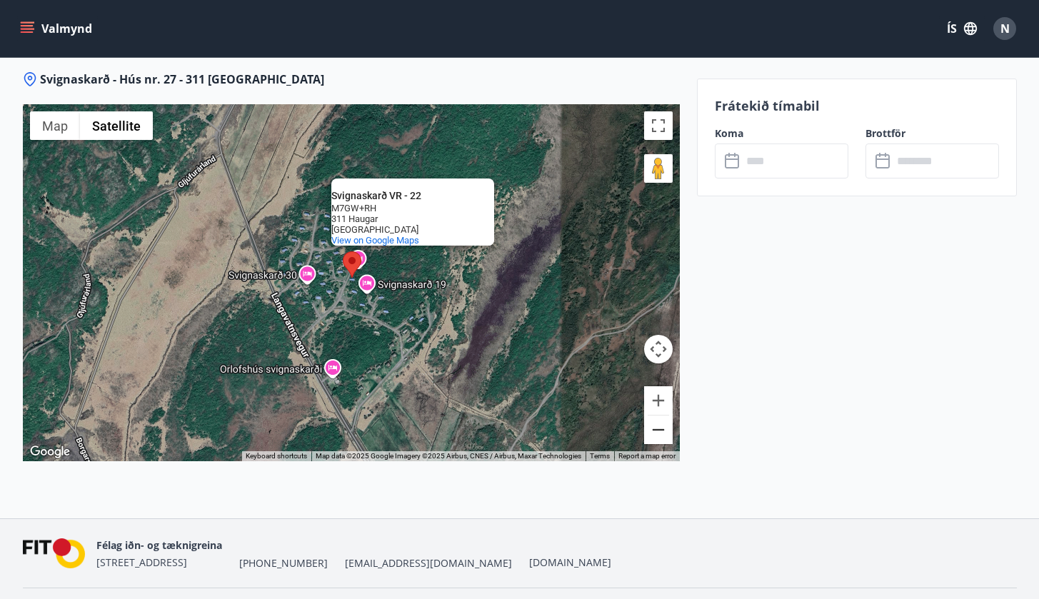
click at [659, 418] on button "Zoom out" at bounding box center [658, 430] width 29 height 29
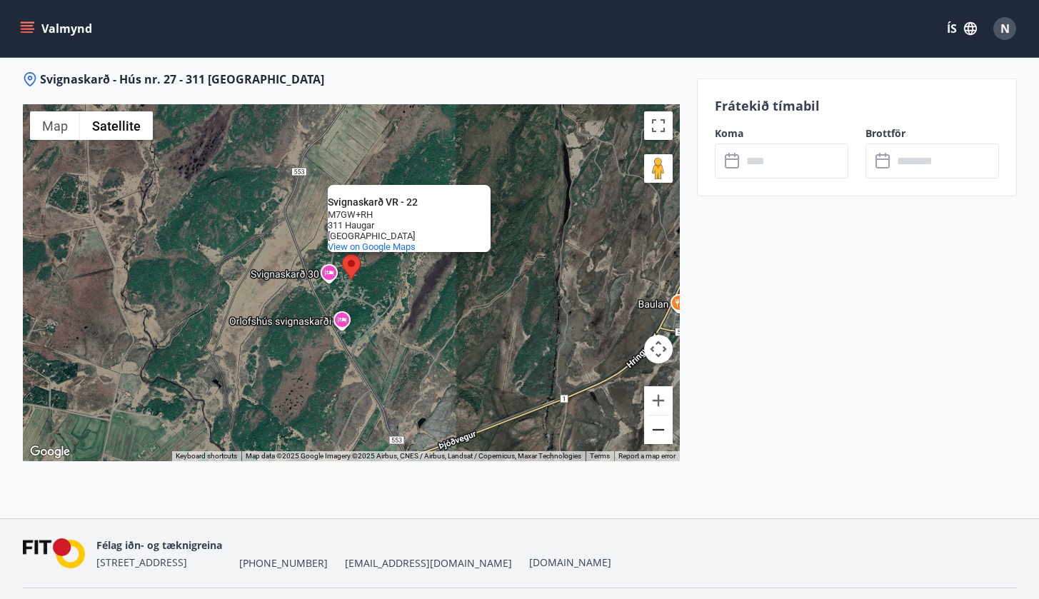
click at [659, 418] on button "Zoom out" at bounding box center [658, 430] width 29 height 29
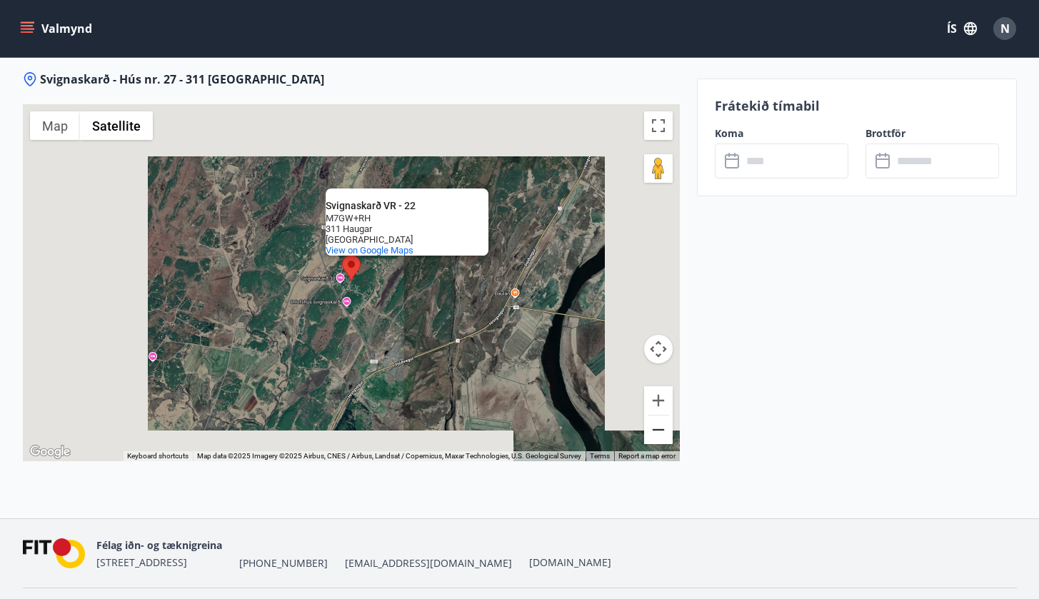
click at [659, 418] on button "Zoom out" at bounding box center [658, 430] width 29 height 29
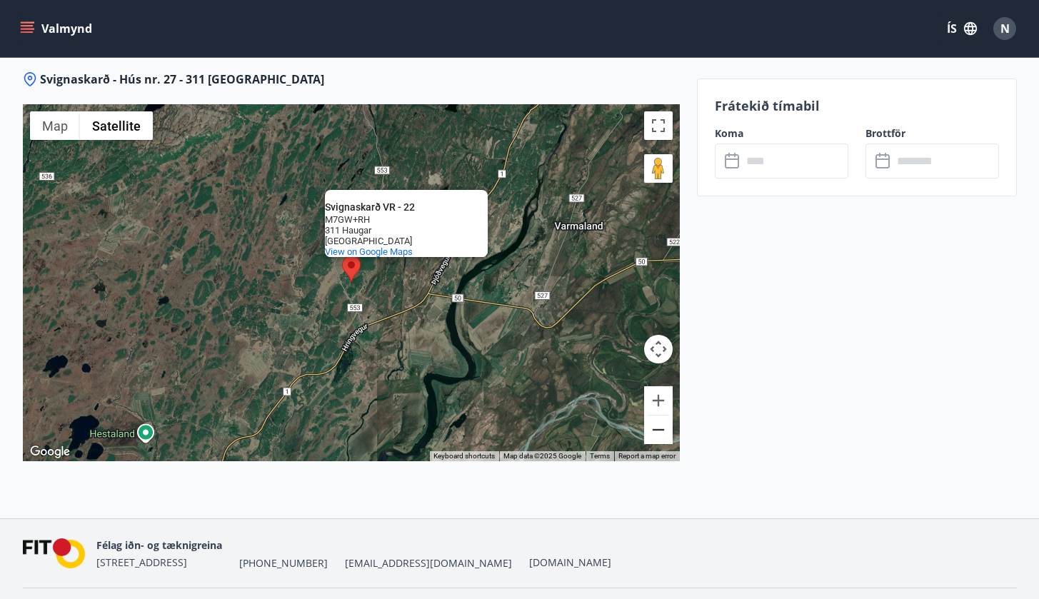
click at [659, 418] on button "Zoom out" at bounding box center [658, 430] width 29 height 29
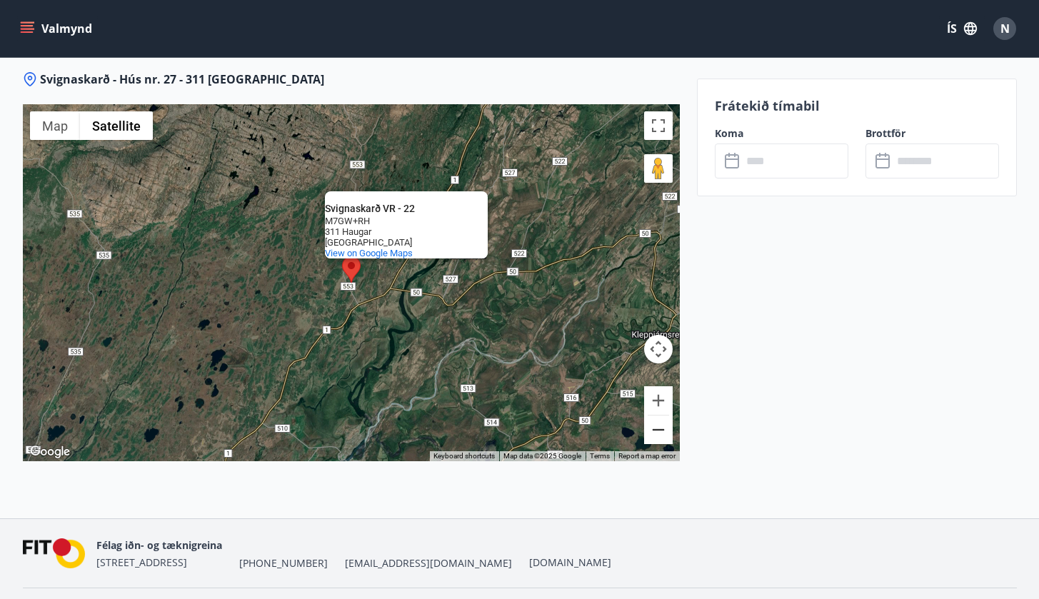
click at [659, 418] on button "Zoom out" at bounding box center [658, 430] width 29 height 29
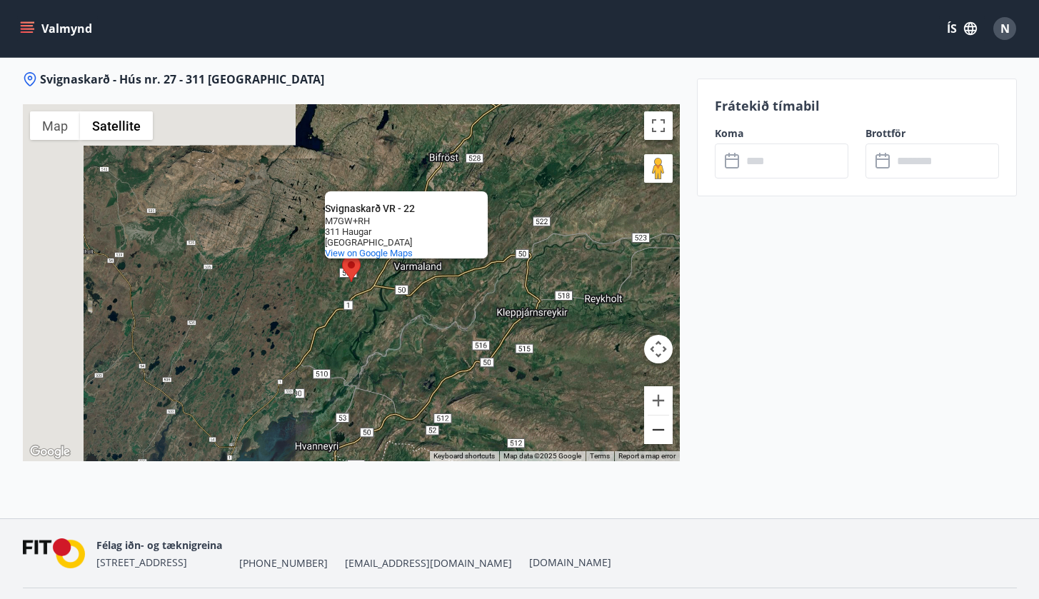
click at [659, 418] on button "Zoom out" at bounding box center [658, 430] width 29 height 29
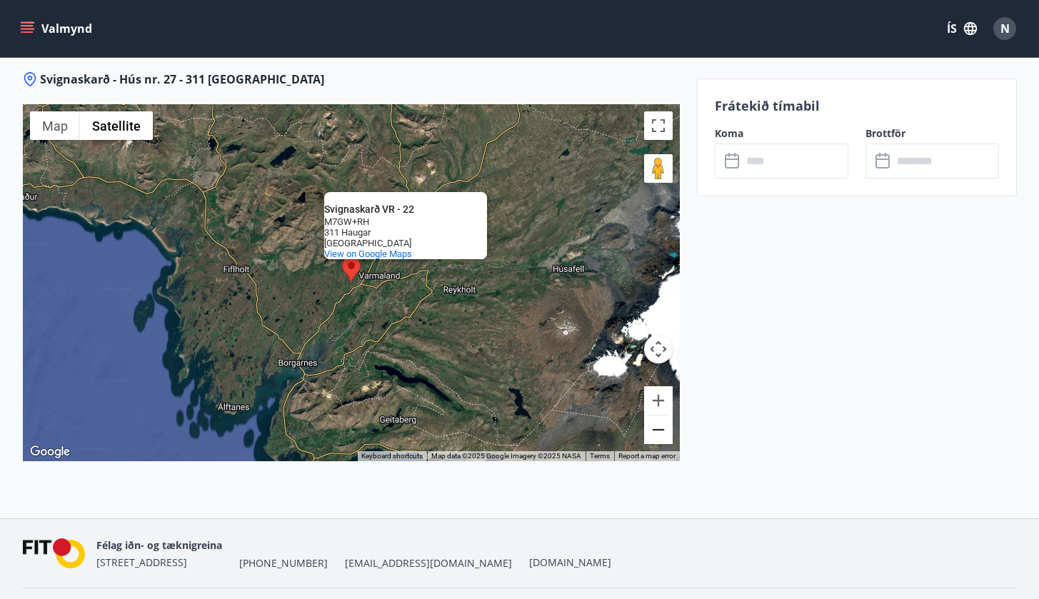
click at [659, 418] on button "Zoom out" at bounding box center [658, 430] width 29 height 29
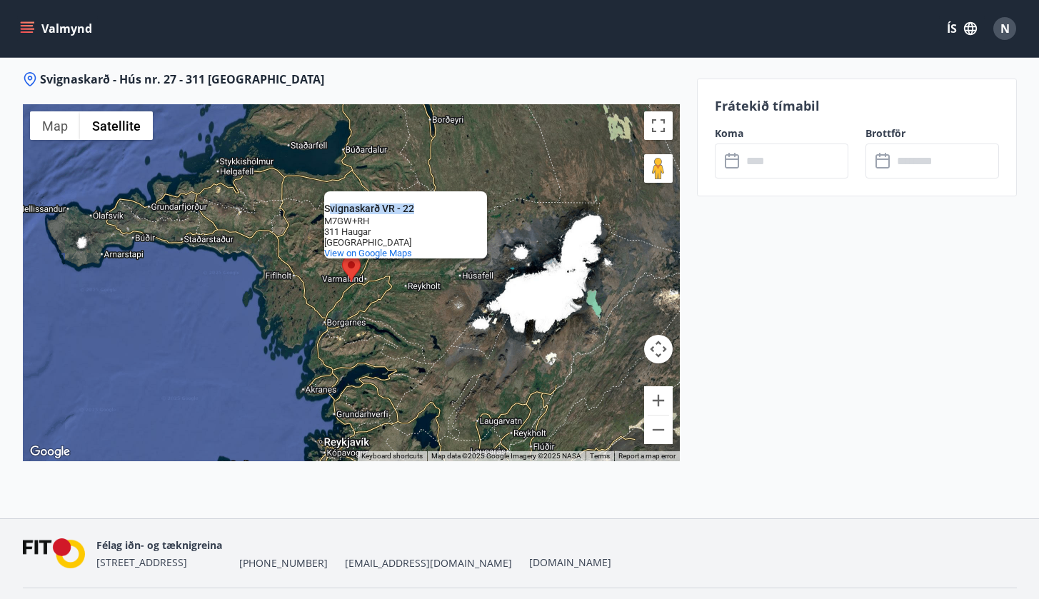
drag, startPoint x: 327, startPoint y: 186, endPoint x: 415, endPoint y: 191, distance: 88.0
click at [415, 203] on div "Svignaskarð VR - 22" at bounding box center [388, 208] width 129 height 11
click at [415, 216] on div "M7GW+RH" at bounding box center [388, 221] width 129 height 11
drag, startPoint x: 326, startPoint y: 188, endPoint x: 349, endPoint y: 193, distance: 23.4
click at [351, 276] on div "Svignaskarð VR - 22 Svignaskarð VR - 22 M7GW+RH 311 Haugar Iceland View on Goog…" at bounding box center [351, 282] width 657 height 357
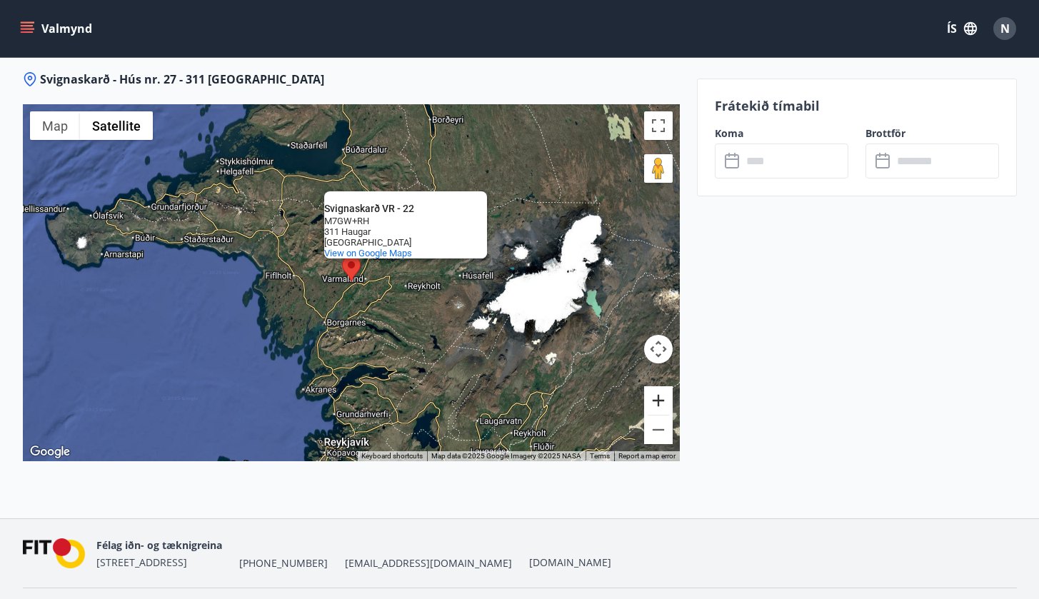
click at [650, 386] on button "Zoom in" at bounding box center [658, 400] width 29 height 29
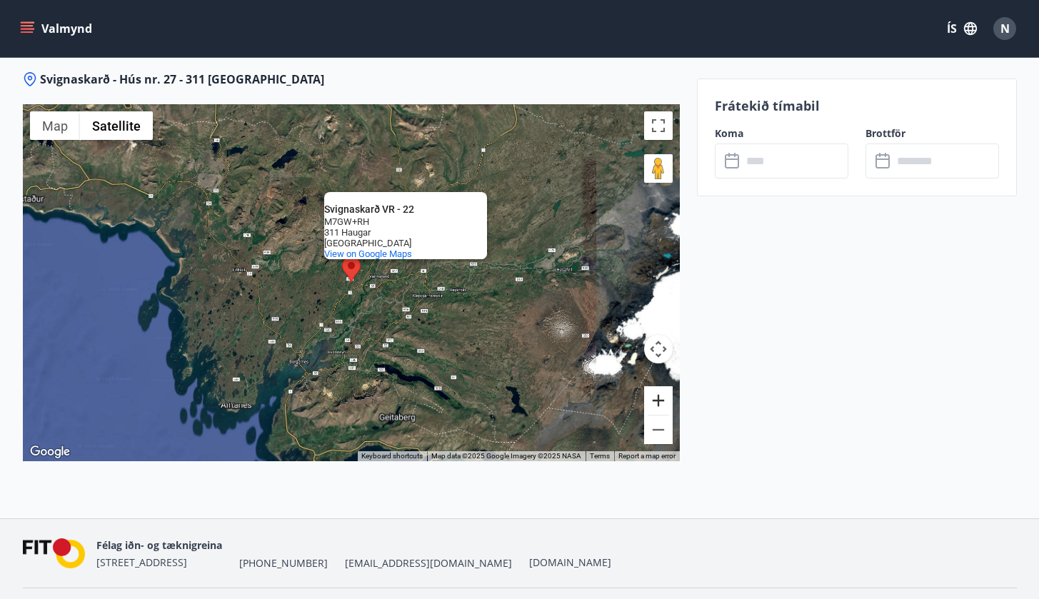
click at [650, 386] on button "Zoom in" at bounding box center [658, 400] width 29 height 29
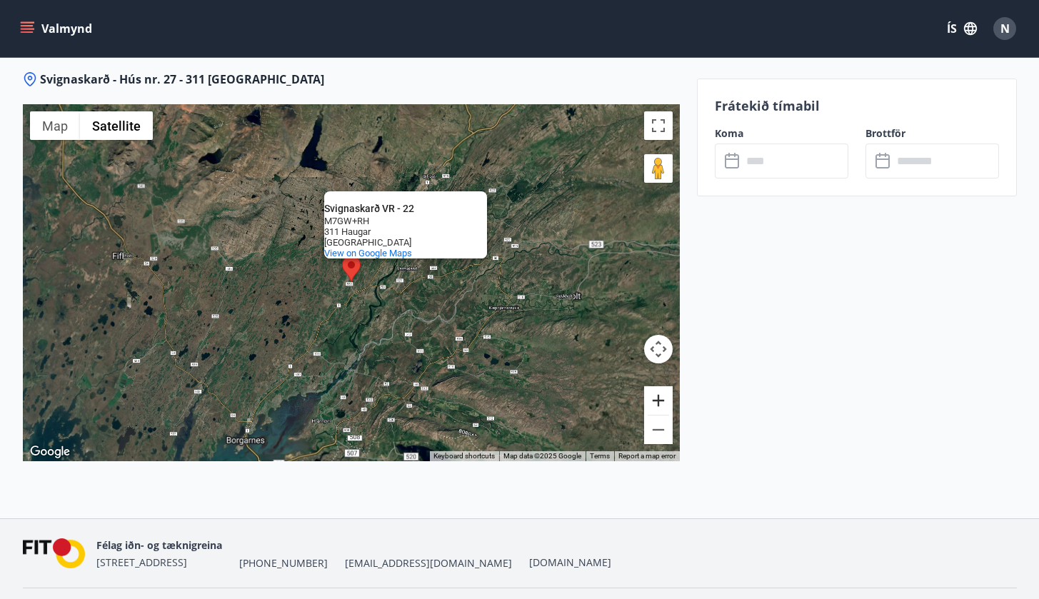
click at [650, 386] on button "Zoom in" at bounding box center [658, 400] width 29 height 29
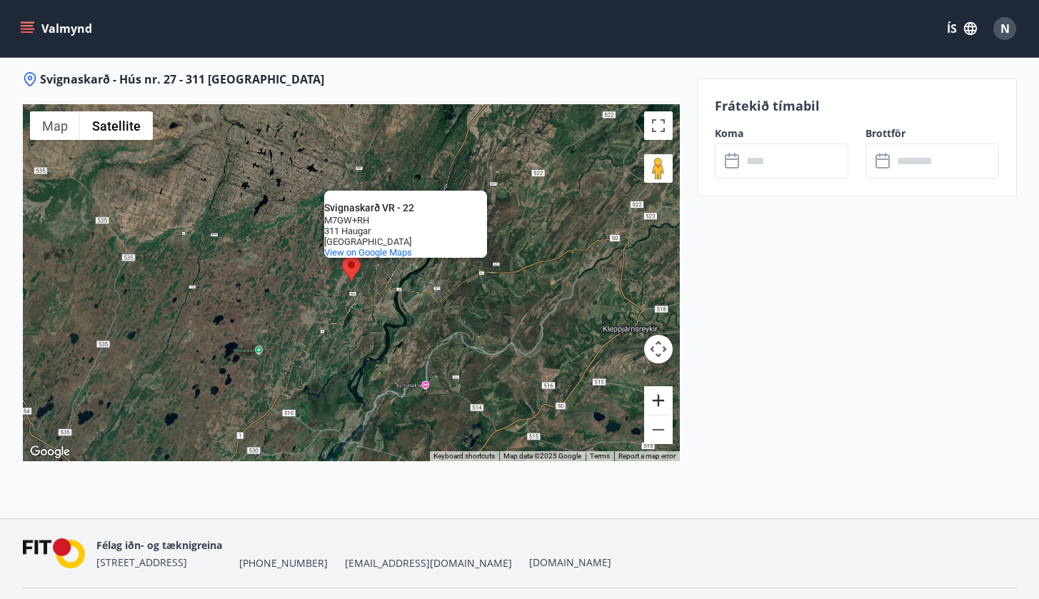
click at [650, 386] on button "Zoom in" at bounding box center [658, 400] width 29 height 29
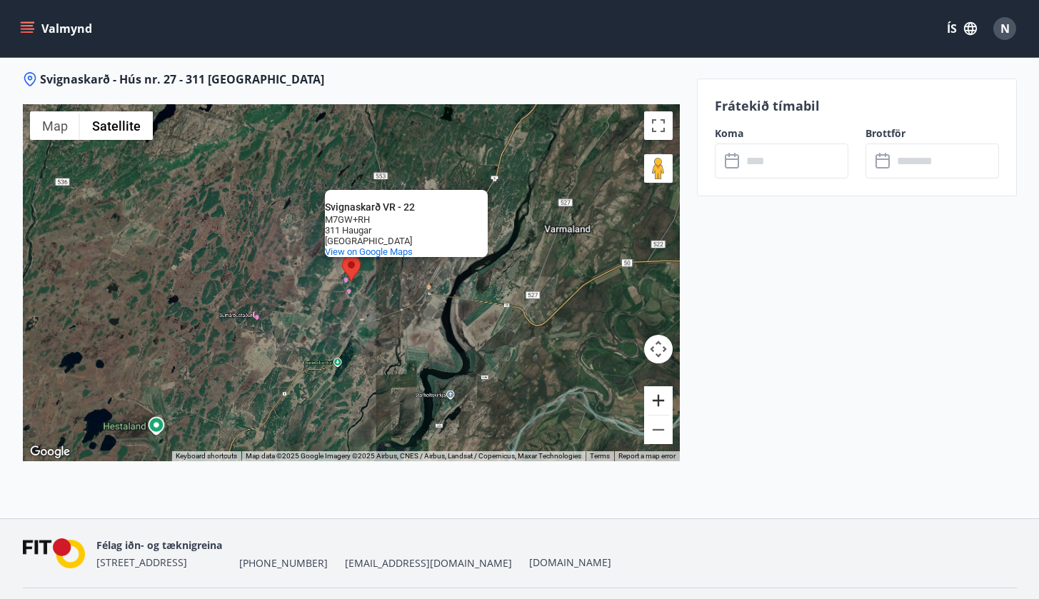
click at [650, 386] on button "Zoom in" at bounding box center [658, 400] width 29 height 29
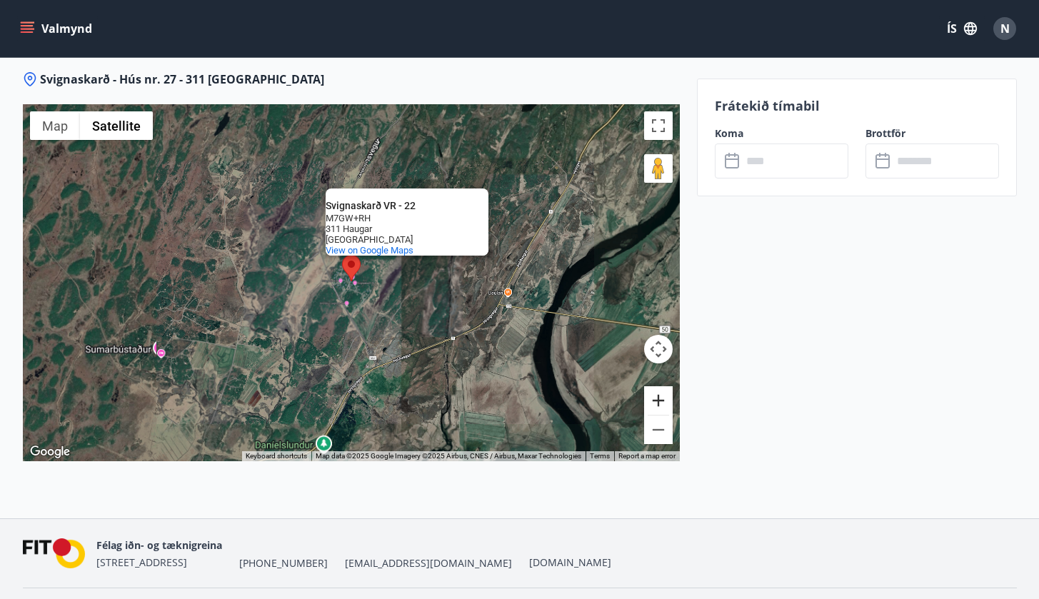
click at [650, 386] on button "Zoom in" at bounding box center [658, 400] width 29 height 29
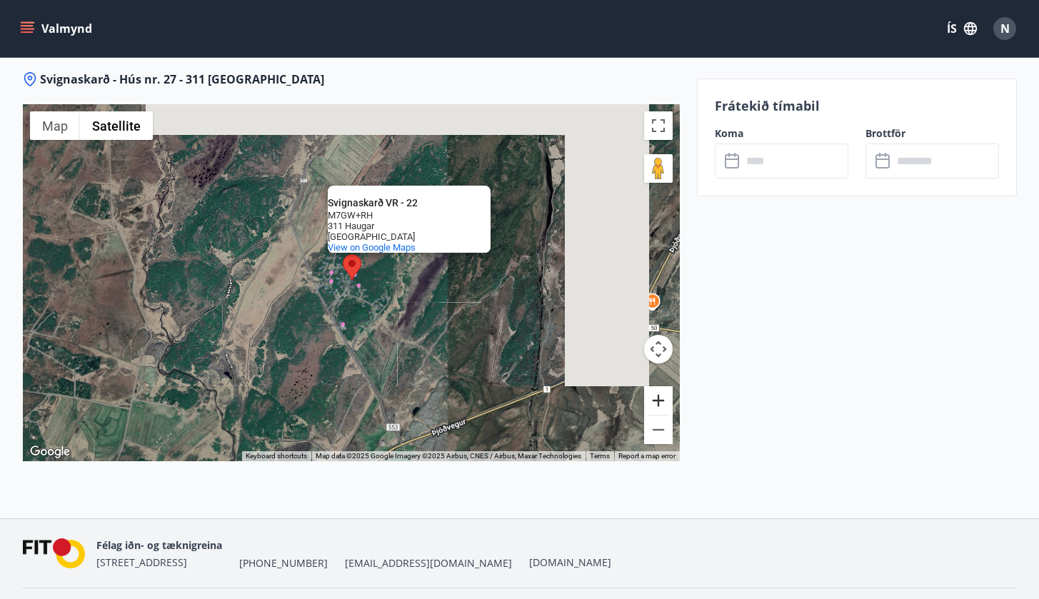
click at [650, 386] on button "Zoom in" at bounding box center [658, 400] width 29 height 29
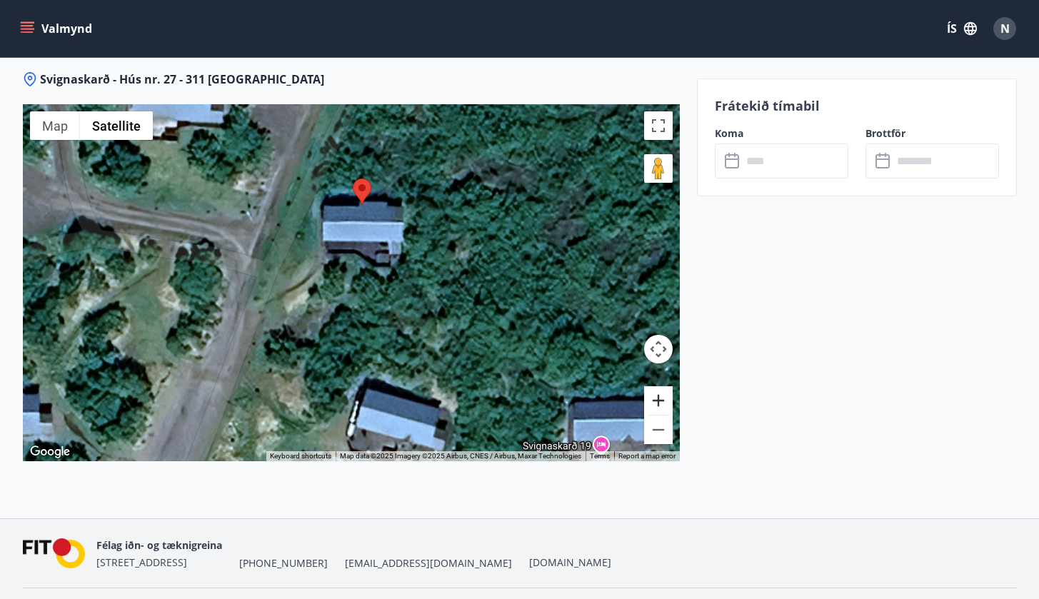
click at [650, 386] on button "Zoom in" at bounding box center [658, 400] width 29 height 29
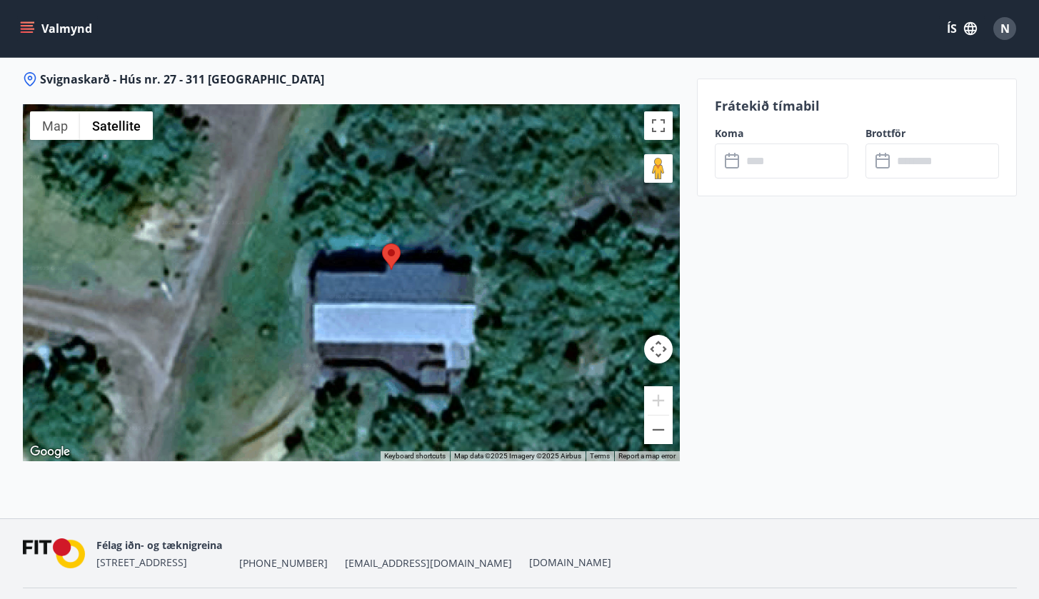
drag, startPoint x: 490, startPoint y: 263, endPoint x: 645, endPoint y: 429, distance: 226.8
click at [642, 429] on div "Svignaskarð VR - 22 Svignaskarð VR - 22 M7GW+RH 311 Haugar Iceland View on Goog…" at bounding box center [351, 282] width 657 height 357
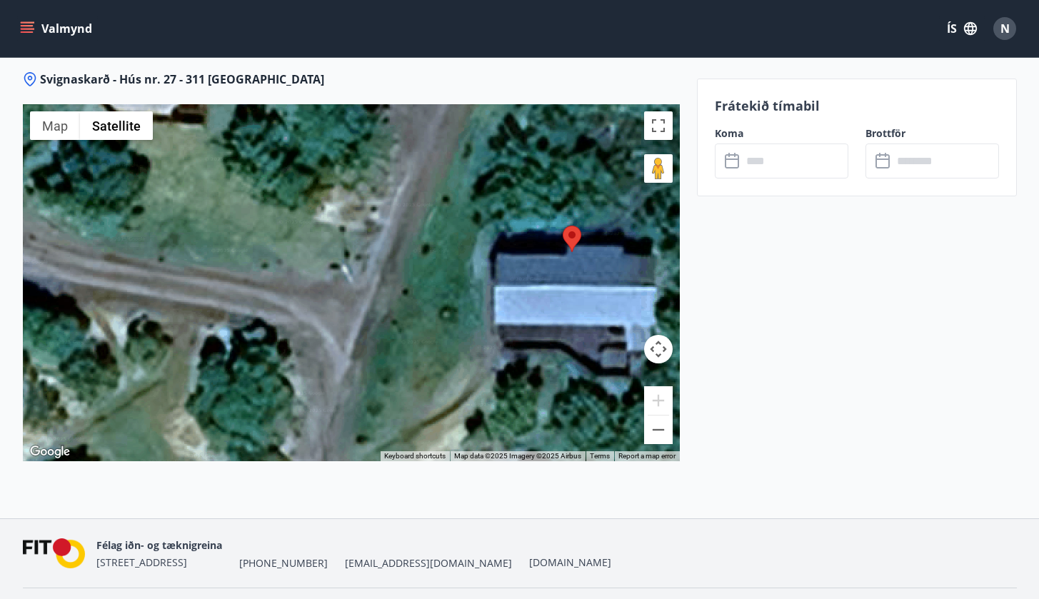
drag, startPoint x: 636, startPoint y: 428, endPoint x: 455, endPoint y: 355, distance: 195.4
click at [455, 355] on div "Svignaskarð VR - 22 Svignaskarð VR - 22 M7GW+RH 311 Haugar Iceland View on Goog…" at bounding box center [351, 282] width 657 height 357
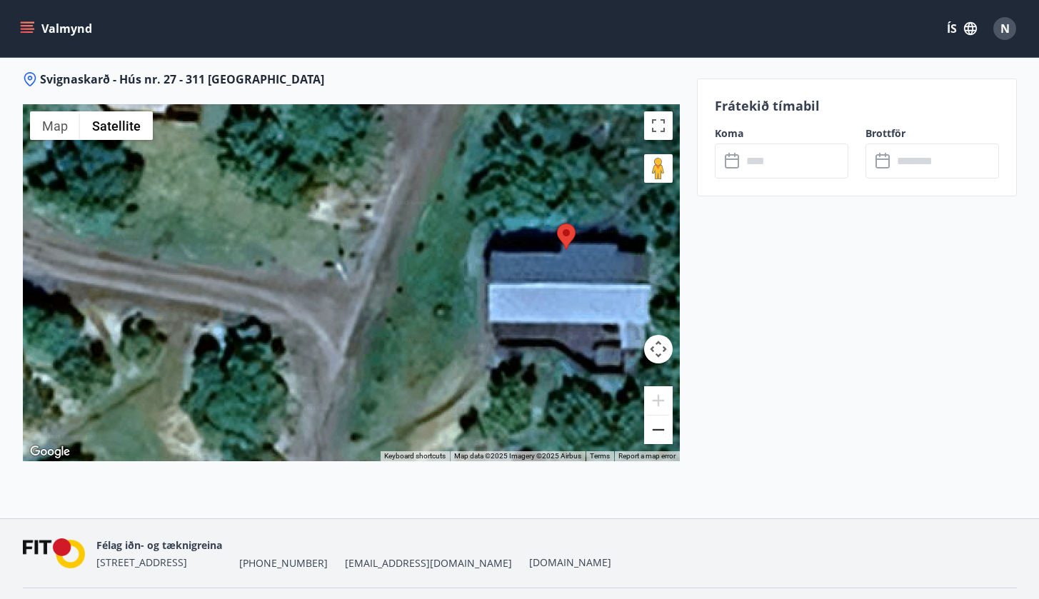
click at [653, 426] on button "Zoom out" at bounding box center [658, 430] width 29 height 29
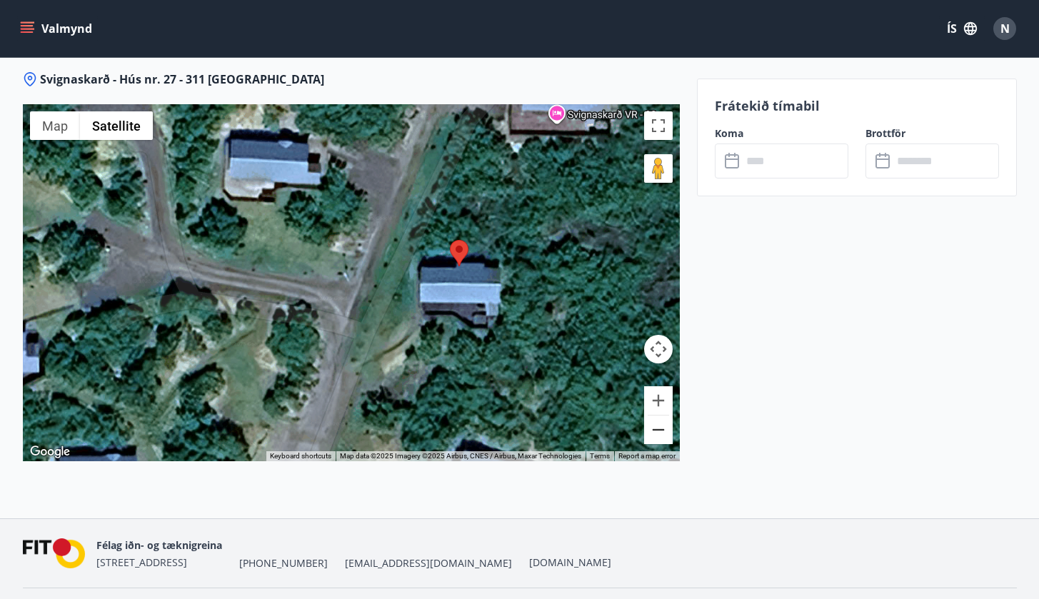
click at [653, 426] on button "Zoom out" at bounding box center [658, 430] width 29 height 29
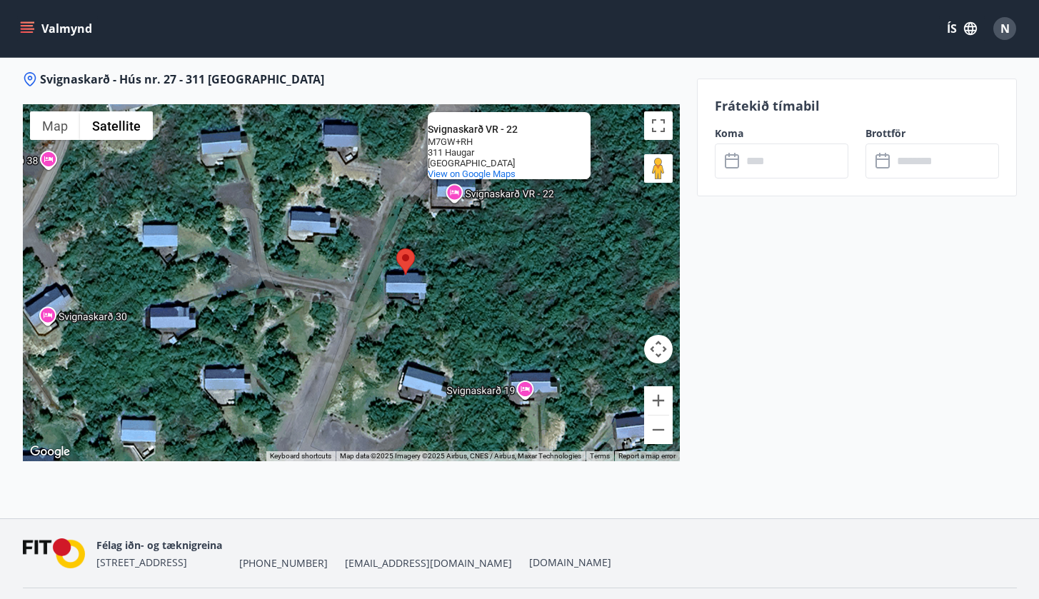
click at [394, 247] on div "Svignaskarð VR - 22 Svignaskarð VR - 22 M7GW+RH 311 Haugar Iceland View on Goog…" at bounding box center [351, 282] width 657 height 357
click at [396, 248] on area at bounding box center [396, 248] width 0 height 0
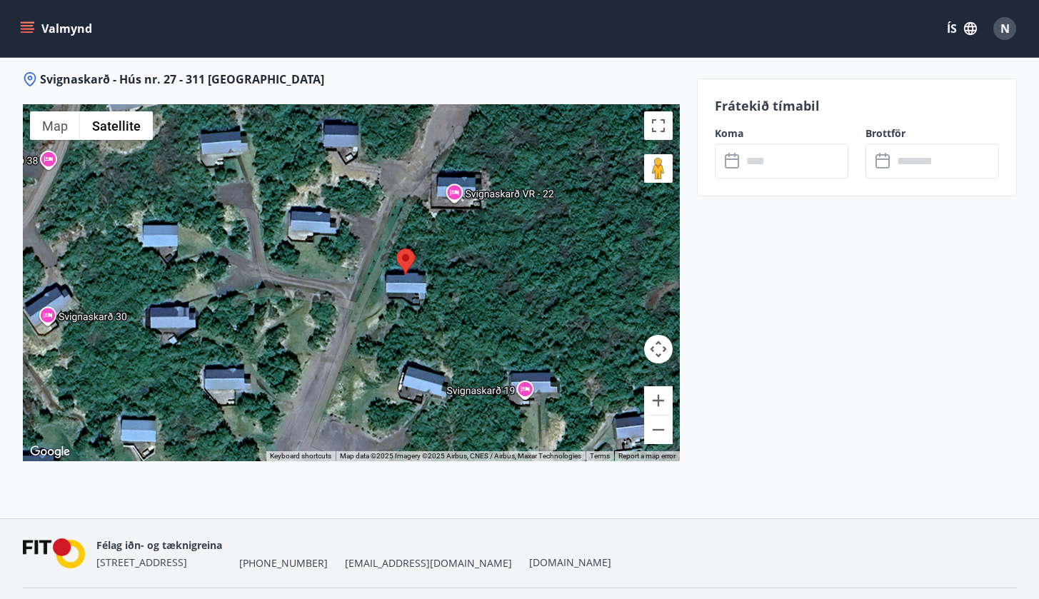
click at [396, 248] on area at bounding box center [396, 248] width 0 height 0
click at [363, 257] on div "To navigate, press the arrow keys." at bounding box center [351, 282] width 657 height 357
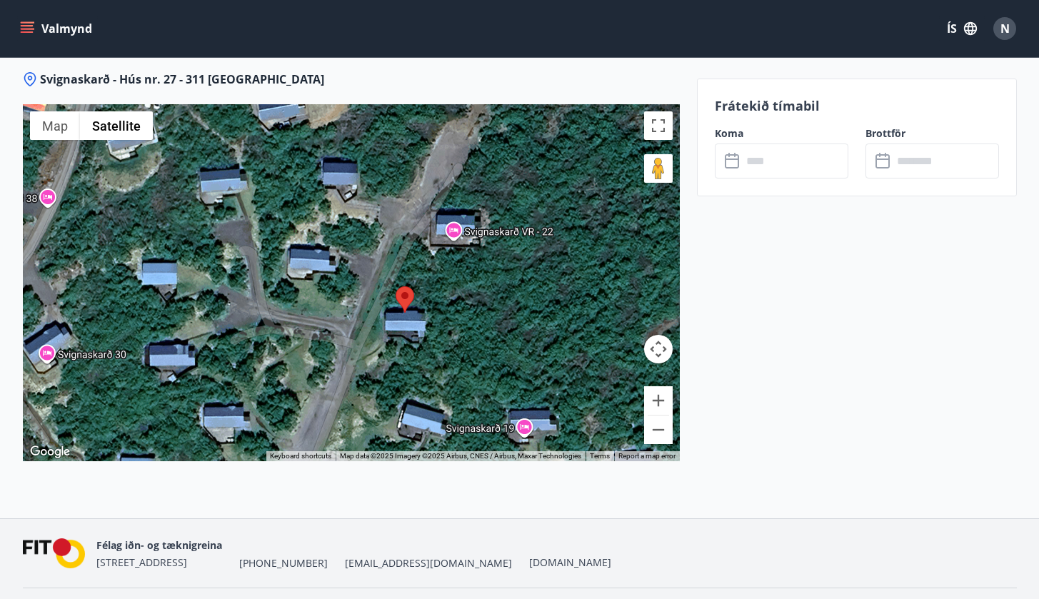
drag, startPoint x: 366, startPoint y: 253, endPoint x: 366, endPoint y: 293, distance: 39.3
click at [366, 293] on div at bounding box center [351, 282] width 657 height 357
click at [660, 416] on button "Zoom out" at bounding box center [658, 430] width 29 height 29
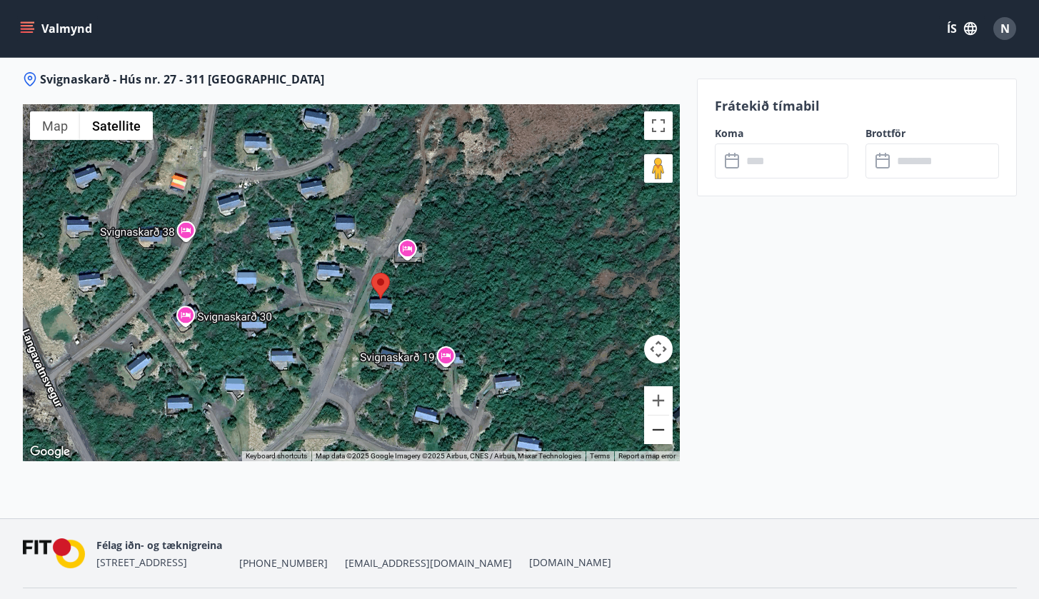
click at [660, 416] on button "Zoom out" at bounding box center [658, 430] width 29 height 29
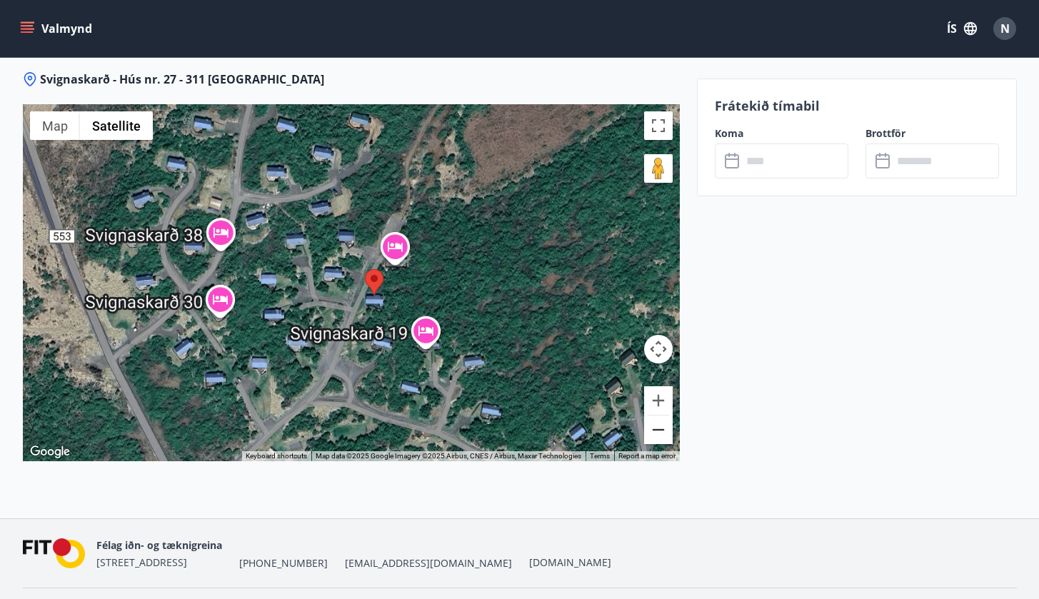
click at [660, 416] on button "Zoom out" at bounding box center [658, 430] width 29 height 29
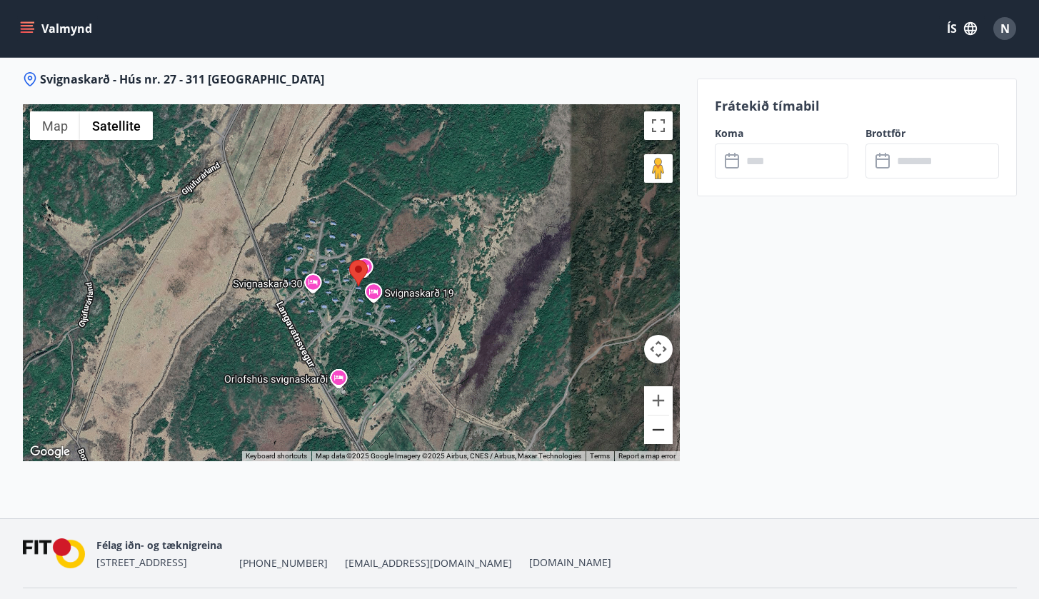
click at [660, 416] on button "Zoom out" at bounding box center [658, 430] width 29 height 29
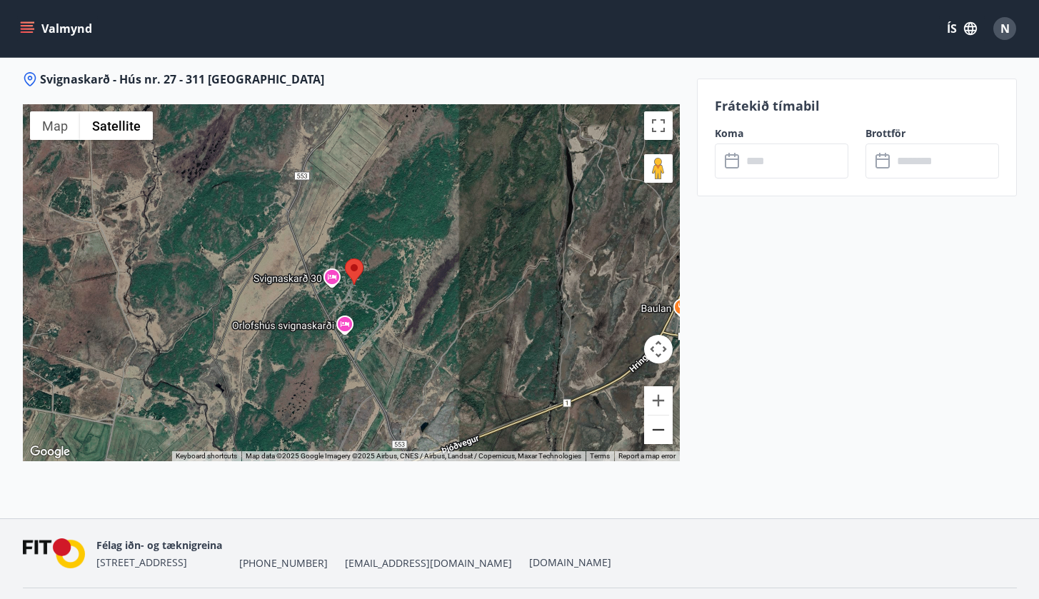
click at [660, 416] on button "Zoom out" at bounding box center [658, 430] width 29 height 29
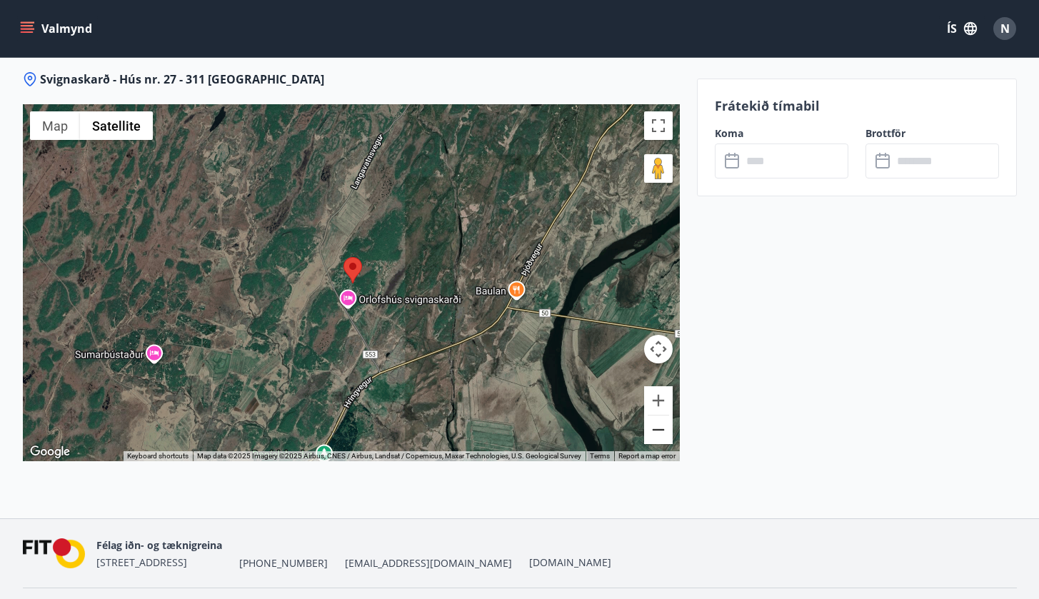
click at [660, 416] on button "Zoom out" at bounding box center [658, 430] width 29 height 29
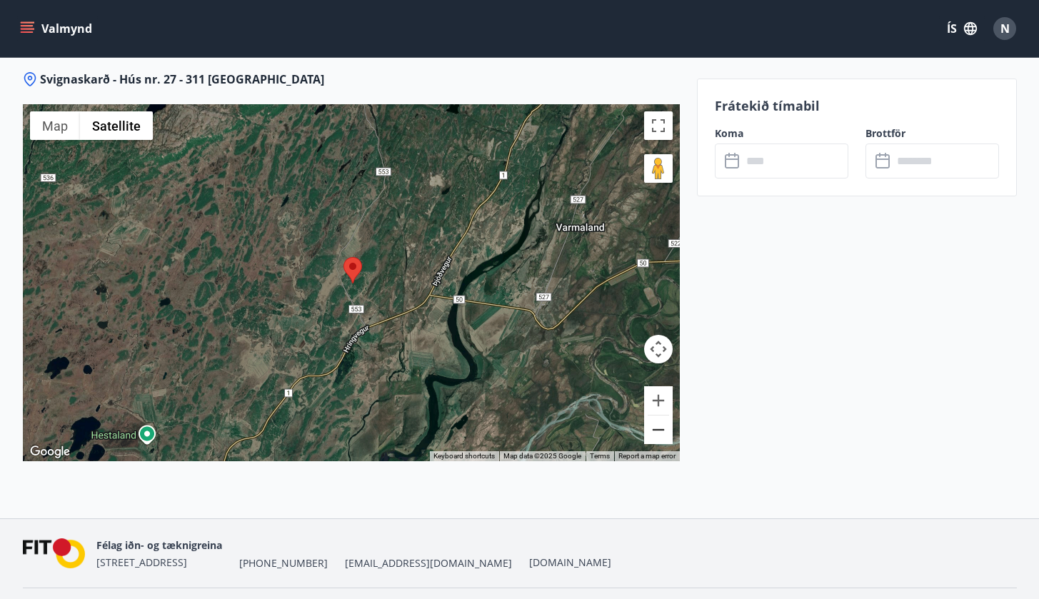
click at [660, 416] on button "Zoom out" at bounding box center [658, 430] width 29 height 29
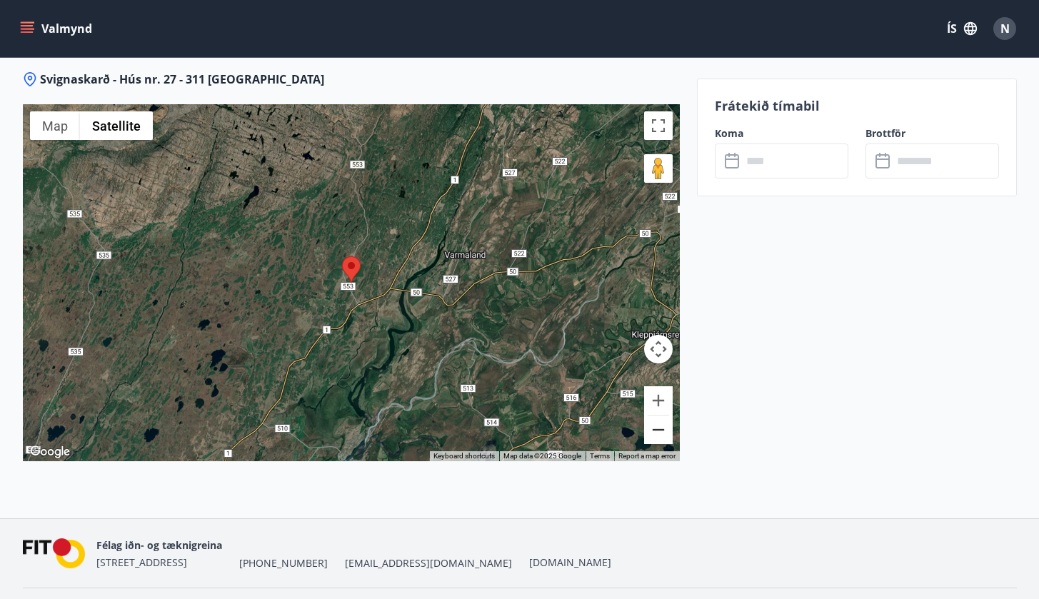
click at [660, 416] on button "Zoom out" at bounding box center [658, 430] width 29 height 29
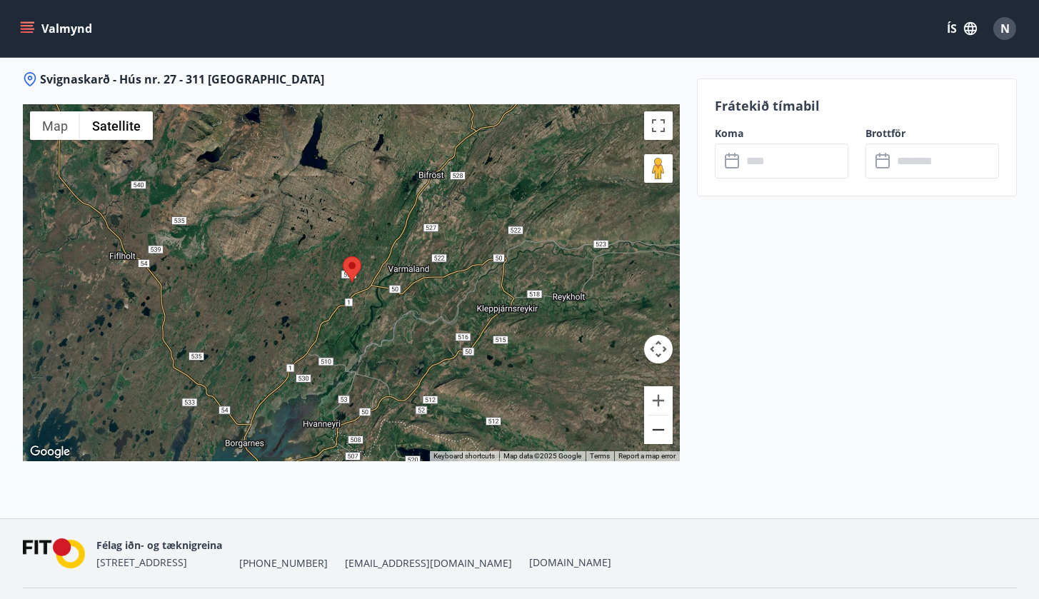
click at [660, 416] on button "Zoom out" at bounding box center [658, 430] width 29 height 29
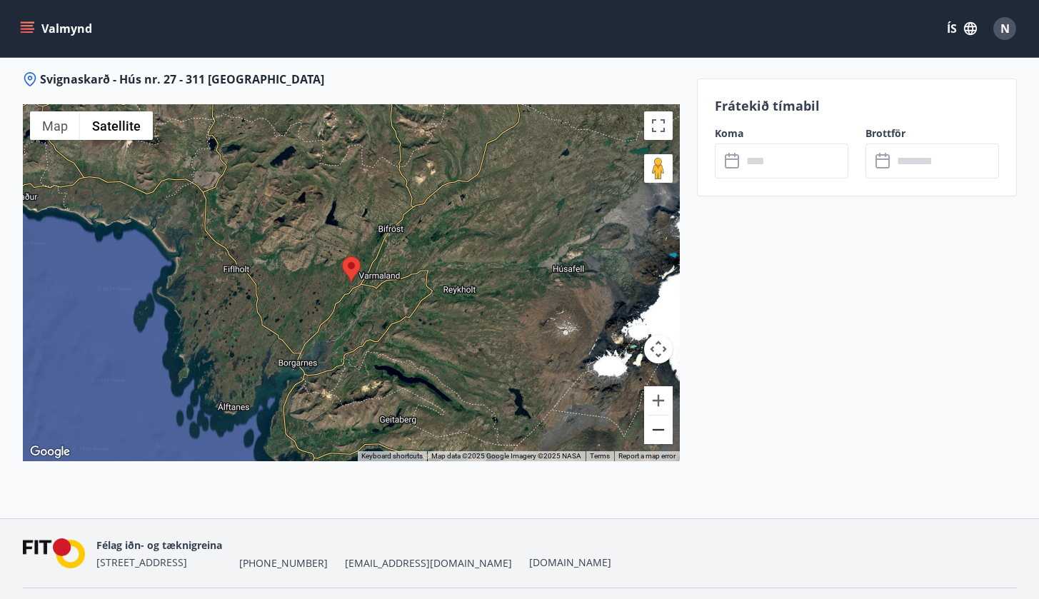
click at [660, 416] on button "Zoom out" at bounding box center [658, 430] width 29 height 29
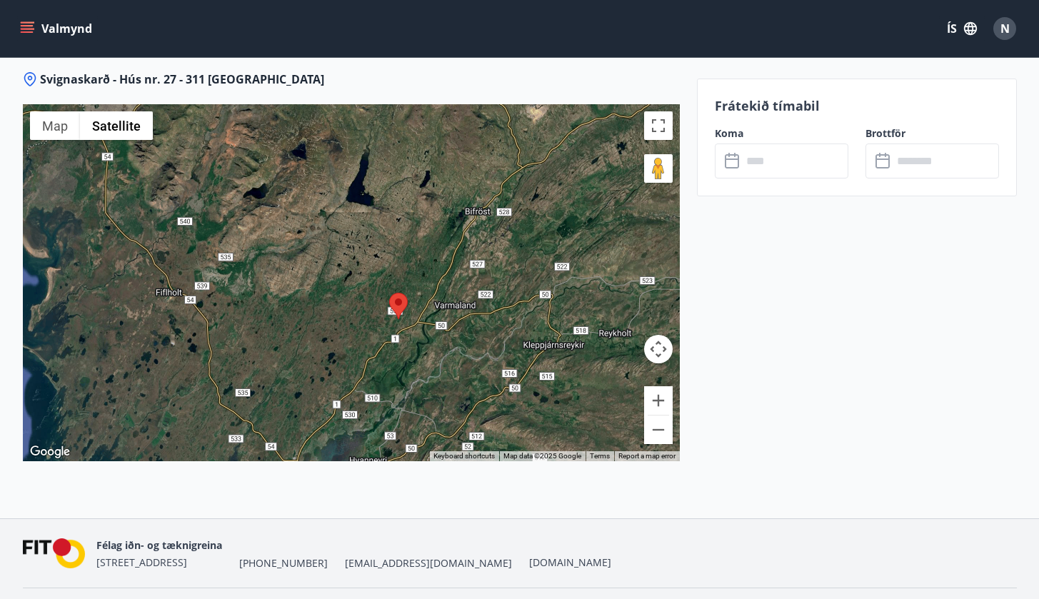
drag, startPoint x: 238, startPoint y: 214, endPoint x: 421, endPoint y: 366, distance: 237.8
click at [421, 366] on div at bounding box center [351, 282] width 657 height 357
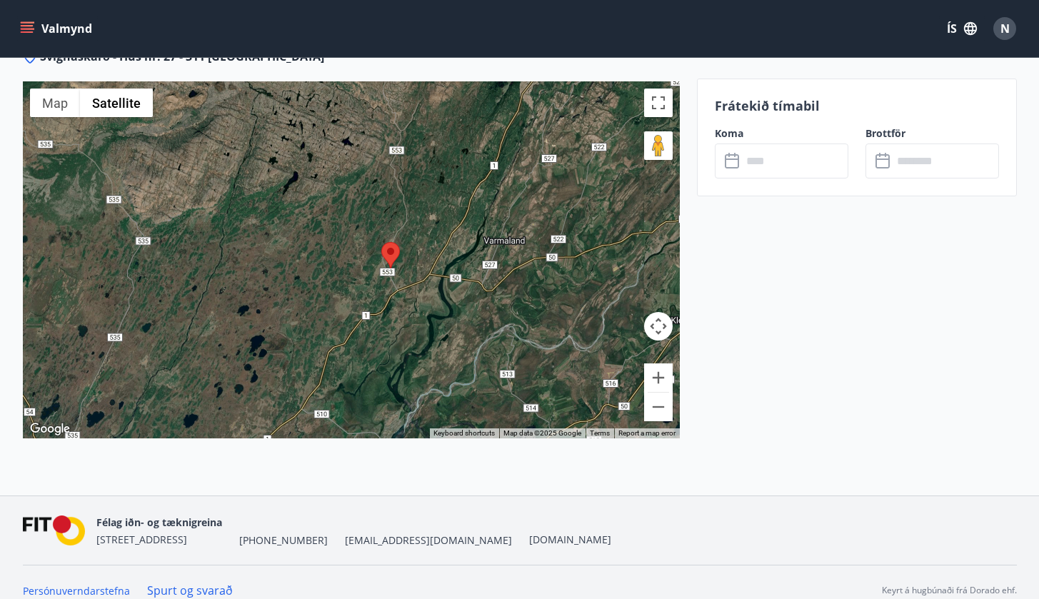
scroll to position [1907, 0]
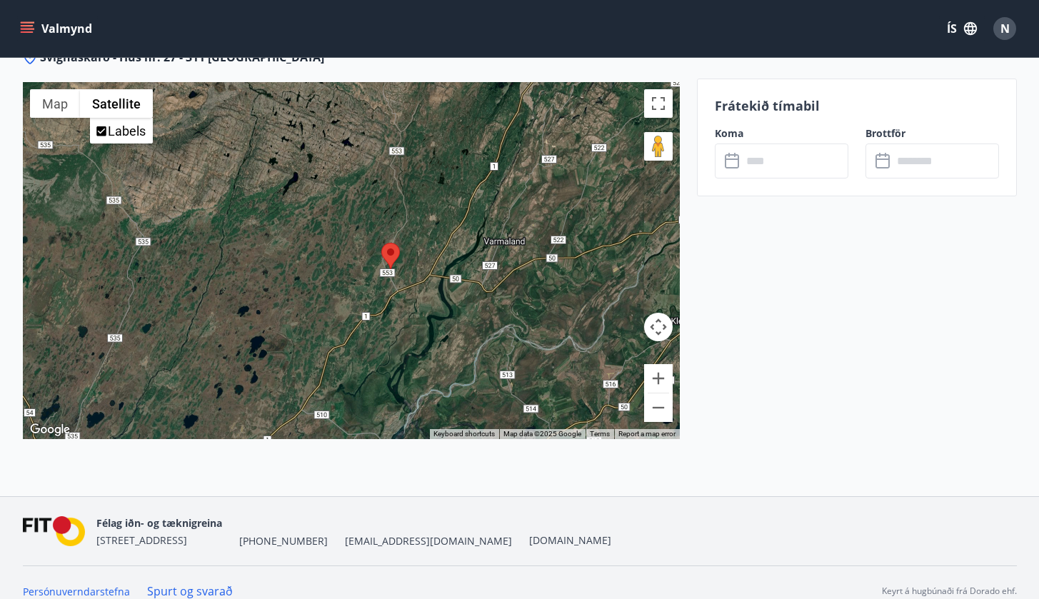
scroll to position [1739, 0]
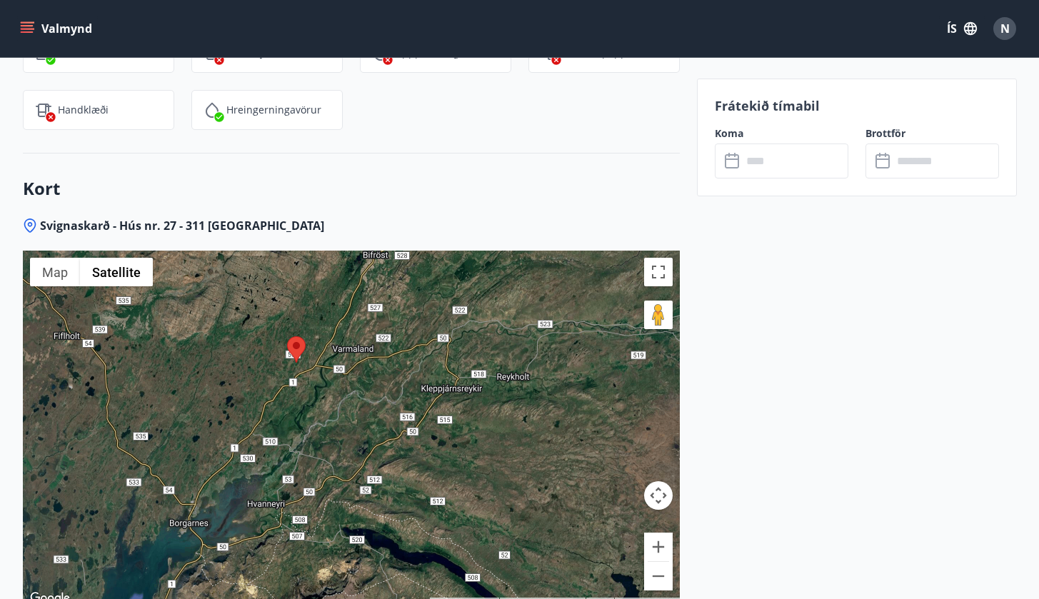
click at [201, 270] on div at bounding box center [351, 429] width 657 height 357
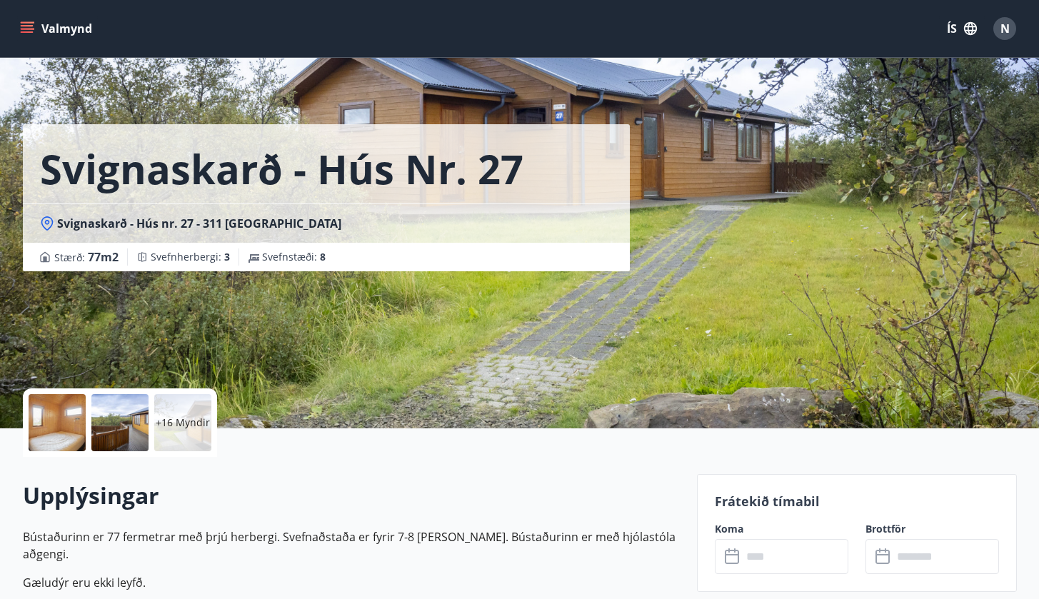
scroll to position [56, 0]
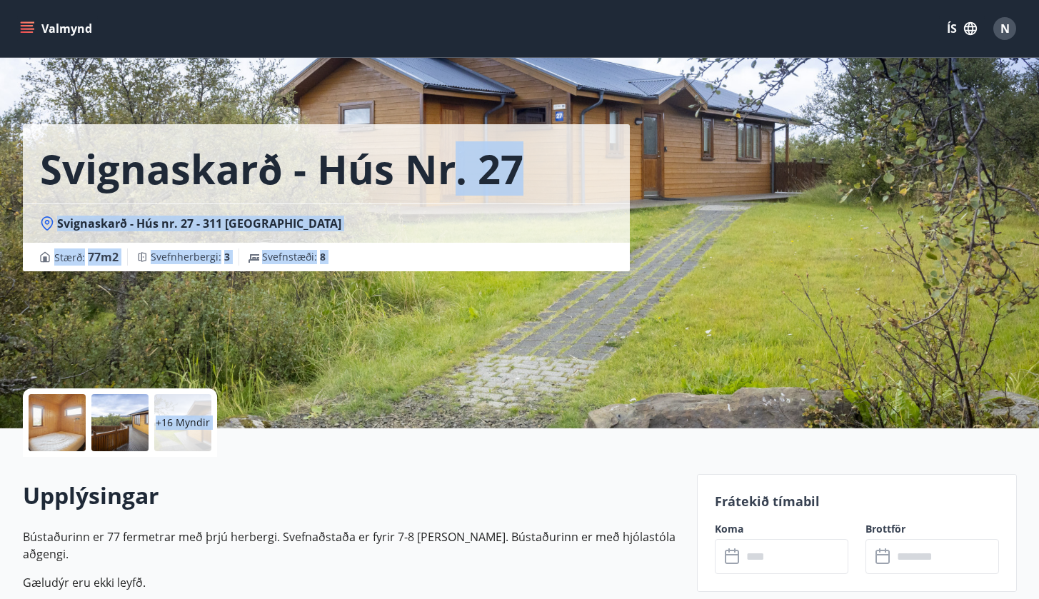
drag, startPoint x: 405, startPoint y: 470, endPoint x: 451, endPoint y: 163, distance: 310.5
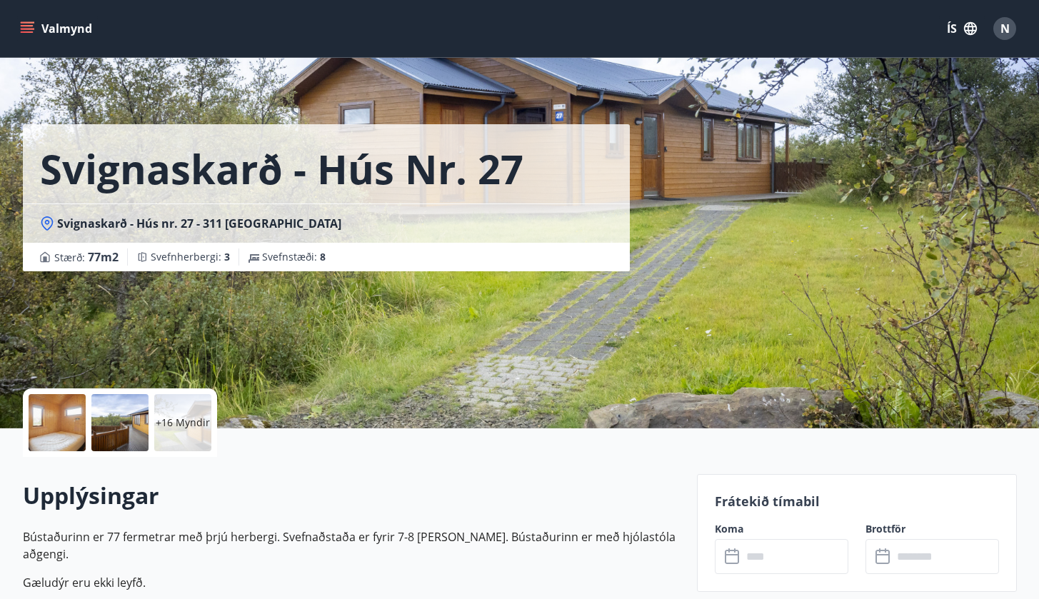
click at [501, 476] on h2 "Upplýsingar" at bounding box center [351, 495] width 657 height 31
click at [39, 25] on button "Valmynd" at bounding box center [57, 29] width 81 height 26
click at [26, 26] on icon "menu" at bounding box center [27, 25] width 13 height 1
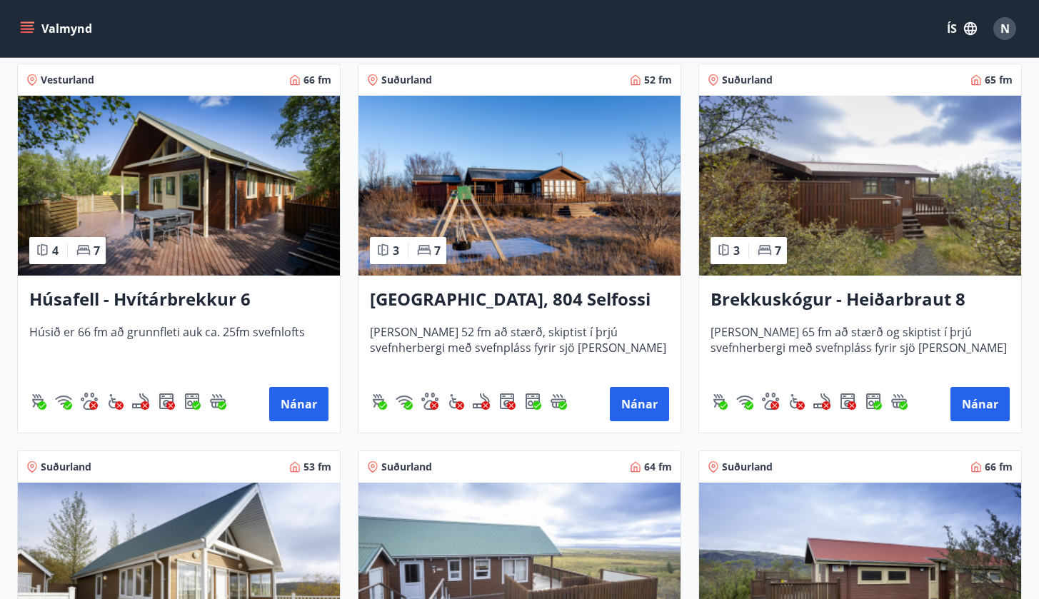
scroll to position [685, 0]
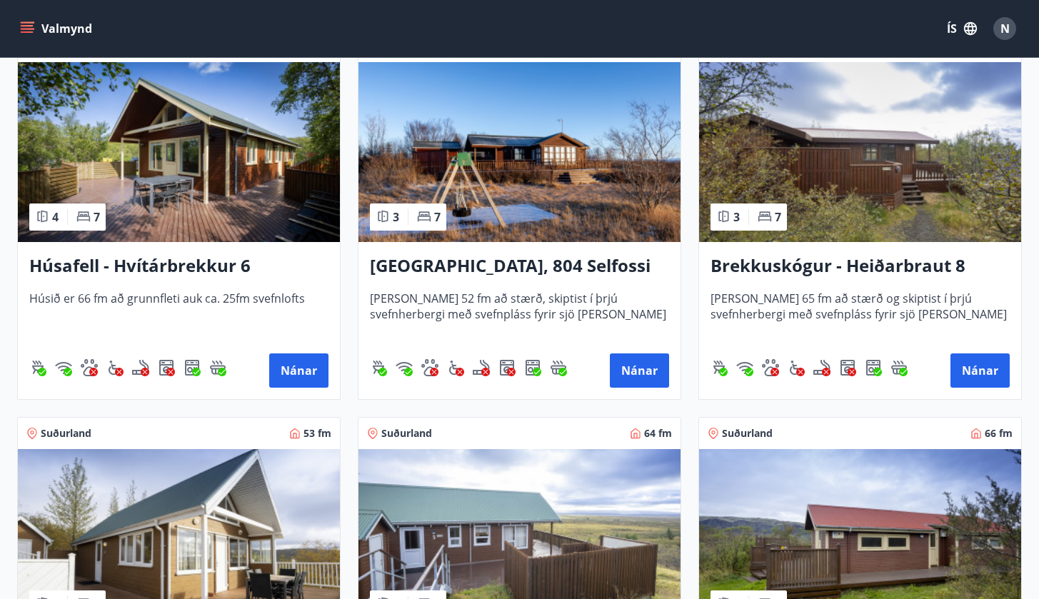
click at [501, 259] on h3 "[GEOGRAPHIC_DATA], 804 Selfossi" at bounding box center [519, 266] width 299 height 26
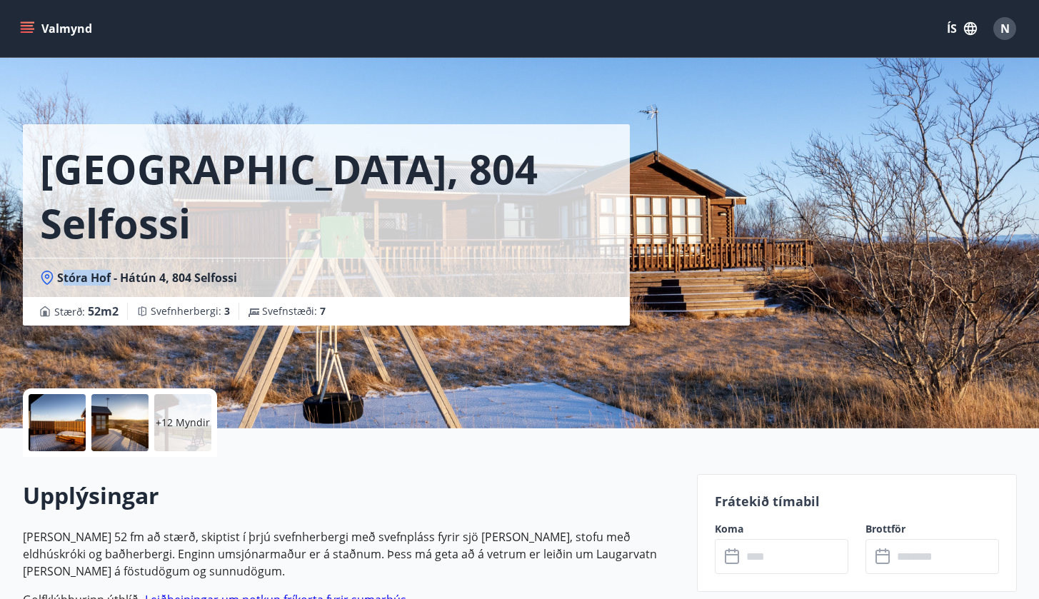
drag, startPoint x: 60, startPoint y: 223, endPoint x: 110, endPoint y: 227, distance: 50.2
click at [110, 270] on span "Stóra Hof - Hátún 4, 804 Selfossi" at bounding box center [147, 278] width 180 height 16
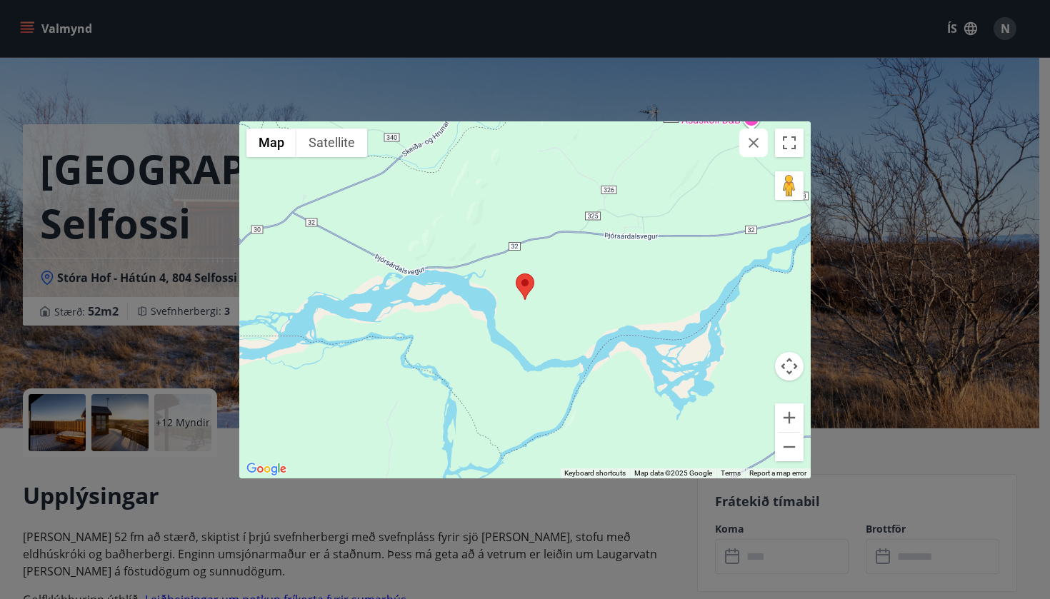
click at [763, 144] on button "button" at bounding box center [753, 143] width 29 height 29
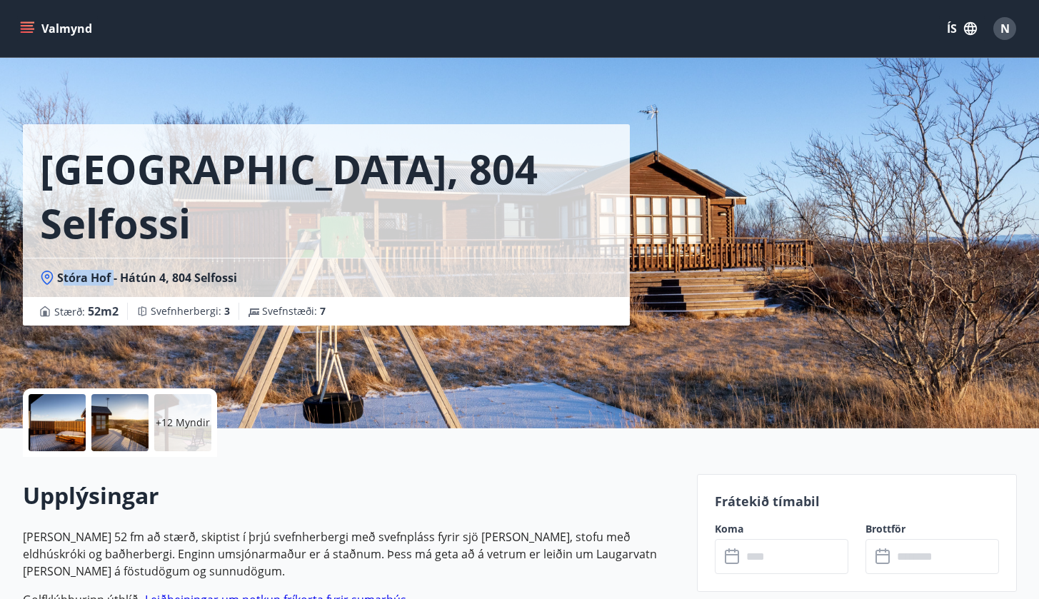
drag, startPoint x: 61, startPoint y: 222, endPoint x: 112, endPoint y: 226, distance: 51.5
click at [112, 270] on span "Stóra Hof - Hátún 4, 804 Selfossi" at bounding box center [147, 278] width 180 height 16
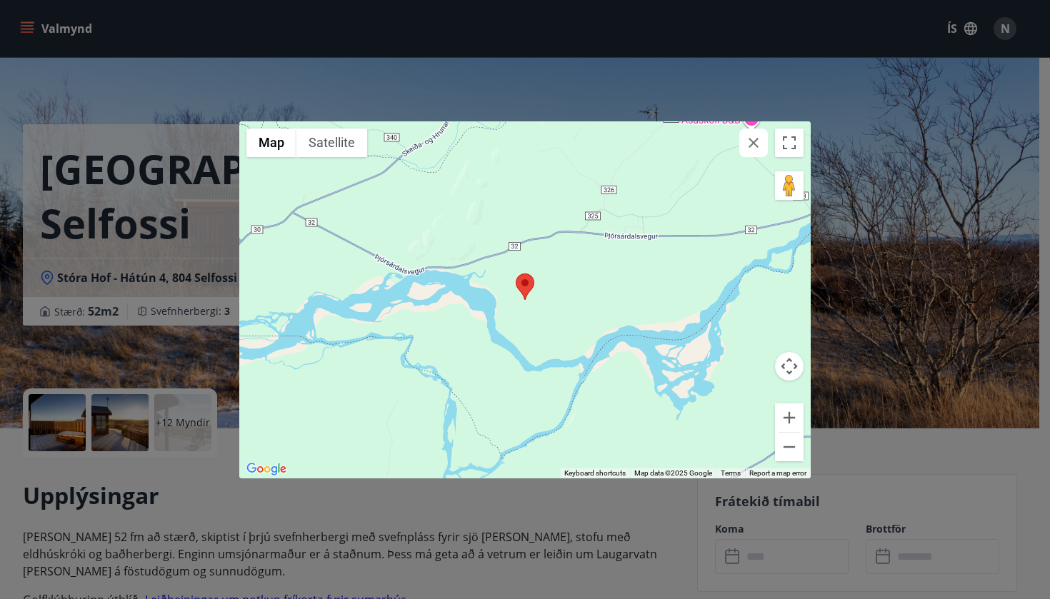
click at [104, 227] on div "← Move left → Move right ↑ Move up ↓ Move down + Zoom in - Zoom out Home Jump l…" at bounding box center [525, 299] width 1050 height 599
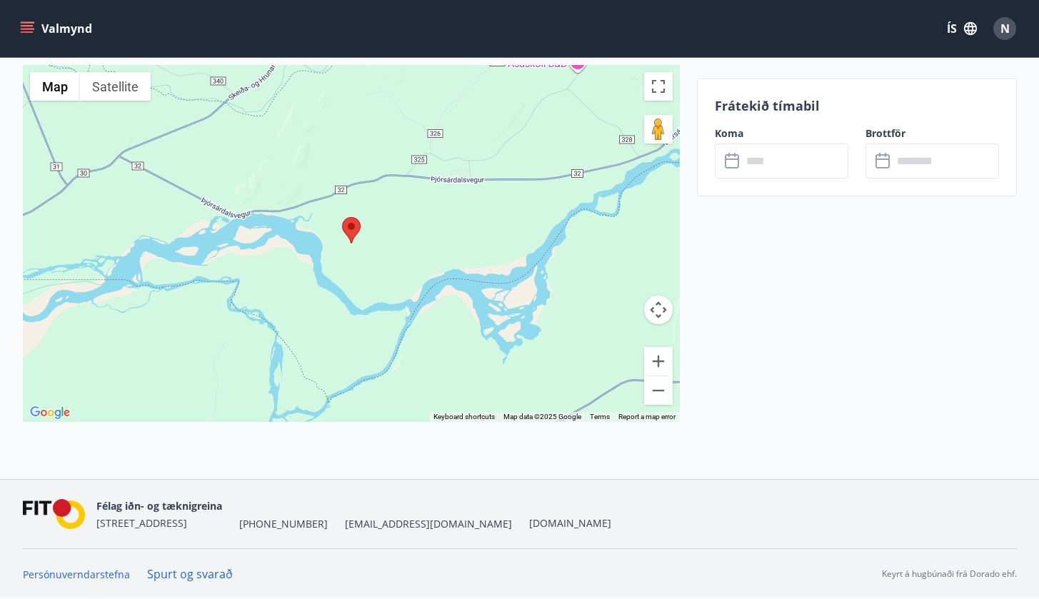
scroll to position [1884, 0]
click at [669, 395] on button "Zoom out" at bounding box center [658, 390] width 29 height 29
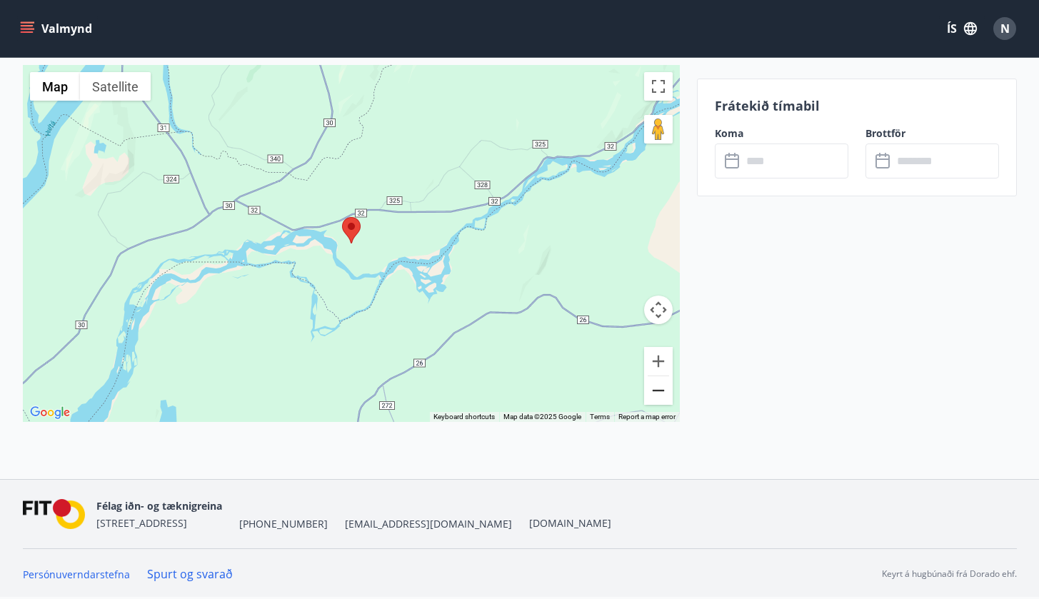
click at [669, 395] on button "Zoom out" at bounding box center [658, 390] width 29 height 29
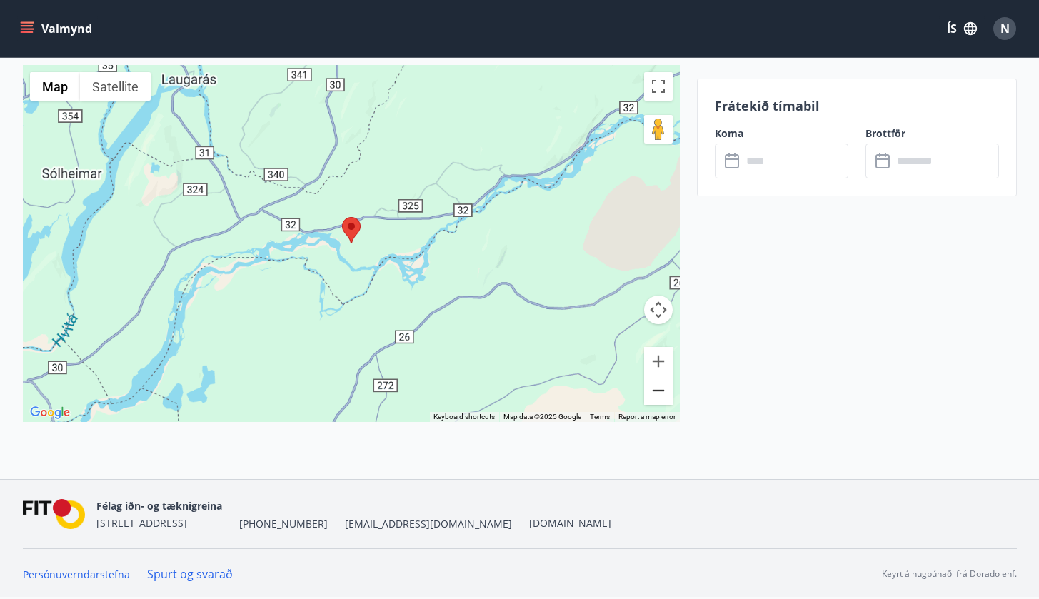
click at [669, 395] on button "Zoom out" at bounding box center [658, 390] width 29 height 29
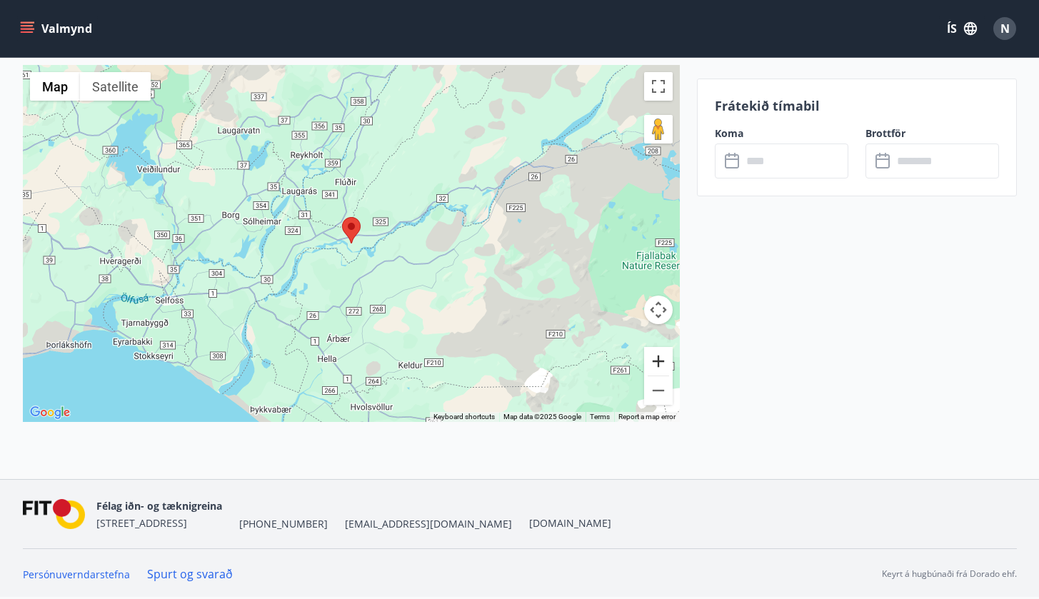
click at [663, 348] on button "Zoom in" at bounding box center [658, 361] width 29 height 29
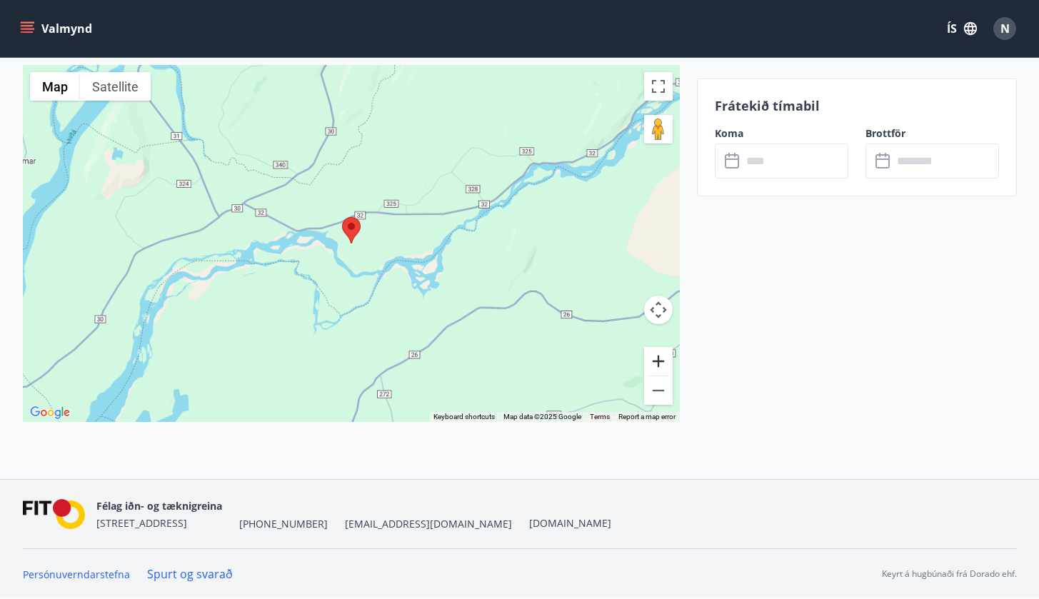
click at [663, 348] on button "Zoom in" at bounding box center [658, 361] width 29 height 29
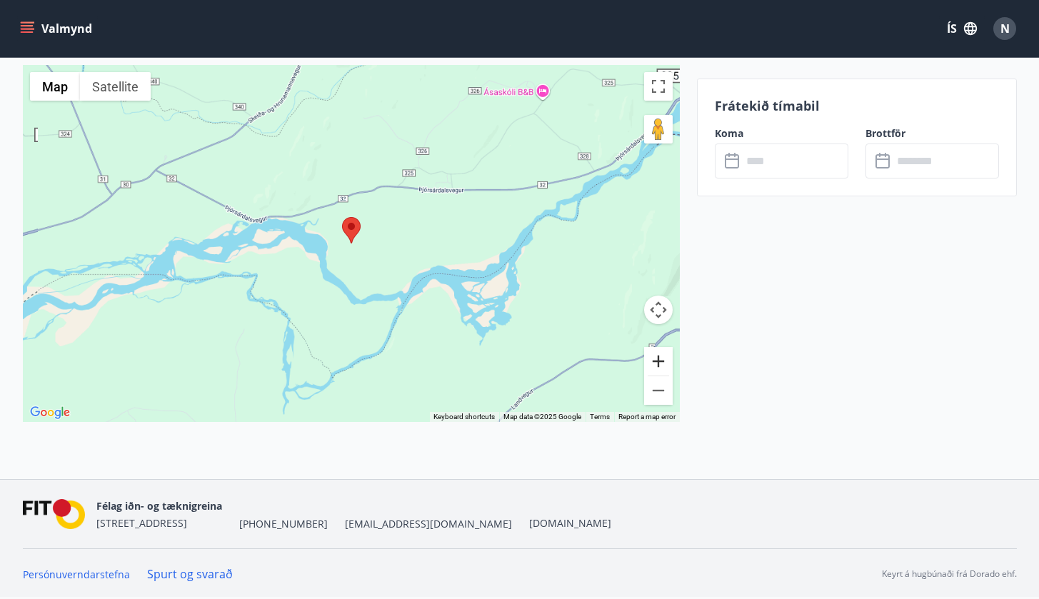
click at [663, 348] on button "Zoom in" at bounding box center [658, 361] width 29 height 29
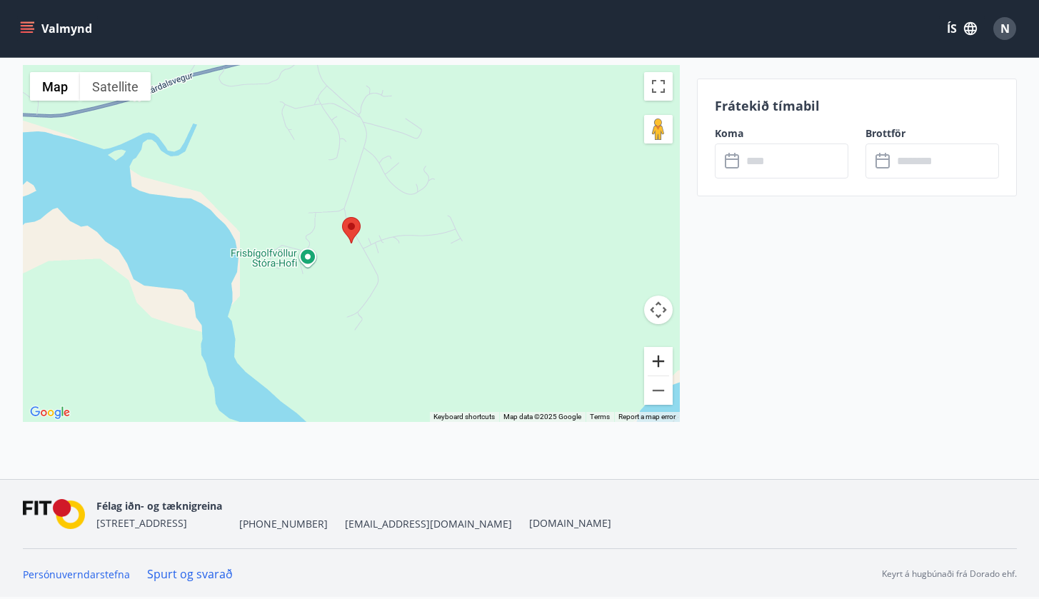
click at [663, 348] on button "Zoom in" at bounding box center [658, 361] width 29 height 29
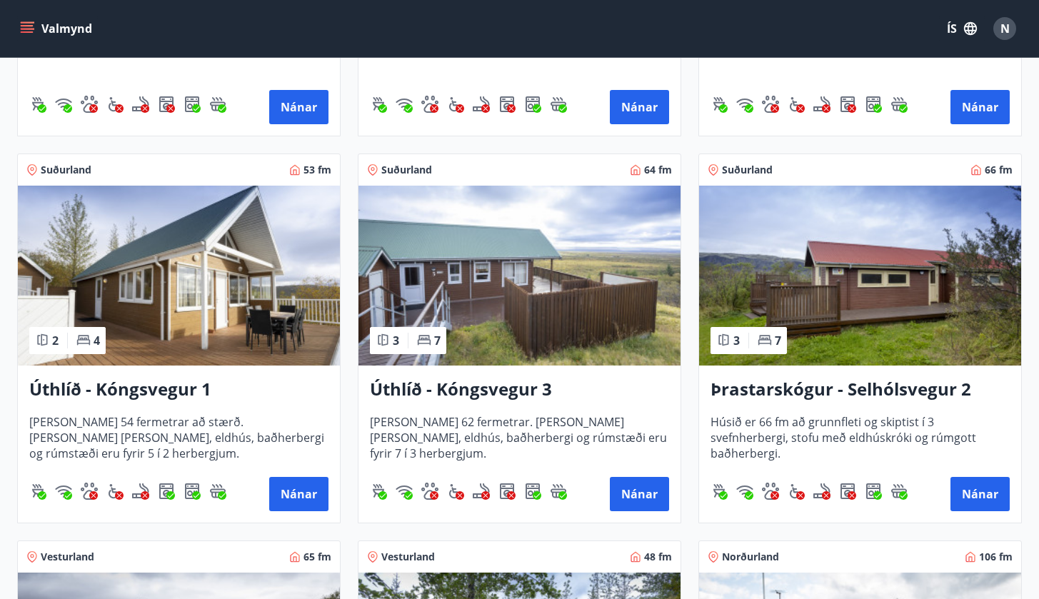
scroll to position [985, 0]
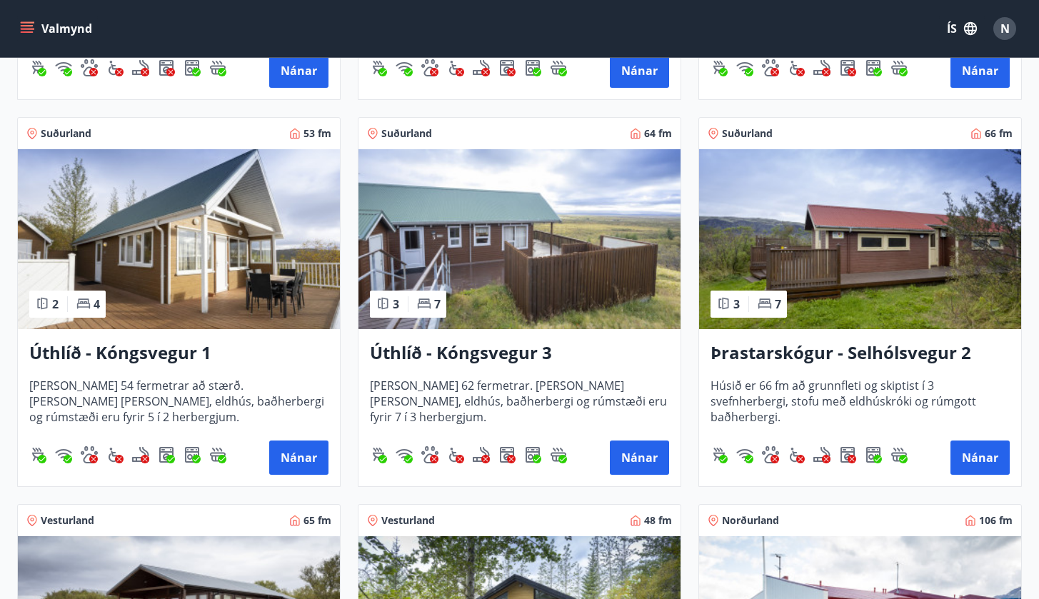
click at [520, 348] on h3 "Úthlíð - Kóngsvegur 3" at bounding box center [519, 354] width 299 height 26
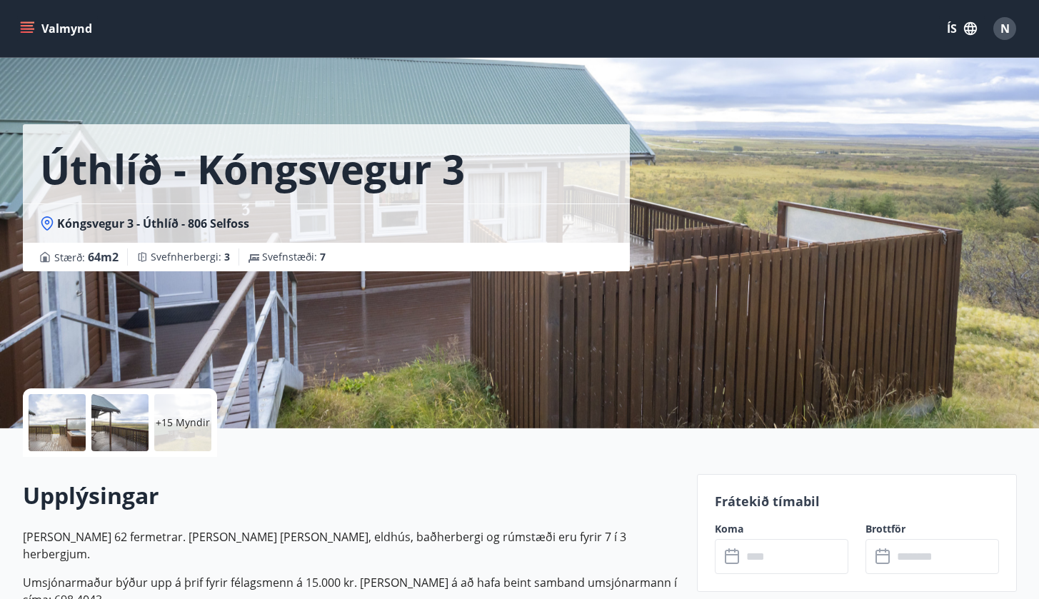
click at [177, 424] on p "+15 Myndir" at bounding box center [183, 423] width 54 height 14
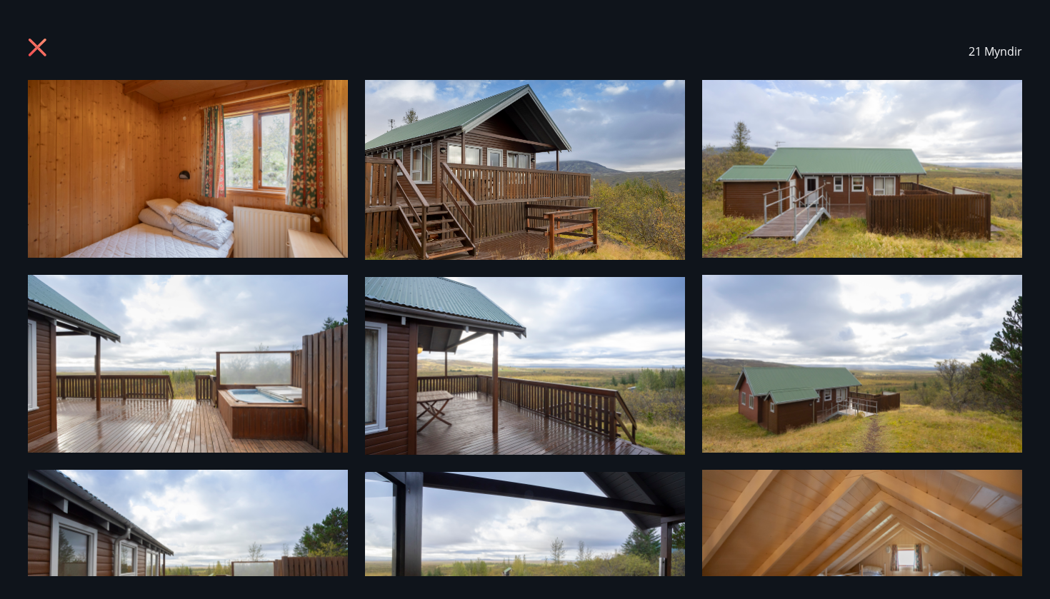
click at [36, 52] on icon at bounding box center [39, 49] width 23 height 23
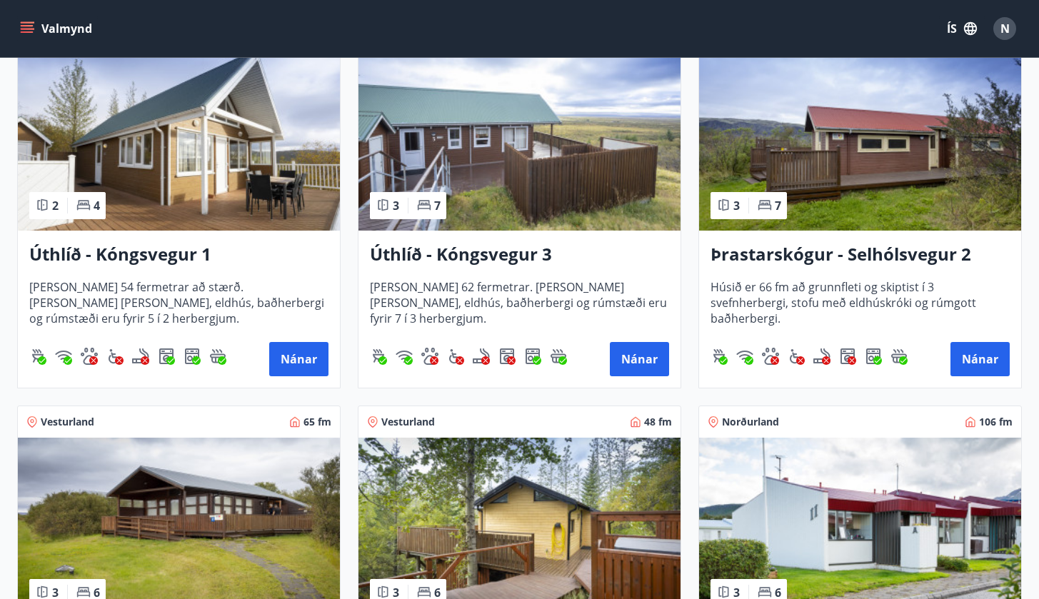
scroll to position [1081, 0]
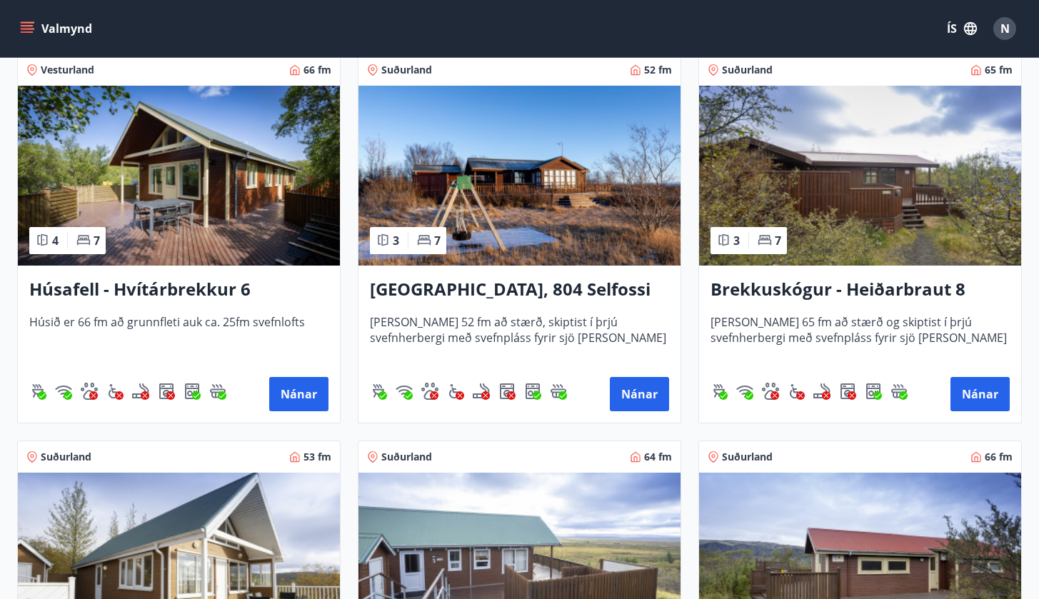
click at [864, 276] on div "Brekkuskógur - Heiðarbraut 8 Húsið er 65 fm að stærð og skiptist í þrjú svefnhe…" at bounding box center [860, 344] width 322 height 157
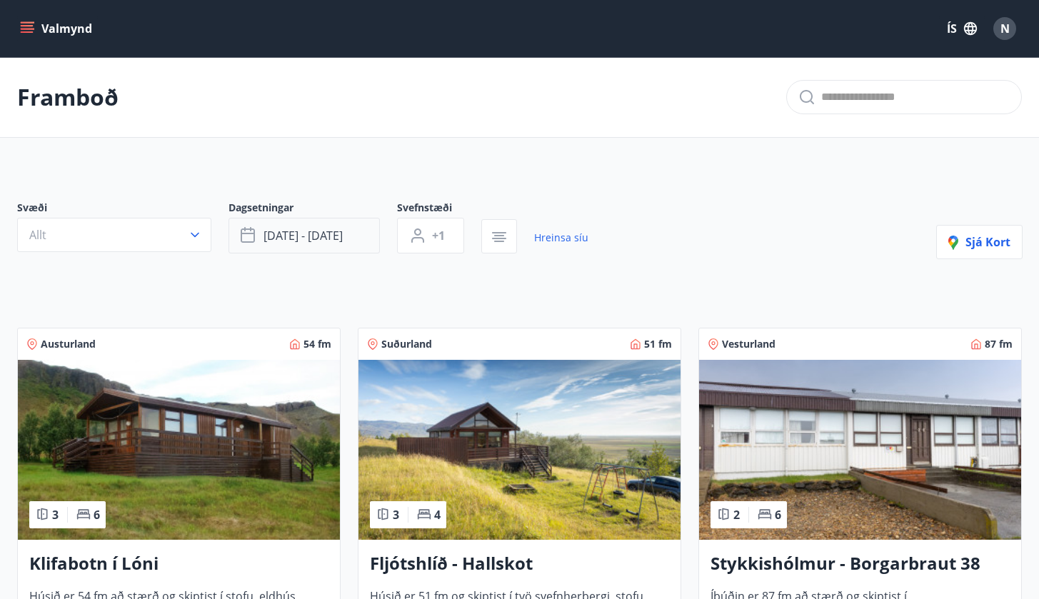
click at [335, 241] on span "okt 03 - okt 06" at bounding box center [302, 236] width 79 height 16
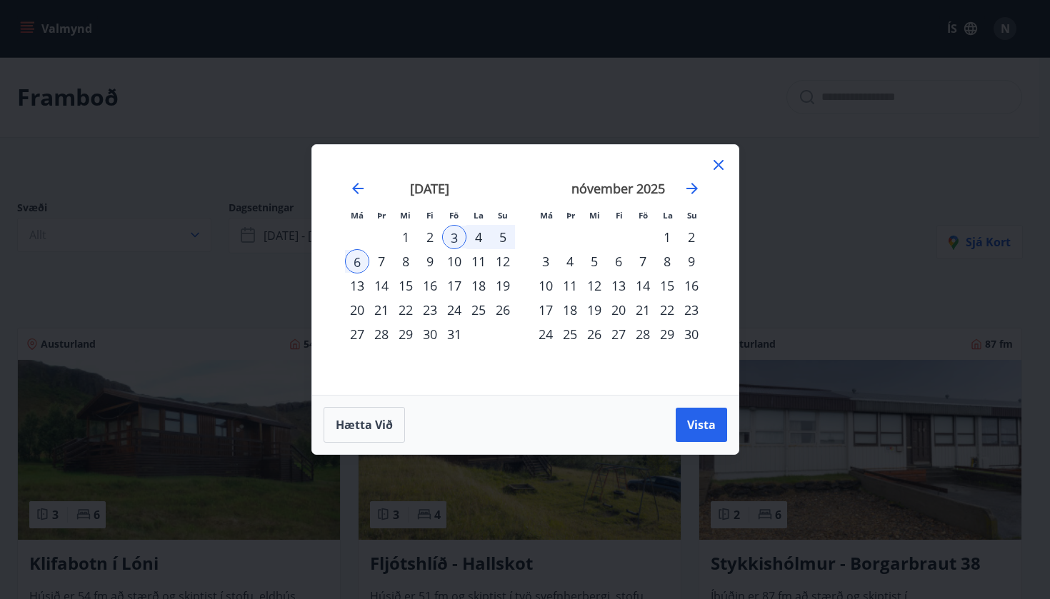
click at [451, 271] on div "10" at bounding box center [454, 261] width 24 height 24
click at [365, 282] on div "13" at bounding box center [357, 285] width 24 height 24
click at [700, 421] on span "Vista" at bounding box center [701, 425] width 29 height 16
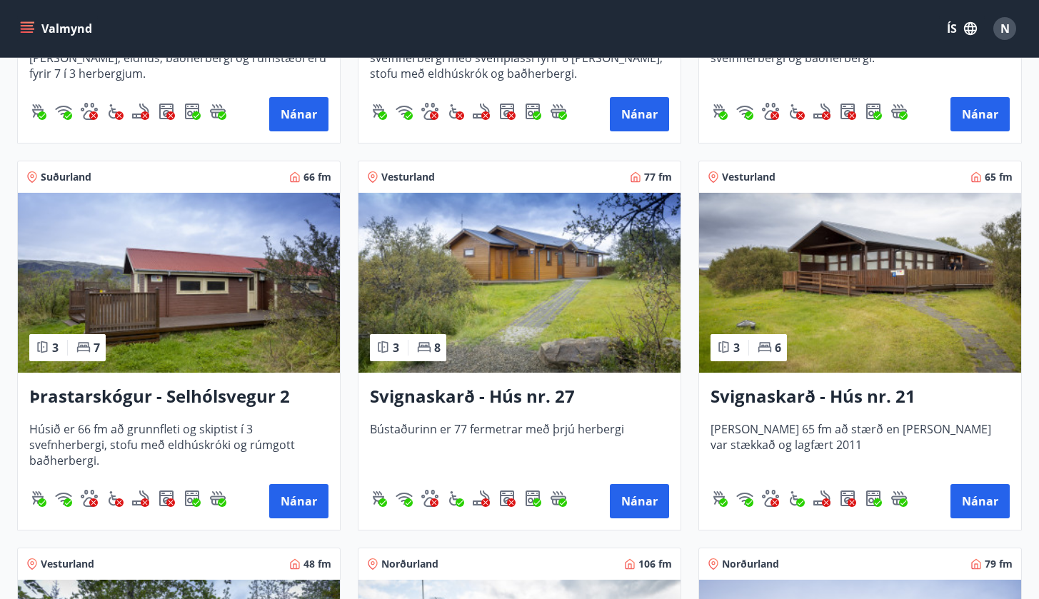
scroll to position [1716, 0]
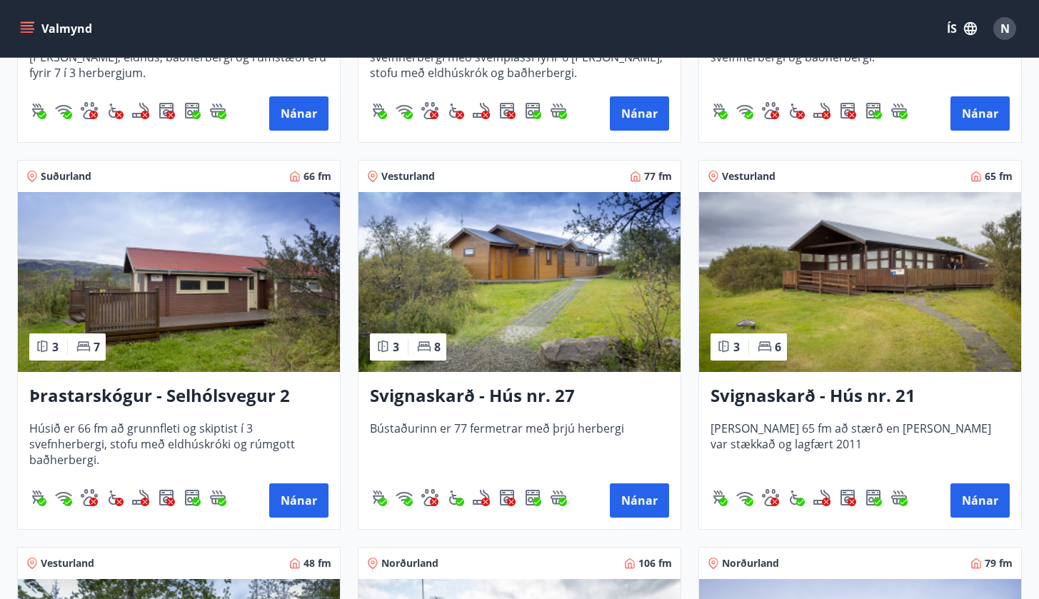
click at [533, 391] on h3 "Svignaskarð - Hús nr. 27" at bounding box center [519, 396] width 299 height 26
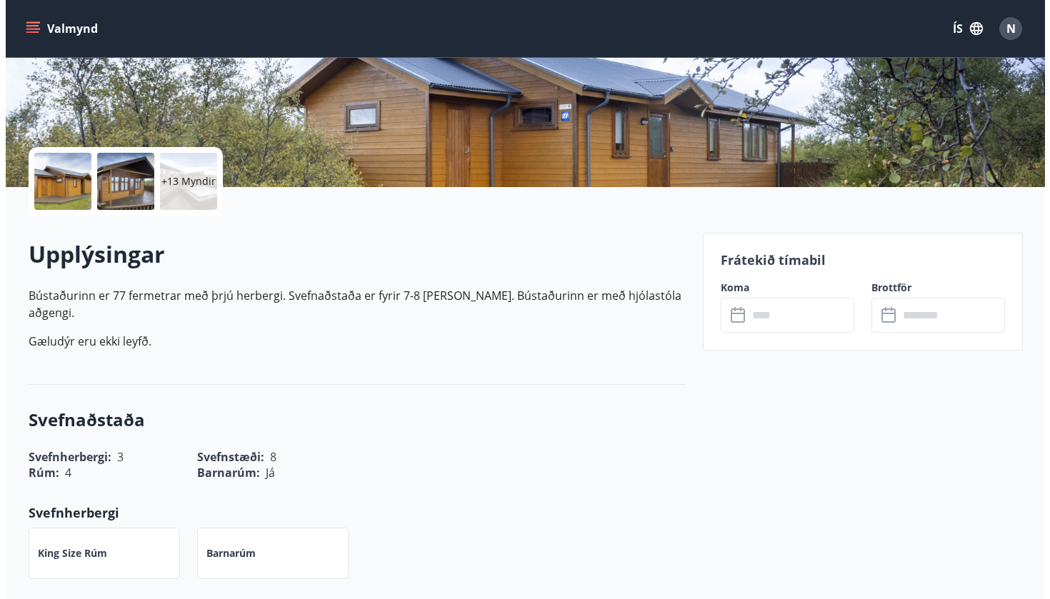
scroll to position [229, 0]
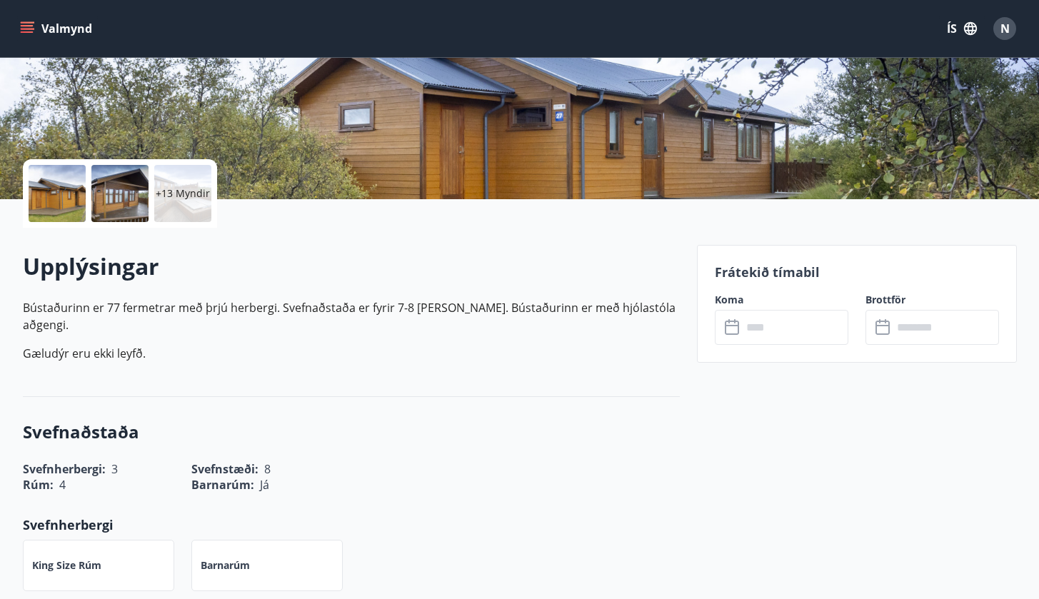
click at [181, 197] on p "+13 Myndir" at bounding box center [183, 193] width 54 height 14
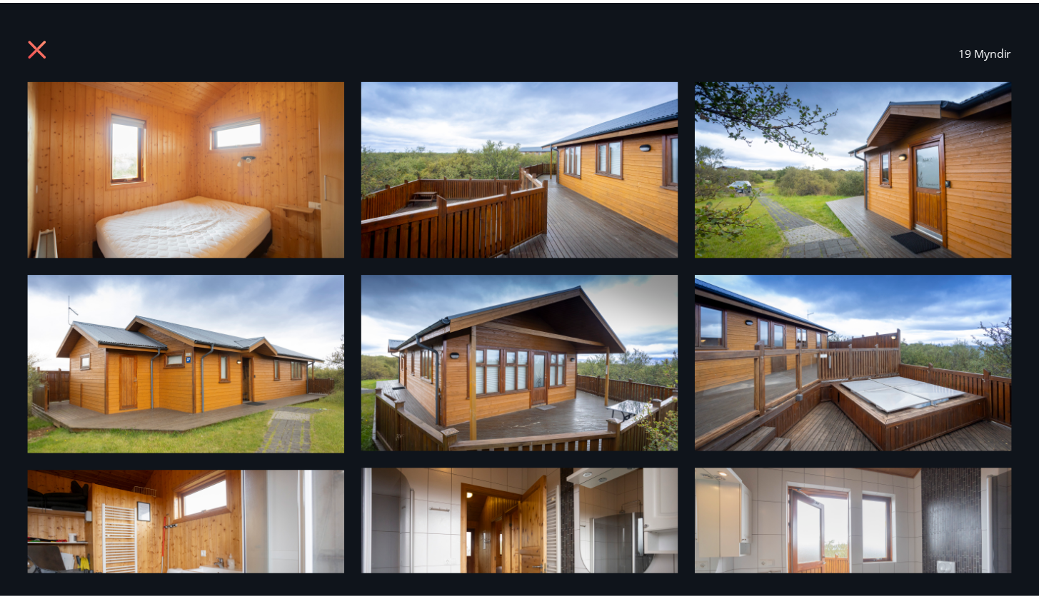
scroll to position [0, 0]
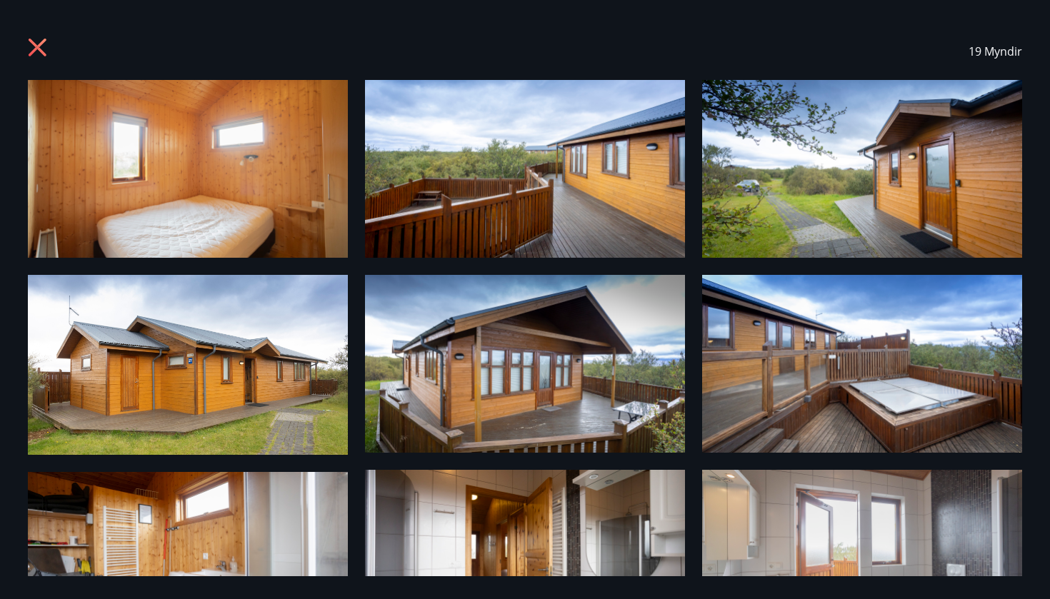
click at [36, 52] on icon at bounding box center [39, 49] width 23 height 23
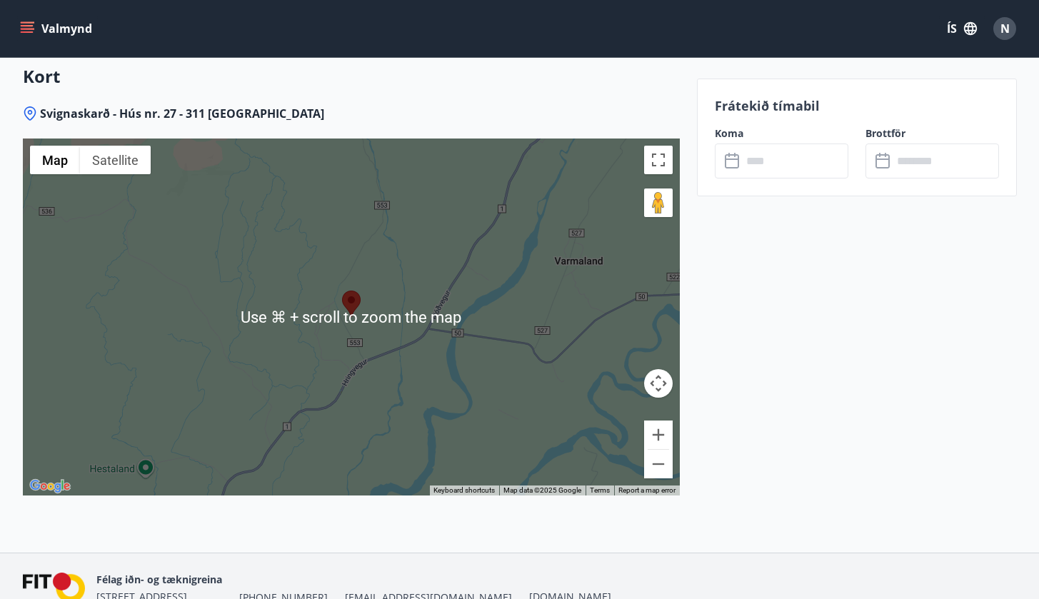
scroll to position [1853, 0]
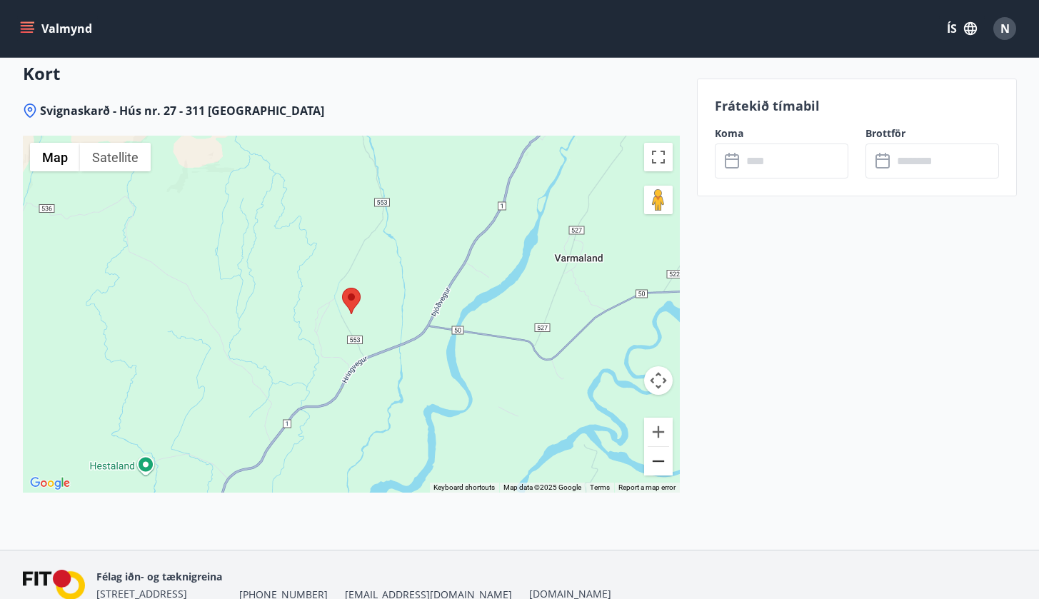
click at [654, 451] on button "Zoom out" at bounding box center [658, 461] width 29 height 29
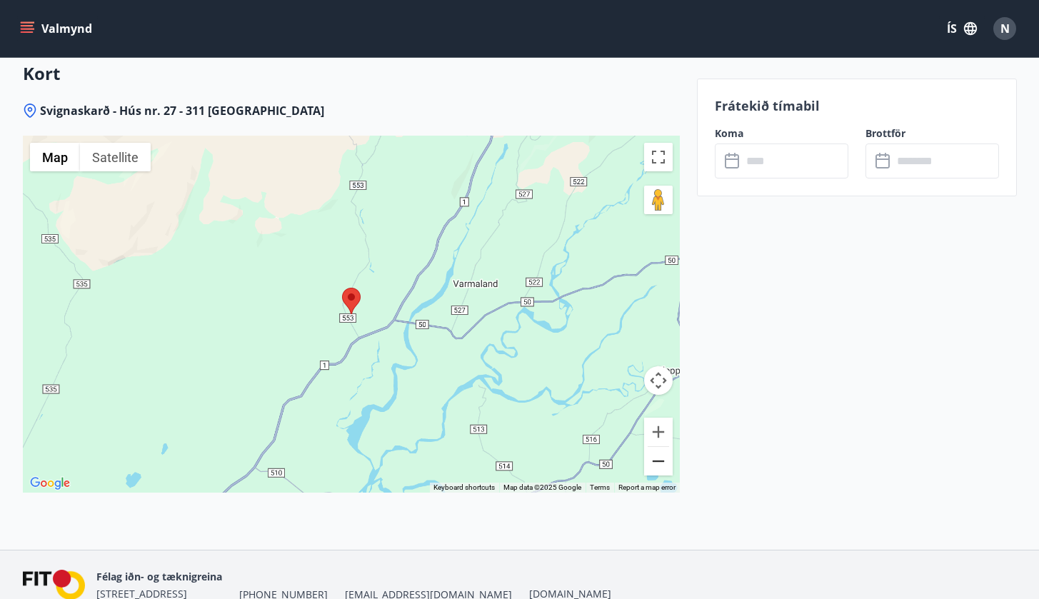
click at [654, 451] on button "Zoom out" at bounding box center [658, 461] width 29 height 29
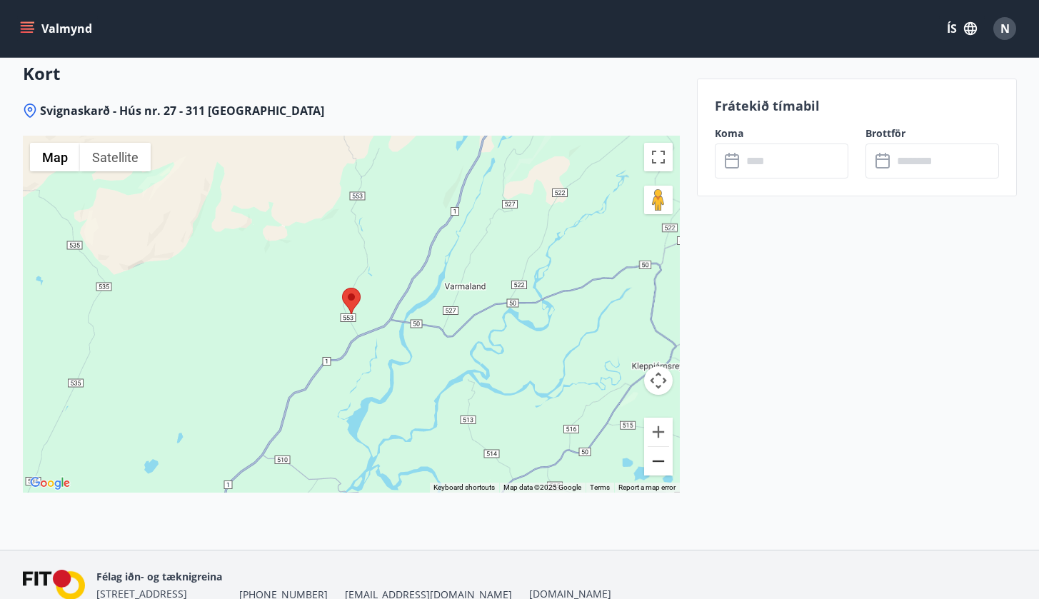
click at [654, 451] on button "Zoom out" at bounding box center [658, 461] width 29 height 29
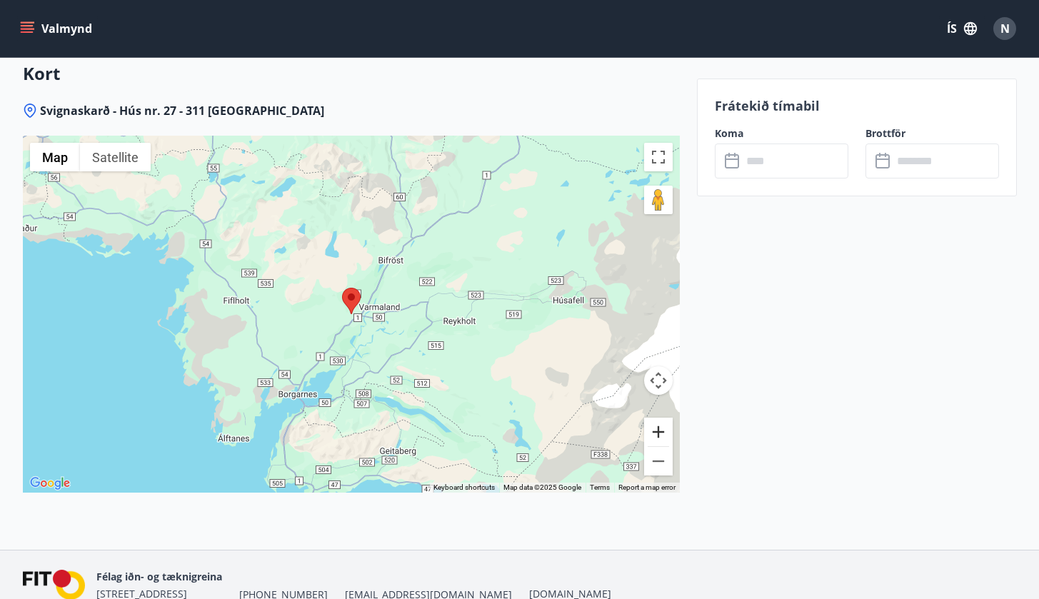
click at [655, 418] on button "Zoom in" at bounding box center [658, 432] width 29 height 29
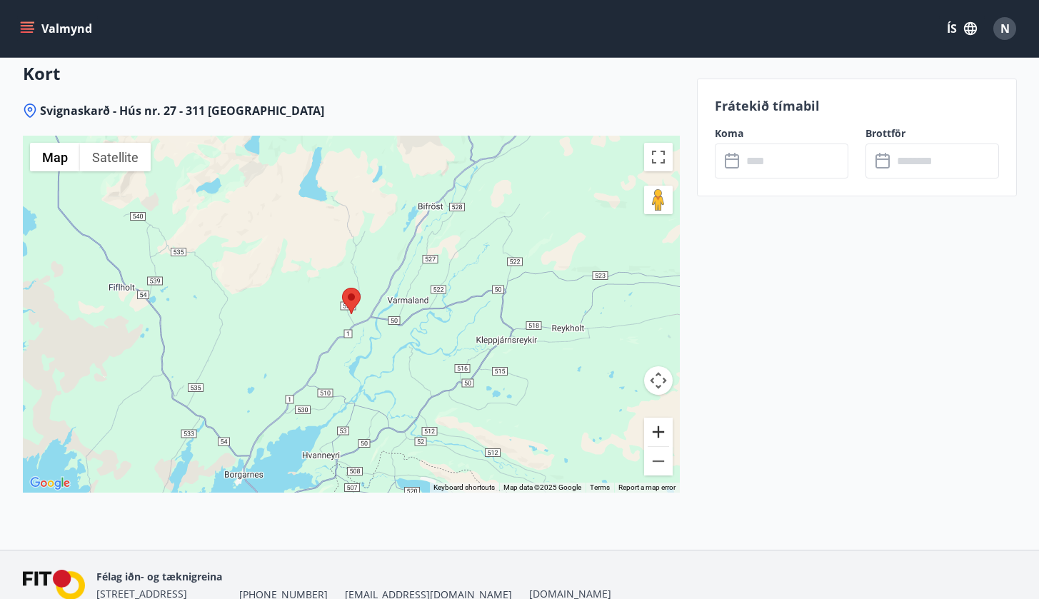
click at [655, 418] on button "Zoom in" at bounding box center [658, 432] width 29 height 29
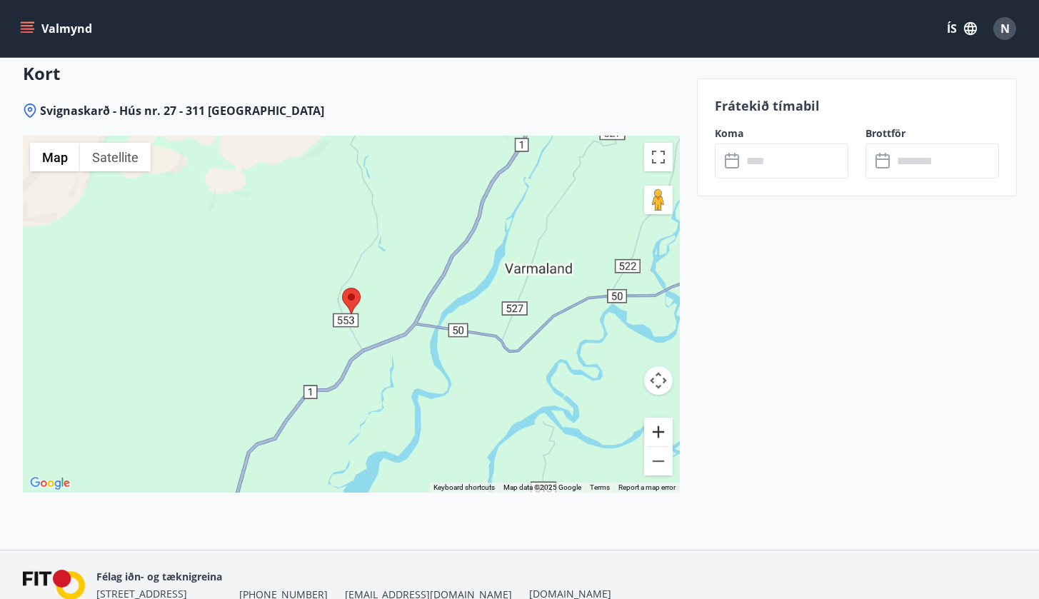
click at [655, 418] on button "Zoom in" at bounding box center [658, 432] width 29 height 29
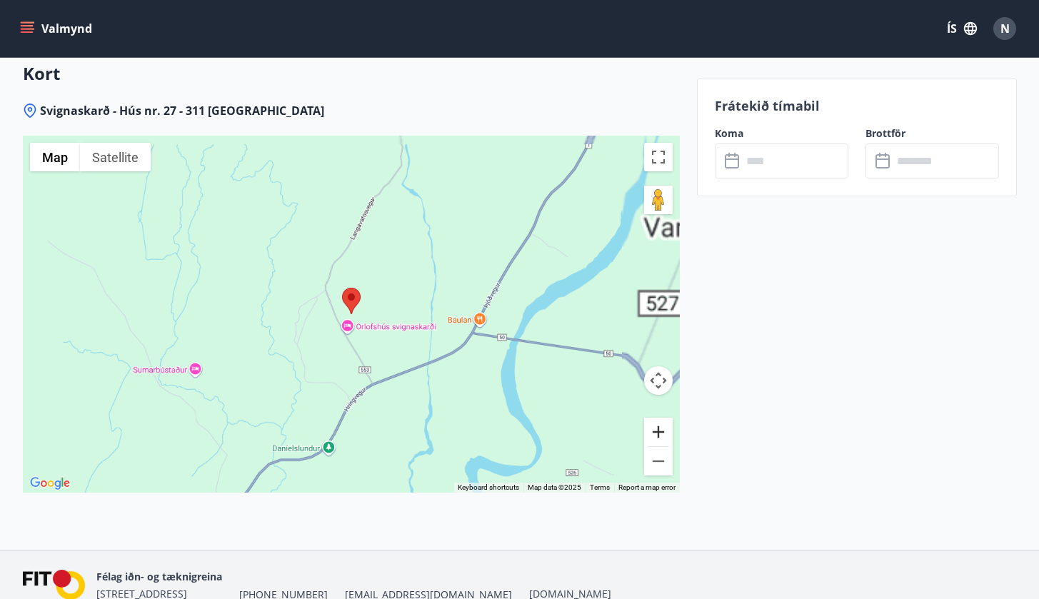
click at [655, 418] on button "Zoom in" at bounding box center [658, 432] width 29 height 29
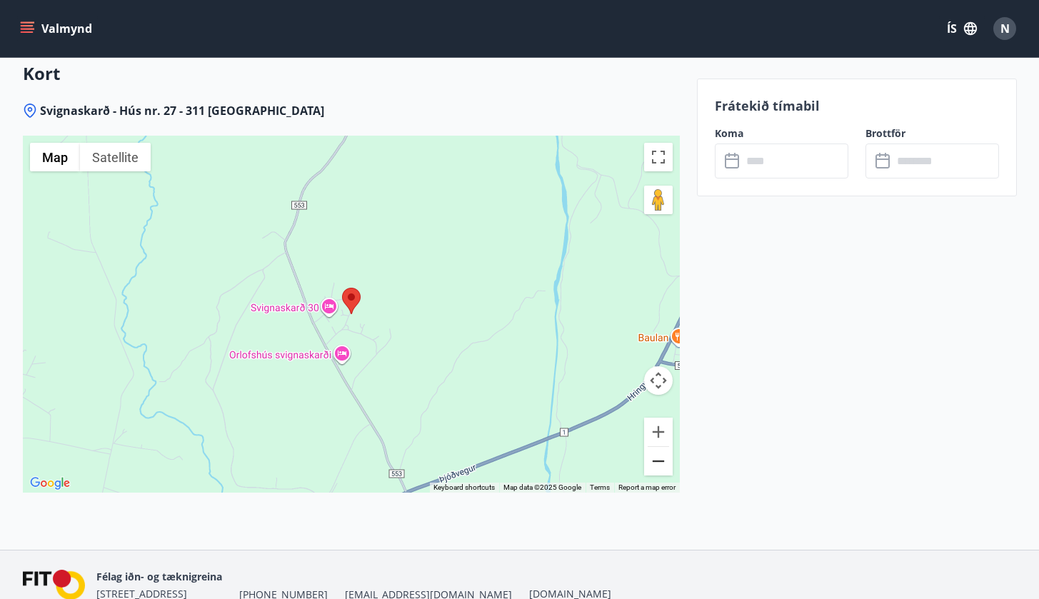
click at [659, 447] on button "Zoom out" at bounding box center [658, 461] width 29 height 29
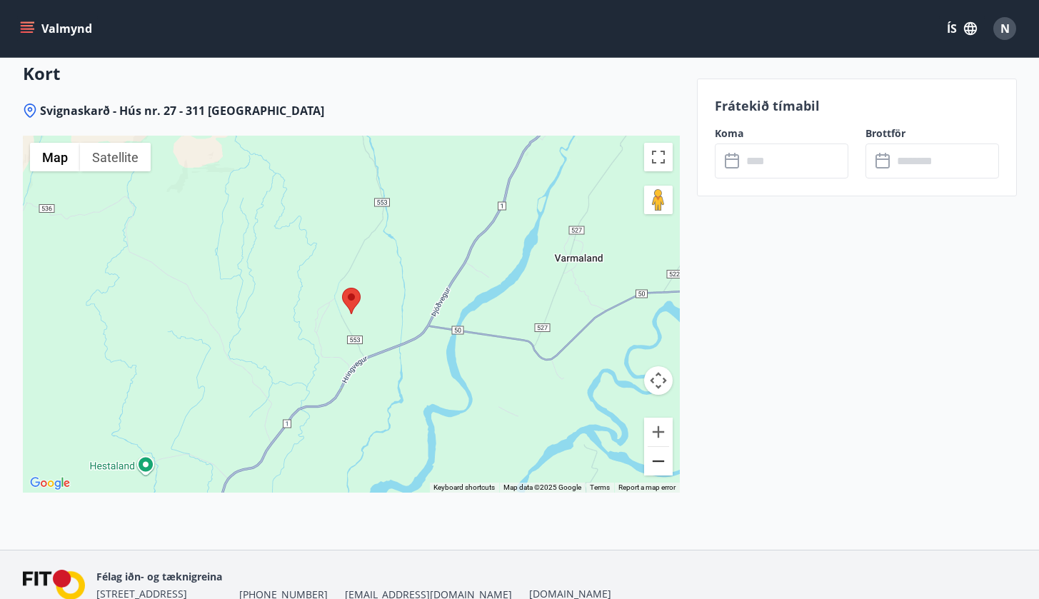
click at [659, 447] on button "Zoom out" at bounding box center [658, 461] width 29 height 29
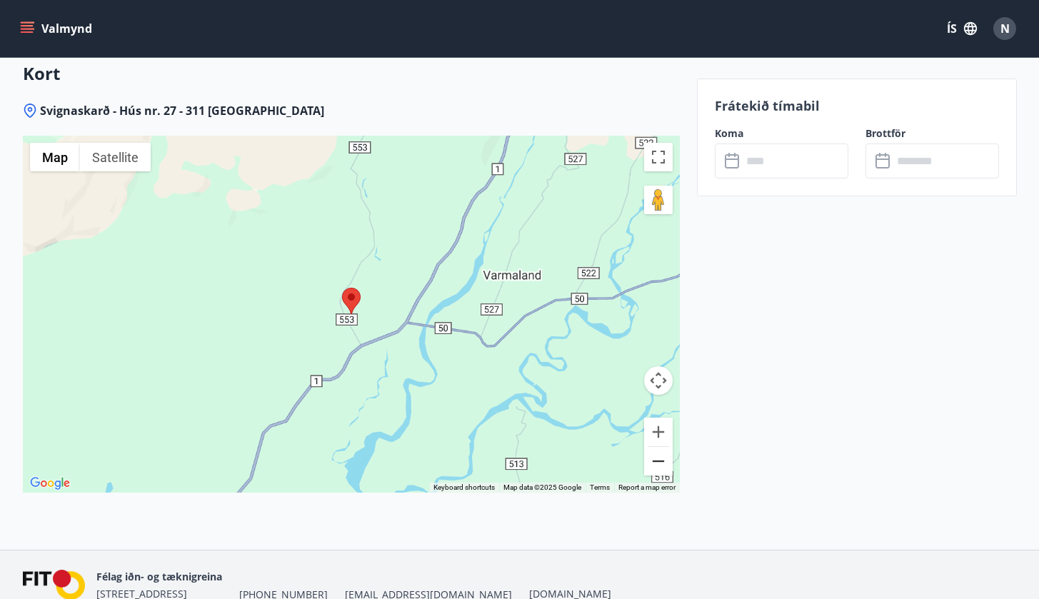
click at [659, 447] on button "Zoom out" at bounding box center [658, 461] width 29 height 29
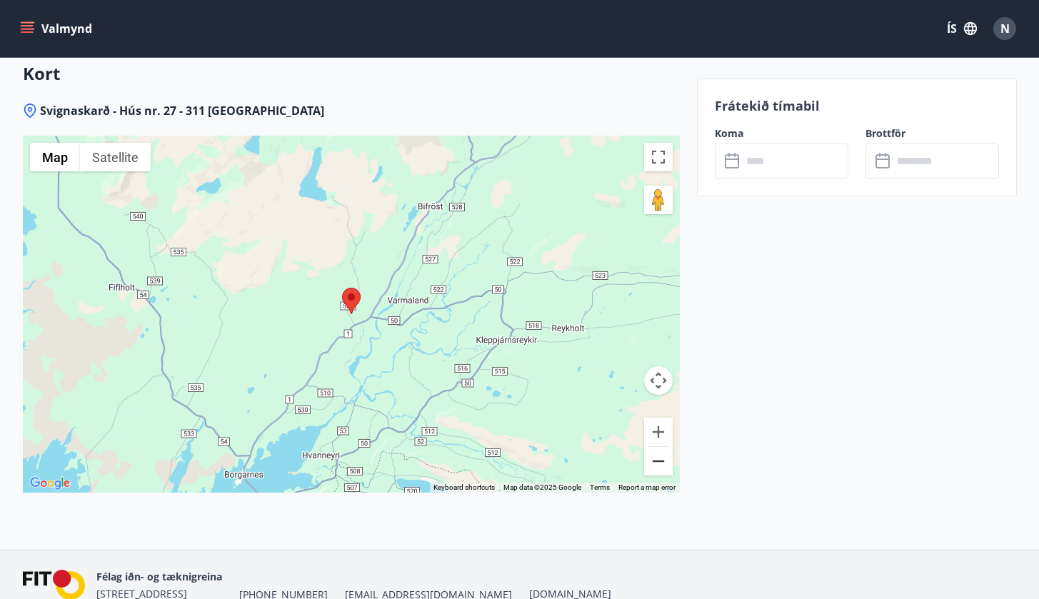
click at [659, 447] on button "Zoom out" at bounding box center [658, 461] width 29 height 29
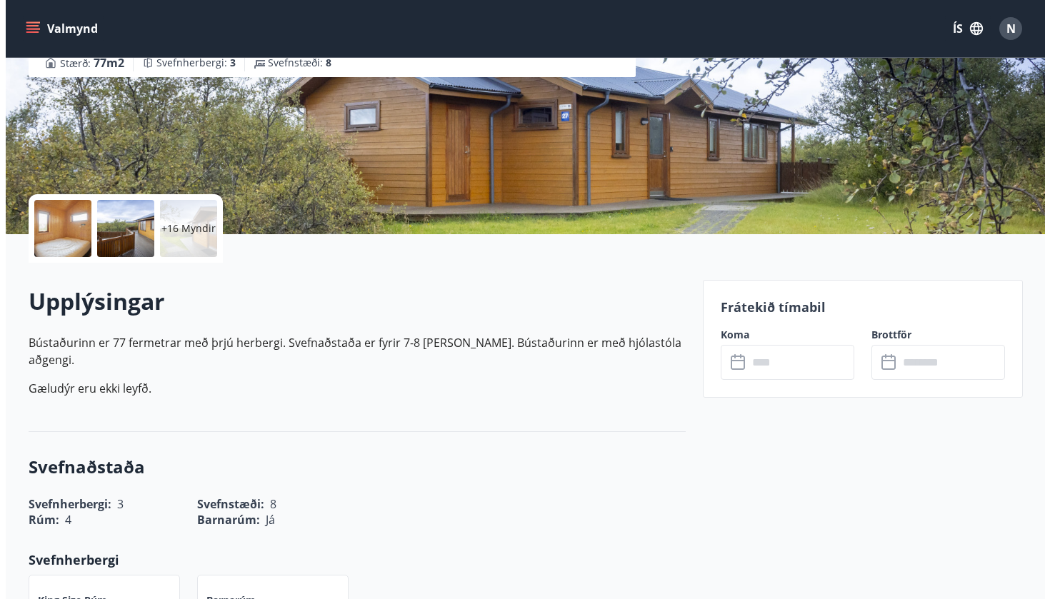
scroll to position [188, 0]
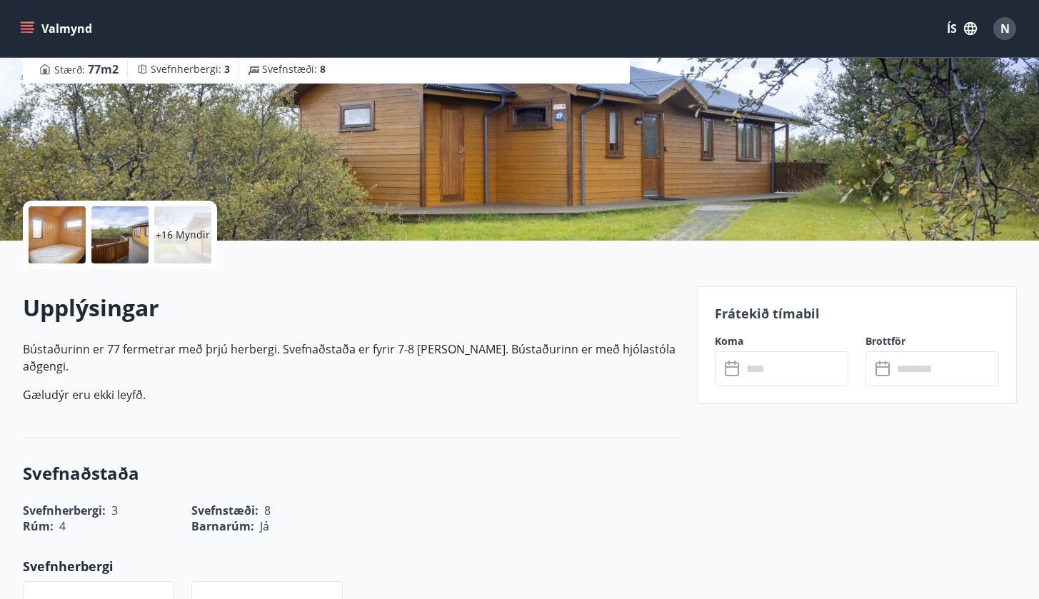
click at [166, 223] on div "+16 Myndir" at bounding box center [182, 234] width 57 height 57
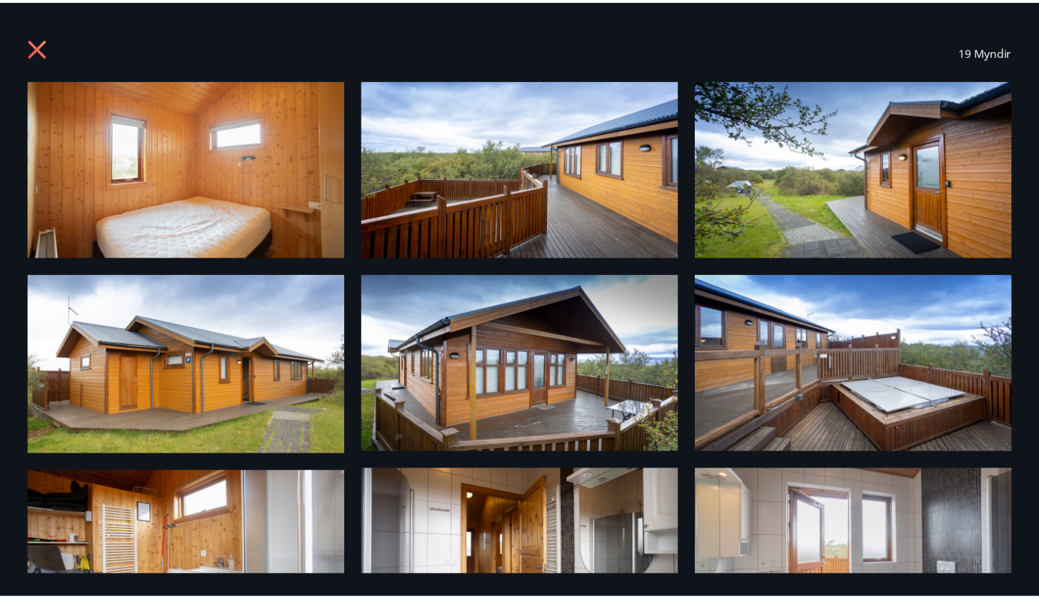
scroll to position [0, 0]
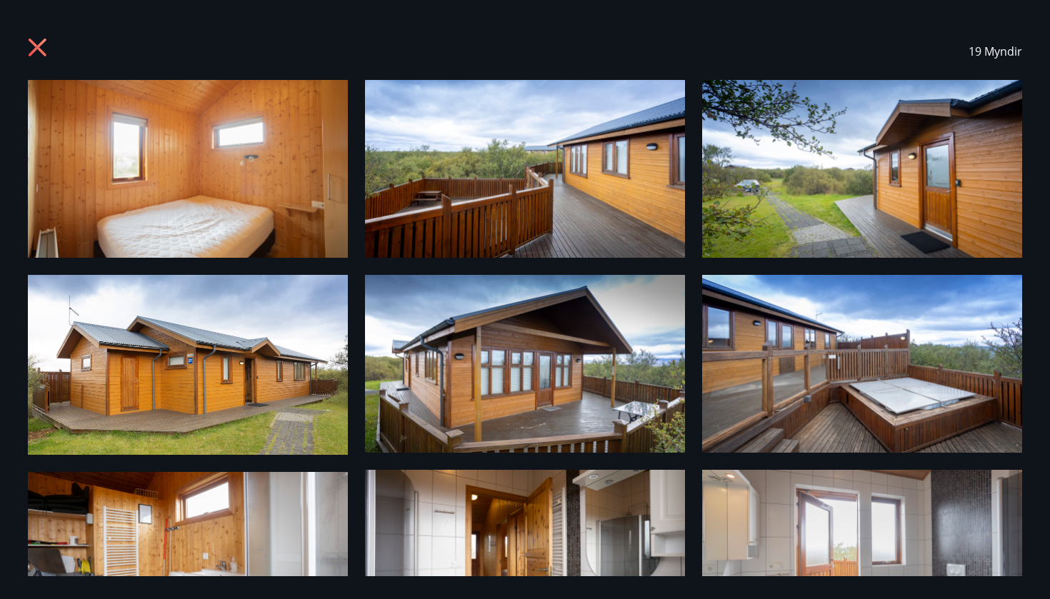
click at [34, 57] on icon at bounding box center [39, 49] width 23 height 23
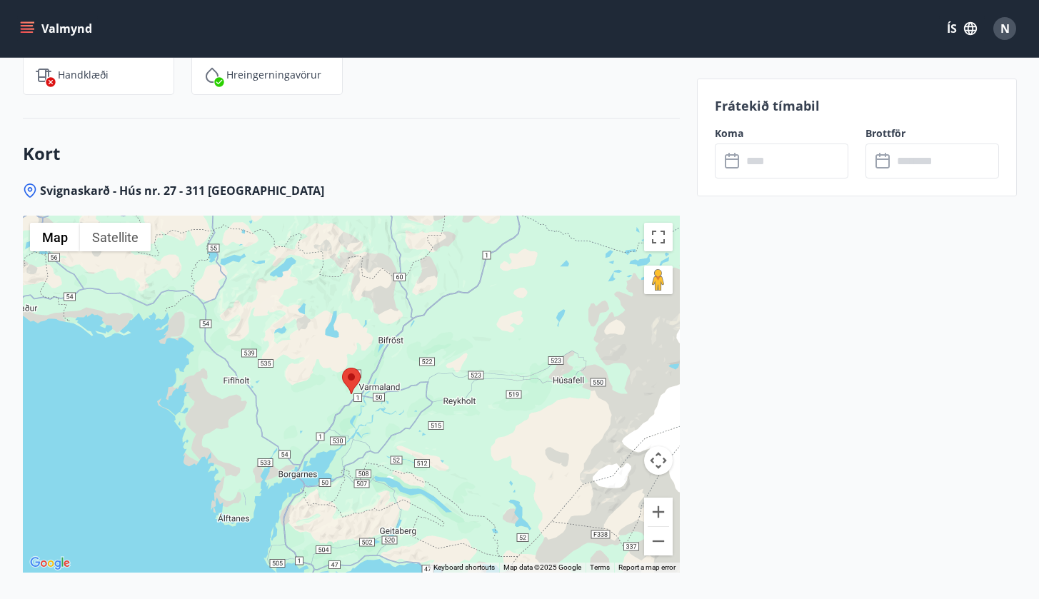
scroll to position [1775, 0]
click at [659, 496] on button "Zoom in" at bounding box center [658, 510] width 29 height 29
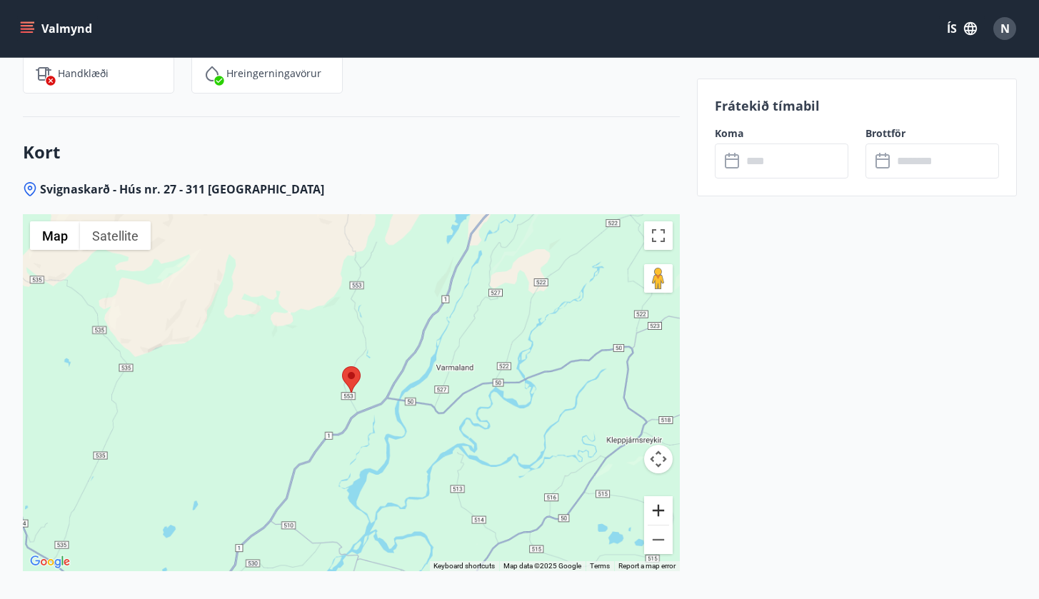
click at [659, 496] on button "Zoom in" at bounding box center [658, 510] width 29 height 29
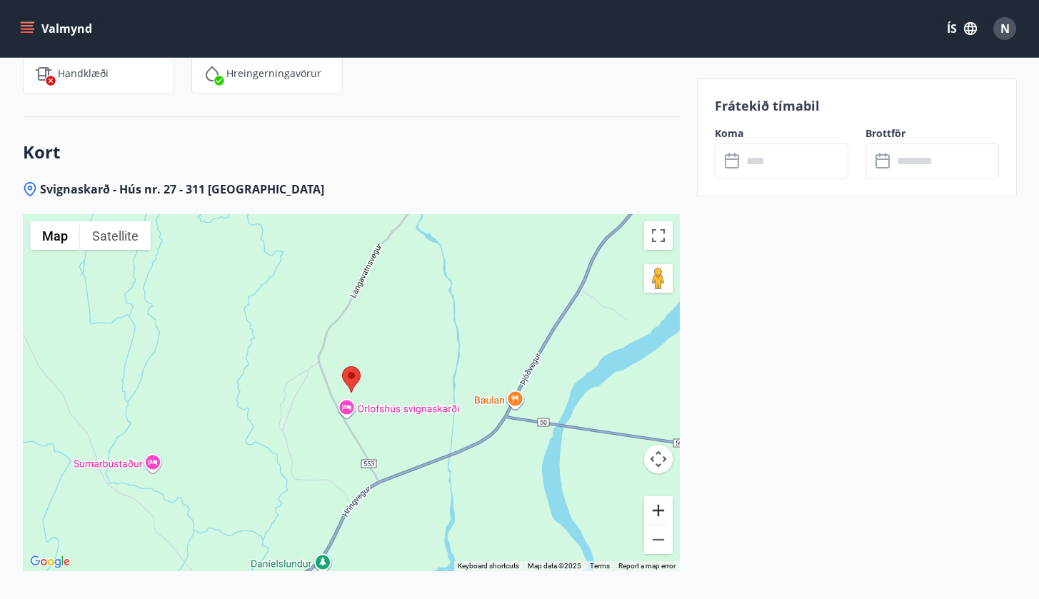
click at [659, 496] on button "Zoom in" at bounding box center [658, 510] width 29 height 29
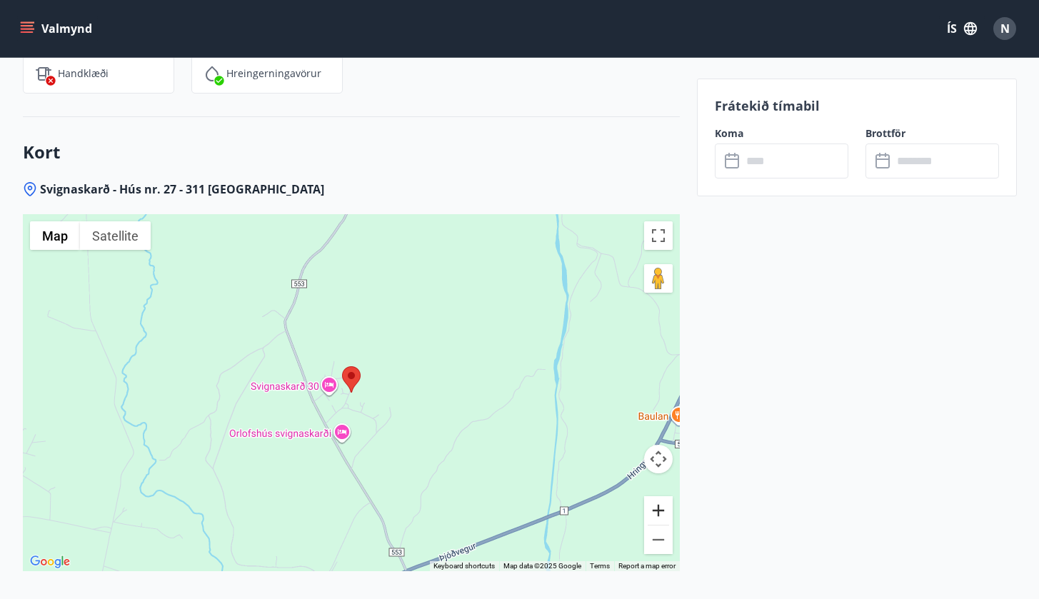
click at [659, 496] on button "Zoom in" at bounding box center [658, 510] width 29 height 29
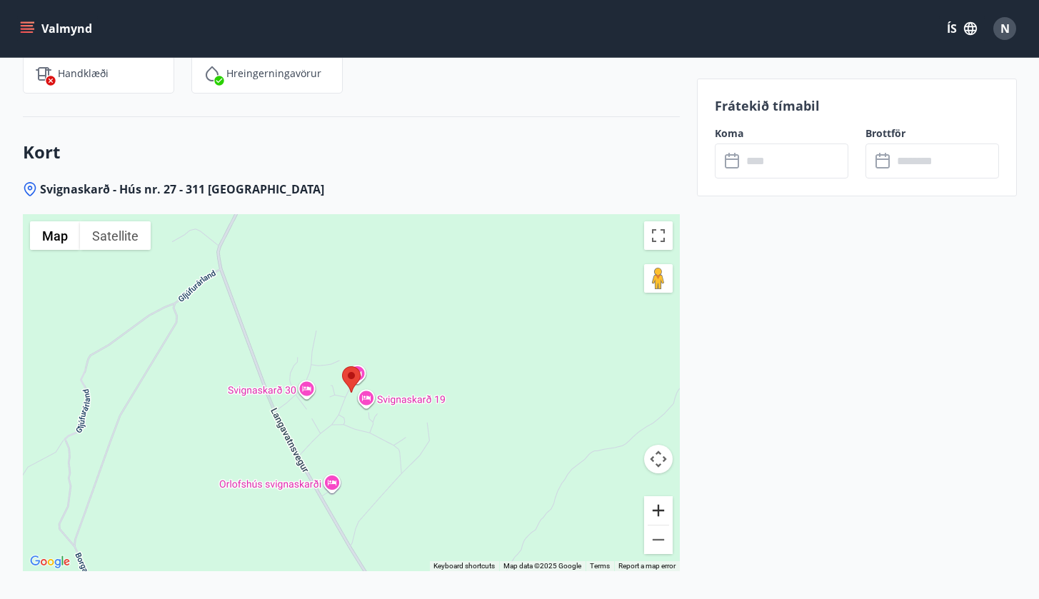
click at [659, 496] on button "Zoom in" at bounding box center [658, 510] width 29 height 29
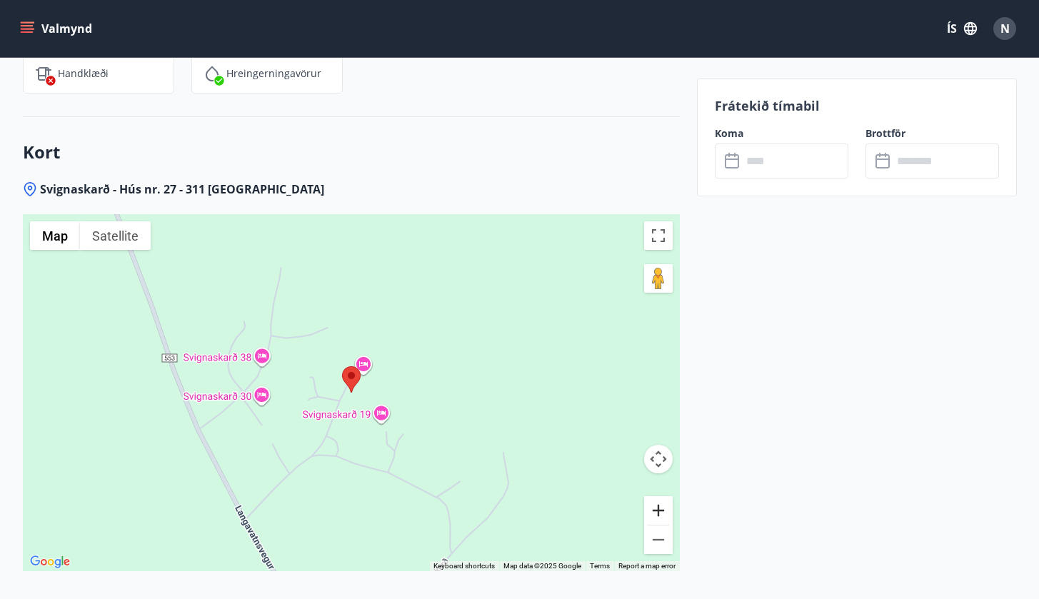
click at [659, 496] on button "Zoom in" at bounding box center [658, 510] width 29 height 29
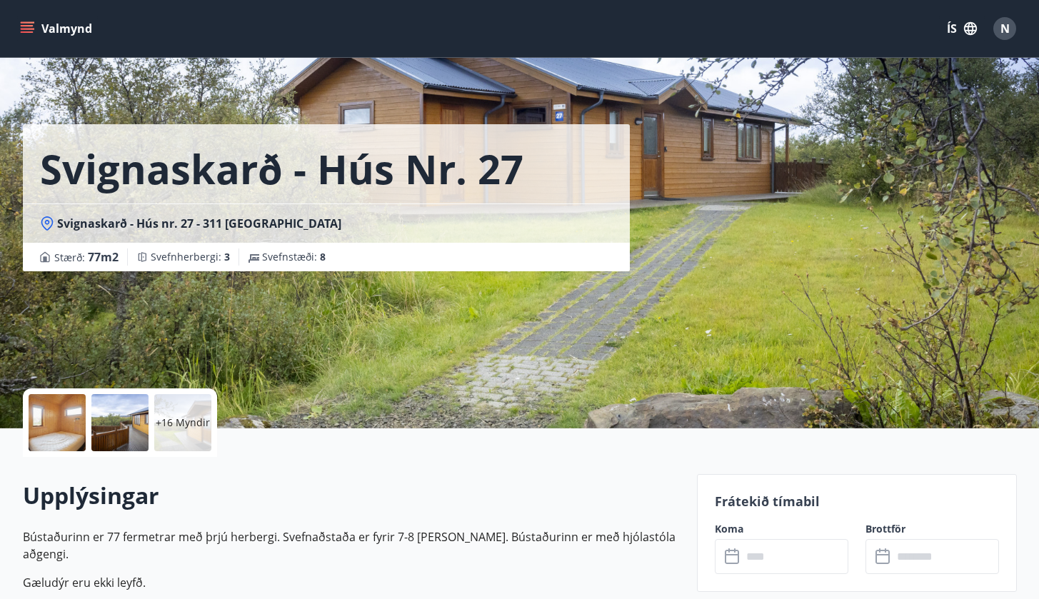
scroll to position [0, 0]
